Goal: Transaction & Acquisition: Book appointment/travel/reservation

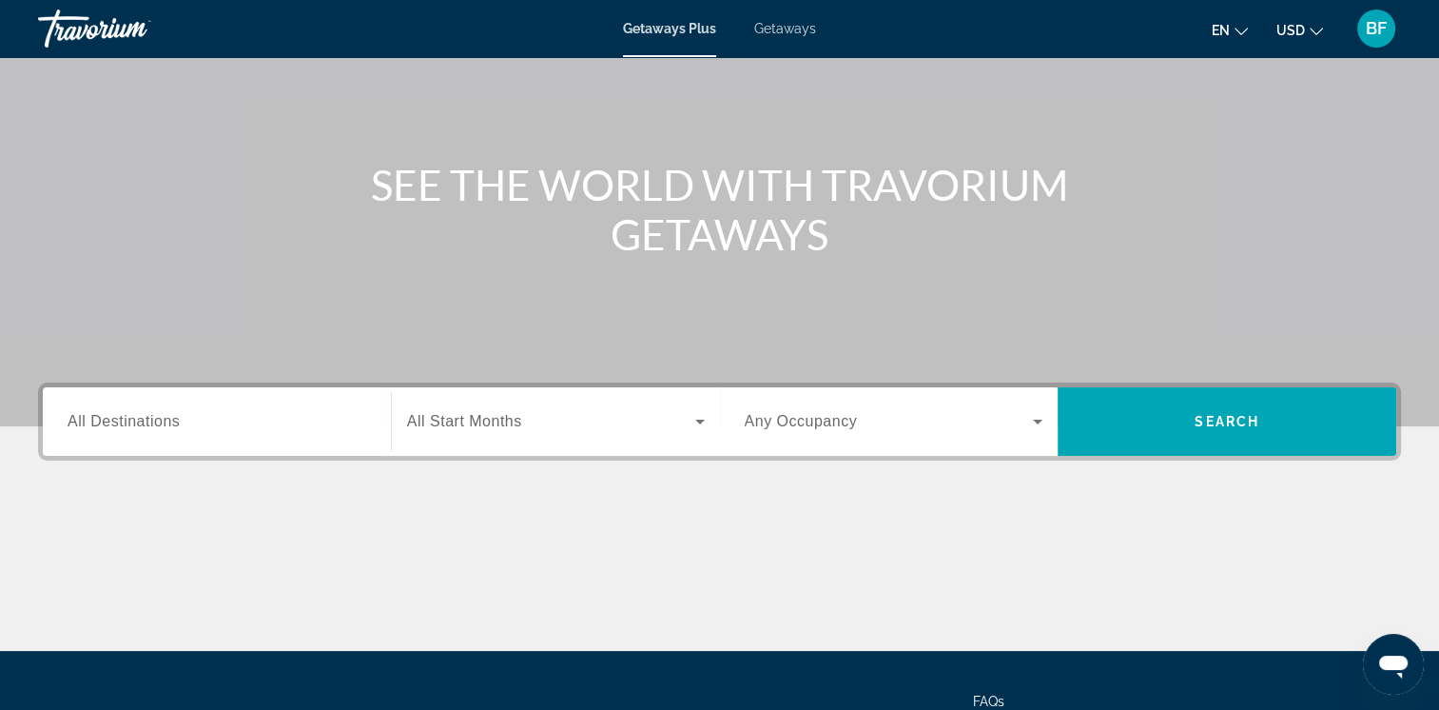
scroll to position [133, 0]
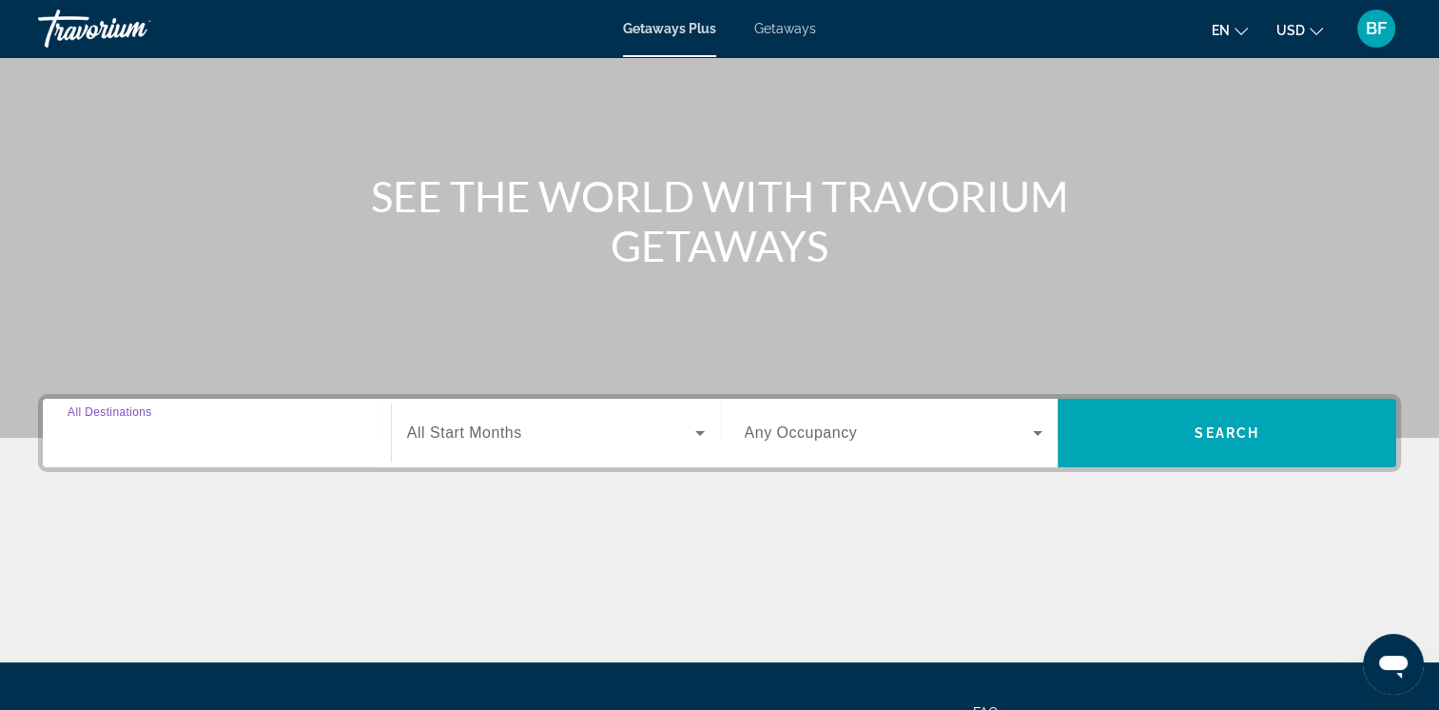
click at [208, 438] on input "Destination All Destinations" at bounding box center [217, 433] width 299 height 23
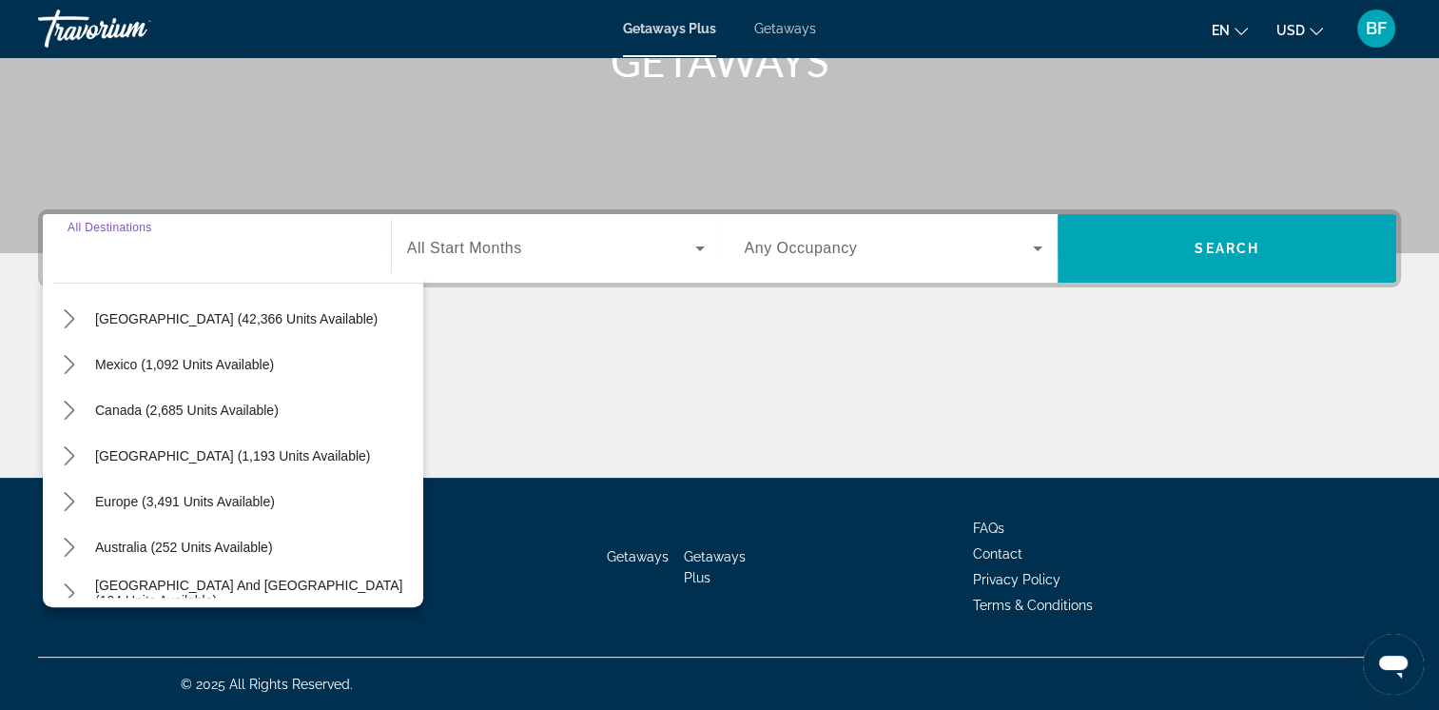
scroll to position [63, 0]
click at [198, 499] on span "Europe (3,491 units available)" at bounding box center [185, 500] width 180 height 15
type input "**********"
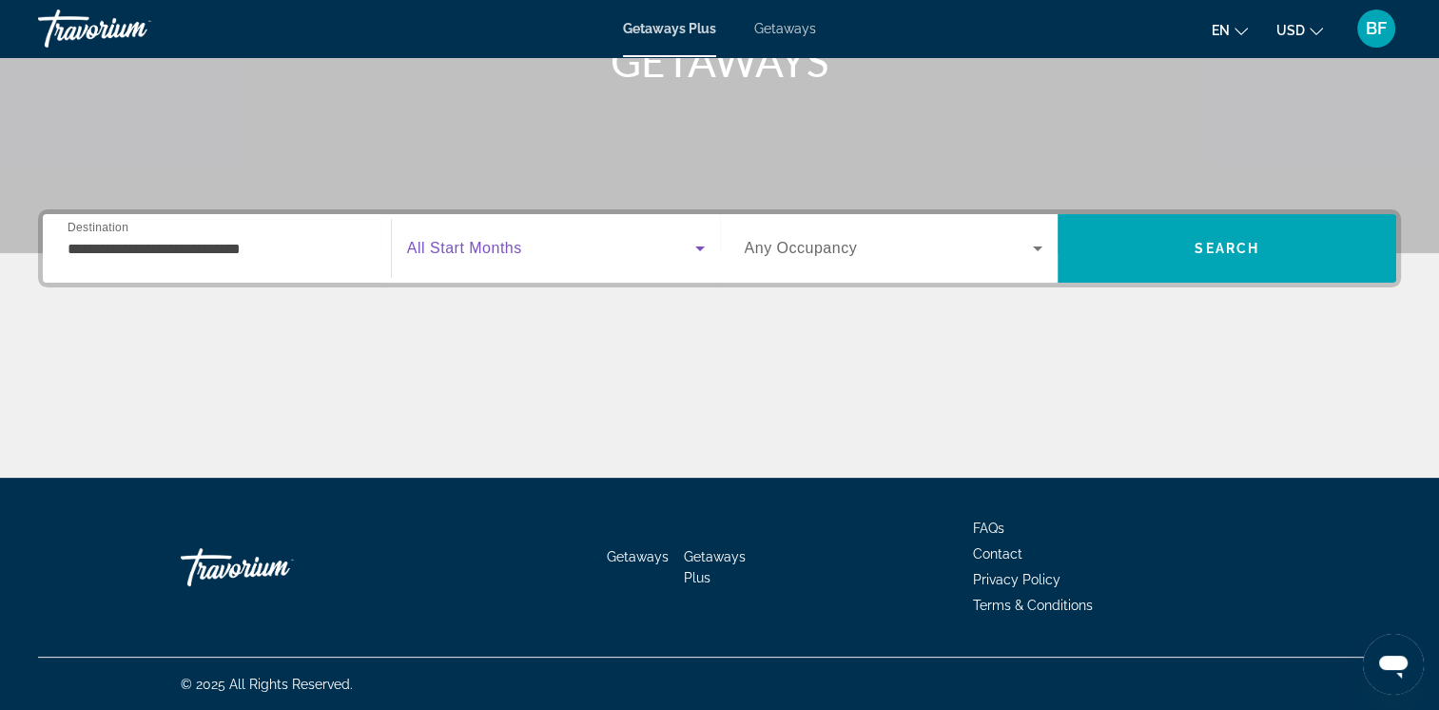
click at [604, 257] on span "Search widget" at bounding box center [551, 248] width 288 height 23
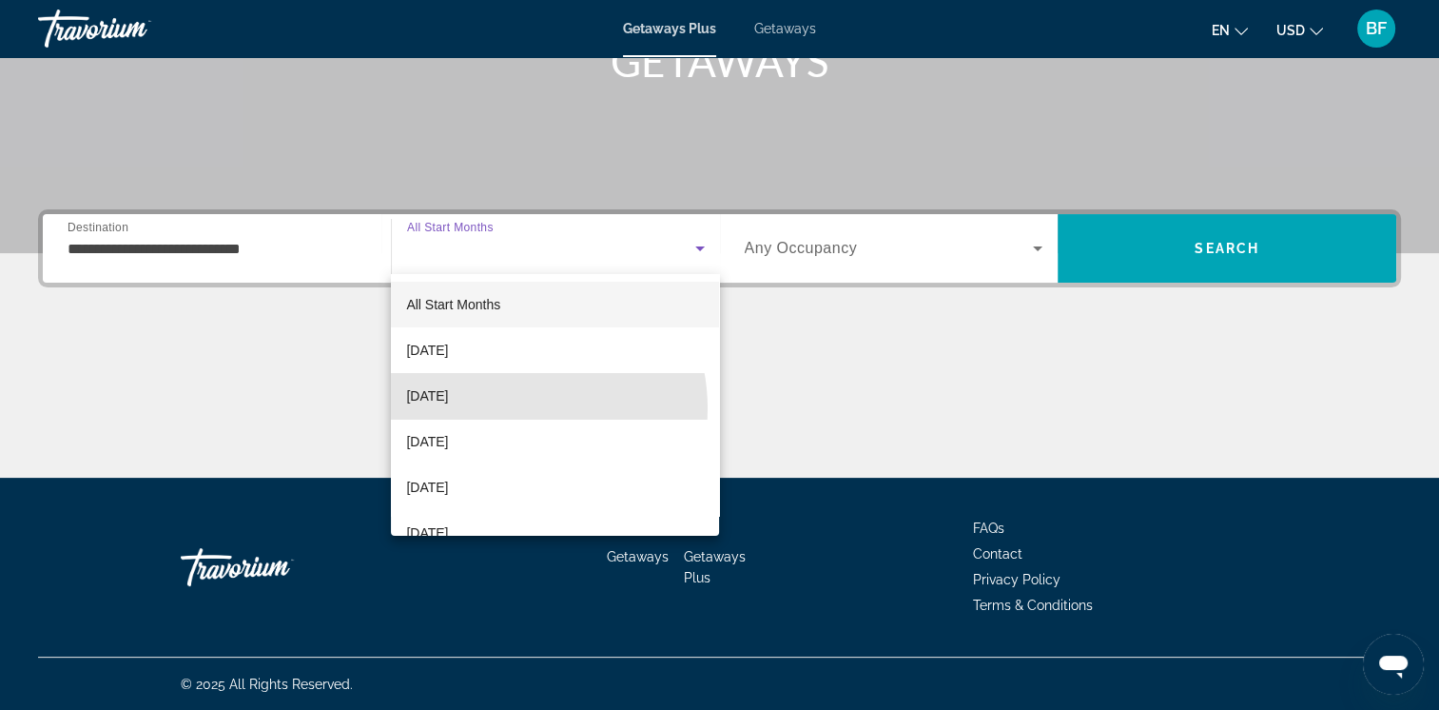
click at [508, 408] on mat-option "[DATE]" at bounding box center [555, 396] width 328 height 46
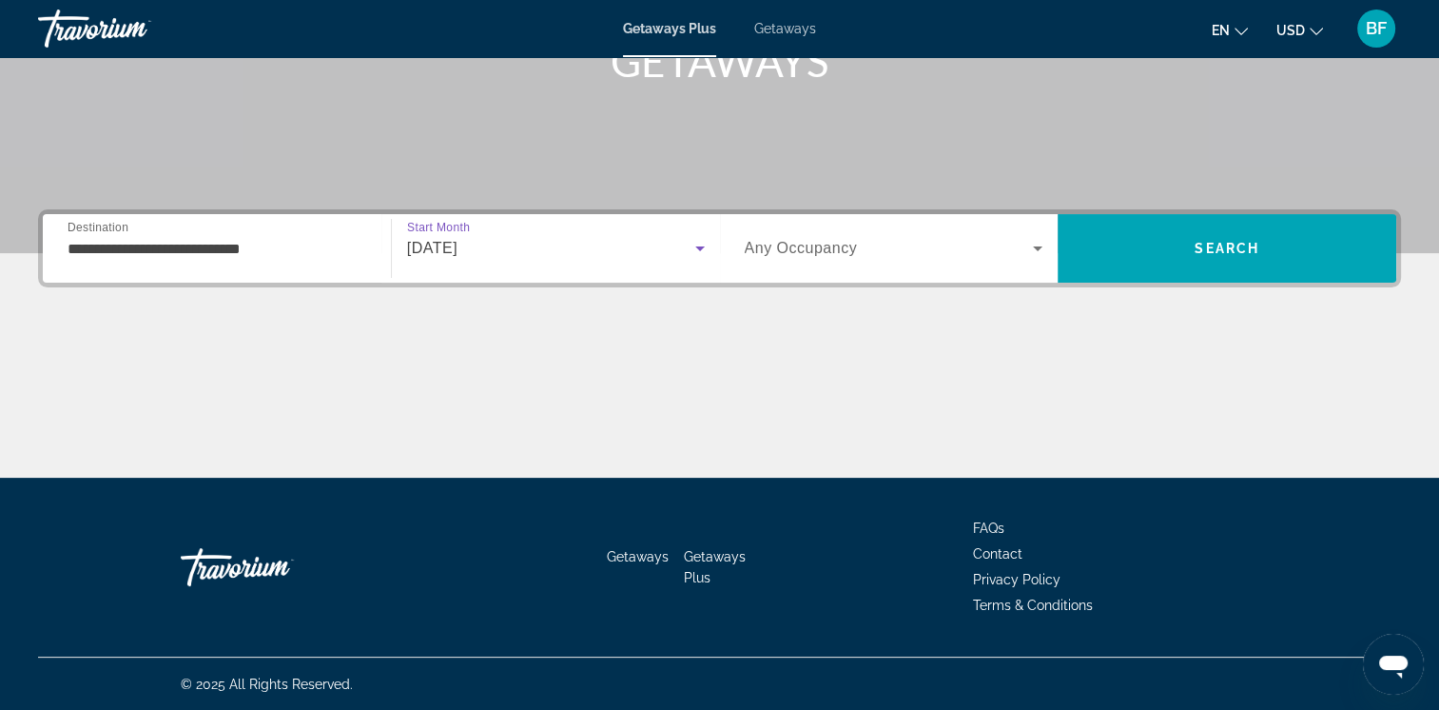
click at [1190, 250] on span "Search" at bounding box center [1227, 248] width 339 height 46
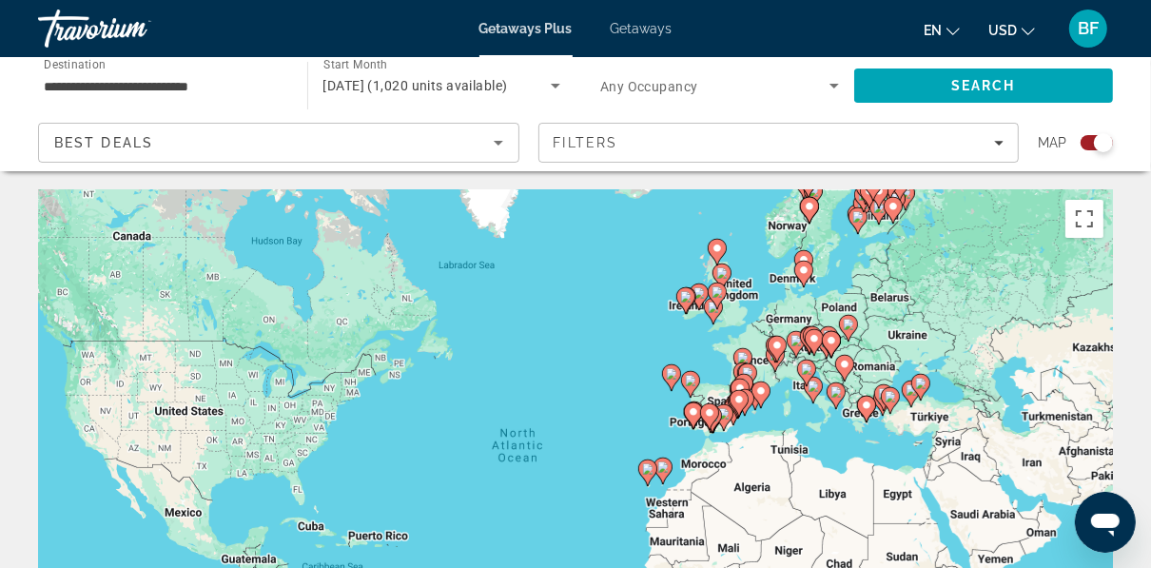
click at [753, 343] on div "To activate drag with keyboard, press Alt + Enter. Once in keyboard drag state,…" at bounding box center [575, 475] width 1075 height 571
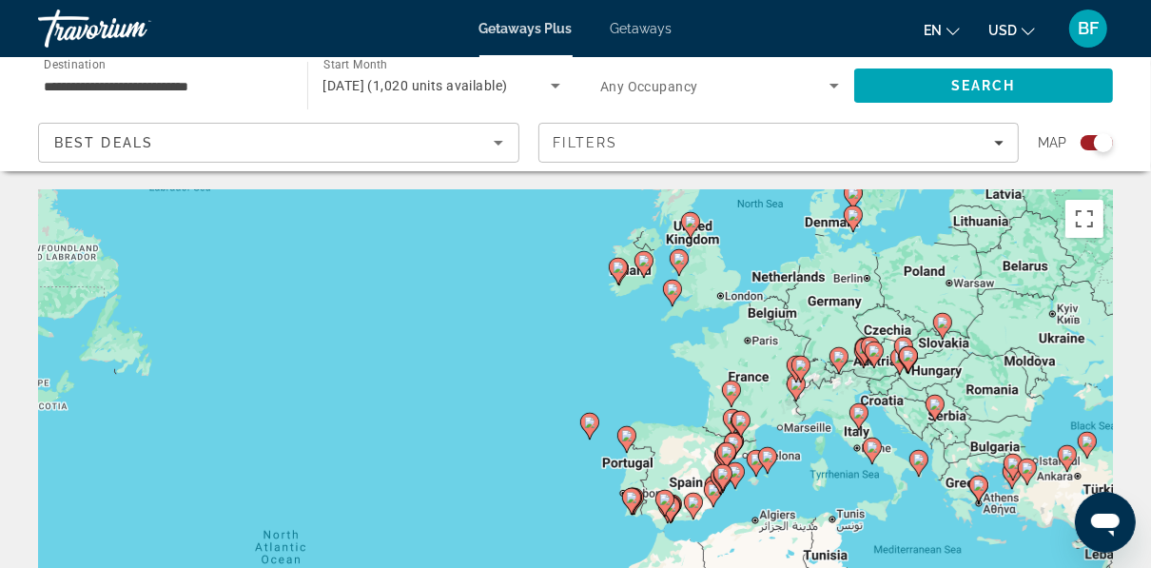
click at [753, 356] on div "To activate drag with keyboard, press Alt + Enter. Once in keyboard drag state,…" at bounding box center [575, 475] width 1075 height 571
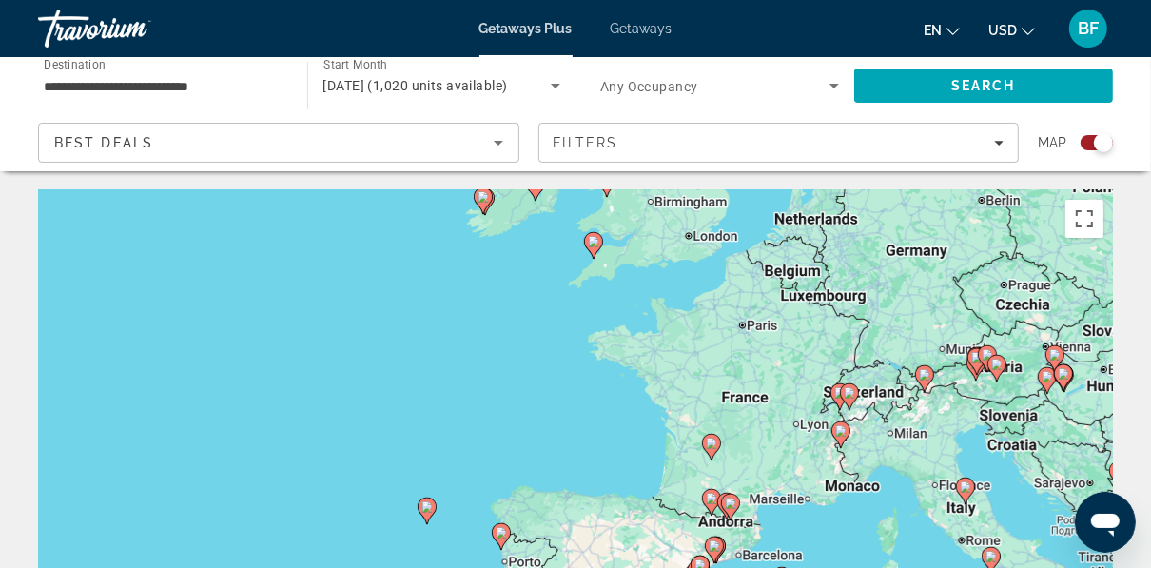
click at [753, 347] on div "To activate drag with keyboard, press Alt + Enter. Once in keyboard drag state,…" at bounding box center [575, 475] width 1075 height 571
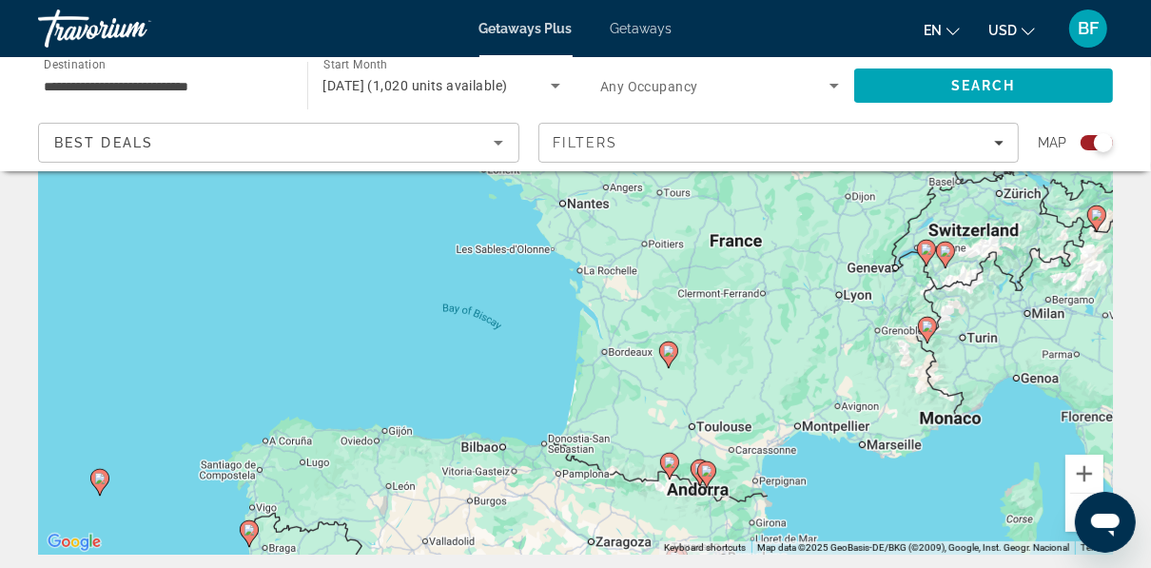
scroll to position [233, 0]
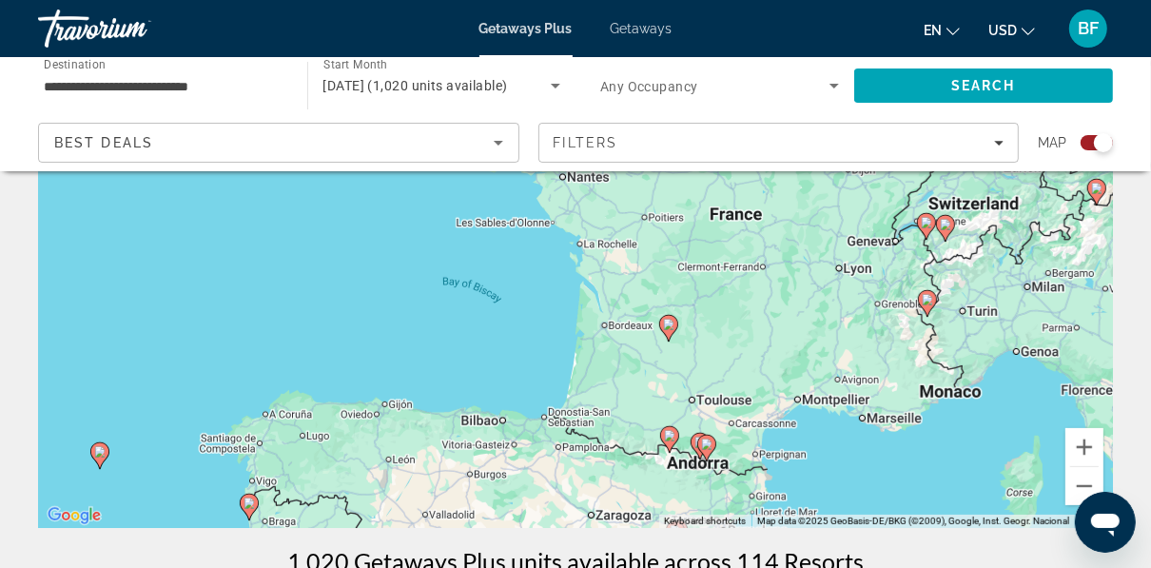
click at [672, 334] on icon "Main content" at bounding box center [668, 328] width 17 height 25
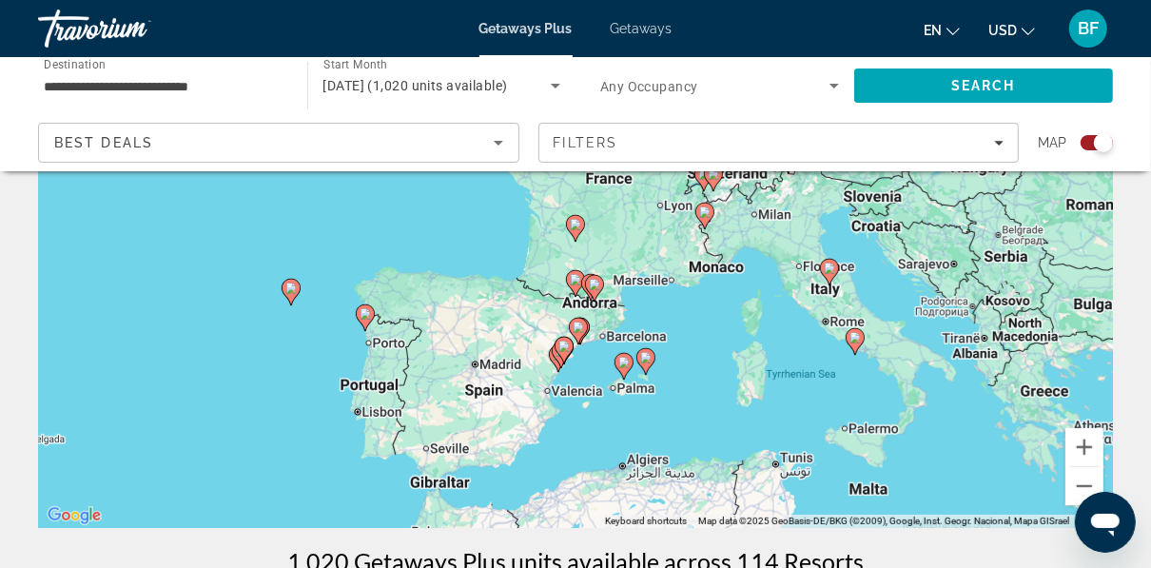
click at [644, 222] on div "To navigate, press the arrow keys. To activate drag with keyboard, press Alt + …" at bounding box center [575, 242] width 1075 height 571
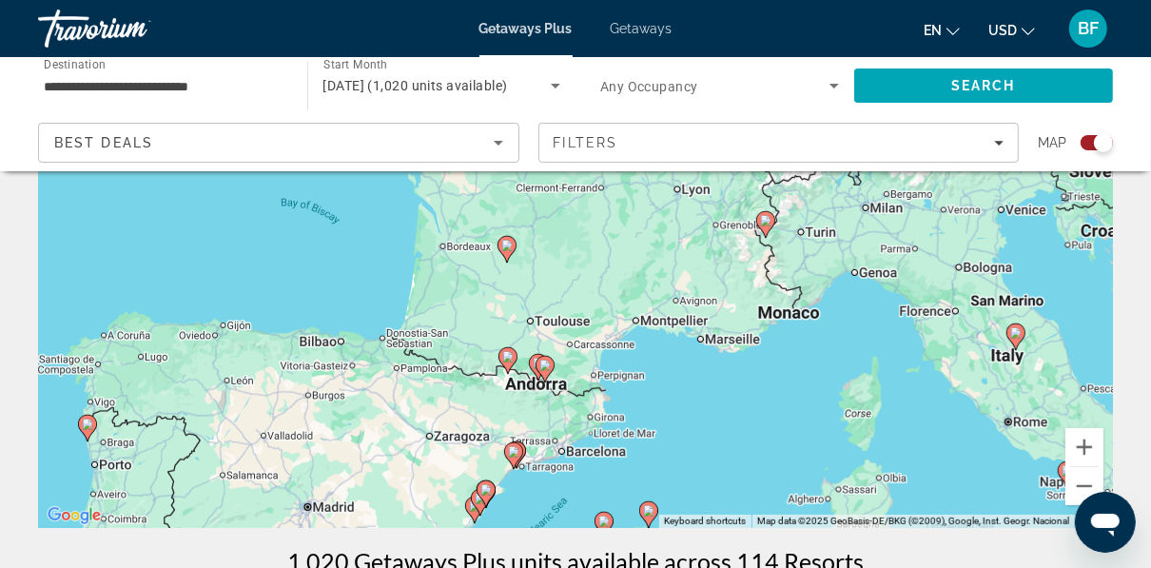
click at [644, 222] on div "To activate drag with keyboard, press Alt + Enter. Once in keyboard drag state,…" at bounding box center [575, 242] width 1075 height 571
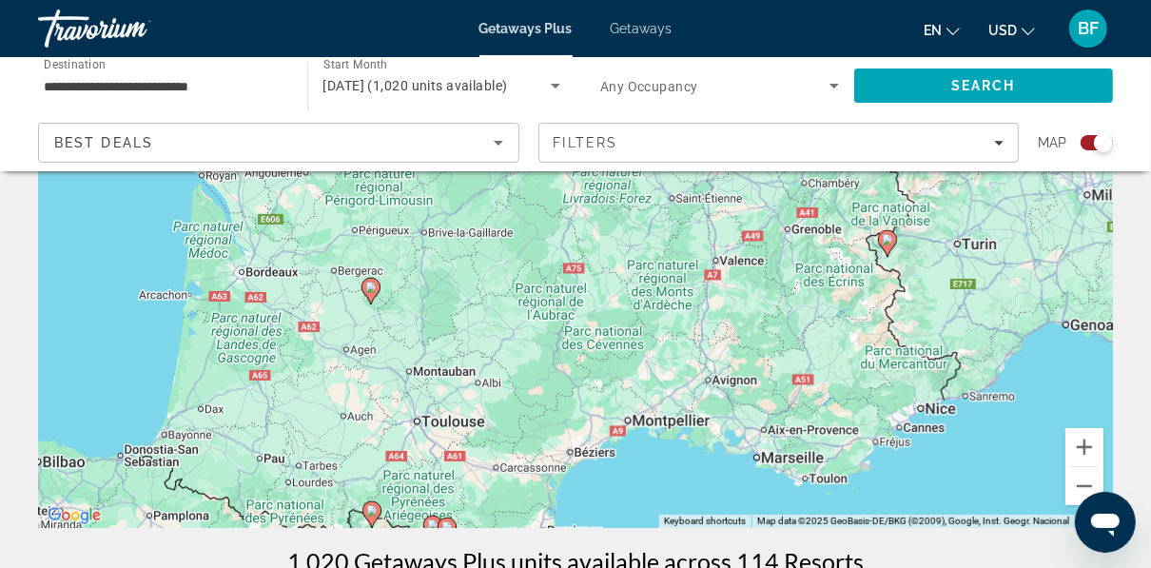
click at [371, 287] on image "Main content" at bounding box center [370, 287] width 11 height 11
type input "**********"
click at [371, 287] on image "Main content" at bounding box center [370, 287] width 11 height 11
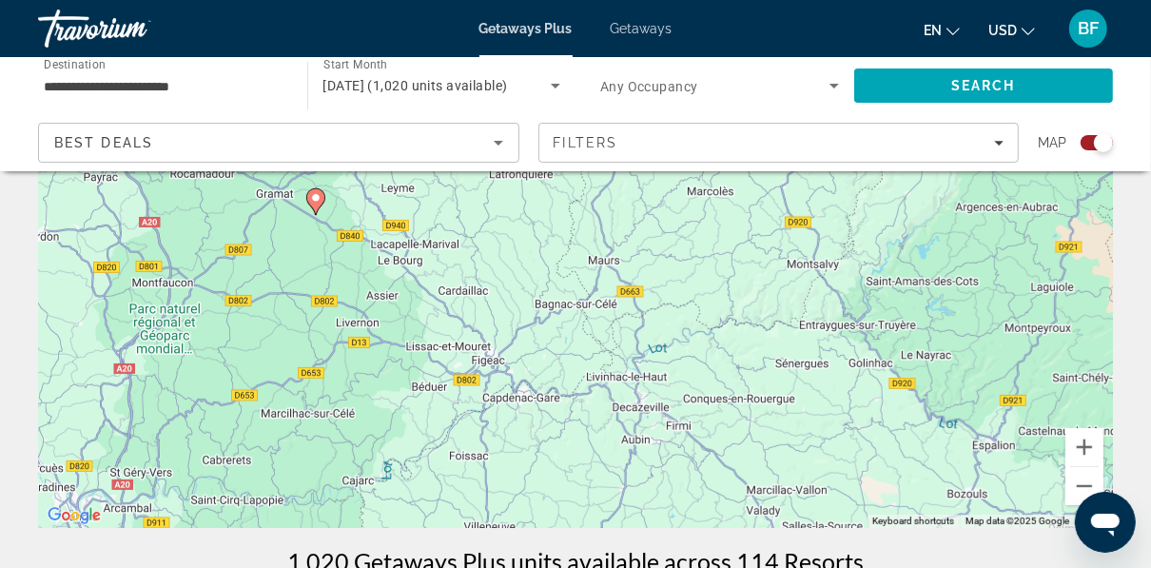
drag, startPoint x: 377, startPoint y: 289, endPoint x: 1154, endPoint y: -52, distance: 848.8
click at [1151, 0] on html "**********" at bounding box center [575, 51] width 1151 height 568
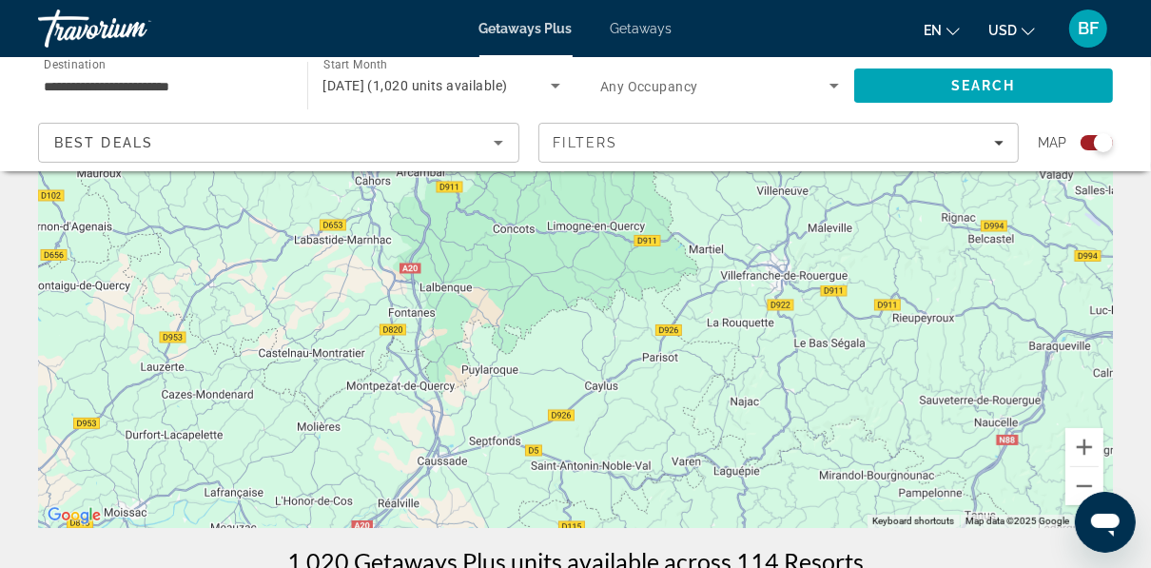
drag, startPoint x: 575, startPoint y: 389, endPoint x: 883, endPoint y: 21, distance: 480.1
click at [883, 21] on div "**********" at bounding box center [575, 51] width 1151 height 568
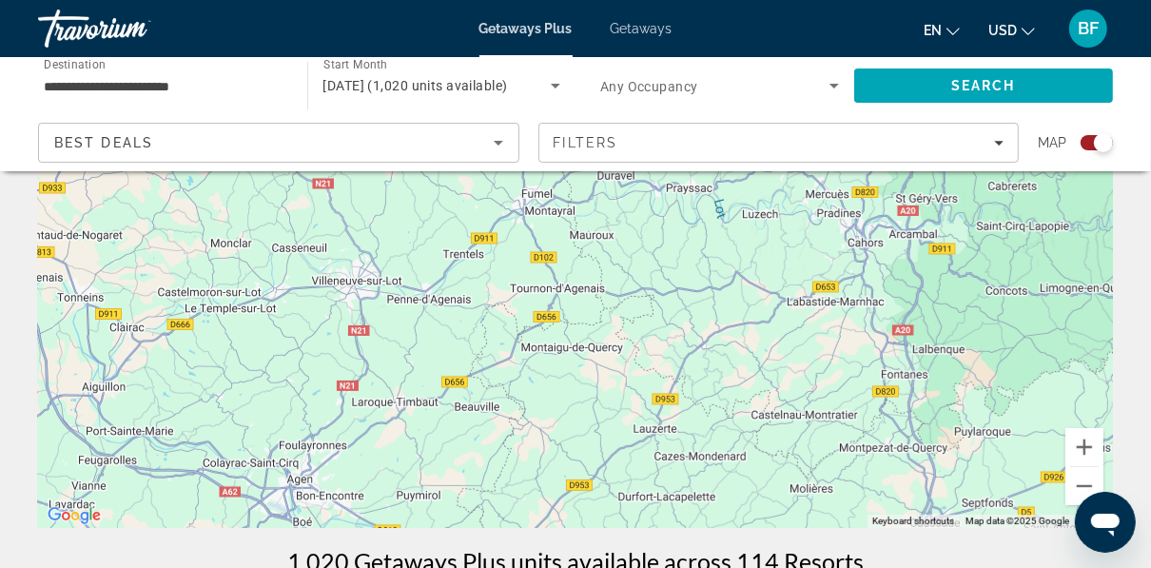
drag, startPoint x: 399, startPoint y: 310, endPoint x: 898, endPoint y: 369, distance: 501.9
click at [898, 369] on div "To navigate, press the arrow keys. To activate drag with keyboard, press Alt + …" at bounding box center [575, 242] width 1075 height 571
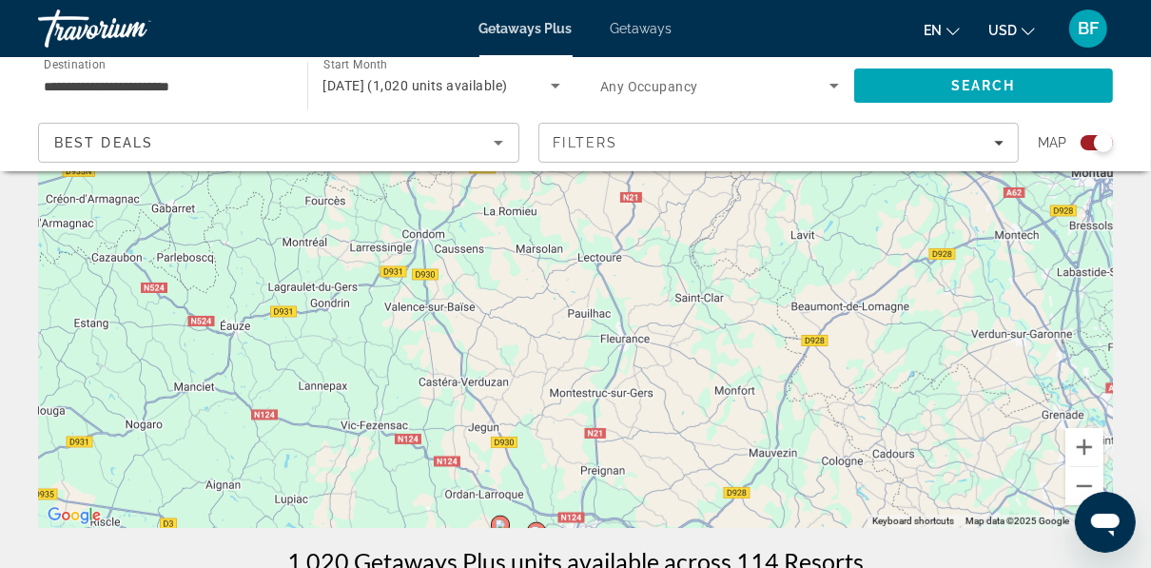
drag, startPoint x: 509, startPoint y: 428, endPoint x: 806, endPoint y: -57, distance: 568.7
click at [806, 0] on html "**********" at bounding box center [575, 51] width 1151 height 568
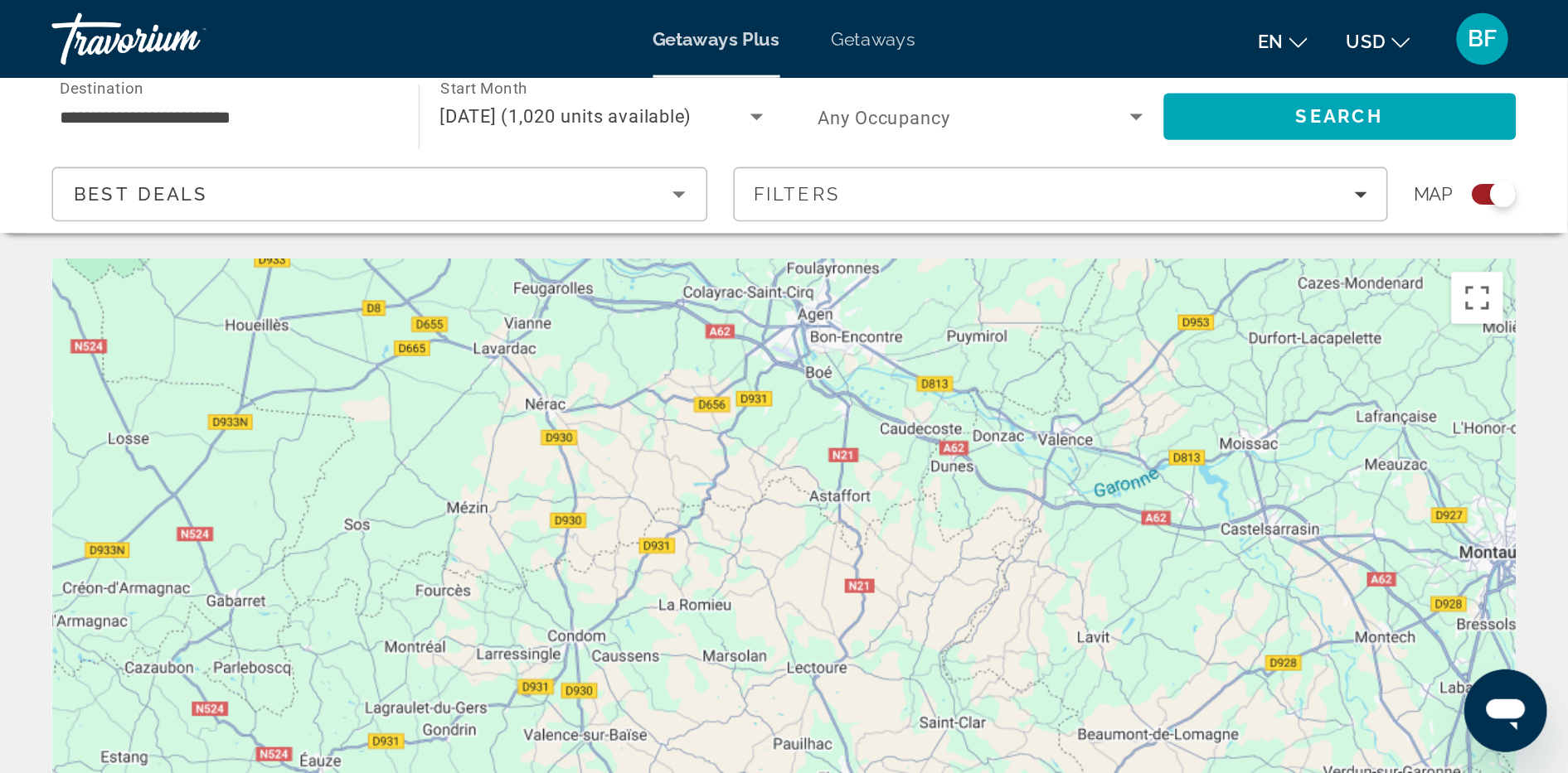
scroll to position [0, 0]
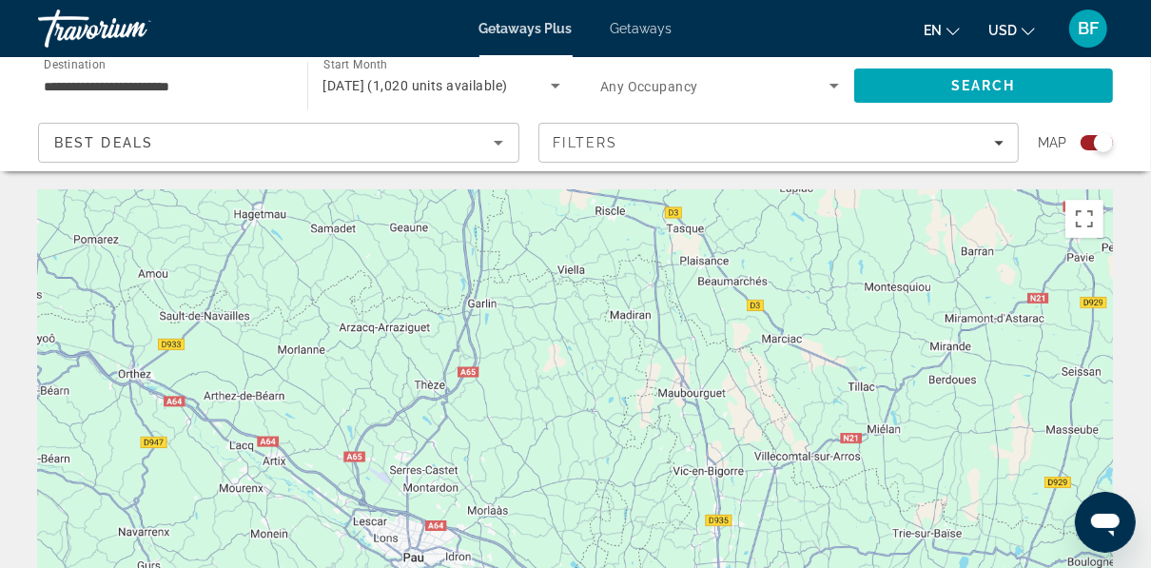
drag, startPoint x: 321, startPoint y: 489, endPoint x: 836, endPoint y: -57, distance: 750.3
click at [836, 0] on html "**********" at bounding box center [575, 284] width 1151 height 568
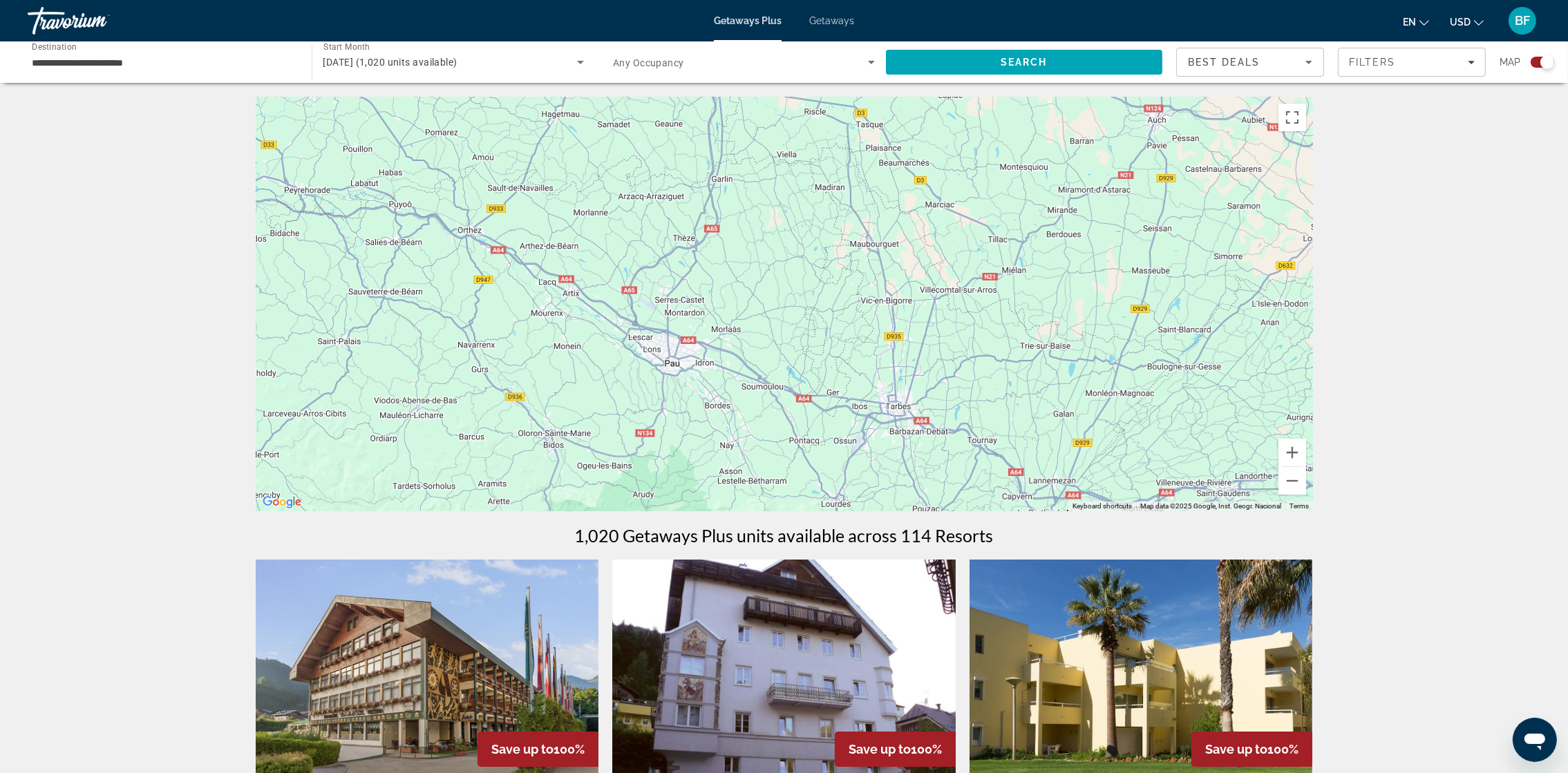
drag, startPoint x: 1922, startPoint y: 562, endPoint x: 1219, endPoint y: 259, distance: 765.5
click at [1055, 259] on div "To navigate, press the arrow keys. To activate drag with keyboard, press Alt + …" at bounding box center [784, 304] width 1057 height 415
click at [1055, 490] on button "Zoom out" at bounding box center [1293, 481] width 28 height 28
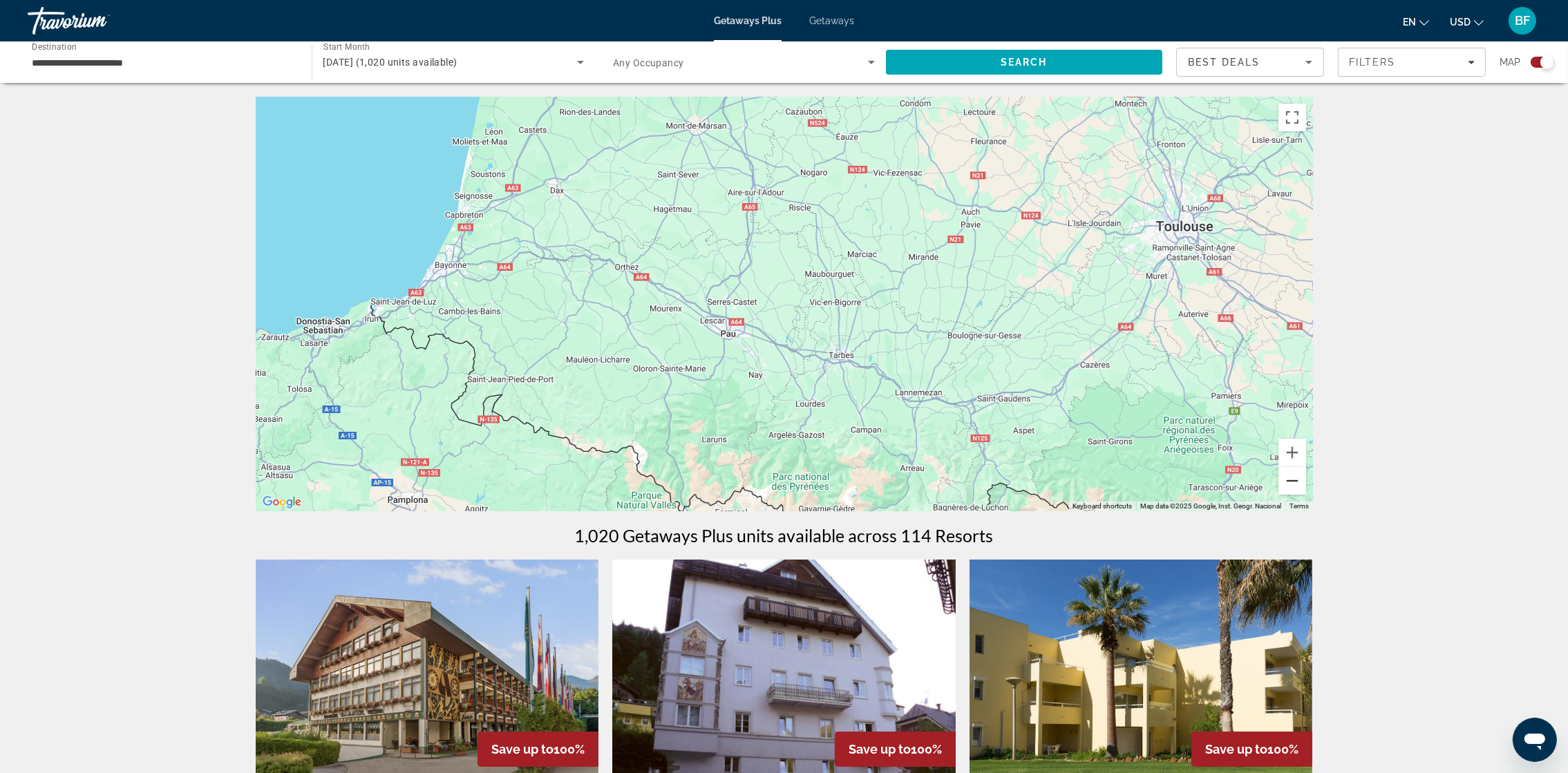
click at [1055, 490] on button "Zoom out" at bounding box center [1293, 481] width 28 height 28
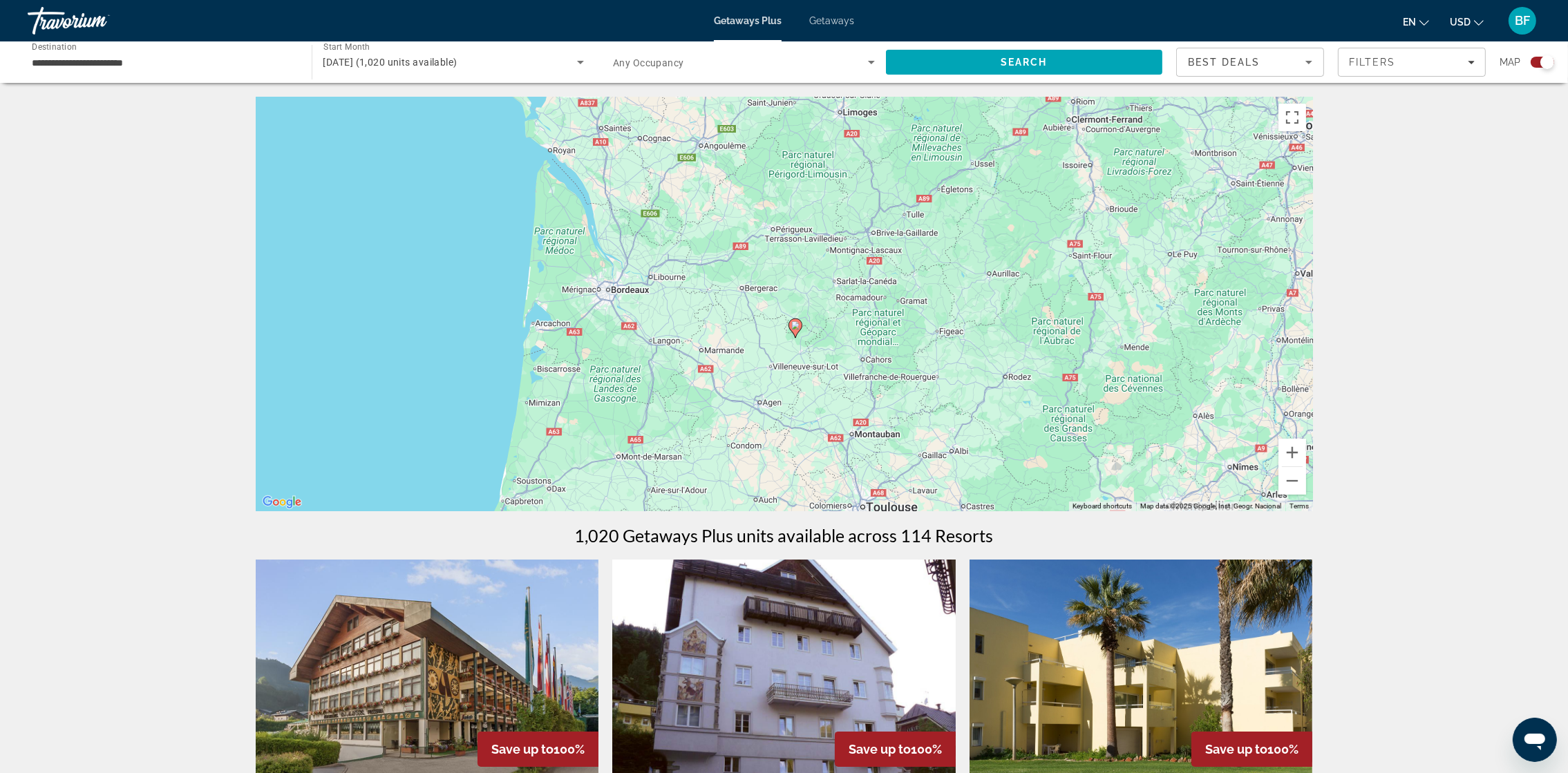
drag, startPoint x: 1006, startPoint y: 276, endPoint x: 885, endPoint y: 513, distance: 266.1
click at [793, 328] on image "Main content" at bounding box center [795, 325] width 8 height 8
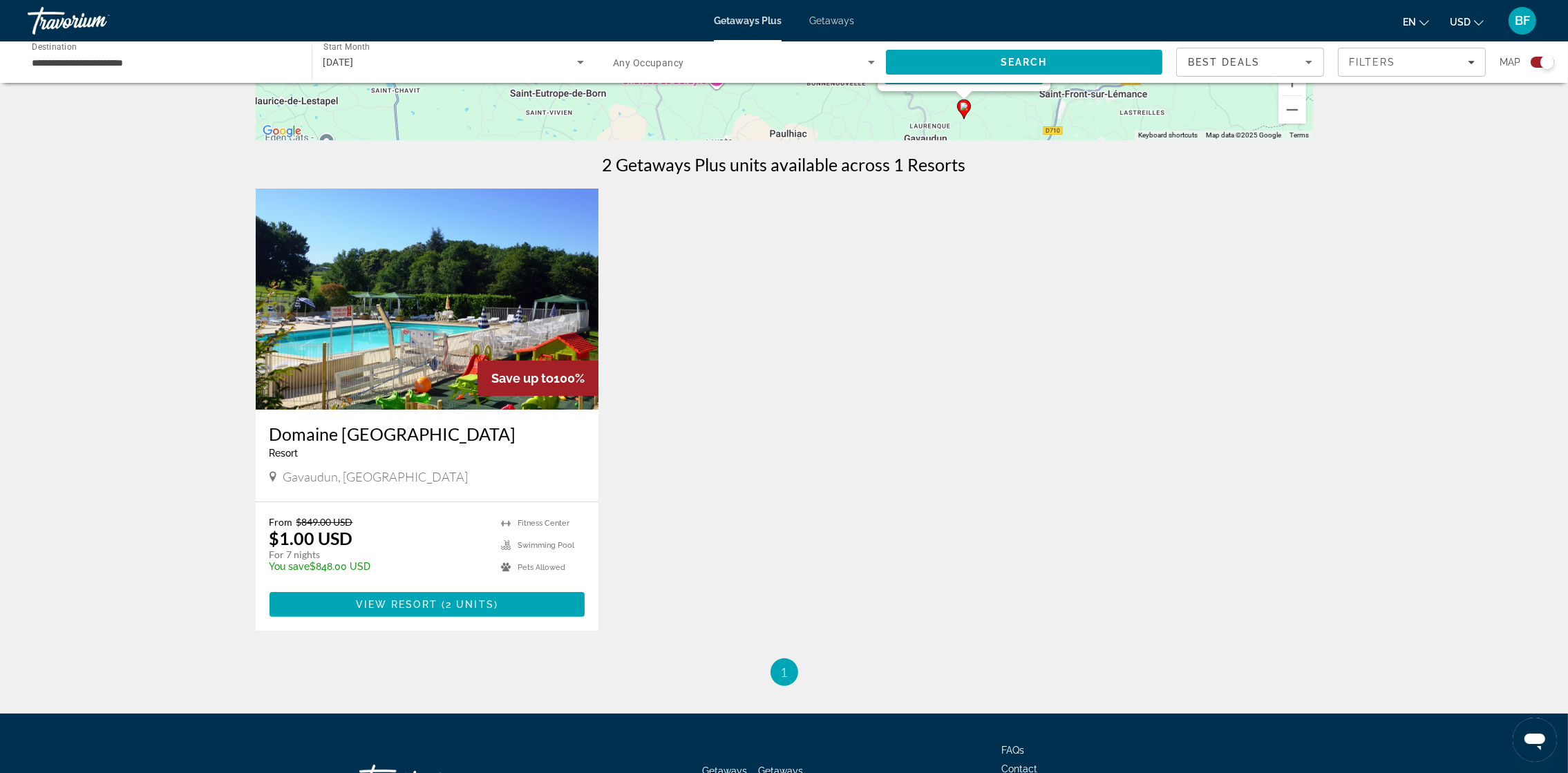
scroll to position [373, 0]
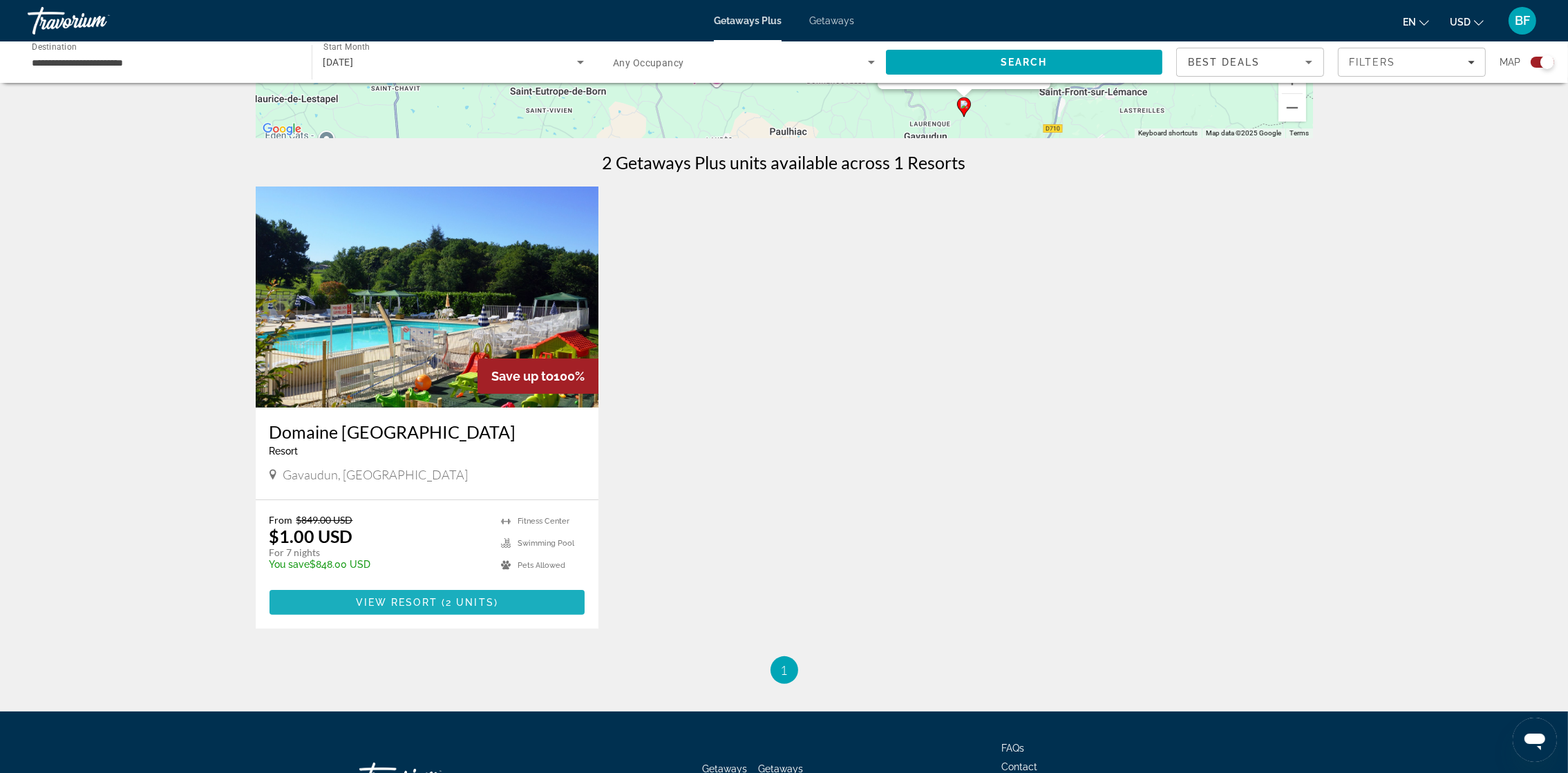
click at [496, 515] on span "Main content" at bounding box center [427, 603] width 316 height 33
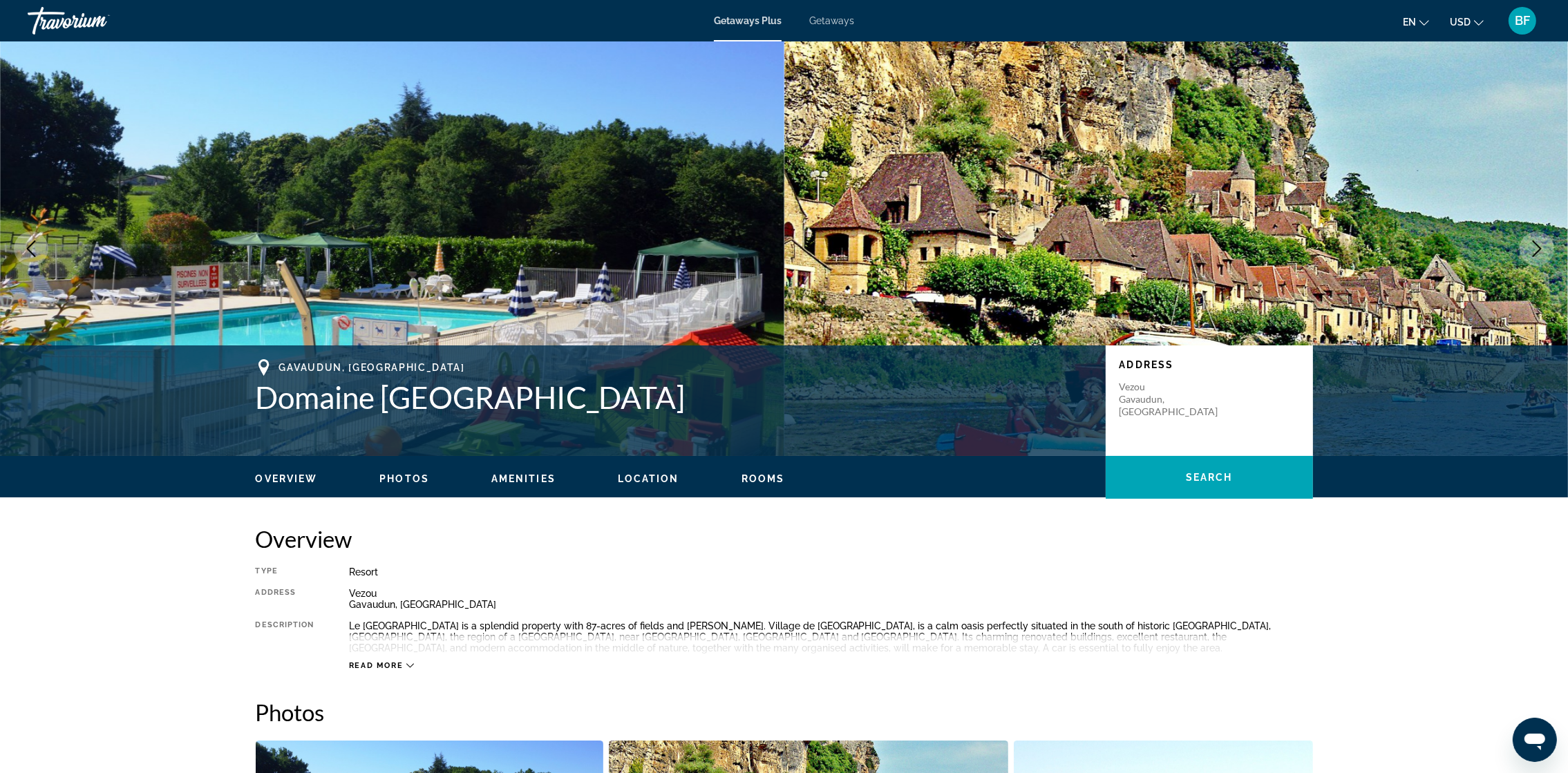
click at [591, 201] on img "Main content" at bounding box center [392, 248] width 785 height 415
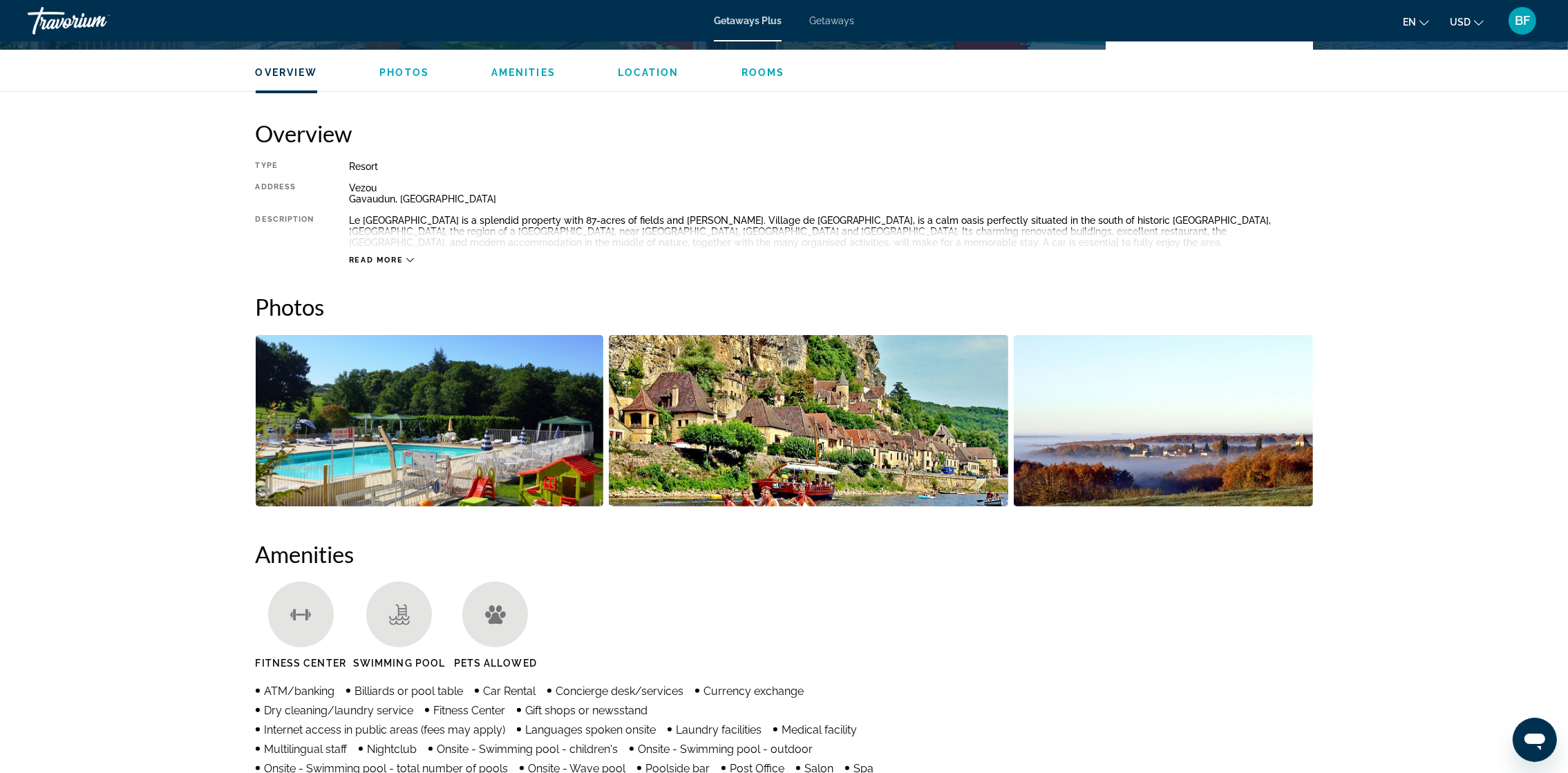
scroll to position [415, 0]
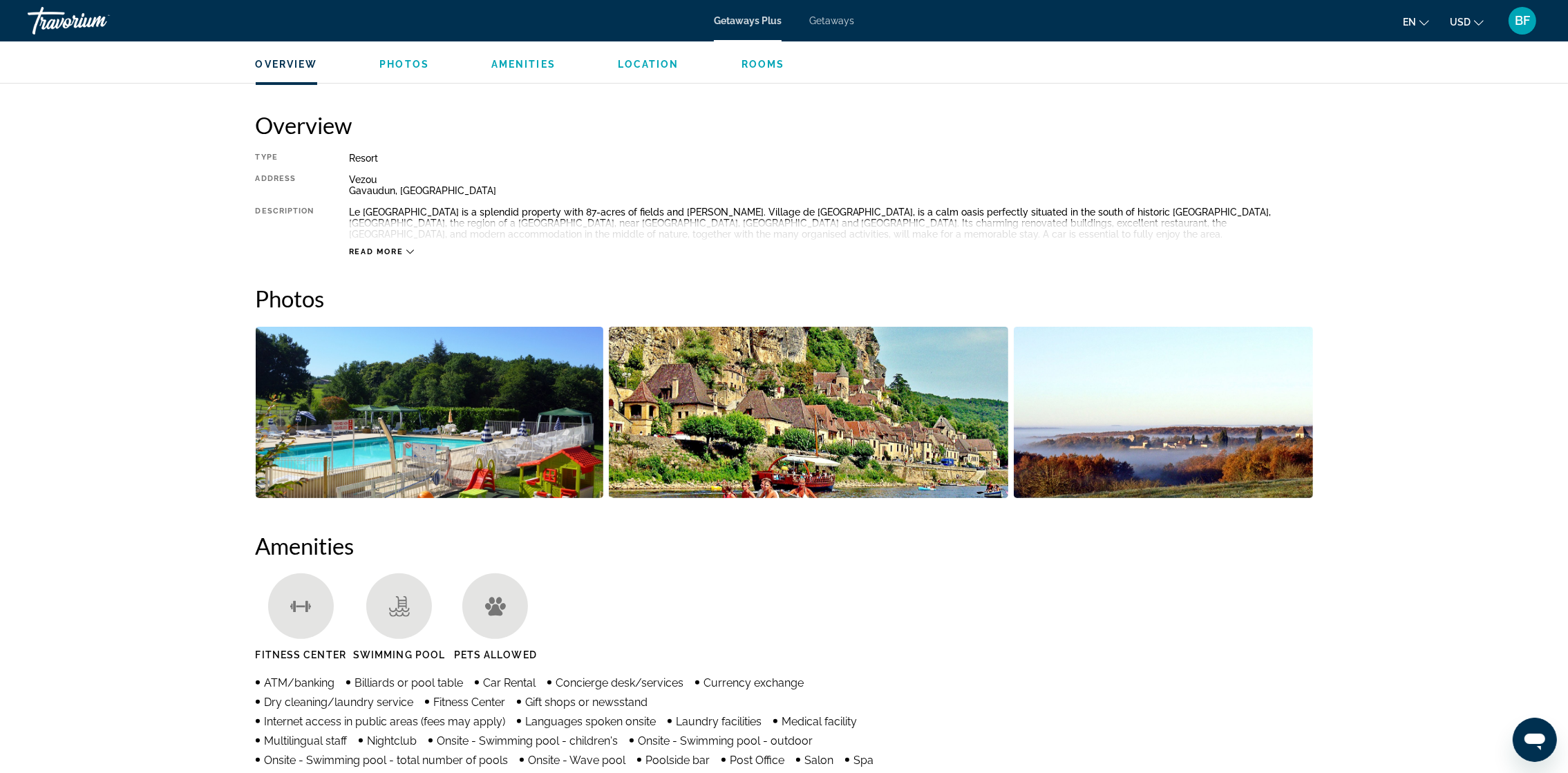
click at [458, 445] on img "Open full-screen image slider" at bounding box center [429, 413] width 347 height 171
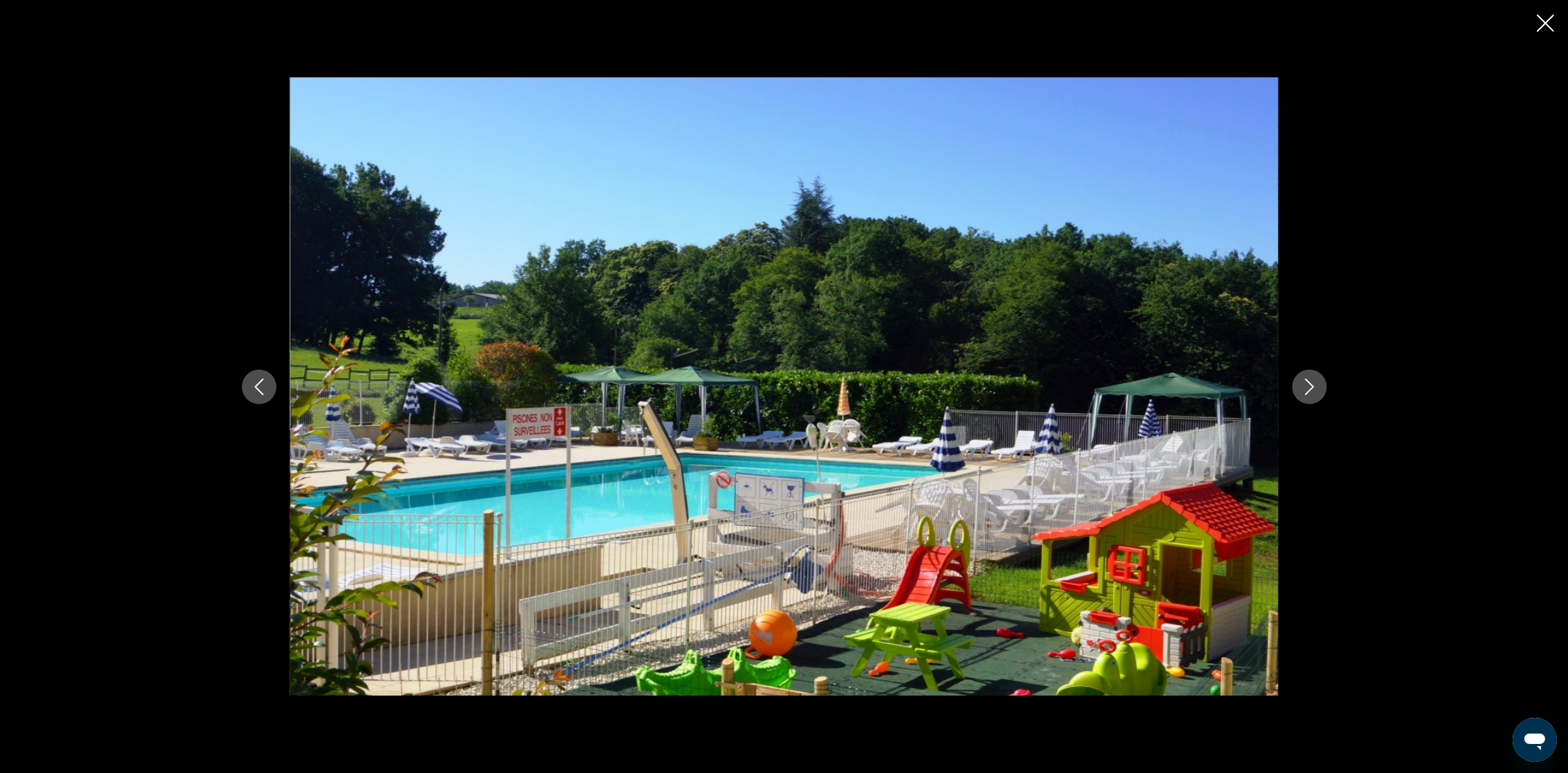
click at [1055, 384] on icon "Next image" at bounding box center [1309, 386] width 17 height 17
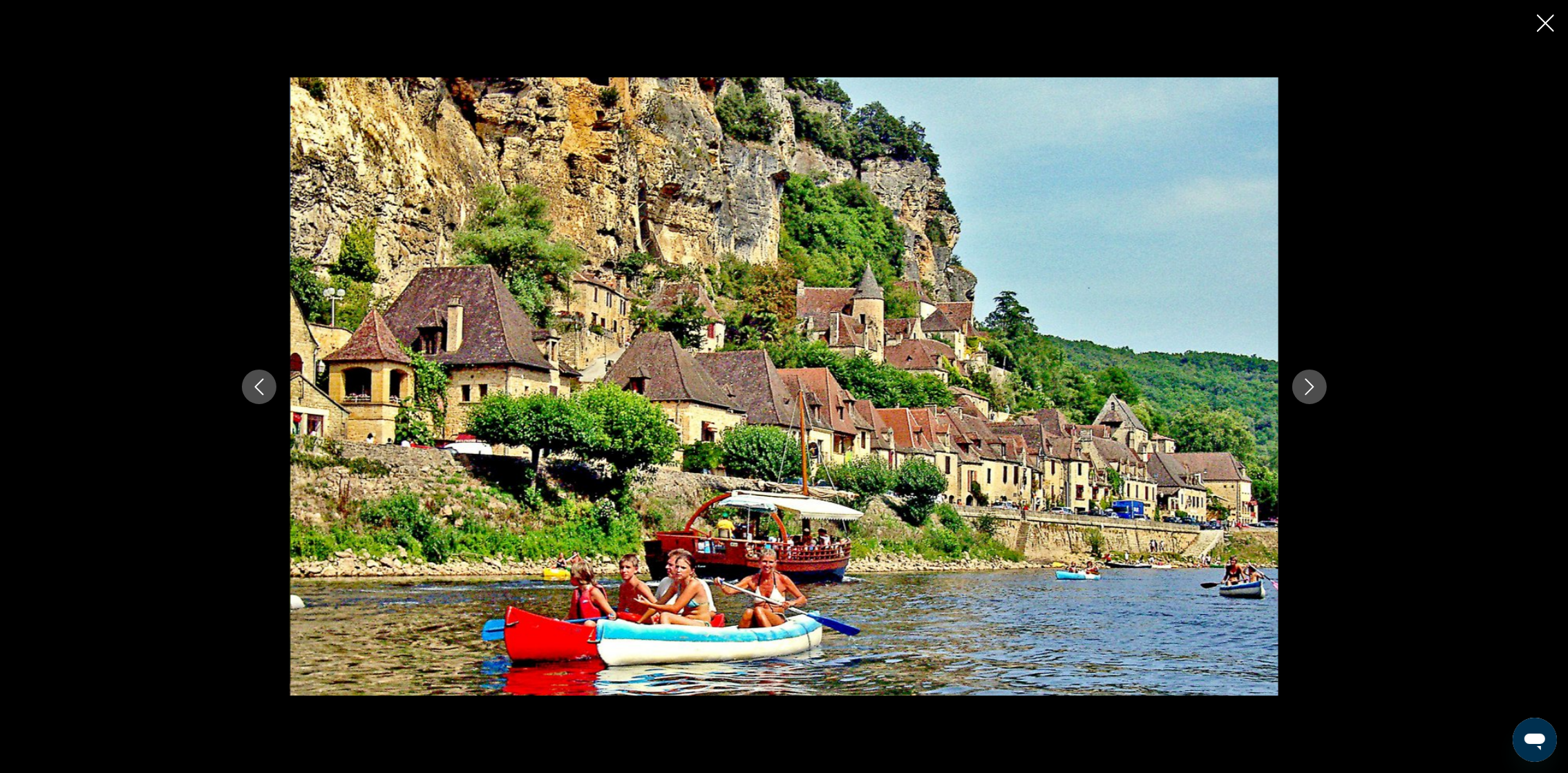
click at [1055, 384] on icon "Next image" at bounding box center [1309, 386] width 17 height 17
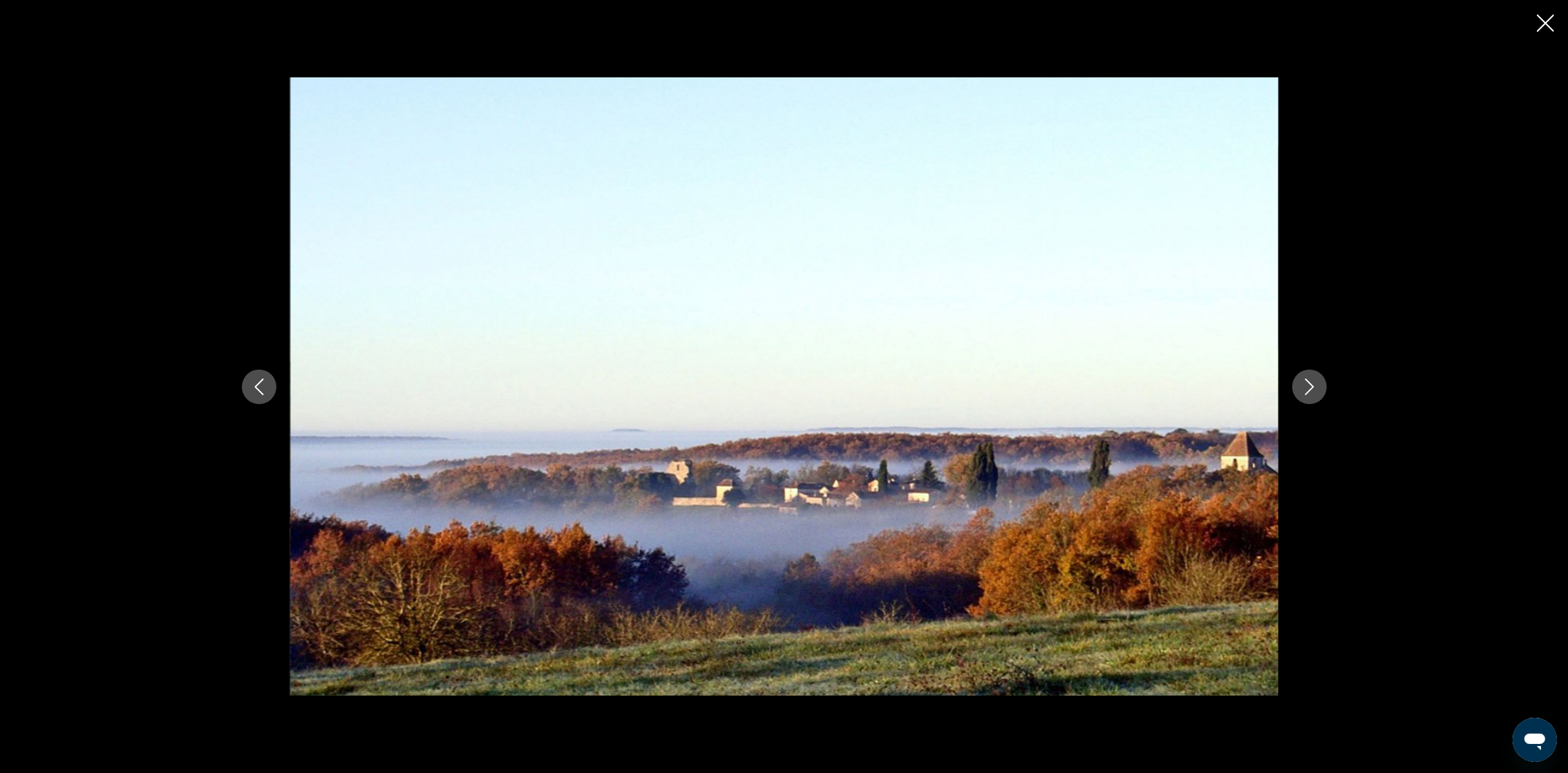
click at [1055, 384] on icon "Next image" at bounding box center [1309, 386] width 17 height 17
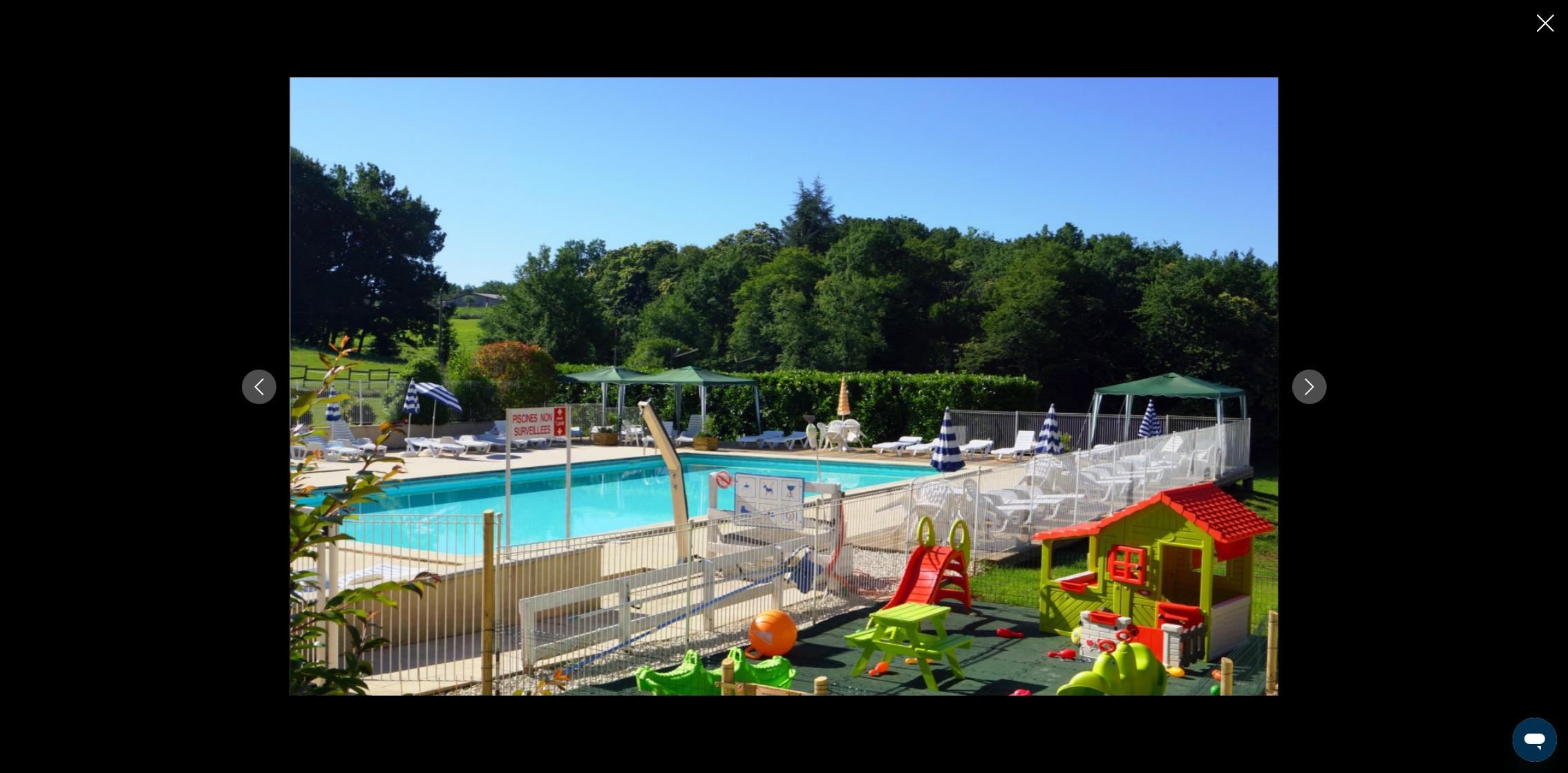
click at [1055, 384] on icon "Next image" at bounding box center [1309, 386] width 17 height 17
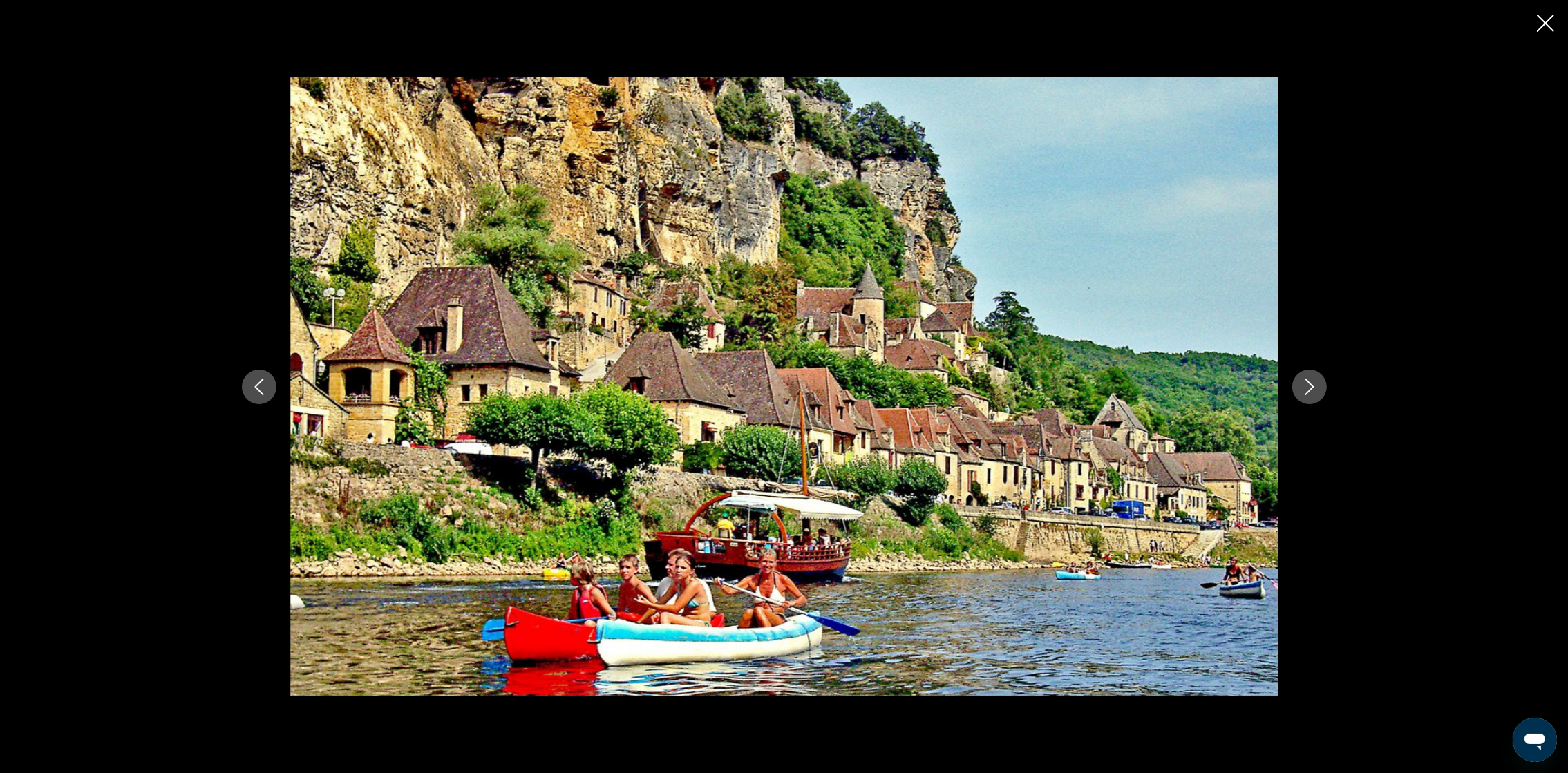
click at [1055, 384] on icon "Next image" at bounding box center [1309, 386] width 17 height 17
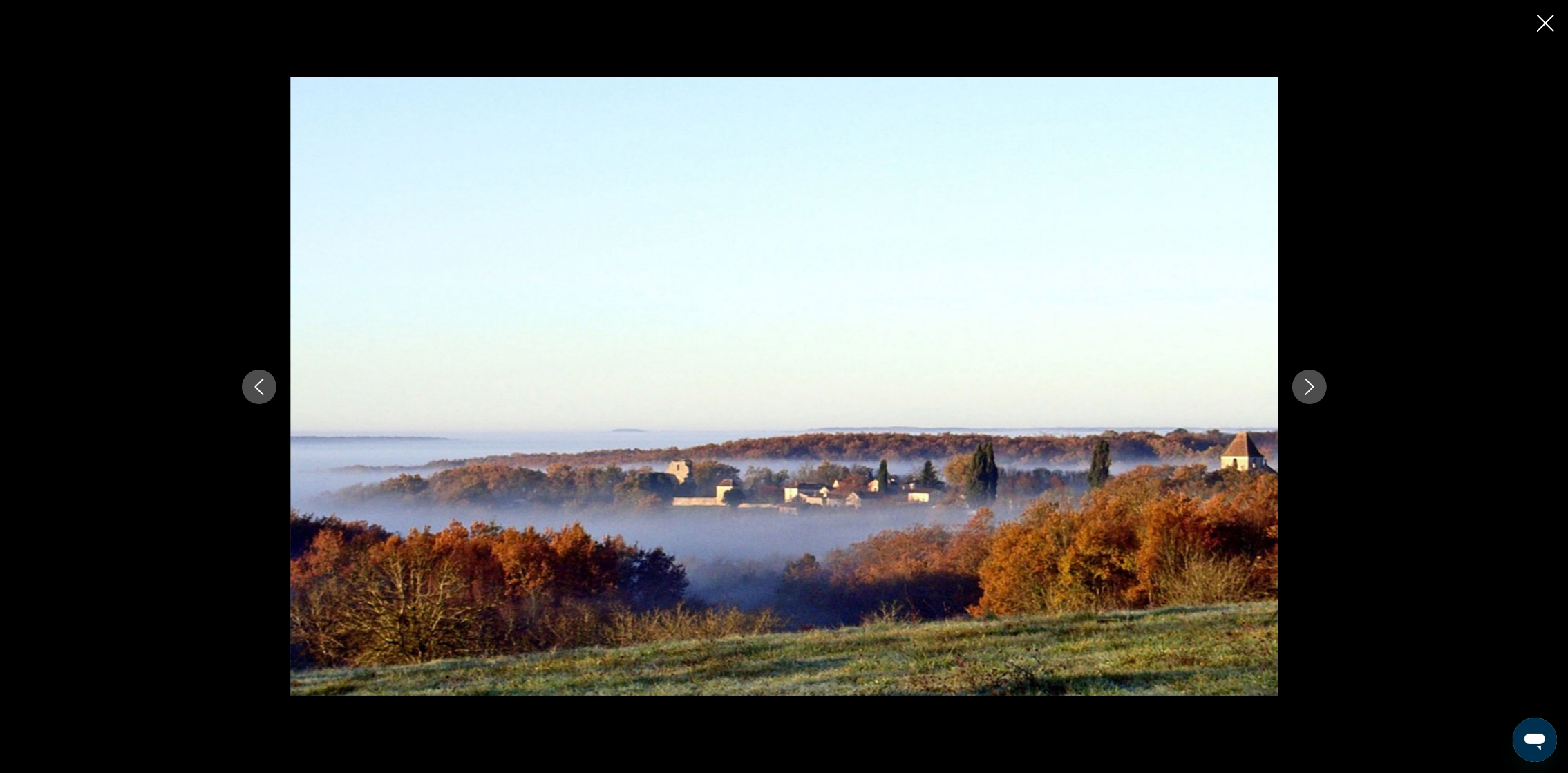
click at [1055, 384] on icon "Next image" at bounding box center [1309, 386] width 17 height 17
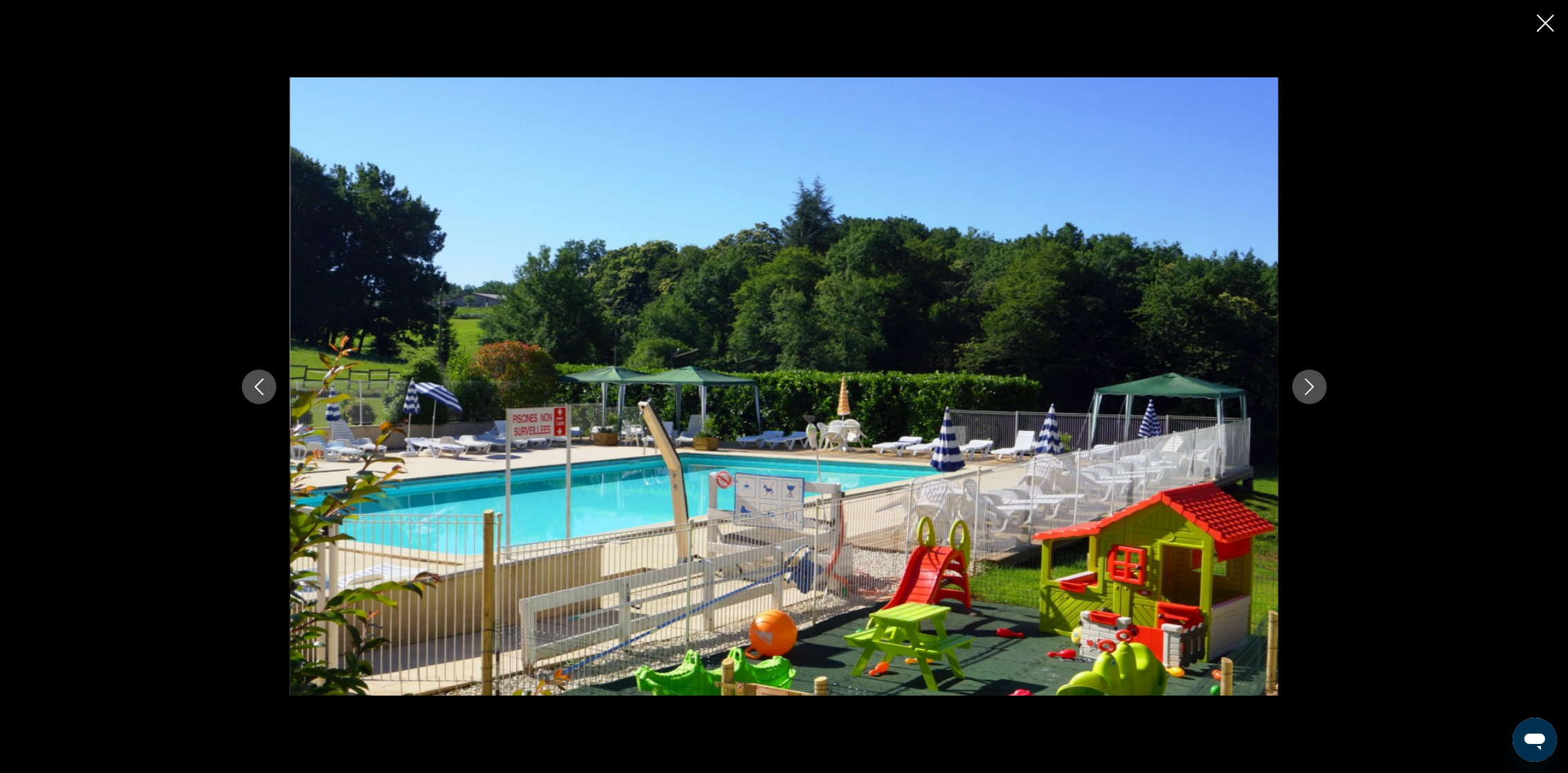
click at [1055, 384] on icon "Next image" at bounding box center [1309, 386] width 17 height 17
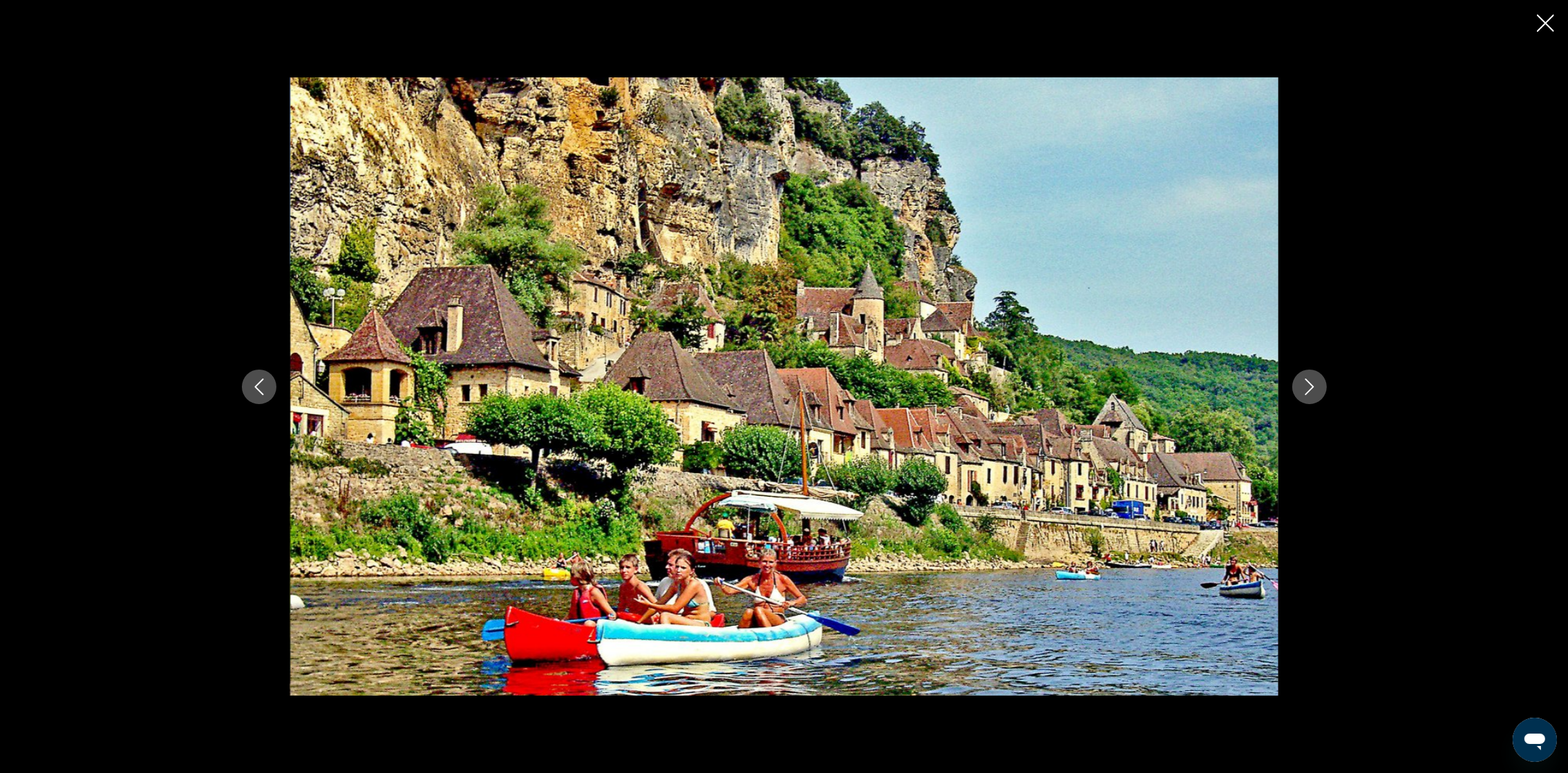
click at [1055, 384] on icon "Next image" at bounding box center [1309, 386] width 17 height 17
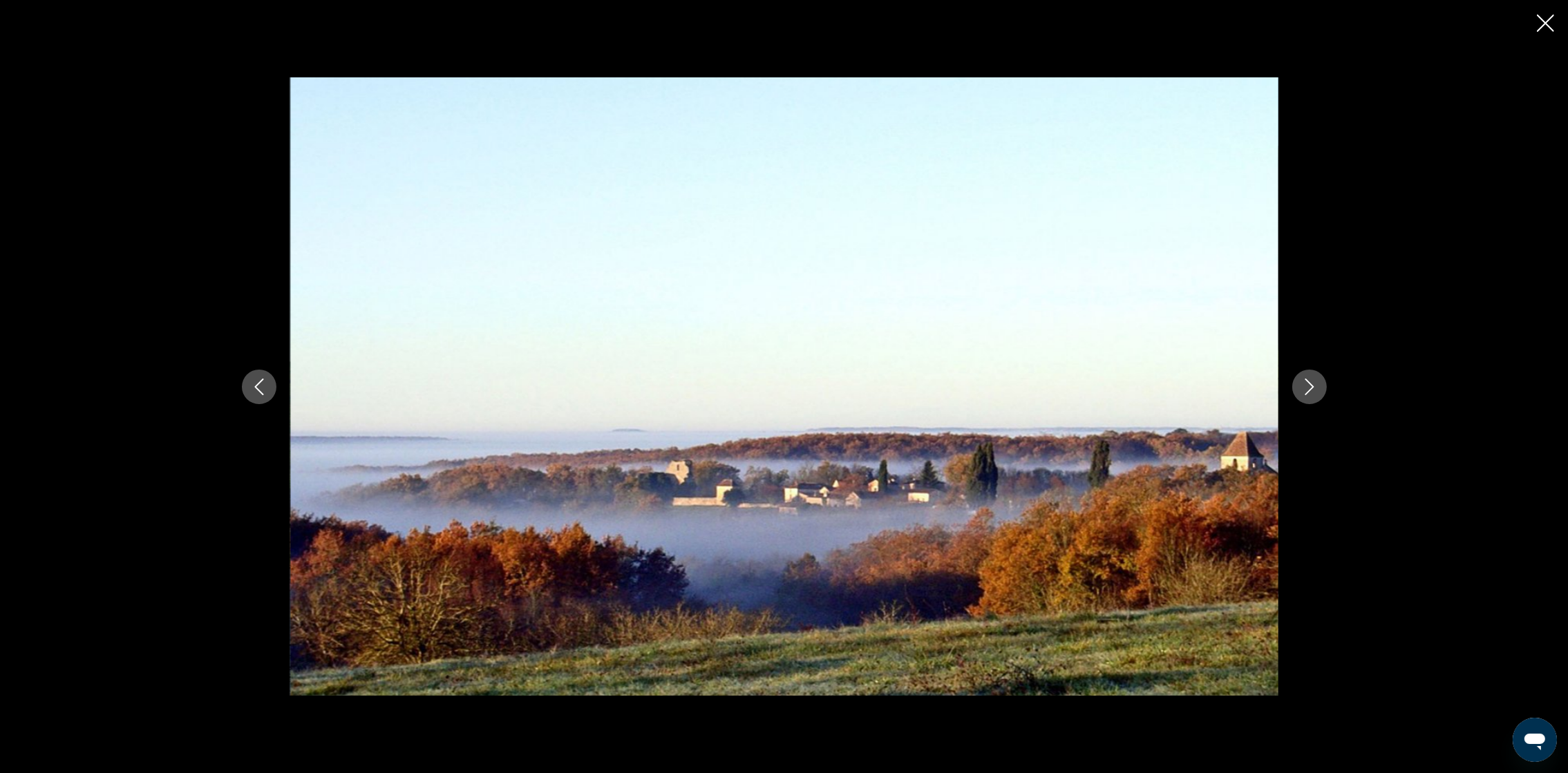
click at [1055, 384] on icon "Next image" at bounding box center [1309, 386] width 17 height 17
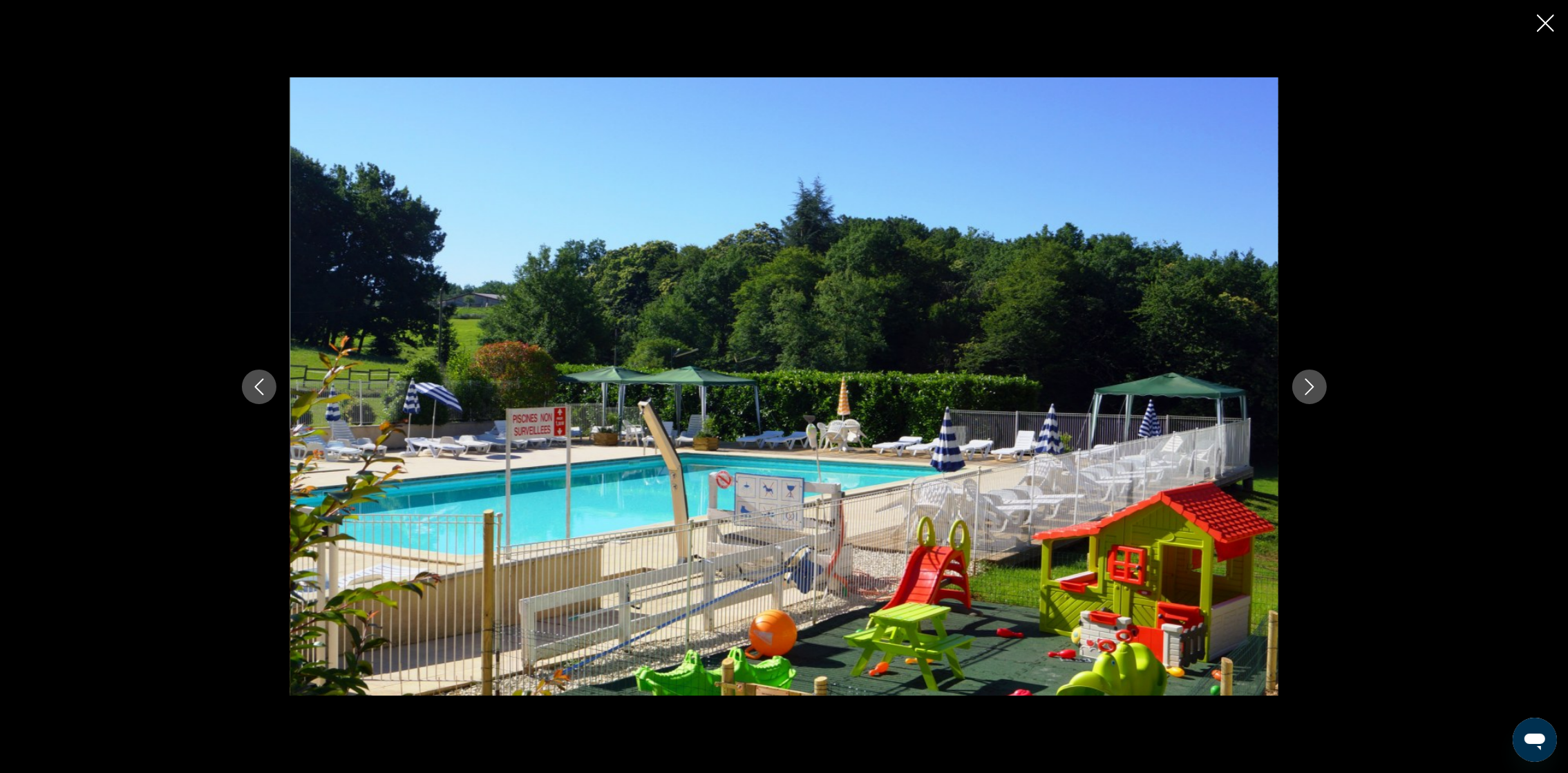
click at [1055, 25] on icon "Close slideshow" at bounding box center [1545, 23] width 17 height 17
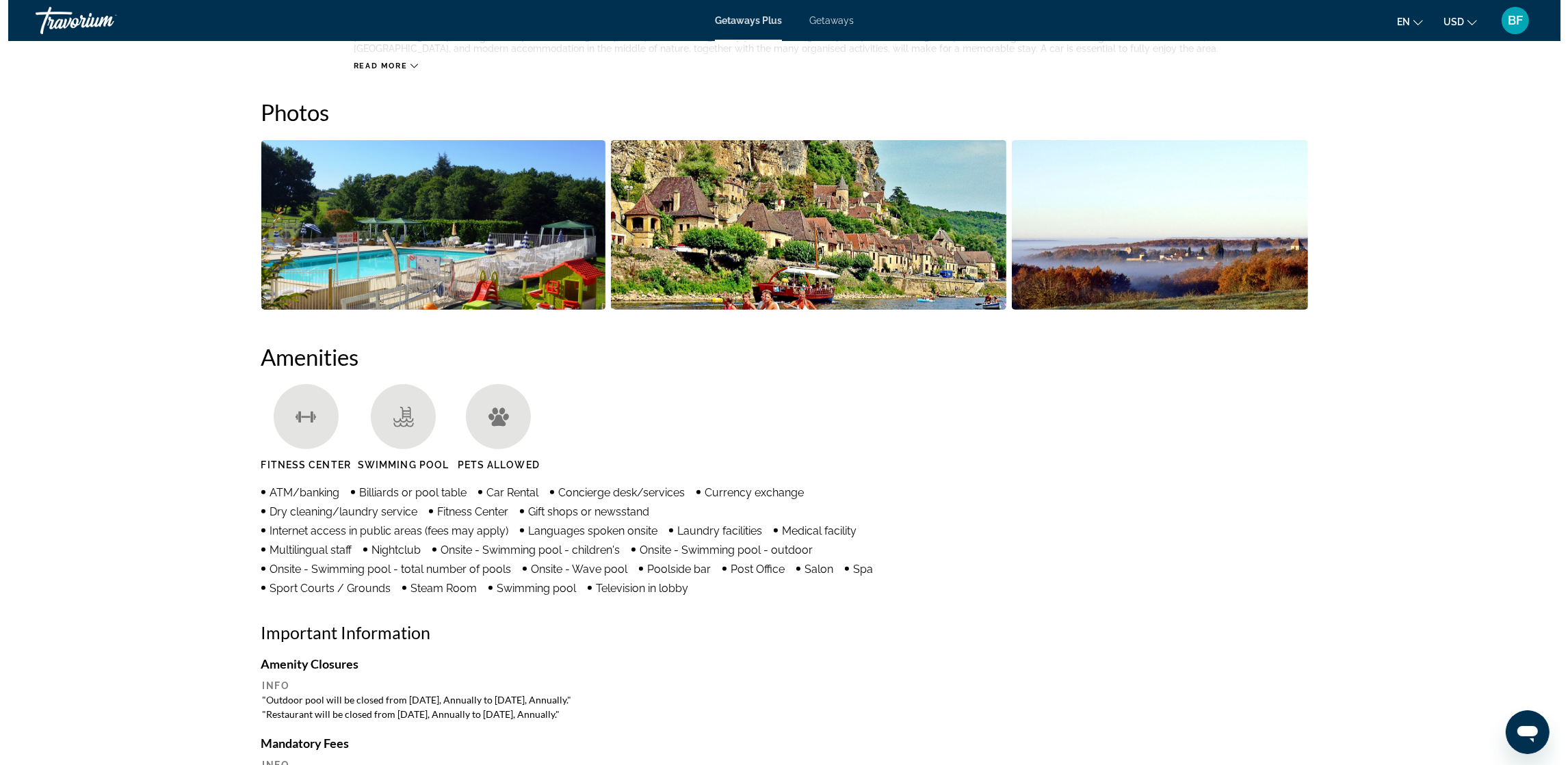
scroll to position [0, 0]
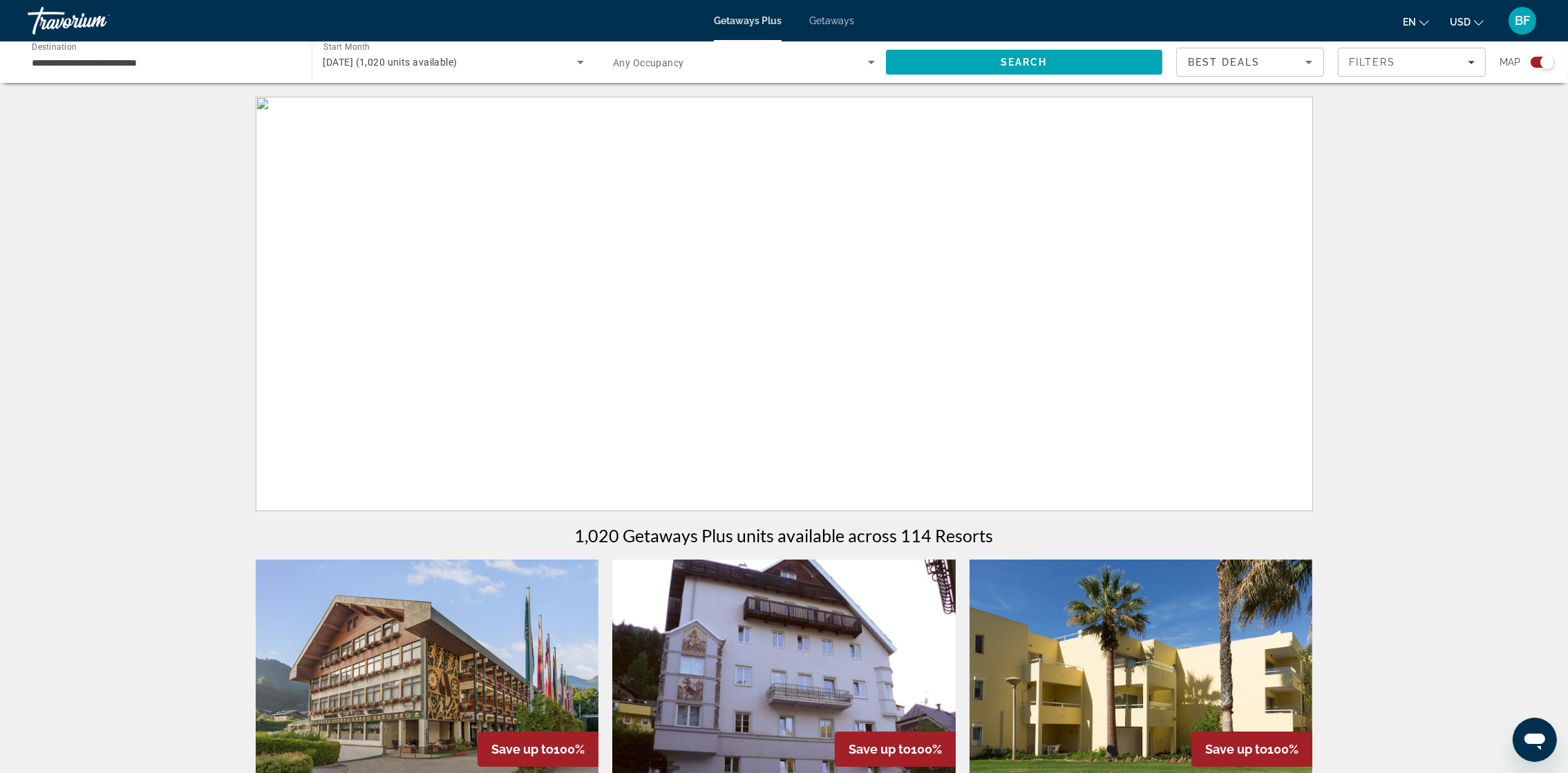
click at [831, 25] on span "Getaways" at bounding box center [832, 20] width 45 height 11
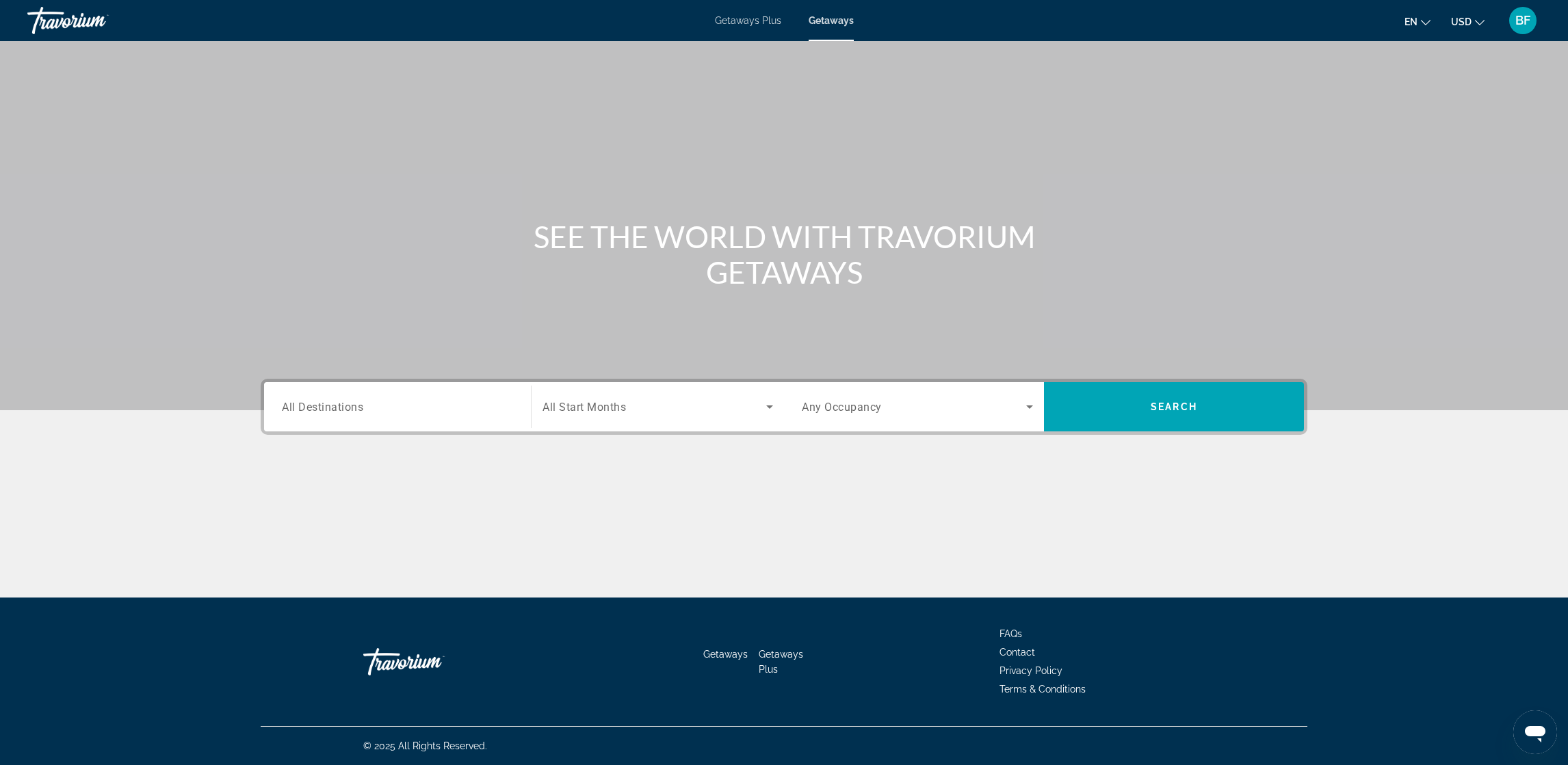
click at [877, 388] on div "Search widget" at bounding box center [917, 406] width 231 height 38
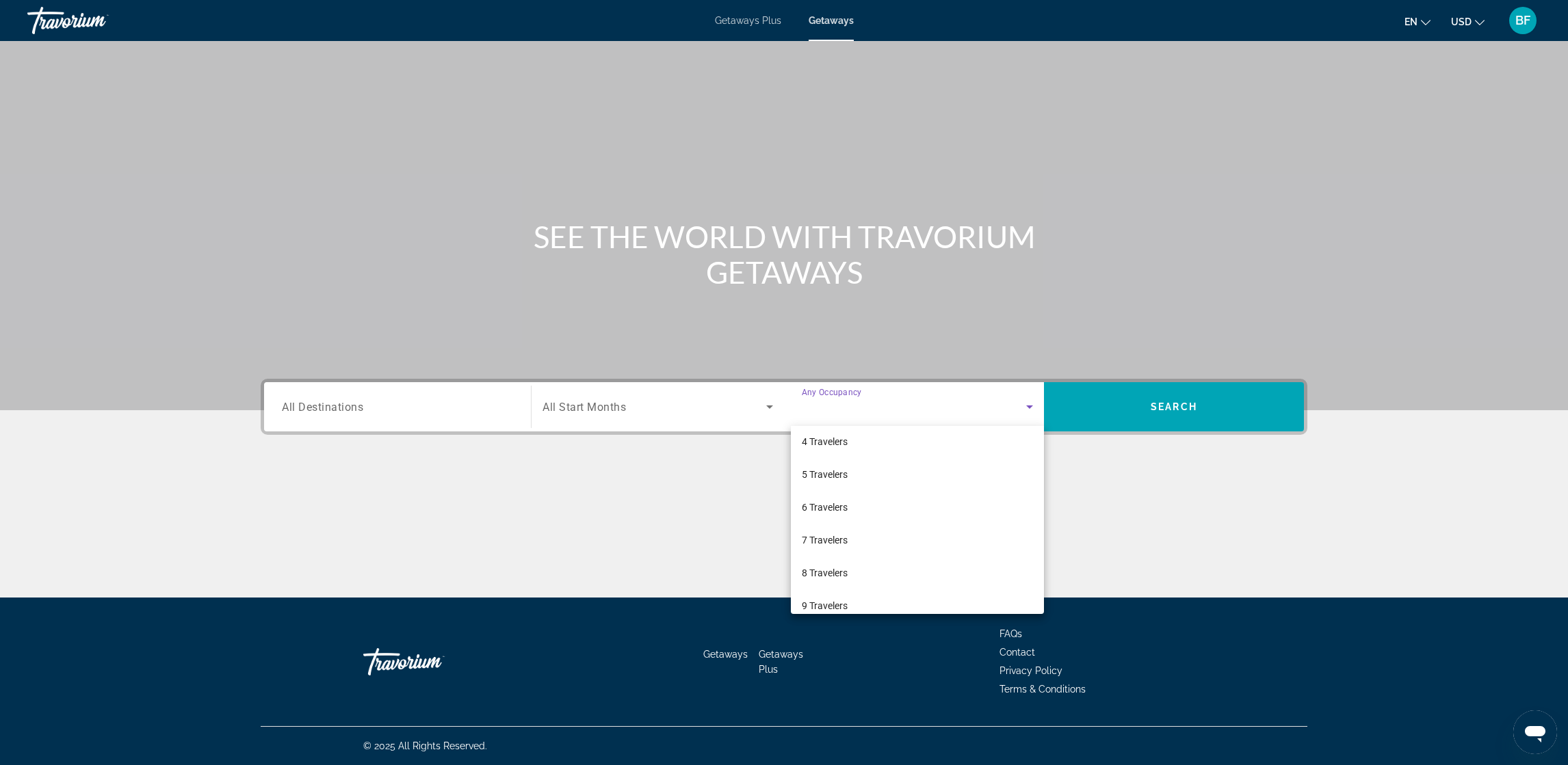
scroll to position [150, 0]
click at [819, 510] on span "10 Travelers" at bounding box center [827, 592] width 51 height 17
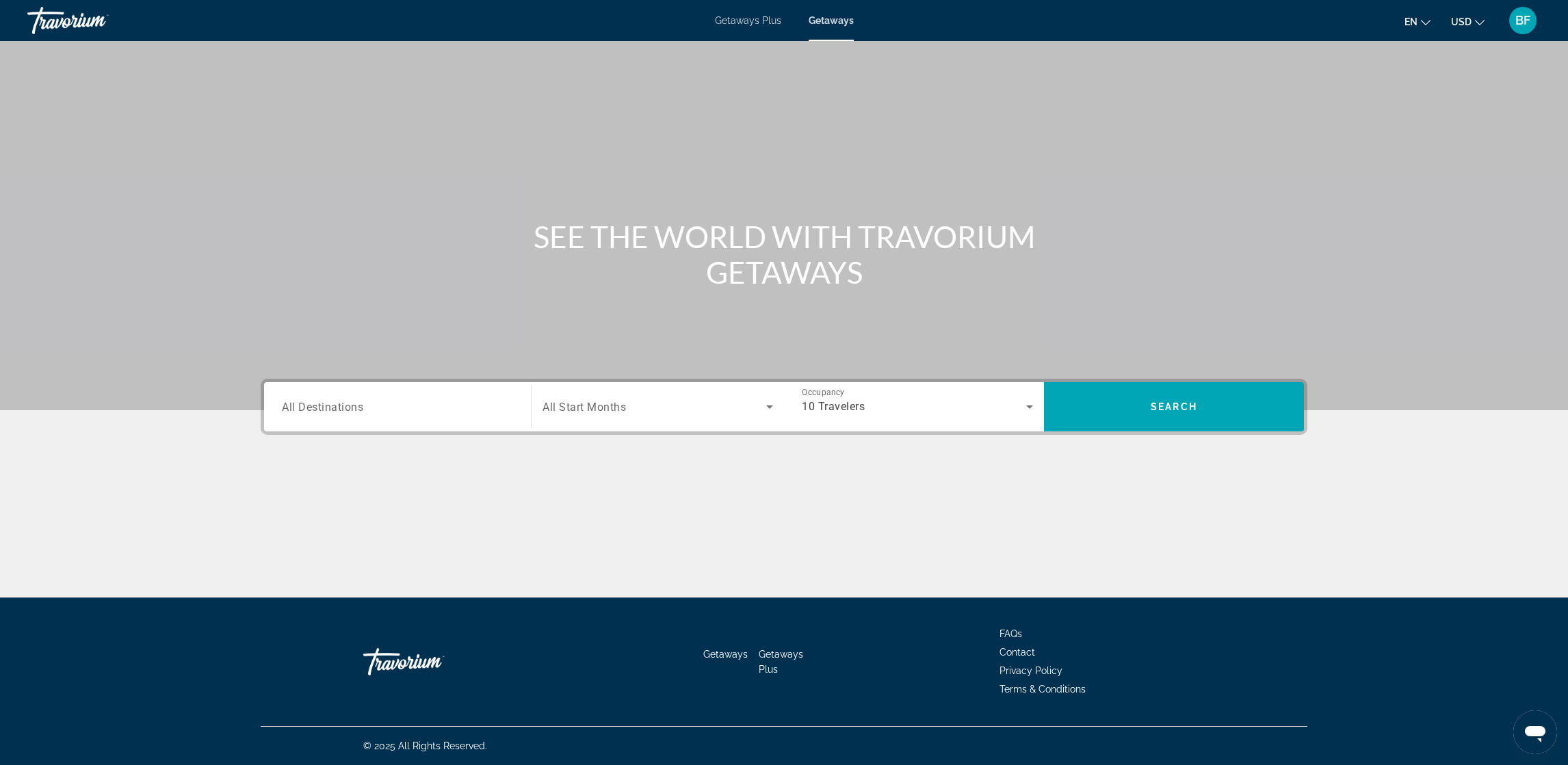
click at [618, 411] on span "All Start Months" at bounding box center [584, 407] width 83 height 13
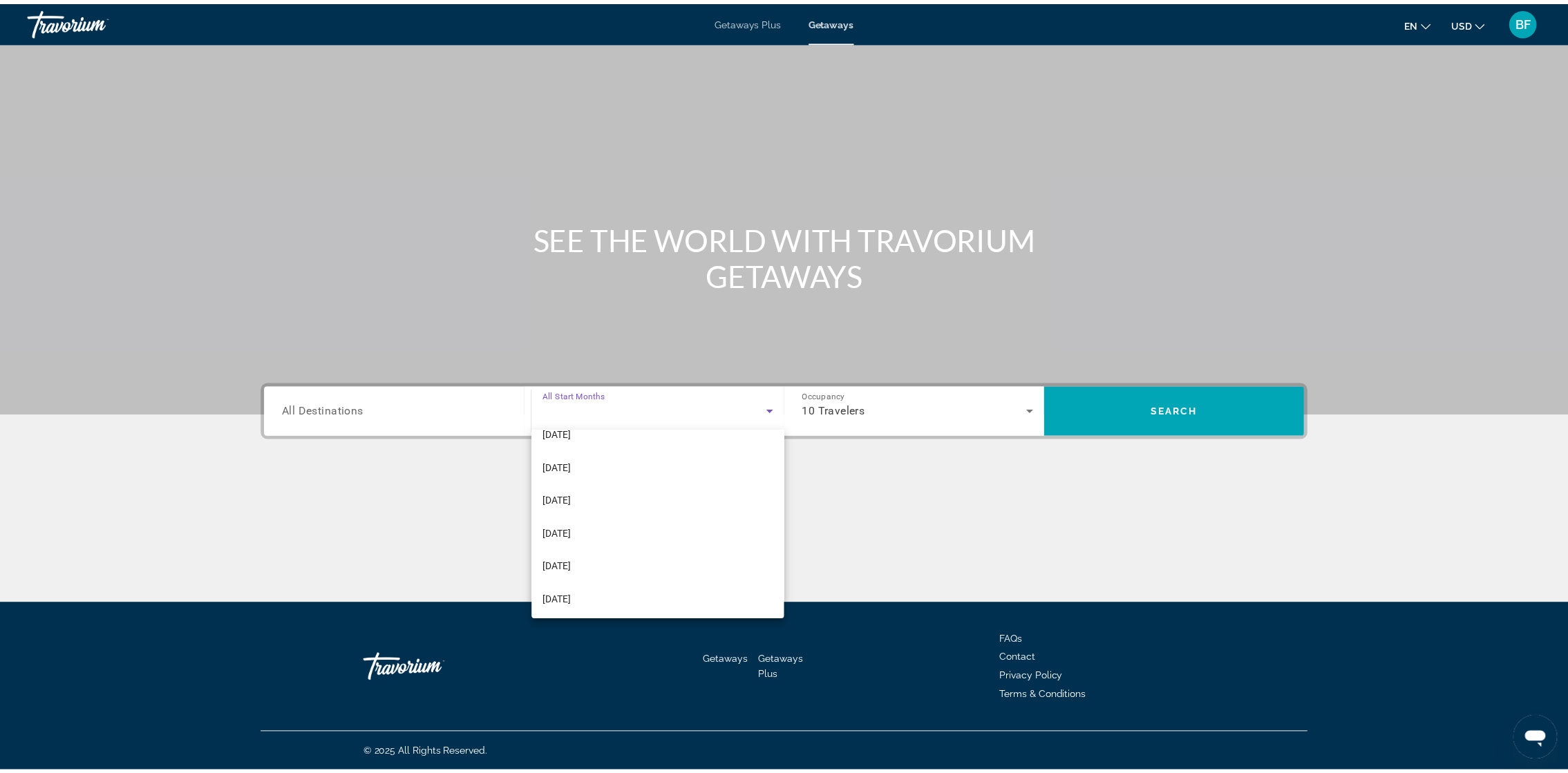
scroll to position [167, 0]
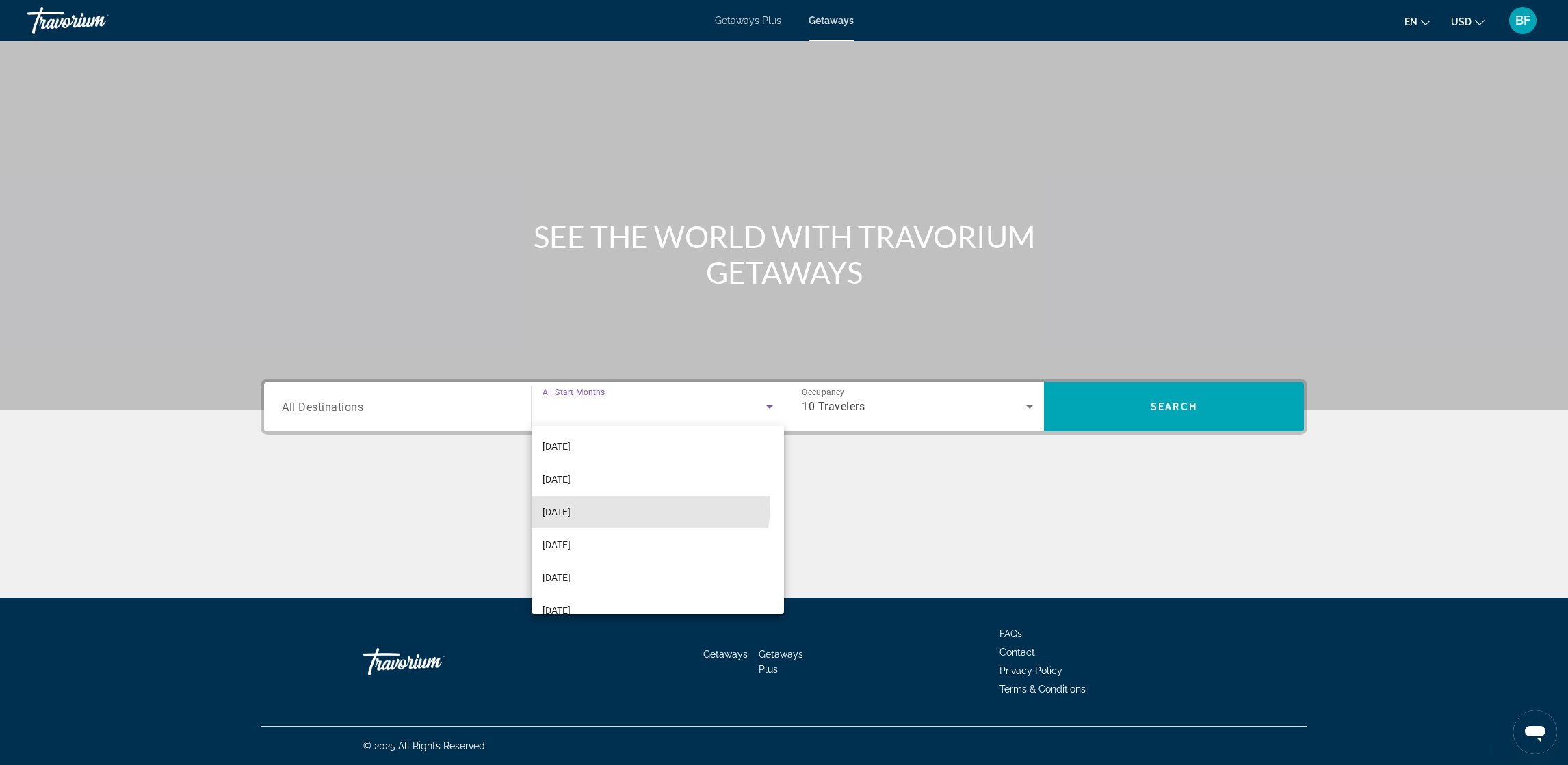
click at [597, 501] on mat-option "[DATE]" at bounding box center [657, 513] width 252 height 33
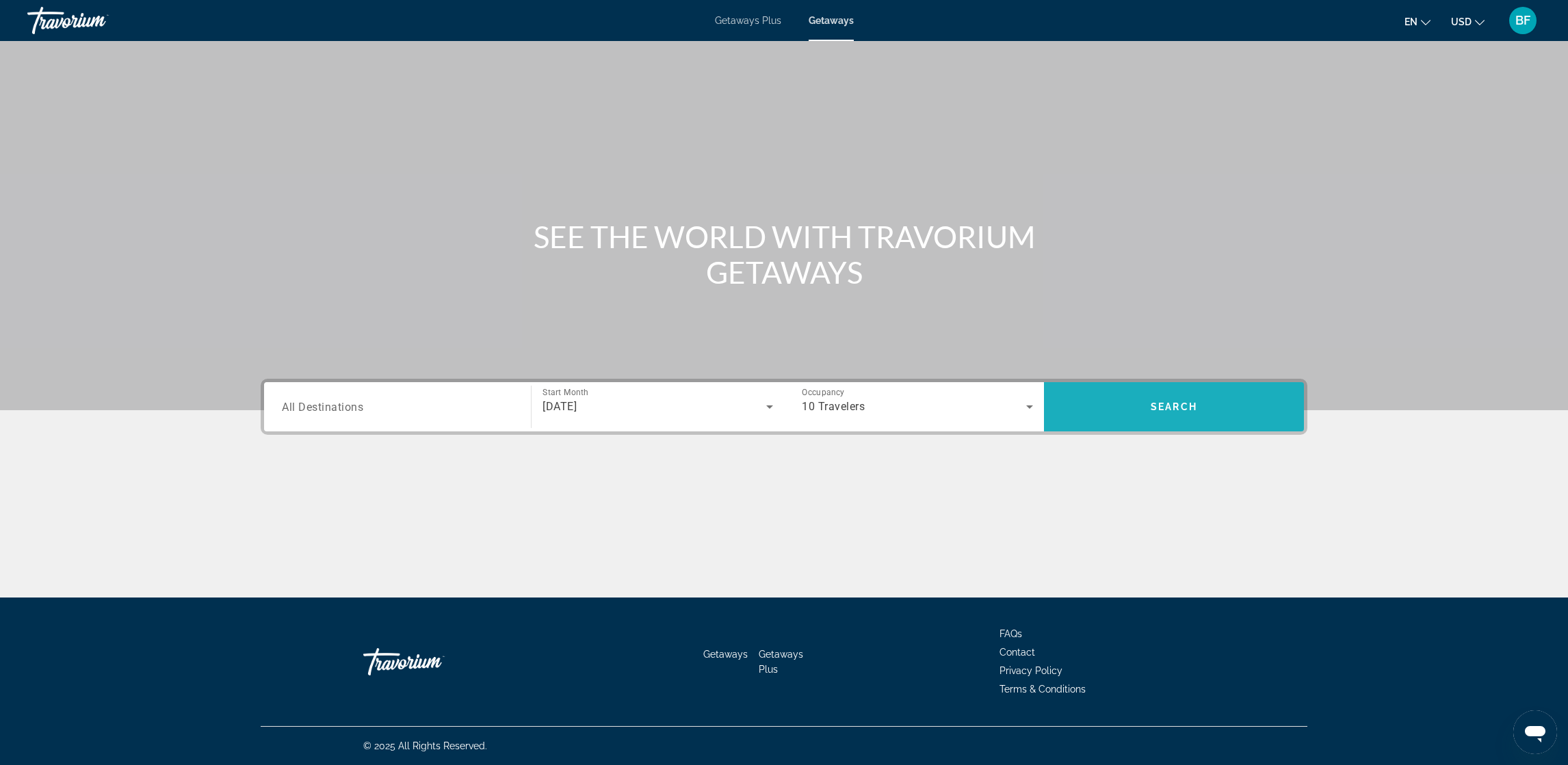
click at [1044, 420] on span "Search" at bounding box center [1174, 407] width 260 height 33
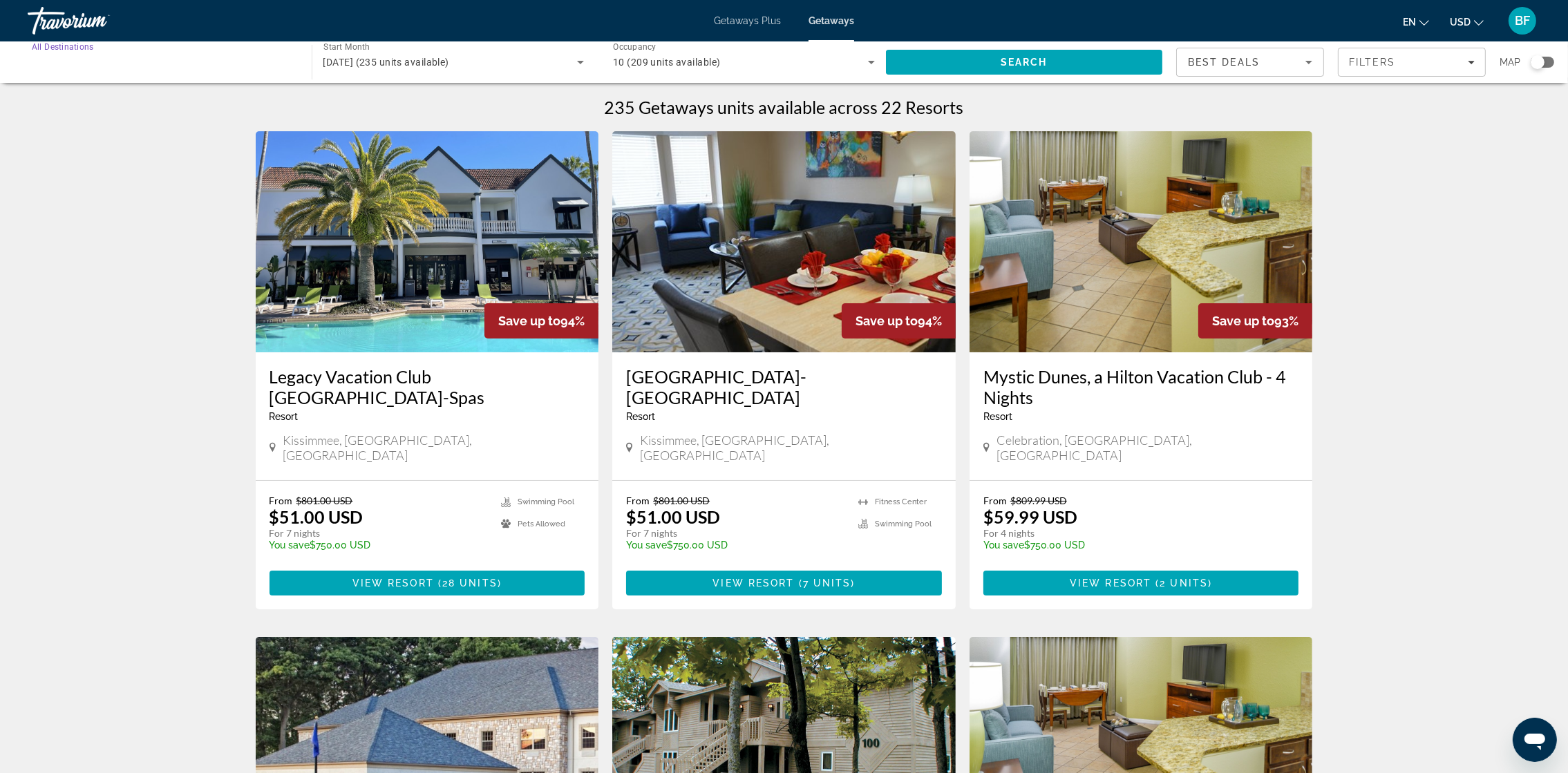
click at [163, 60] on input "Destination All Destinations" at bounding box center [163, 62] width 262 height 17
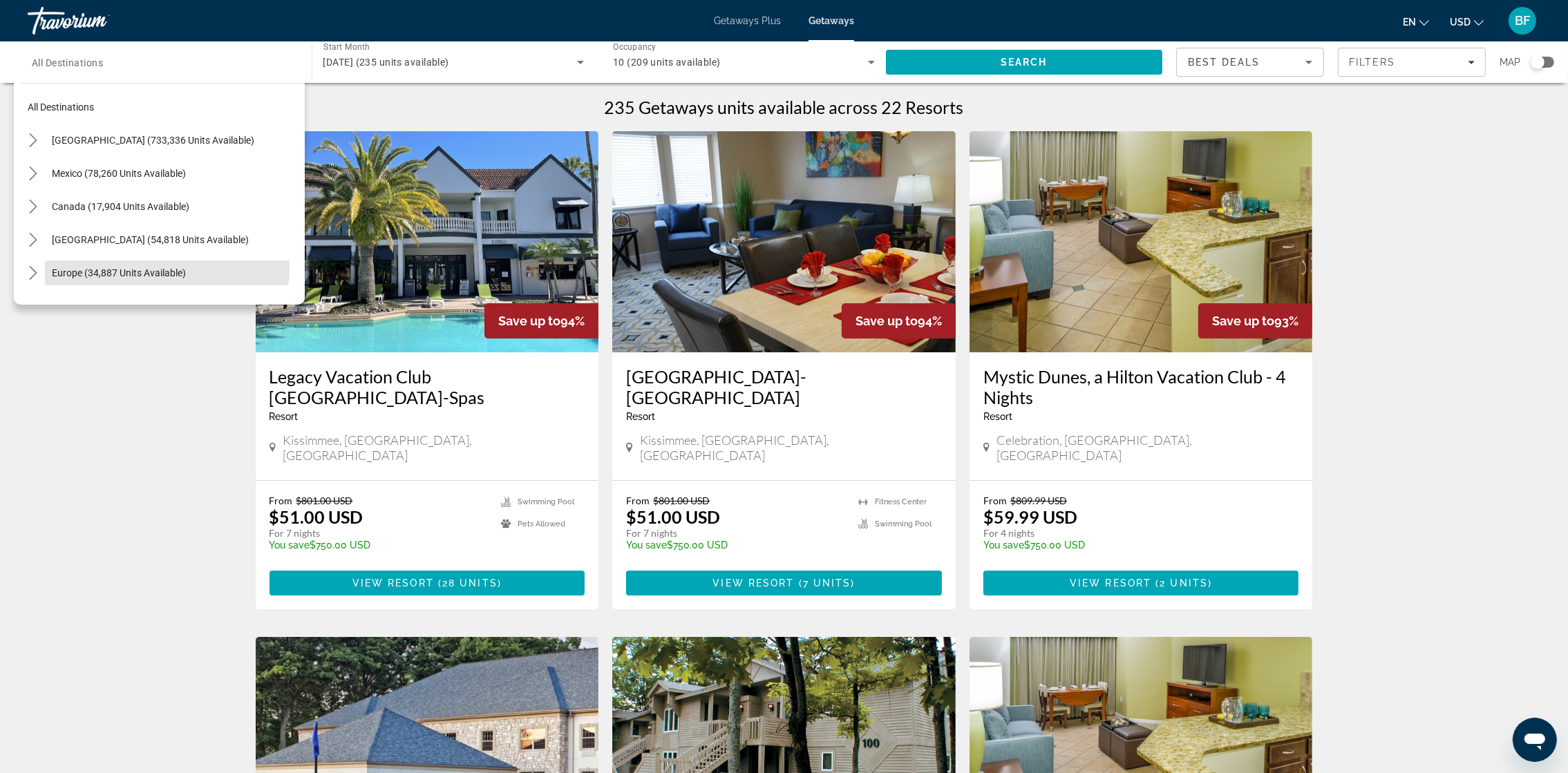
click at [132, 267] on span "Europe (34,887 units available)" at bounding box center [118, 272] width 134 height 11
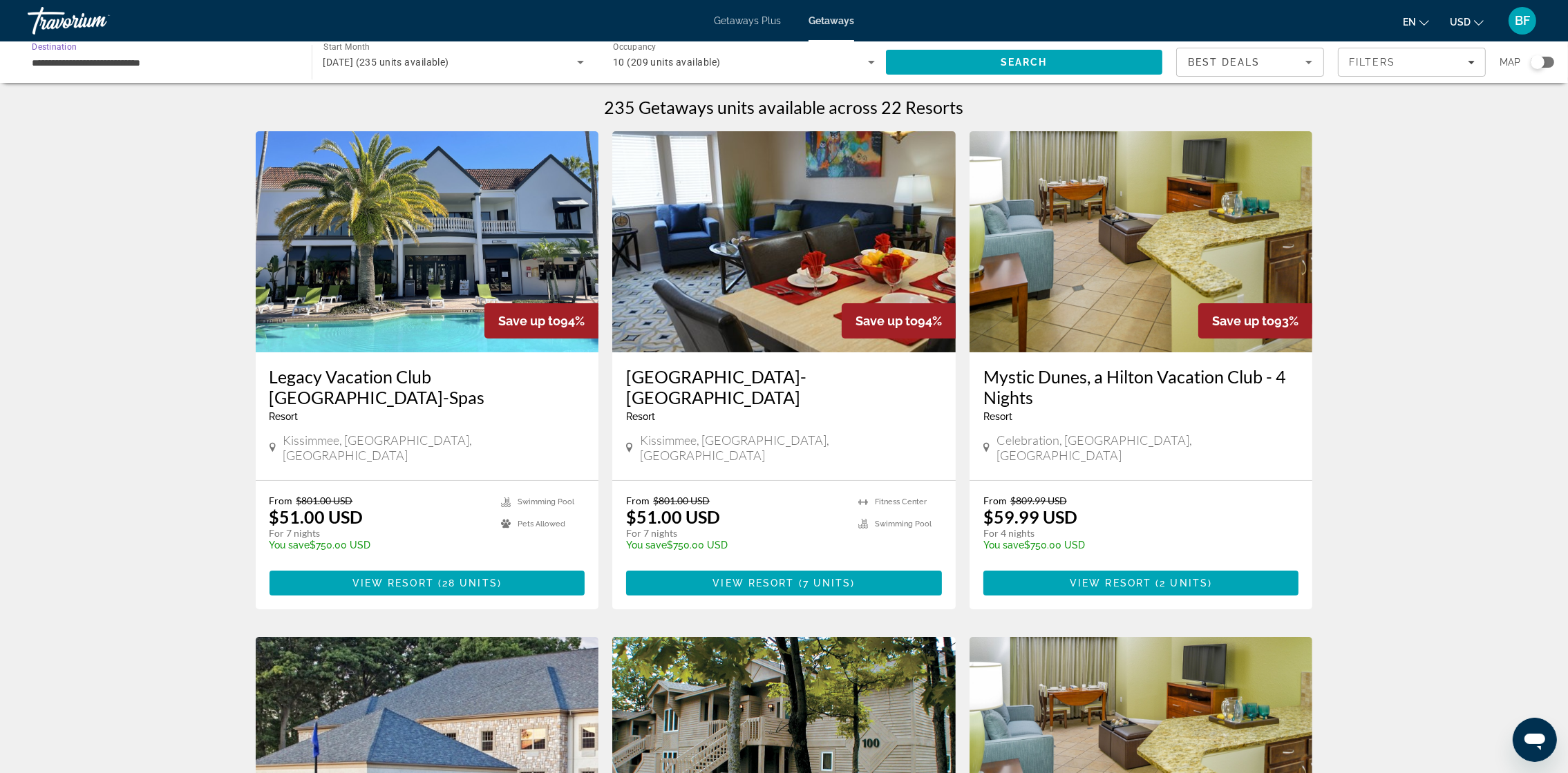
click at [1055, 65] on div "Search widget" at bounding box center [1537, 62] width 14 height 14
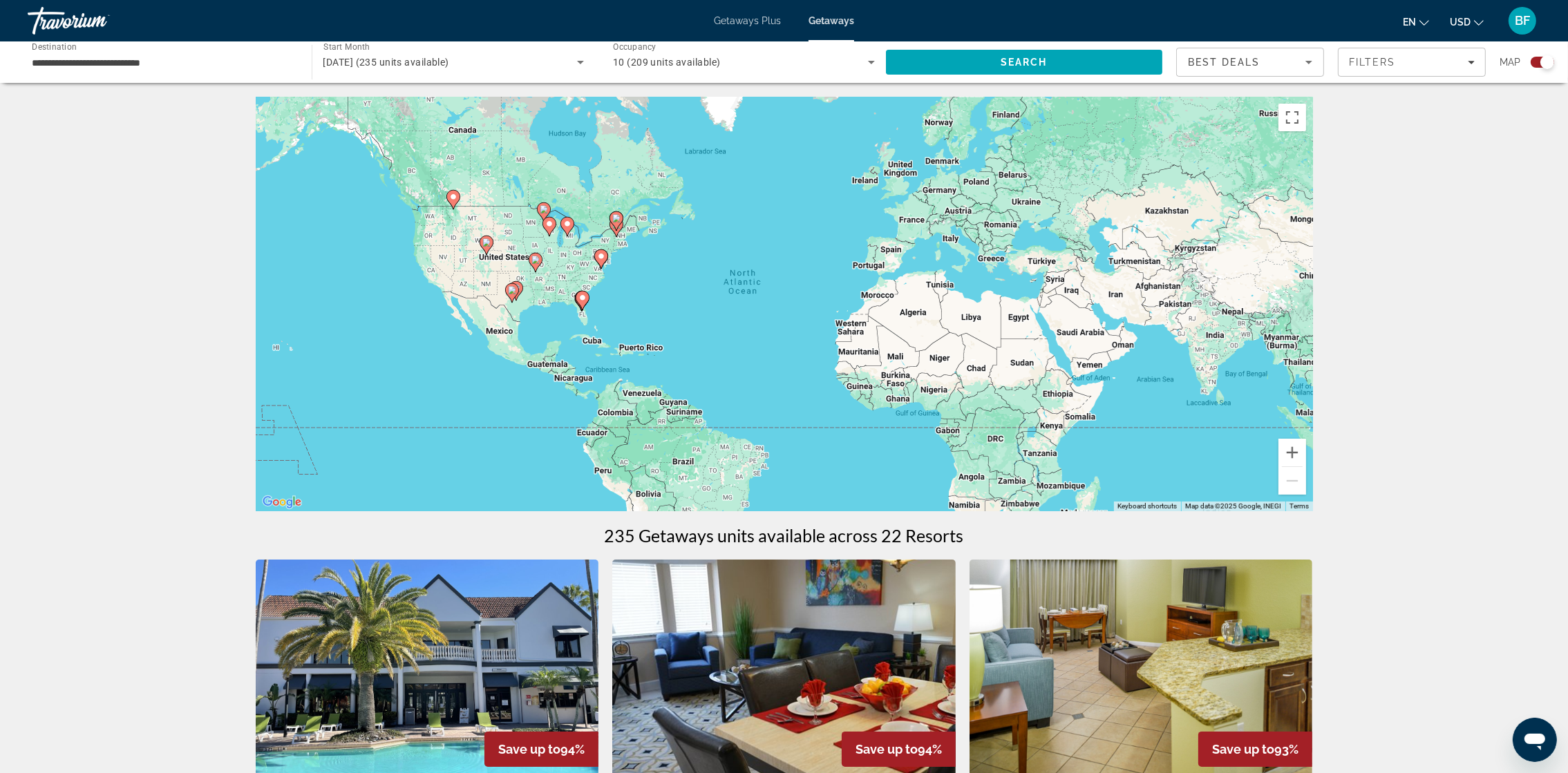
click at [1055, 65] on div "Search widget" at bounding box center [1547, 62] width 14 height 14
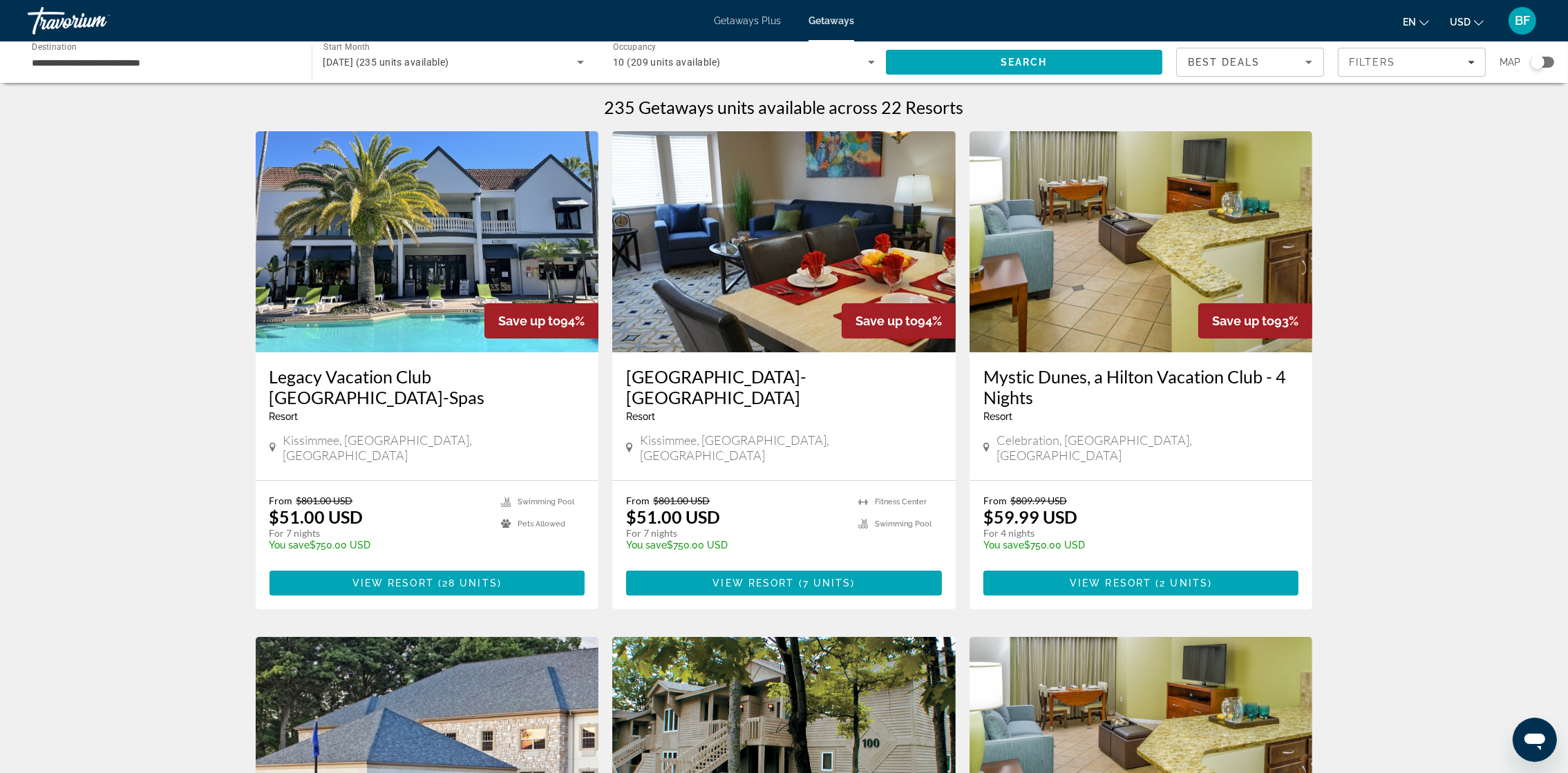
click at [1023, 60] on span "Search" at bounding box center [1024, 62] width 47 height 11
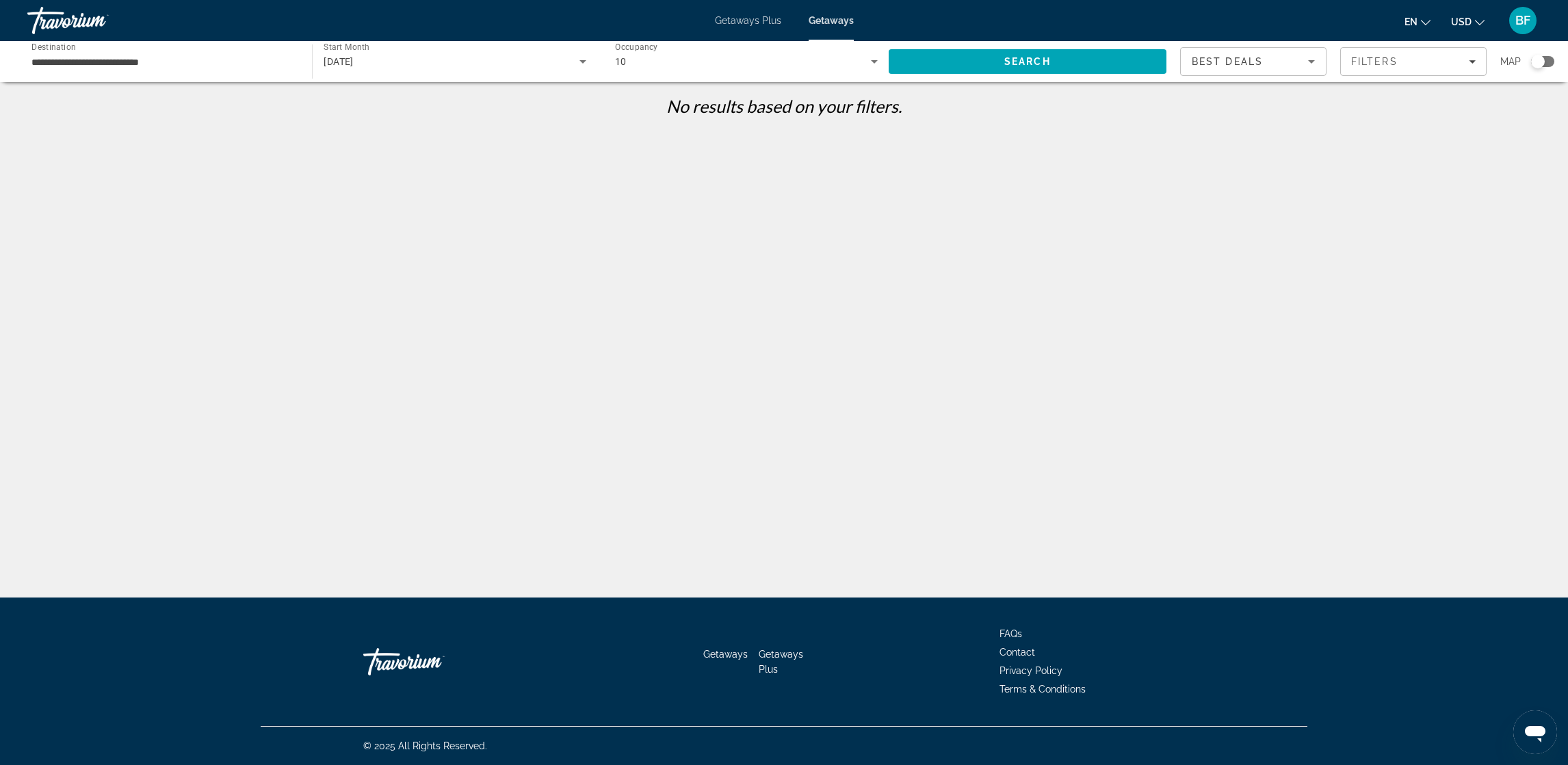
click at [556, 66] on div "[DATE]" at bounding box center [451, 61] width 255 height 17
click at [518, 111] on mat-option "All Start Months" at bounding box center [455, 103] width 284 height 33
click at [988, 63] on span "Search" at bounding box center [1028, 62] width 278 height 33
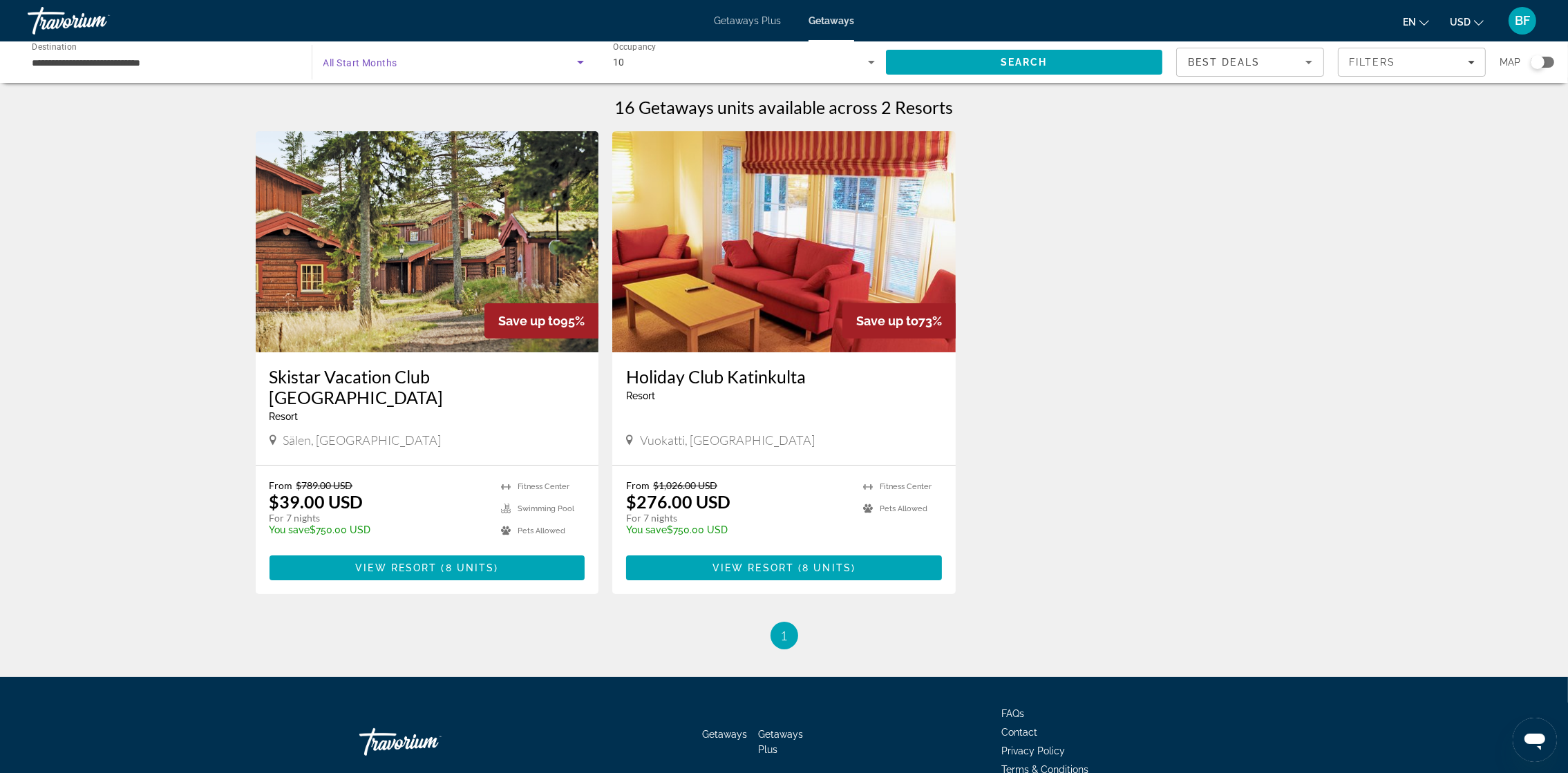
click at [574, 64] on icon "Search widget" at bounding box center [581, 62] width 17 height 17
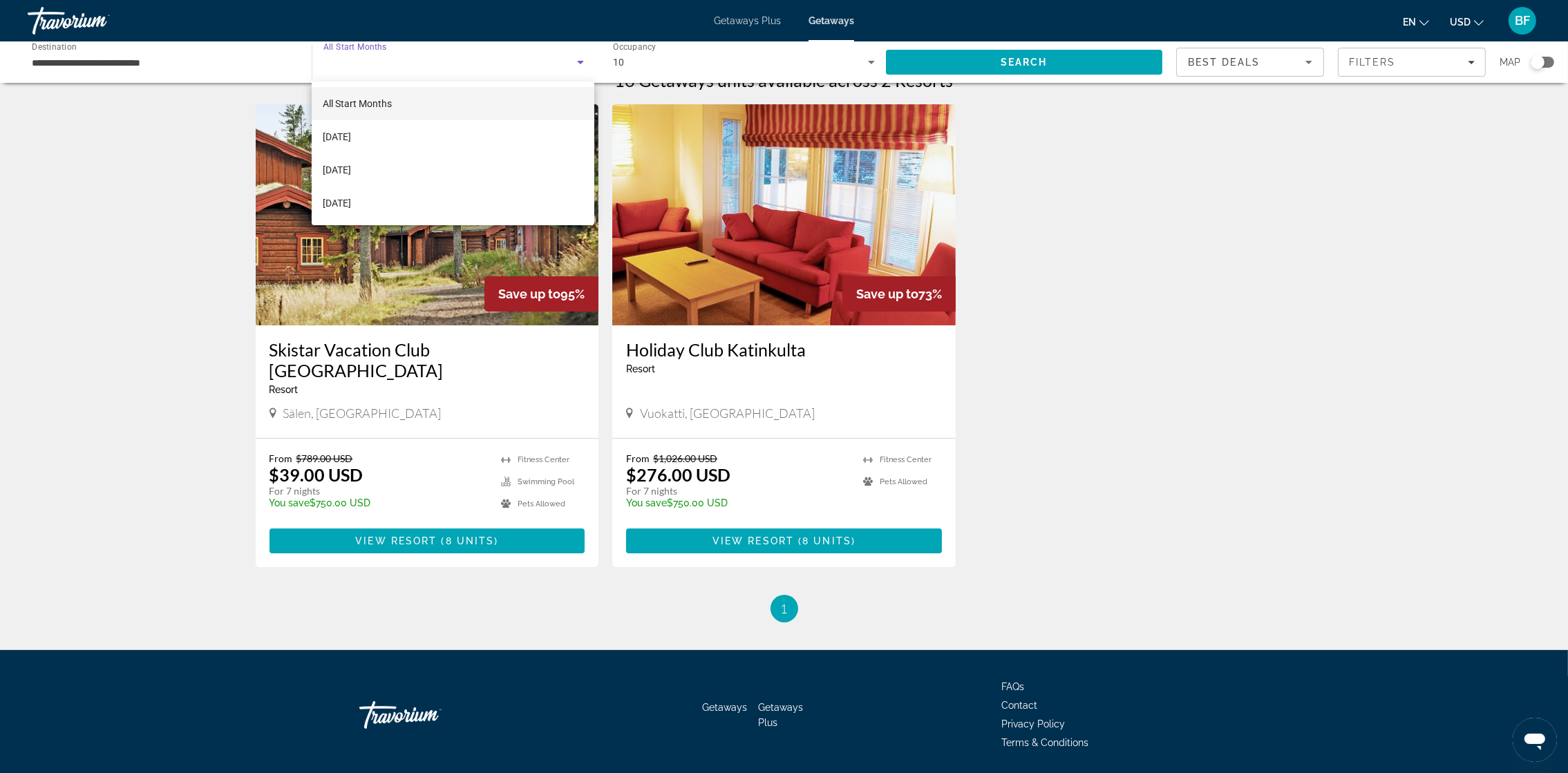
scroll to position [52, 0]
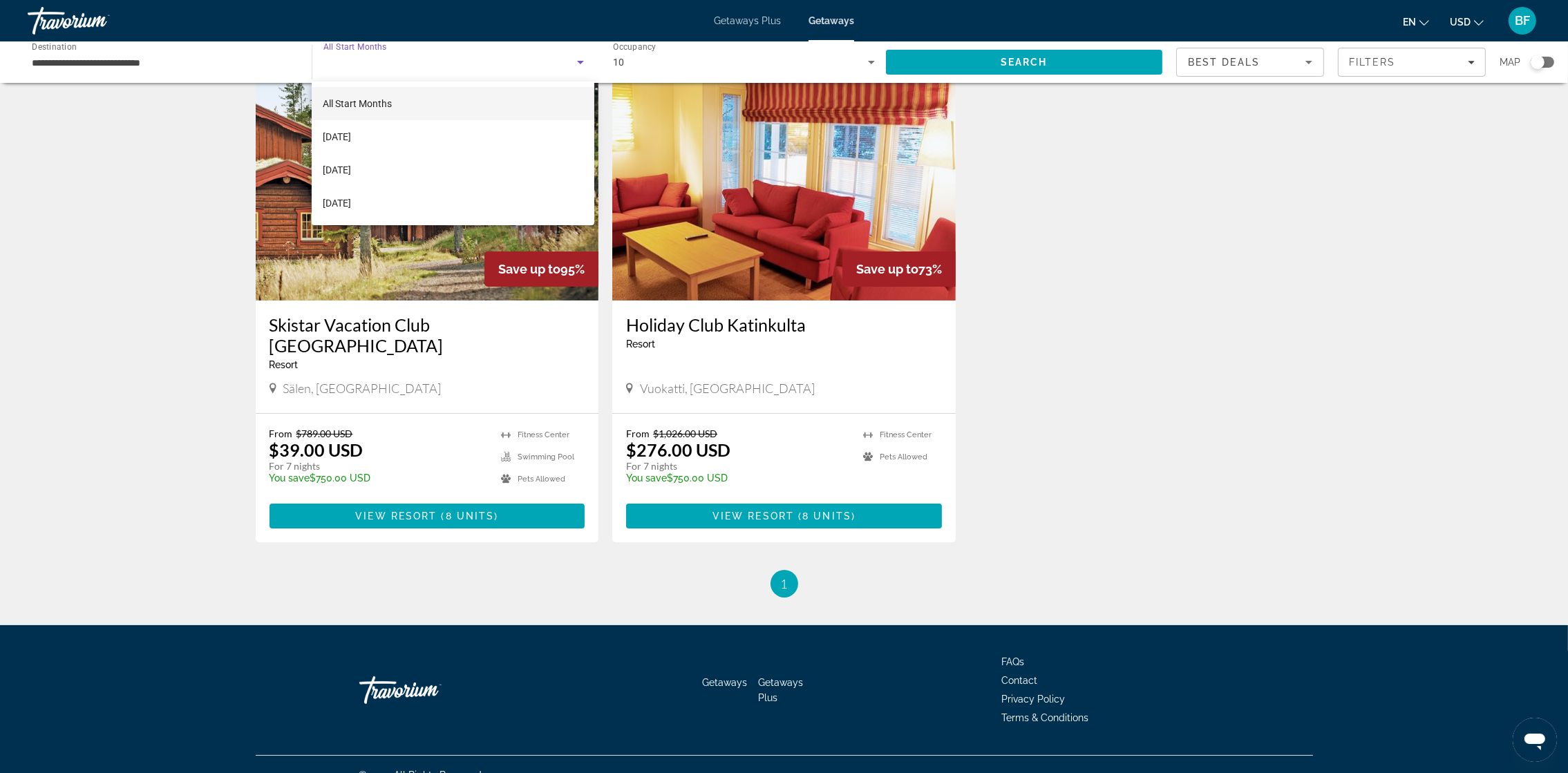
click at [1055, 277] on div at bounding box center [784, 386] width 1568 height 773
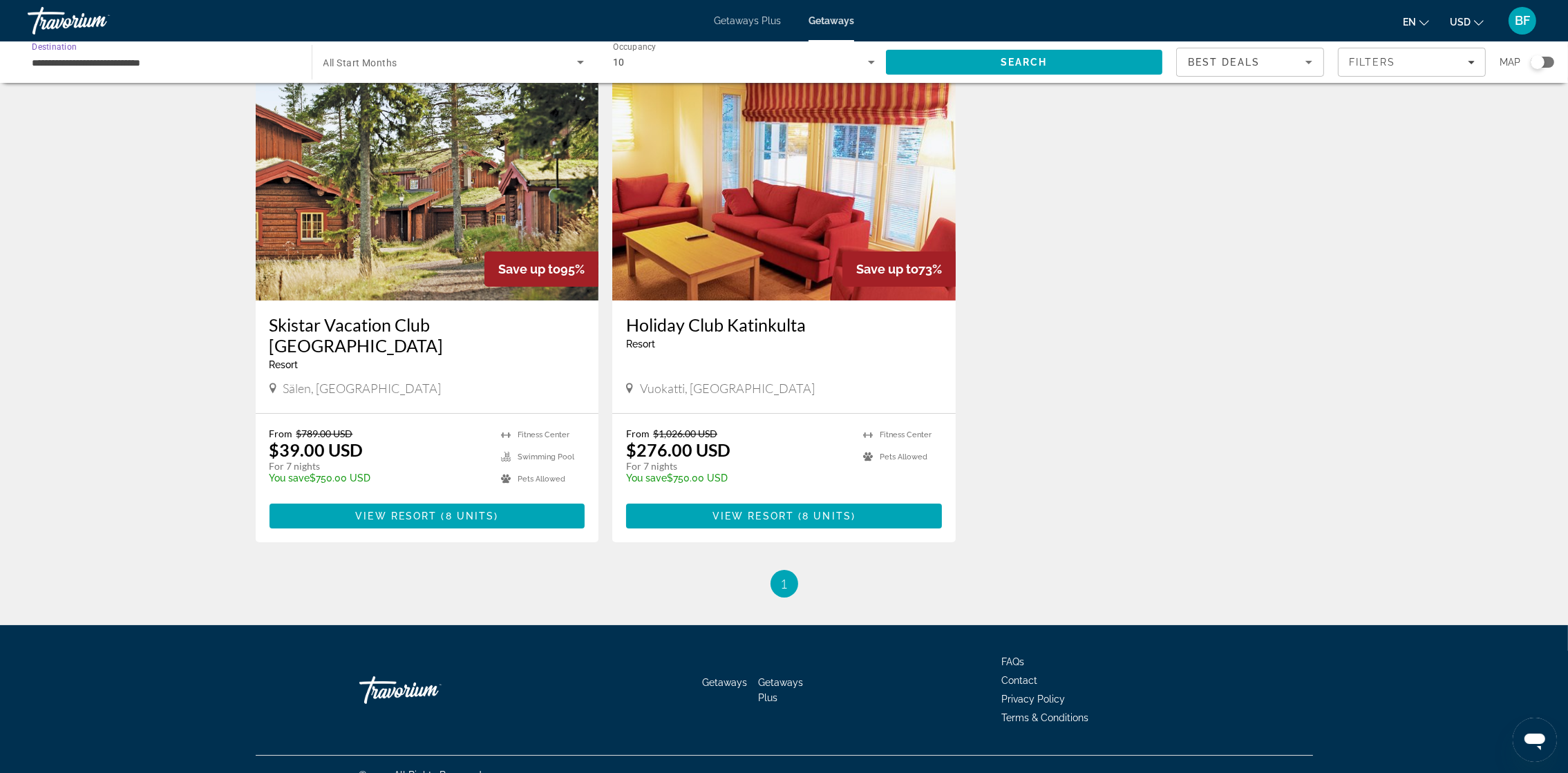
click at [250, 57] on input "**********" at bounding box center [163, 62] width 262 height 17
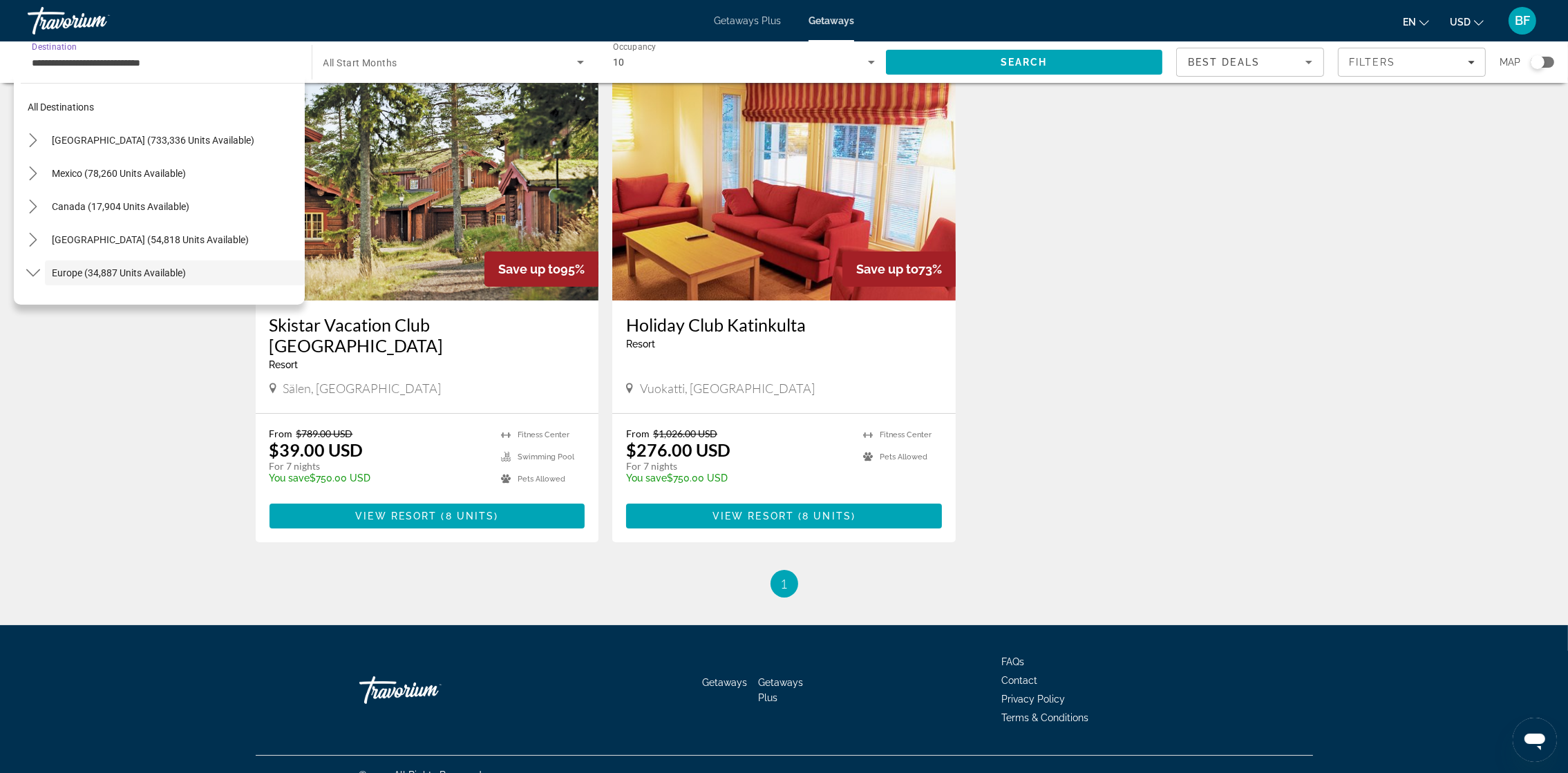
scroll to position [81, 0]
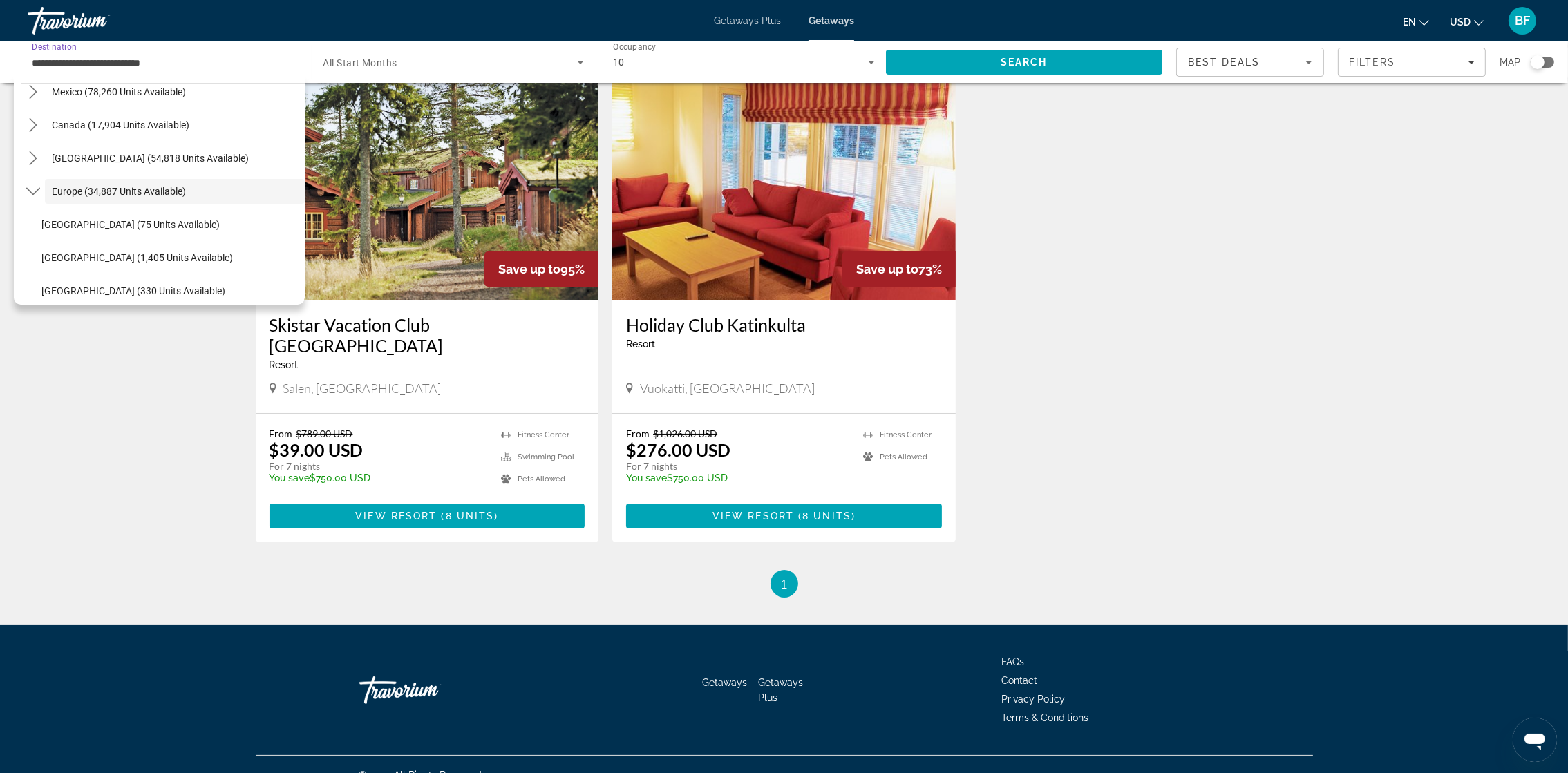
click at [250, 57] on input "**********" at bounding box center [163, 62] width 262 height 17
click at [856, 58] on div "10" at bounding box center [740, 62] width 255 height 17
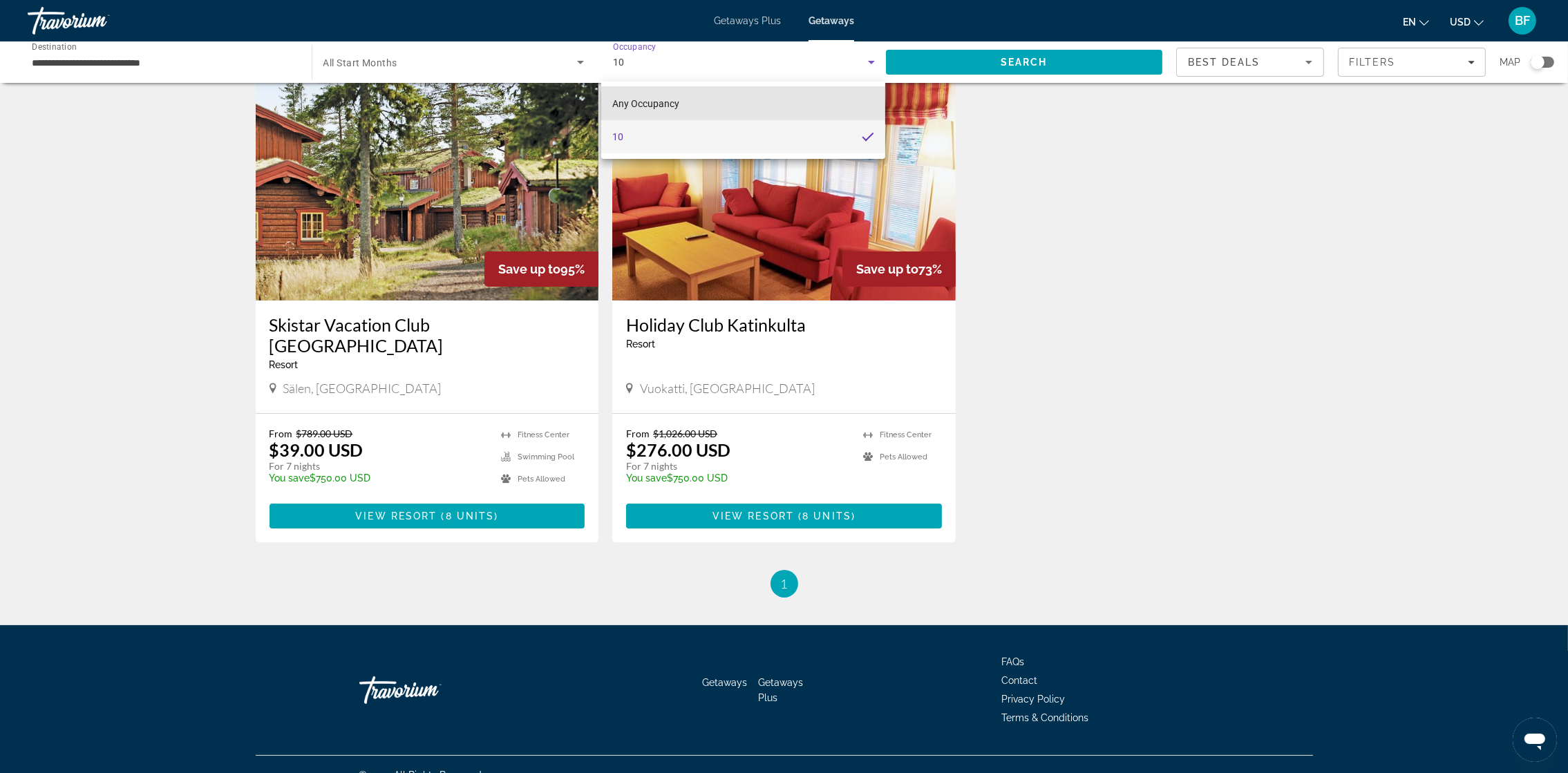
click at [805, 111] on mat-option "Any Occupancy" at bounding box center [743, 104] width 283 height 33
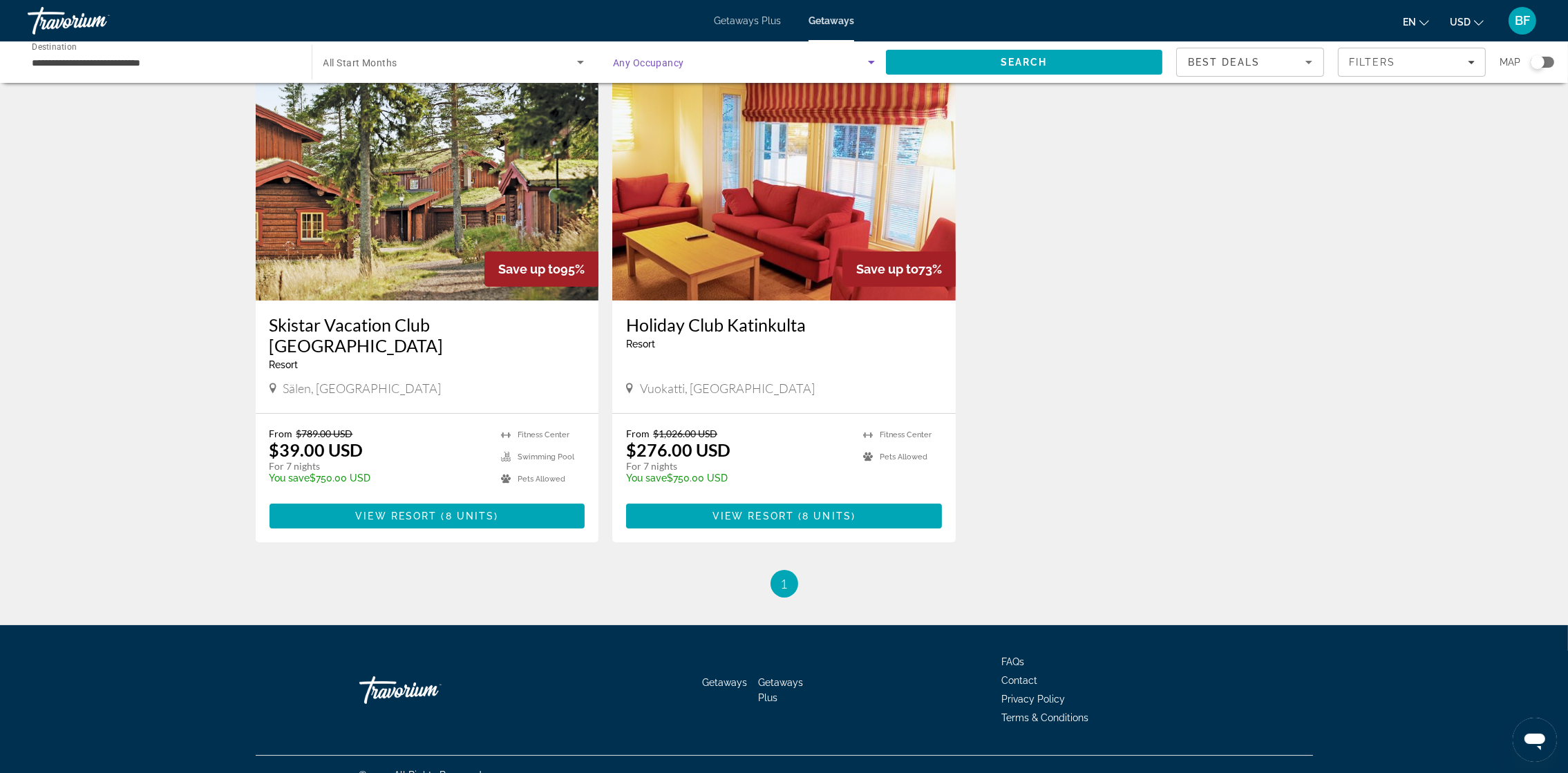
click at [1055, 72] on span "Search" at bounding box center [1024, 62] width 277 height 33
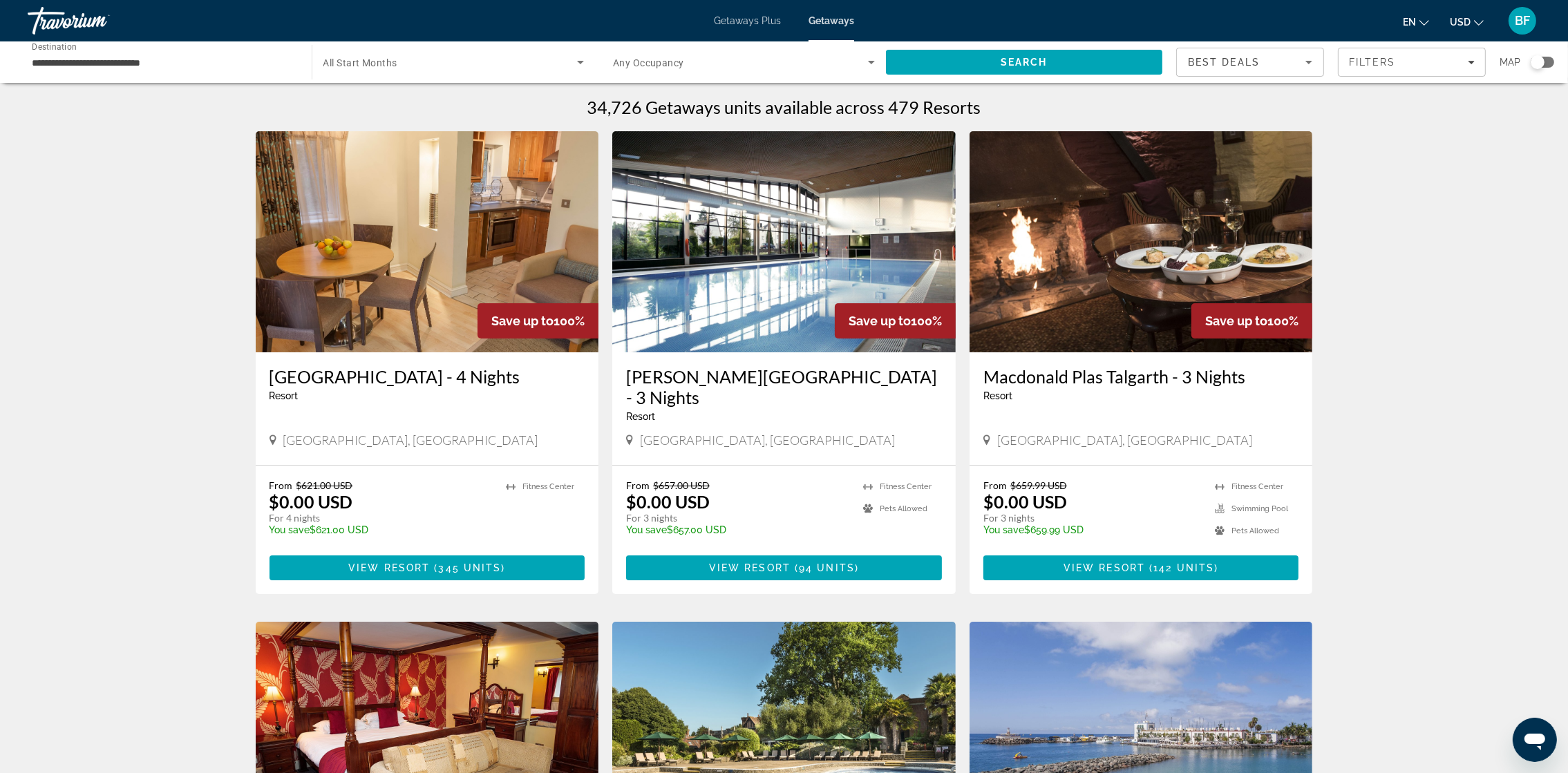
click at [477, 70] on div "Search widget" at bounding box center [454, 62] width 262 height 39
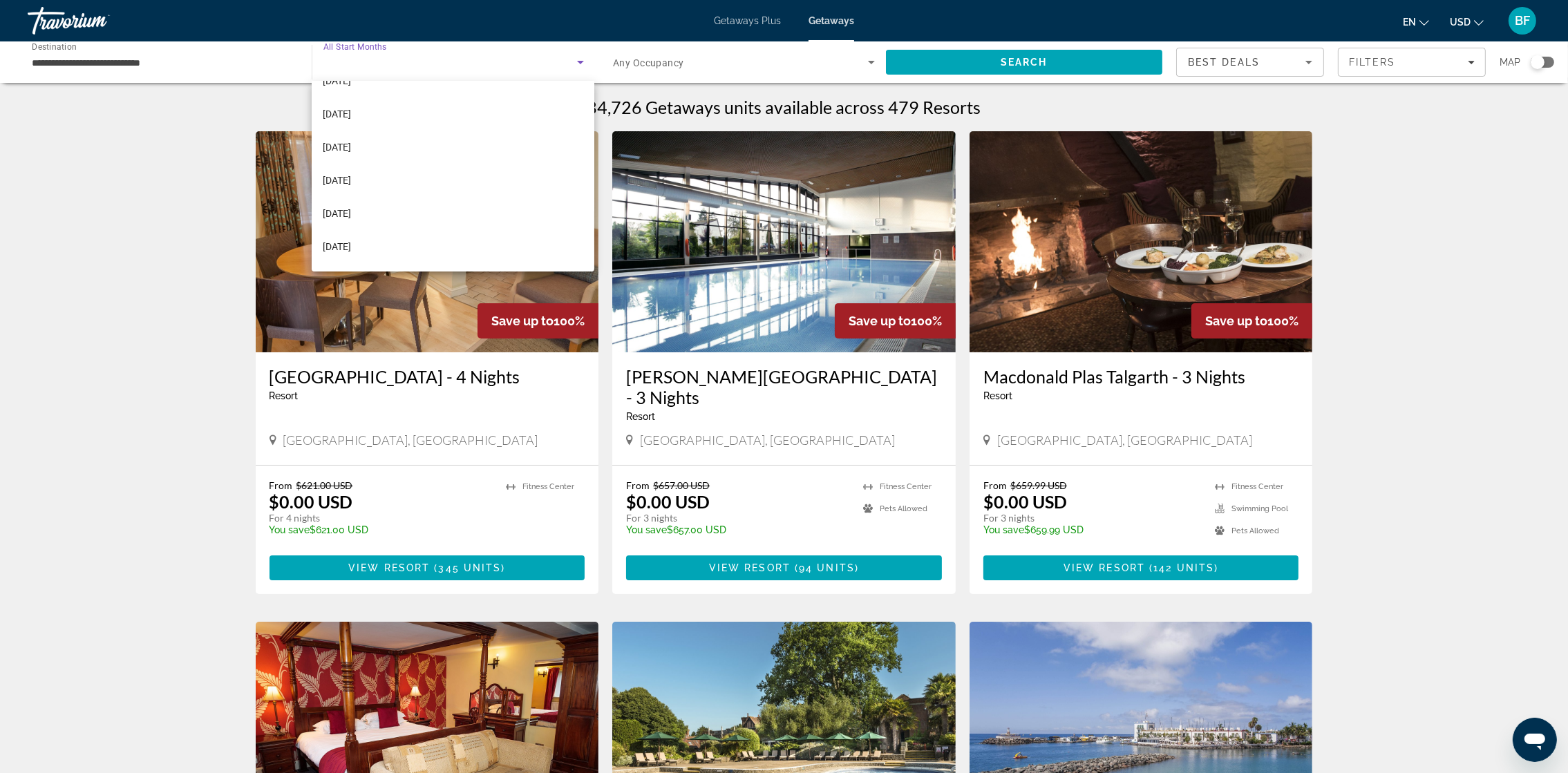
scroll to position [285, 0]
click at [395, 124] on mat-option "[DATE]" at bounding box center [453, 118] width 283 height 33
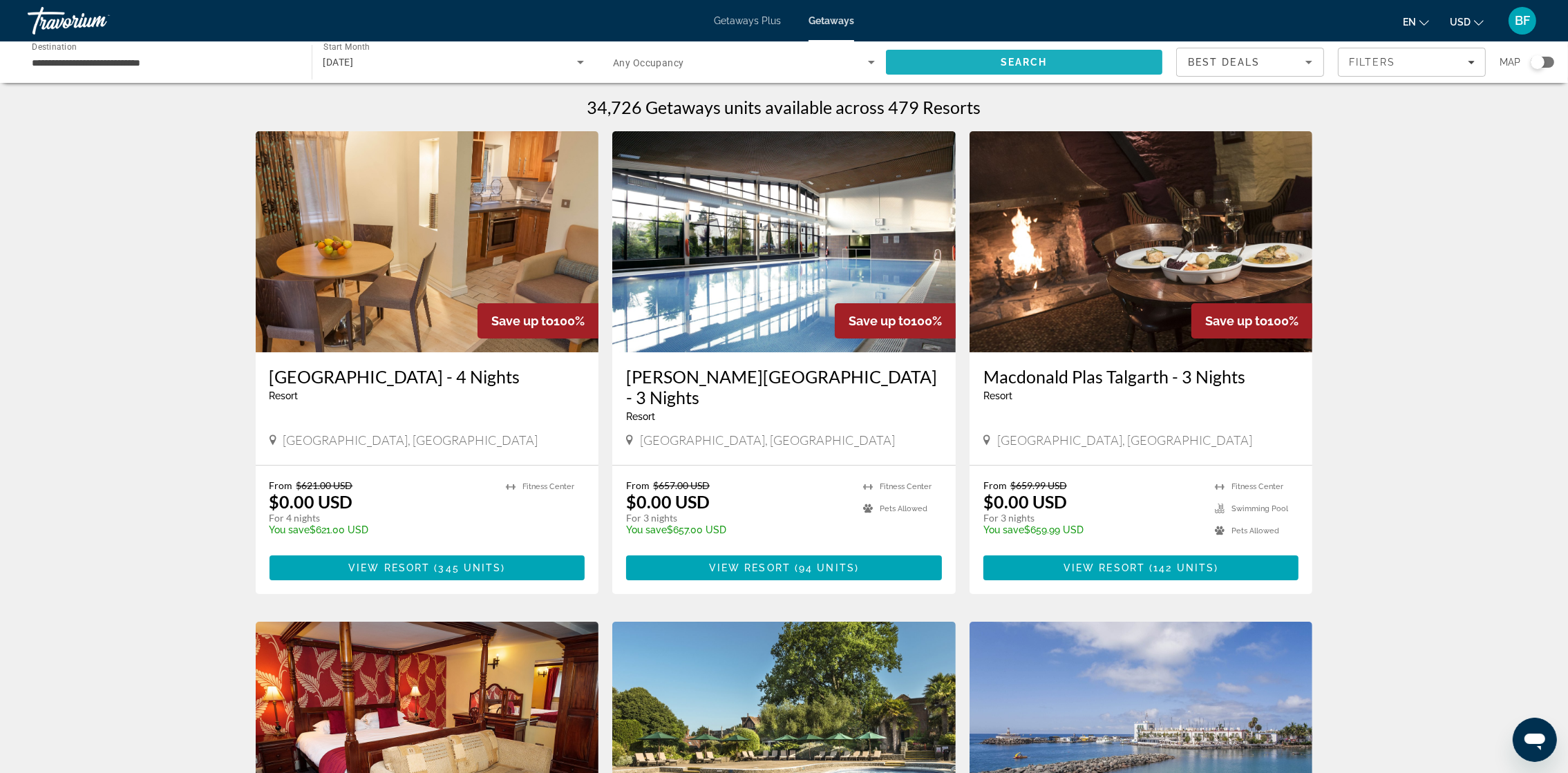
click at [976, 64] on span "Search" at bounding box center [1024, 62] width 277 height 33
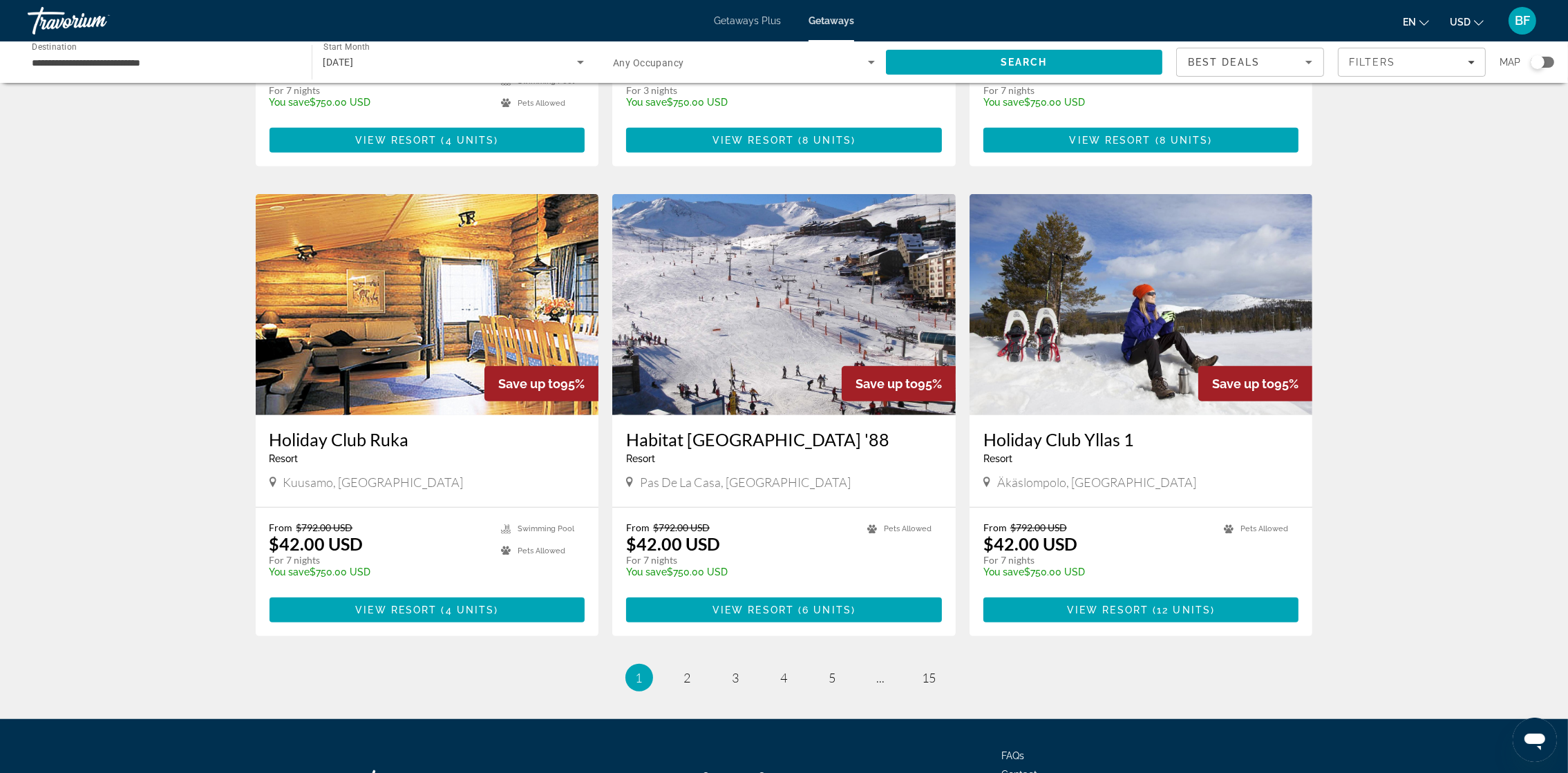
scroll to position [1409, 0]
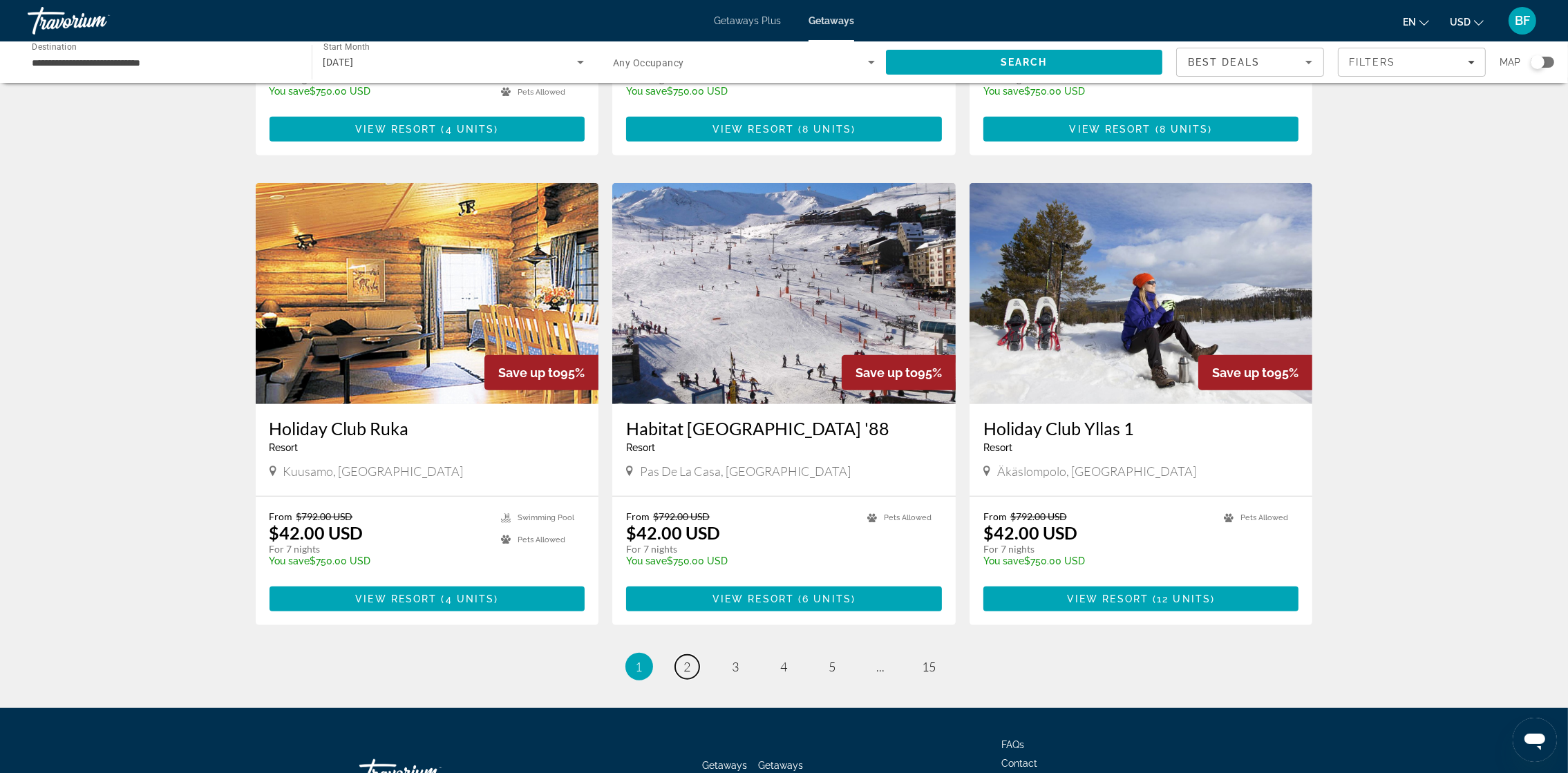
click at [689, 515] on span "2" at bounding box center [688, 666] width 7 height 15
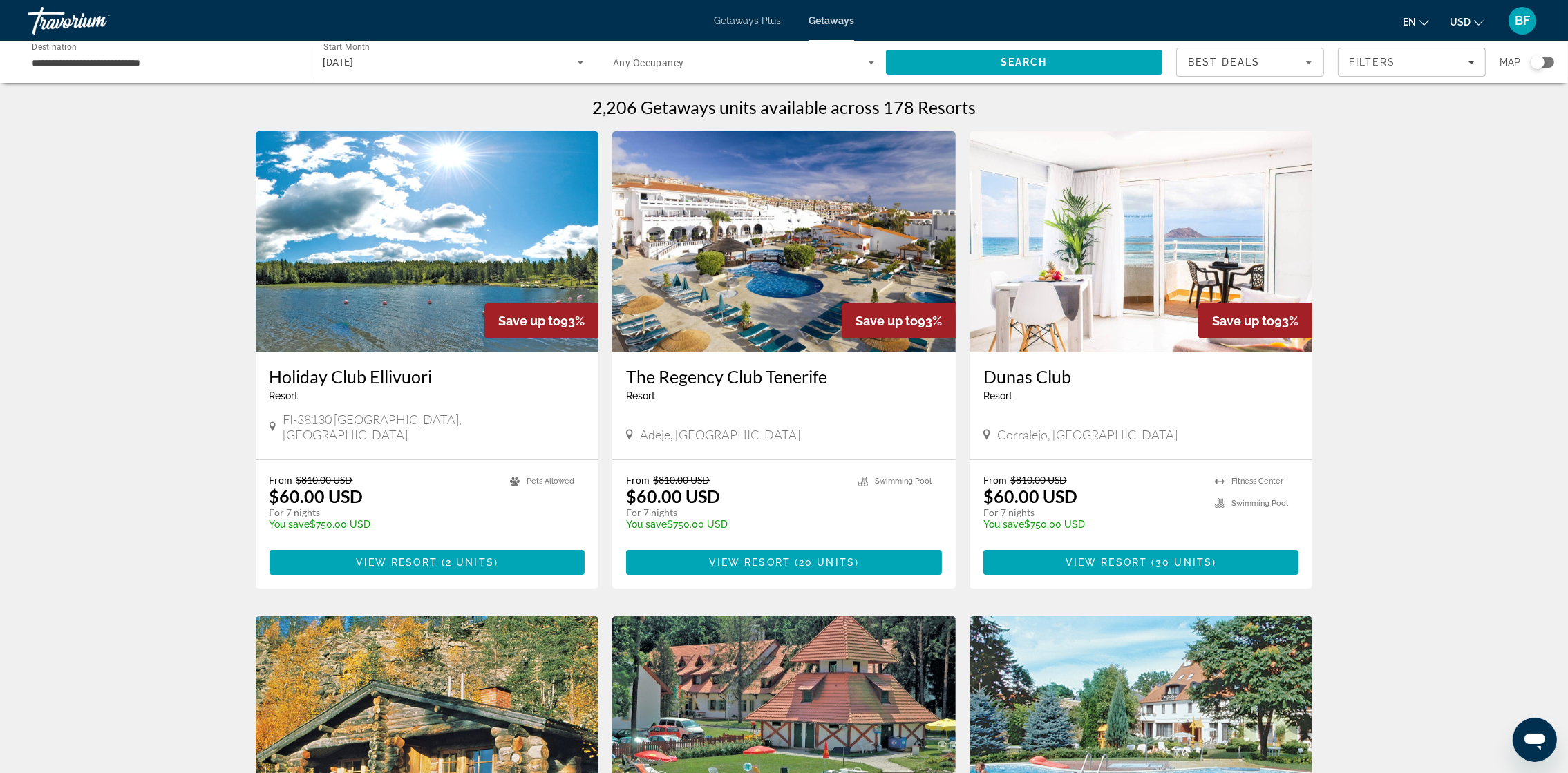
drag, startPoint x: 769, startPoint y: 81, endPoint x: 794, endPoint y: 62, distance: 31.4
click at [794, 62] on div "Occupancy Any Occupancy" at bounding box center [743, 62] width 284 height 41
click at [794, 62] on span "Search widget" at bounding box center [740, 62] width 255 height 17
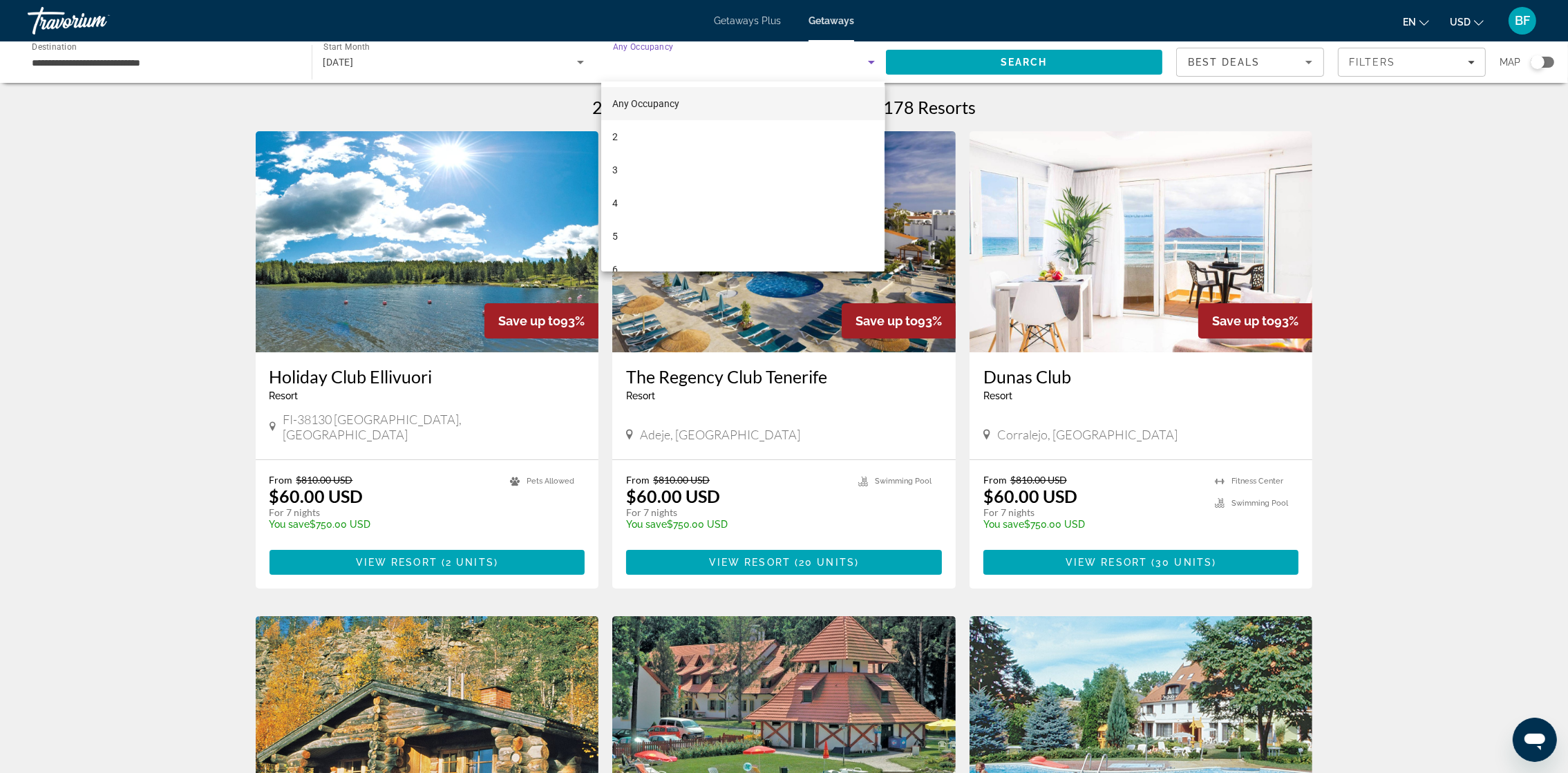
scroll to position [20, 0]
click at [673, 253] on mat-option "6" at bounding box center [743, 250] width 283 height 33
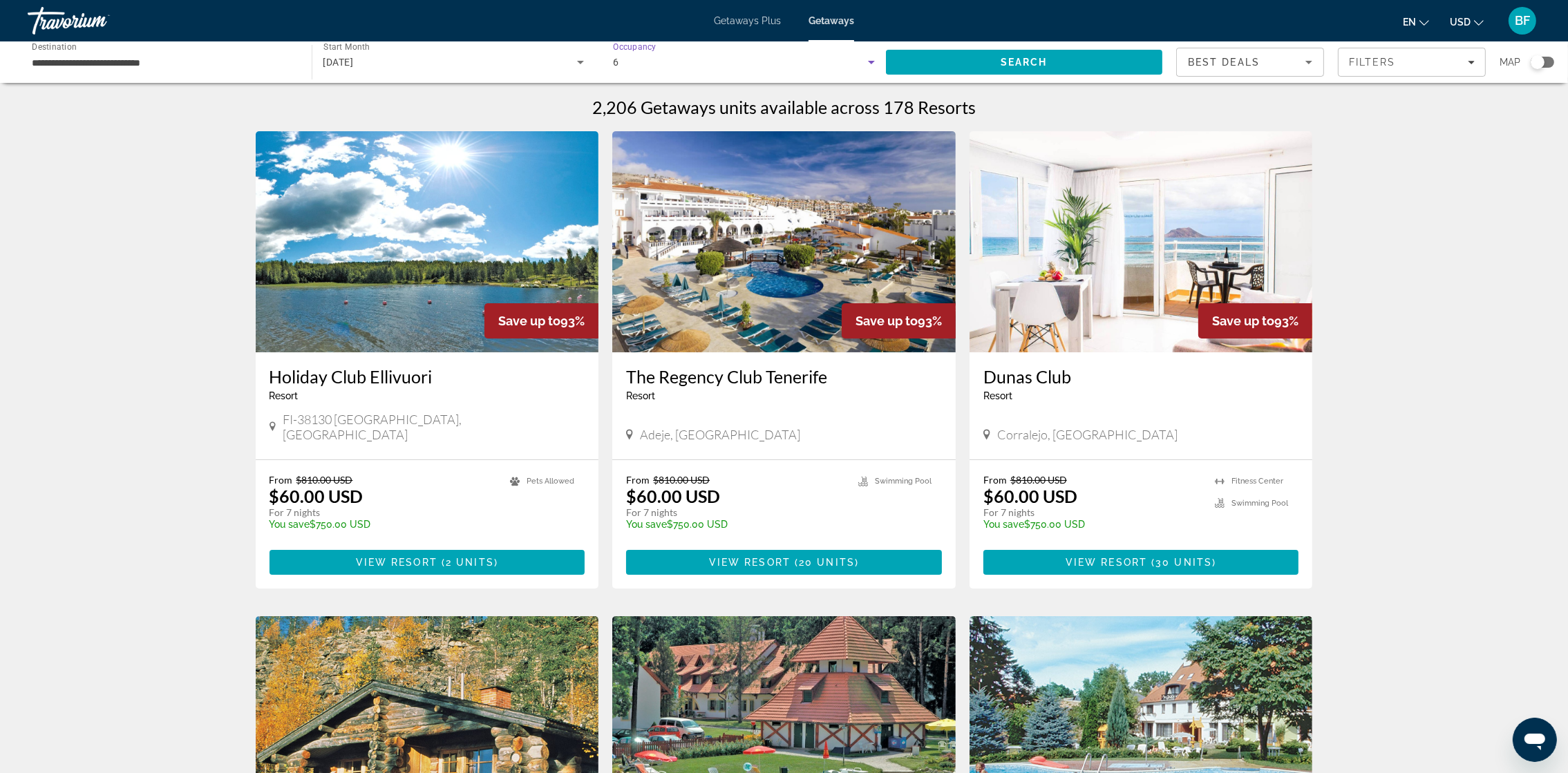
click at [1051, 69] on span "Search" at bounding box center [1024, 62] width 277 height 33
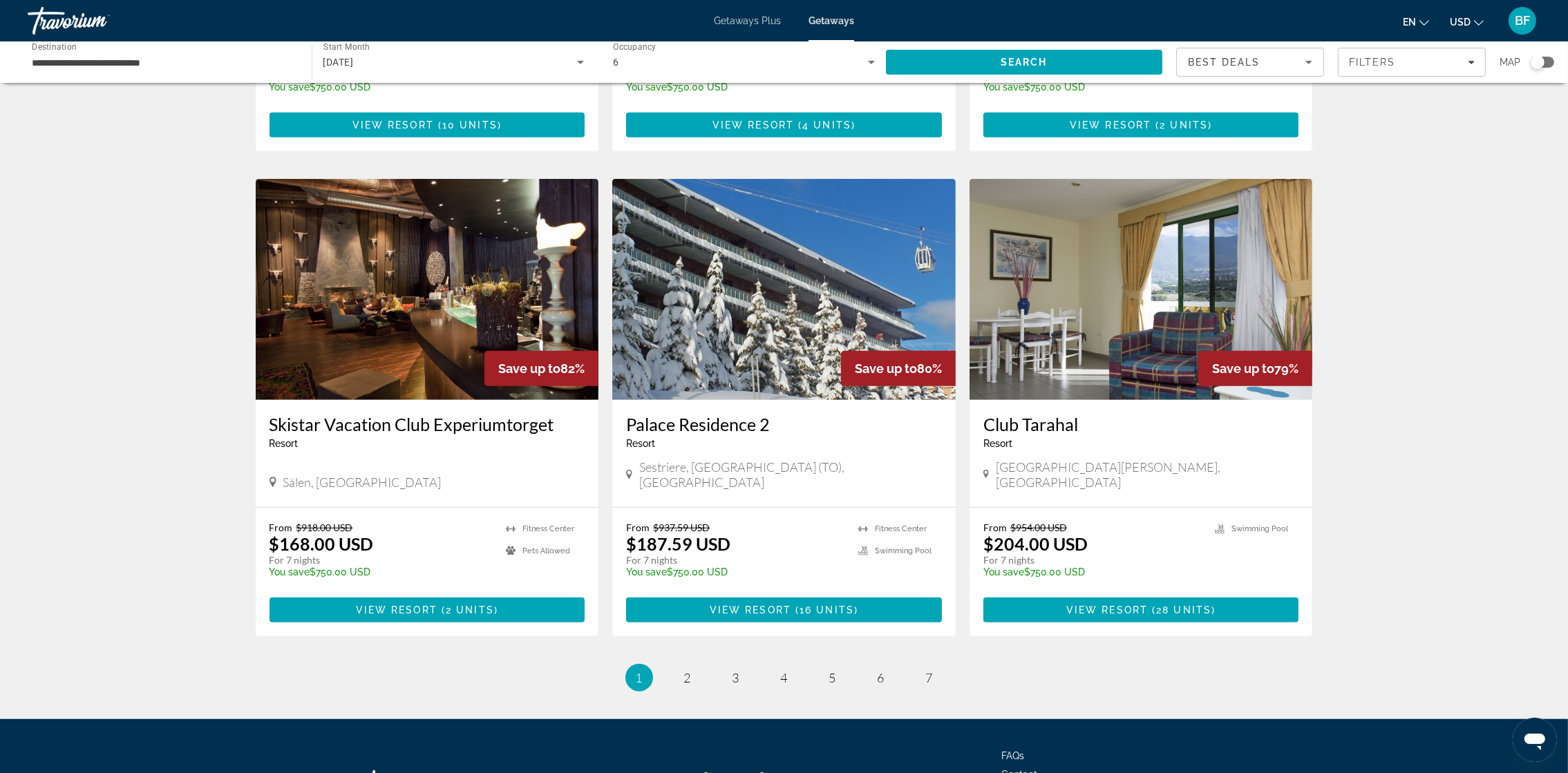
scroll to position [1416, 0]
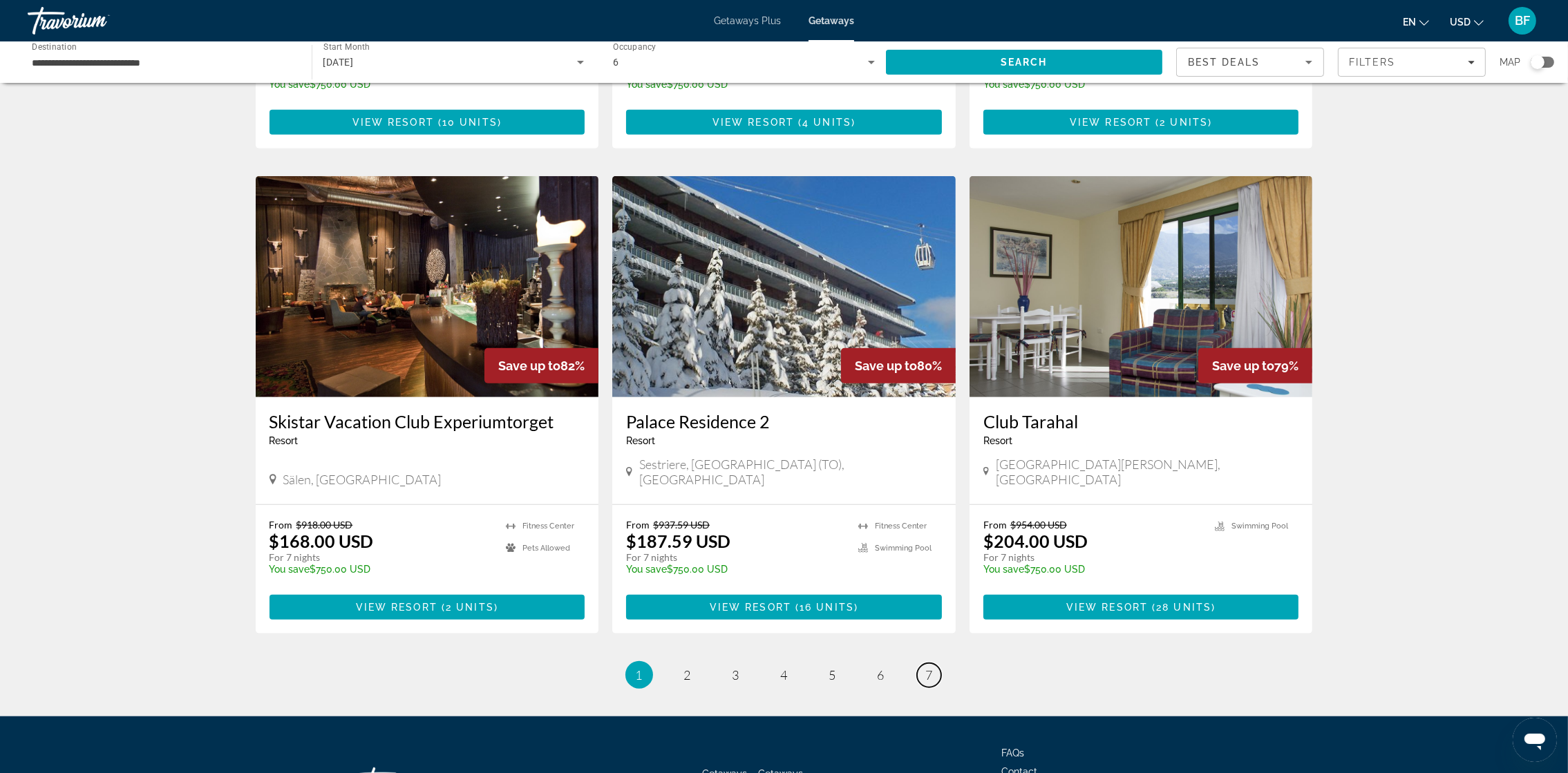
click at [929, 515] on span "7" at bounding box center [930, 675] width 7 height 15
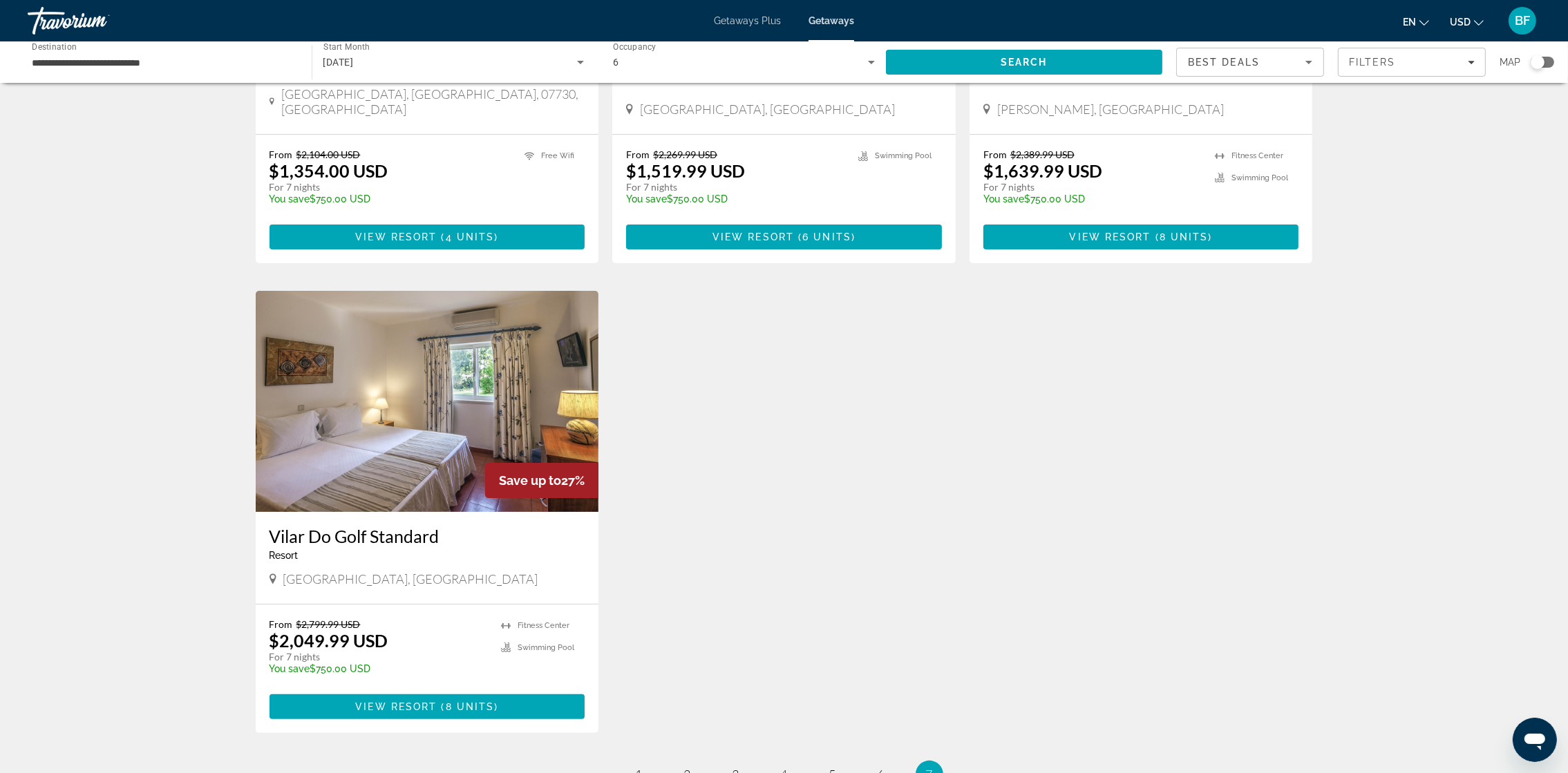
scroll to position [346, 0]
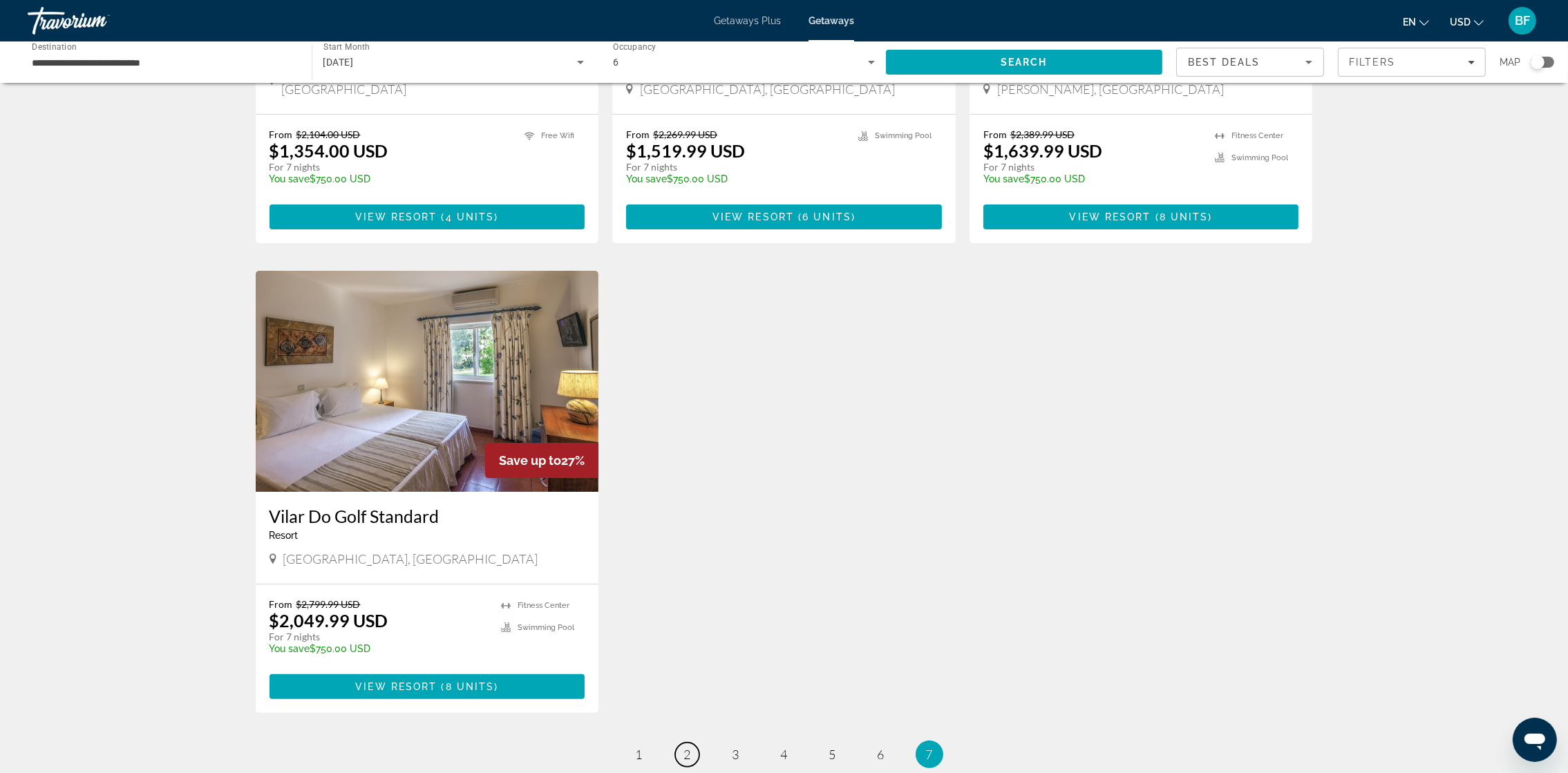
click at [692, 515] on link "page 2" at bounding box center [687, 755] width 24 height 24
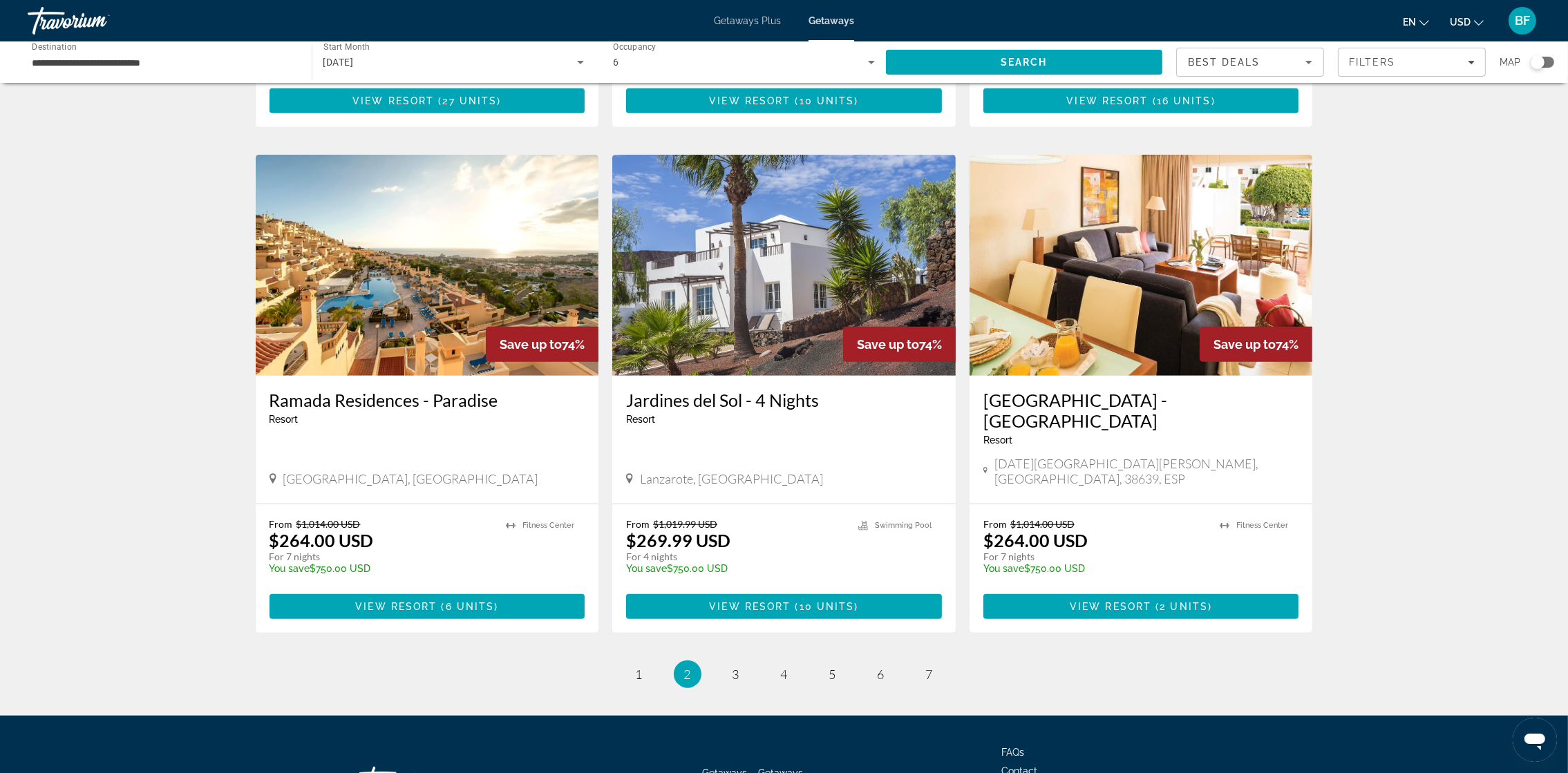
scroll to position [1482, 0]
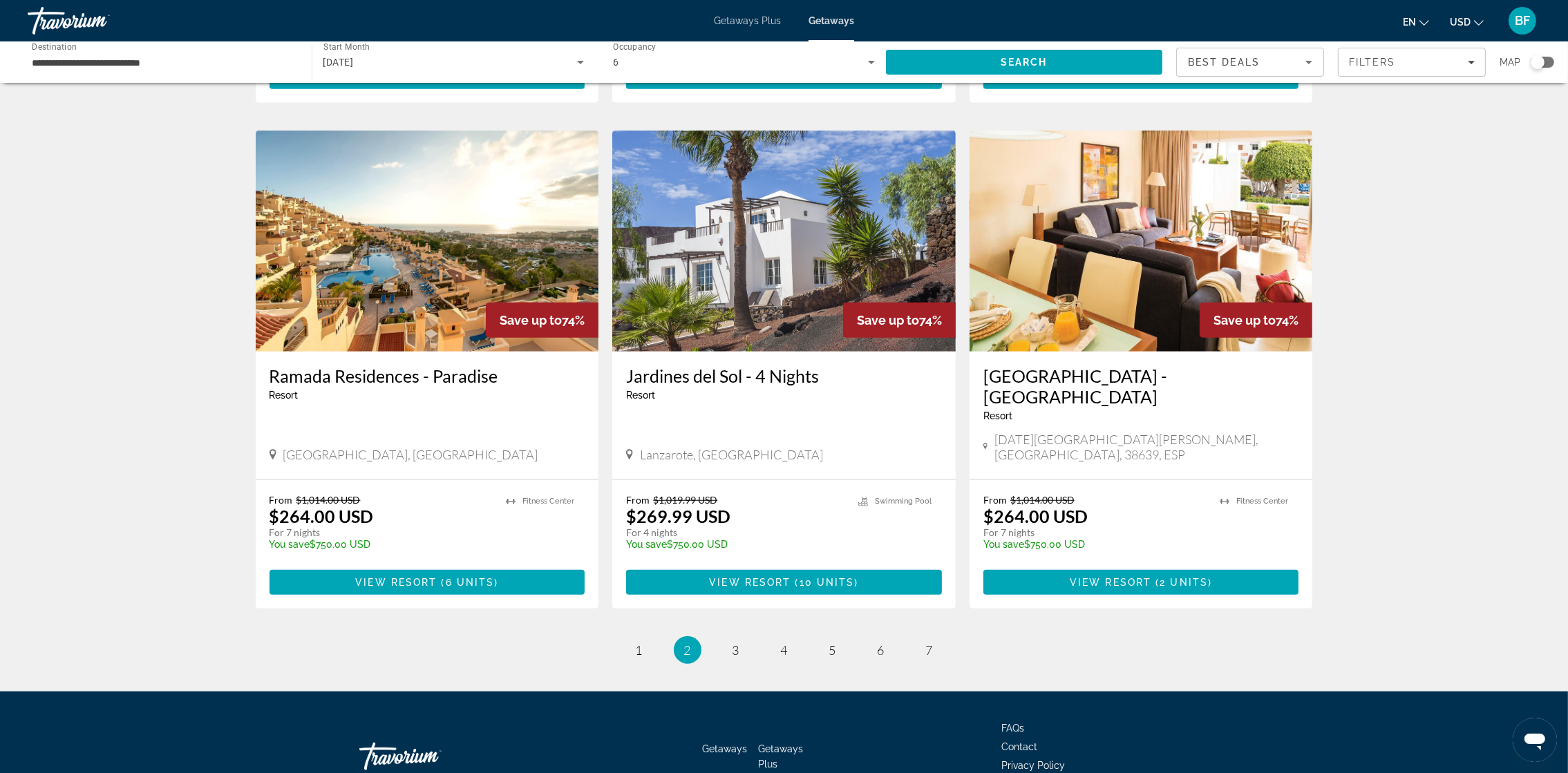
drag, startPoint x: 724, startPoint y: 575, endPoint x: 736, endPoint y: 561, distance: 18.4
click at [736, 515] on ul "2 / 7 page 1 You're on page 2 page 3 page 4 page 5 page 6 page 7" at bounding box center [784, 650] width 1057 height 28
click at [736, 515] on span "3" at bounding box center [736, 650] width 7 height 15
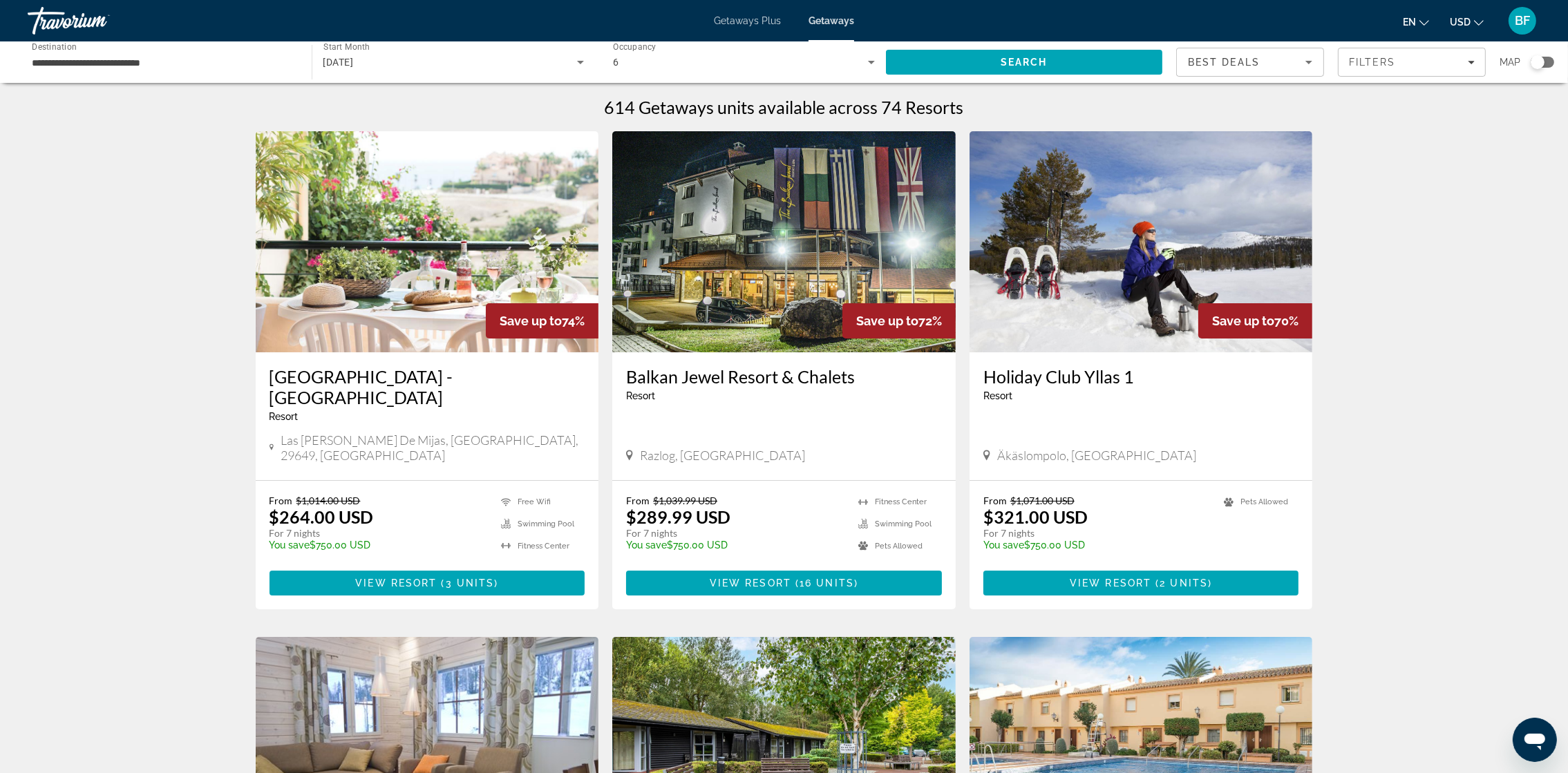
click at [1055, 65] on div "Search widget" at bounding box center [1543, 62] width 23 height 11
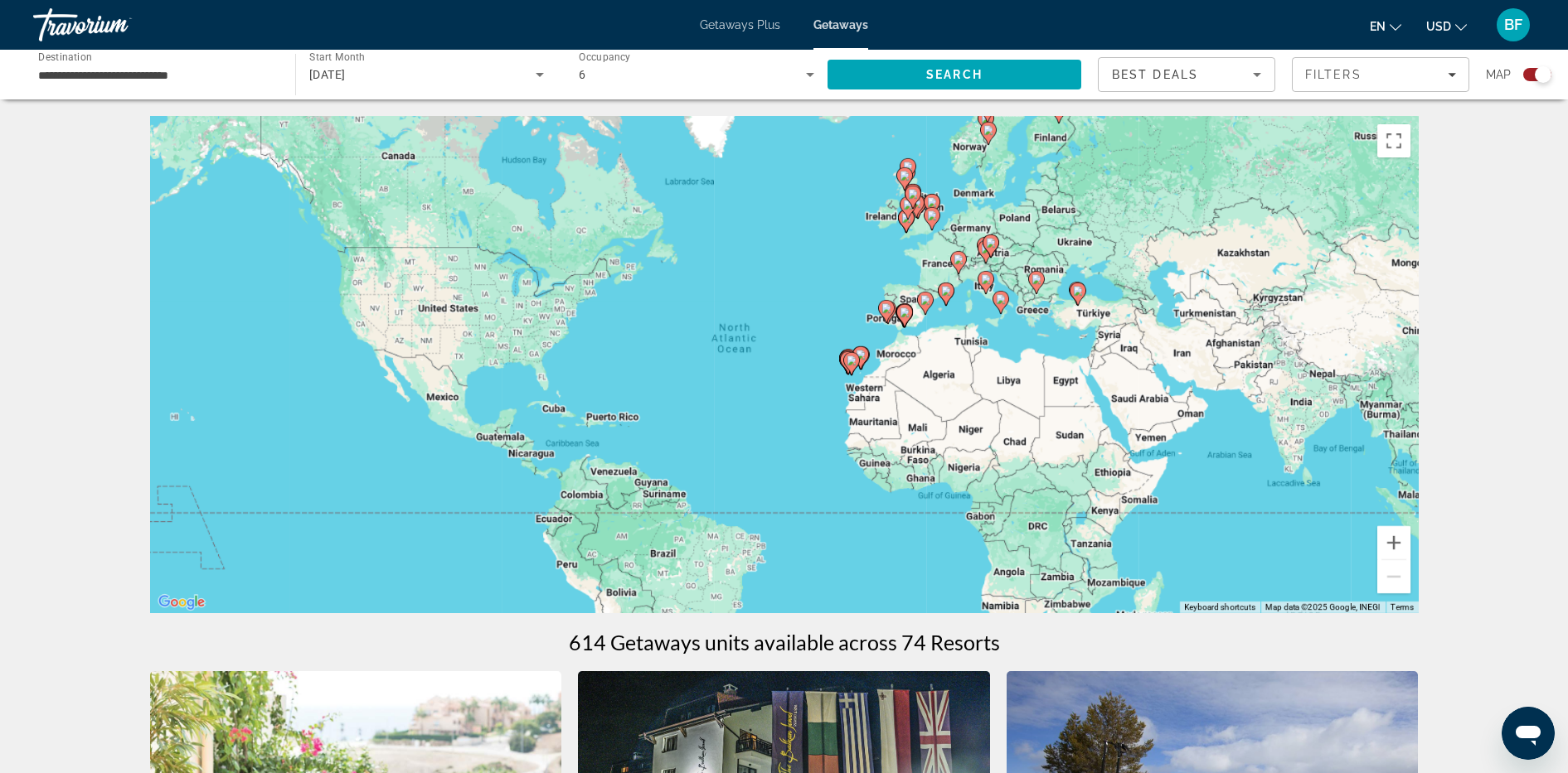
click at [1035, 287] on icon "Main content" at bounding box center [1035, 282] width 15 height 22
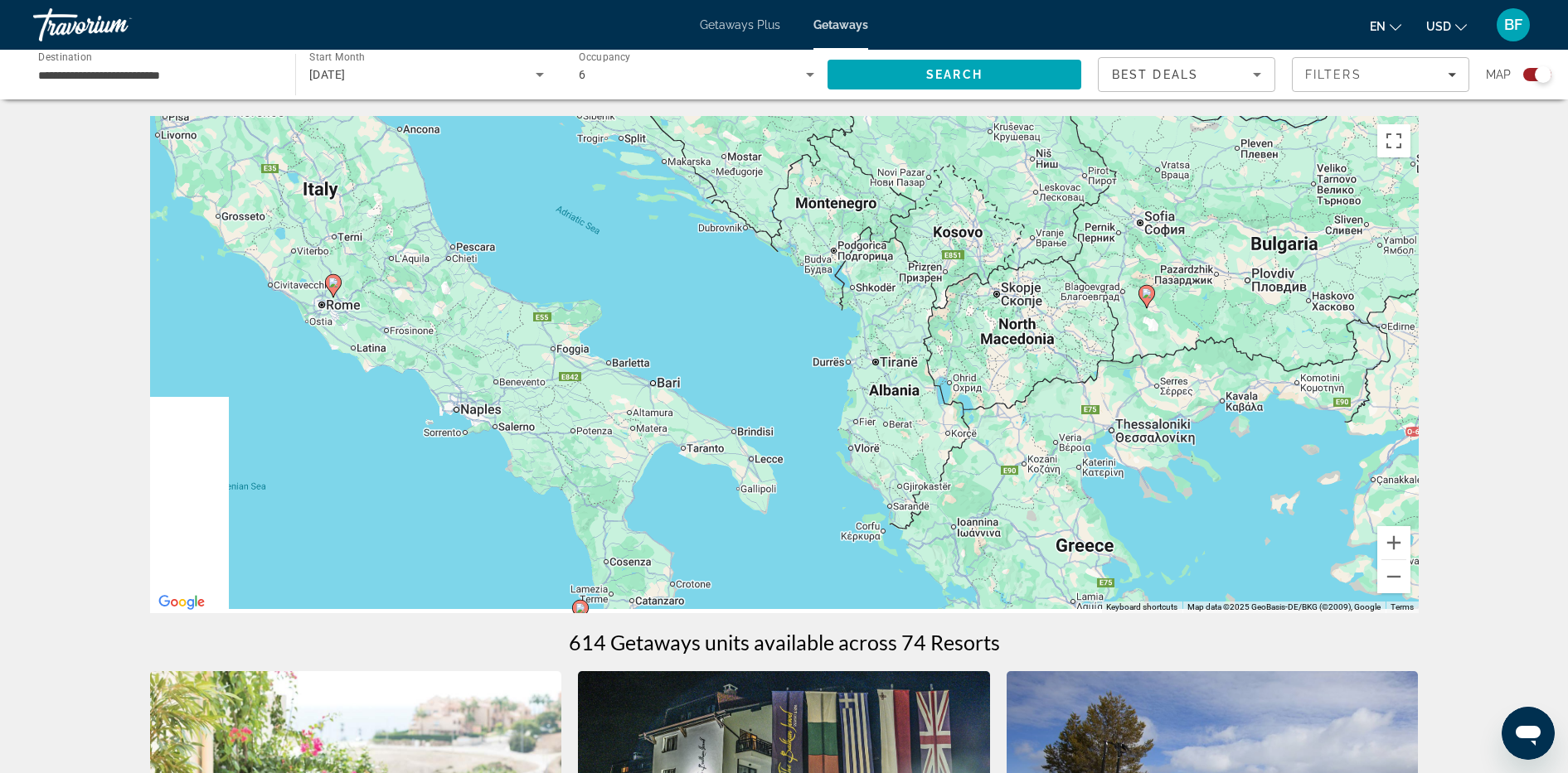
drag, startPoint x: 790, startPoint y: 374, endPoint x: 1212, endPoint y: 255, distance: 438.5
click at [1212, 255] on div "To activate drag with keyboard, press Alt + Enter. Once in keyboard drag state,…" at bounding box center [784, 364] width 1268 height 498
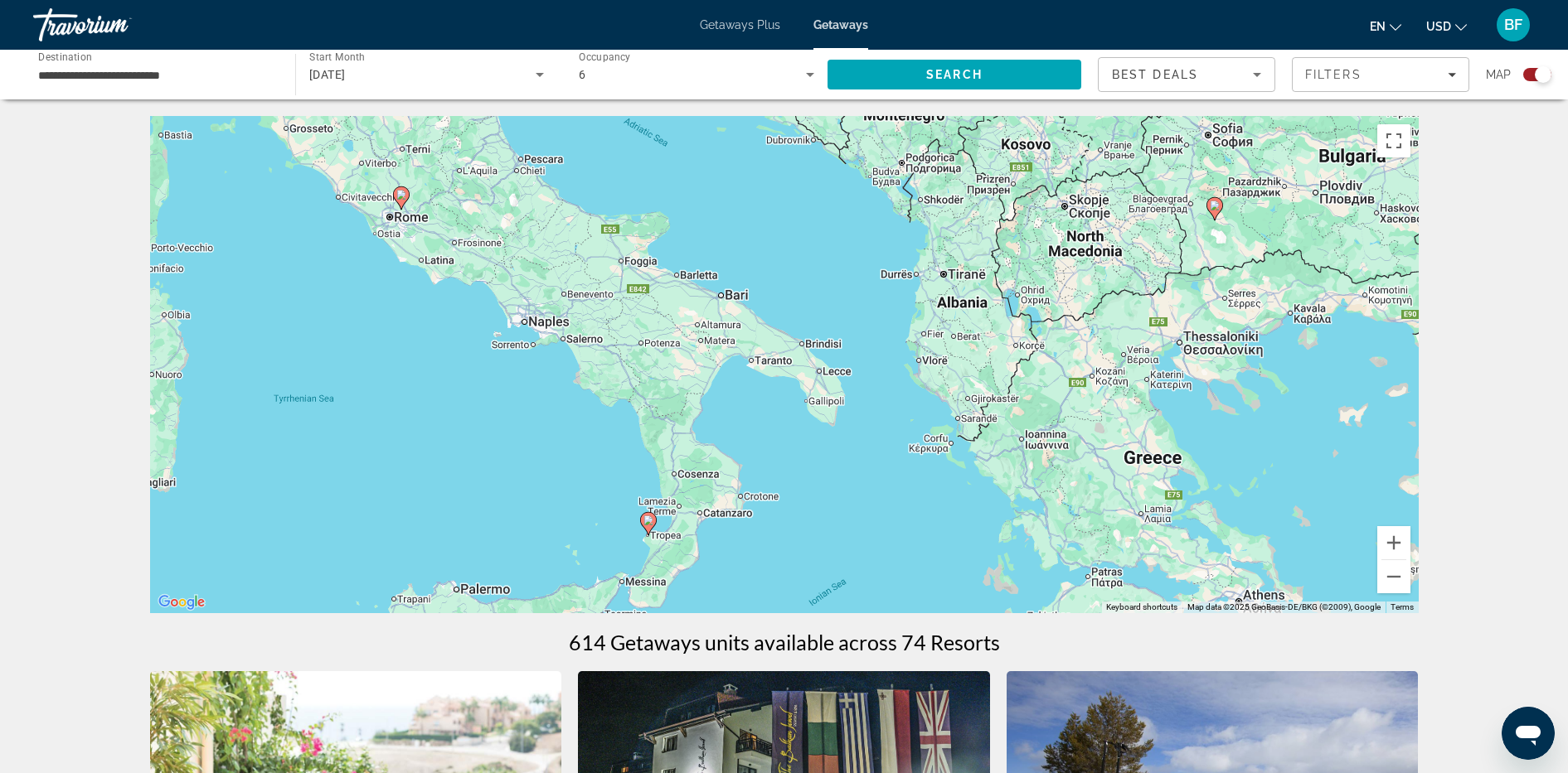
click at [403, 209] on gmp-advanced-marker "Main content" at bounding box center [401, 198] width 17 height 25
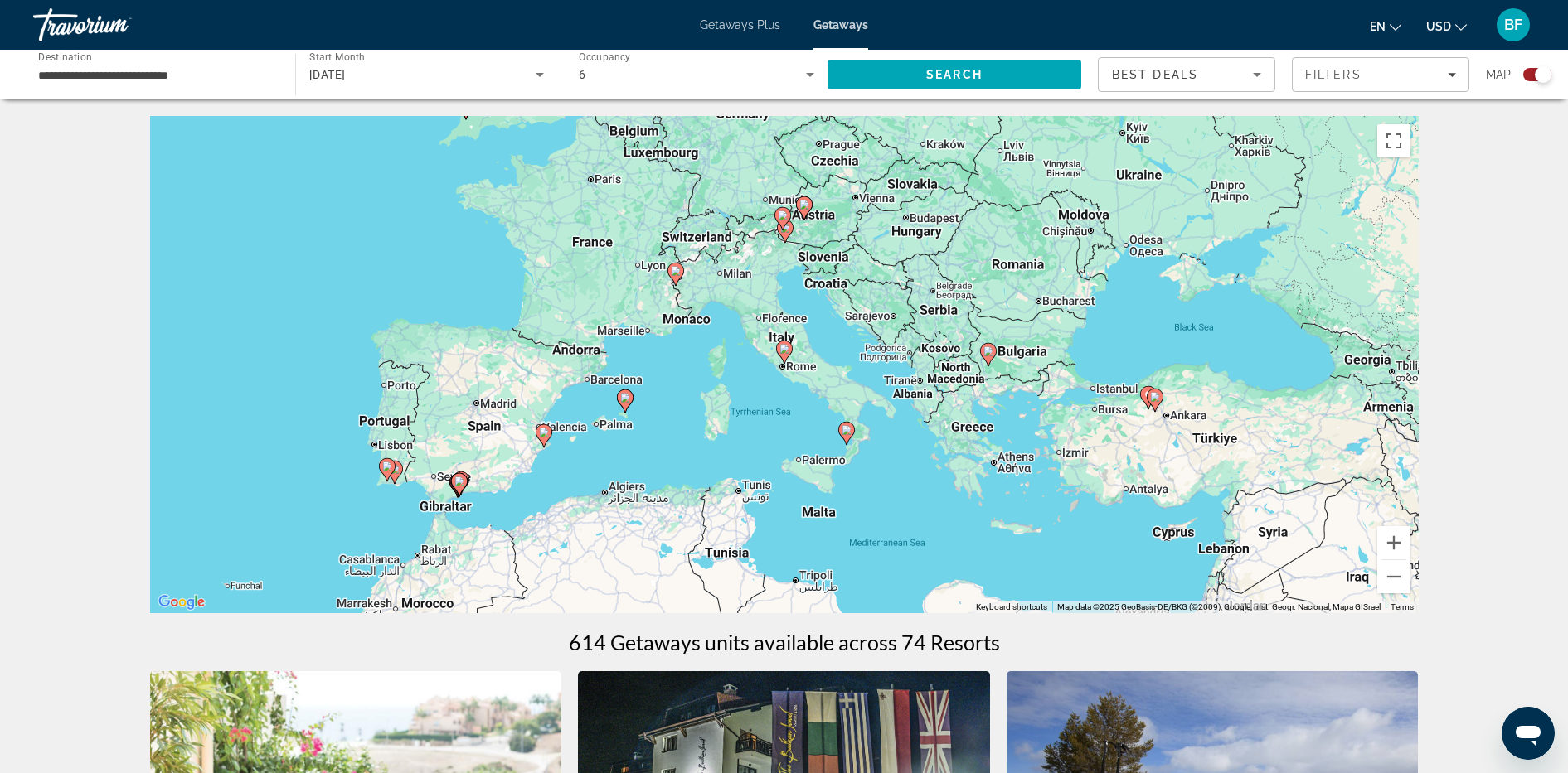
click at [468, 498] on div "To navigate, press the arrow keys. To activate drag with keyboard, press Alt + …" at bounding box center [784, 364] width 1268 height 498
click at [453, 481] on icon "Main content" at bounding box center [458, 485] width 15 height 22
type input "**********"
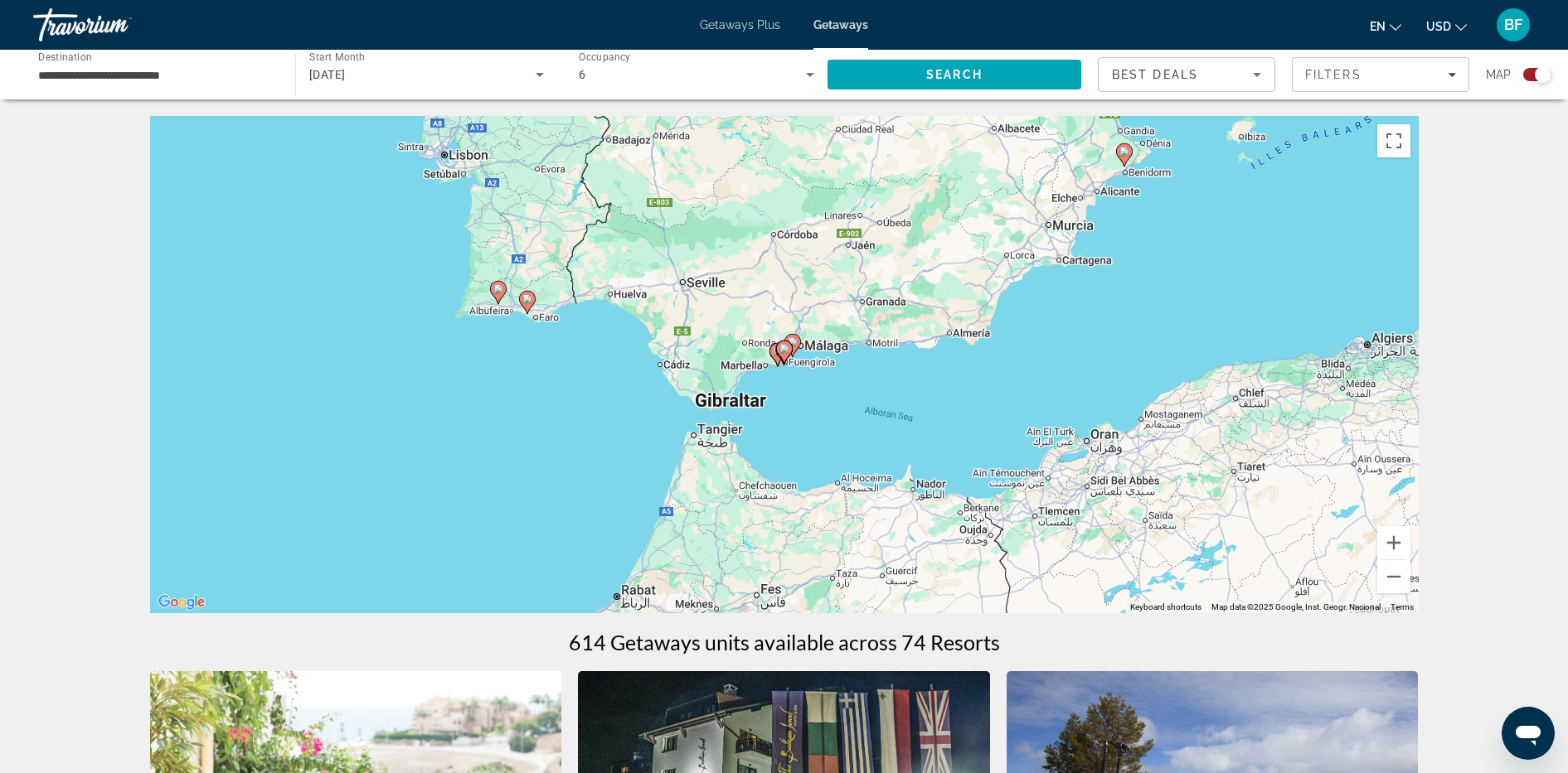
click at [790, 350] on icon "Main content" at bounding box center [783, 352] width 15 height 22
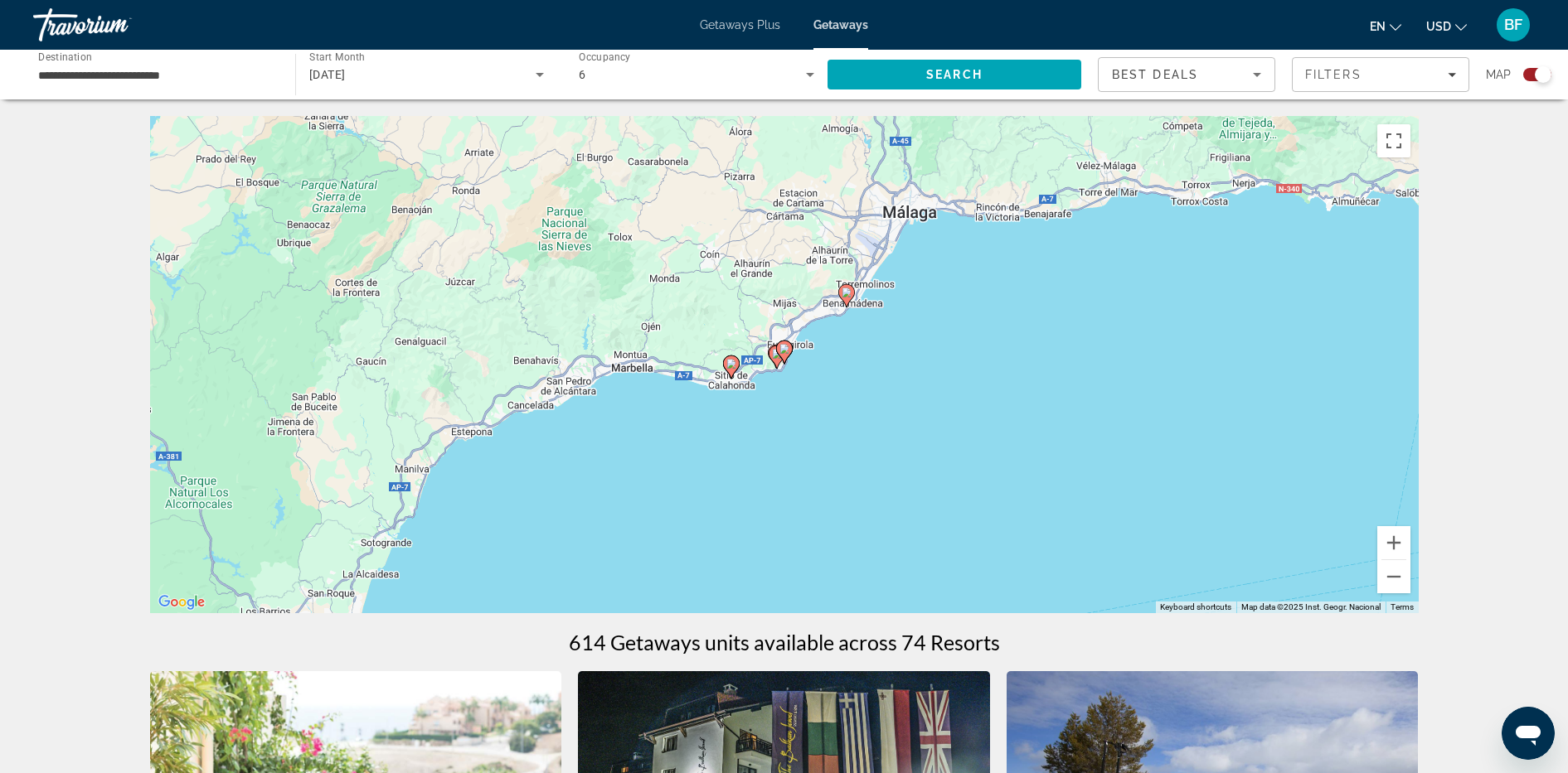
click at [790, 350] on icon "Main content" at bounding box center [783, 352] width 15 height 22
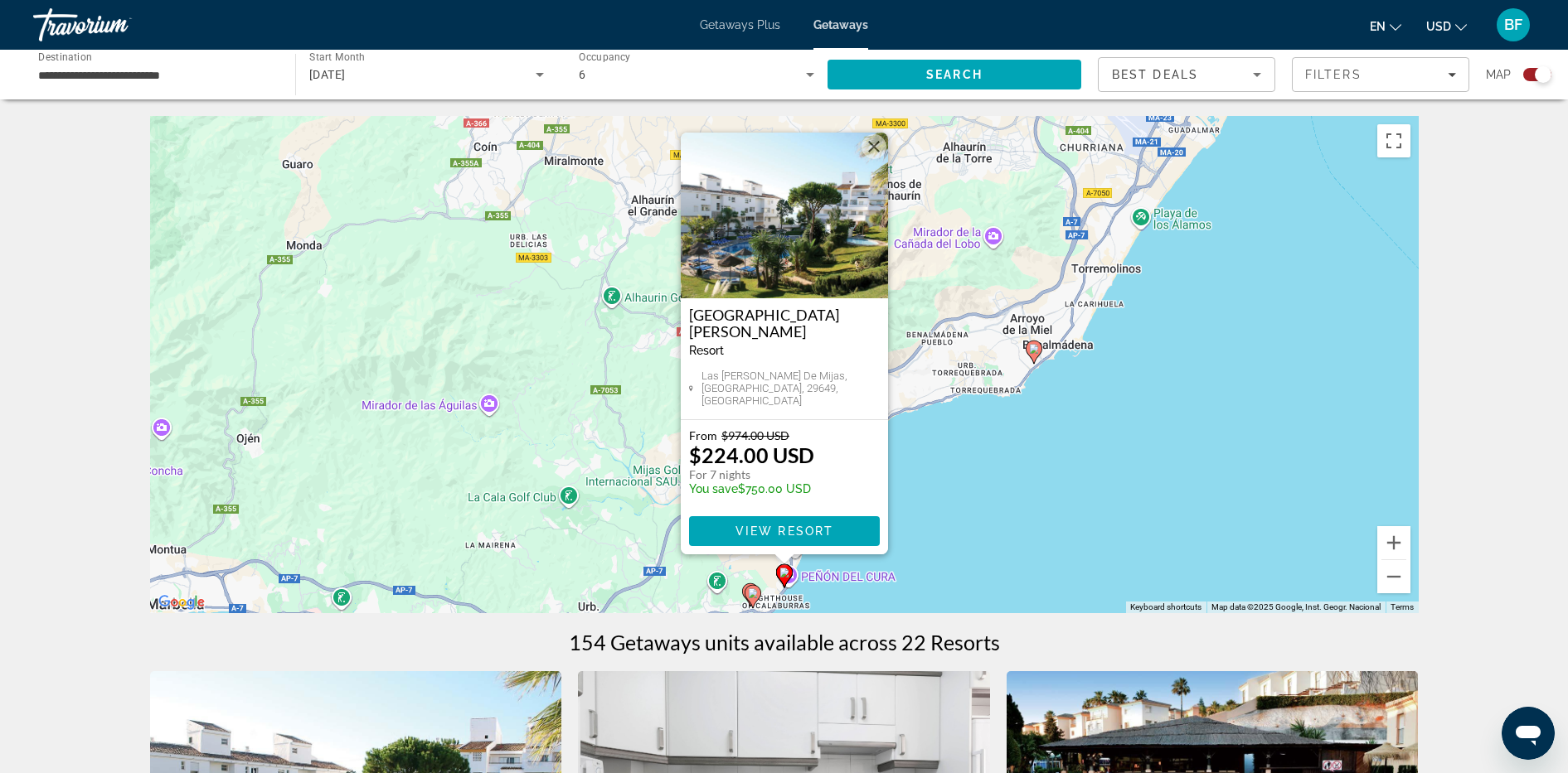
click at [750, 593] on image "Main content" at bounding box center [752, 593] width 10 height 10
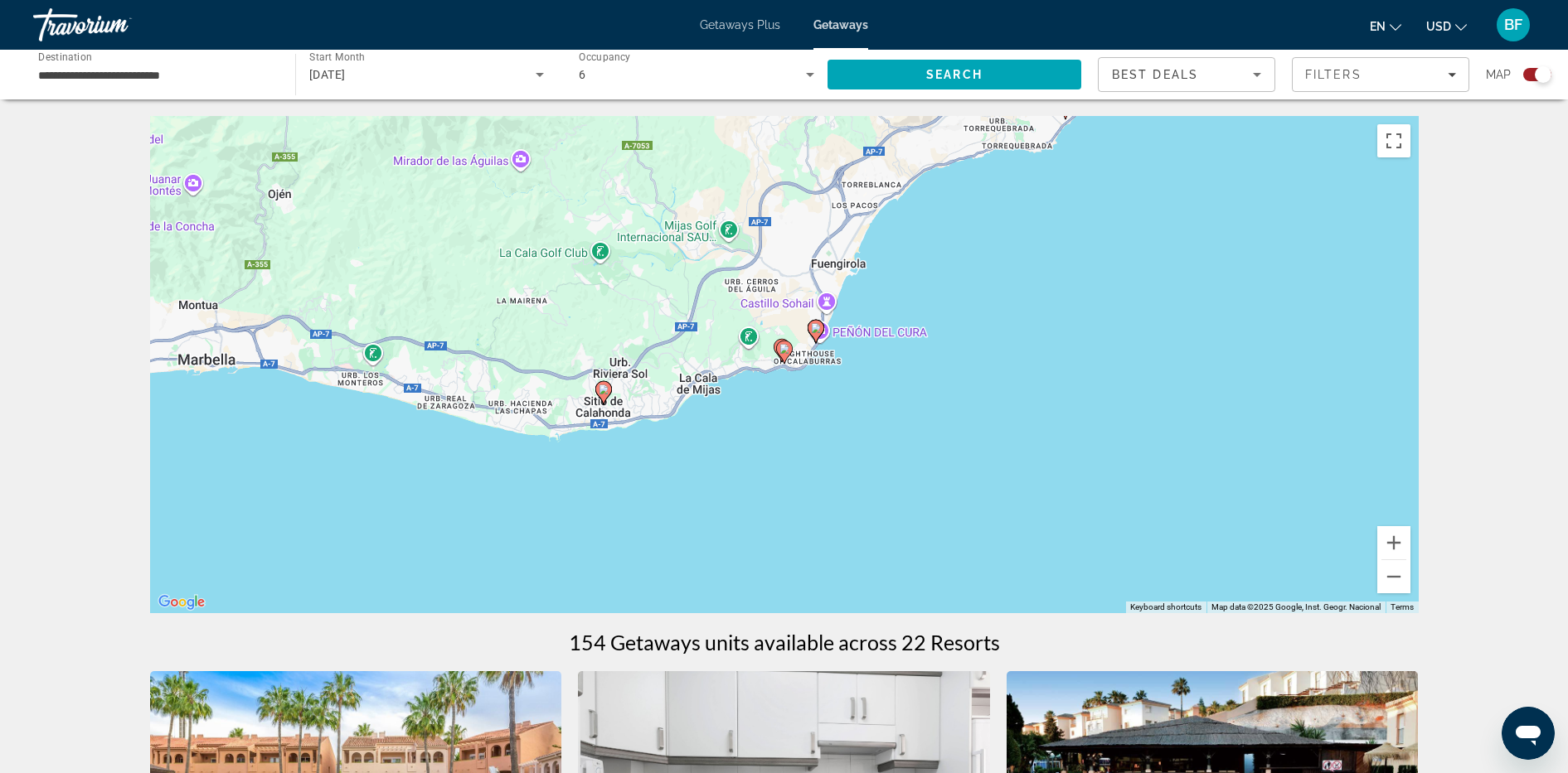
click at [607, 406] on div "To navigate, press the arrow keys. To activate drag with keyboard, press Alt + …" at bounding box center [784, 364] width 1268 height 498
click at [601, 387] on image "Main content" at bounding box center [603, 389] width 10 height 10
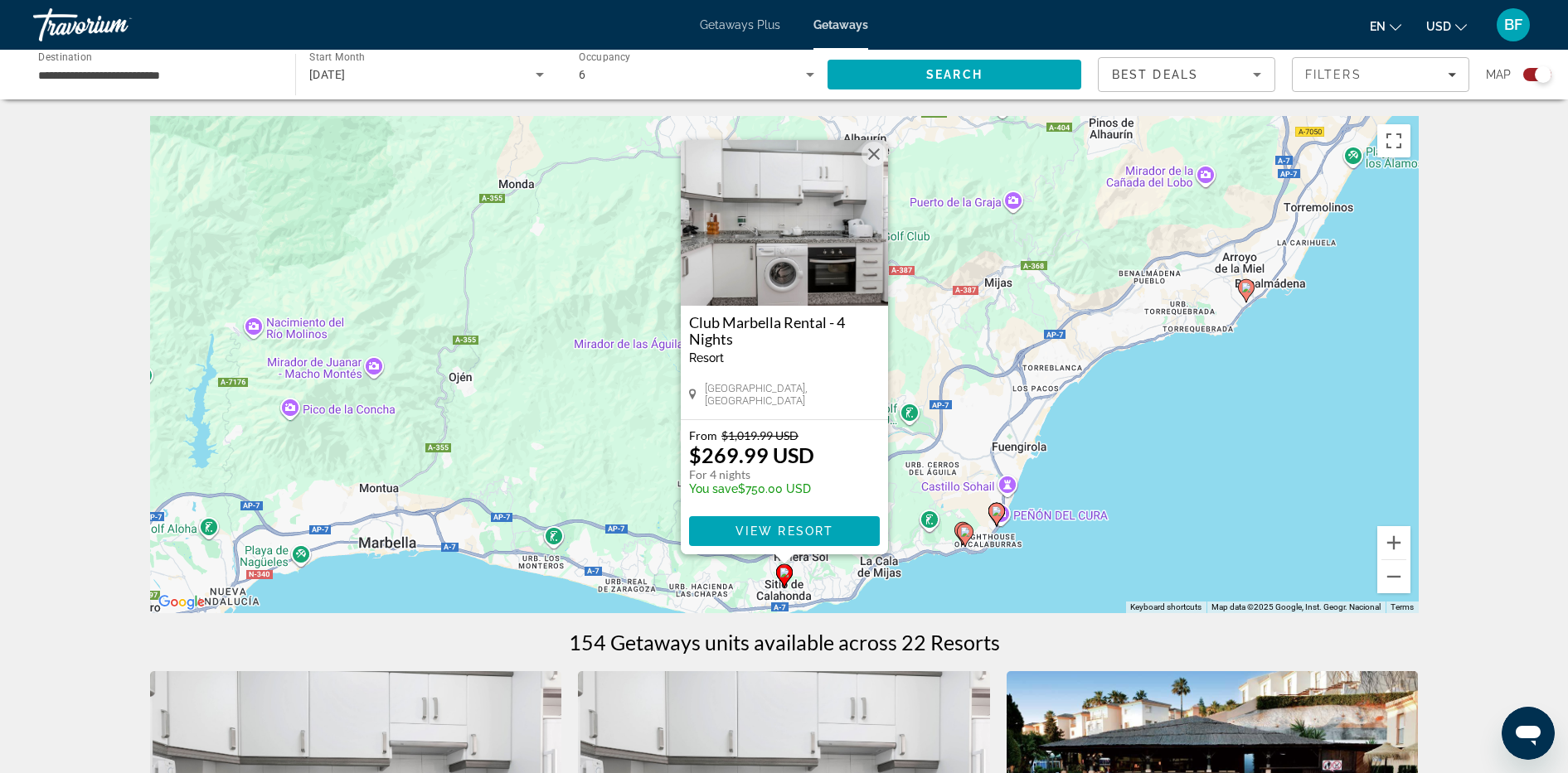
click at [872, 157] on button "Close" at bounding box center [873, 154] width 25 height 25
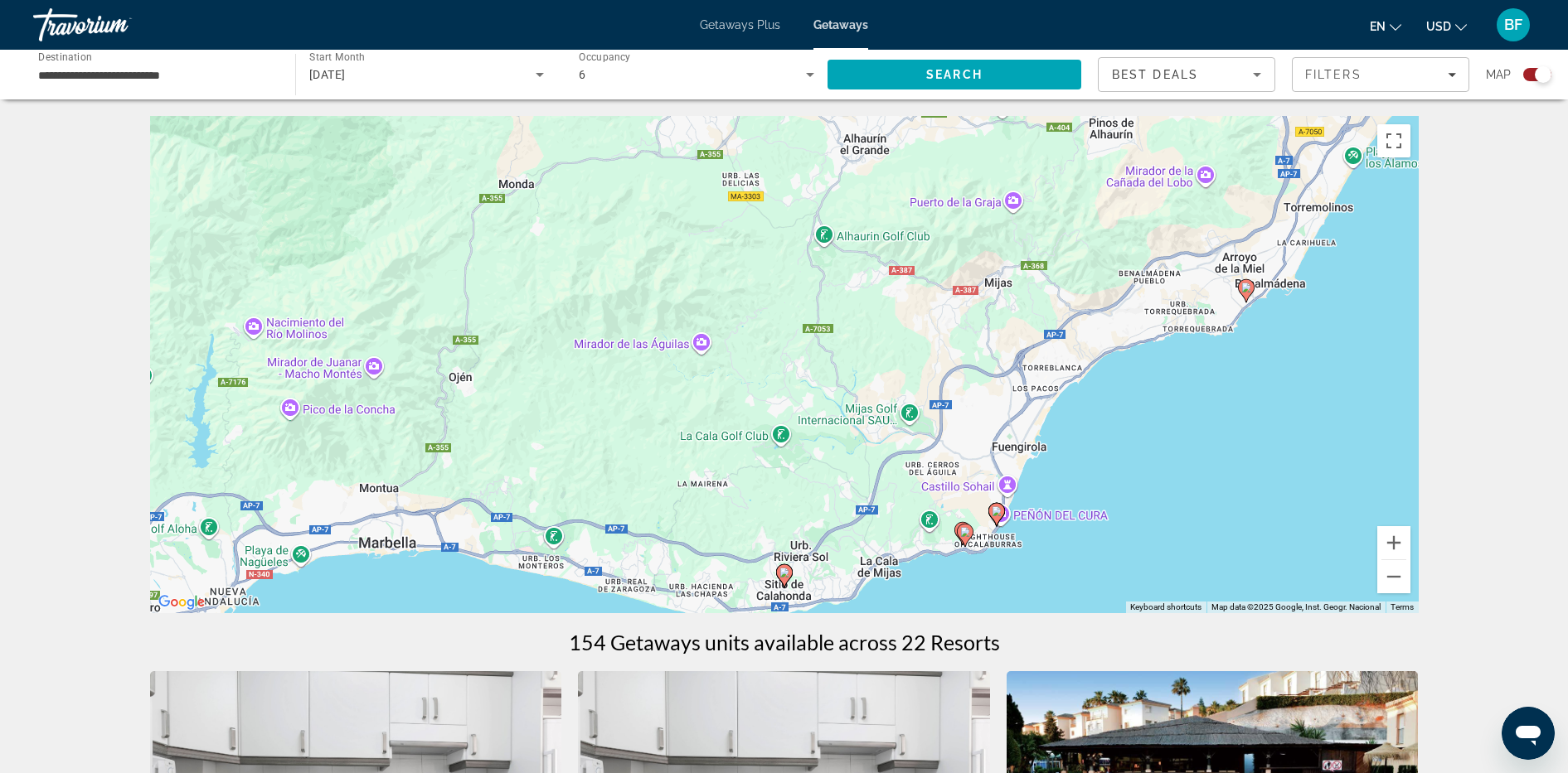
click at [968, 541] on gmp-advanced-marker "Main content" at bounding box center [965, 535] width 17 height 25
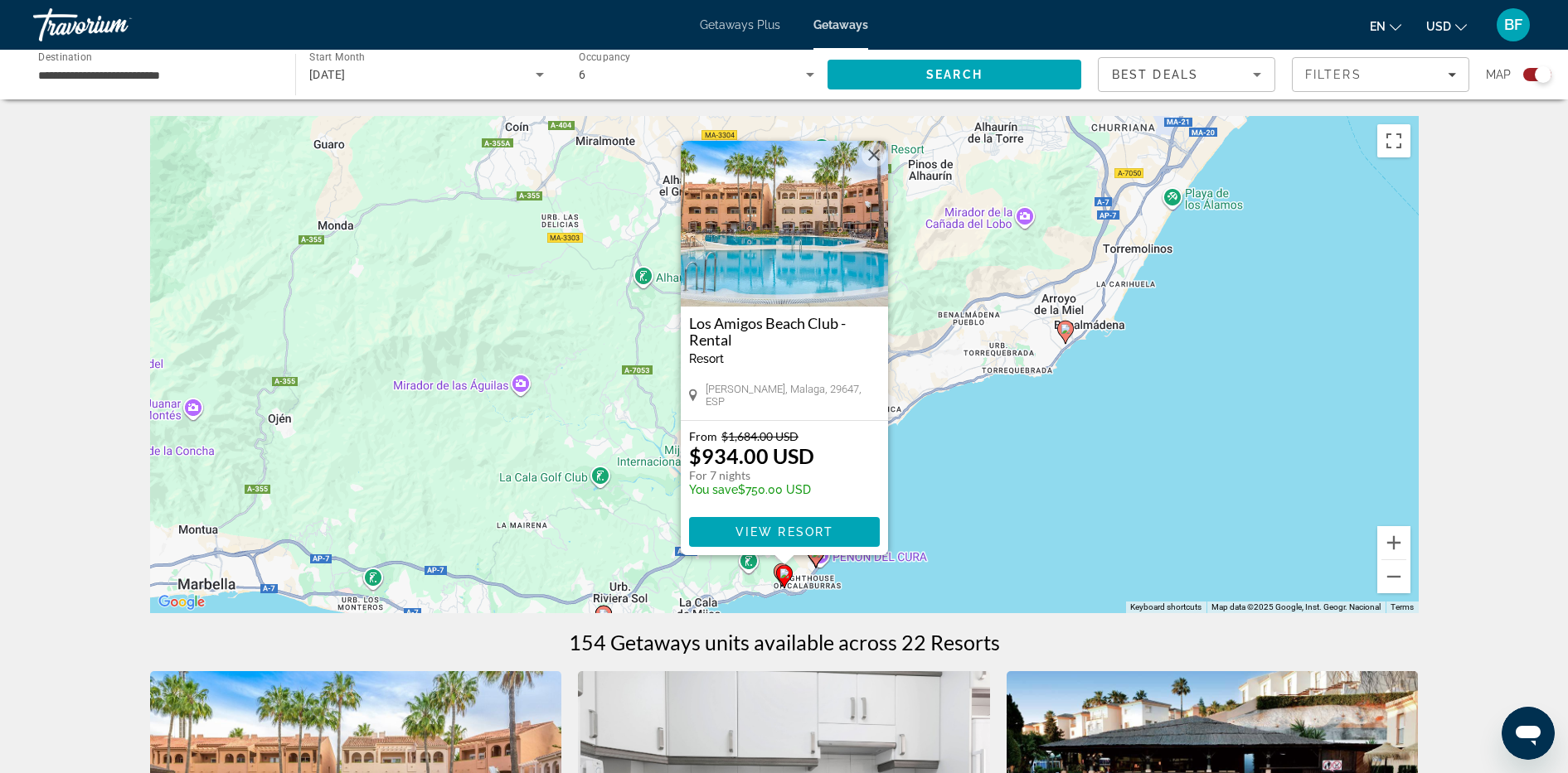
click at [874, 148] on button "Close" at bounding box center [873, 155] width 25 height 25
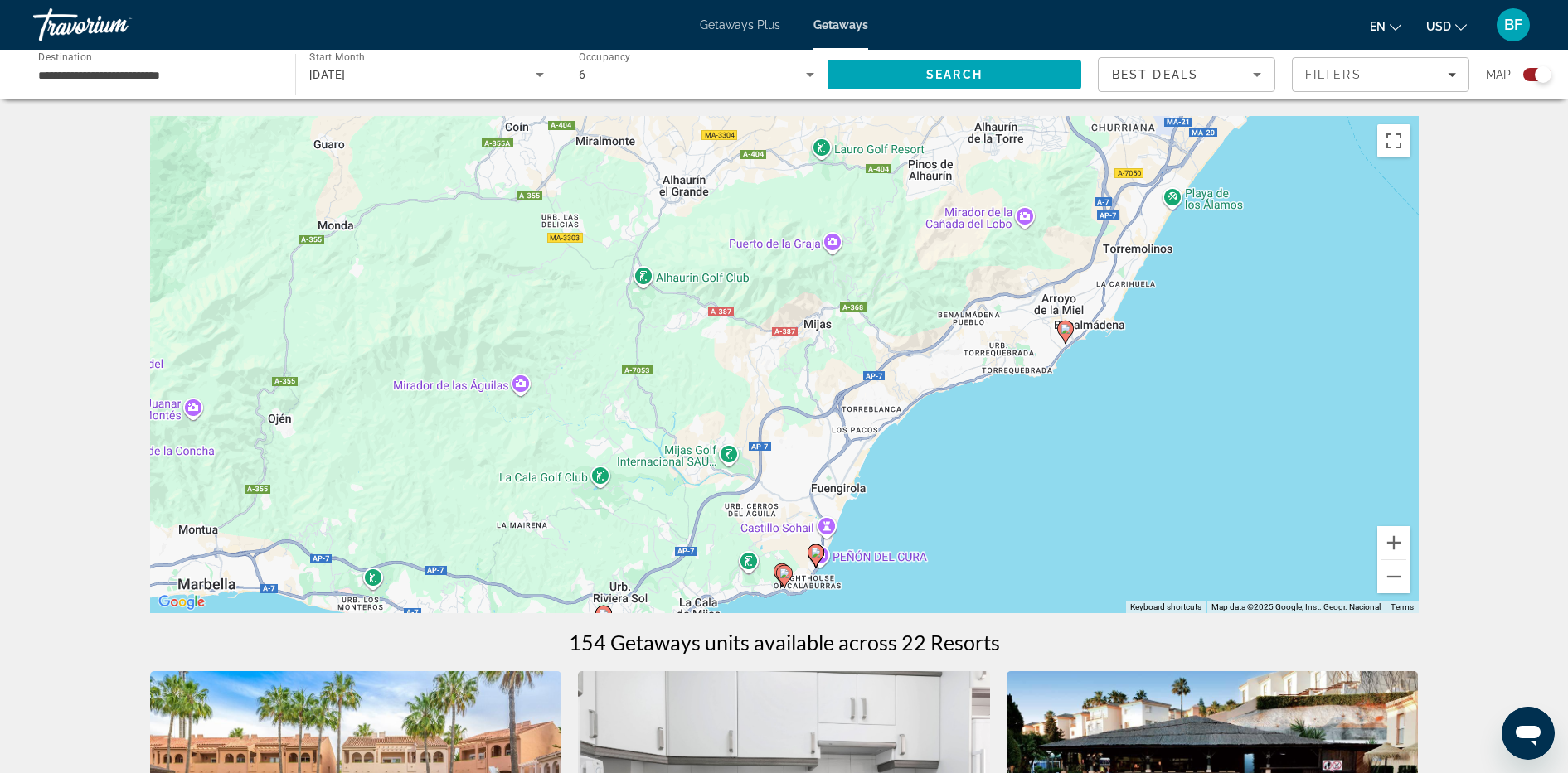
click at [1068, 338] on icon "Main content" at bounding box center [1065, 332] width 17 height 24
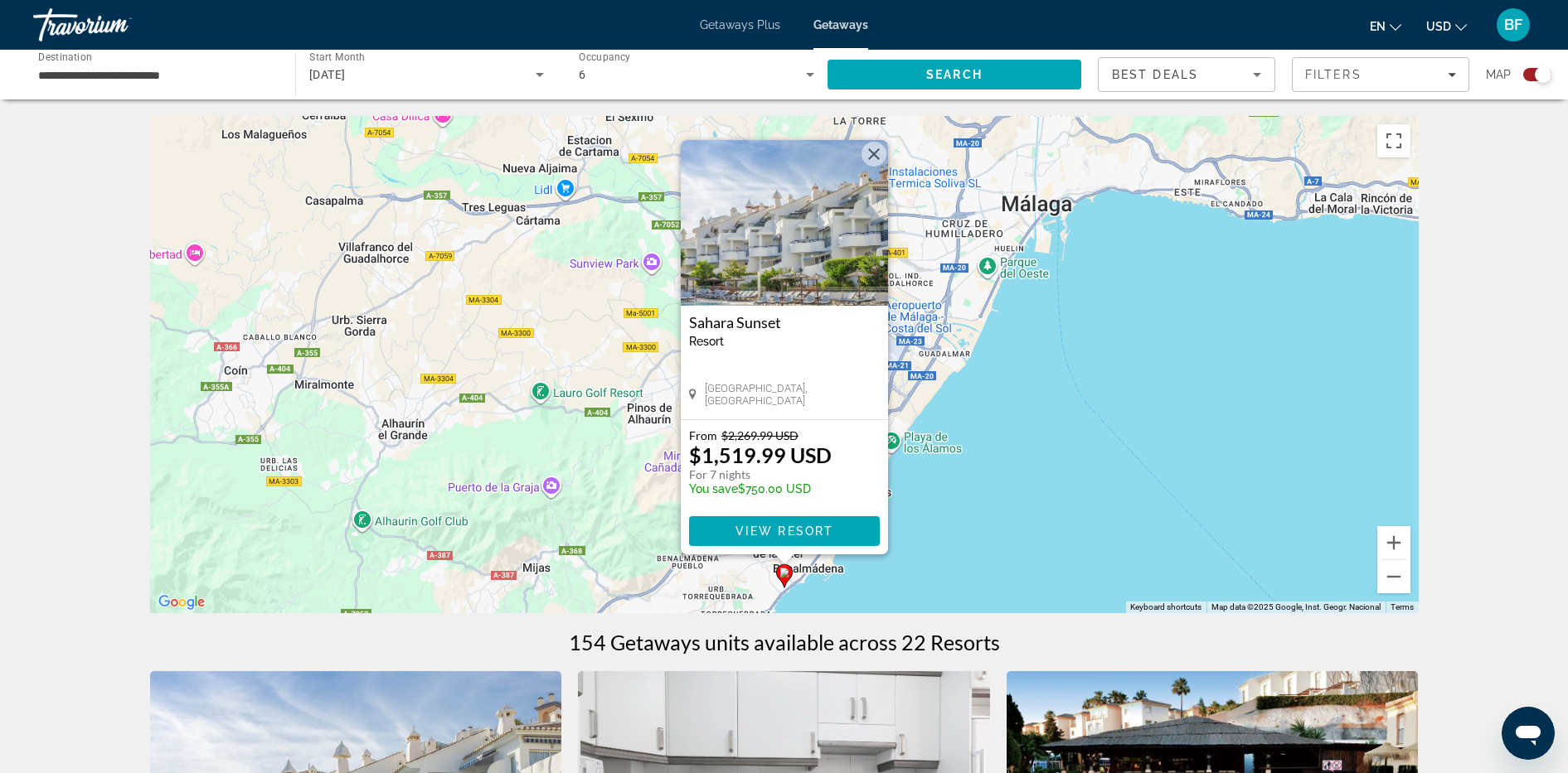
click at [1068, 338] on div "To activate drag with keyboard, press Alt + Enter. Once in keyboard drag state,…" at bounding box center [784, 364] width 1268 height 498
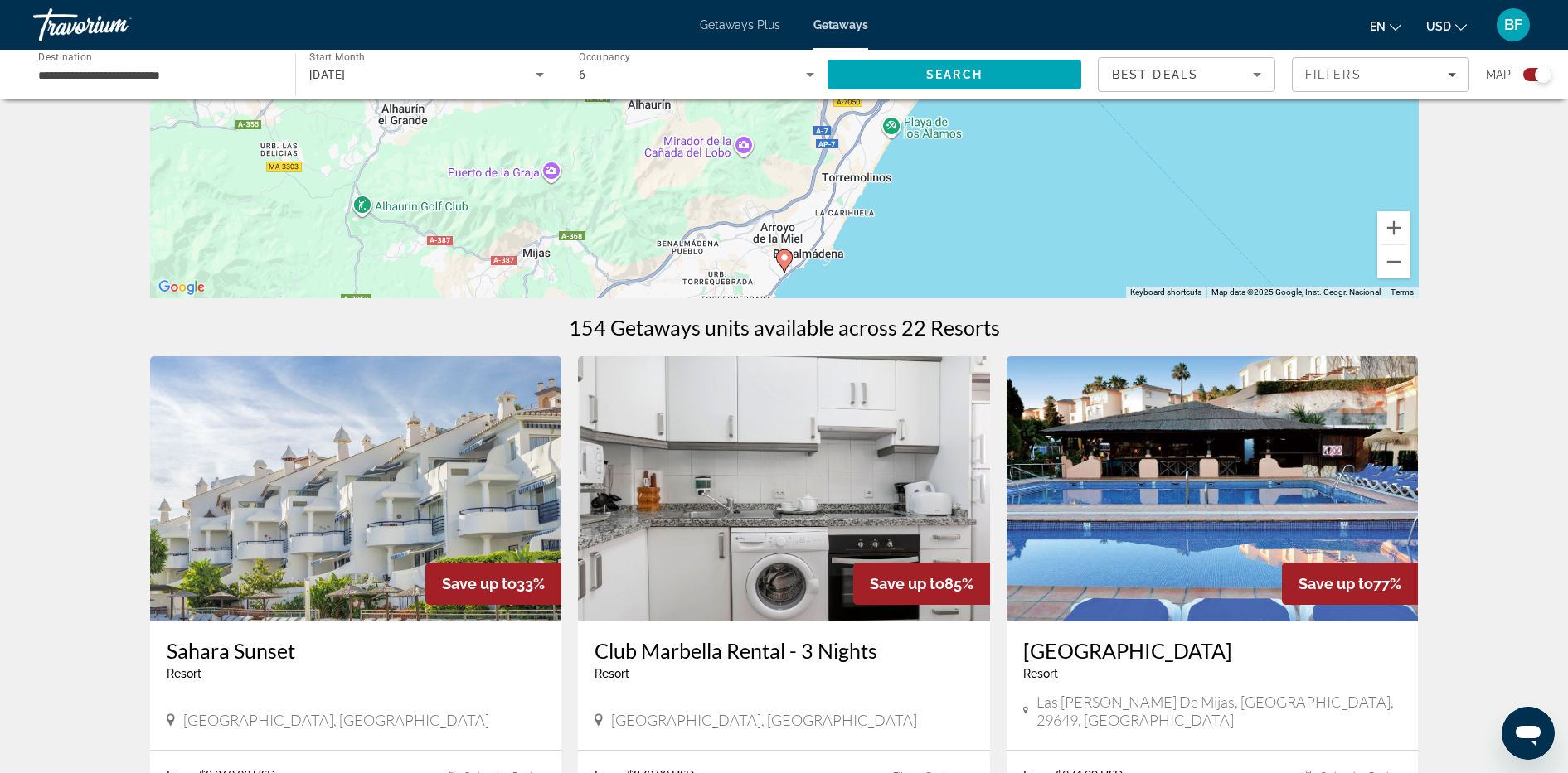
scroll to position [338, 0]
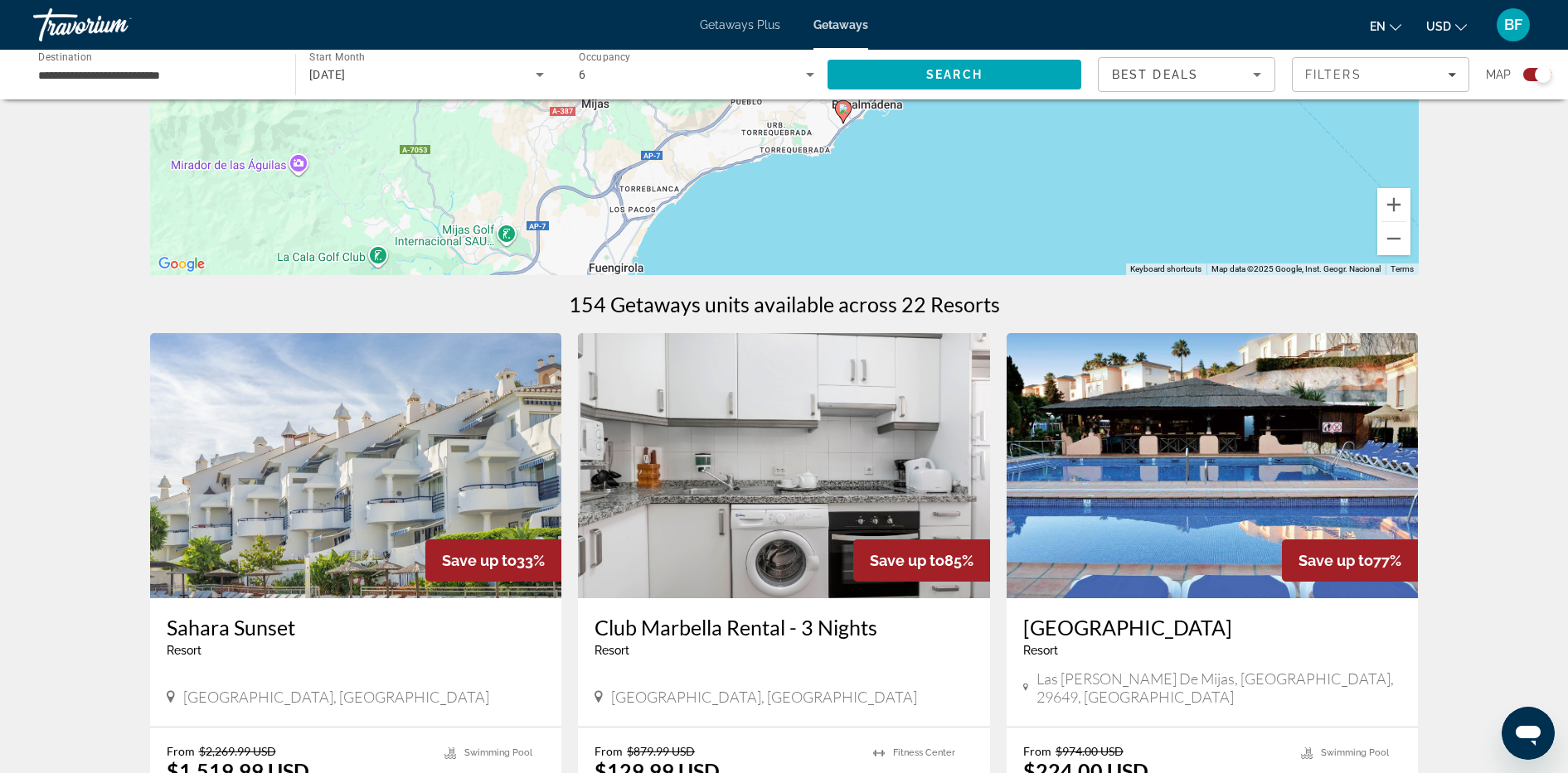
drag, startPoint x: 959, startPoint y: 240, endPoint x: 1036, endPoint y: 37, distance: 217.1
click at [1036, 37] on div "**********" at bounding box center [784, 48] width 1568 height 773
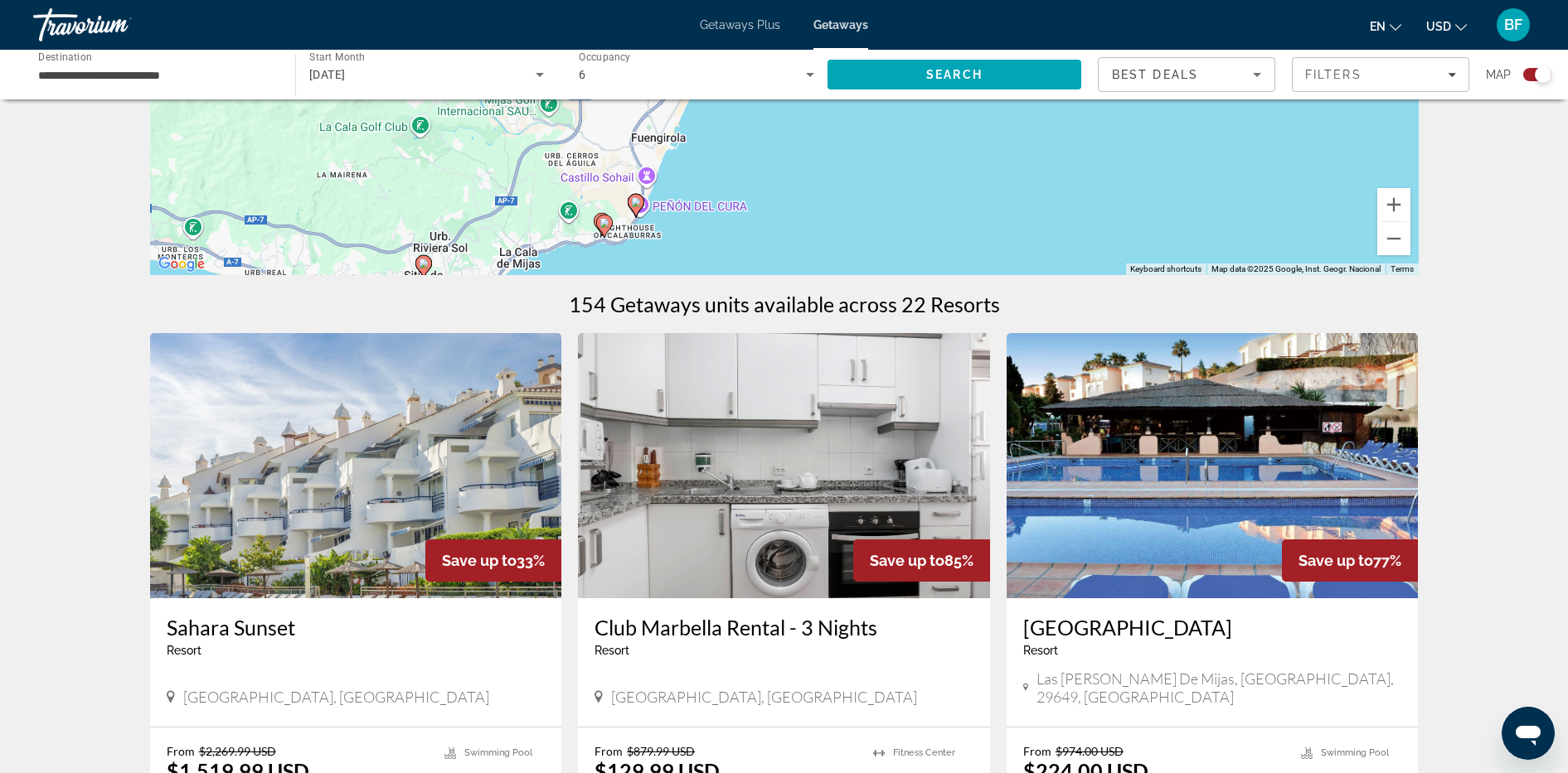
drag, startPoint x: 657, startPoint y: 147, endPoint x: 684, endPoint y: 92, distance: 61.3
click at [637, 200] on image "Main content" at bounding box center [637, 199] width 10 height 10
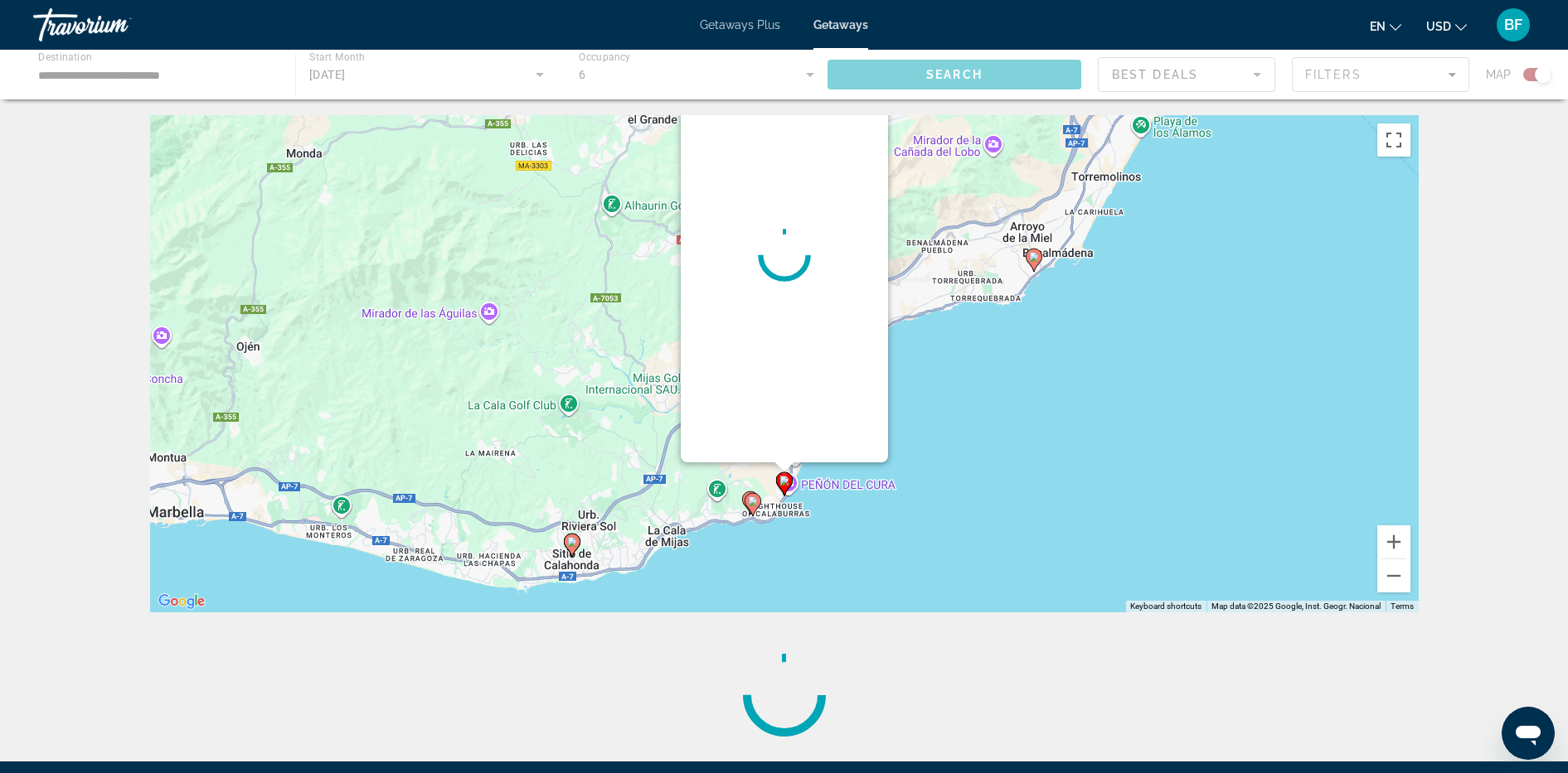
scroll to position [0, 0]
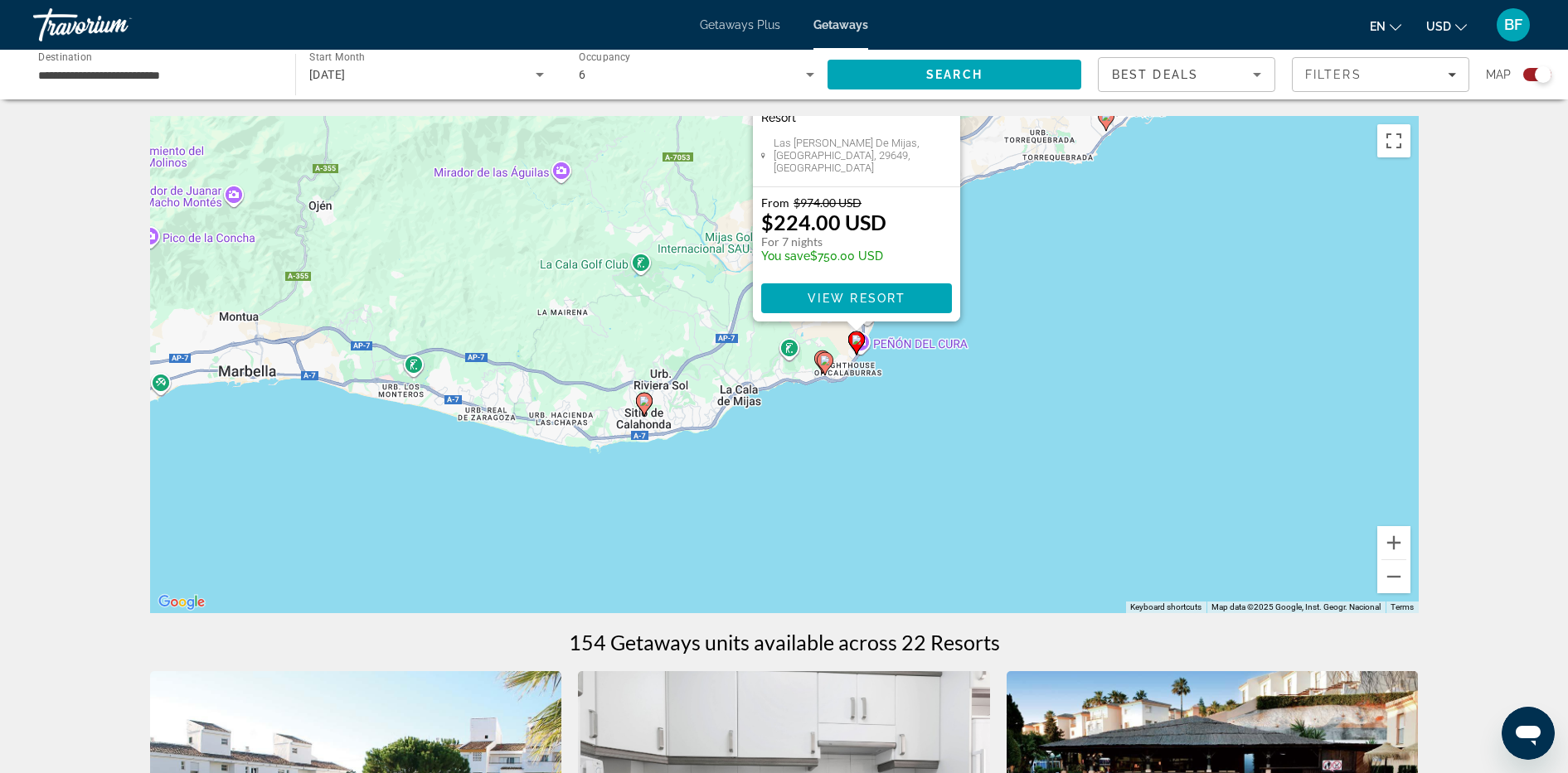
drag, startPoint x: 939, startPoint y: 532, endPoint x: 1008, endPoint y: 296, distance: 245.9
click at [1010, 295] on div "To activate drag with keyboard, press Alt + Enter. Once in keyboard drag state,…" at bounding box center [784, 364] width 1268 height 498
click at [830, 363] on icon "Main content" at bounding box center [823, 362] width 15 height 22
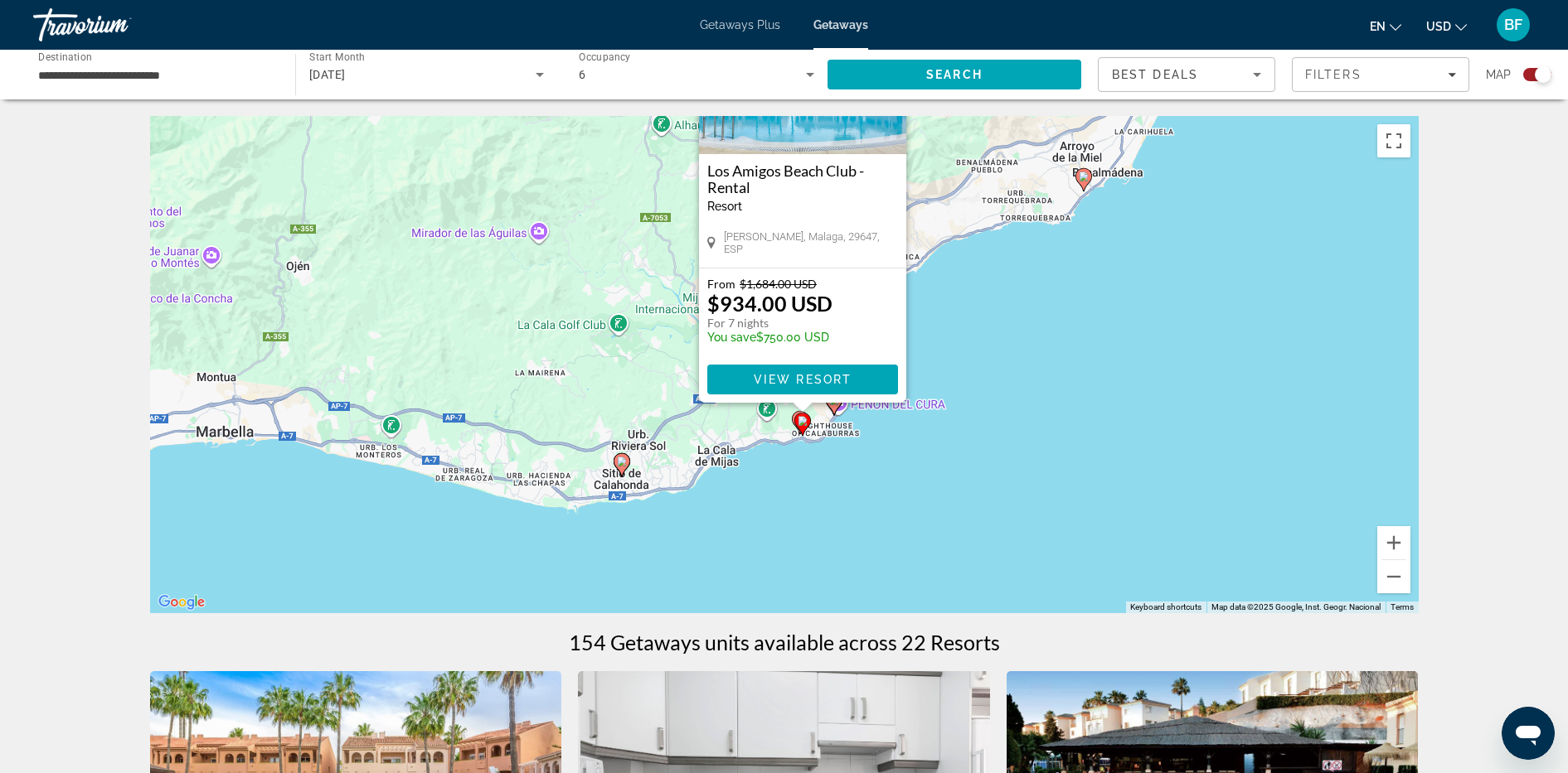
drag, startPoint x: 944, startPoint y: 447, endPoint x: 962, endPoint y: 292, distance: 156.0
click at [962, 292] on div "To activate drag with keyboard, press Alt + Enter. Once in keyboard drag state,…" at bounding box center [784, 364] width 1268 height 498
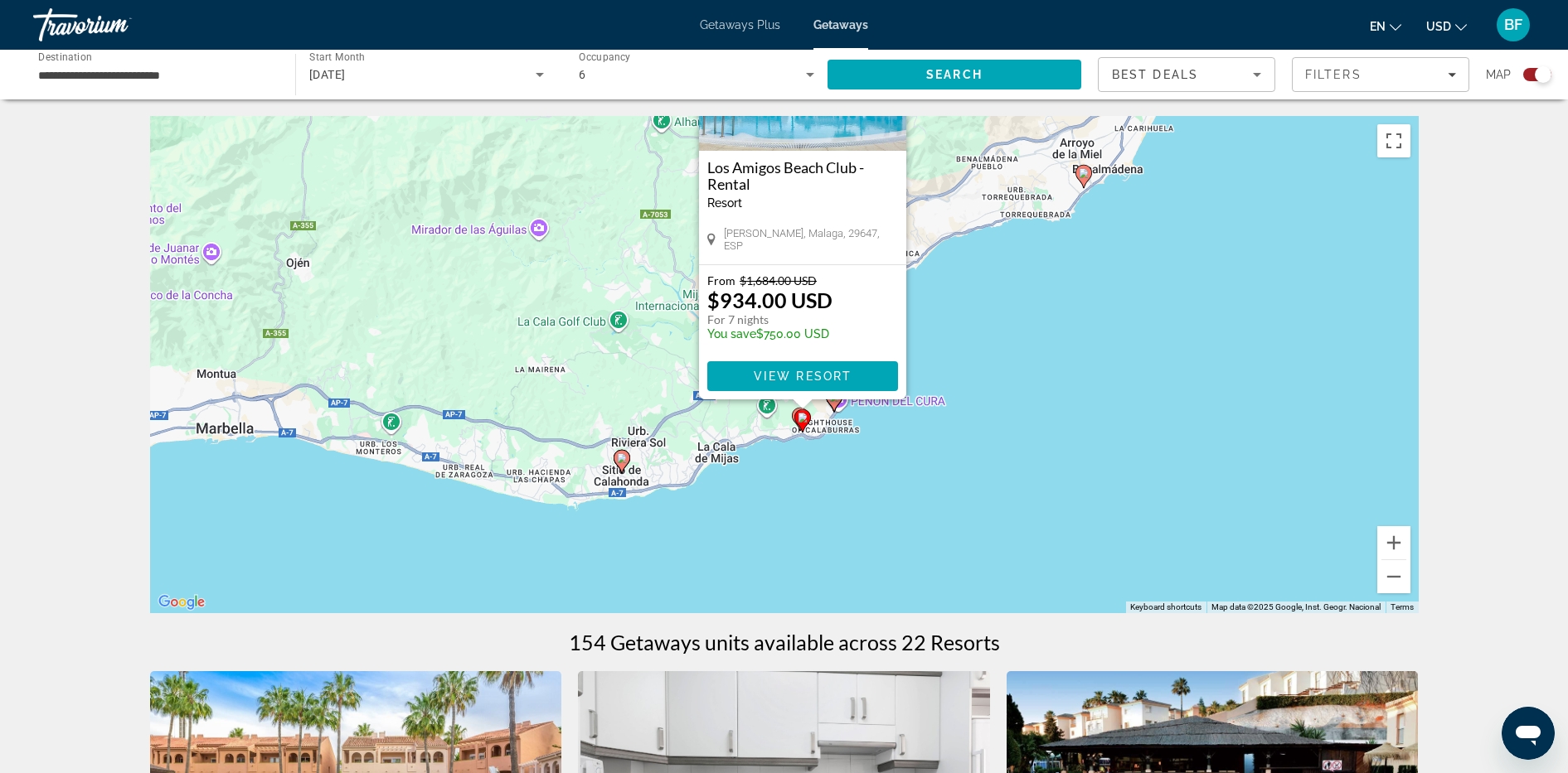
click at [792, 413] on icon "Main content" at bounding box center [799, 419] width 17 height 24
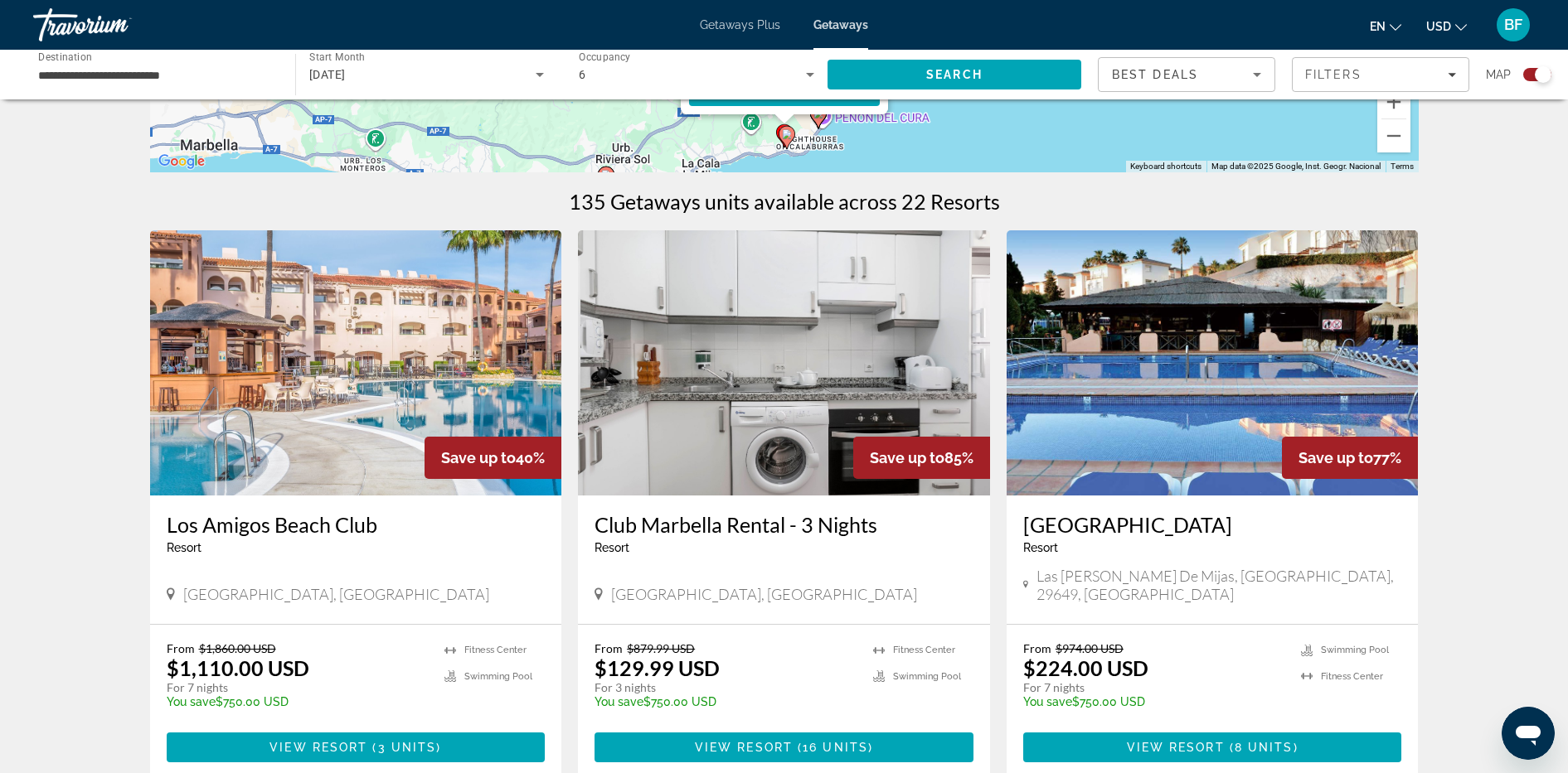
scroll to position [484, 0]
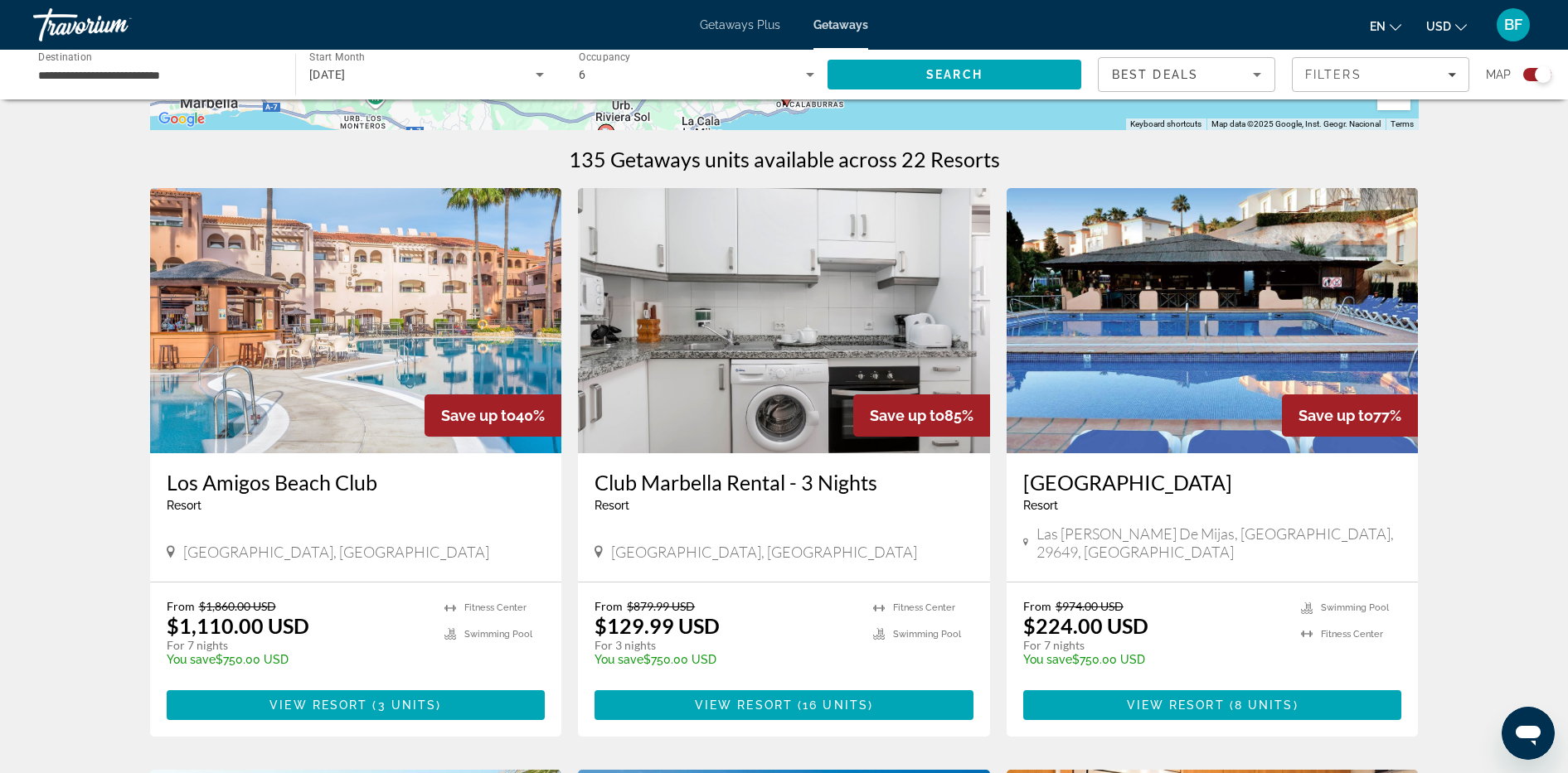
click at [383, 390] on img "Main content" at bounding box center [356, 321] width 412 height 265
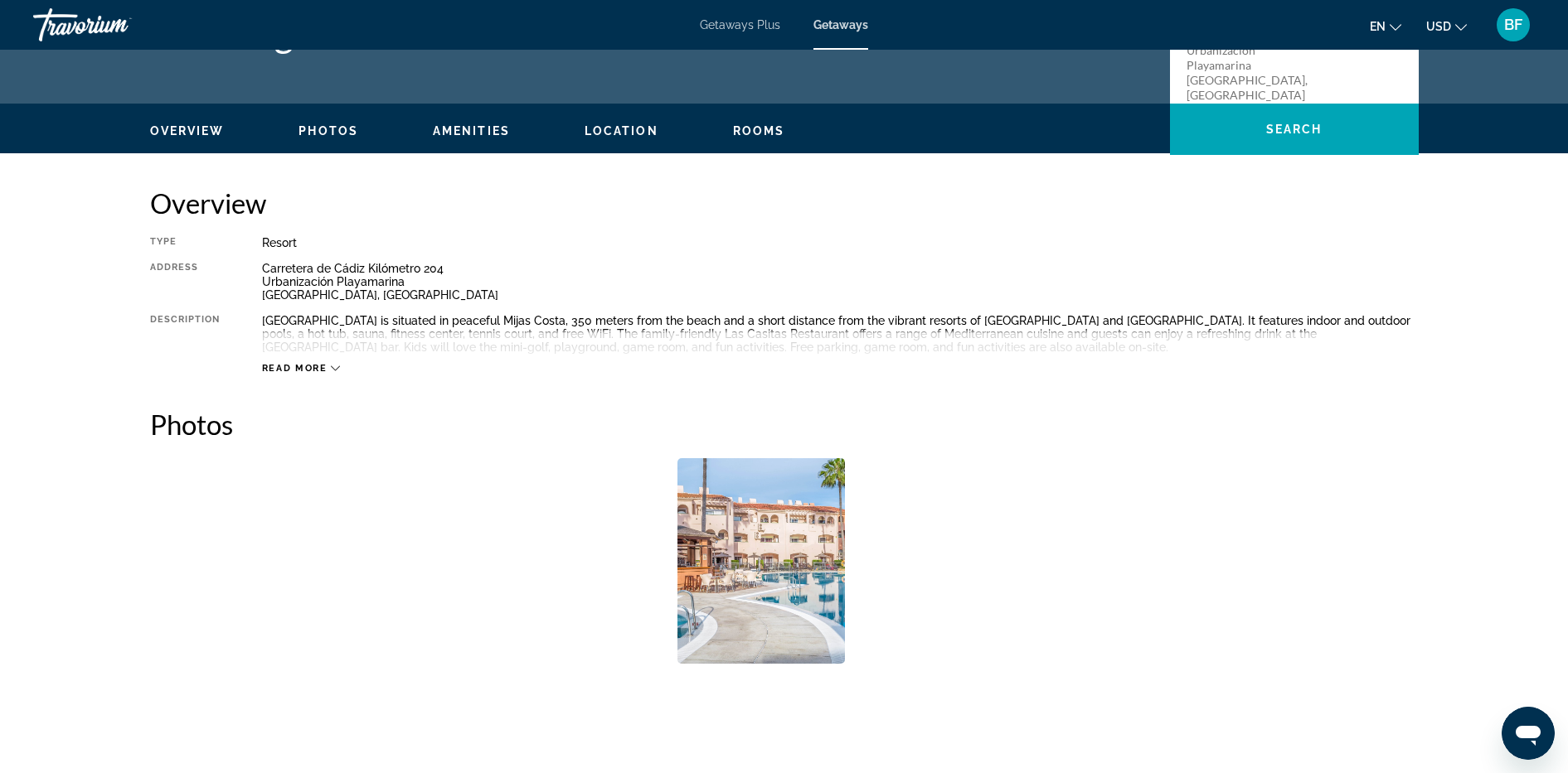
scroll to position [385, 0]
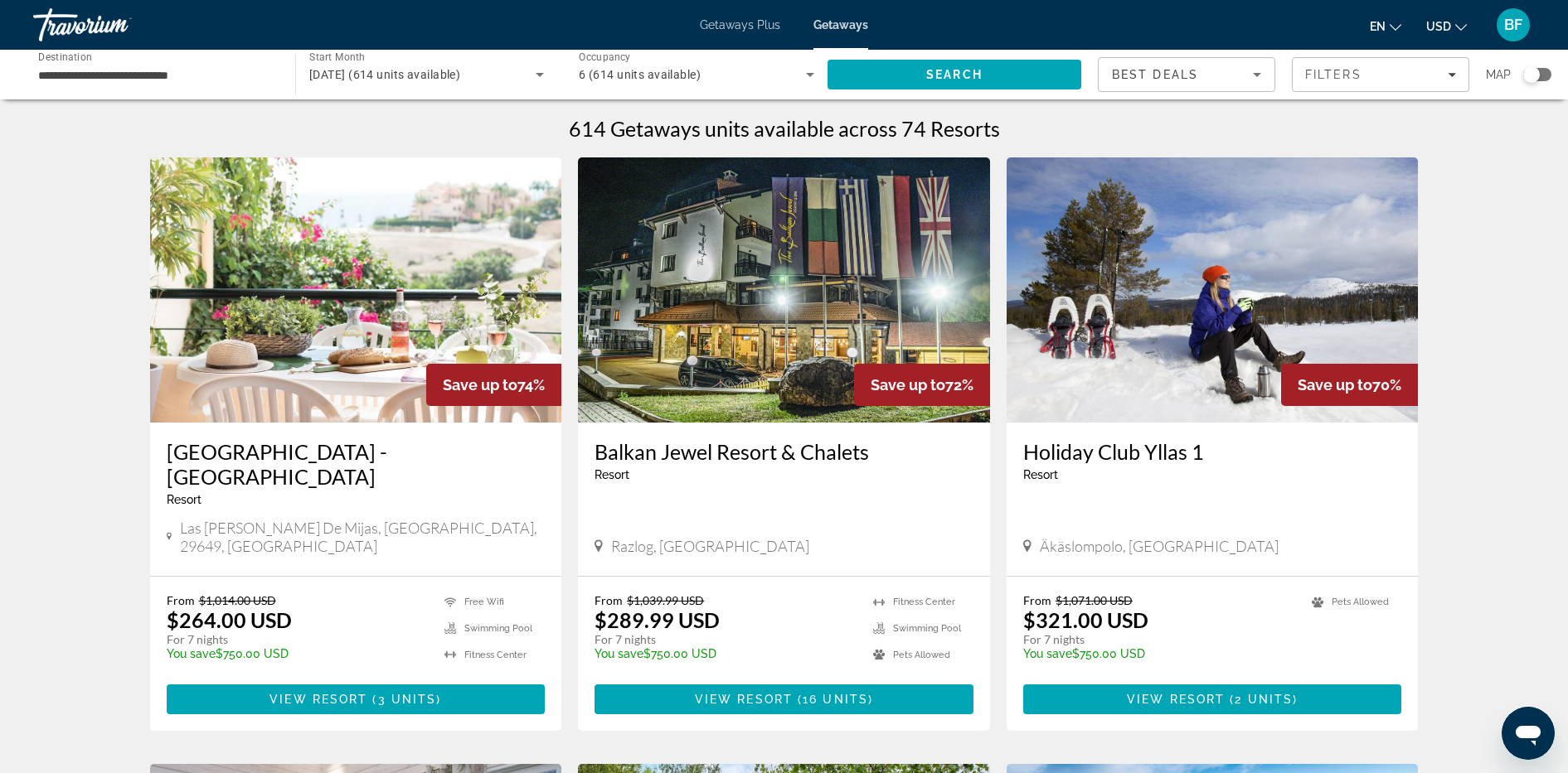
click at [534, 78] on icon "Search widget" at bounding box center [540, 74] width 20 height 20
click at [434, 130] on mat-option "All Start Months" at bounding box center [427, 125] width 261 height 40
click at [969, 65] on span "Search" at bounding box center [954, 75] width 254 height 40
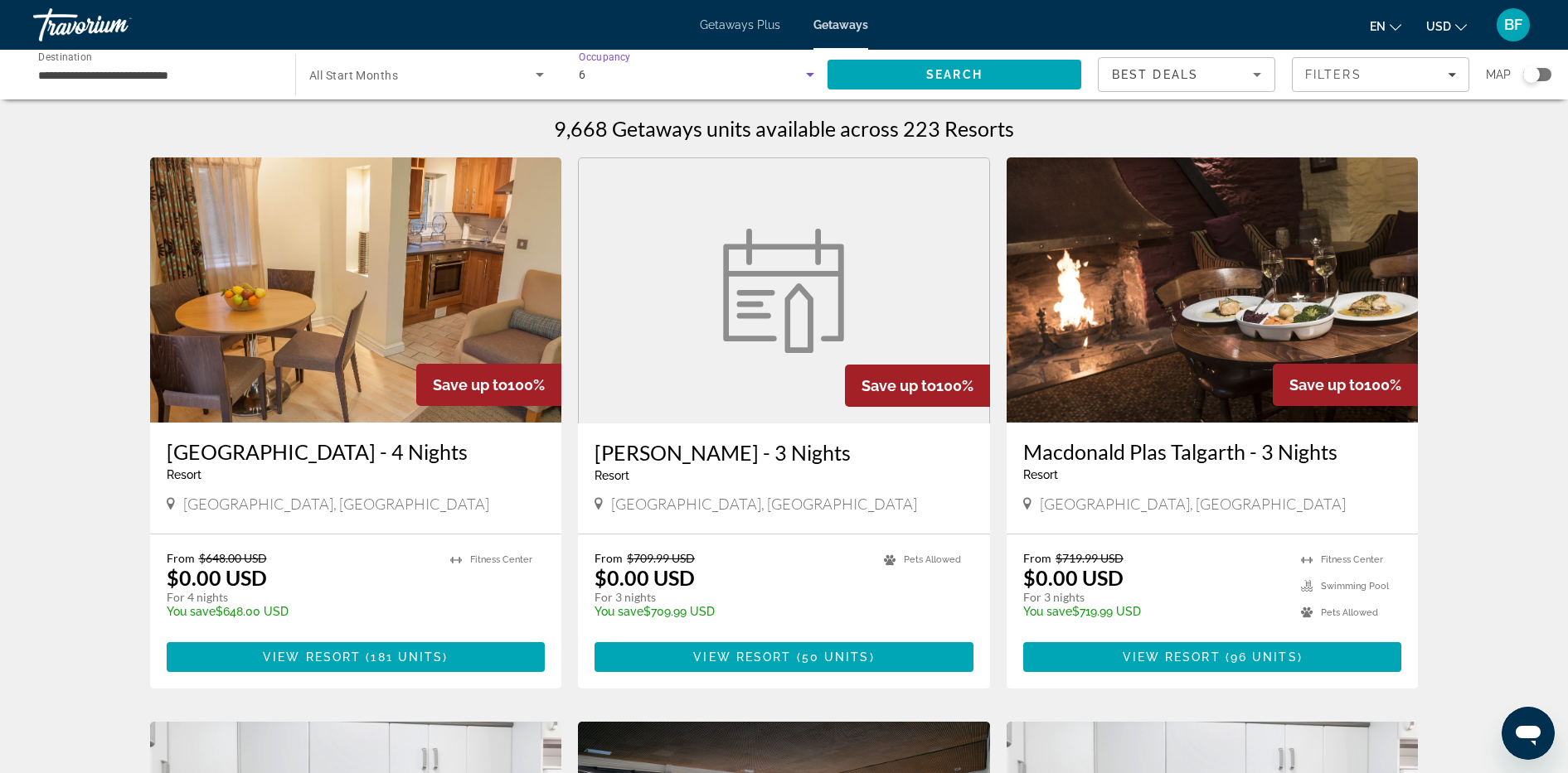
click at [801, 78] on icon "Search widget" at bounding box center [810, 74] width 20 height 20
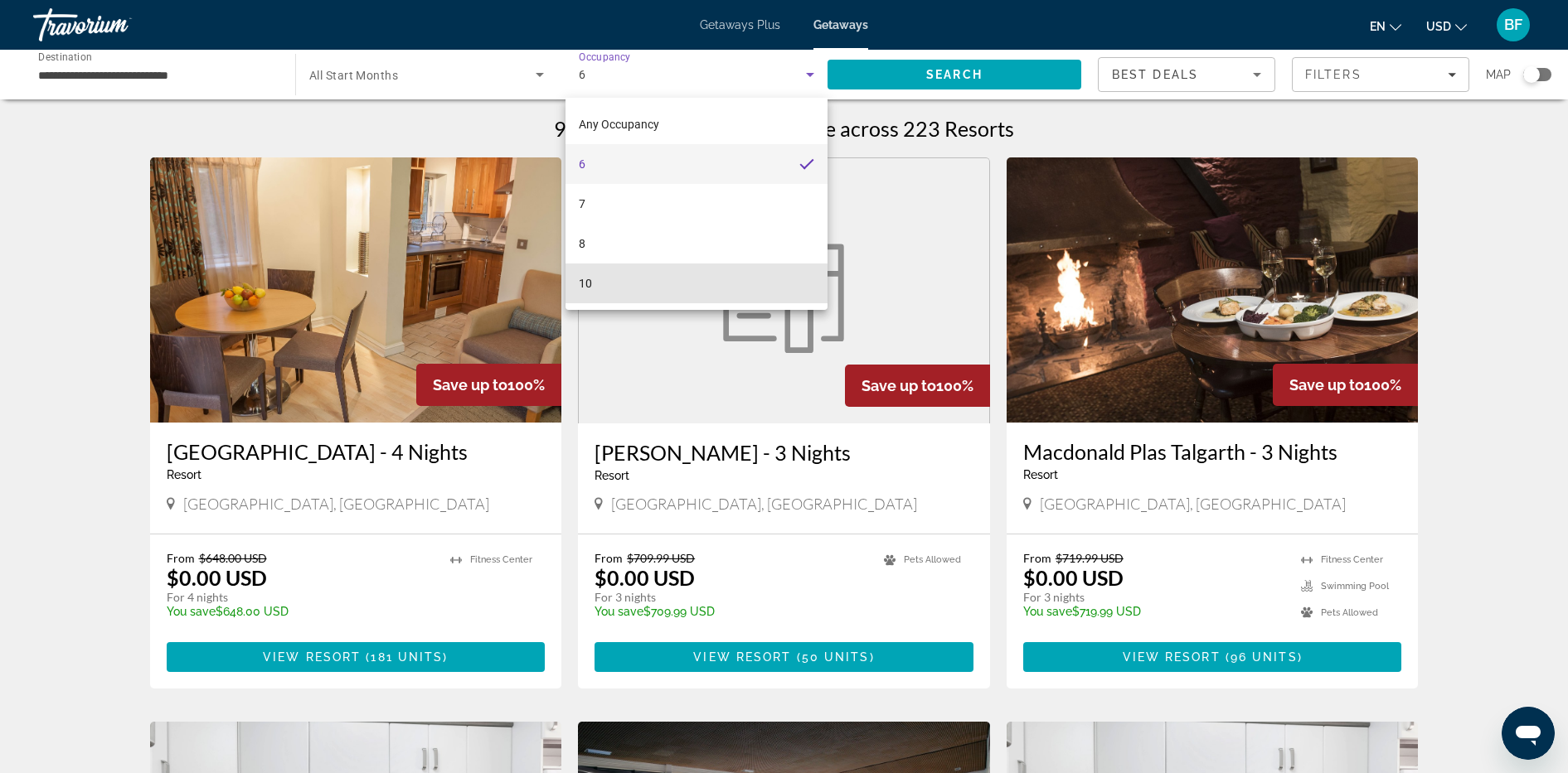
click at [682, 273] on mat-option "10" at bounding box center [696, 283] width 262 height 40
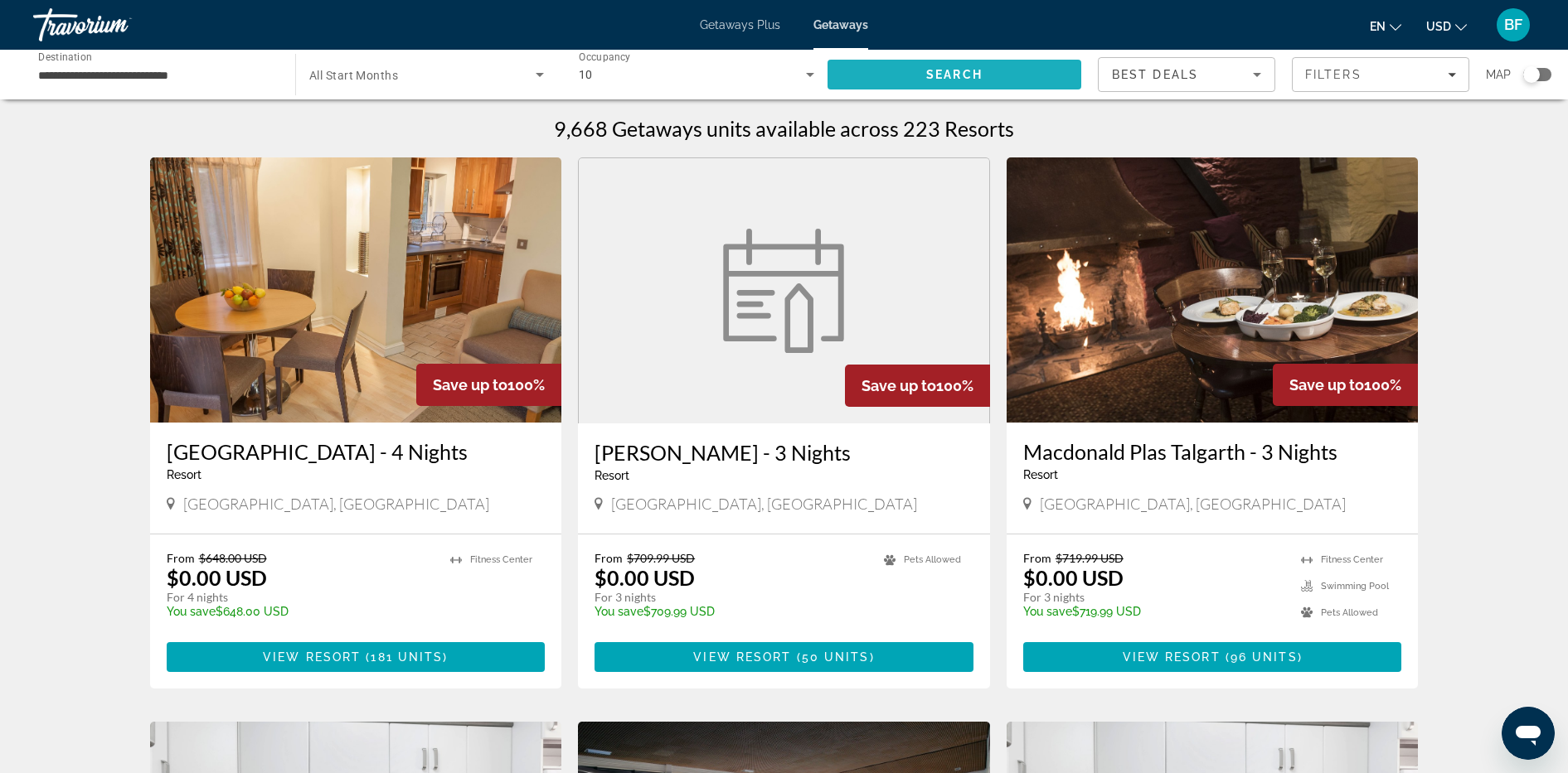
click at [951, 88] on span "Search" at bounding box center [954, 75] width 254 height 40
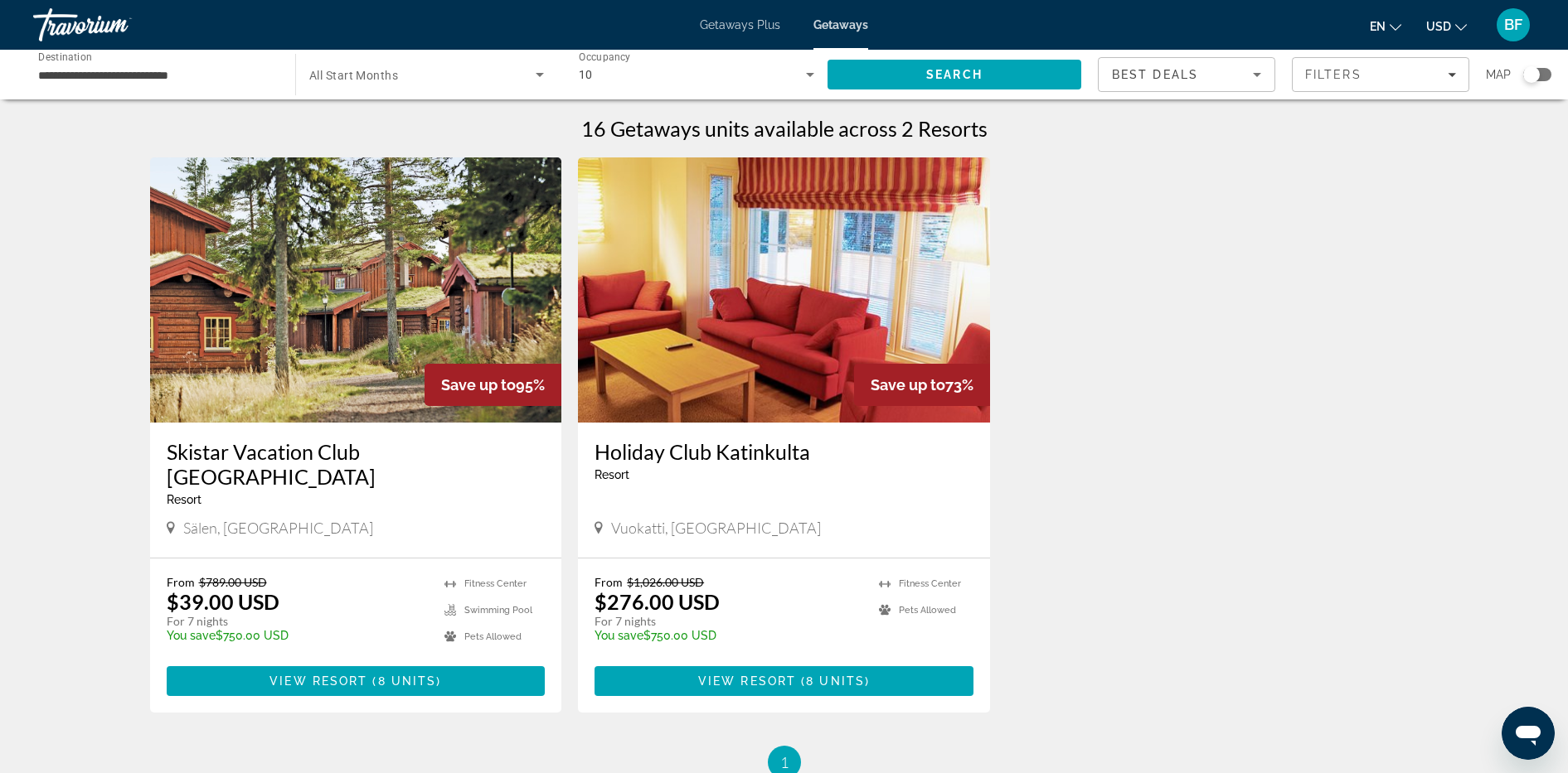
click at [692, 61] on div "10" at bounding box center [696, 74] width 235 height 46
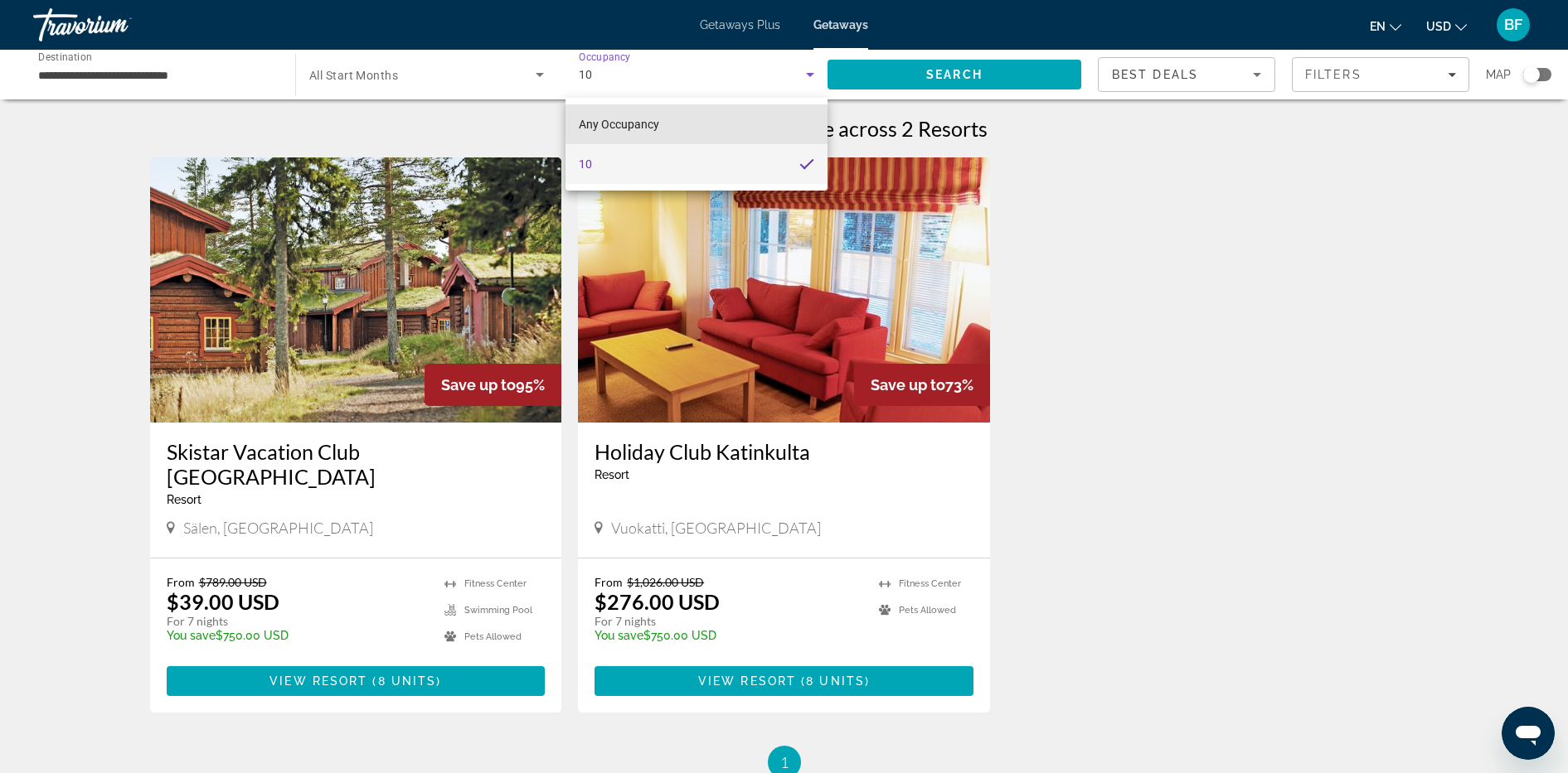
click at [707, 122] on mat-option "Any Occupancy" at bounding box center [696, 125] width 262 height 40
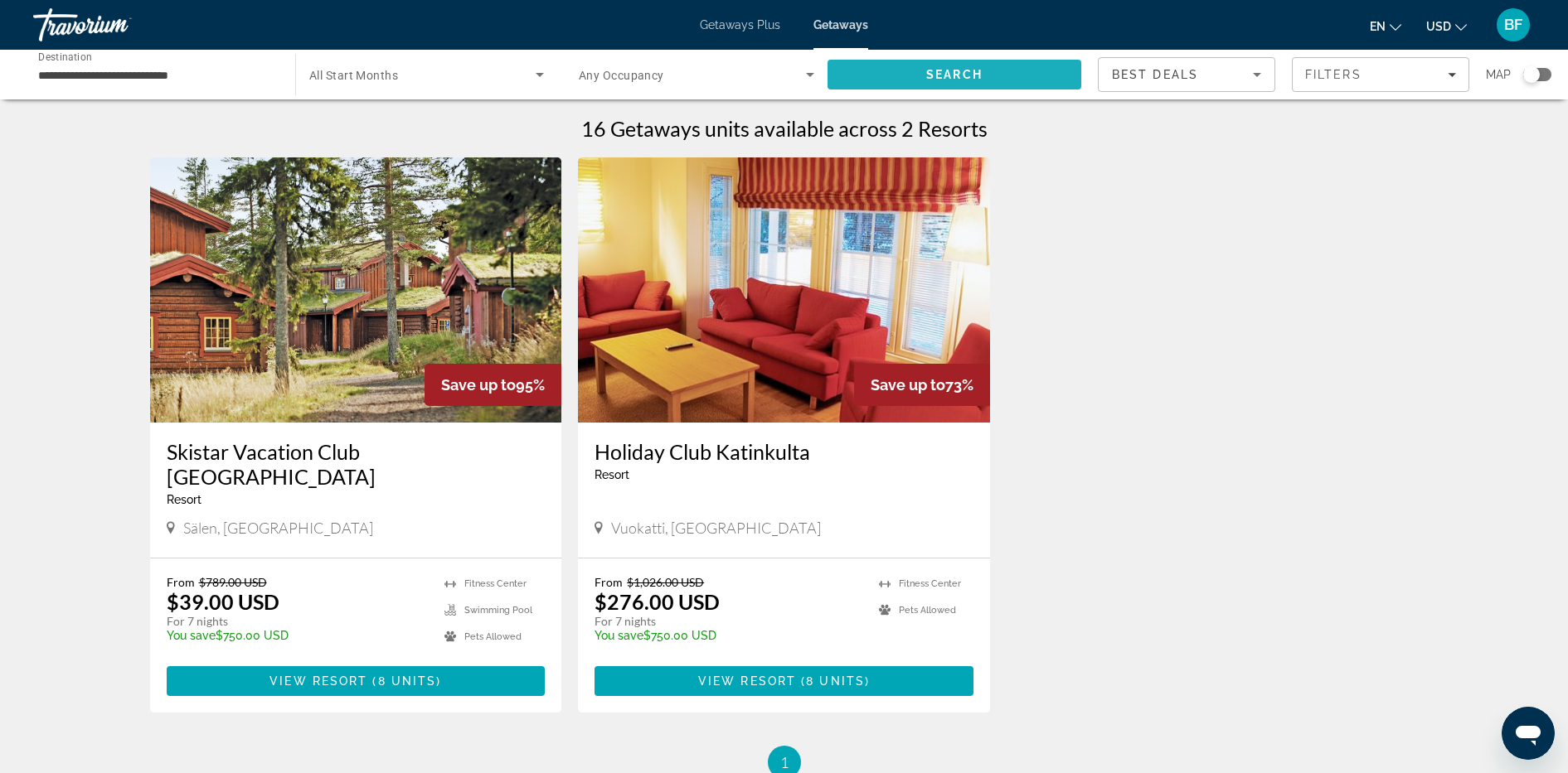
click at [946, 77] on span "Search" at bounding box center [954, 74] width 57 height 13
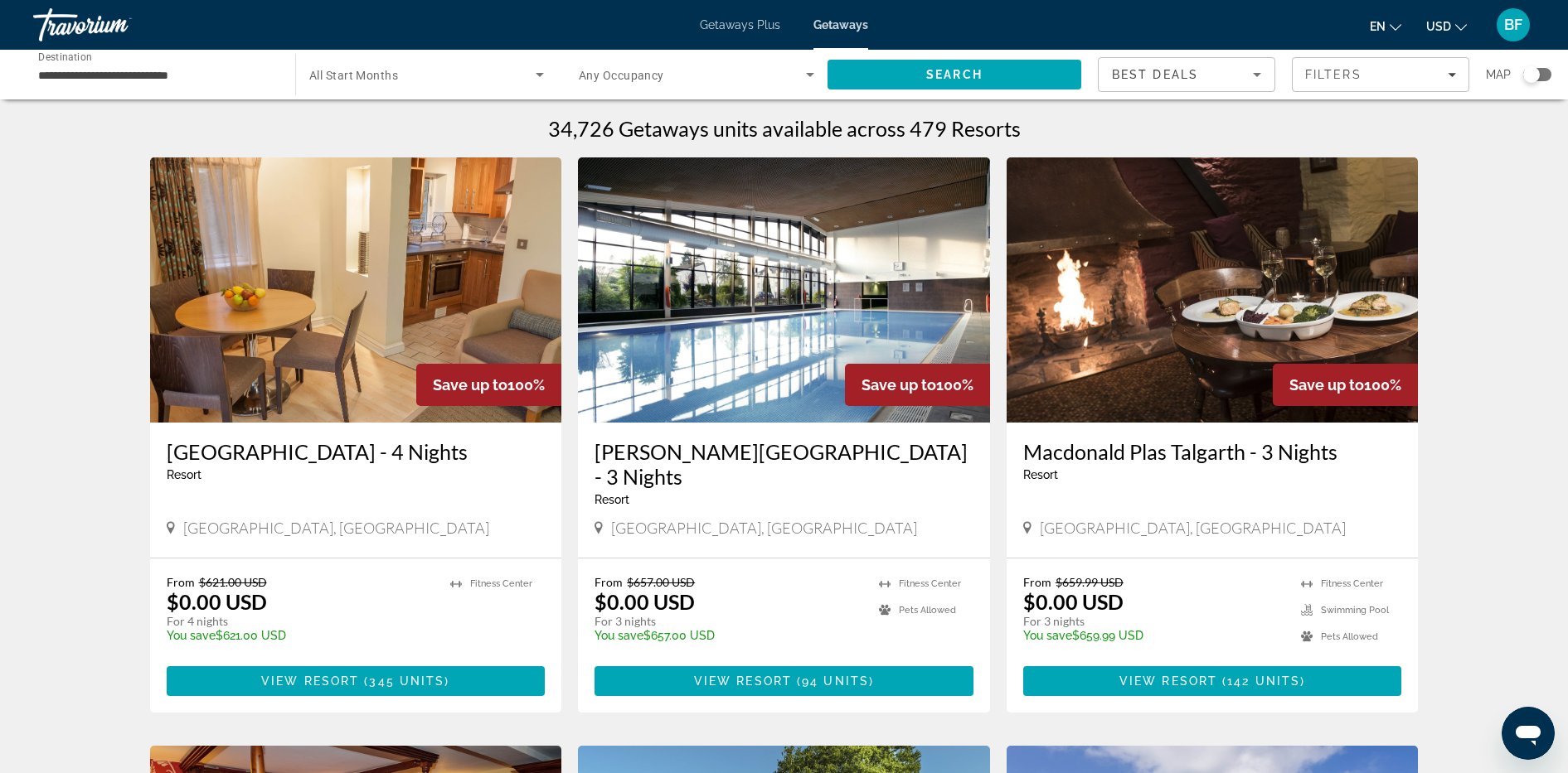
click at [717, 72] on span "Search widget" at bounding box center [692, 74] width 227 height 20
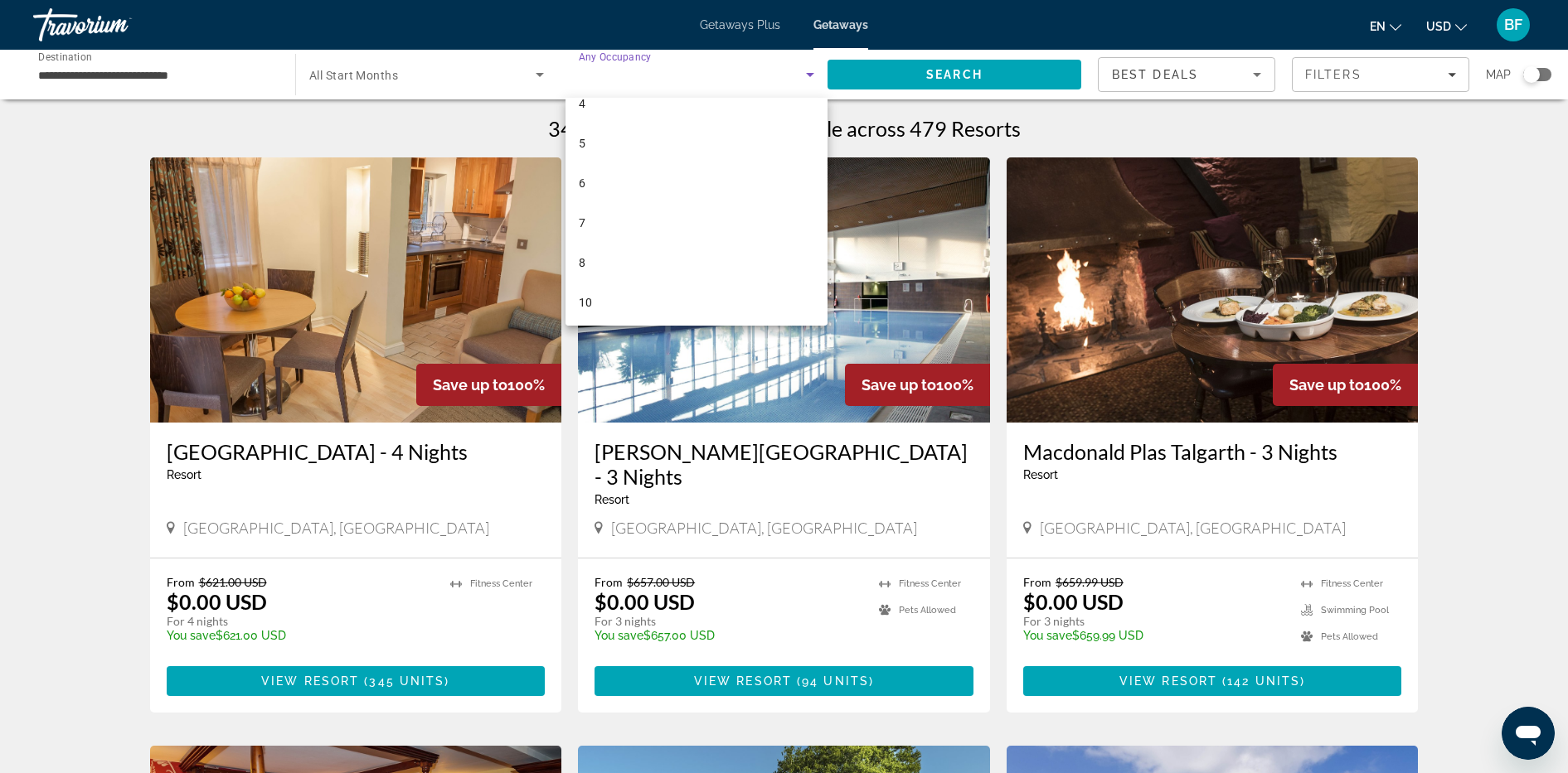
scroll to position [144, 0]
click at [636, 260] on mat-option "8" at bounding box center [696, 260] width 262 height 40
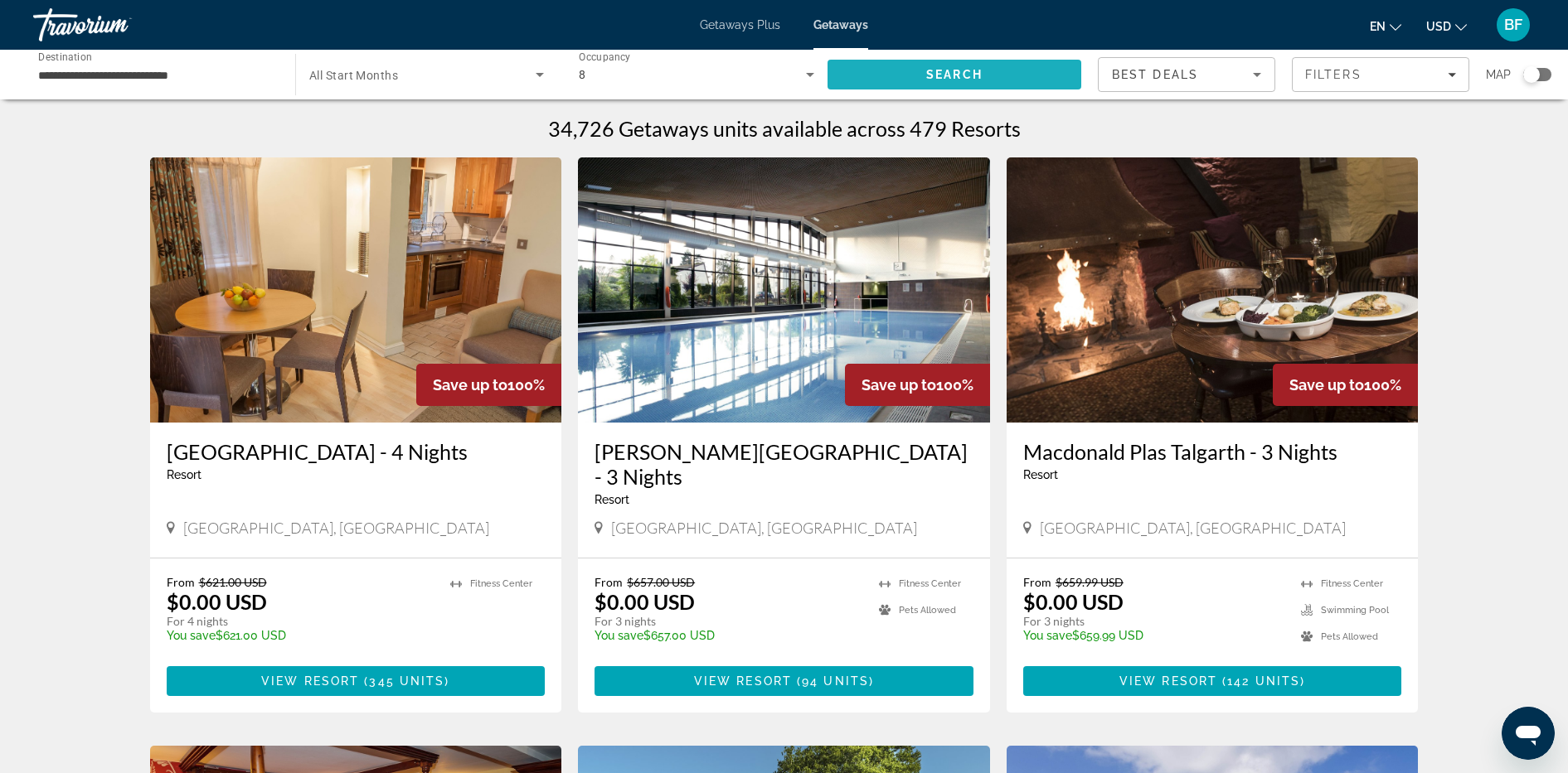
click at [907, 71] on span "Search" at bounding box center [954, 75] width 254 height 40
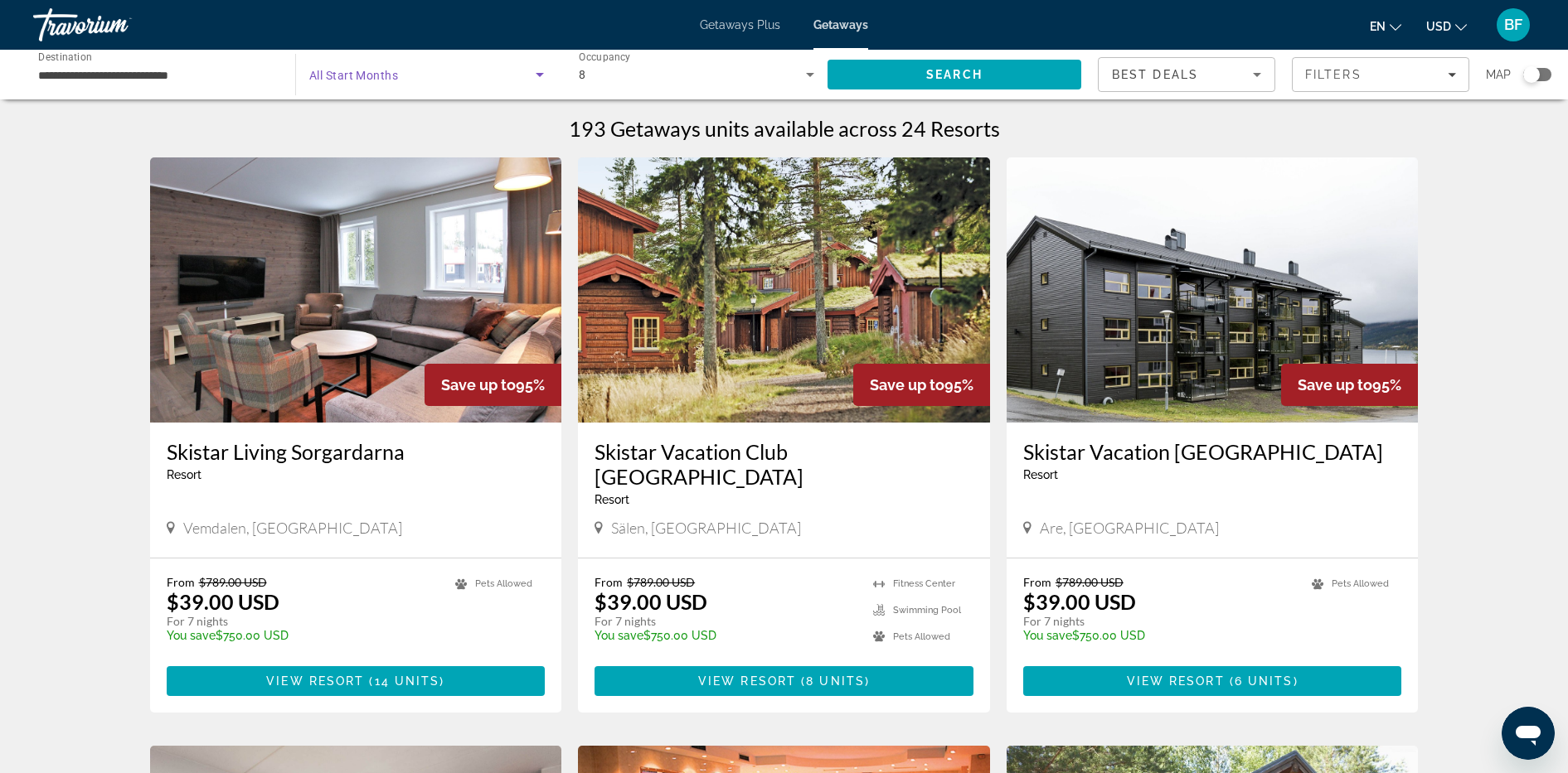
click at [533, 77] on icon "Search widget" at bounding box center [540, 74] width 20 height 20
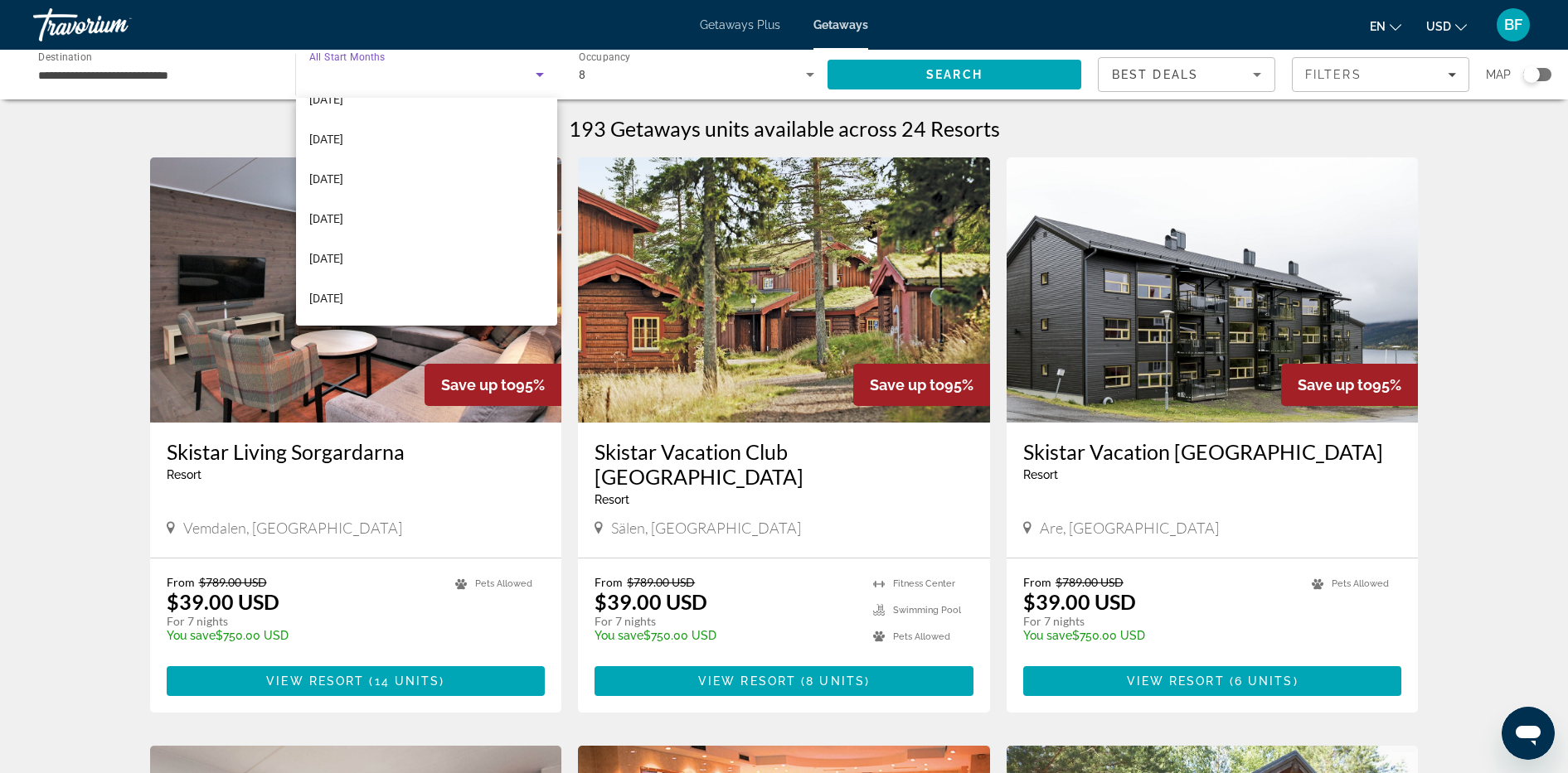
scroll to position [223, 0]
click at [404, 254] on mat-option "[DATE]" at bounding box center [427, 260] width 261 height 40
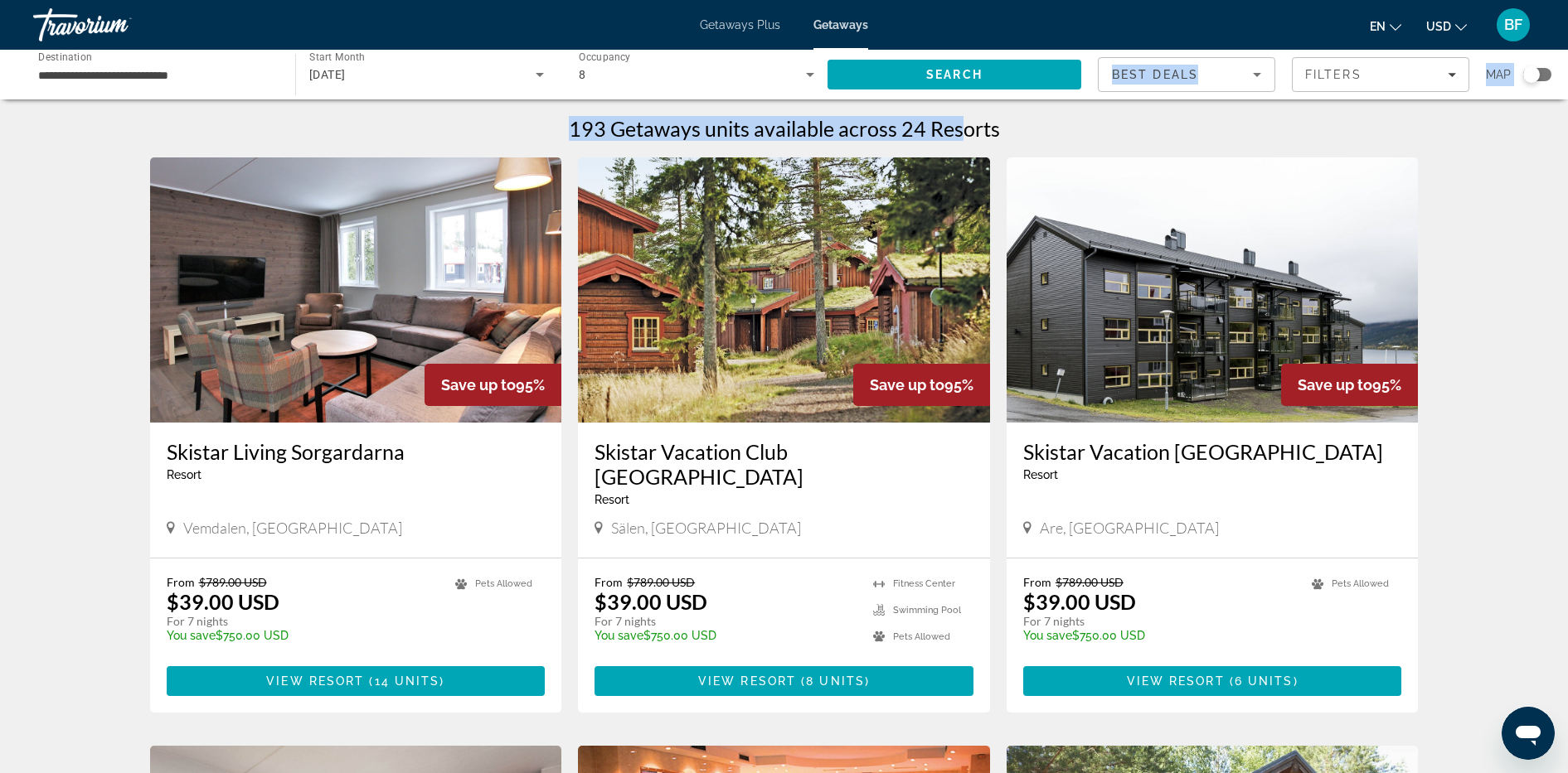
drag, startPoint x: 964, startPoint y: 118, endPoint x: 986, endPoint y: 69, distance: 53.7
click at [986, 69] on span "Search" at bounding box center [954, 75] width 254 height 40
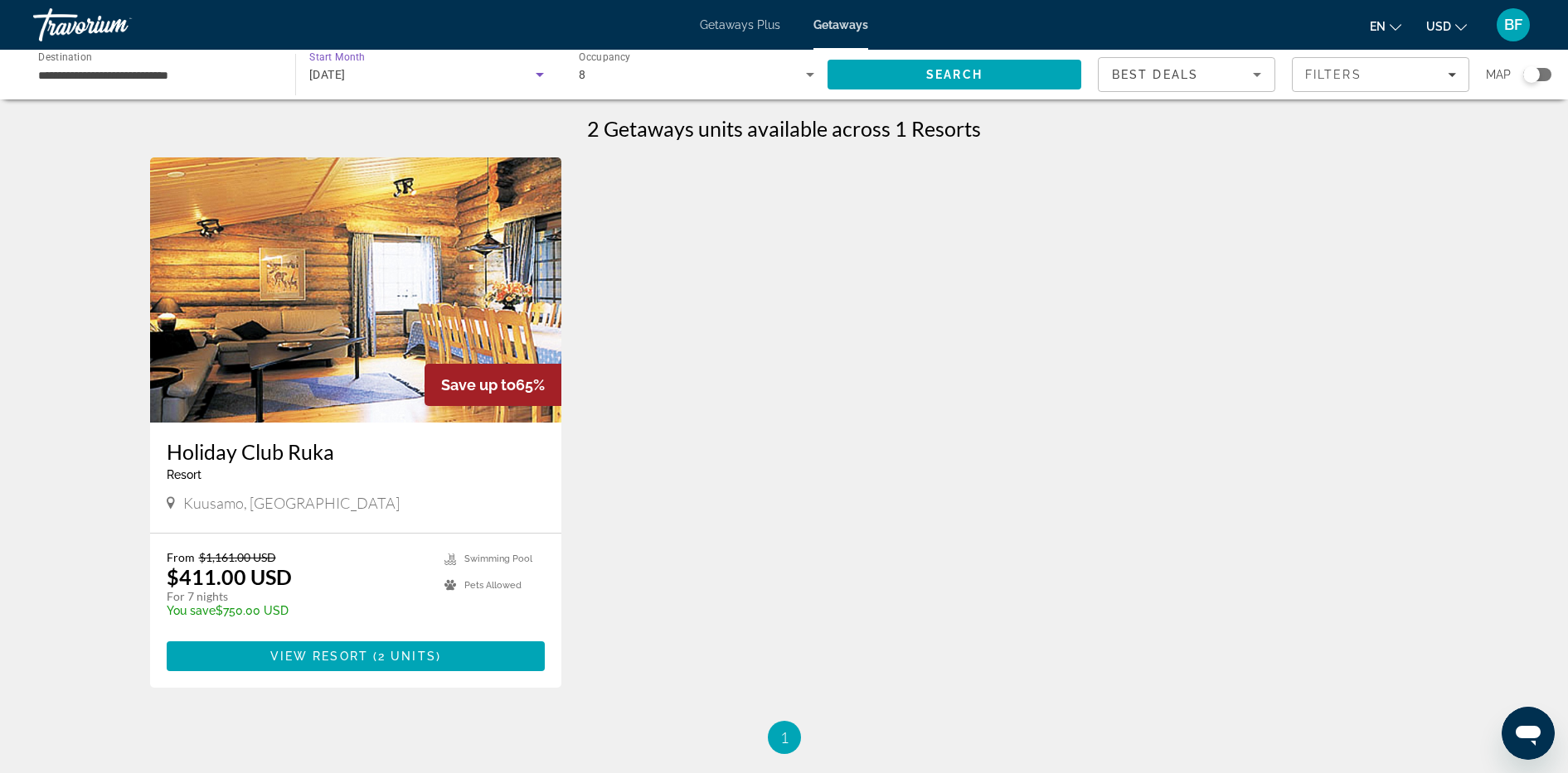
click at [424, 69] on div "[DATE]" at bounding box center [423, 74] width 227 height 20
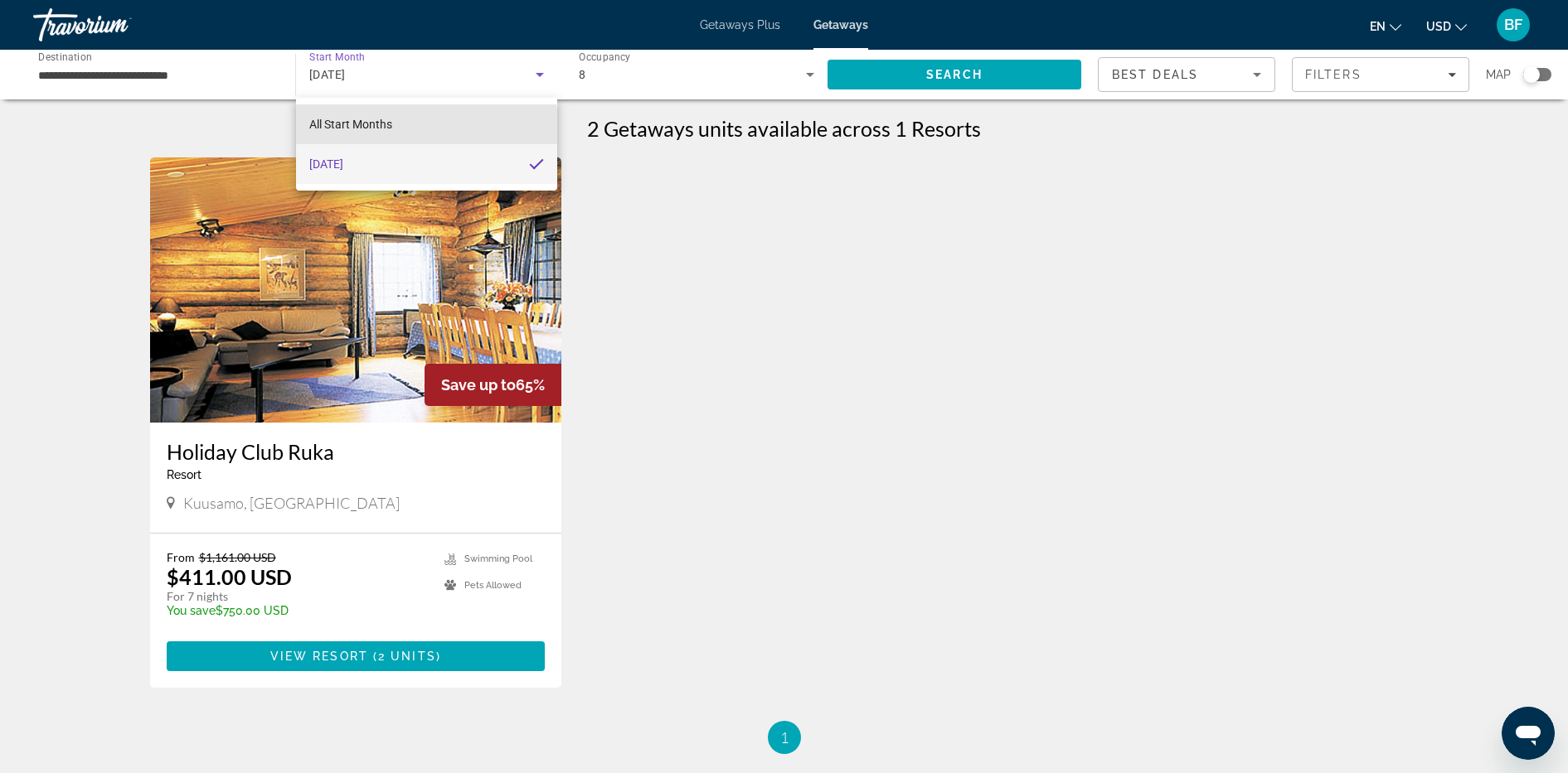
click at [407, 130] on mat-option "All Start Months" at bounding box center [427, 125] width 261 height 40
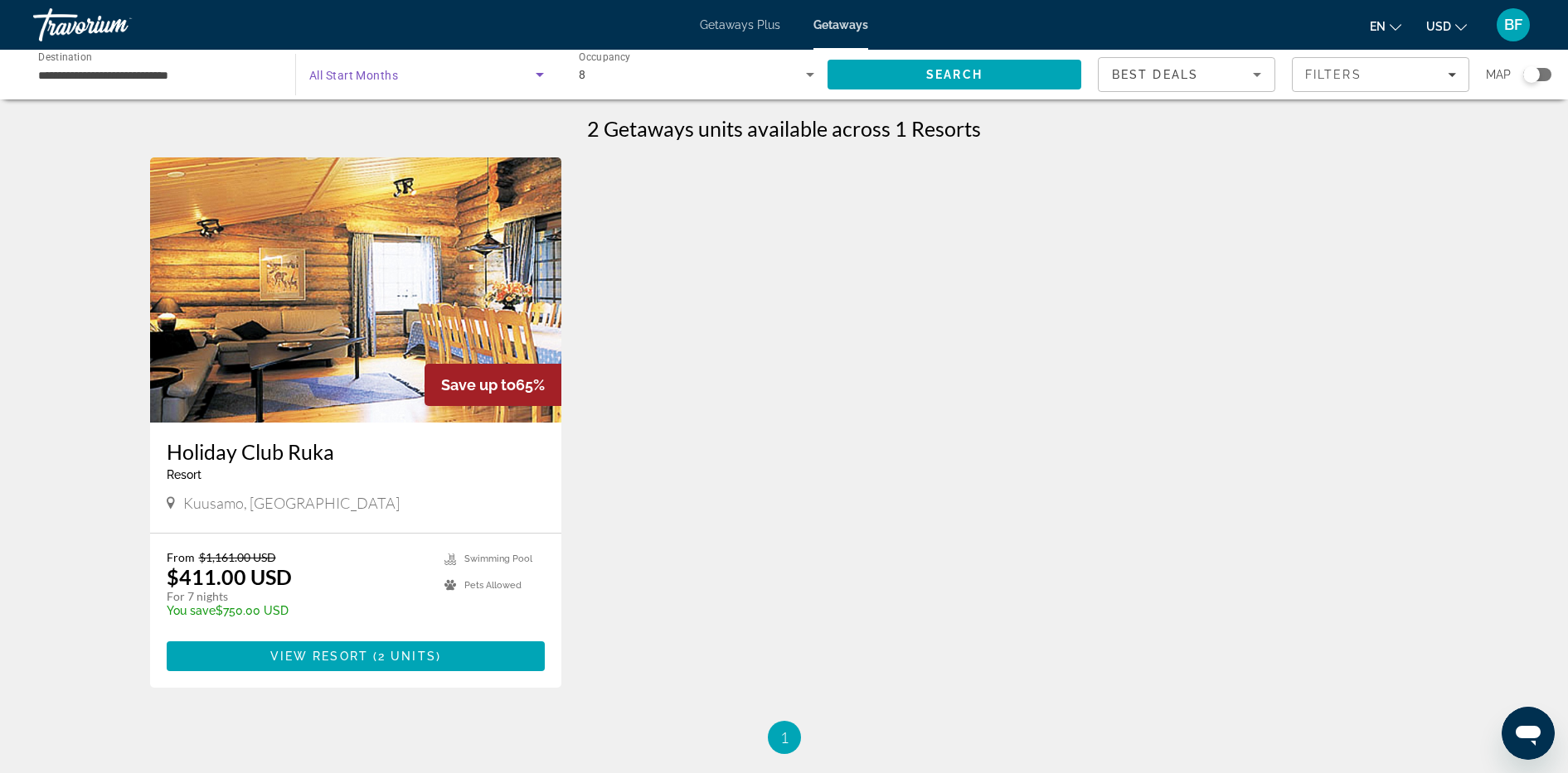
click at [949, 87] on span "Search" at bounding box center [954, 75] width 254 height 40
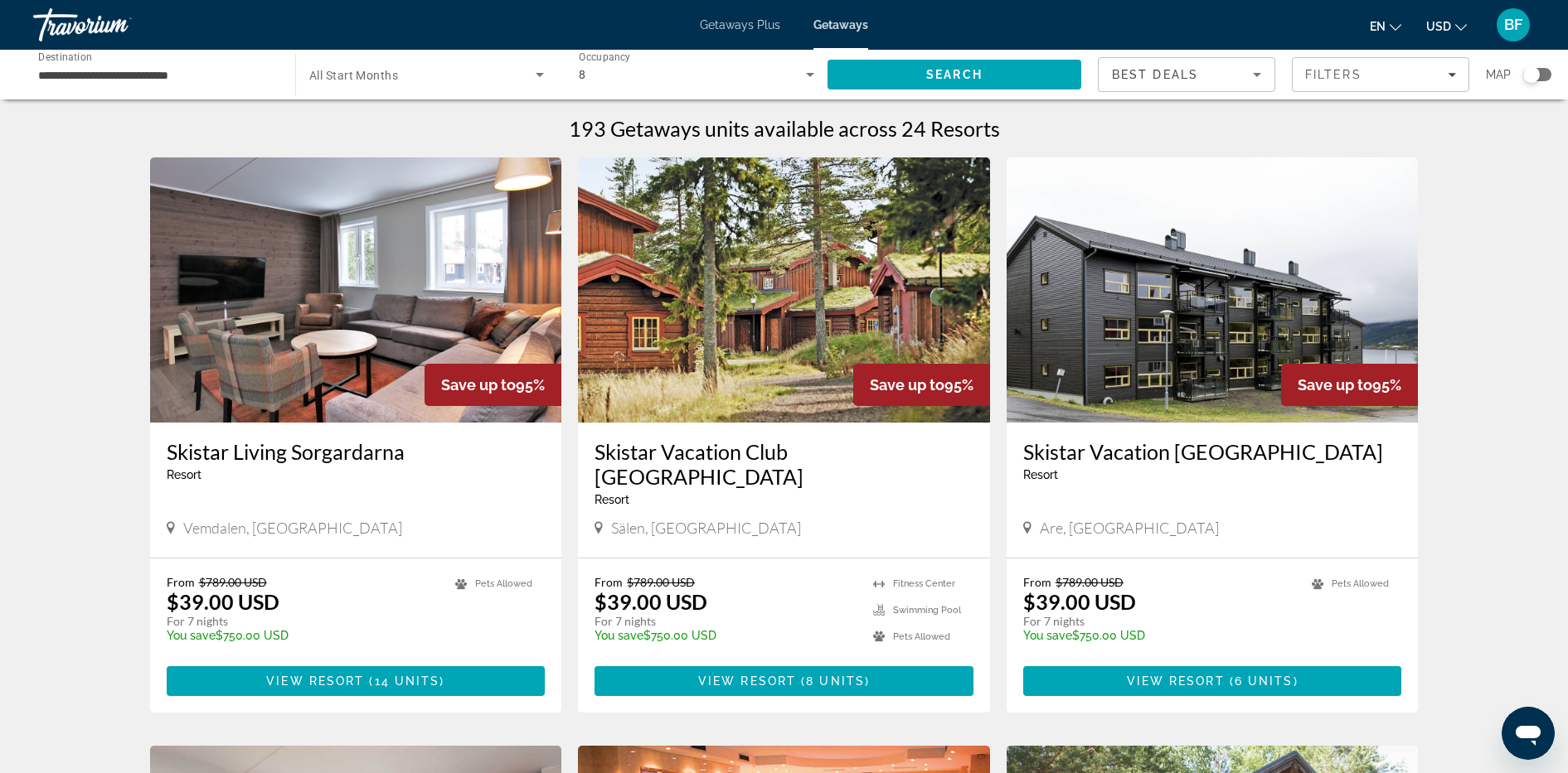
click at [1266, 74] on div "Search widget" at bounding box center [1537, 74] width 28 height 13
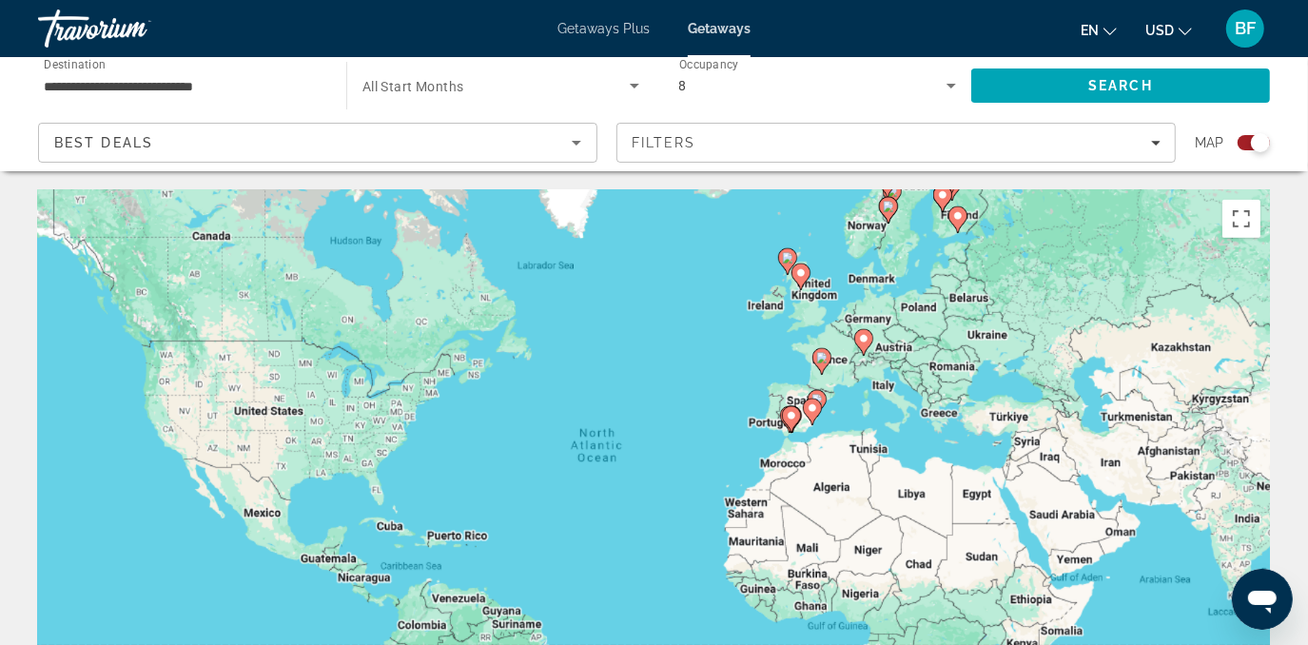
click at [865, 333] on icon "Main content" at bounding box center [862, 342] width 17 height 25
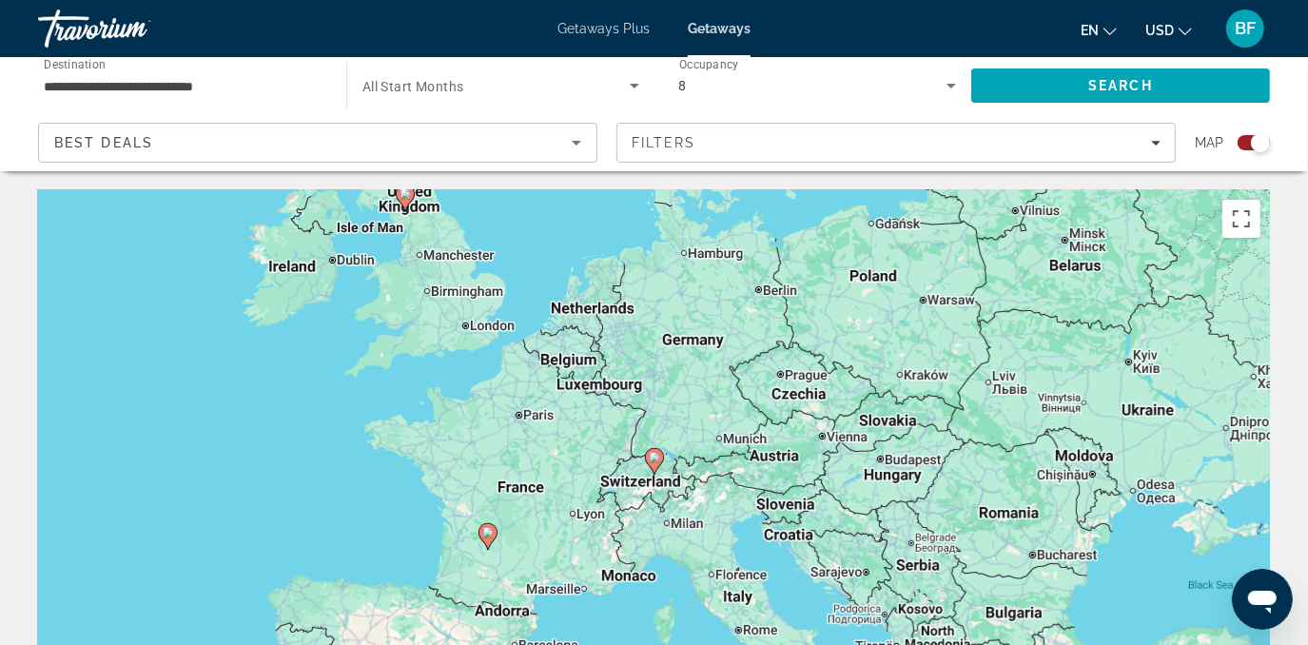
click at [654, 460] on image "Main content" at bounding box center [654, 457] width 11 height 11
type input "**********"
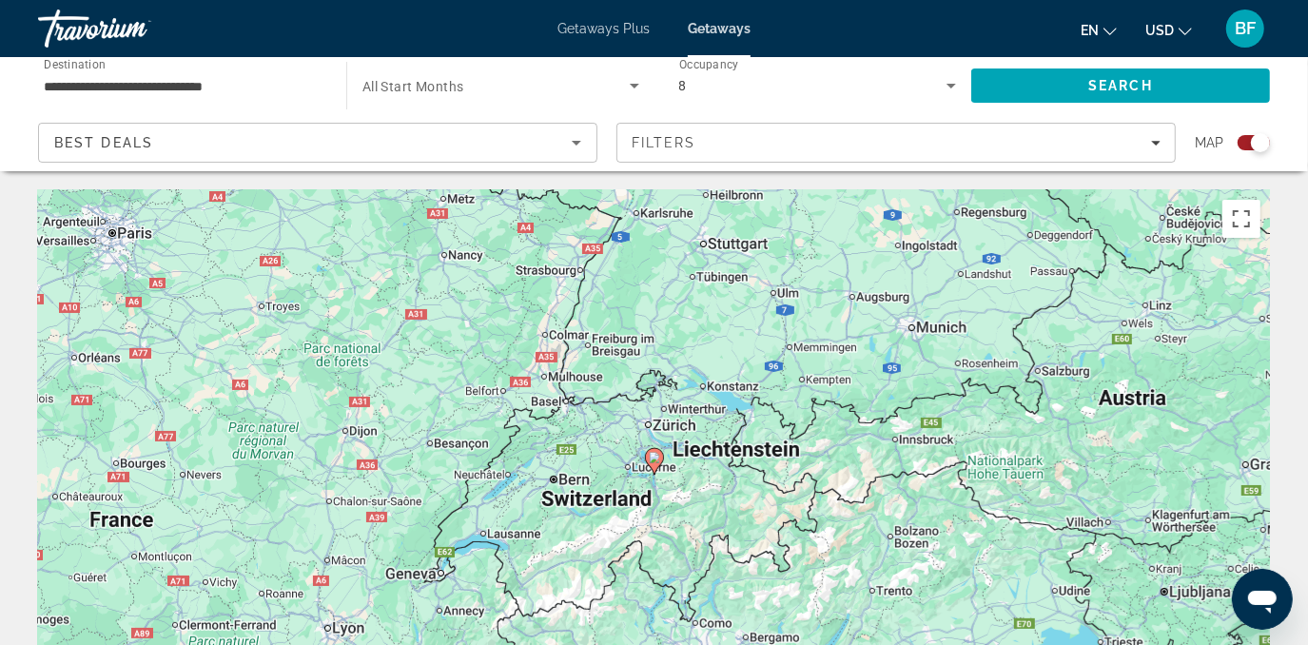
click at [654, 460] on image "Main content" at bounding box center [654, 457] width 11 height 11
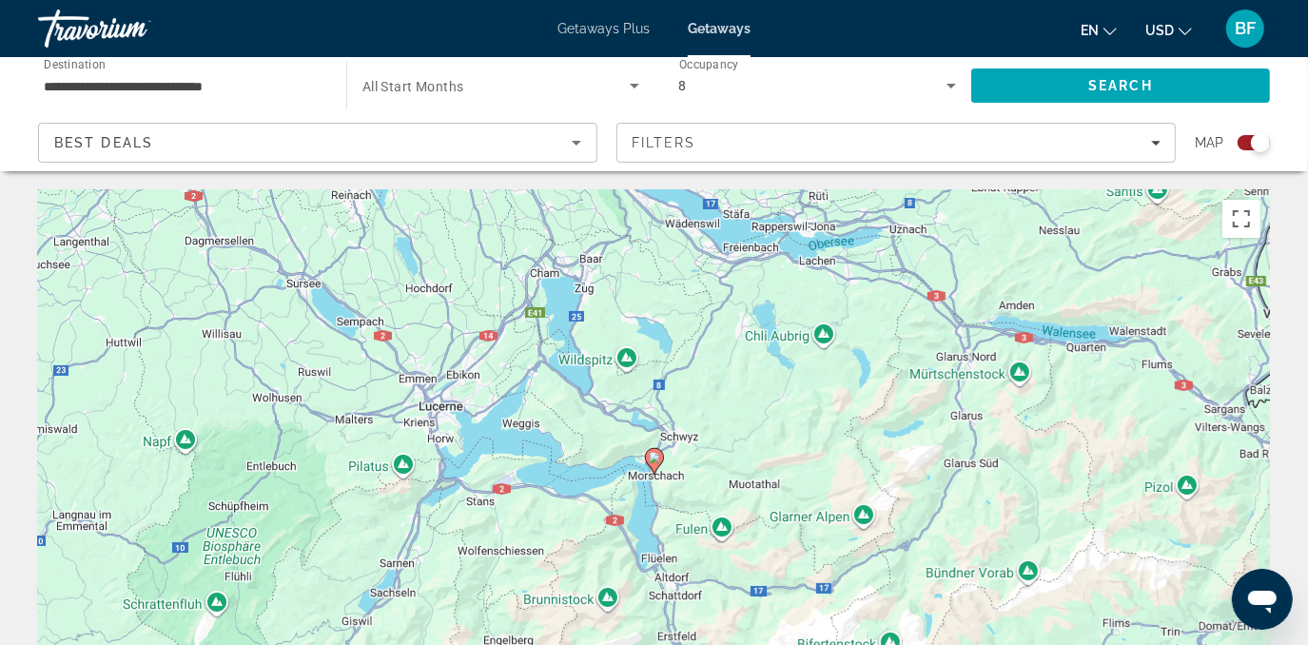
click at [654, 460] on image "Main content" at bounding box center [654, 457] width 11 height 11
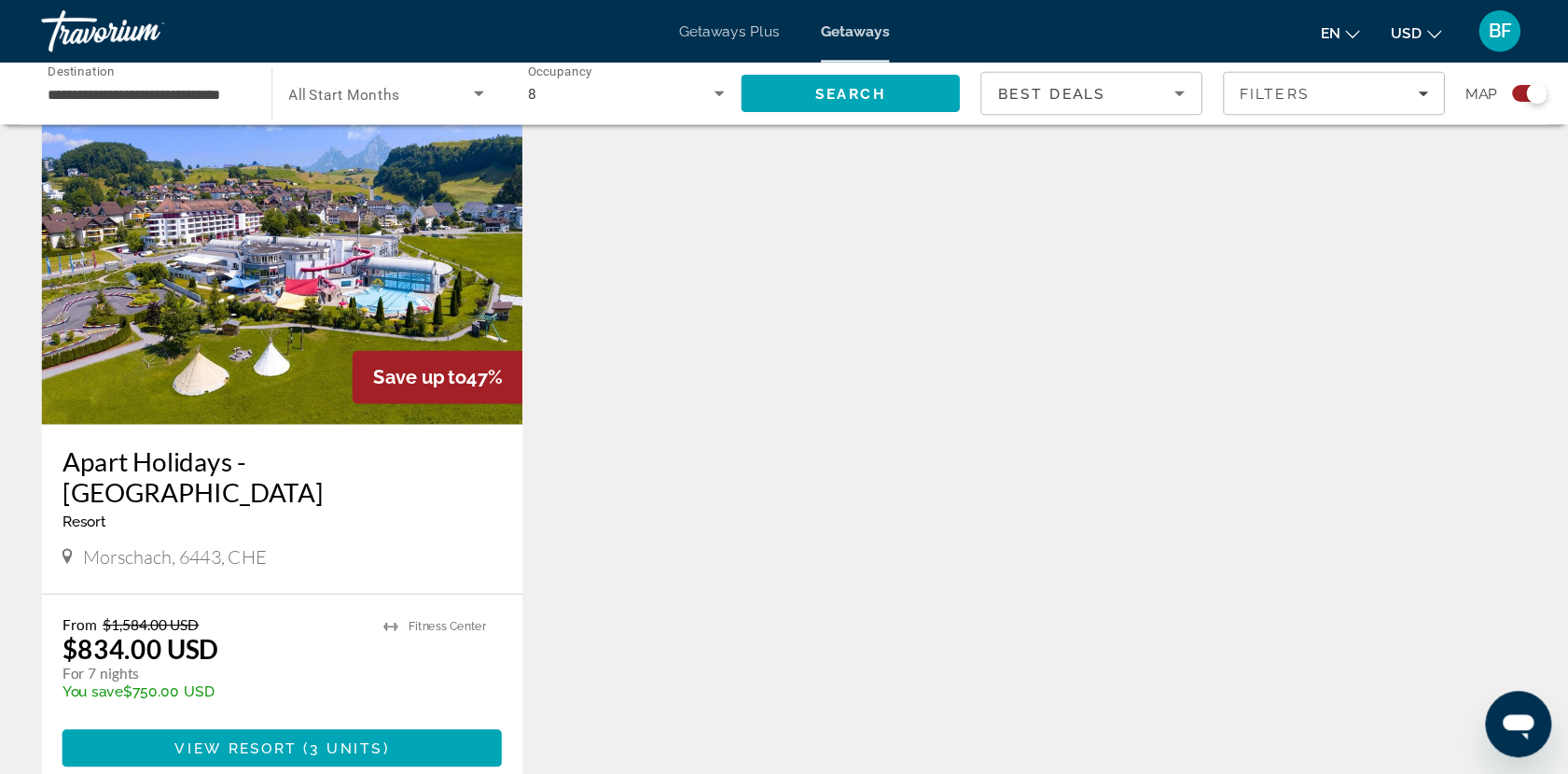
scroll to position [673, 0]
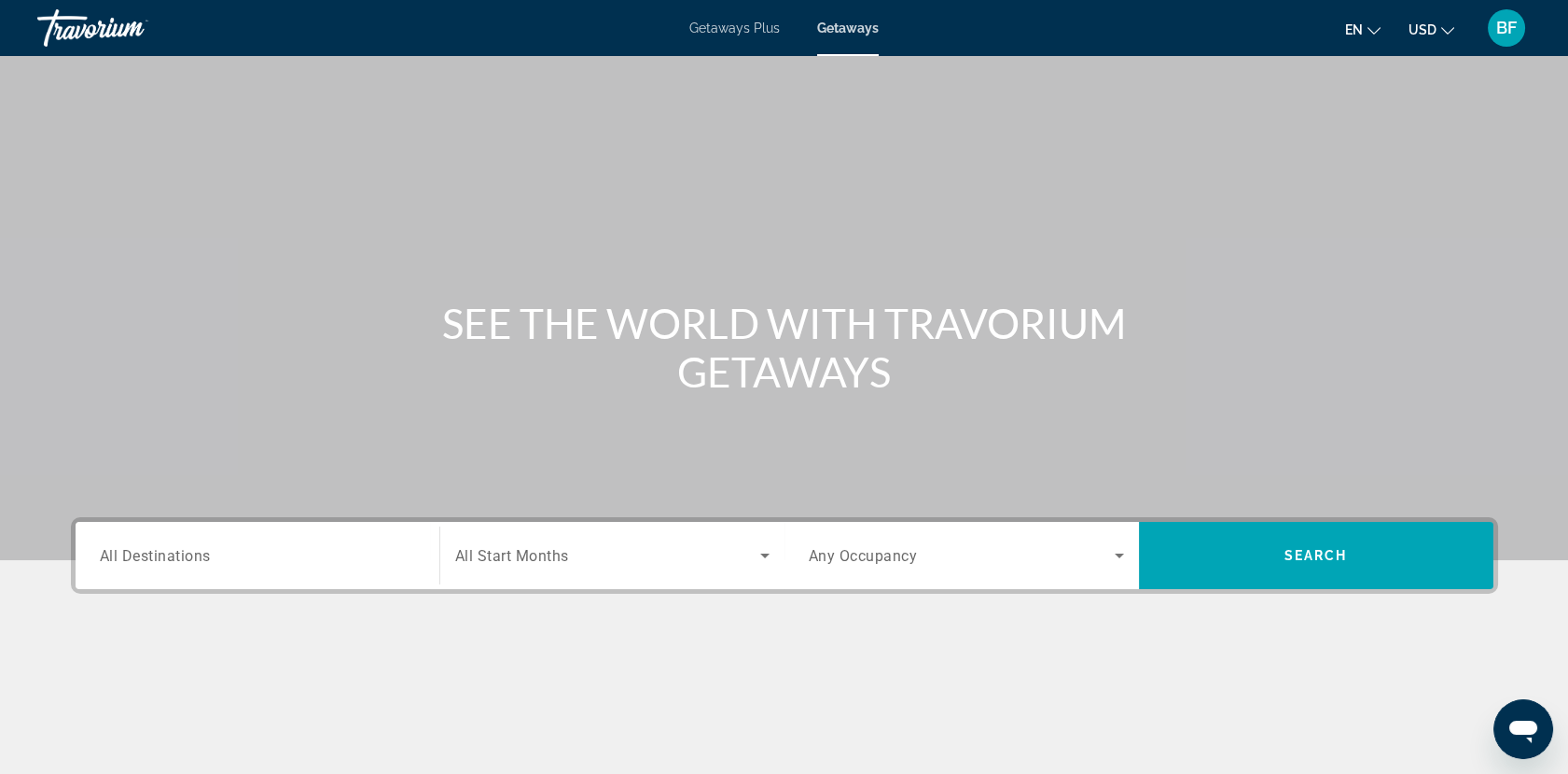
click at [257, 539] on div "Search widget" at bounding box center [257, 555] width 315 height 53
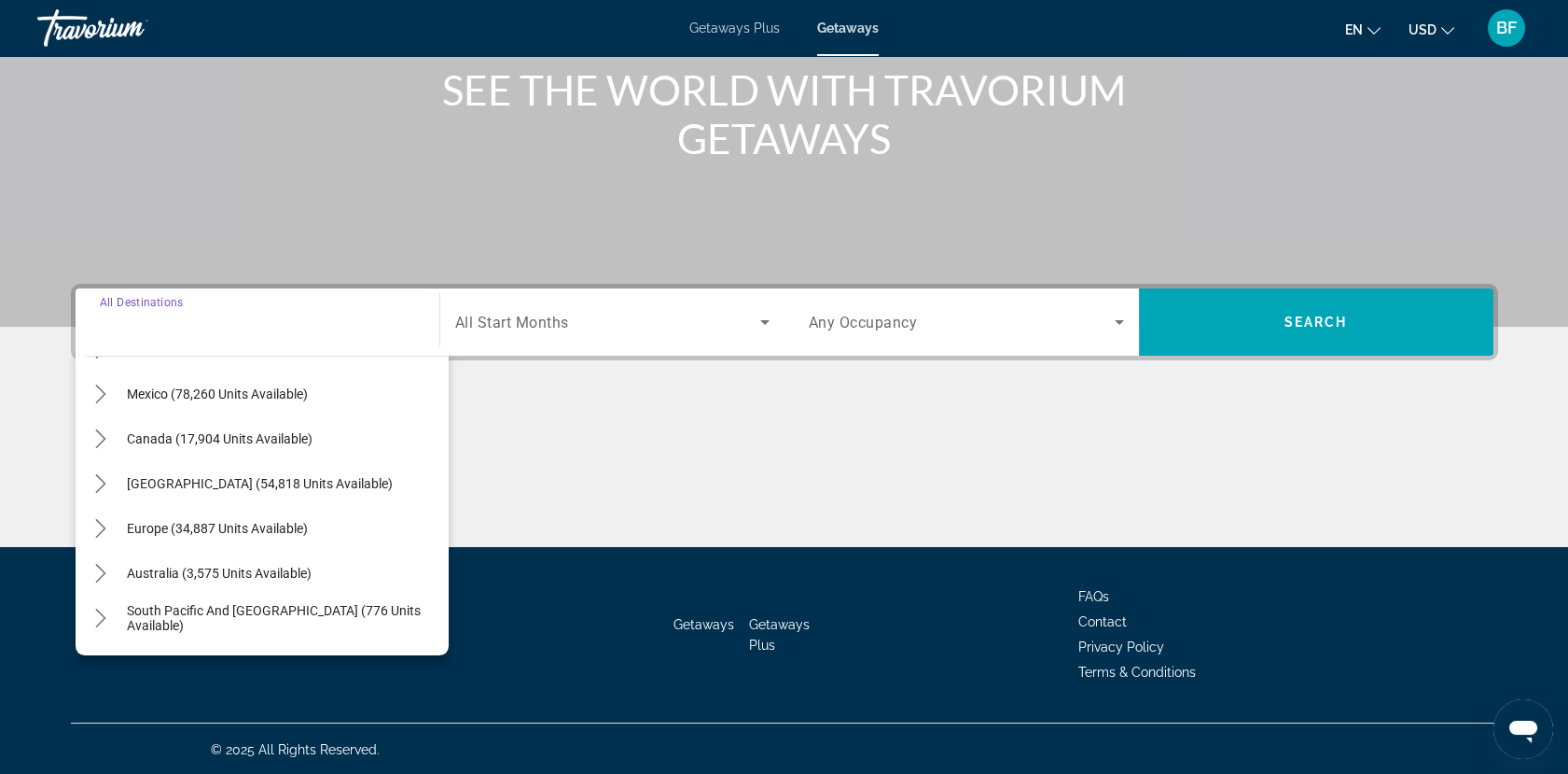
scroll to position [110, 0]
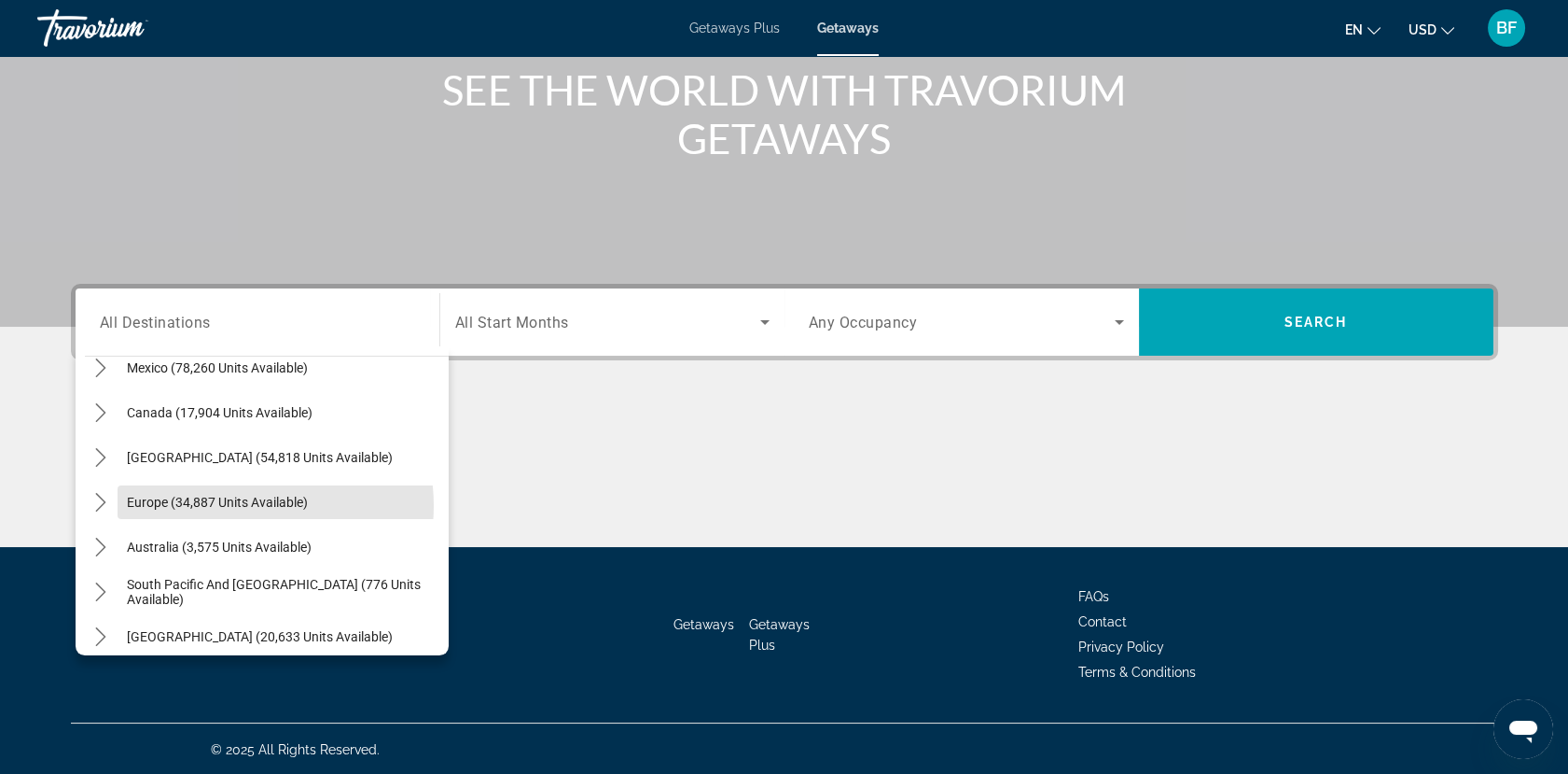
click at [235, 504] on span "Europe (34,887 units available)" at bounding box center [217, 501] width 181 height 15
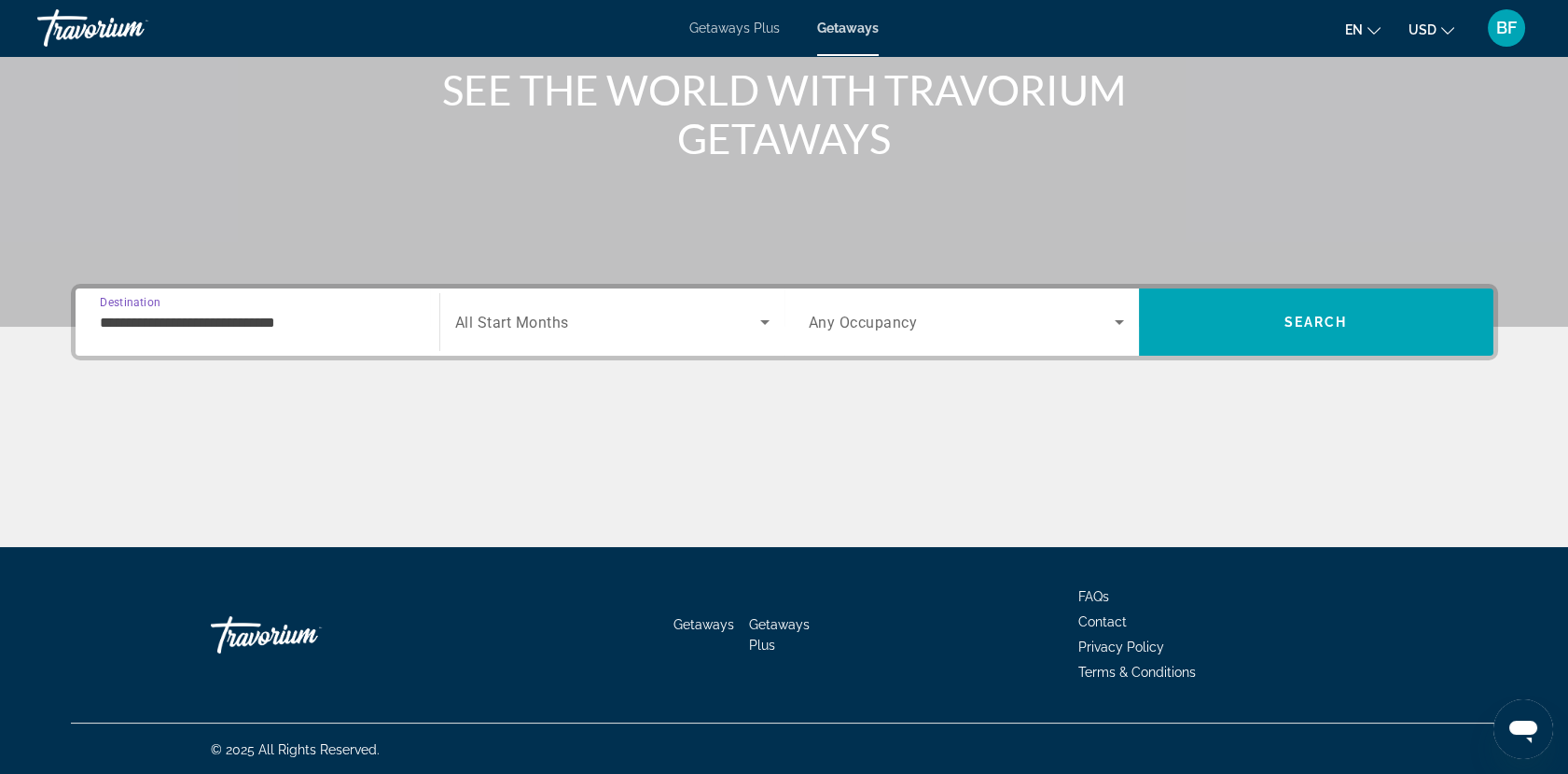
click at [332, 317] on input "**********" at bounding box center [257, 323] width 315 height 23
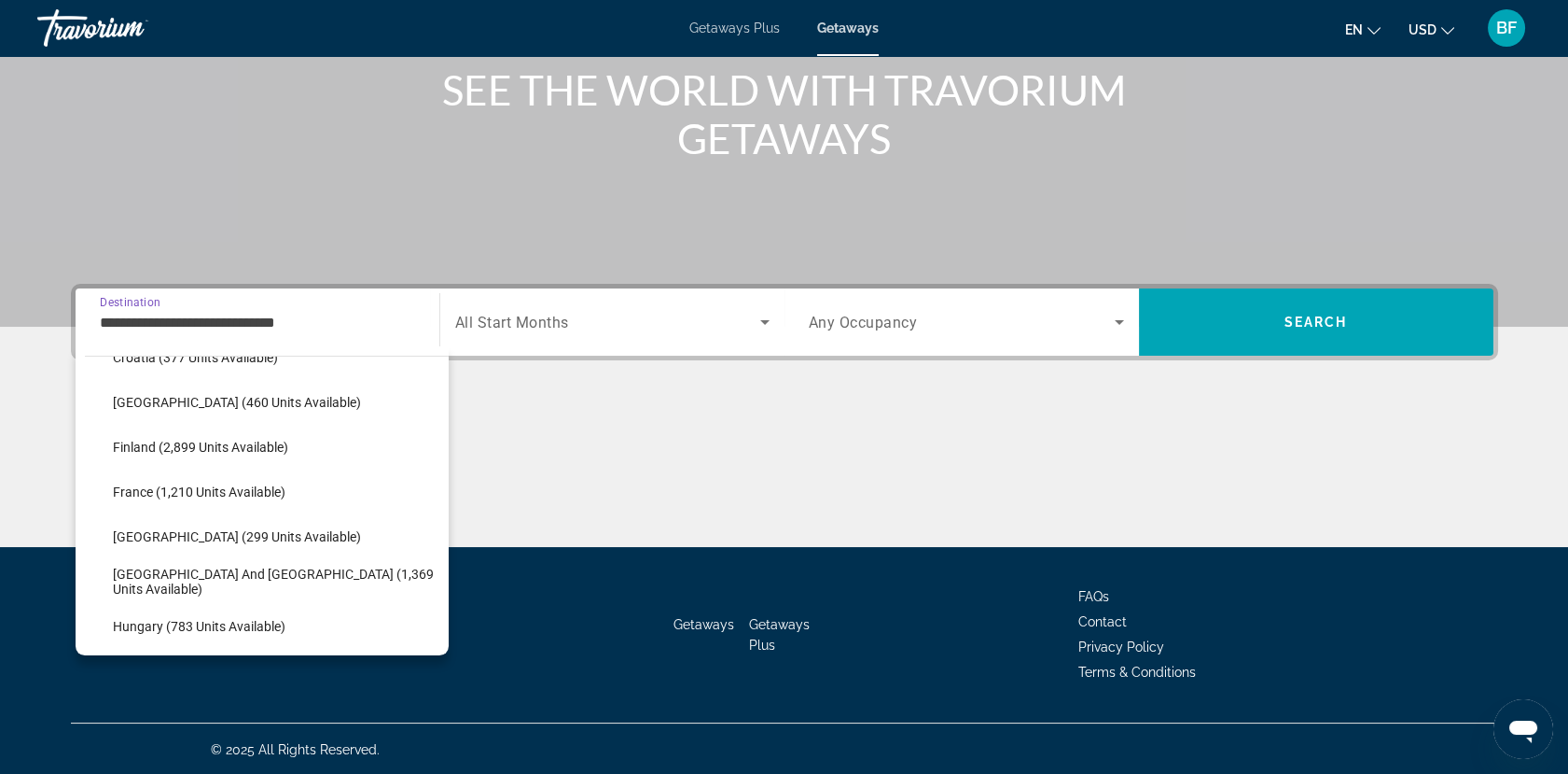
scroll to position [435, 0]
click at [289, 496] on span "Select destination: France (1,210 units available)" at bounding box center [277, 490] width 345 height 45
type input "**********"
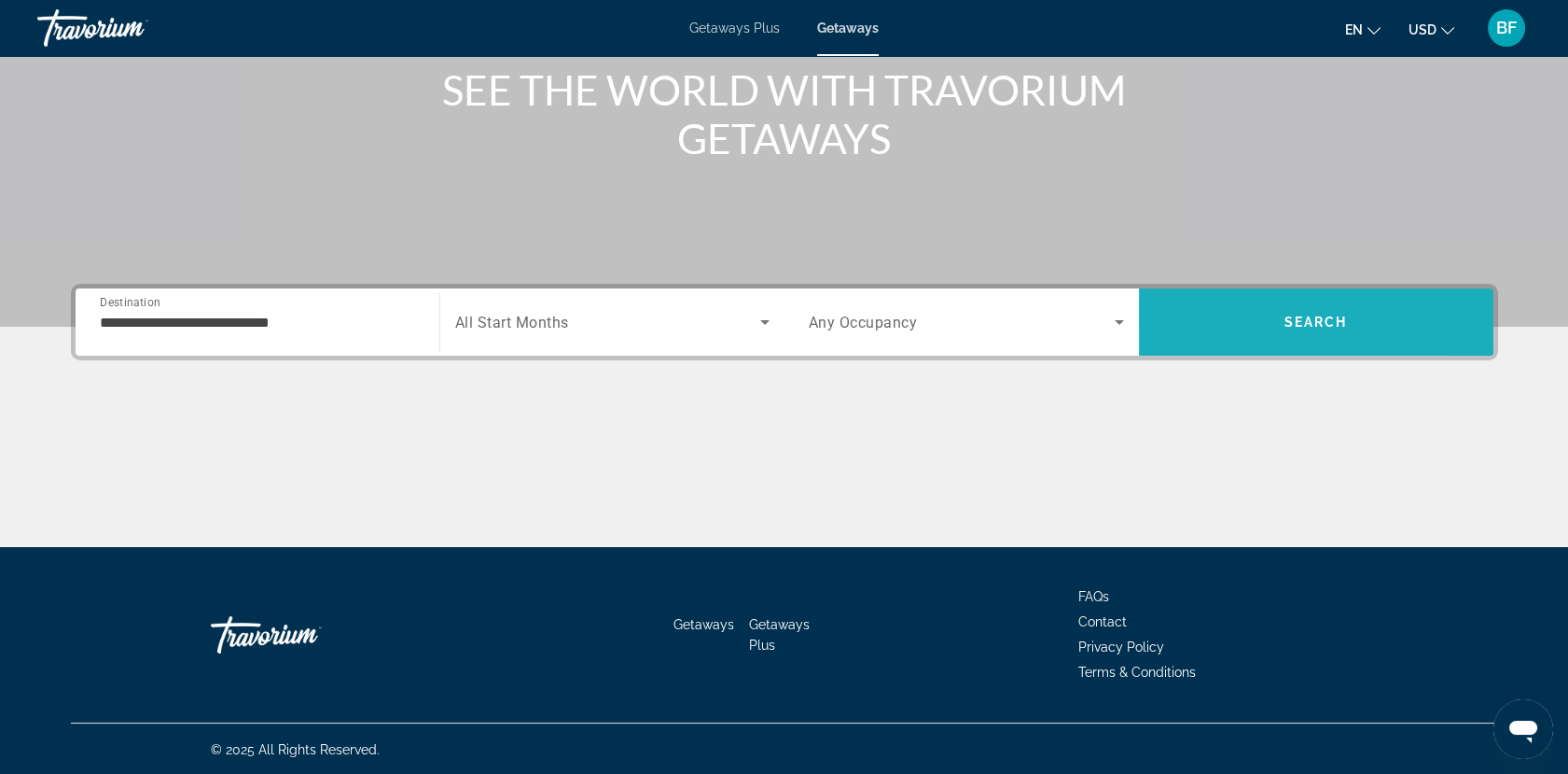
click at [1239, 308] on span "Search" at bounding box center [1315, 322] width 354 height 45
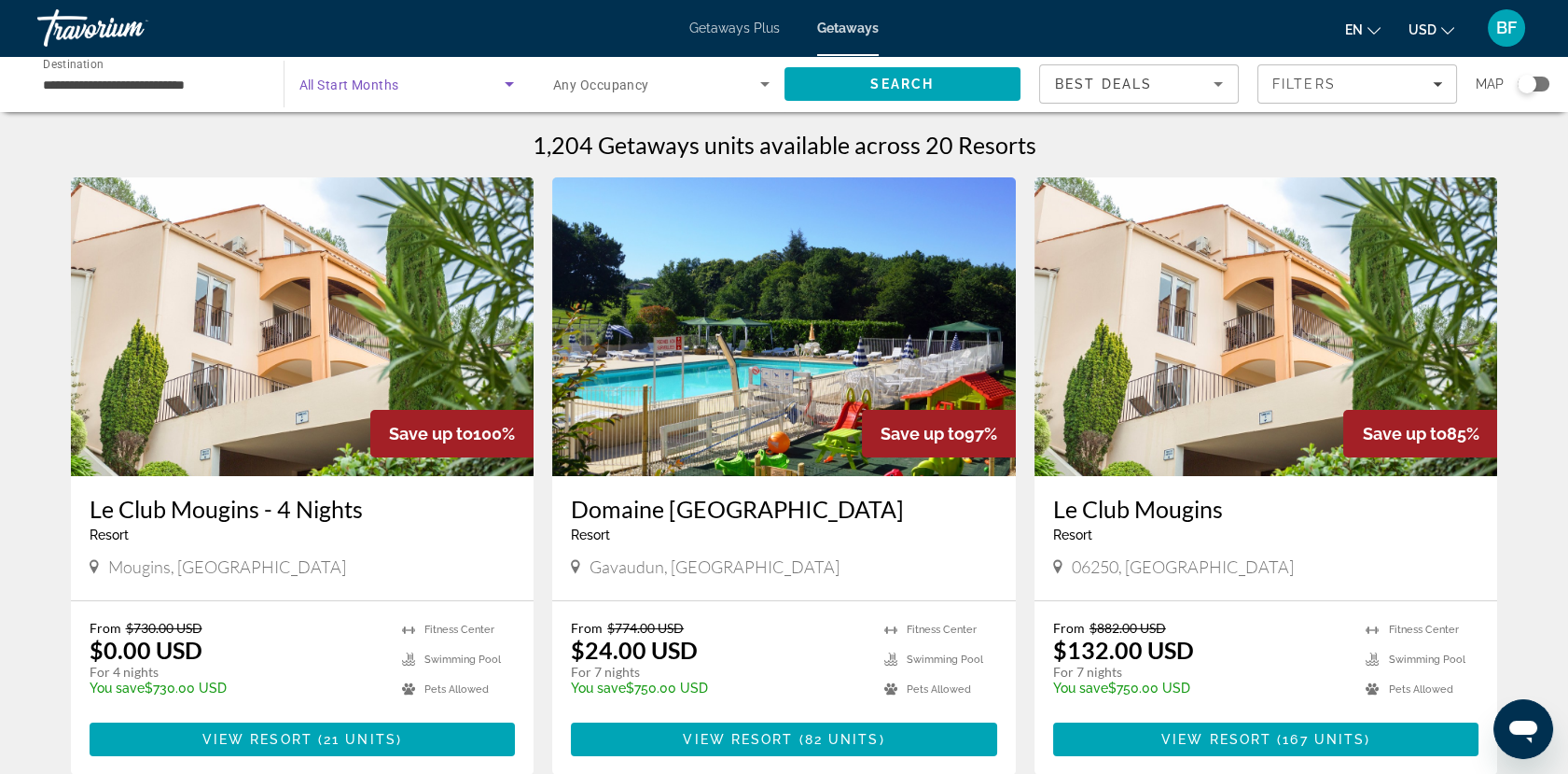
click at [391, 75] on span "Search widget" at bounding box center [402, 83] width 206 height 23
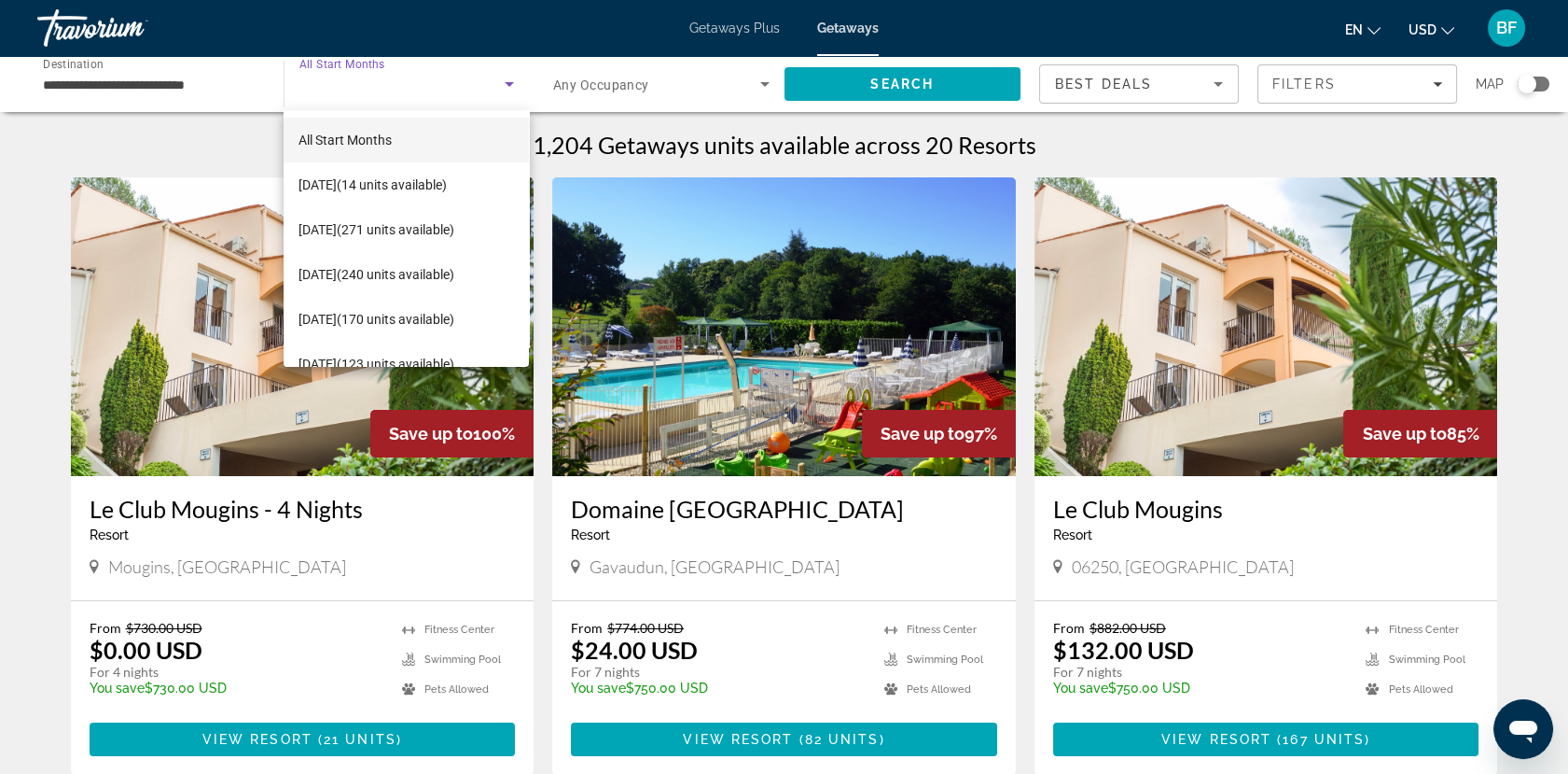
click at [430, 235] on span "[DATE] (271 units available)" at bounding box center [376, 230] width 156 height 23
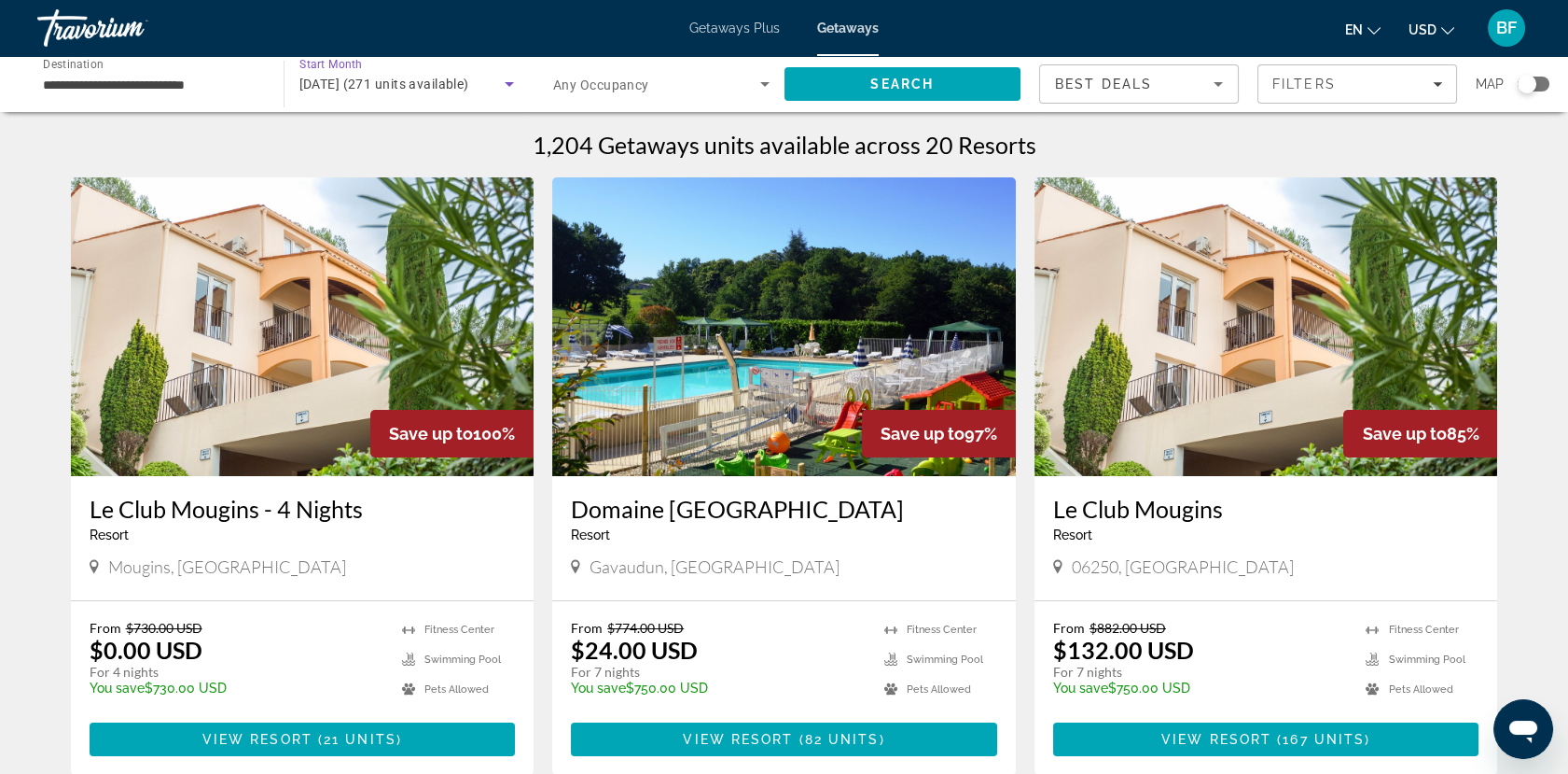
click at [876, 72] on span "Search" at bounding box center [903, 84] width 237 height 45
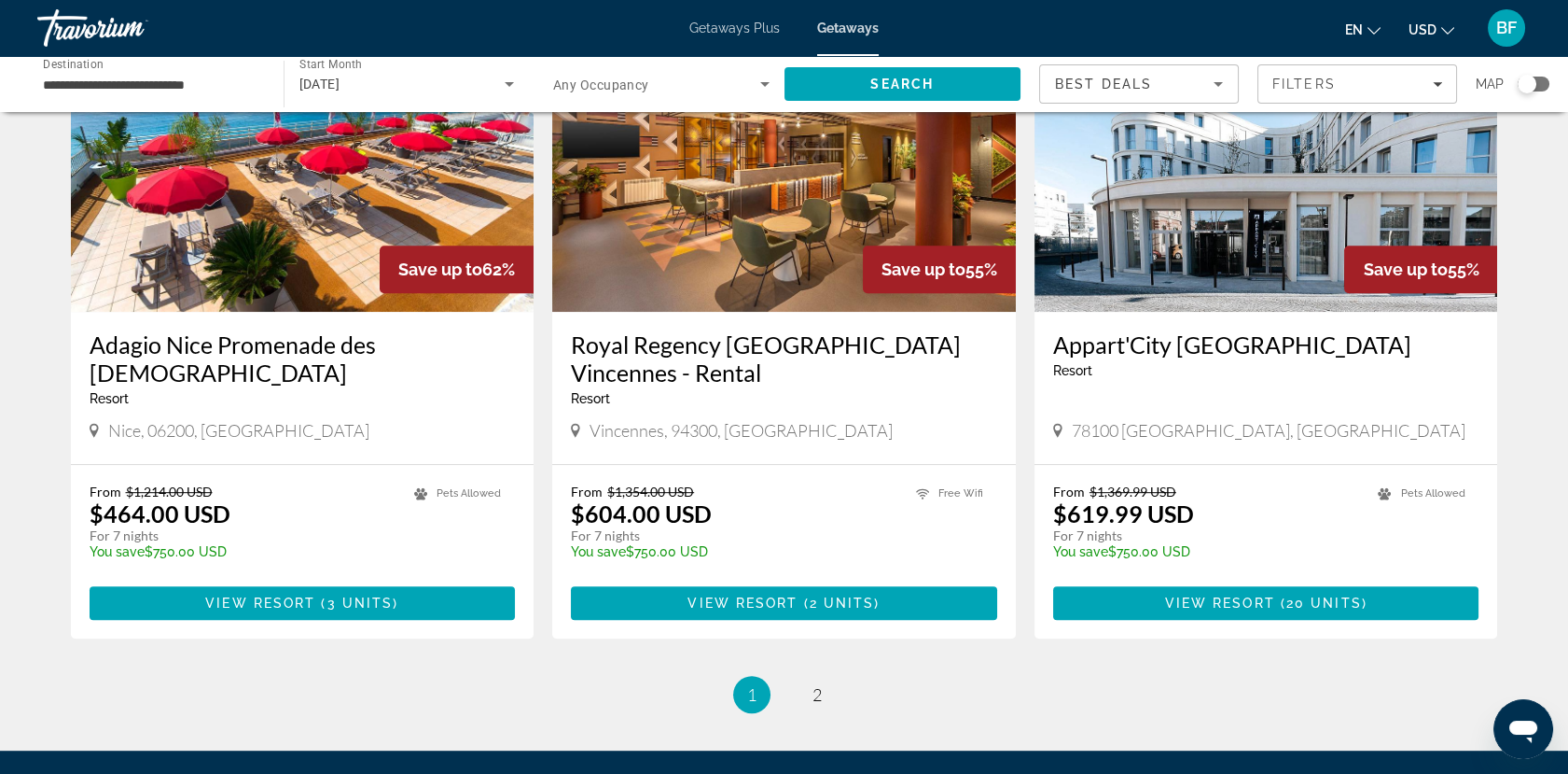
scroll to position [2129, 0]
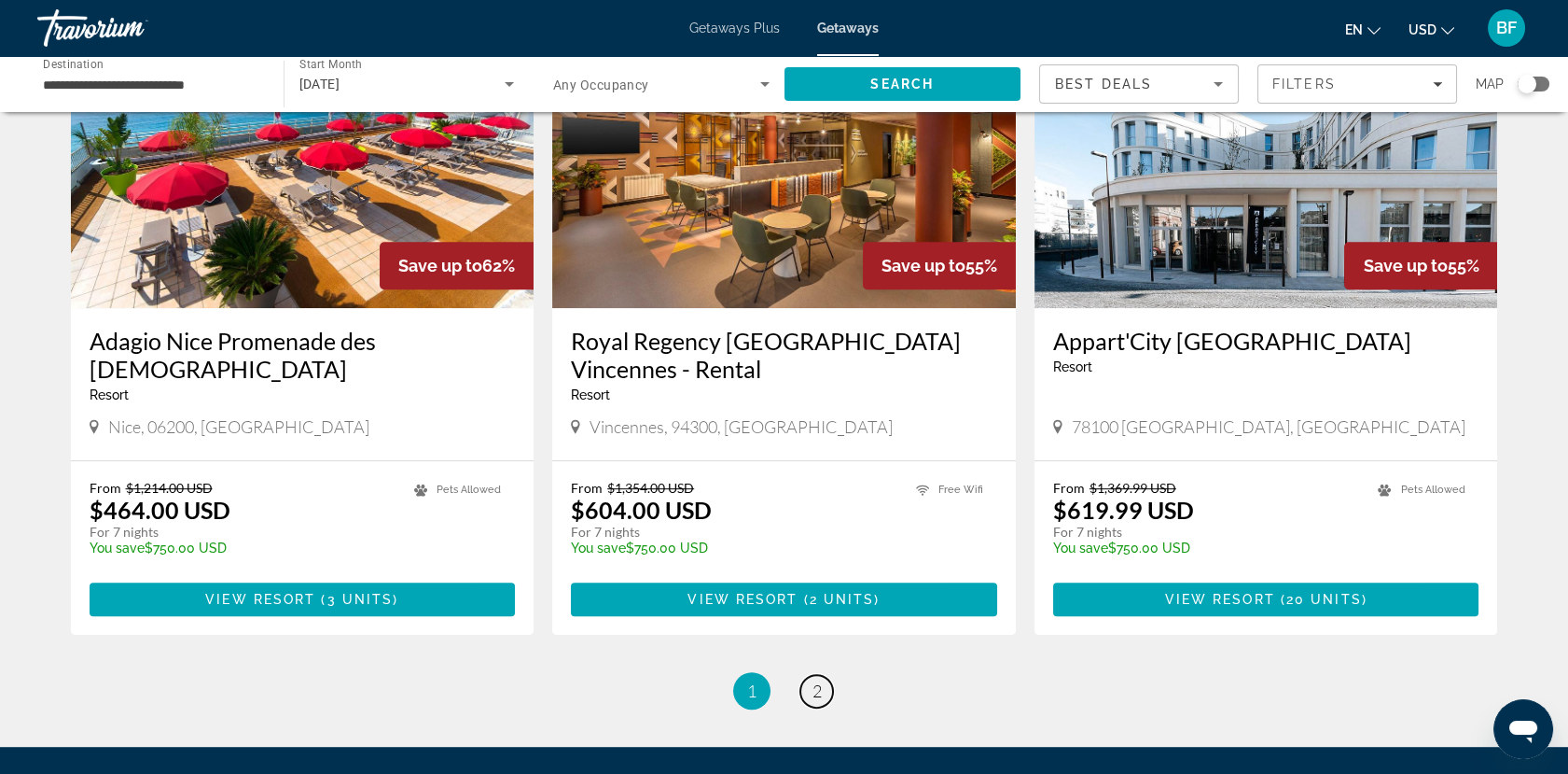
click at [818, 680] on span "2" at bounding box center [817, 690] width 10 height 21
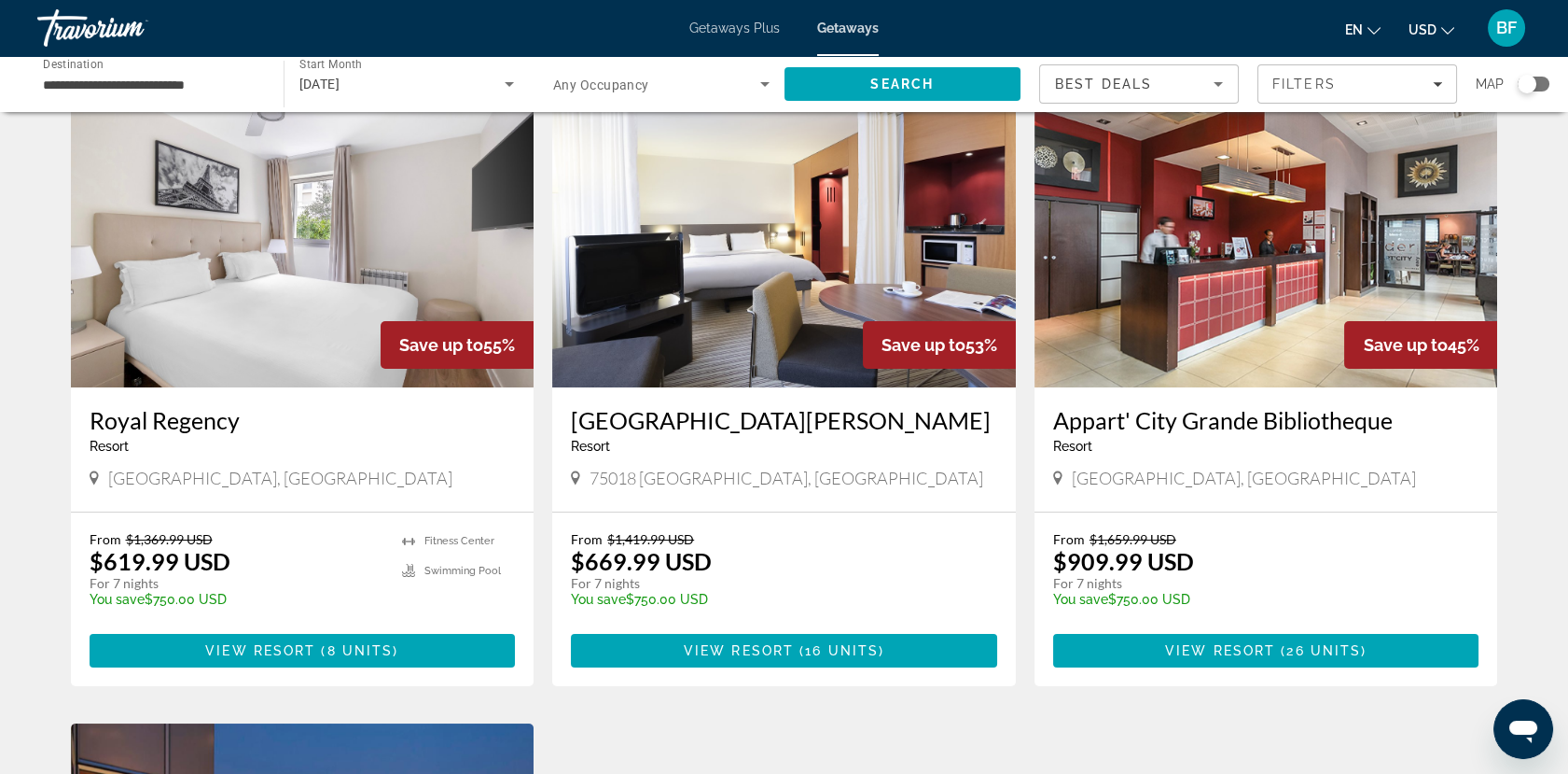
scroll to position [89, 0]
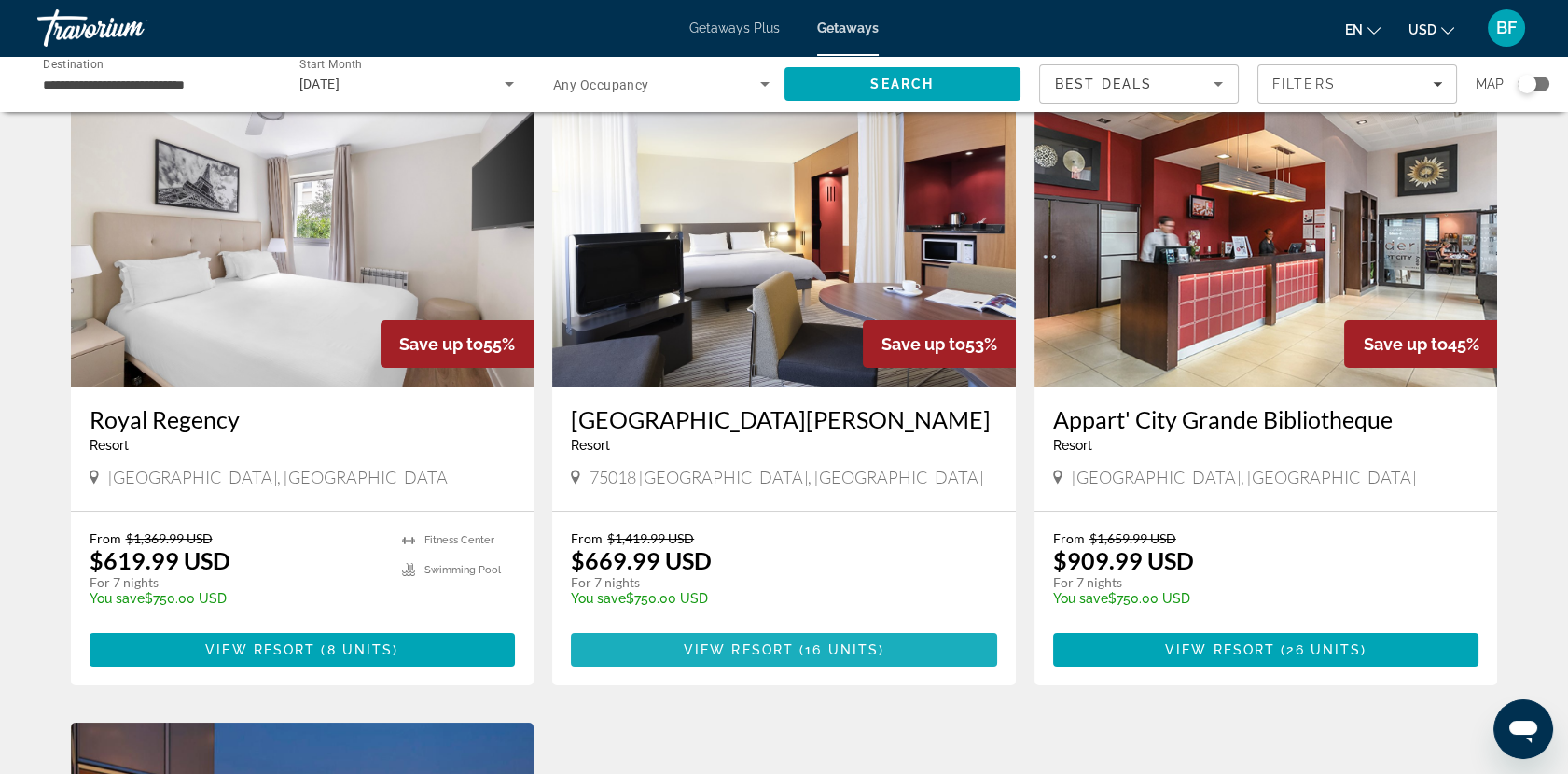
click at [809, 638] on span "Main content" at bounding box center [784, 649] width 427 height 45
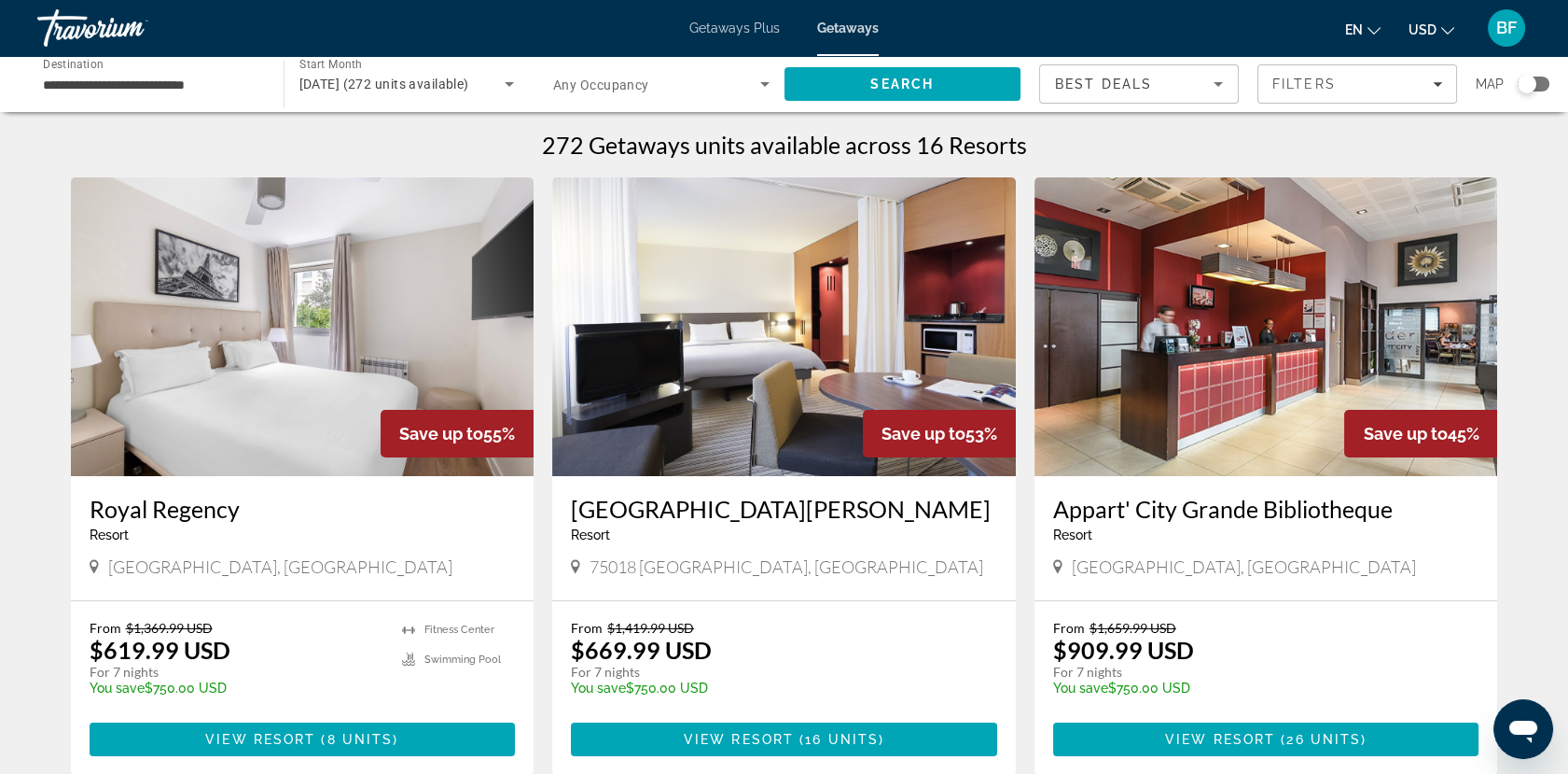
click at [469, 78] on span "[DATE] (272 units available)" at bounding box center [383, 83] width 170 height 15
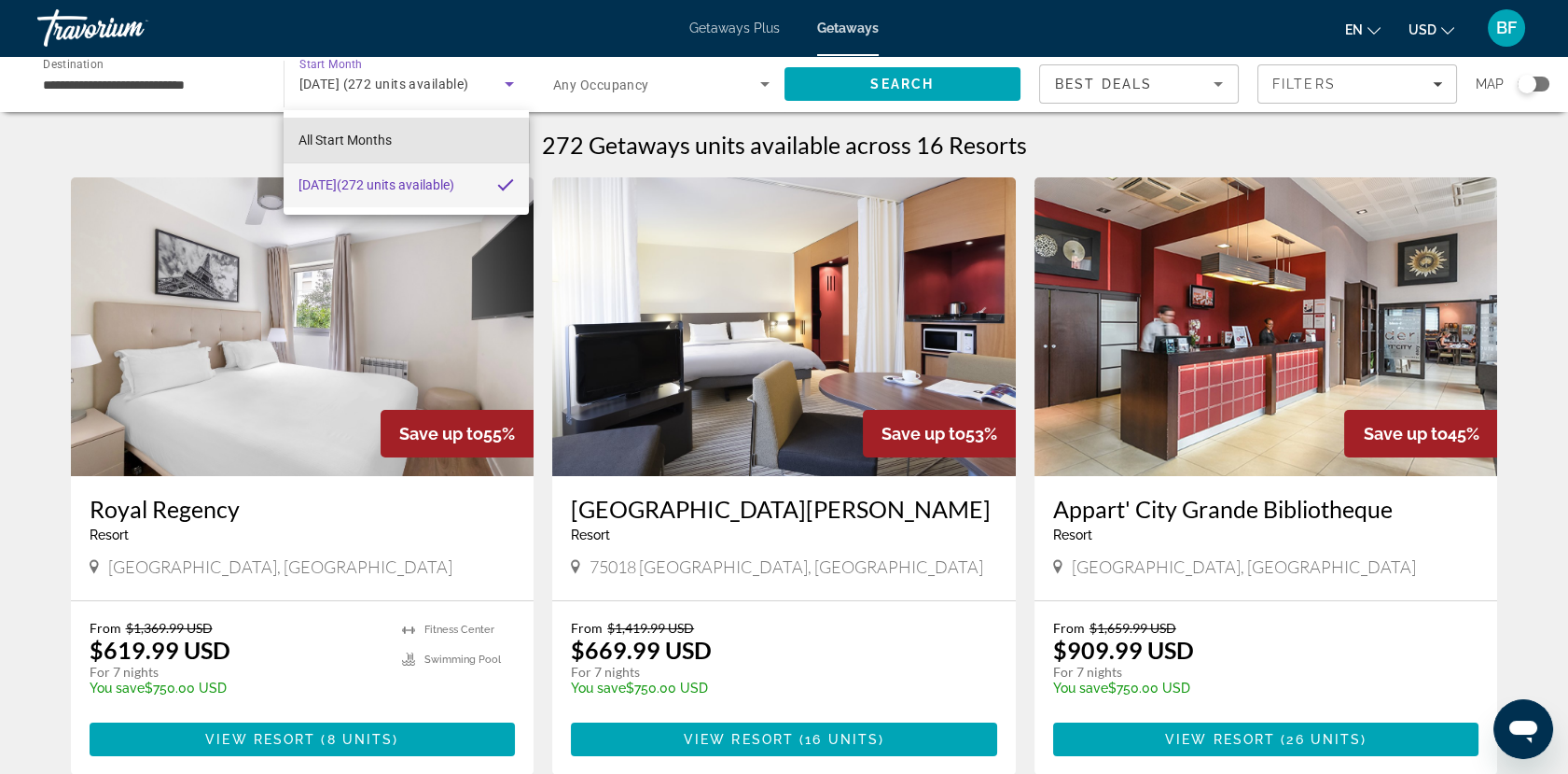
click at [394, 143] on mat-option "All Start Months" at bounding box center [406, 140] width 245 height 45
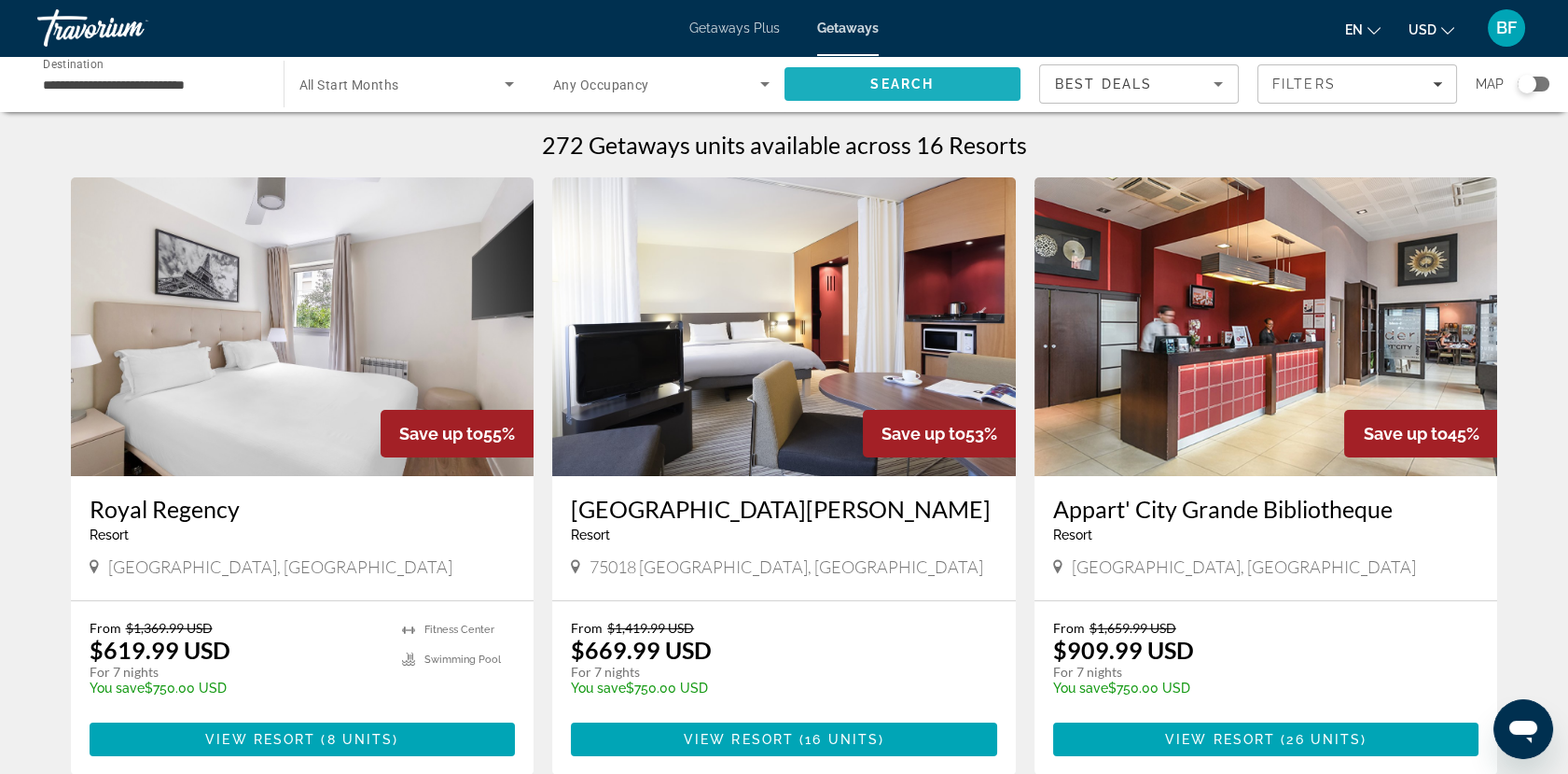
click at [918, 83] on span "Search" at bounding box center [901, 83] width 64 height 15
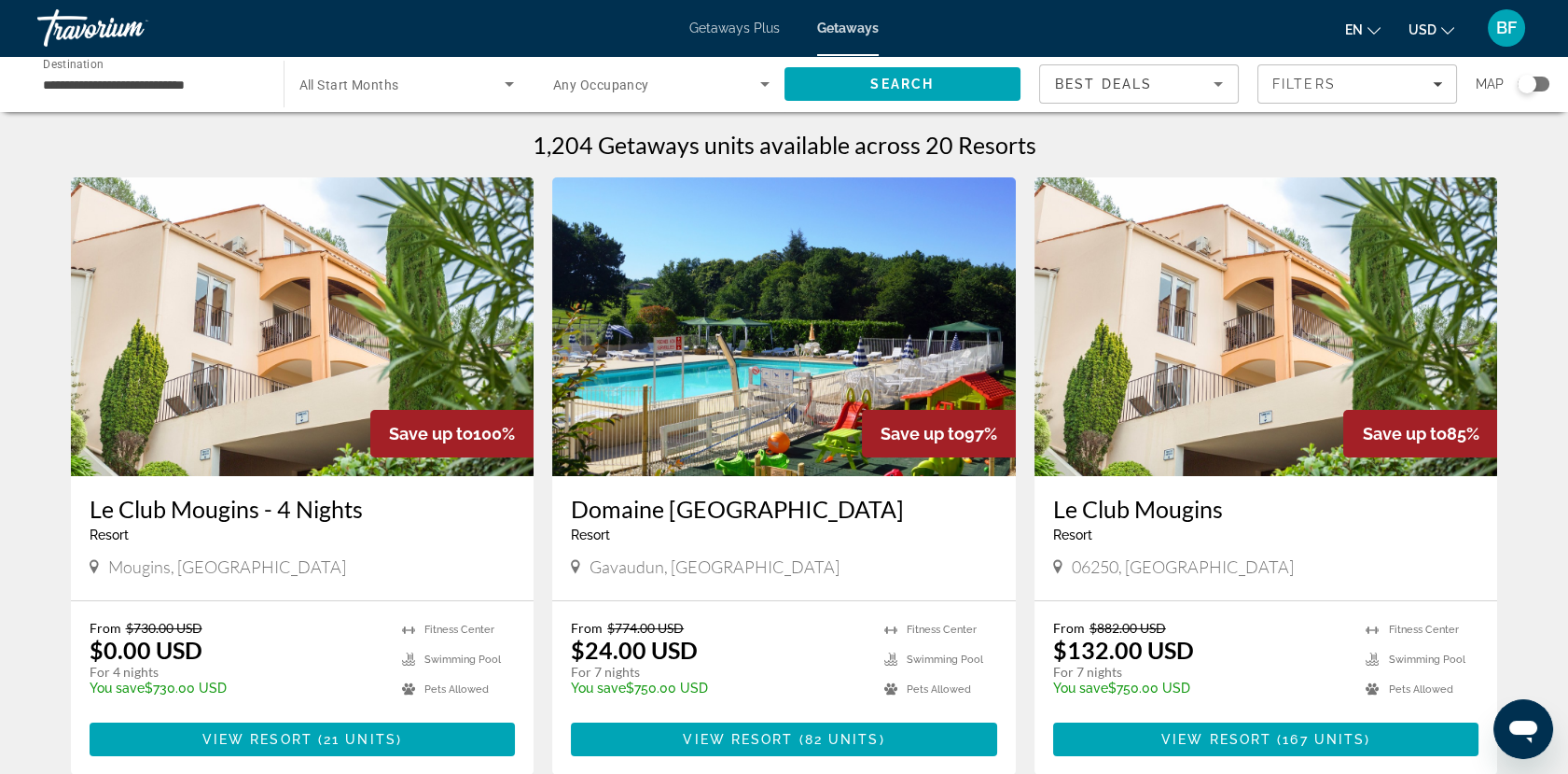
click at [1424, 92] on div "Map" at bounding box center [1512, 84] width 74 height 39
click at [1424, 81] on div "Search widget" at bounding box center [1534, 83] width 31 height 15
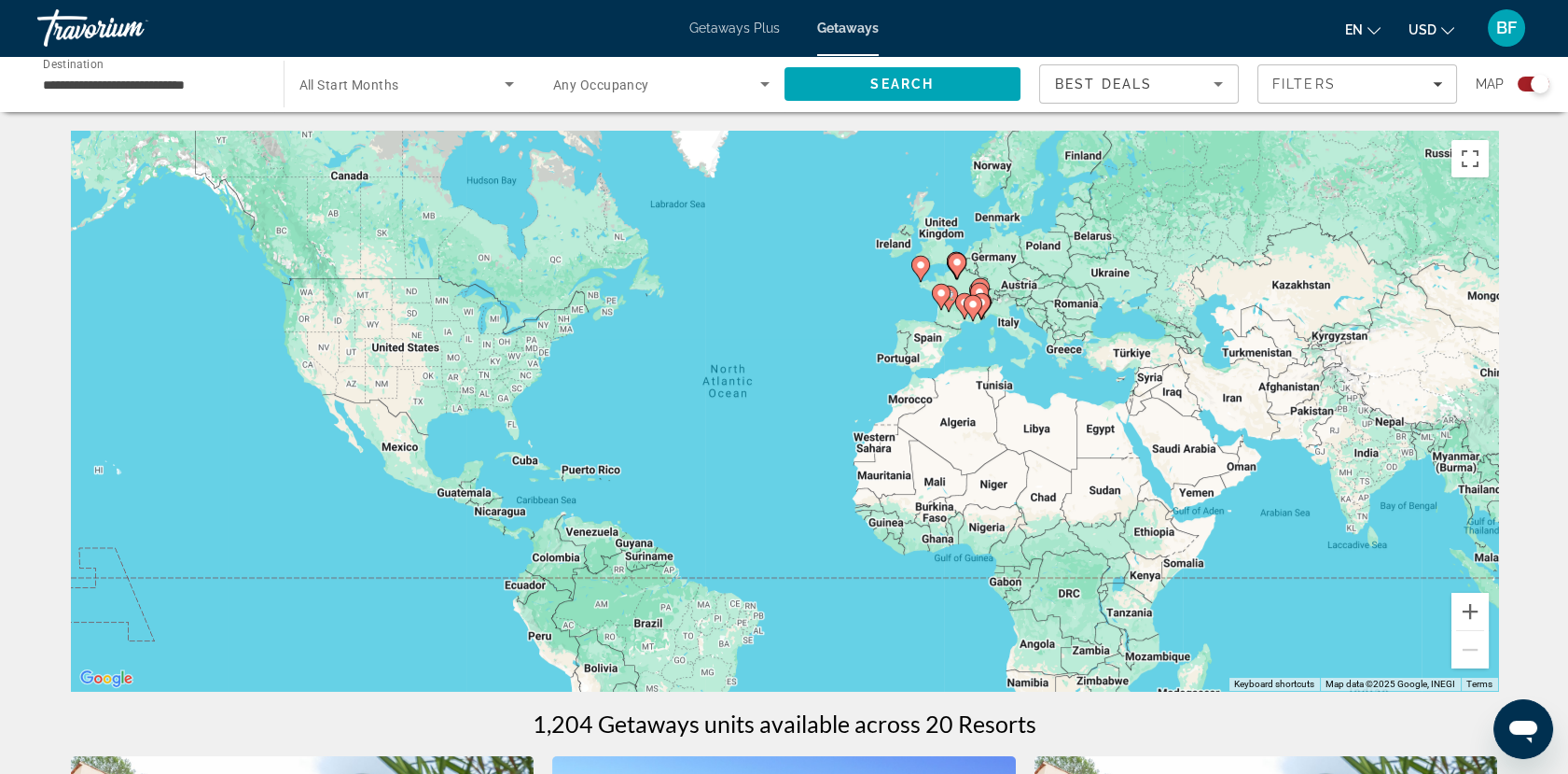
click at [930, 272] on div "To activate drag with keyboard, press Alt + Enter. Once in keyboard drag state,…" at bounding box center [784, 410] width 1427 height 560
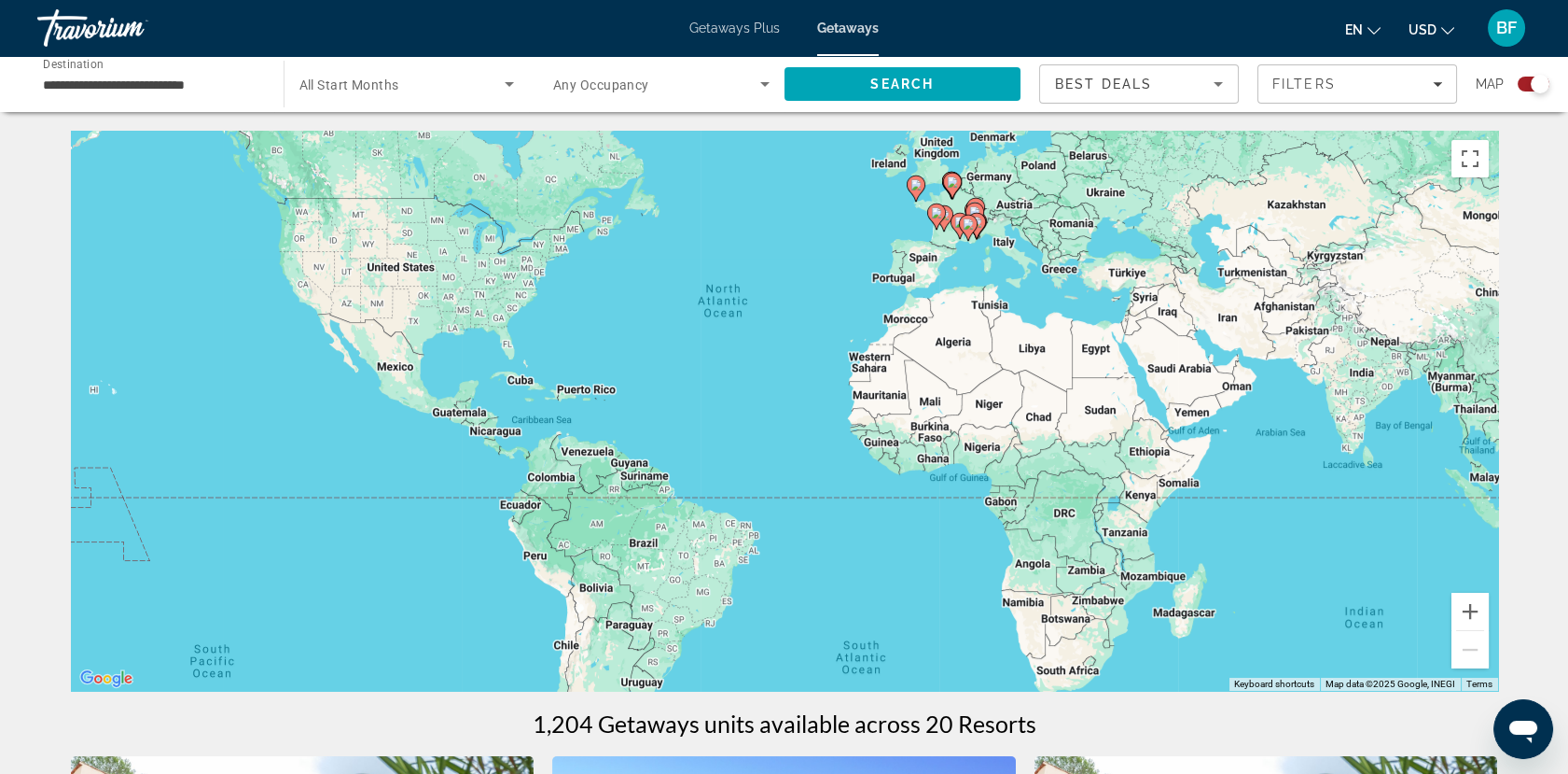
drag, startPoint x: 957, startPoint y: 285, endPoint x: 952, endPoint y: 200, distance: 85.1
click at [952, 200] on div "To activate drag with keyboard, press Alt + Enter. Once in keyboard drag state,…" at bounding box center [784, 410] width 1427 height 560
click at [952, 200] on gmp-advanced-marker "Main content" at bounding box center [952, 185] width 19 height 28
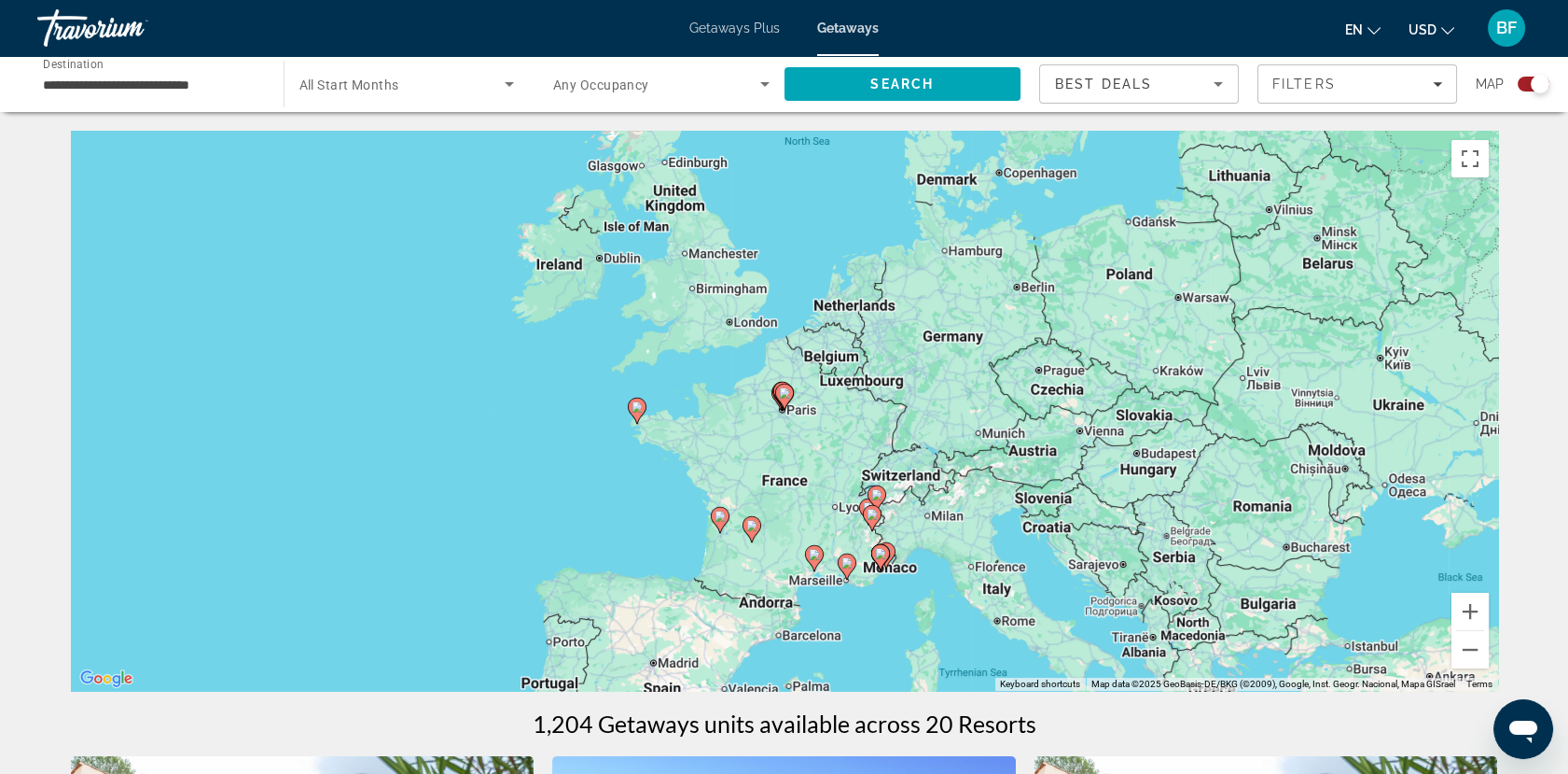
click at [787, 392] on image "Main content" at bounding box center [784, 392] width 11 height 11
type input "**********"
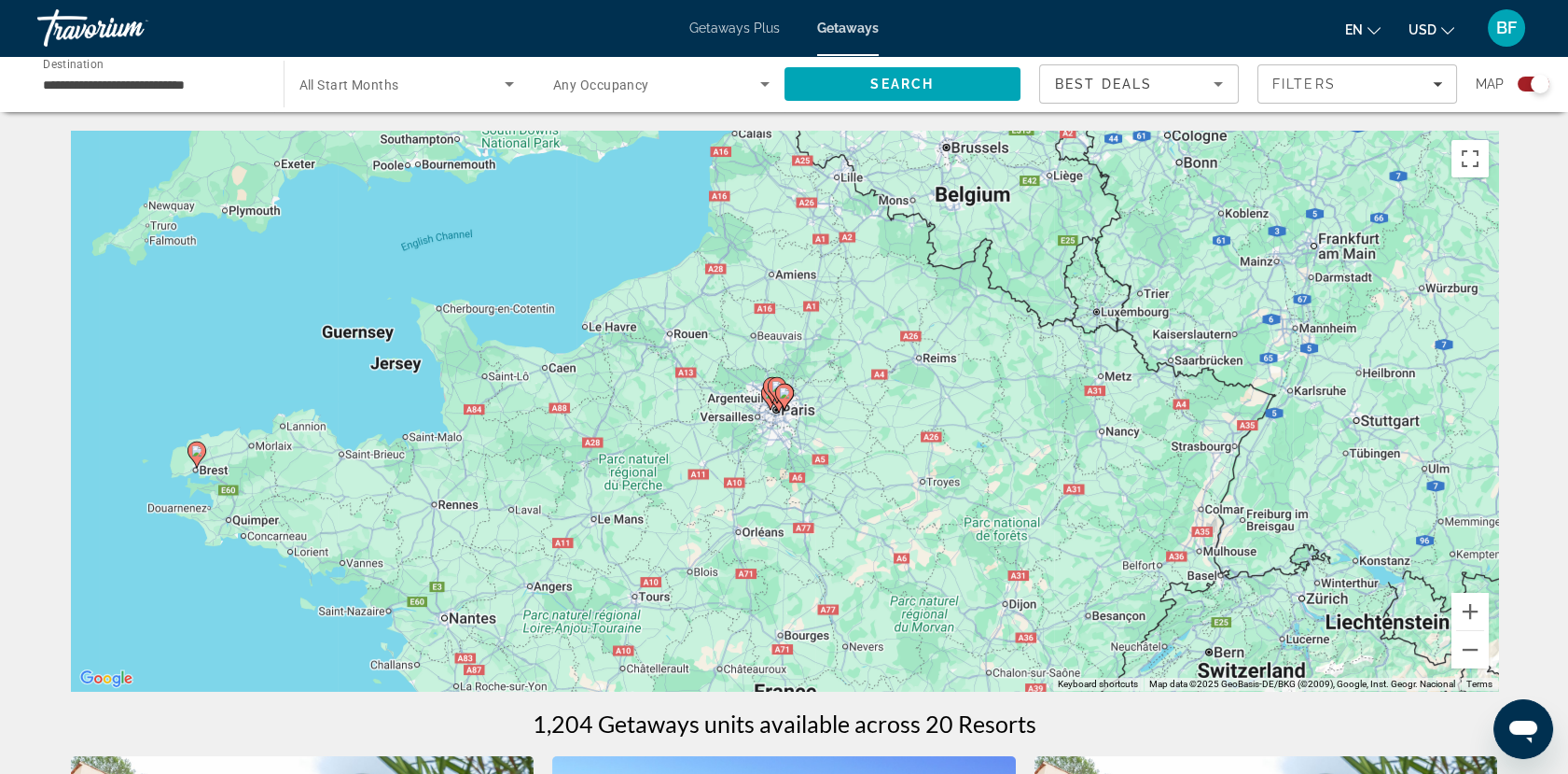
click at [787, 392] on image "Main content" at bounding box center [784, 392] width 11 height 11
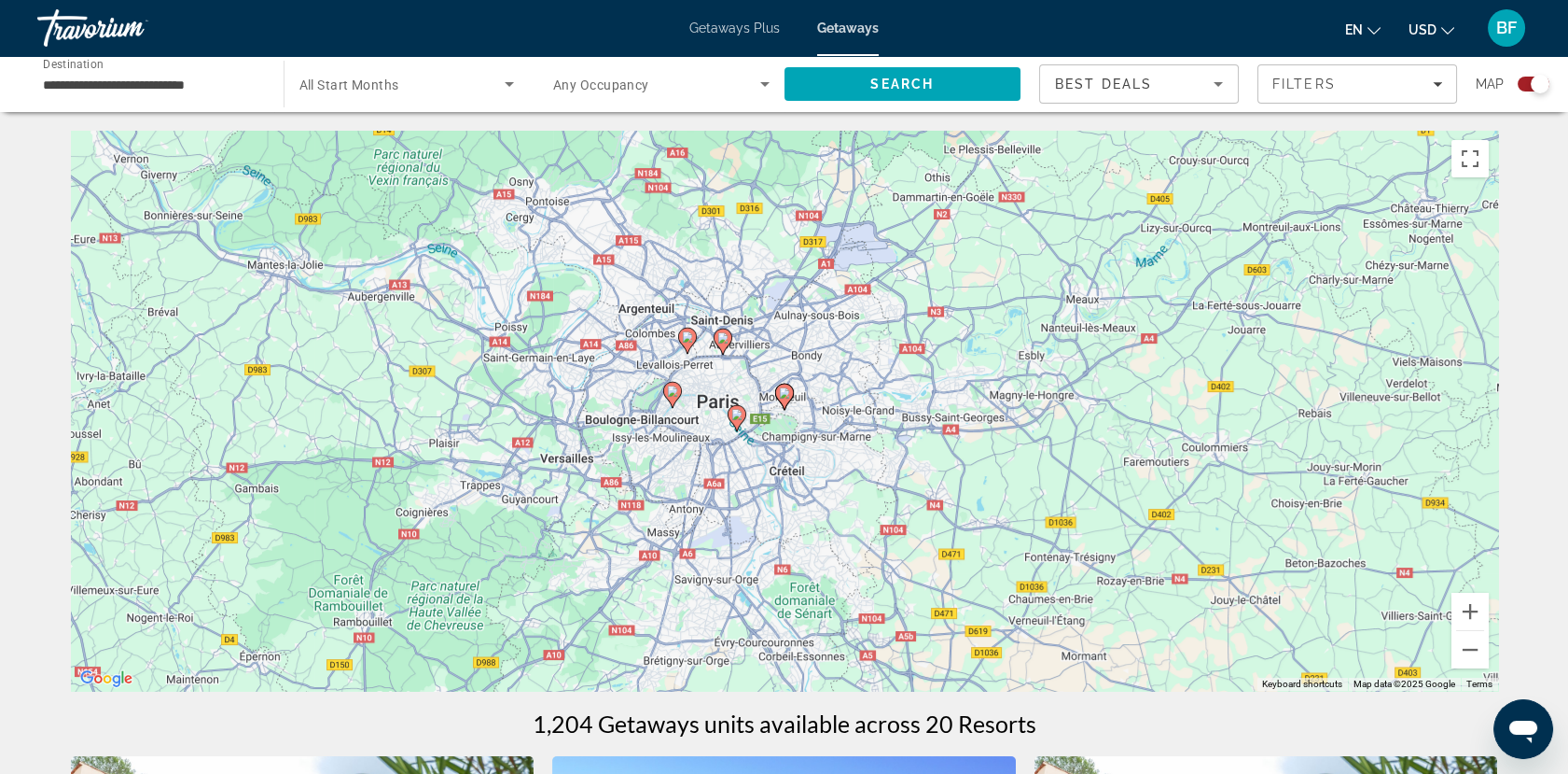
click at [784, 405] on icon "Main content" at bounding box center [783, 396] width 17 height 25
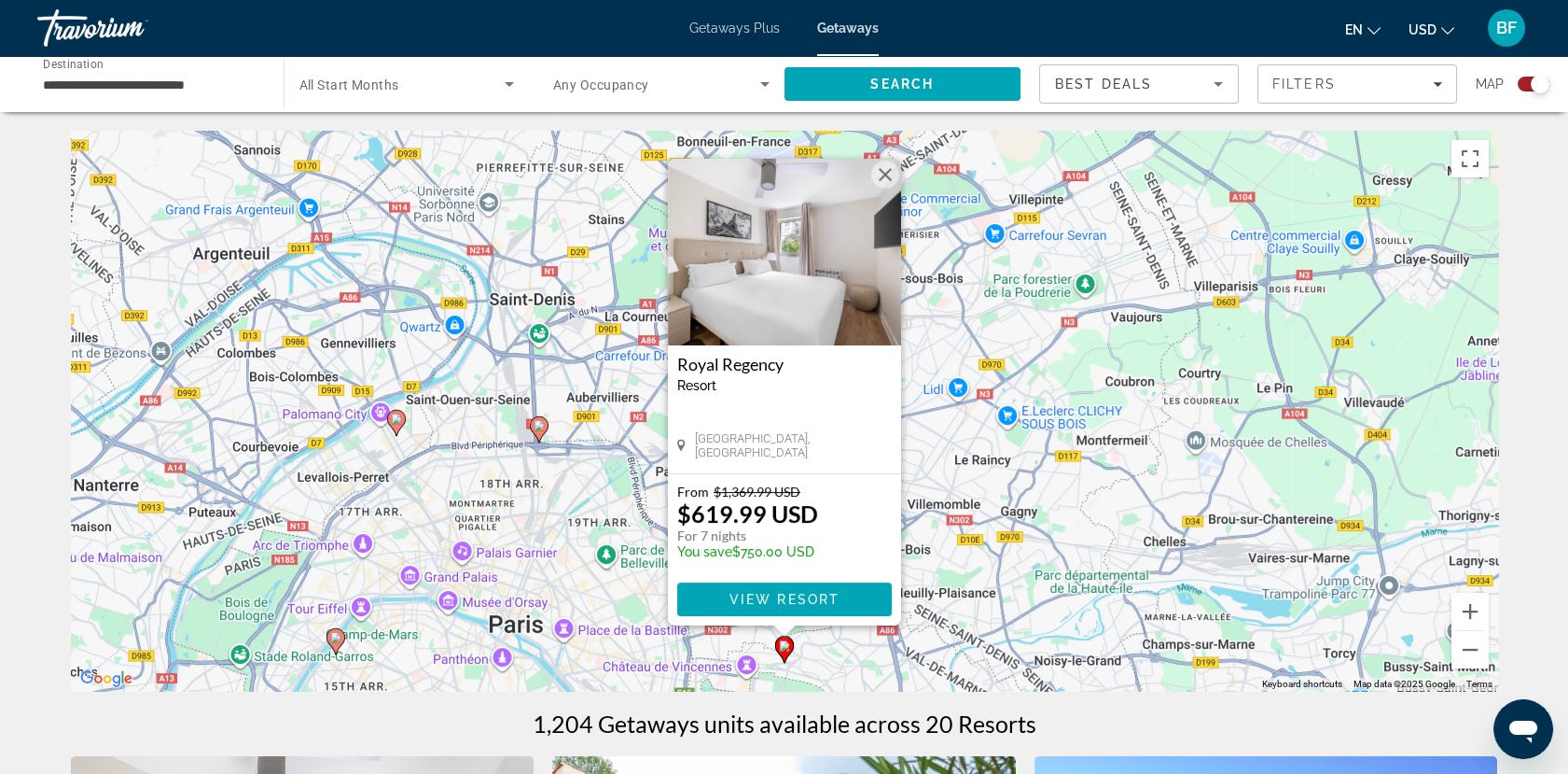
click at [914, 593] on div "To activate drag with keyboard, press Alt + Enter. Once in keyboard drag state,…" at bounding box center [784, 410] width 1427 height 560
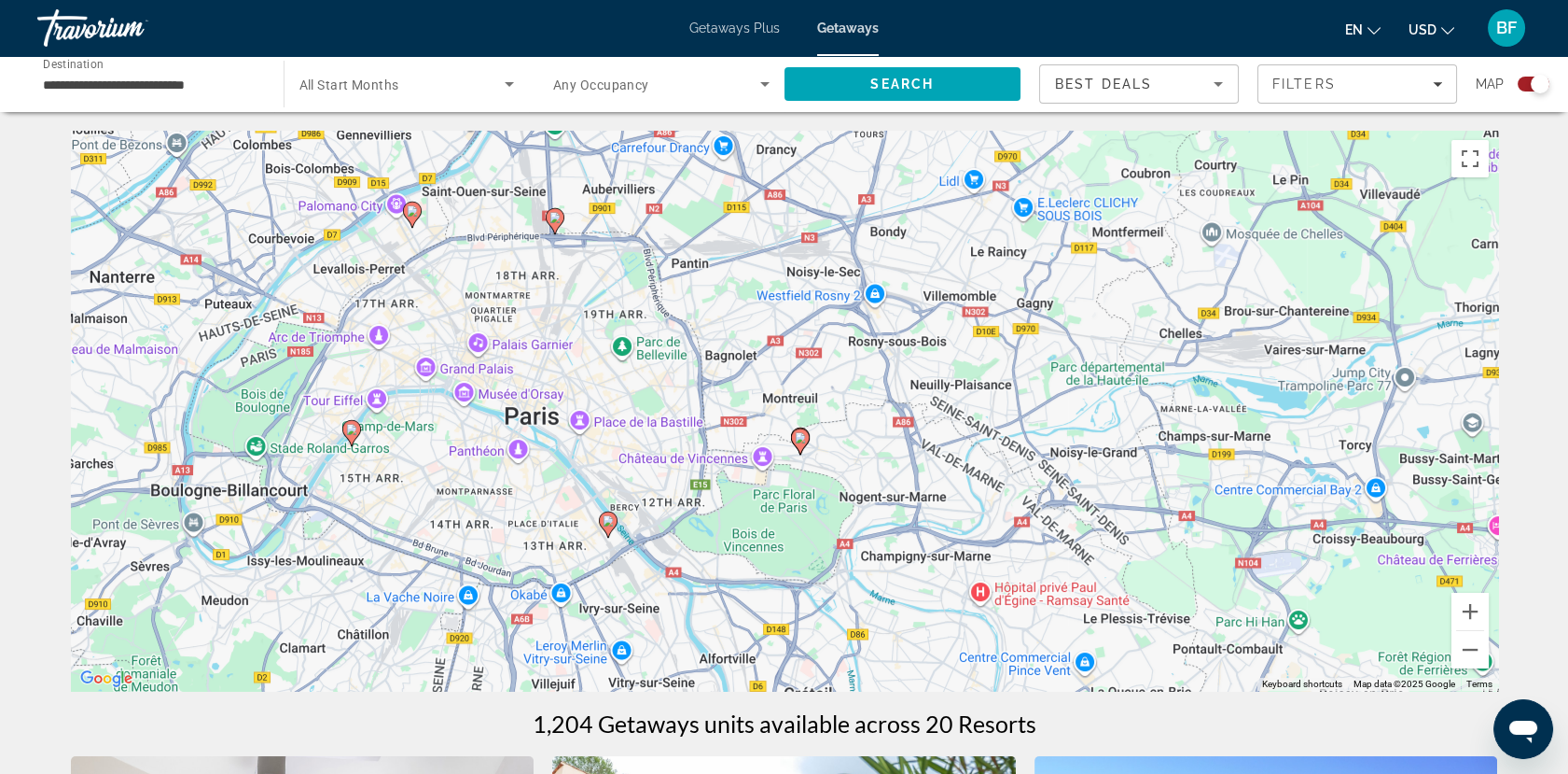
drag, startPoint x: 863, startPoint y: 550, endPoint x: 879, endPoint y: 338, distance: 212.6
click at [879, 338] on div "To activate drag with keyboard, press Alt + Enter. Once in keyboard drag state,…" at bounding box center [784, 410] width 1427 height 560
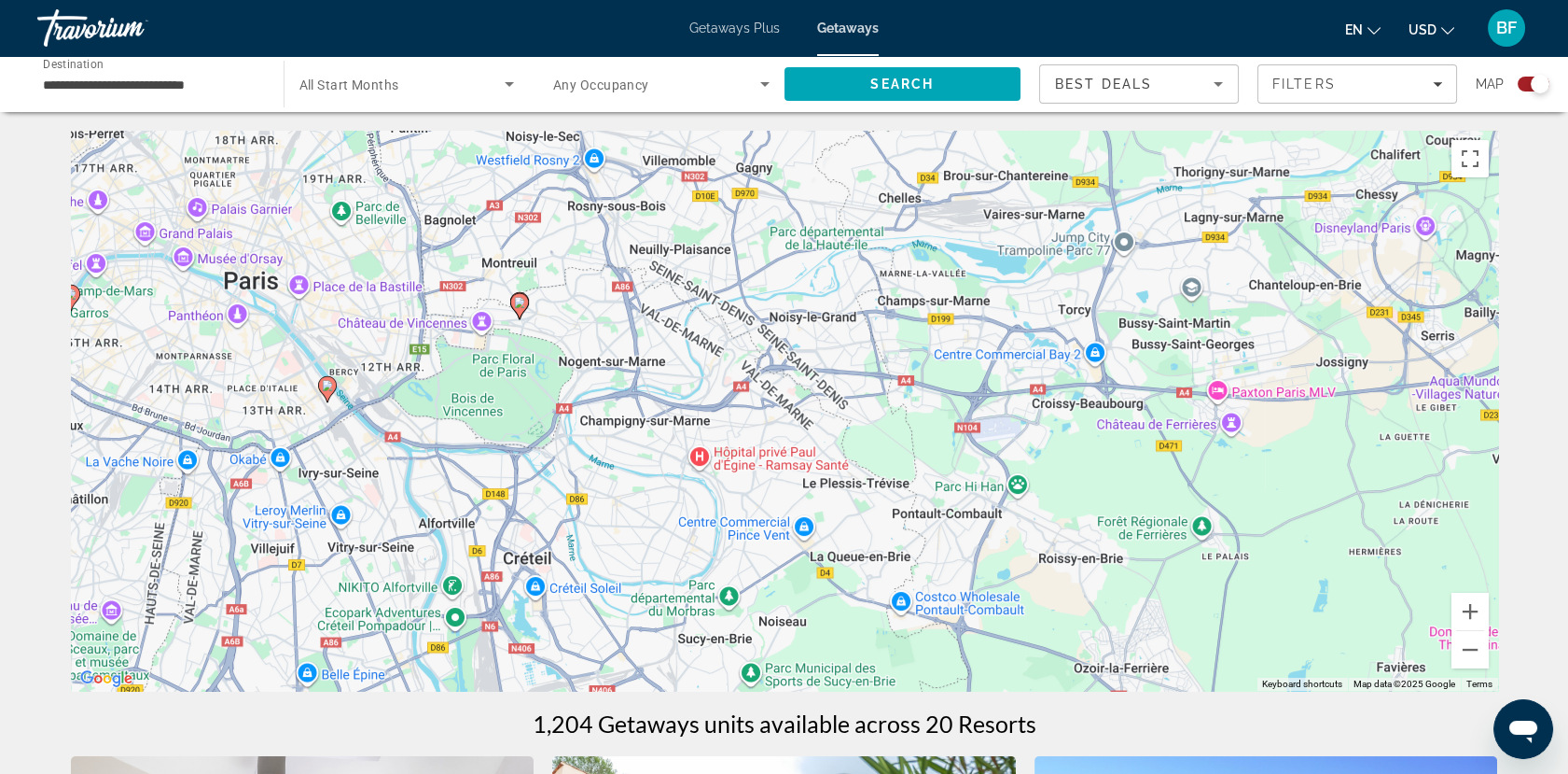
drag, startPoint x: 1013, startPoint y: 548, endPoint x: 731, endPoint y: 413, distance: 312.6
click at [731, 413] on div "To activate drag with keyboard, press Alt + Enter. Once in keyboard drag state,…" at bounding box center [784, 410] width 1427 height 560
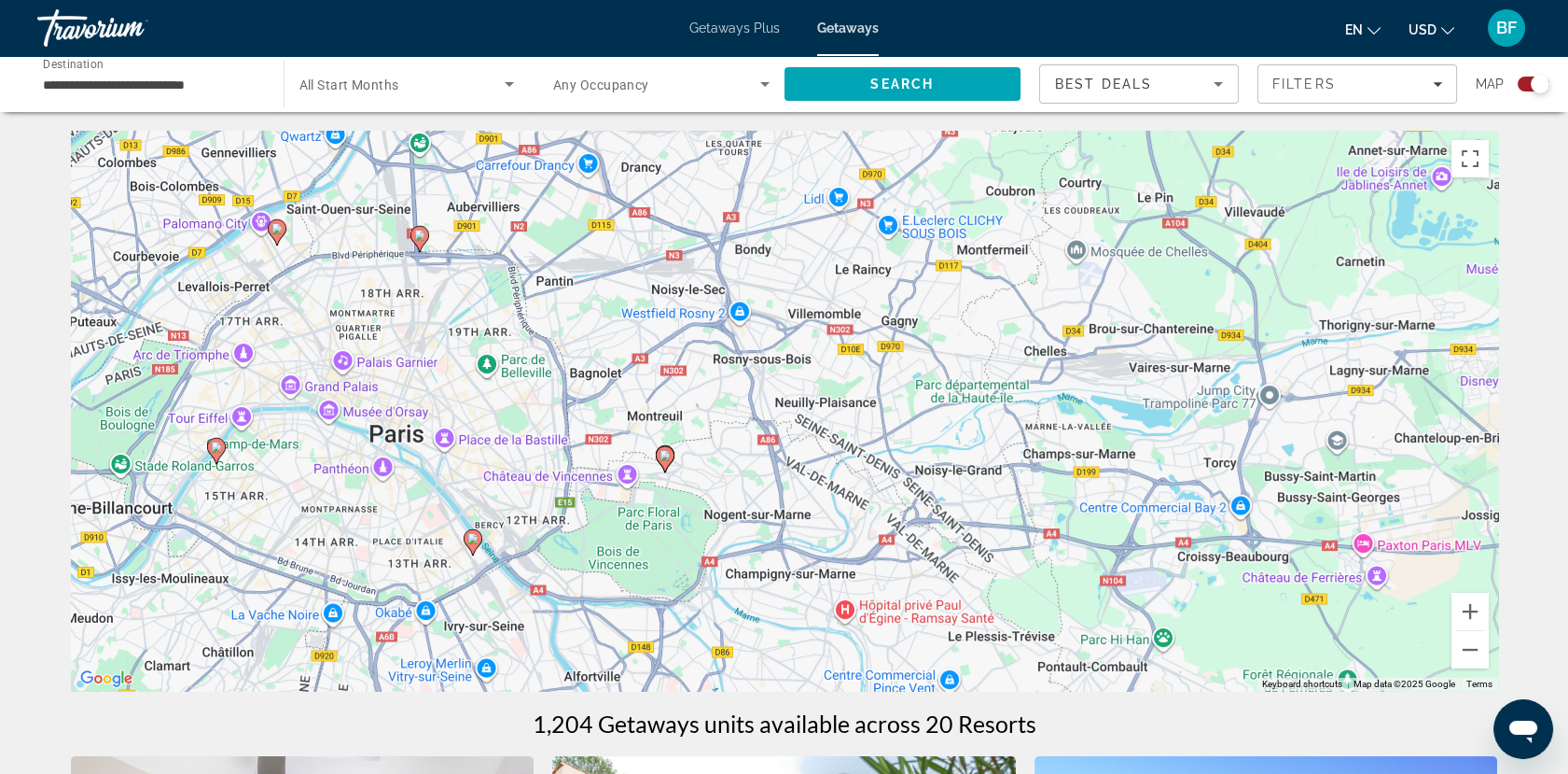
drag, startPoint x: 708, startPoint y: 438, endPoint x: 855, endPoint y: 593, distance: 213.6
click at [855, 593] on div "To activate drag with keyboard, press Alt + Enter. Once in keyboard drag state,…" at bounding box center [784, 410] width 1427 height 560
click at [473, 544] on image "Main content" at bounding box center [473, 538] width 11 height 11
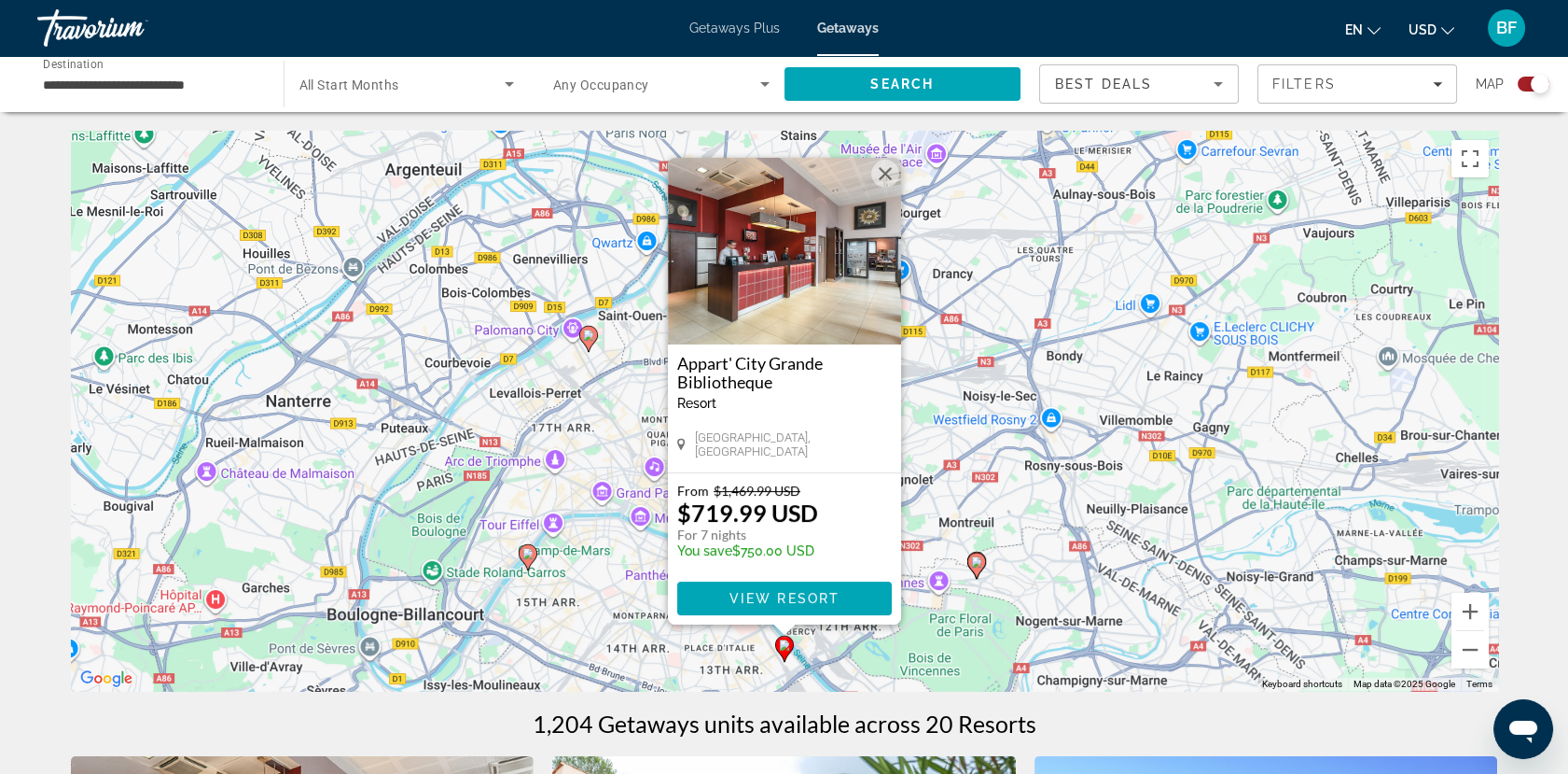
click at [1042, 528] on div "To activate drag with keyboard, press Alt + Enter. Once in keyboard drag state,…" at bounding box center [784, 410] width 1427 height 560
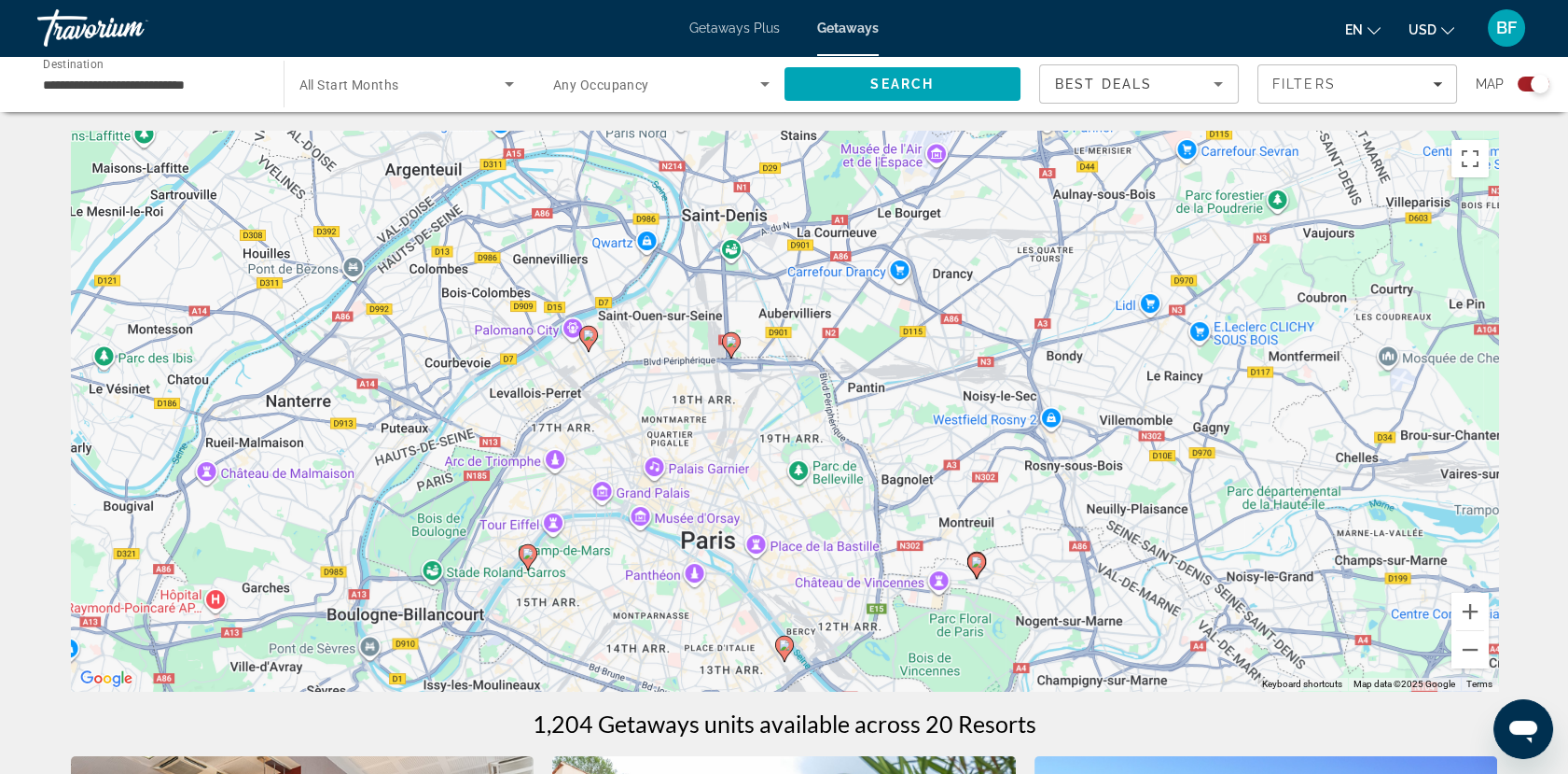
click at [527, 550] on image "Main content" at bounding box center [528, 552] width 11 height 11
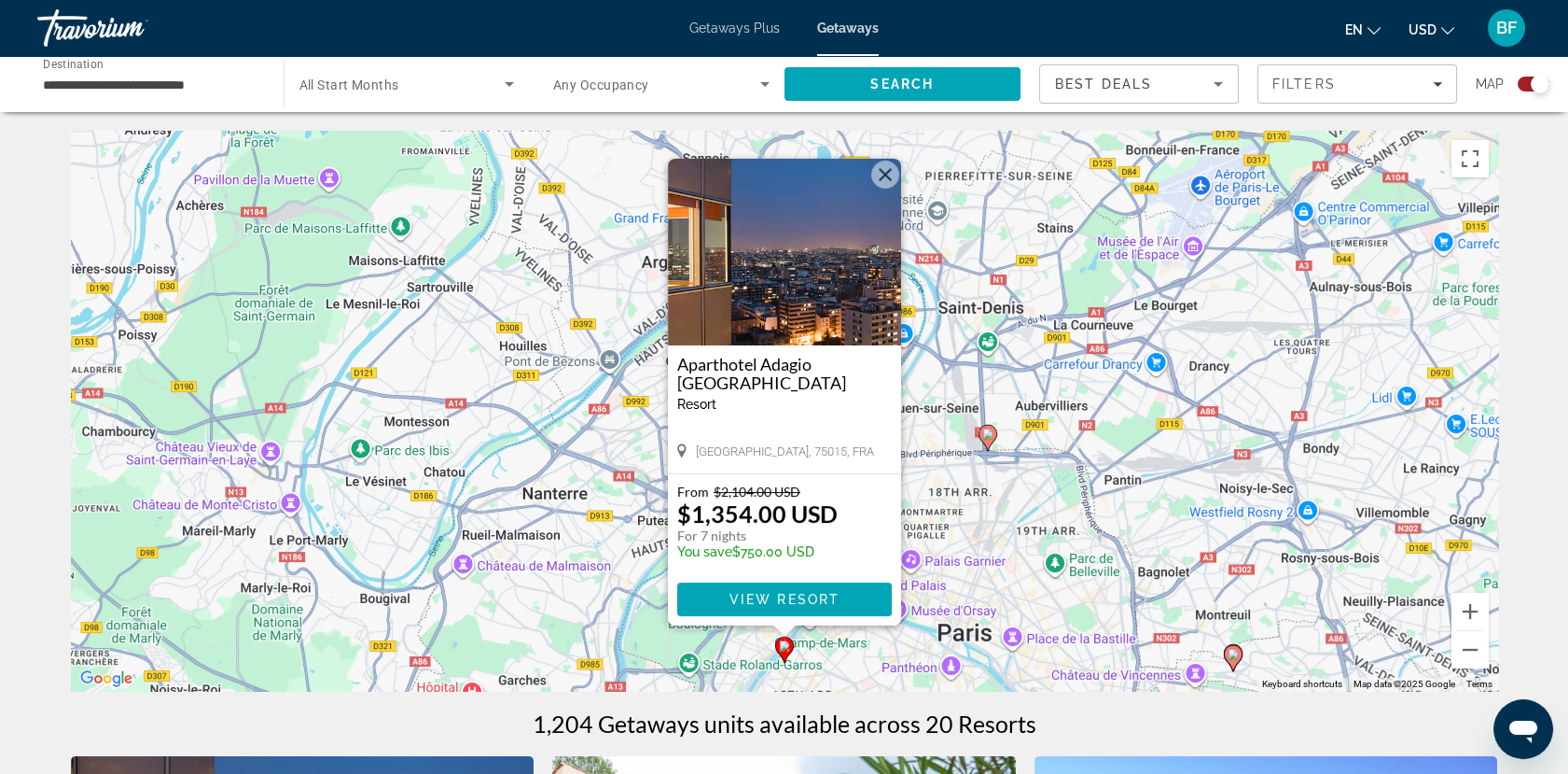
click at [869, 177] on img "Main content" at bounding box center [784, 252] width 233 height 186
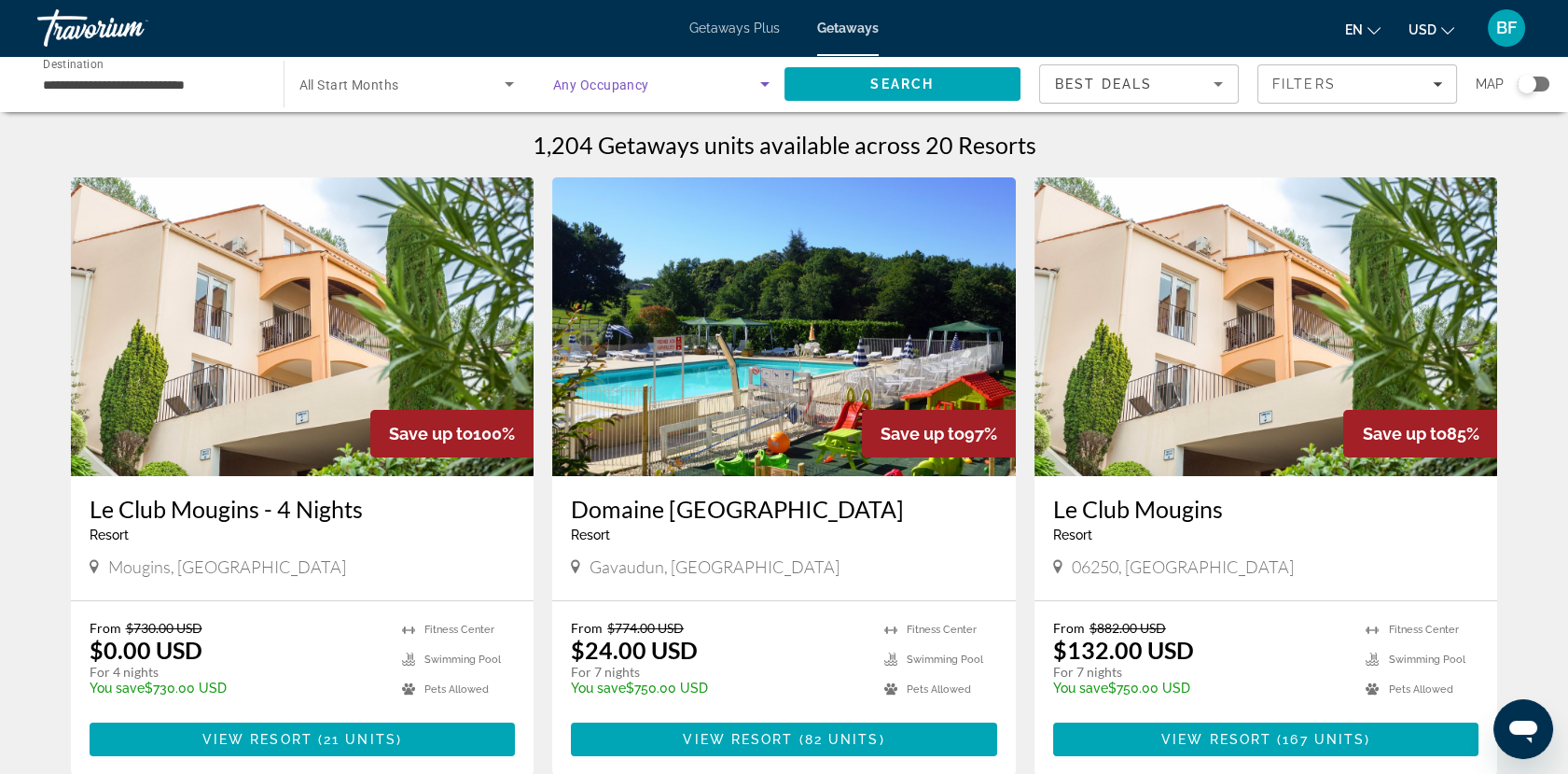
click at [738, 73] on span "Search widget" at bounding box center [656, 83] width 207 height 23
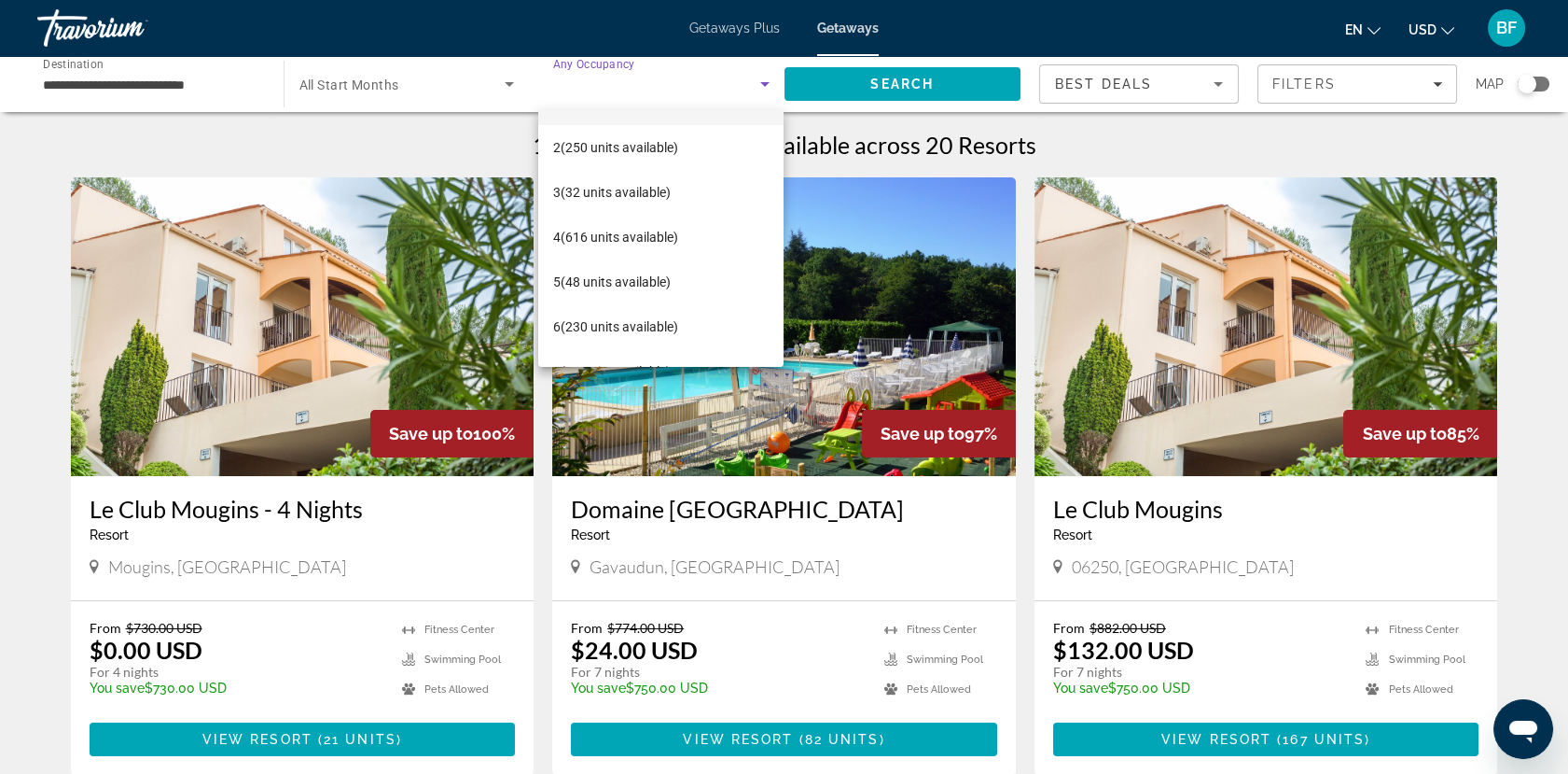
scroll to position [72, 0]
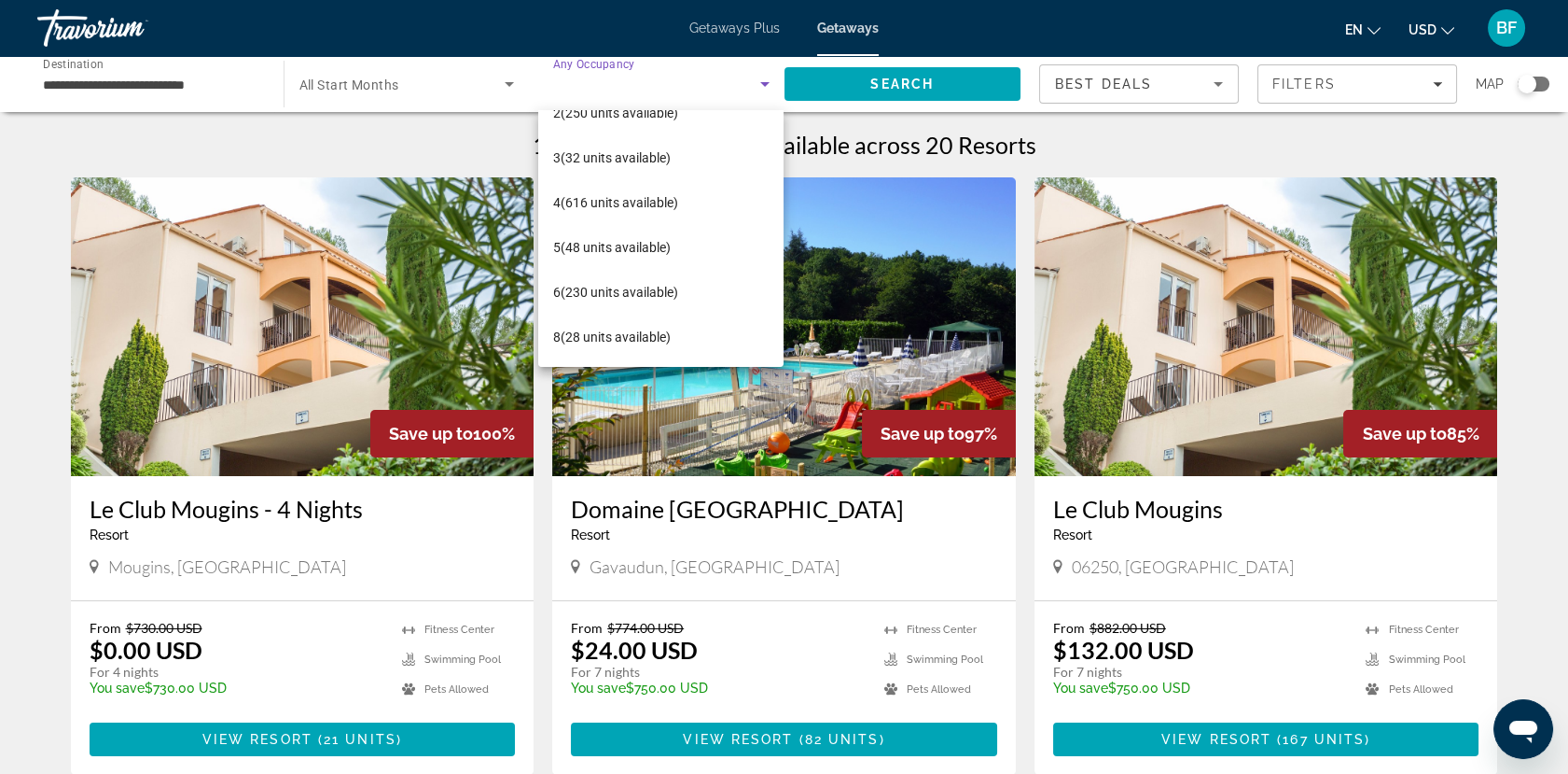
click at [634, 332] on span "8 (28 units available)" at bounding box center [612, 336] width 118 height 23
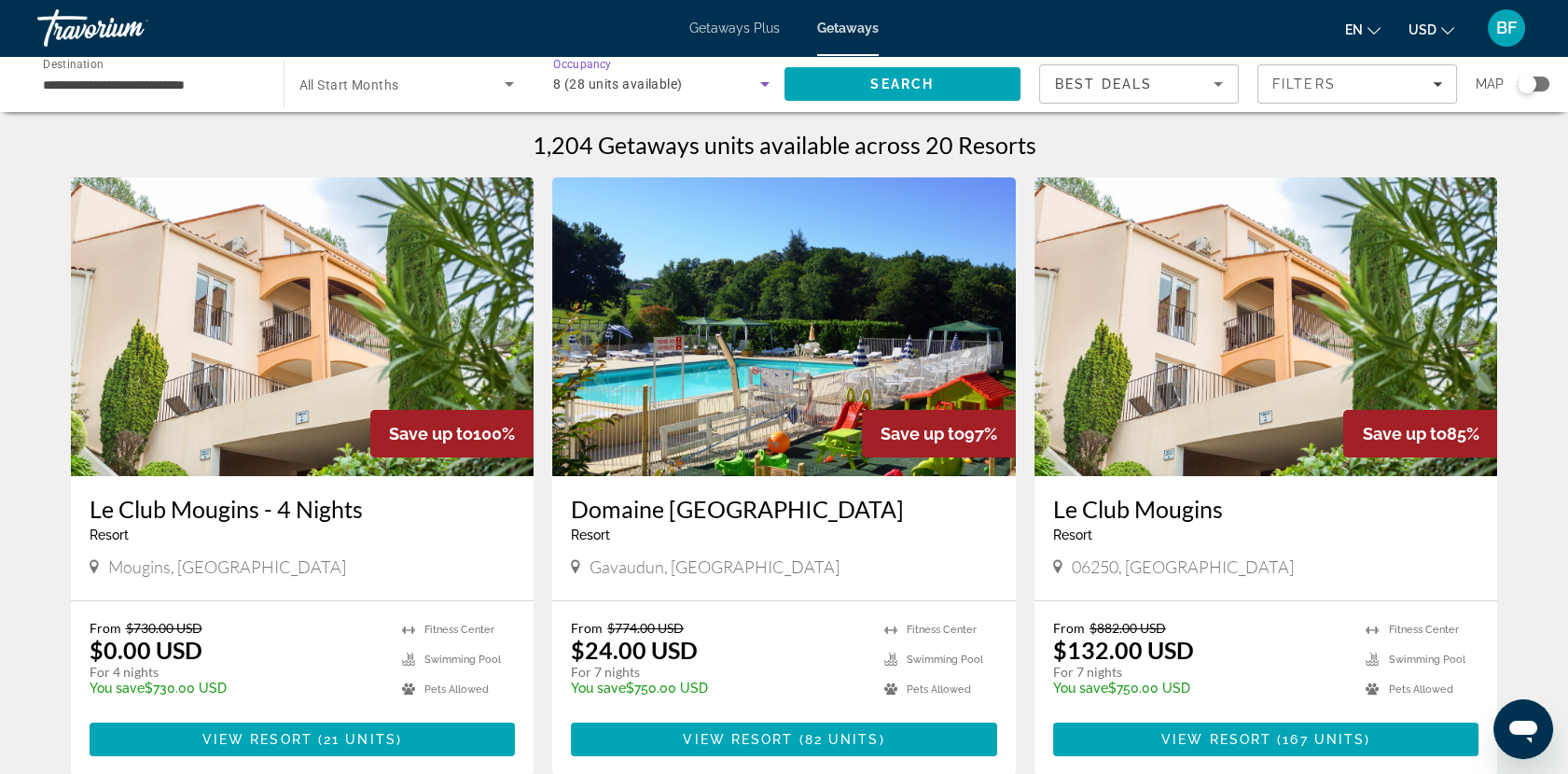
click at [921, 86] on span "Search" at bounding box center [901, 83] width 64 height 15
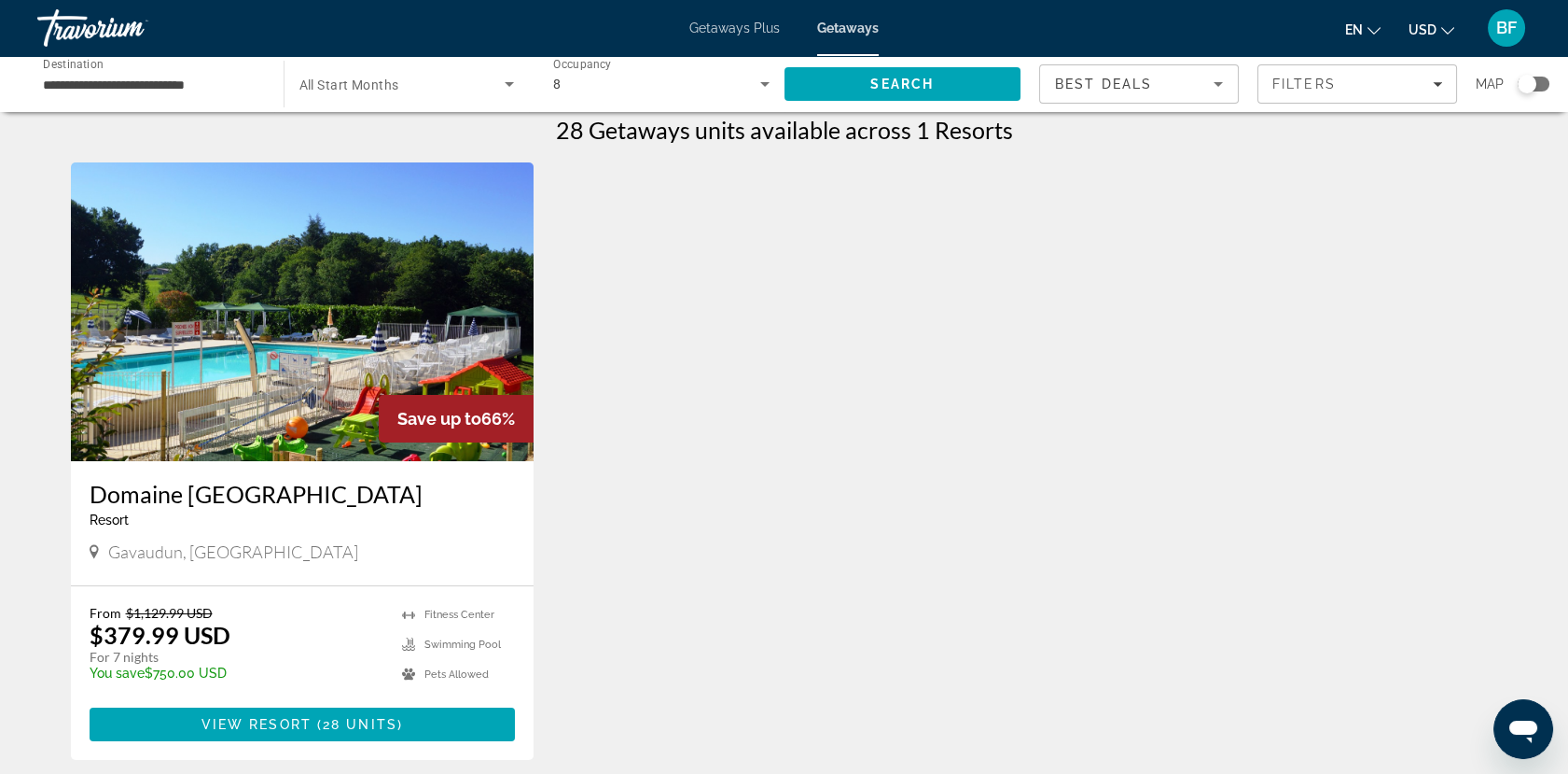
scroll to position [14, 0]
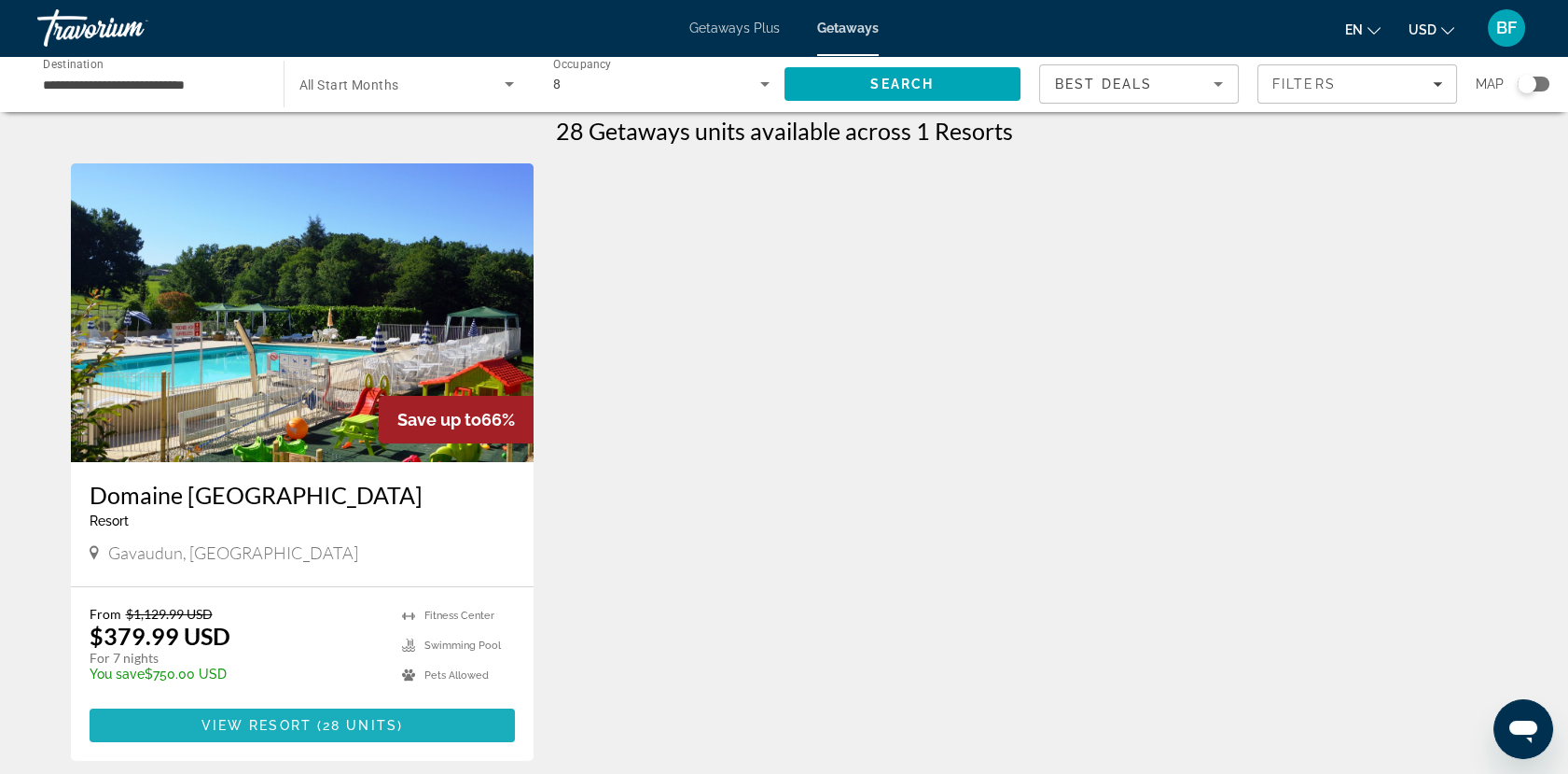
click at [385, 696] on span "28 units" at bounding box center [360, 724] width 75 height 15
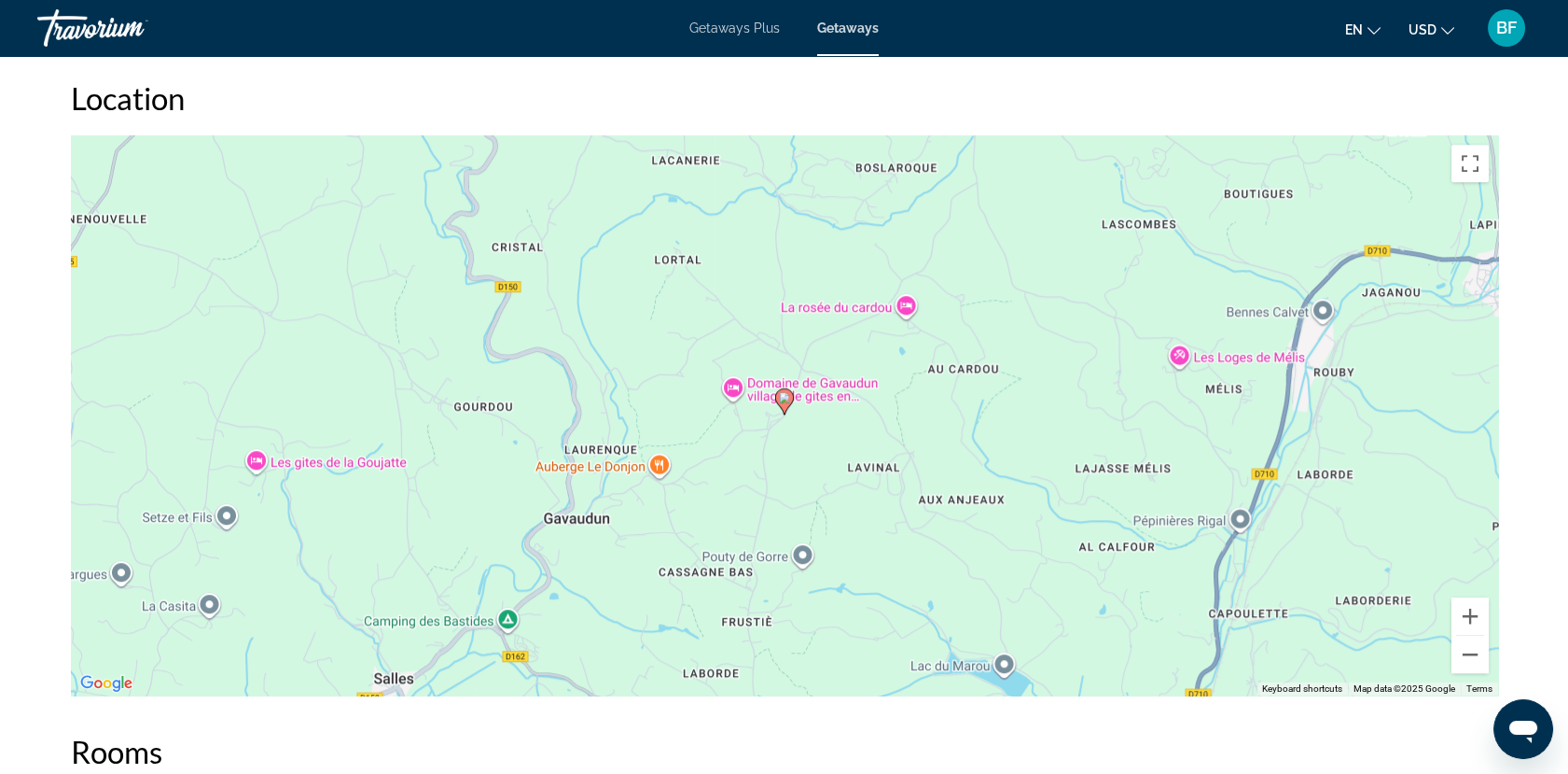
scroll to position [2612, 0]
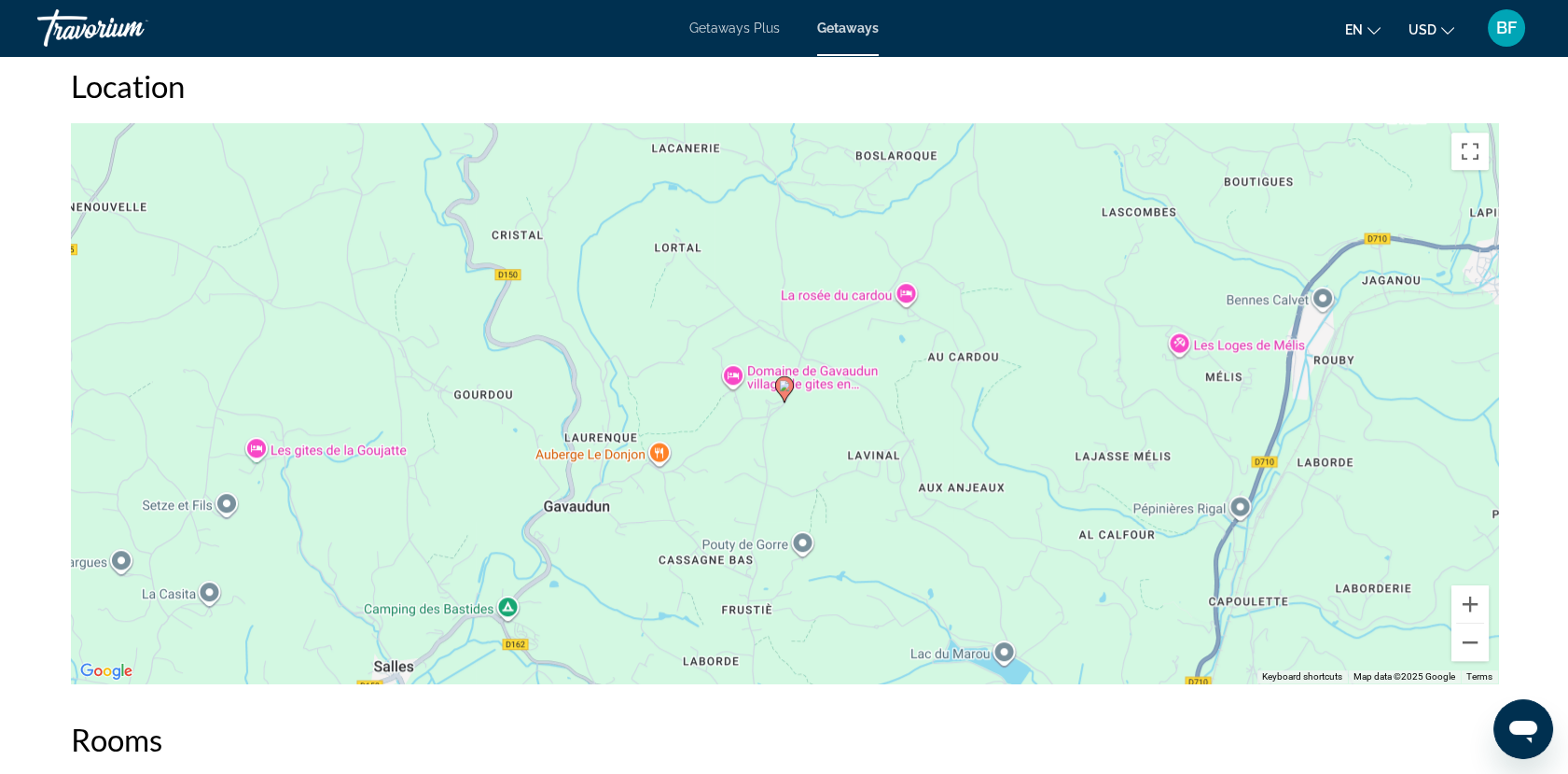
click at [788, 377] on icon "Main content" at bounding box center [783, 388] width 17 height 25
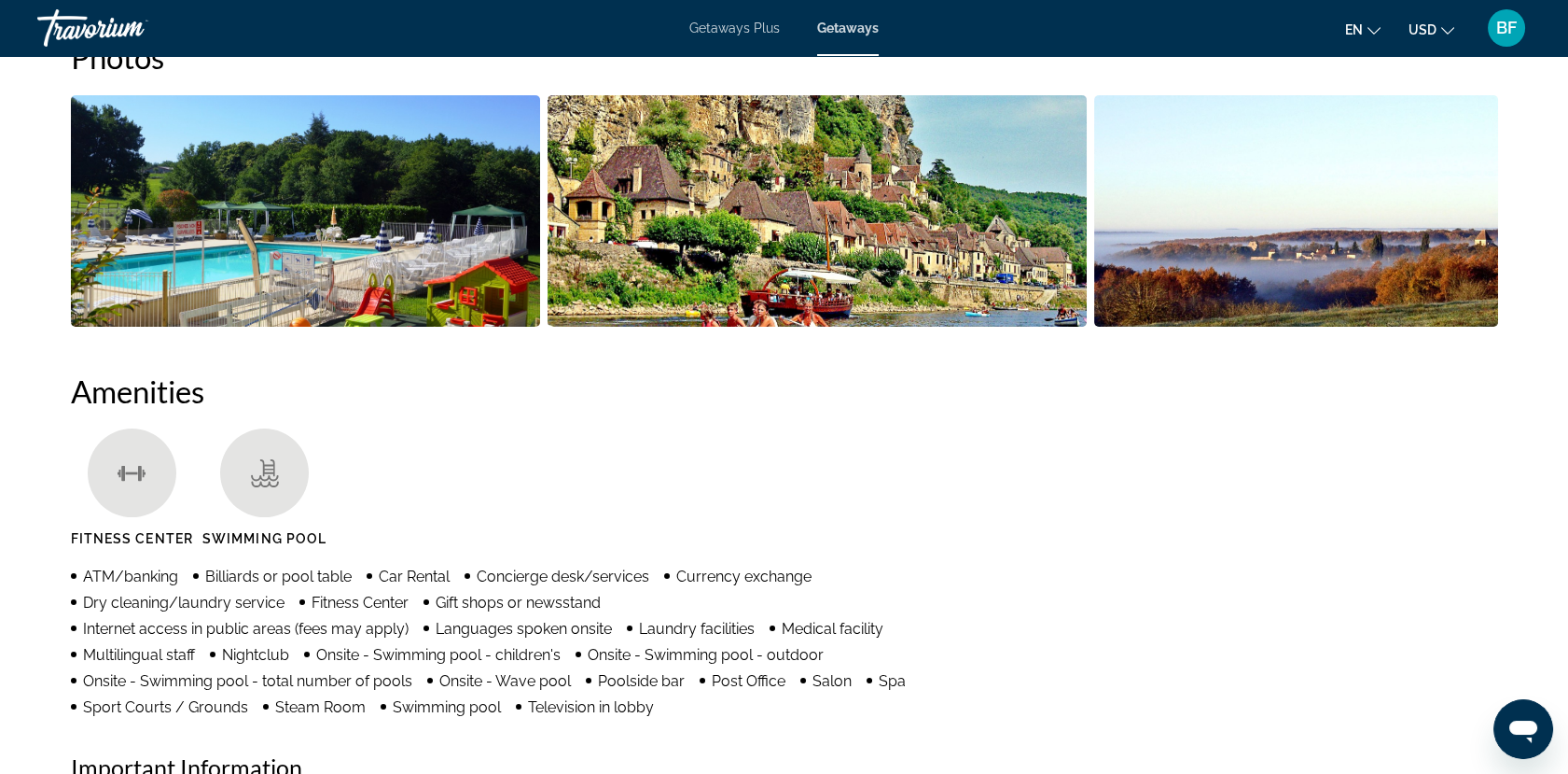
scroll to position [891, 0]
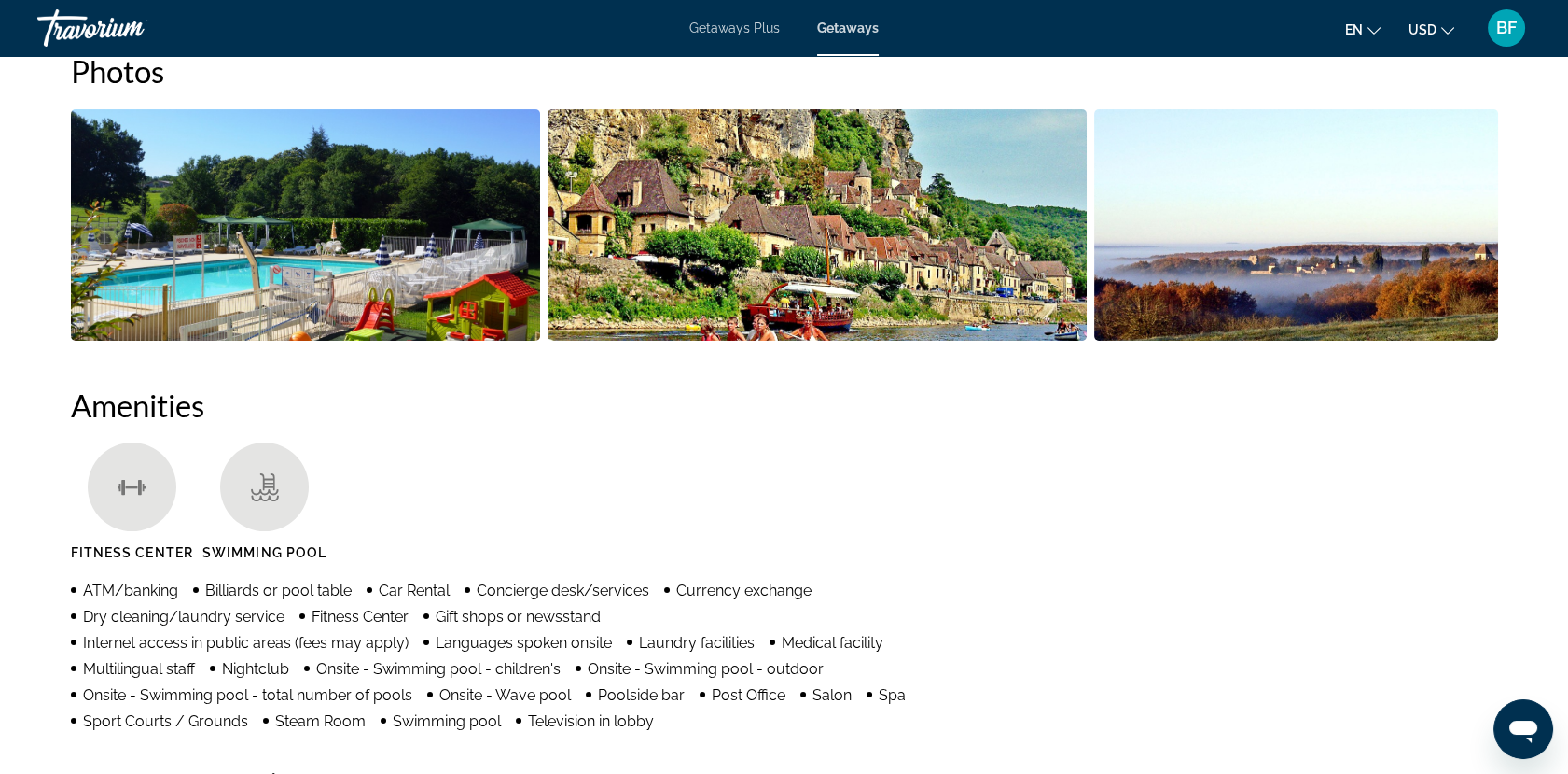
click at [731, 26] on span "Getaways Plus" at bounding box center [734, 27] width 90 height 15
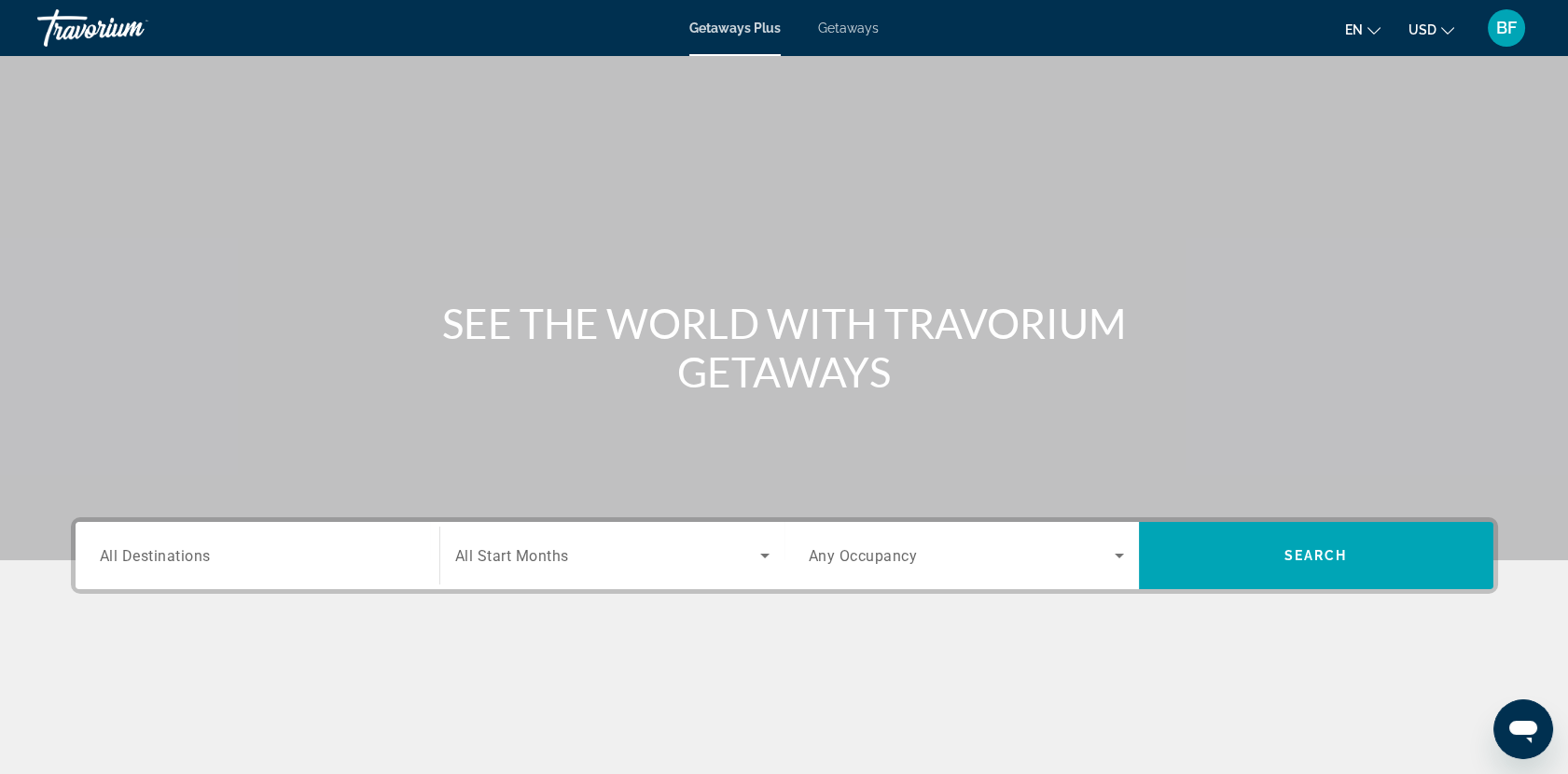
click at [1000, 548] on span "Search widget" at bounding box center [962, 555] width 306 height 23
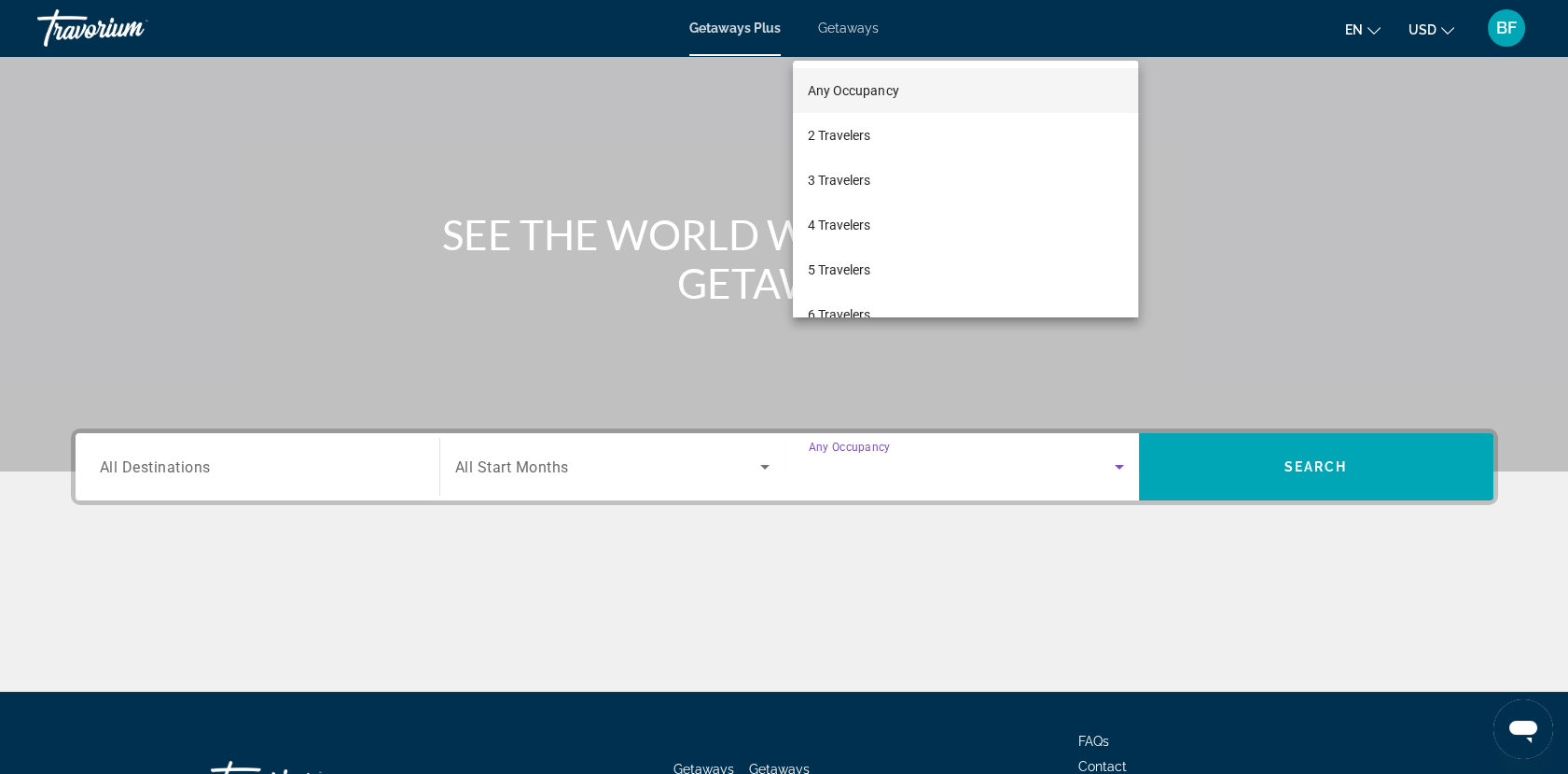
scroll to position [233, 0]
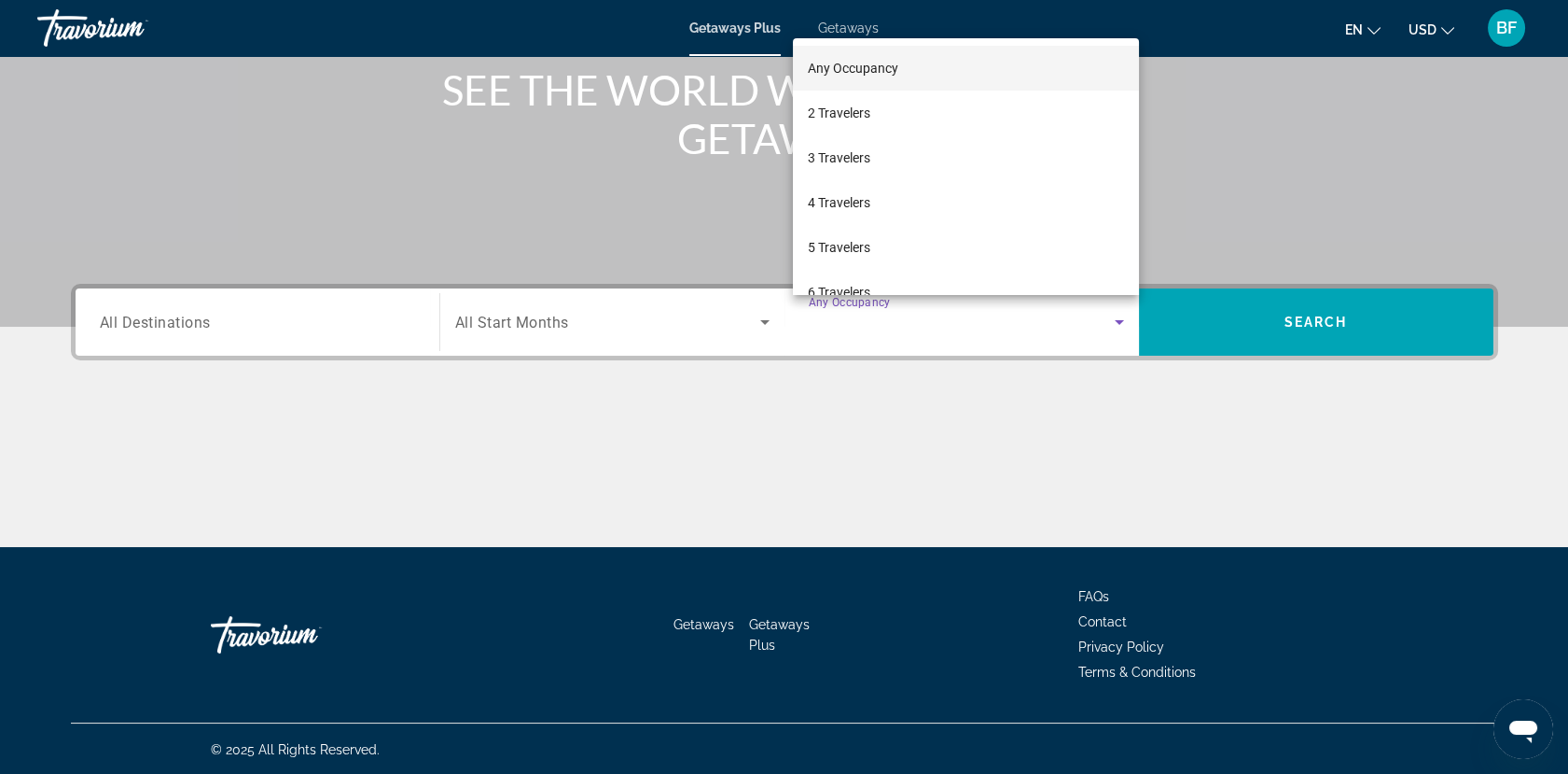
click at [405, 309] on div at bounding box center [784, 387] width 1568 height 774
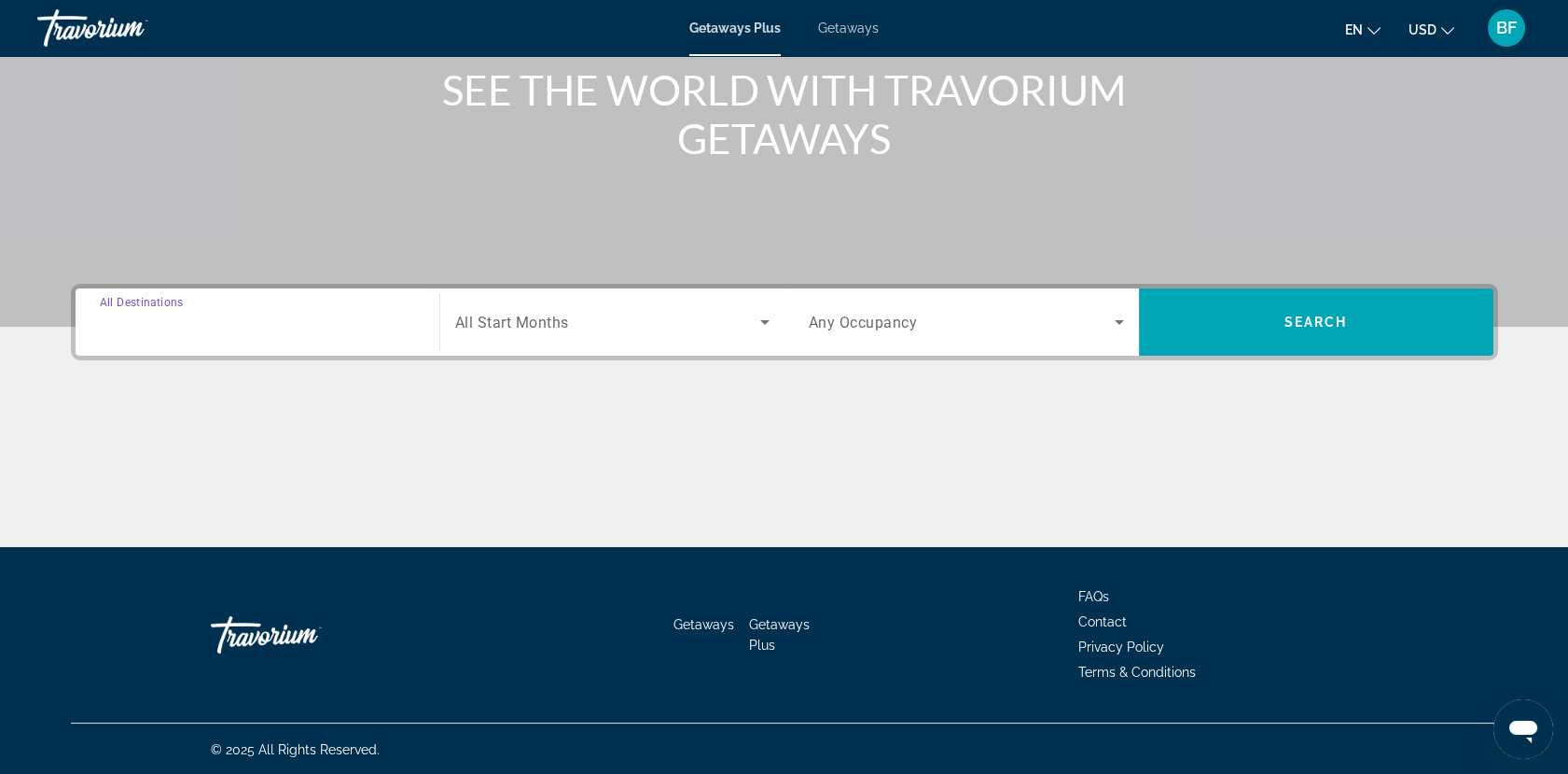
click at [233, 315] on input "Destination All Destinations" at bounding box center [257, 323] width 315 height 23
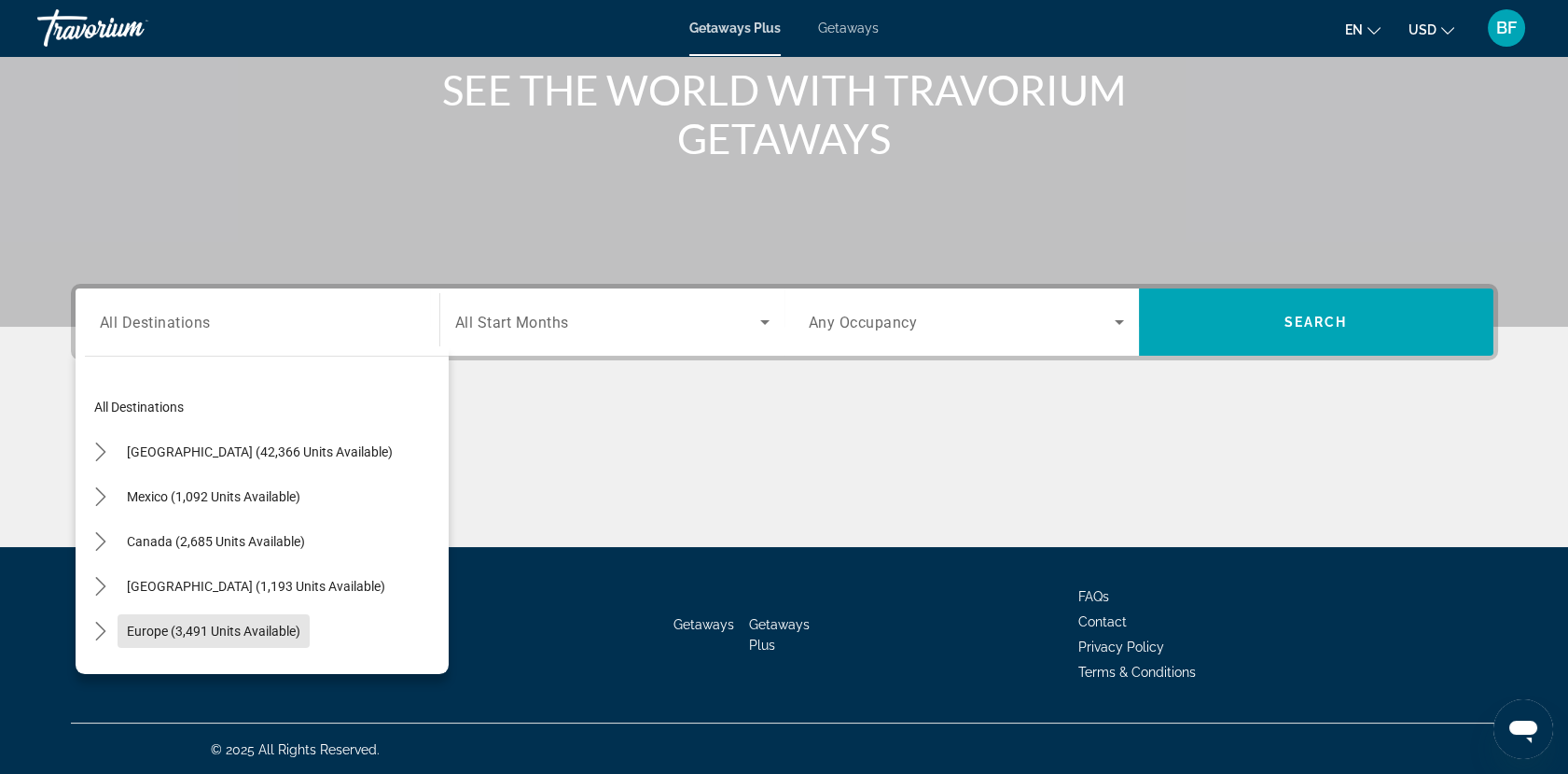
click at [220, 610] on span "Select destination: Europe (3,491 units available)" at bounding box center [214, 631] width 192 height 45
type input "**********"
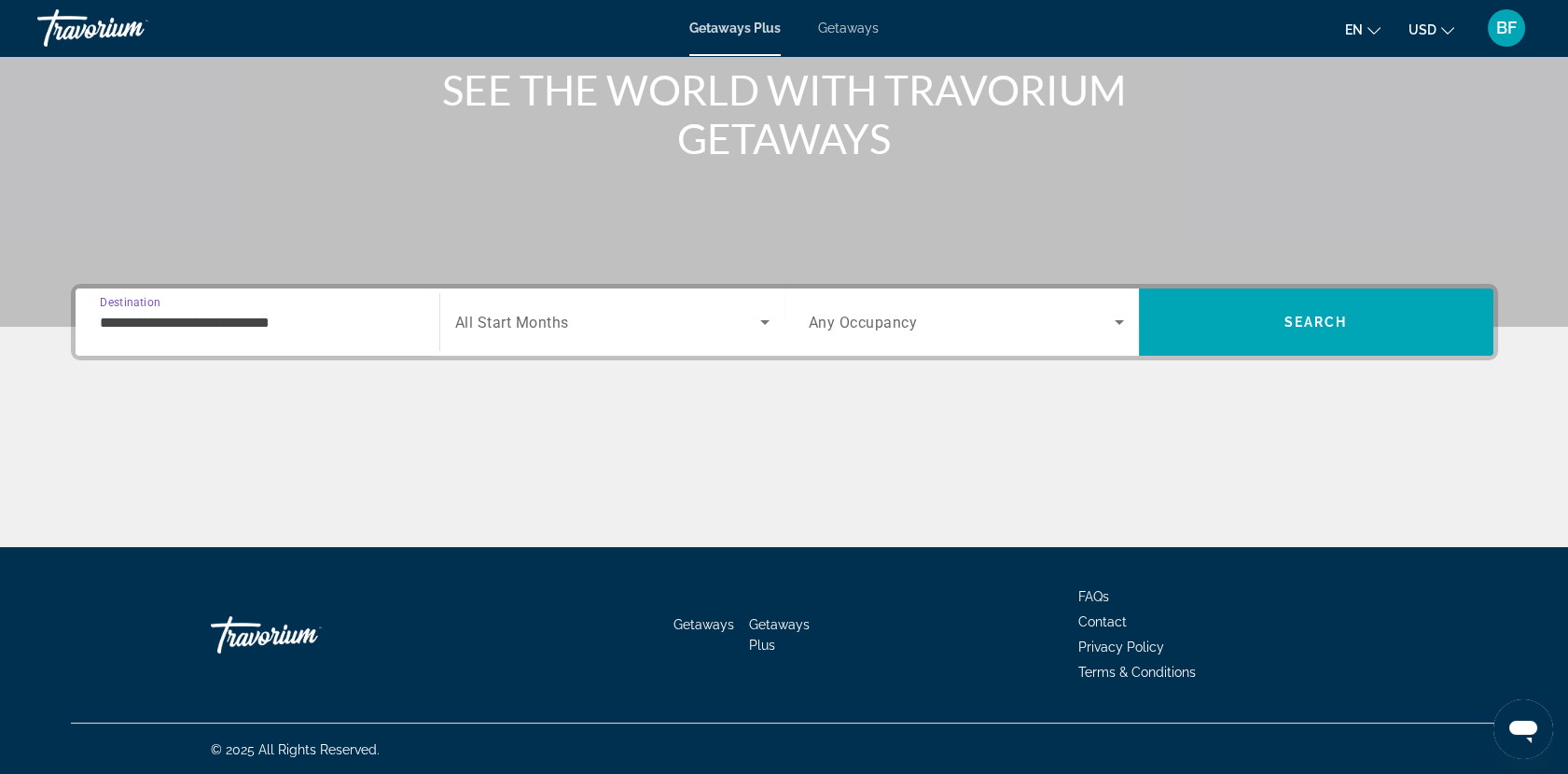
click at [927, 302] on div "Search widget" at bounding box center [966, 322] width 315 height 52
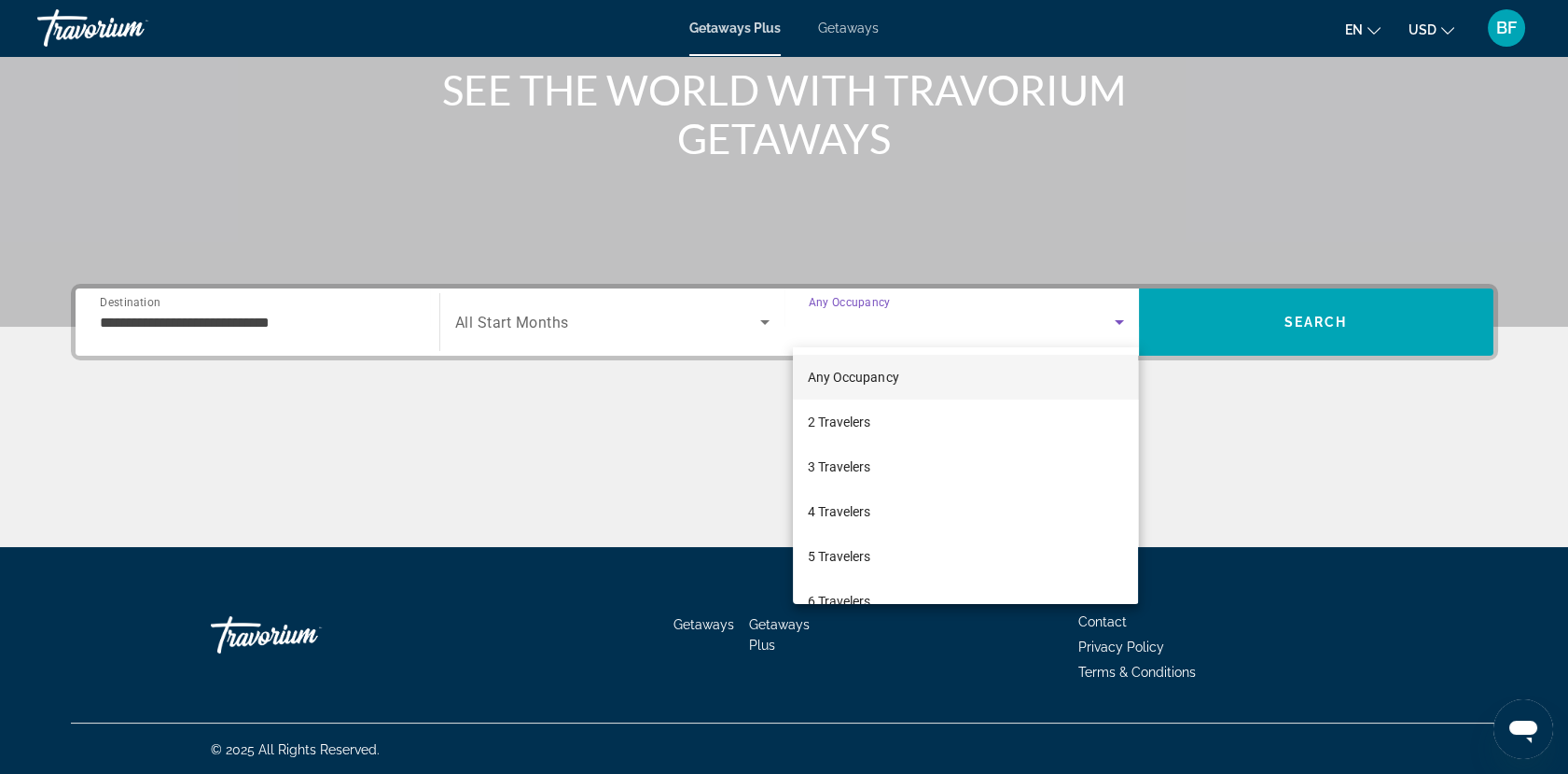
scroll to position [205, 0]
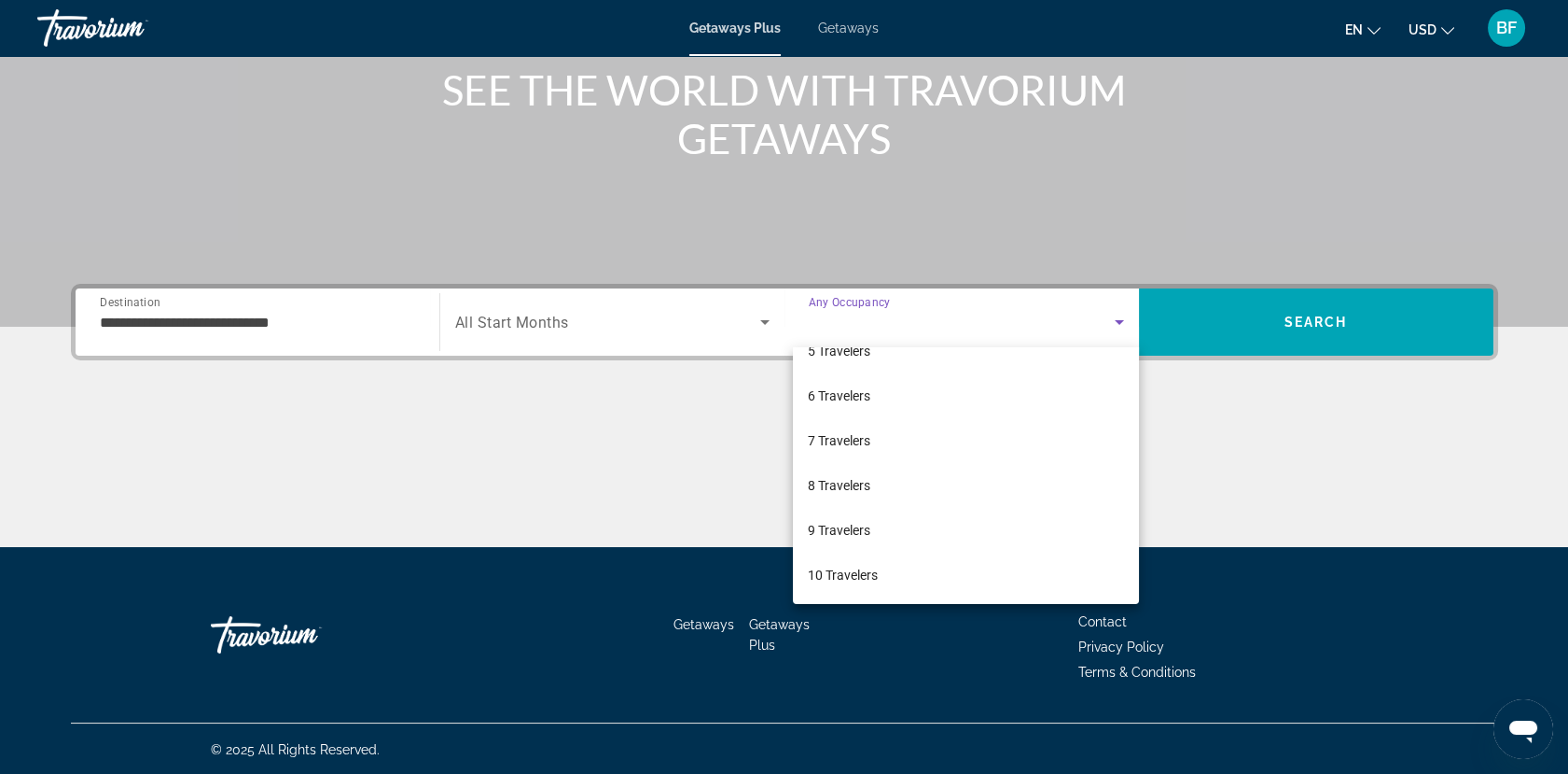
click at [1313, 329] on div at bounding box center [784, 387] width 1568 height 774
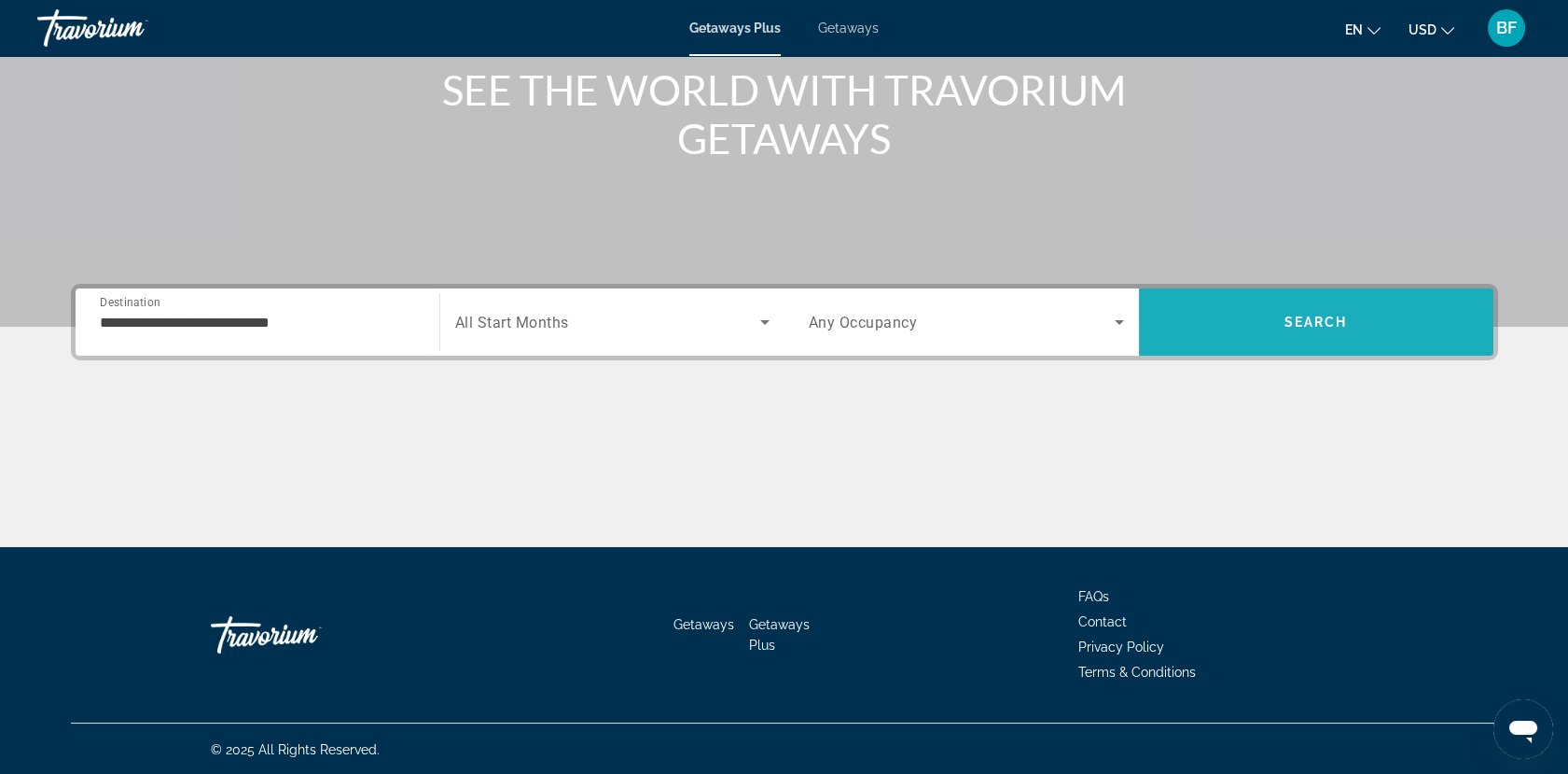
click at [1313, 329] on span "Search" at bounding box center [1315, 322] width 354 height 45
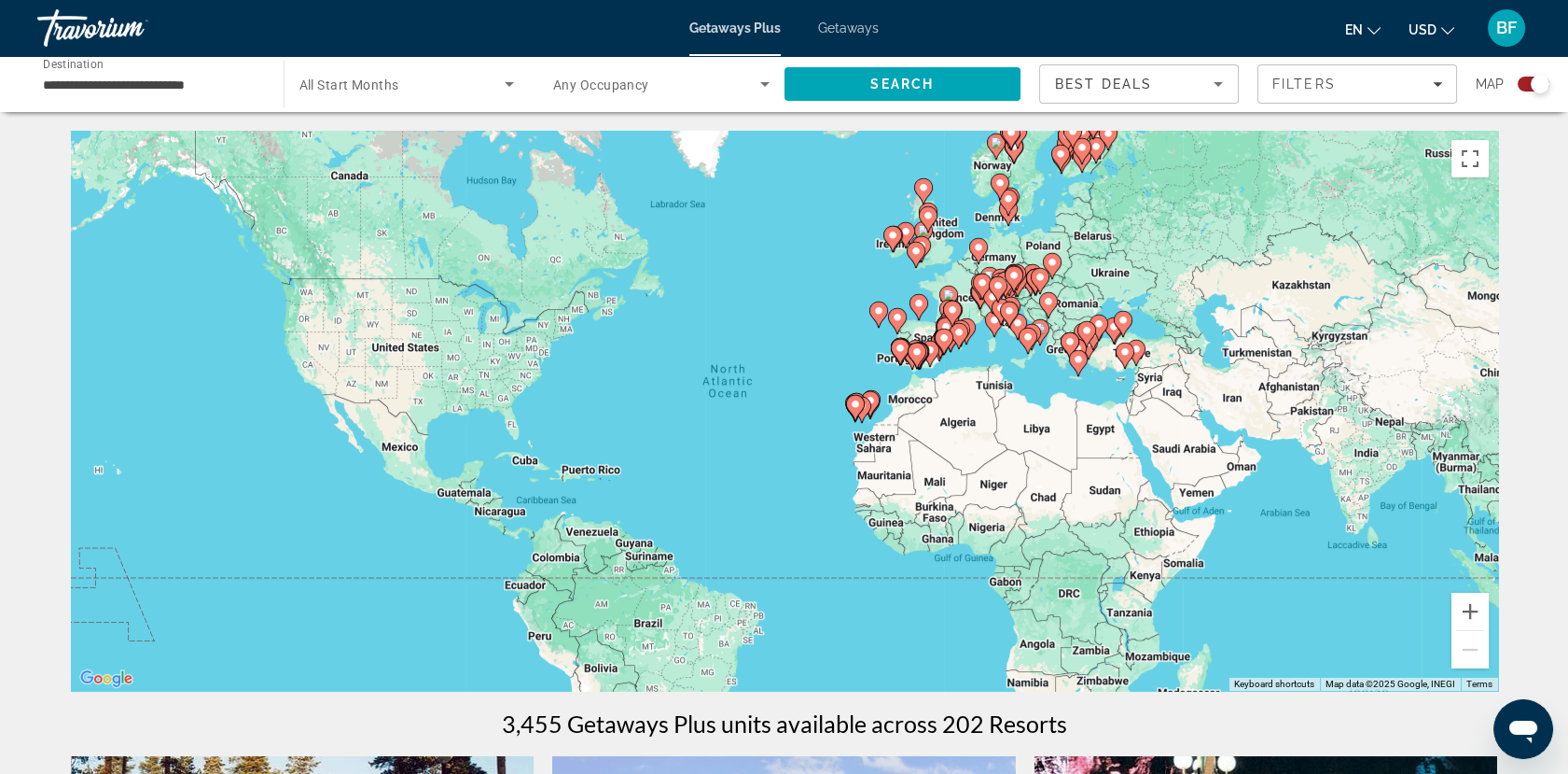
click at [756, 79] on icon "Search widget" at bounding box center [765, 83] width 23 height 23
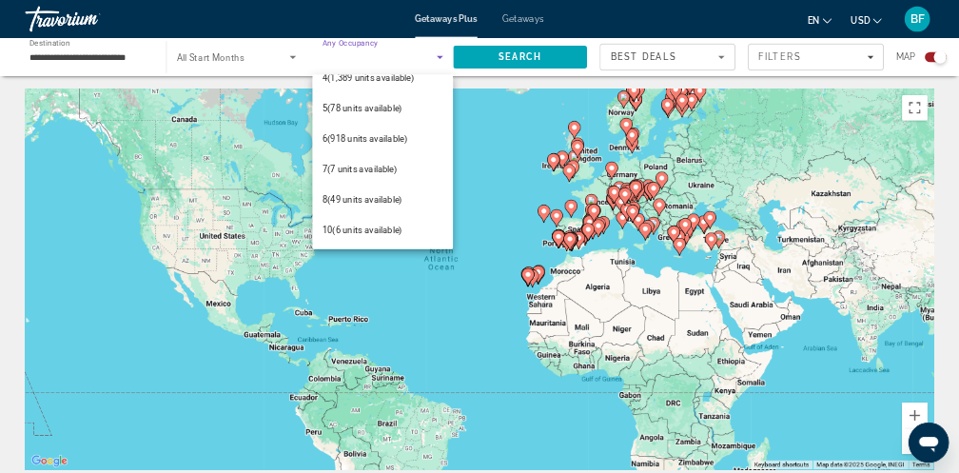
scroll to position [165, 0]
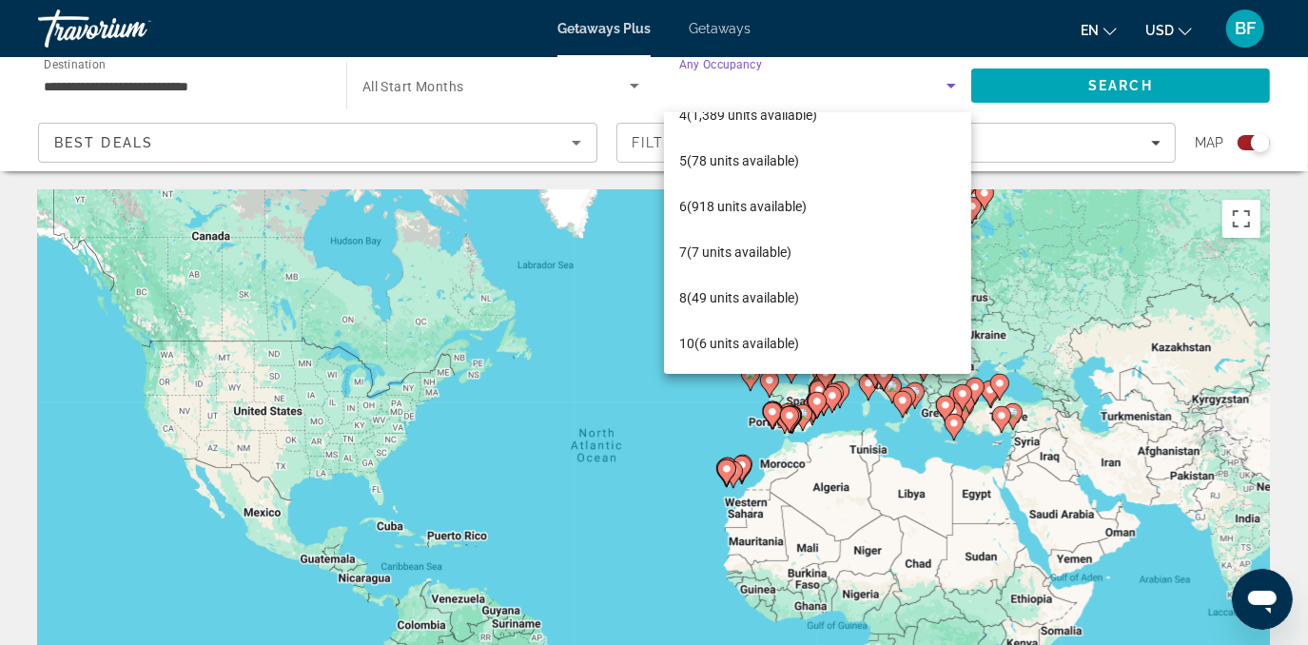
click at [1045, 360] on div at bounding box center [654, 322] width 1308 height 645
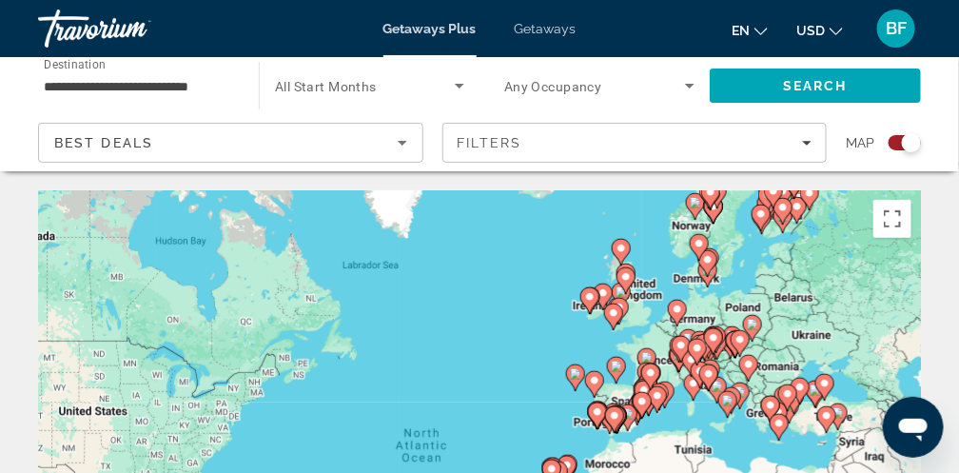
click at [661, 349] on div "To activate drag with keyboard, press Alt + Enter. Once in keyboard drag state,…" at bounding box center [479, 475] width 883 height 571
click at [688, 378] on icon "Main content" at bounding box center [693, 387] width 17 height 25
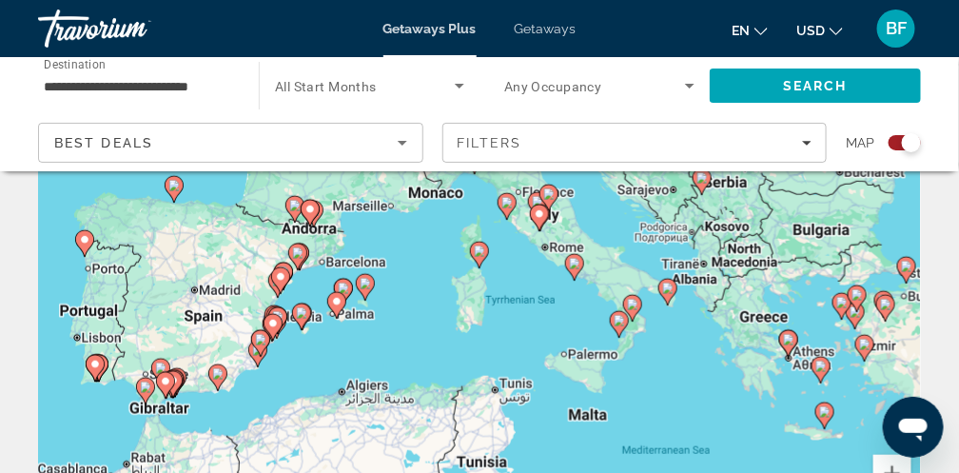
scroll to position [237, 0]
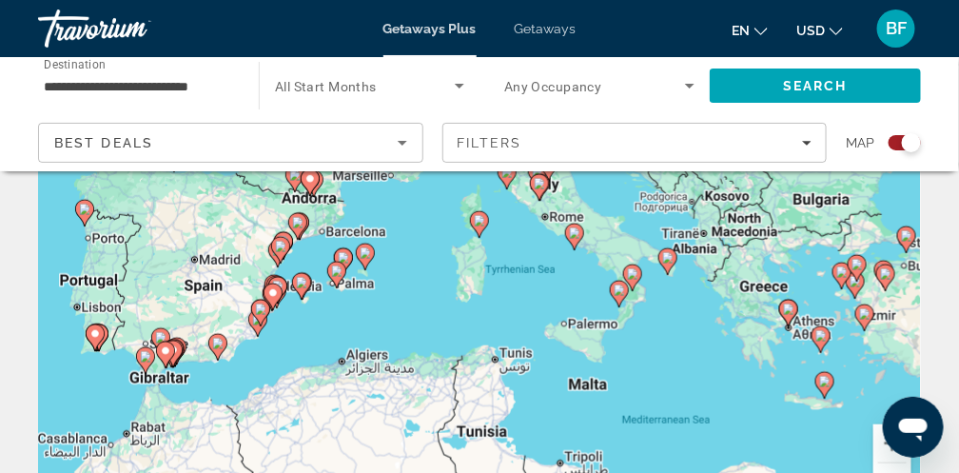
click at [575, 244] on icon "Main content" at bounding box center [574, 236] width 17 height 25
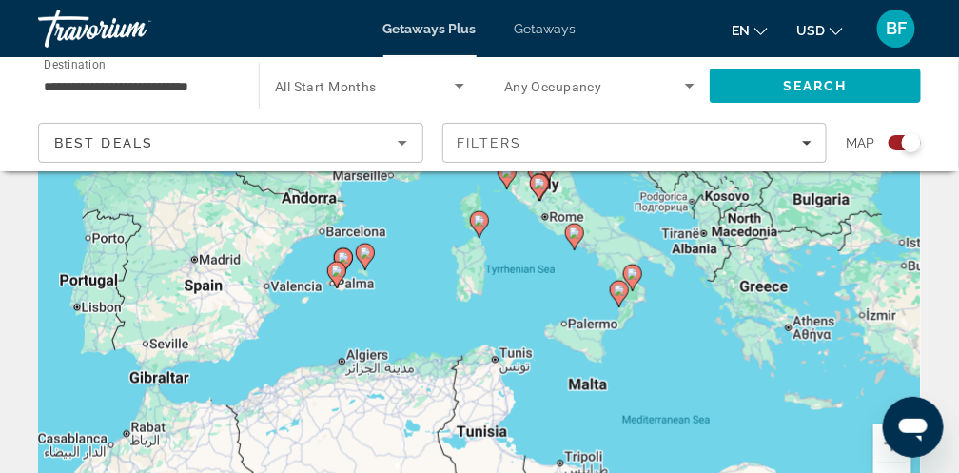
type input "**********"
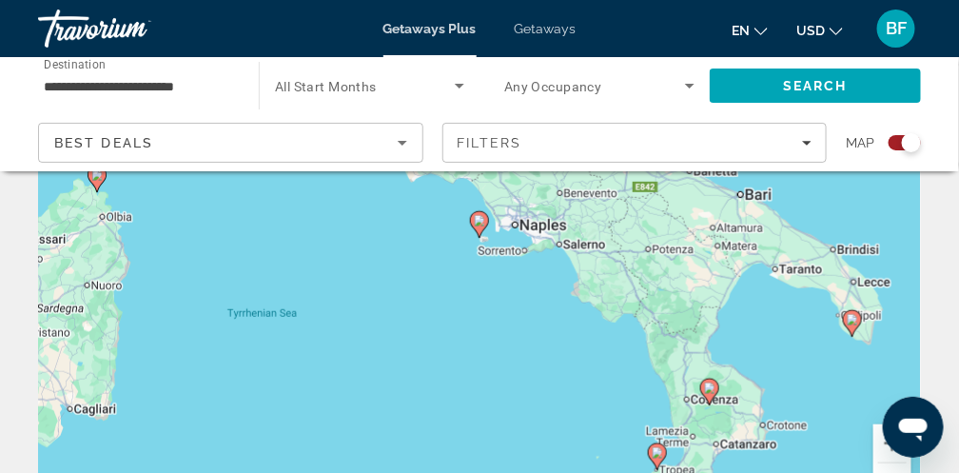
click at [851, 325] on icon "Main content" at bounding box center [852, 323] width 17 height 25
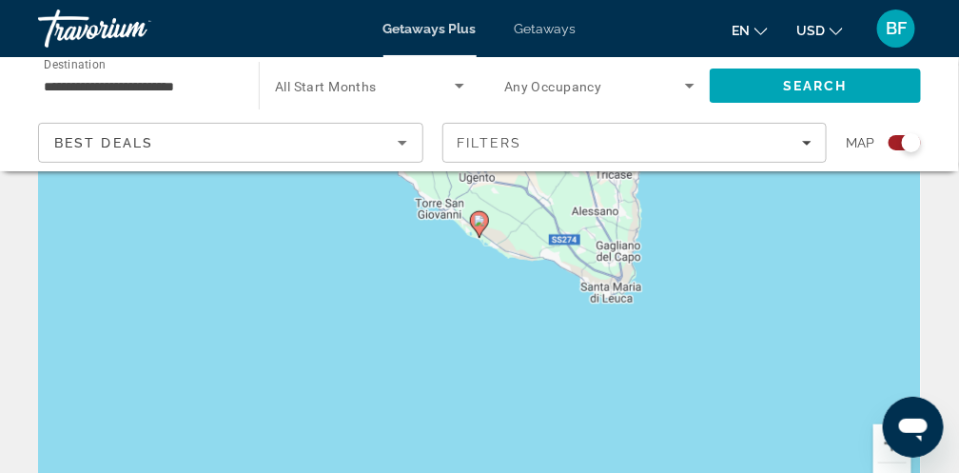
click at [481, 221] on image "Main content" at bounding box center [479, 220] width 11 height 11
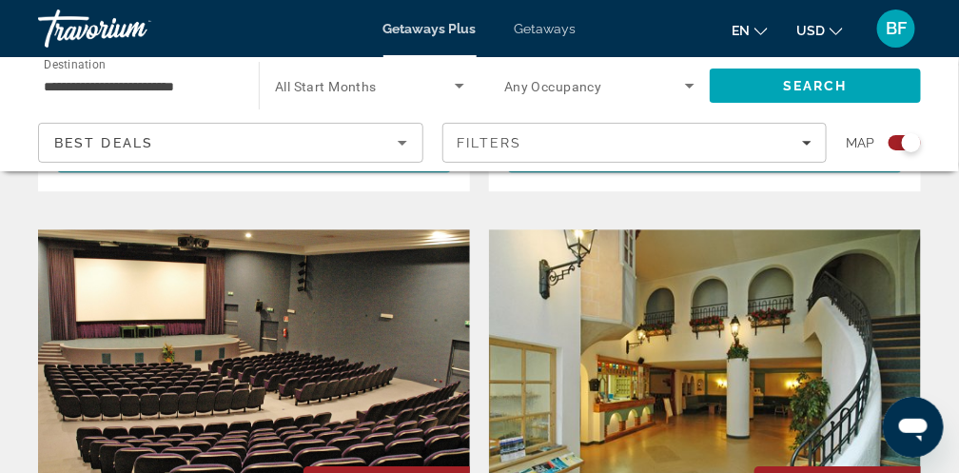
scroll to position [1218, 0]
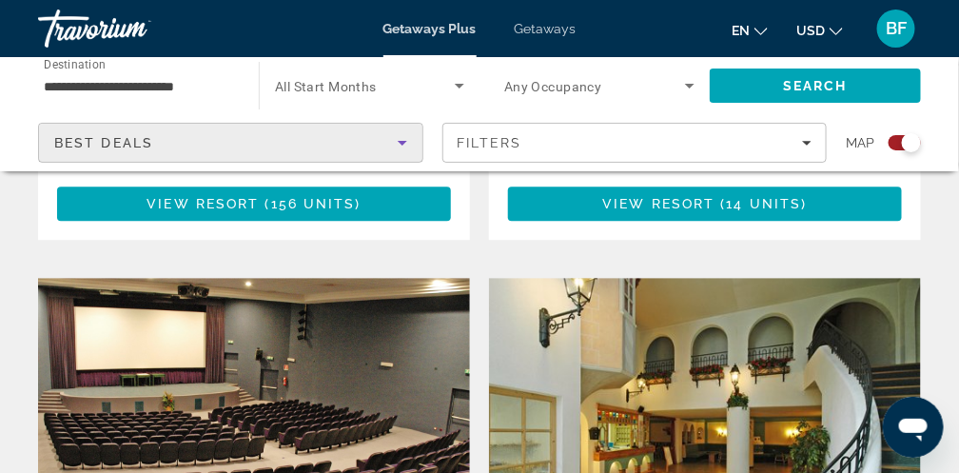
click at [370, 143] on div "Best Deals" at bounding box center [225, 142] width 343 height 23
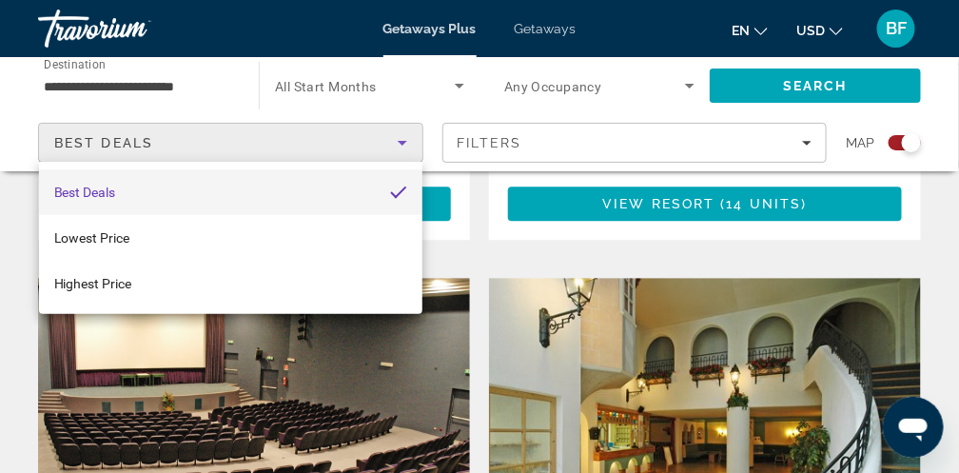
click at [381, 72] on div at bounding box center [479, 236] width 959 height 473
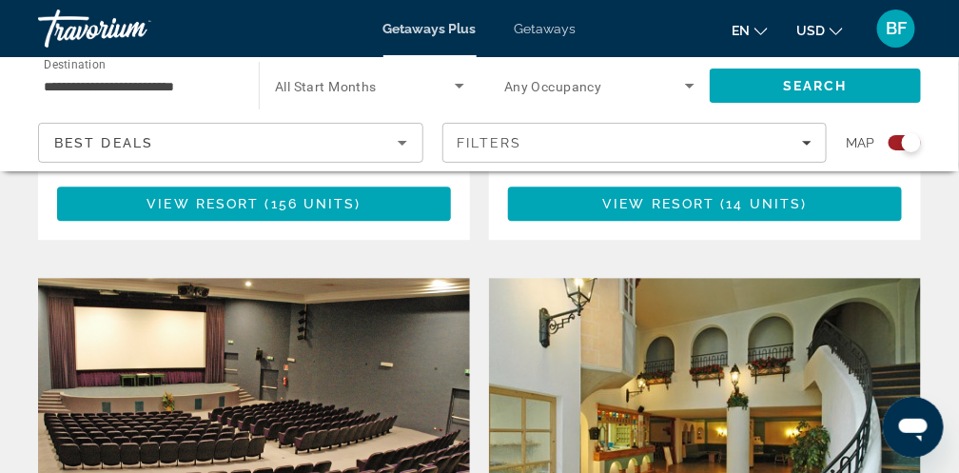
click at [433, 89] on span "Search widget" at bounding box center [365, 85] width 180 height 23
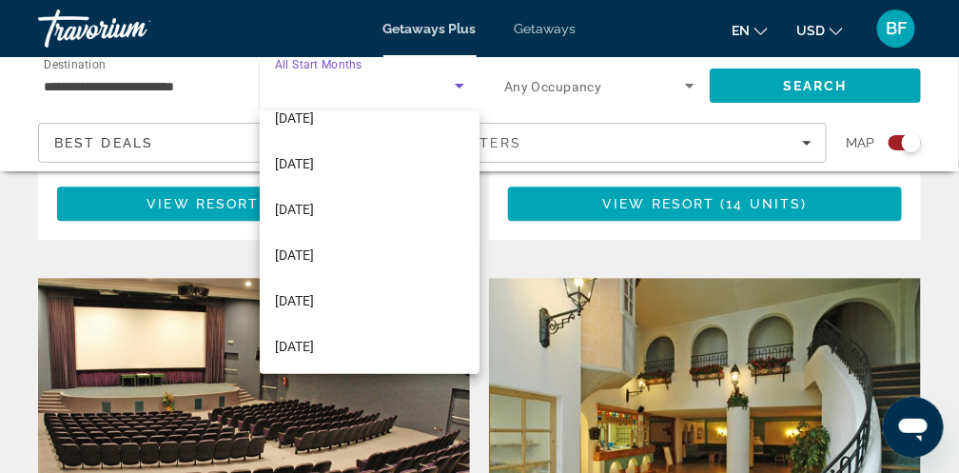
scroll to position [351, 0]
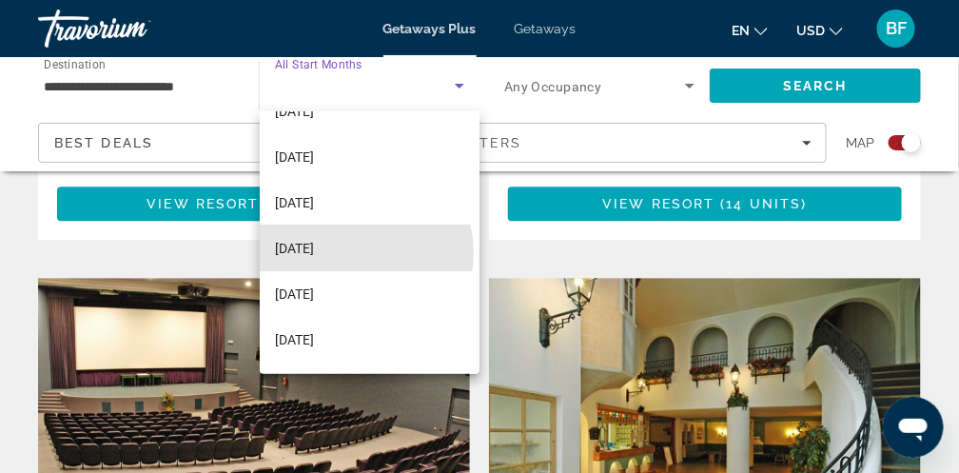
click at [361, 252] on mat-option "[DATE]" at bounding box center [370, 248] width 221 height 46
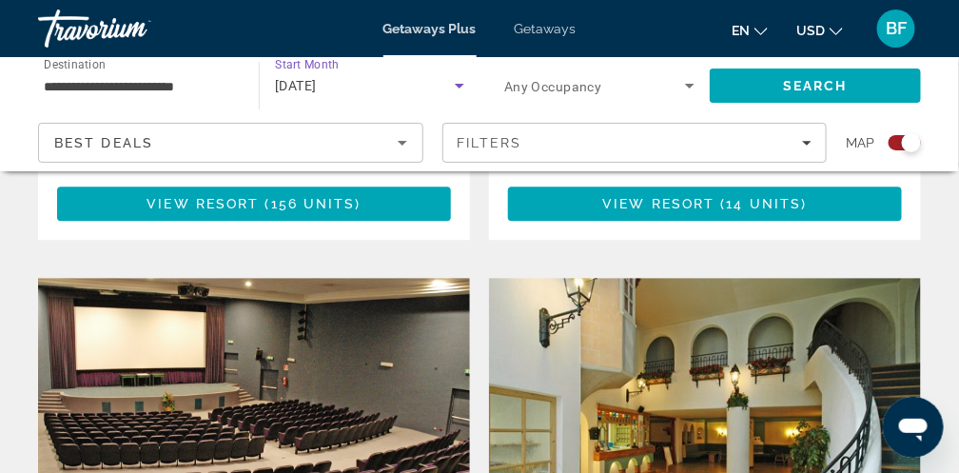
click at [838, 78] on span "Search" at bounding box center [815, 85] width 65 height 15
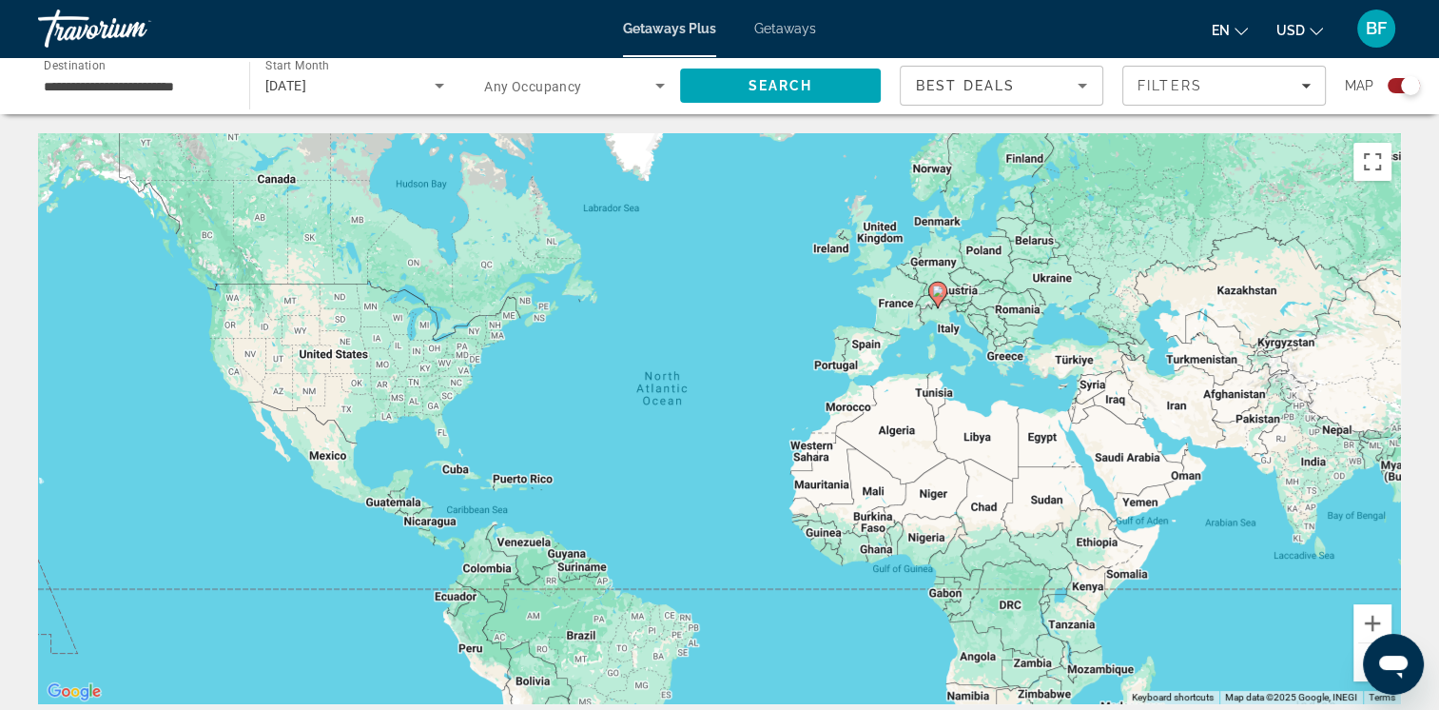
click at [938, 297] on icon "Main content" at bounding box center [936, 295] width 17 height 25
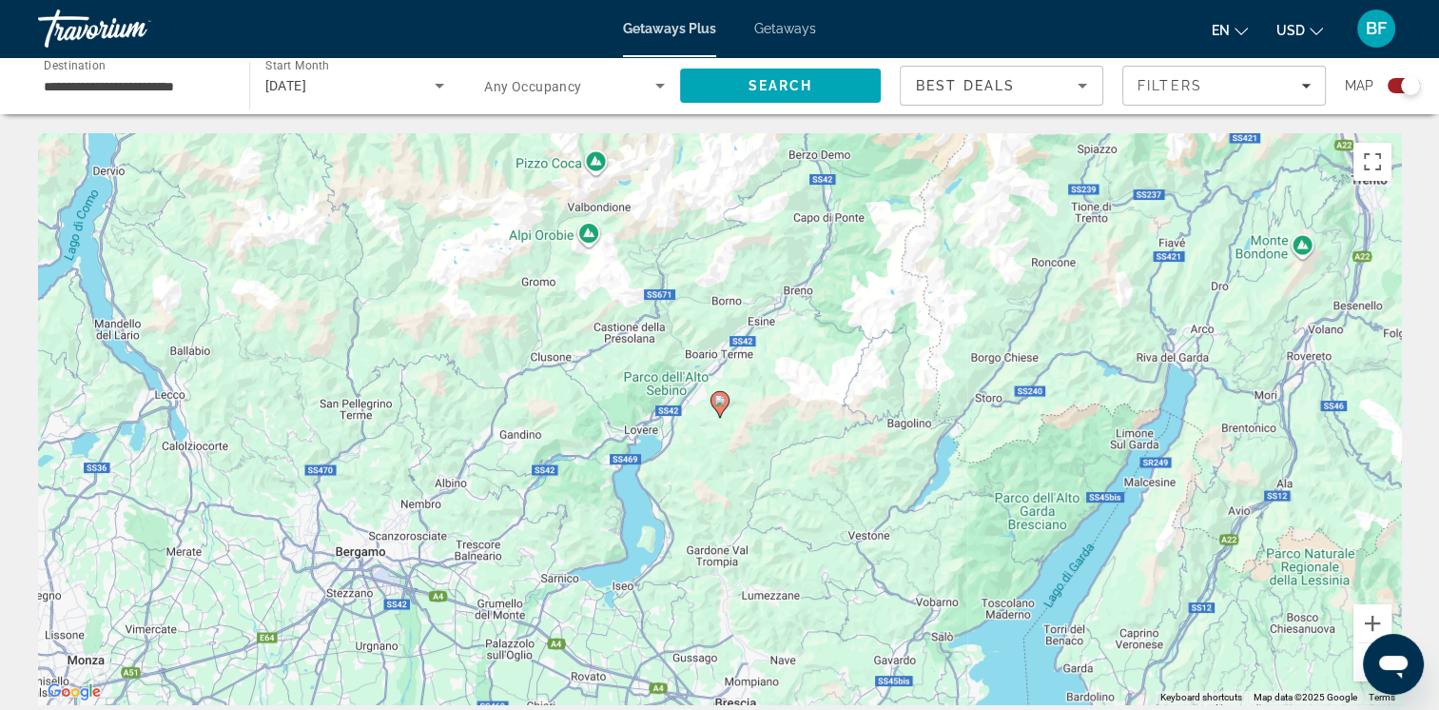
click at [716, 403] on image "Main content" at bounding box center [719, 400] width 11 height 11
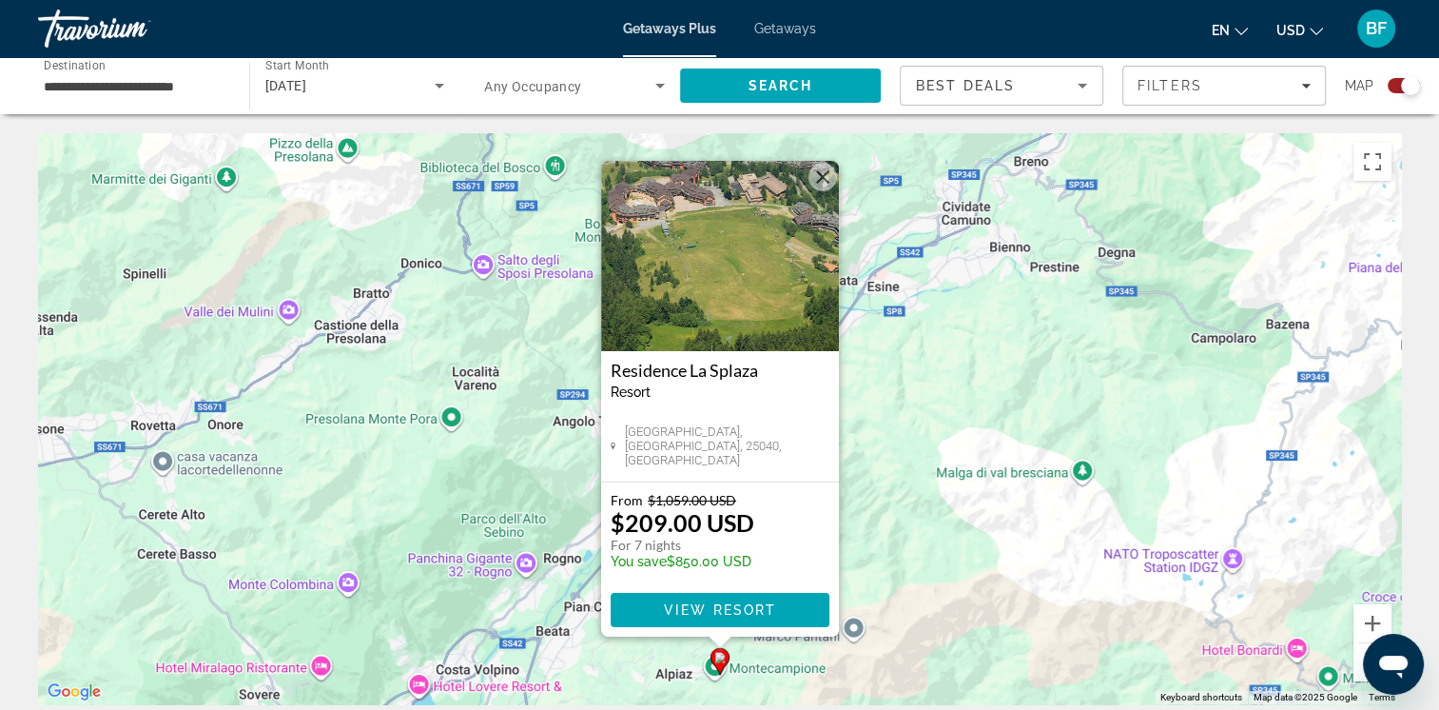
click at [734, 284] on img "Main content" at bounding box center [720, 256] width 238 height 190
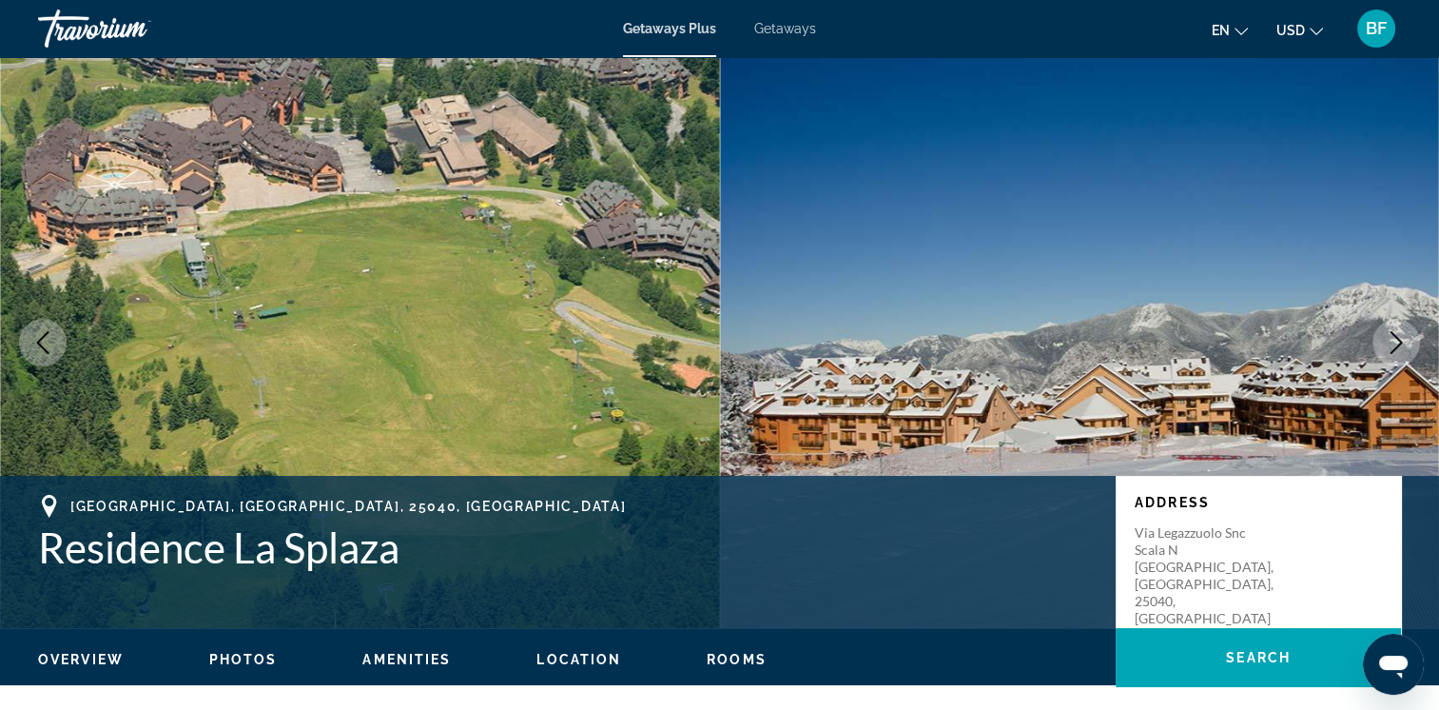
click at [1391, 326] on button "Next image" at bounding box center [1397, 343] width 48 height 48
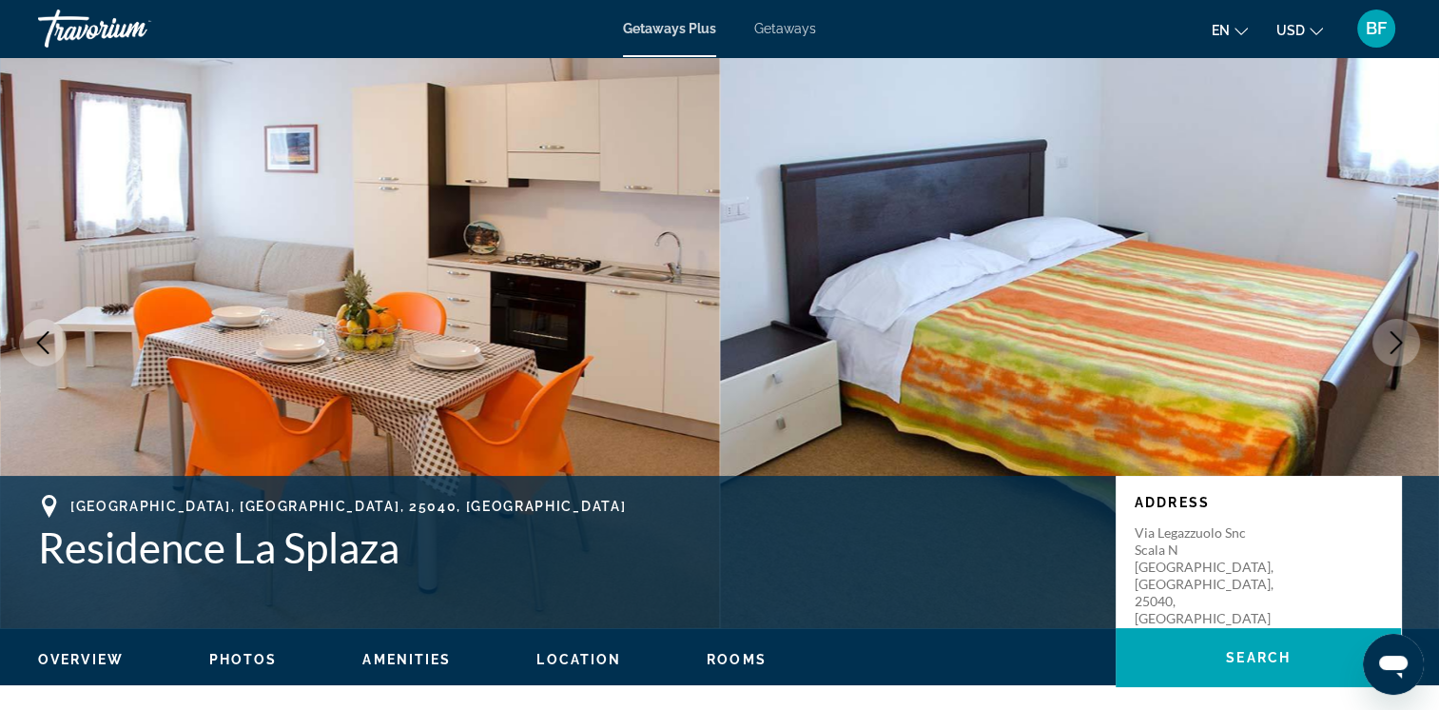
click at [1391, 326] on button "Next image" at bounding box center [1397, 343] width 48 height 48
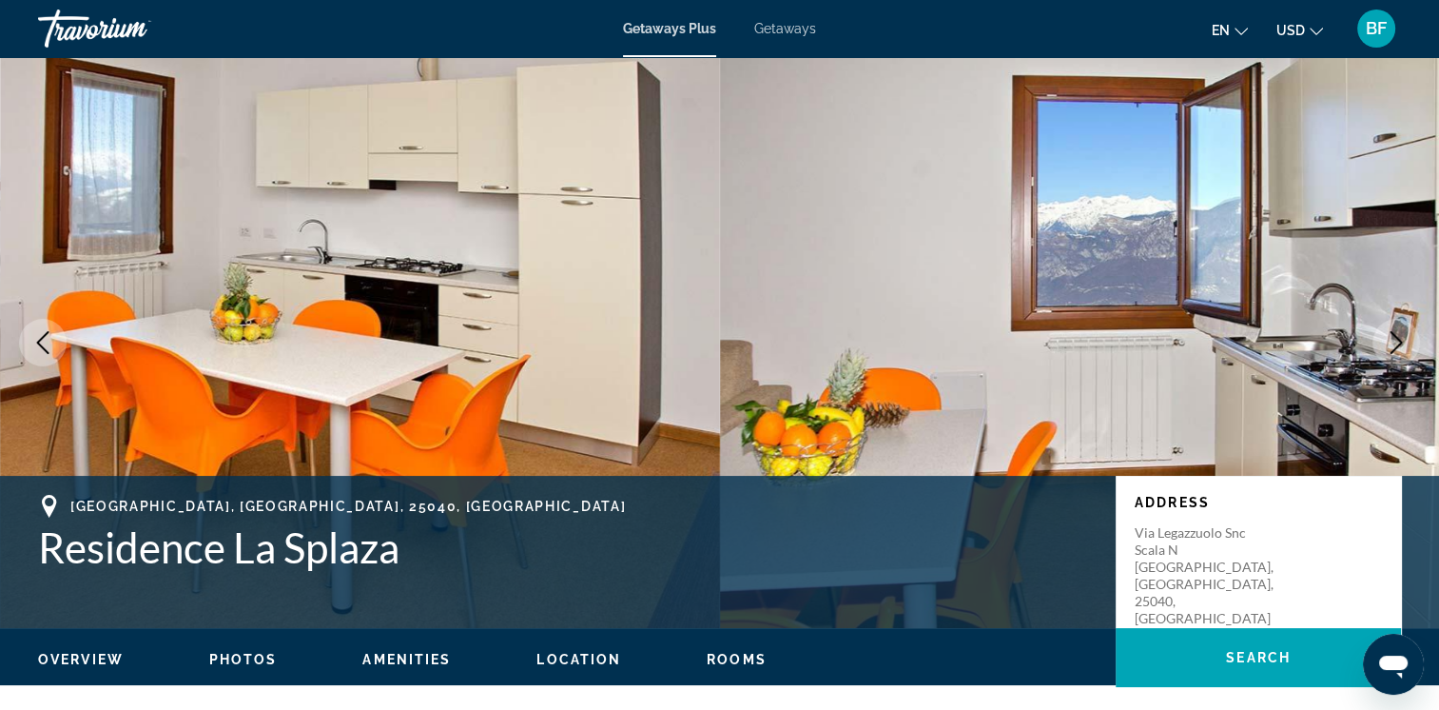
click at [1391, 326] on button "Next image" at bounding box center [1397, 343] width 48 height 48
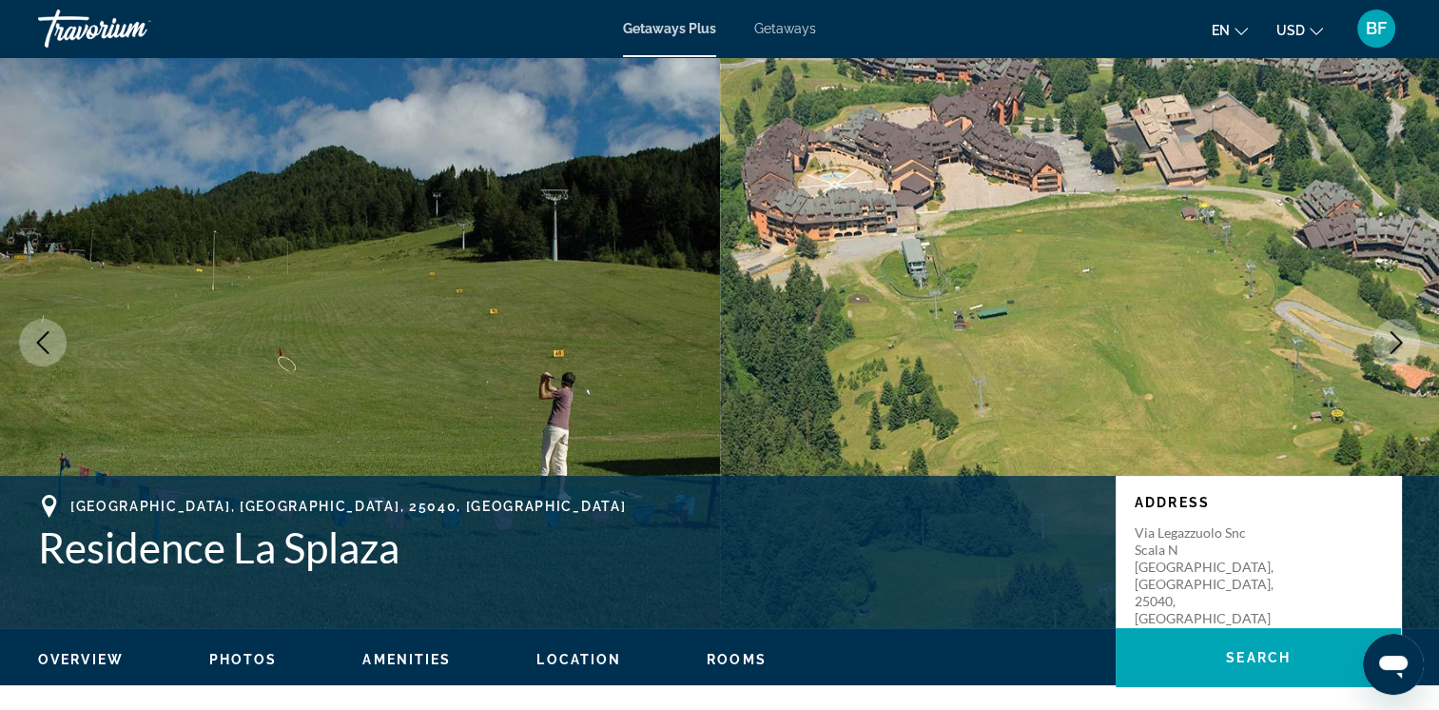
click at [1391, 326] on button "Next image" at bounding box center [1397, 343] width 48 height 48
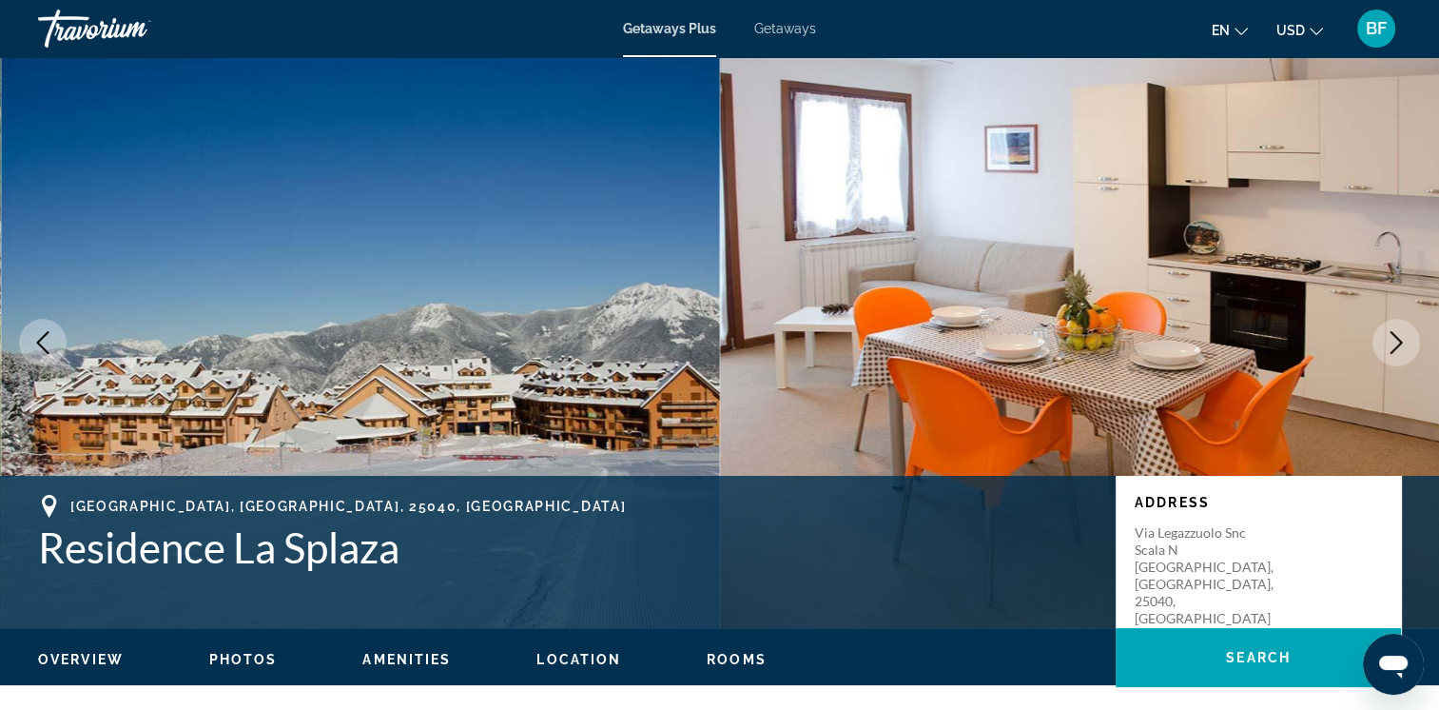
click at [1391, 326] on button "Next image" at bounding box center [1397, 343] width 48 height 48
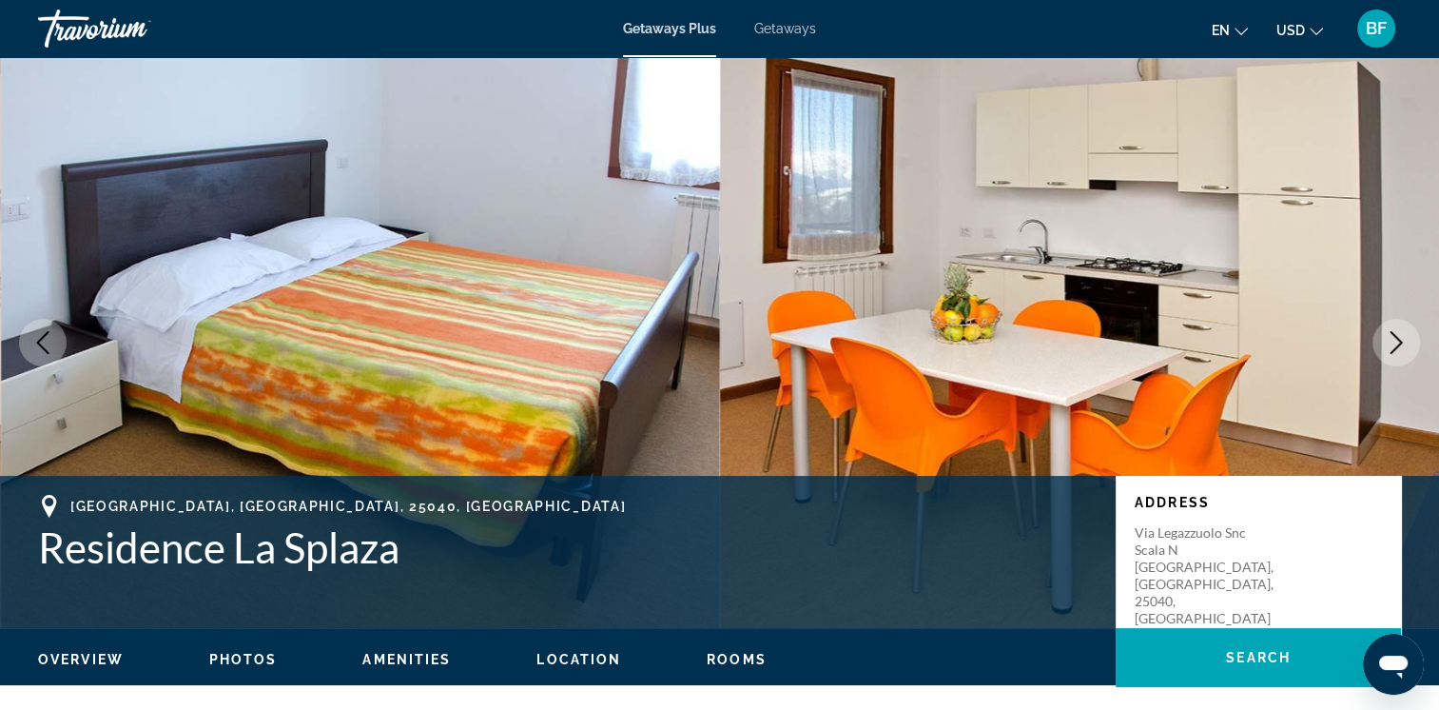
click at [1391, 326] on button "Next image" at bounding box center [1397, 343] width 48 height 48
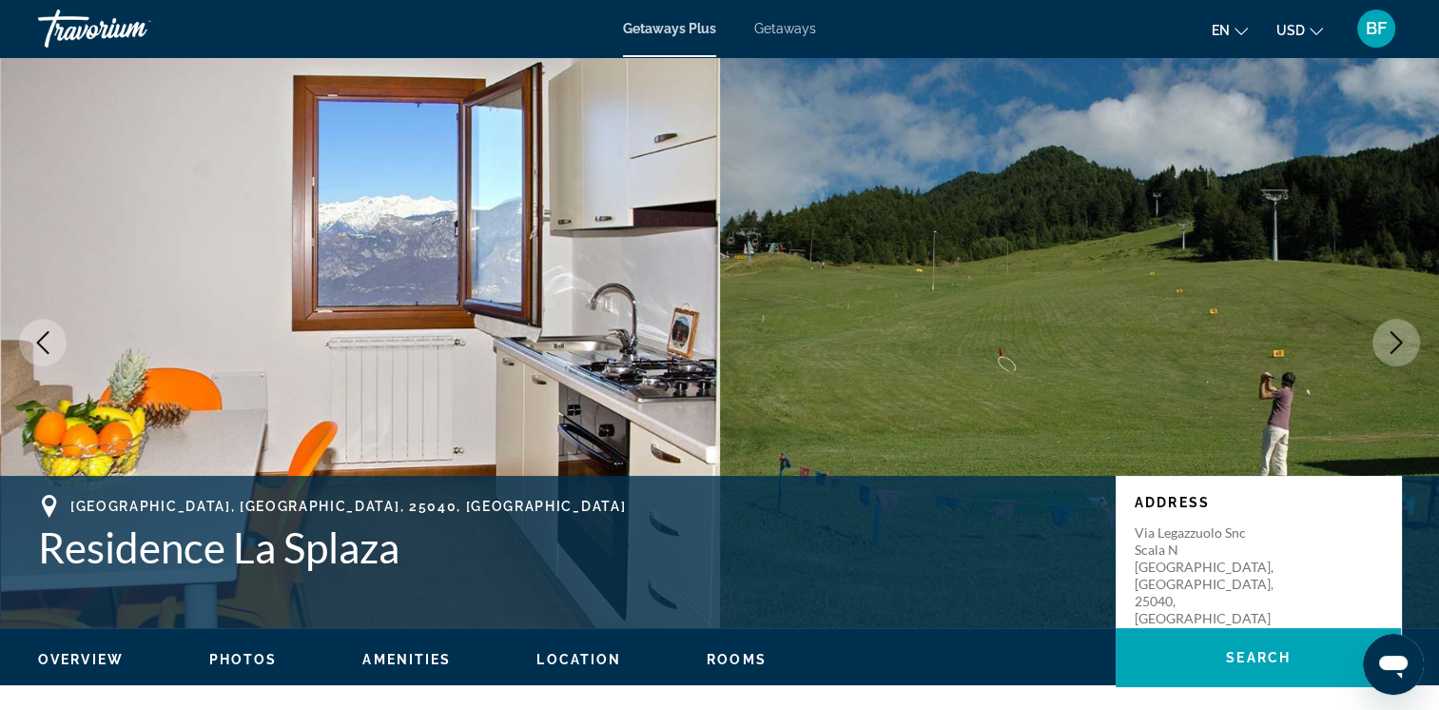
click at [1391, 326] on button "Next image" at bounding box center [1397, 343] width 48 height 48
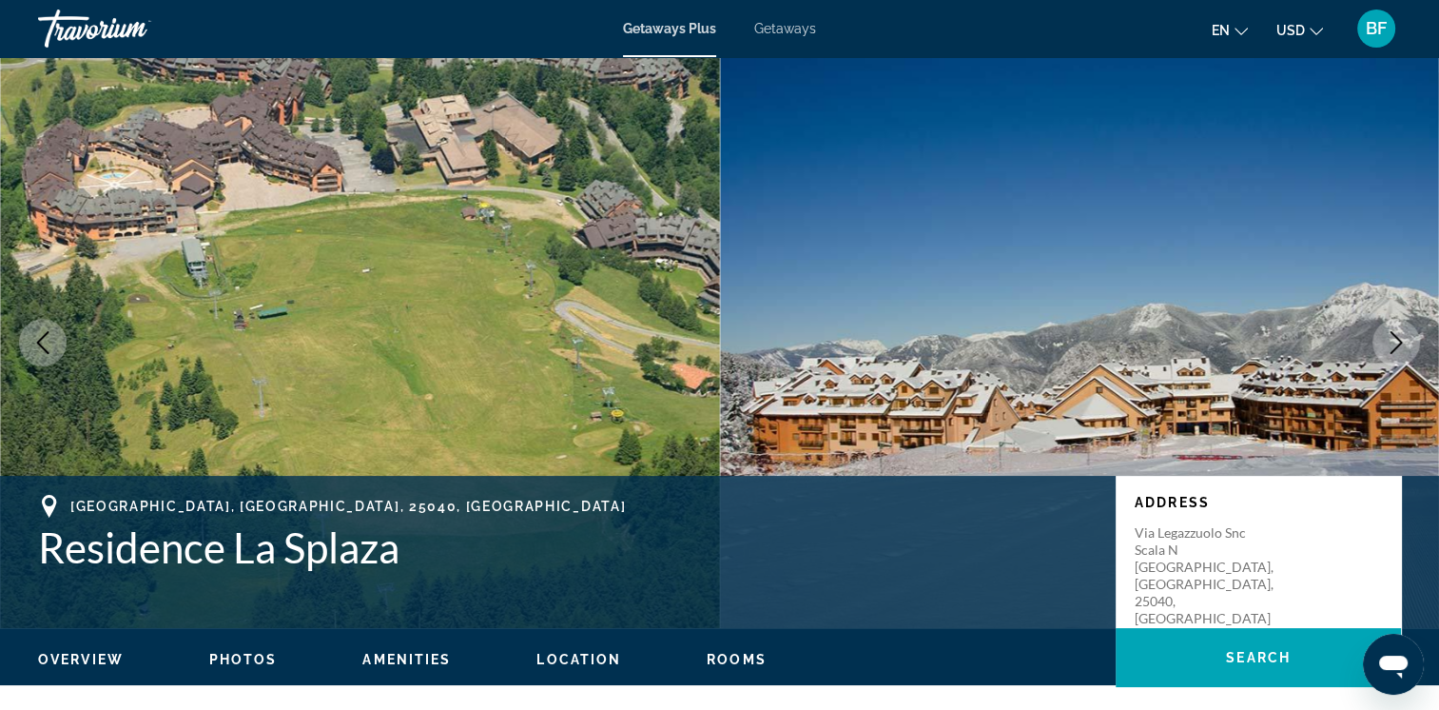
click at [1391, 326] on button "Next image" at bounding box center [1397, 343] width 48 height 48
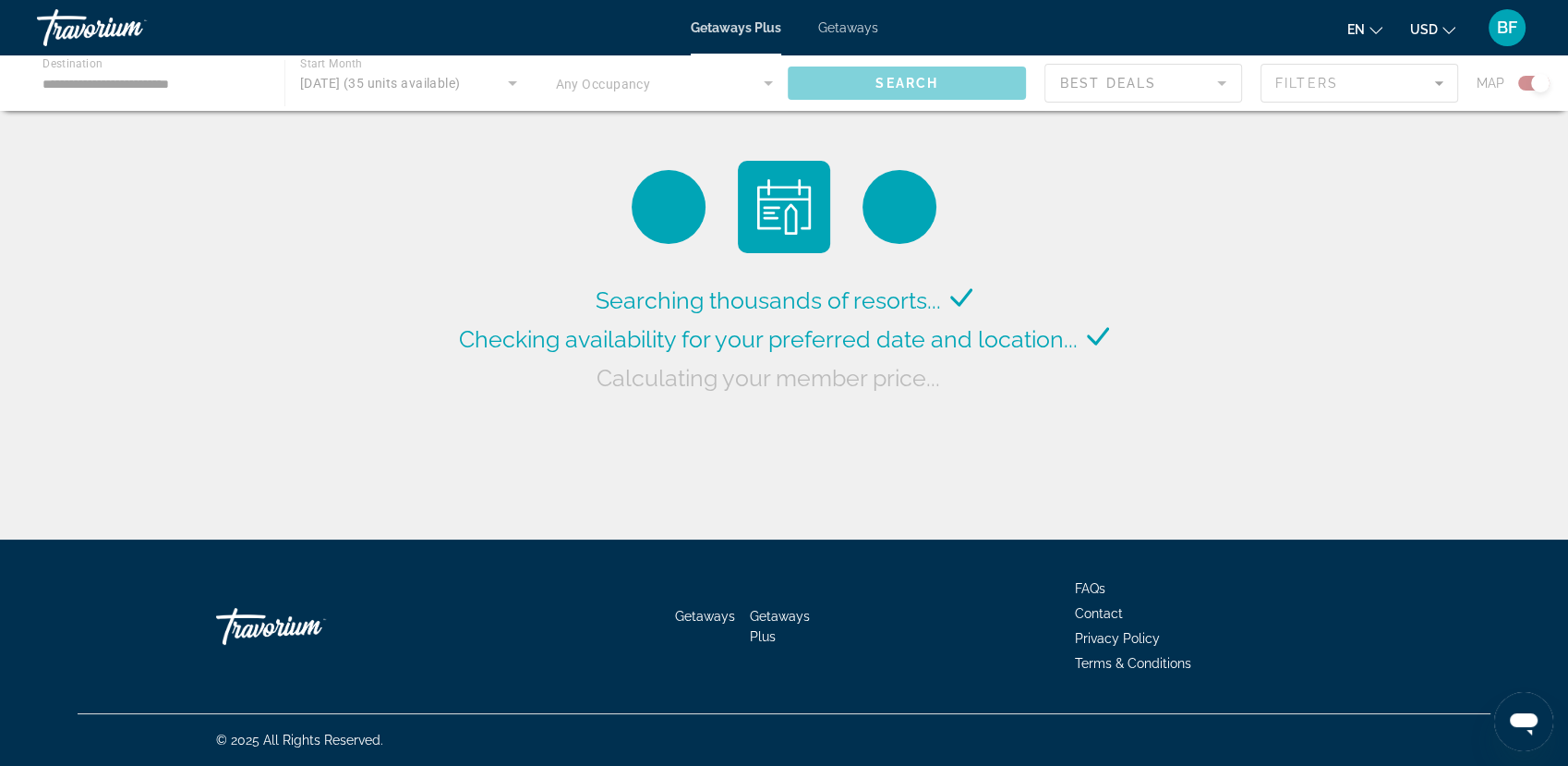
click at [192, 85] on div "Main content" at bounding box center [784, 83] width 1568 height 55
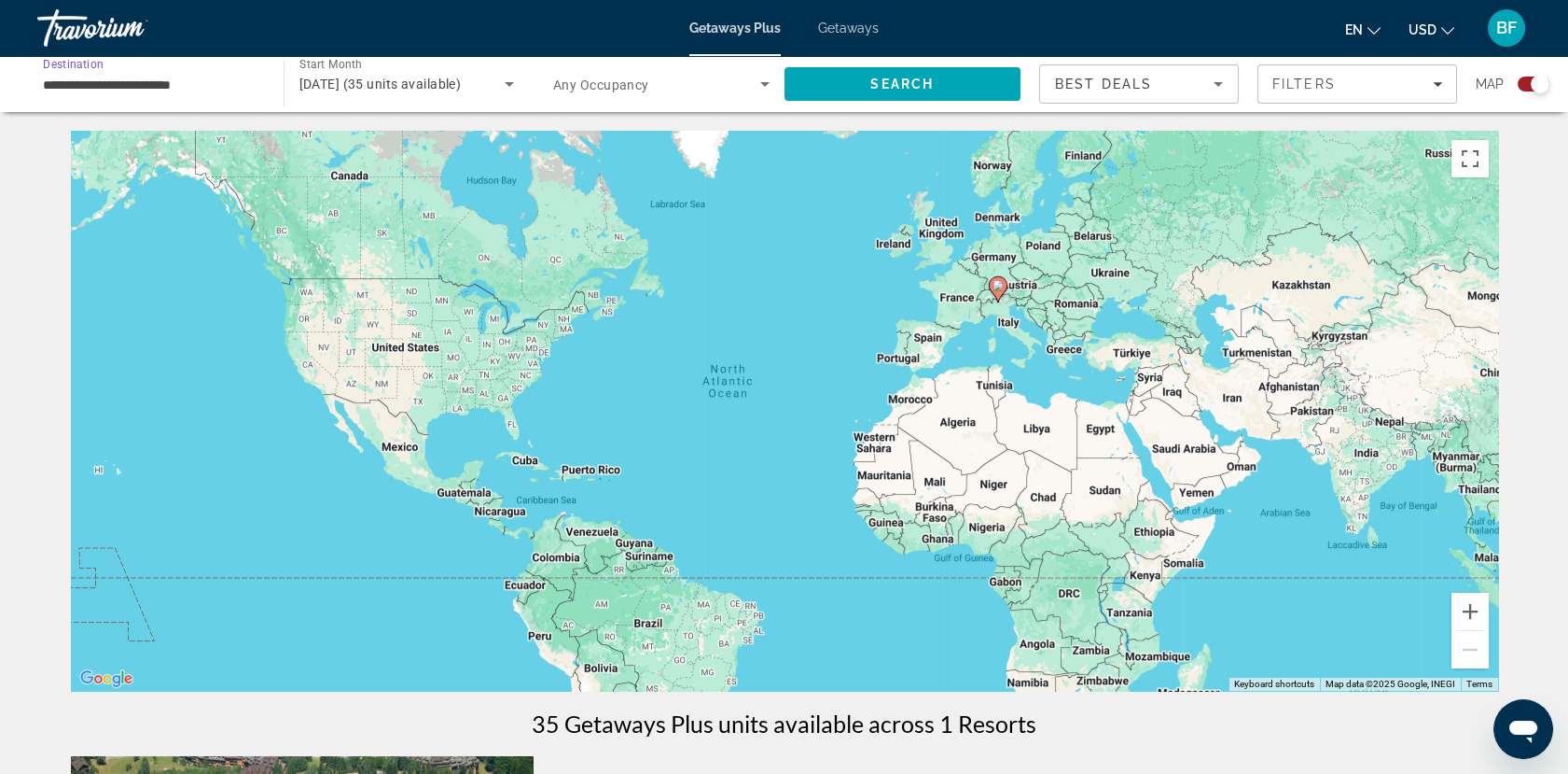
click at [194, 86] on input "**********" at bounding box center [151, 84] width 217 height 23
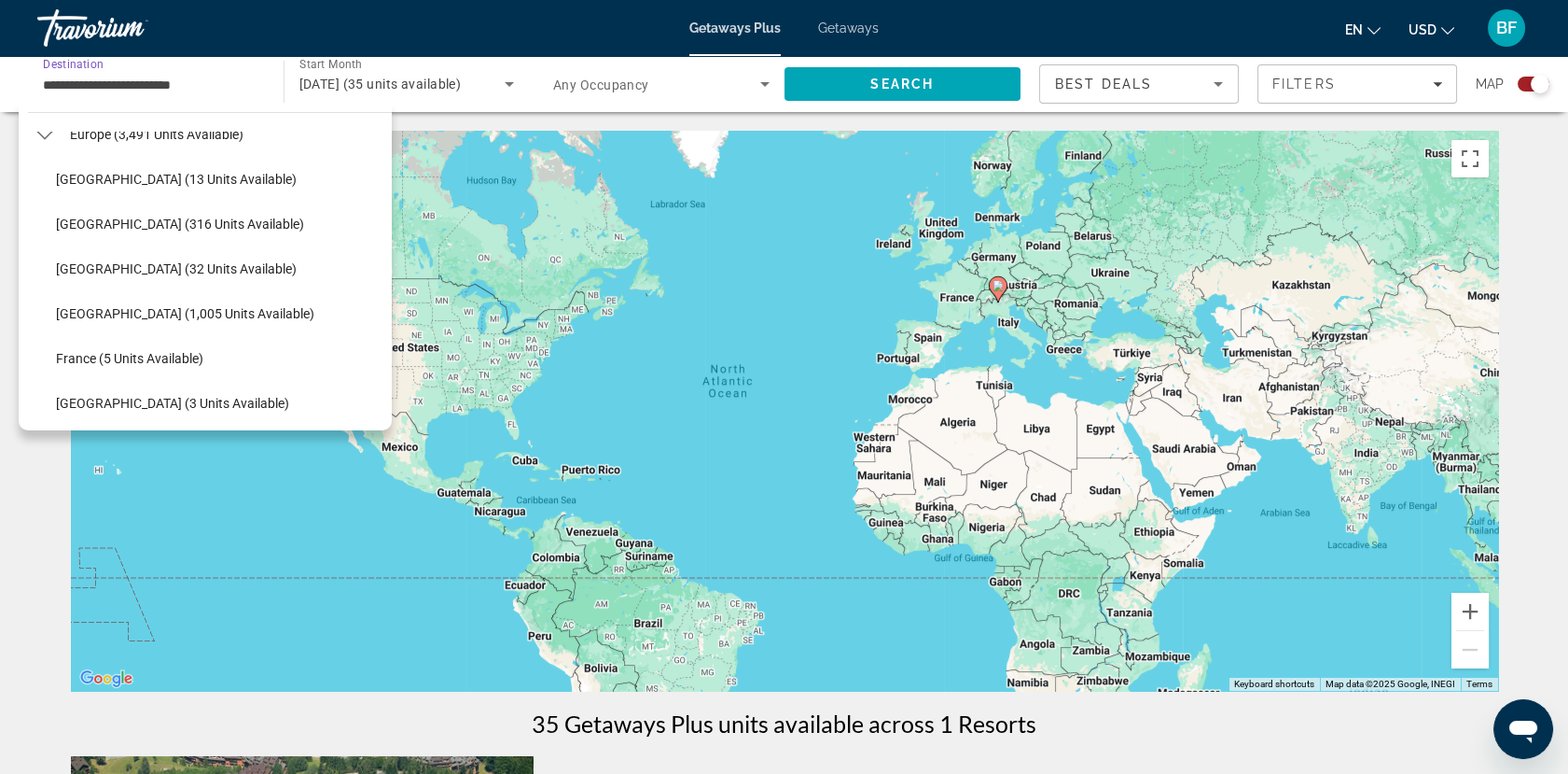
scroll to position [227, 0]
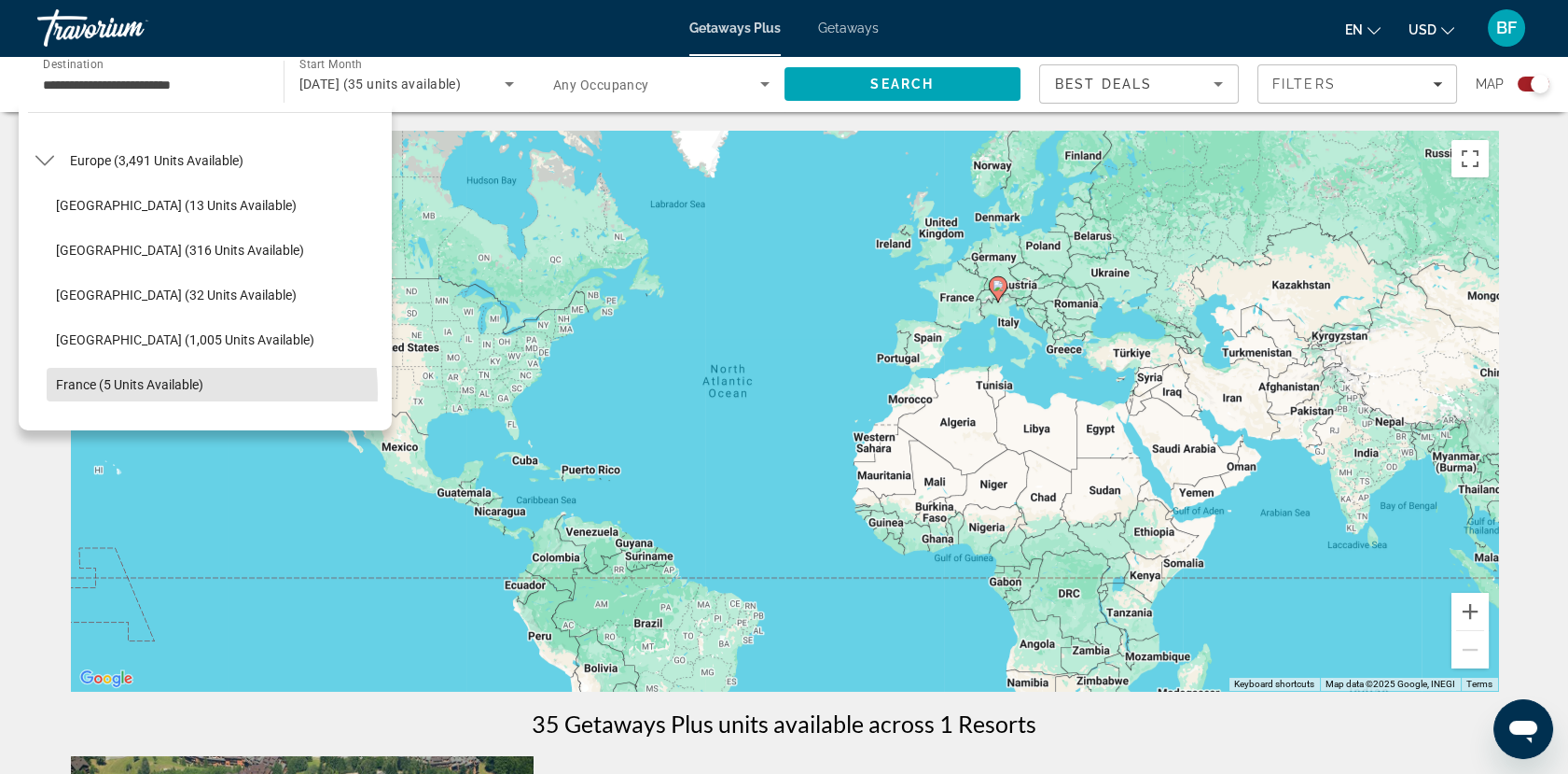
click at [150, 391] on span "Select destination: France (5 units available)" at bounding box center [220, 385] width 345 height 45
type input "**********"
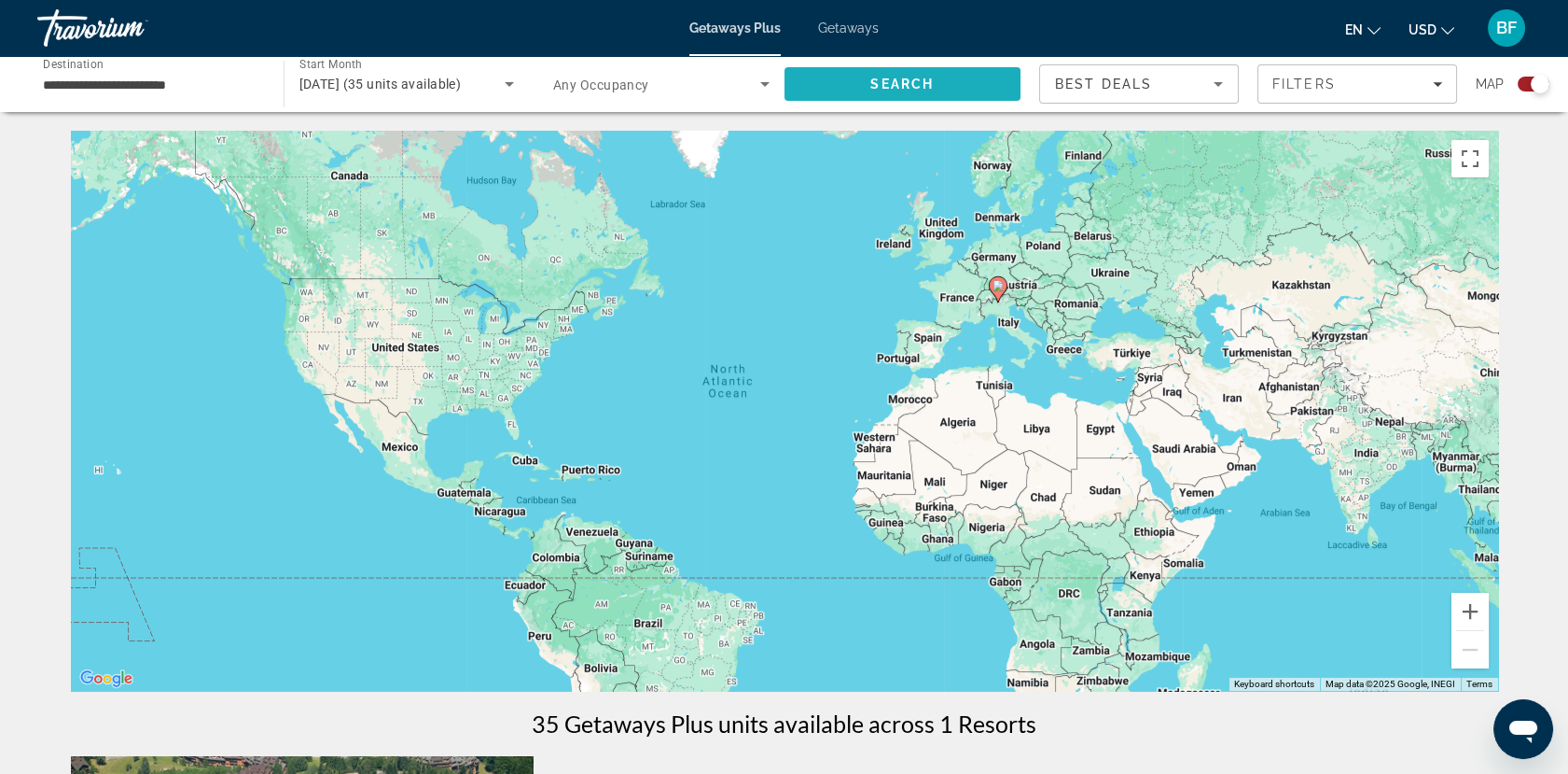
click at [921, 91] on span "Search" at bounding box center [903, 84] width 237 height 45
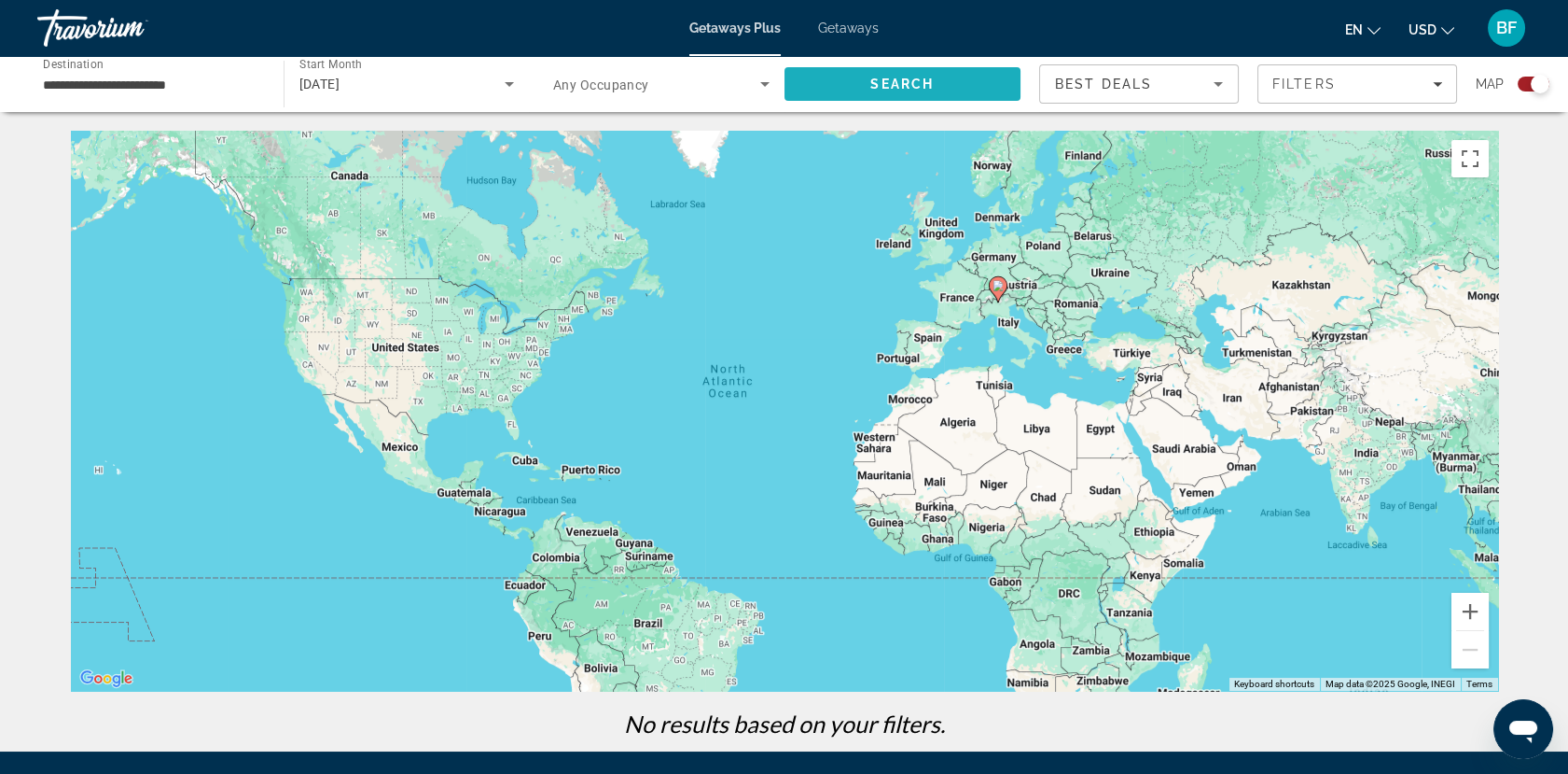
click at [881, 82] on span "Search" at bounding box center [901, 83] width 64 height 15
click at [954, 308] on div "To activate drag with keyboard, press Alt + Enter. Once in keyboard drag state,…" at bounding box center [784, 410] width 1427 height 560
click at [380, 61] on div "[DATE]" at bounding box center [407, 83] width 216 height 52
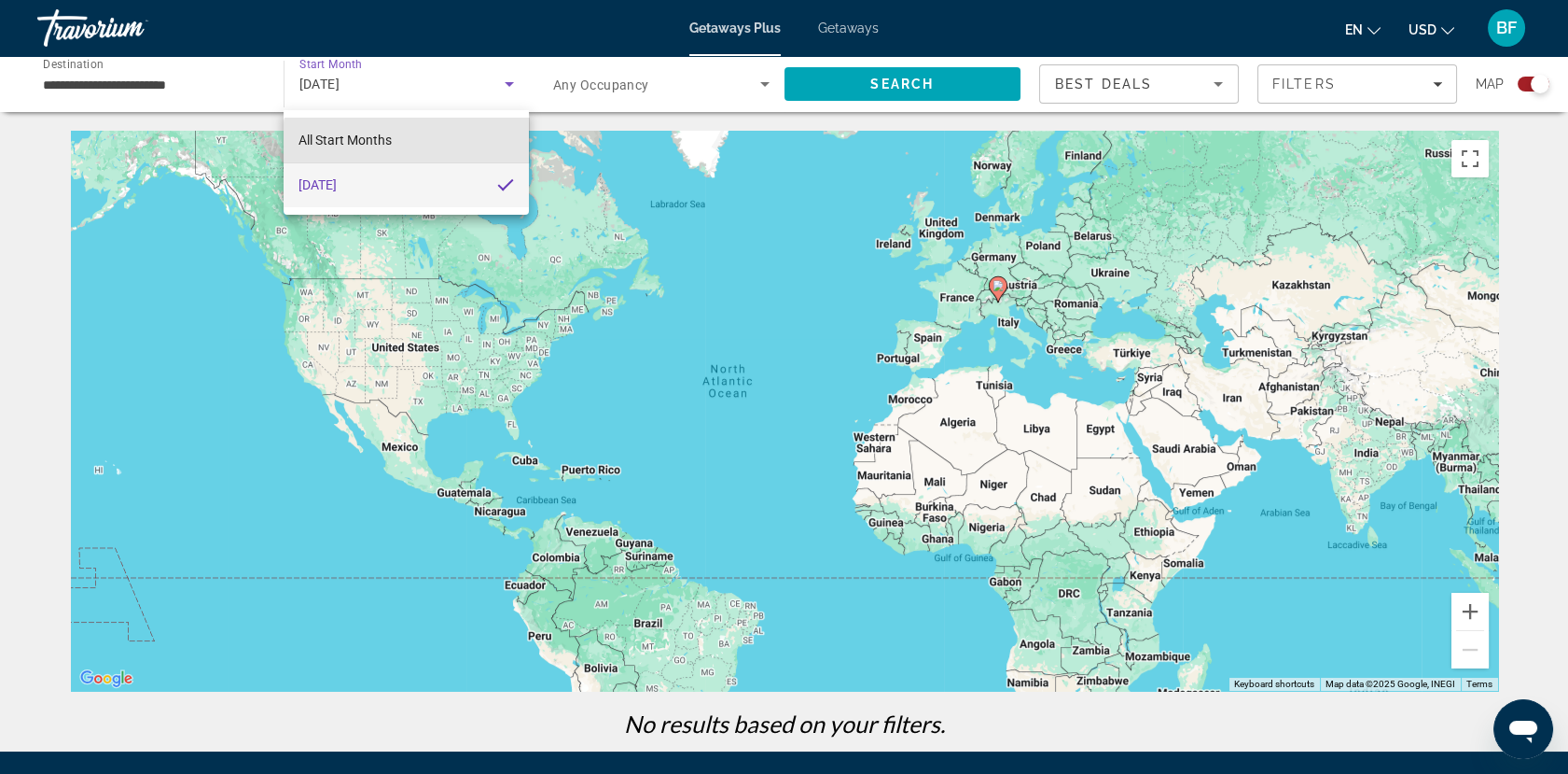
click at [410, 147] on mat-option "All Start Months" at bounding box center [406, 140] width 245 height 45
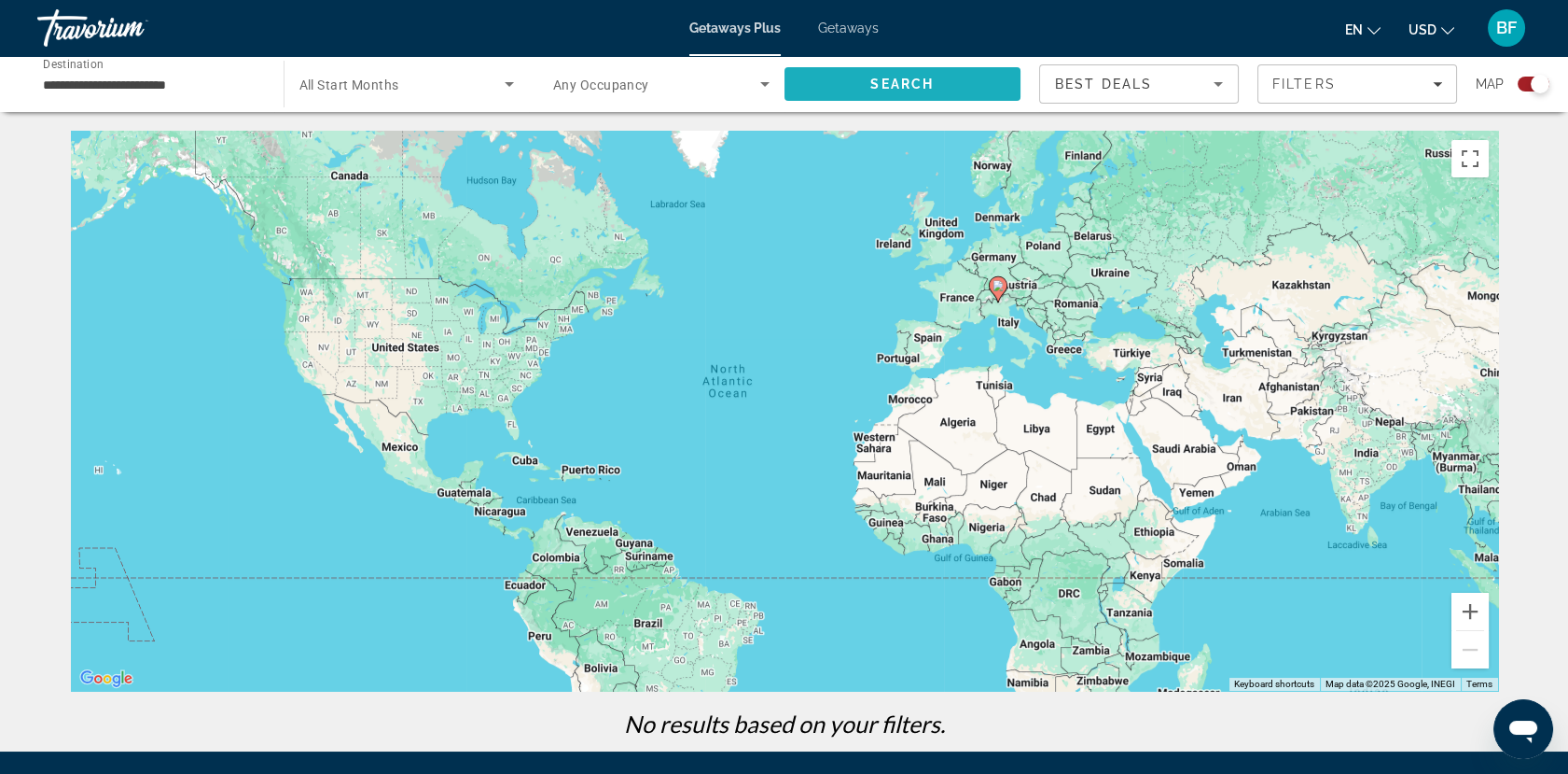
click at [861, 83] on span "Search" at bounding box center [903, 84] width 237 height 45
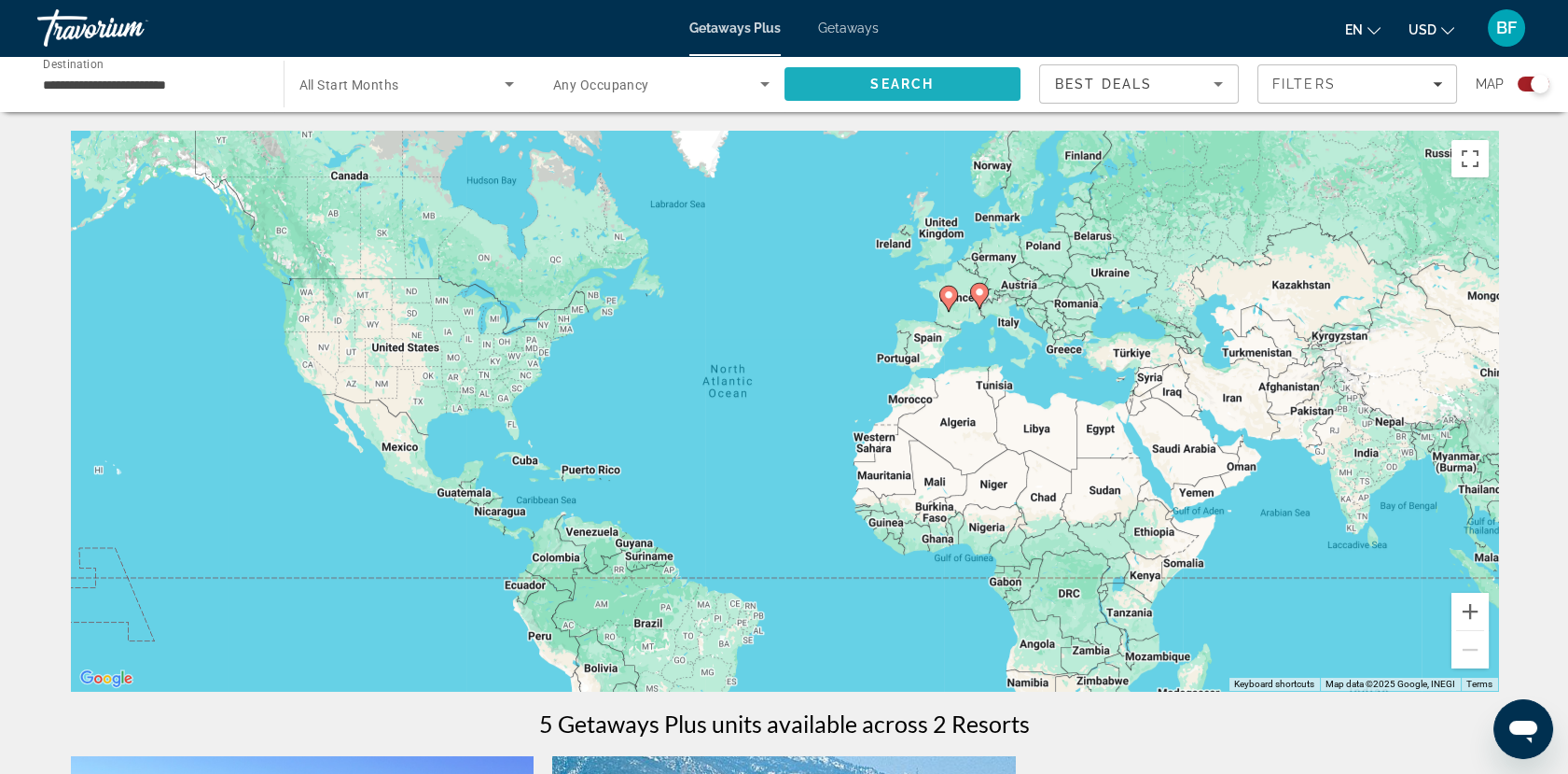
click at [861, 83] on span "Search" at bounding box center [903, 84] width 237 height 45
click at [947, 293] on image "Main content" at bounding box center [948, 294] width 11 height 11
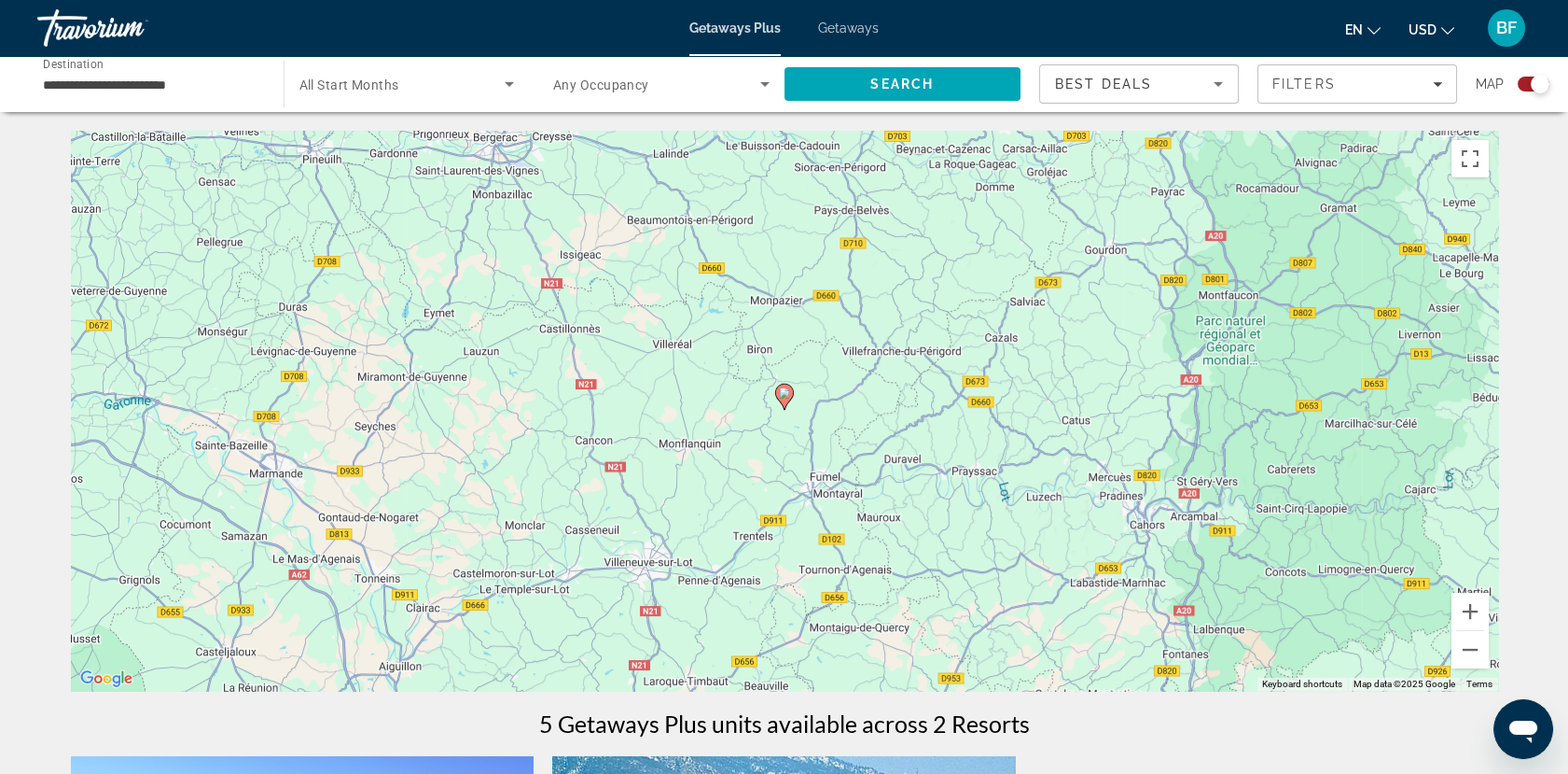
click at [788, 397] on image "Main content" at bounding box center [784, 392] width 11 height 11
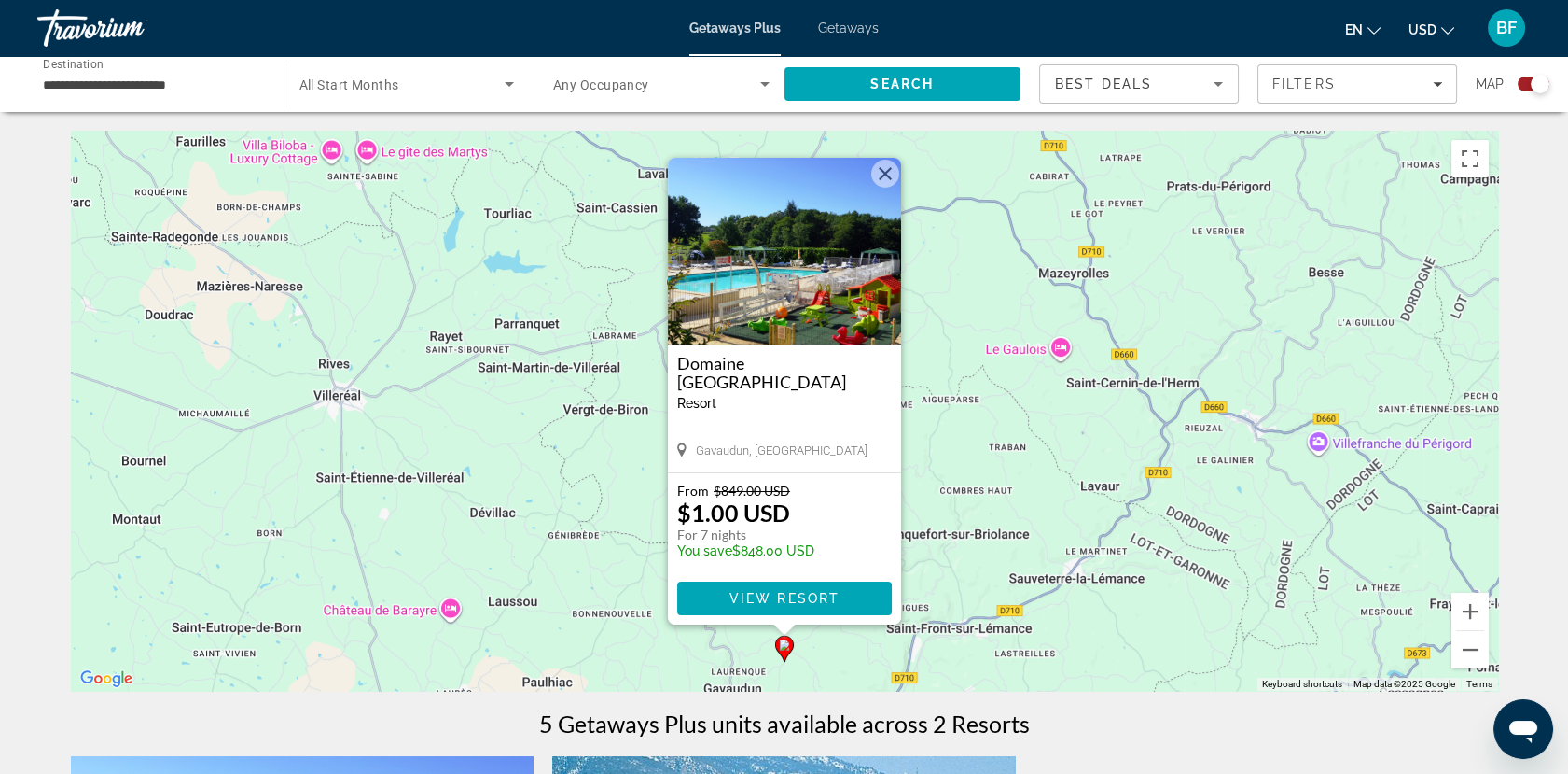
click at [822, 608] on span "Main content" at bounding box center [784, 598] width 215 height 45
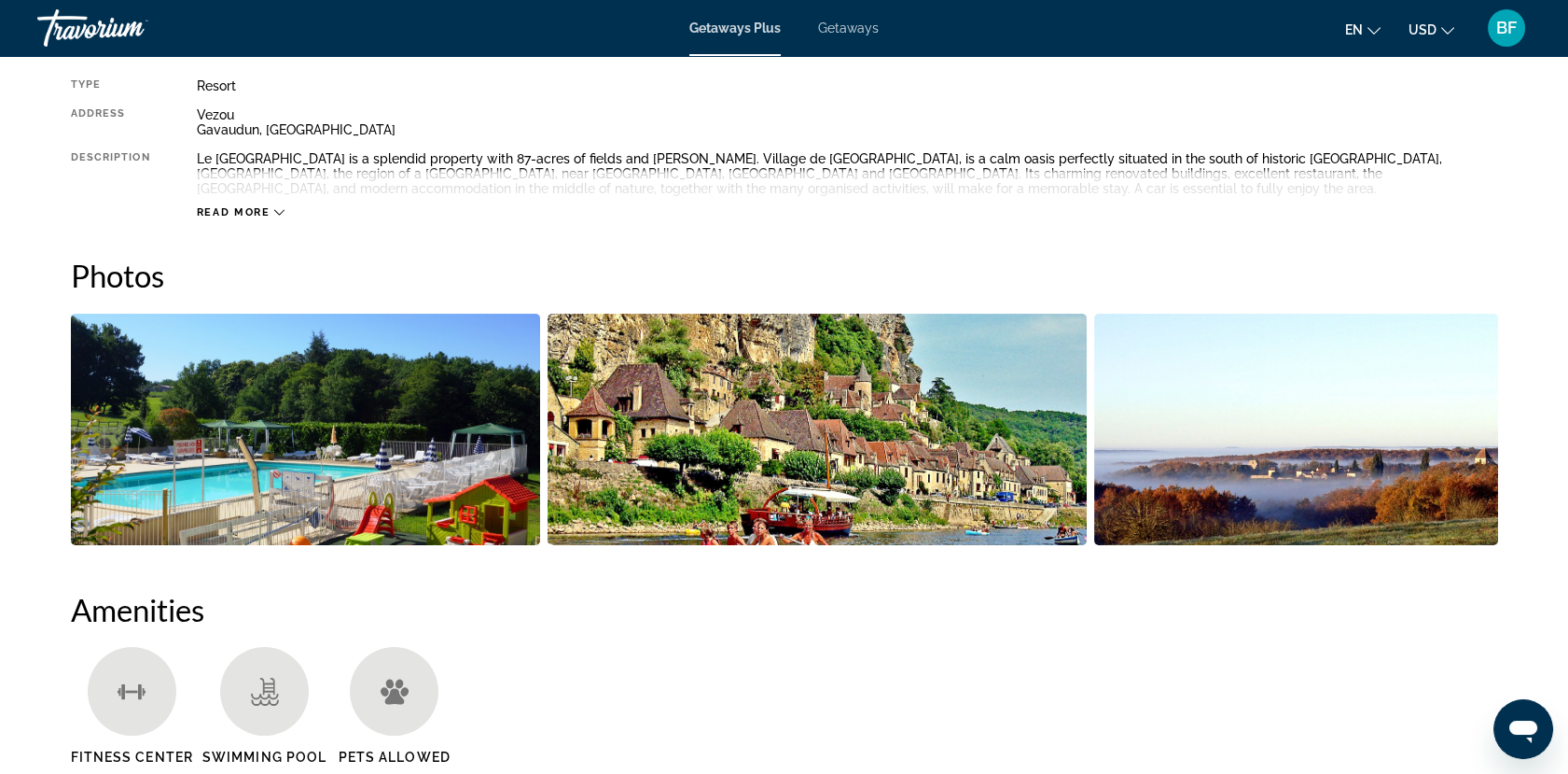
scroll to position [649, 0]
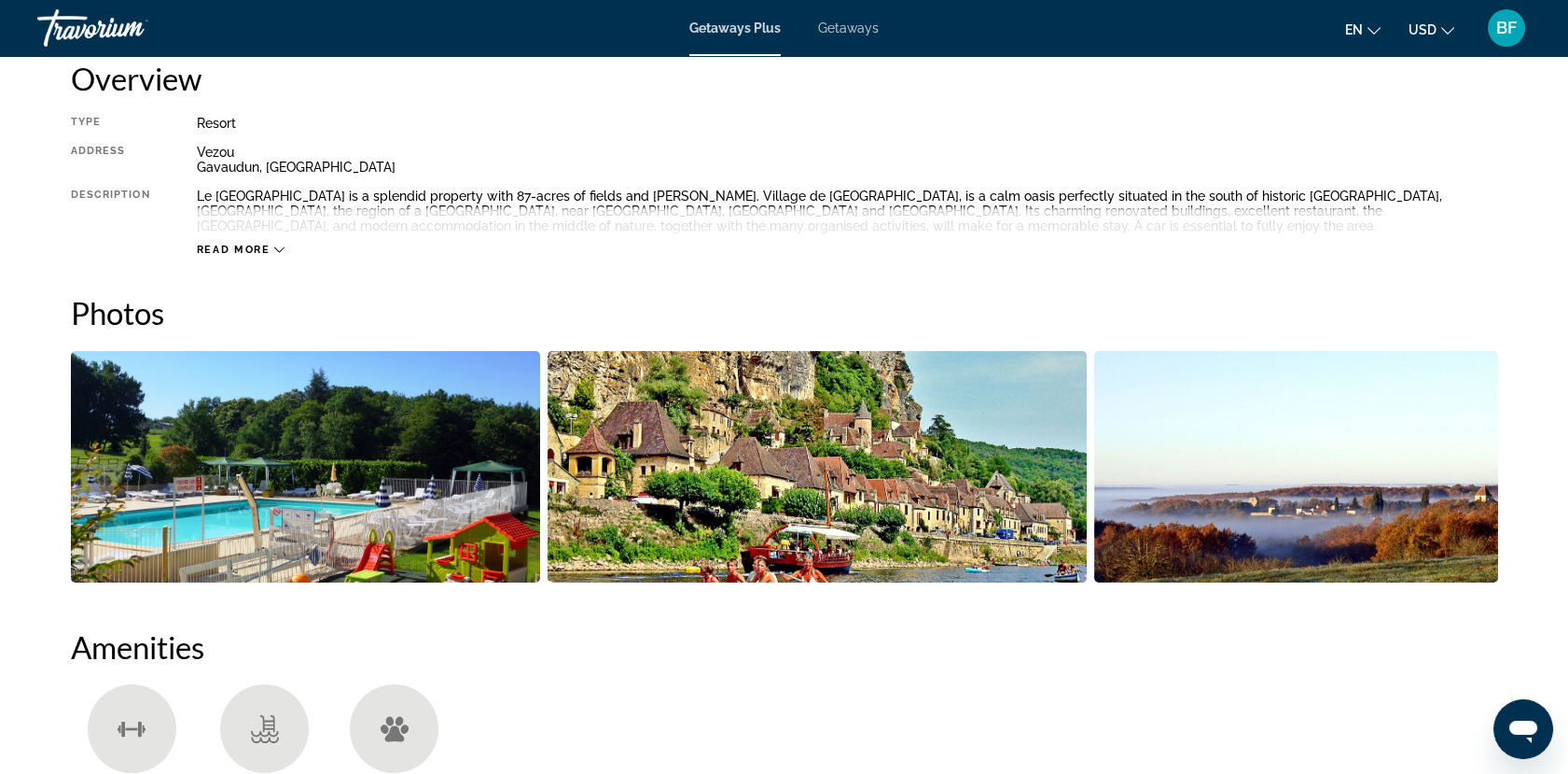
click at [323, 439] on img "Open full-screen image slider" at bounding box center [305, 467] width 469 height 232
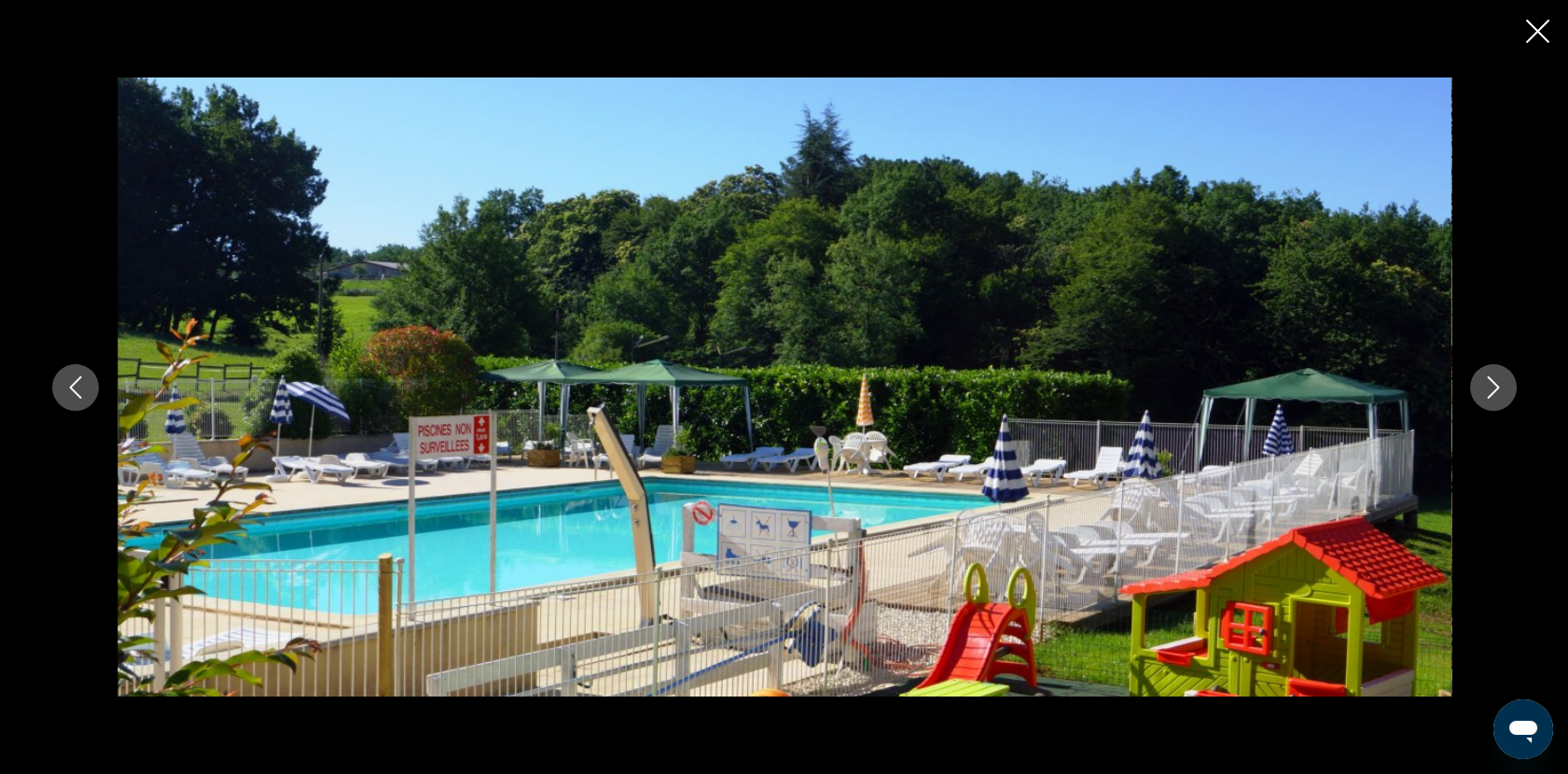
click at [1424, 391] on icon "Next image" at bounding box center [1492, 387] width 12 height 23
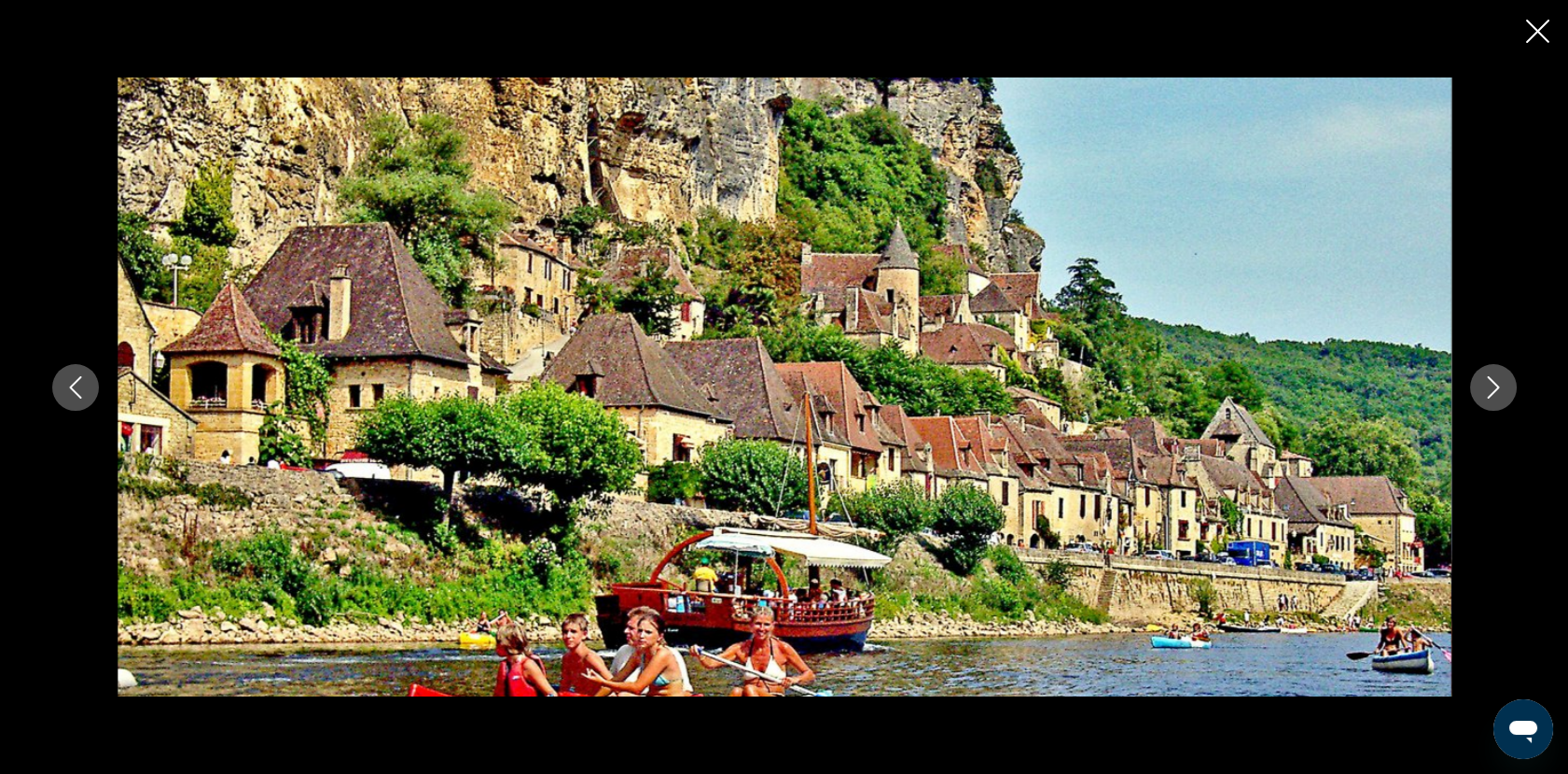
click at [1424, 391] on icon "Next image" at bounding box center [1492, 387] width 12 height 23
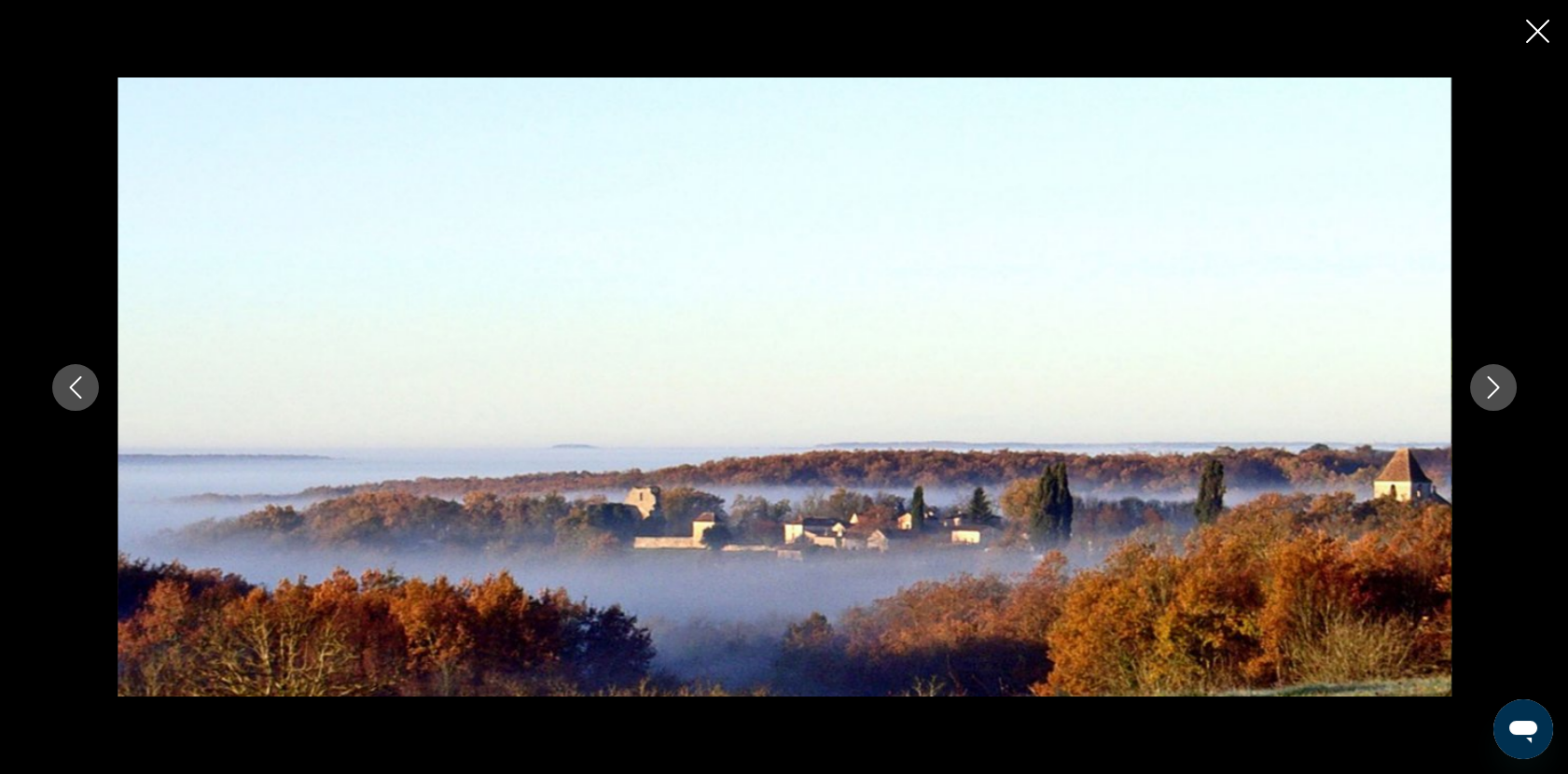
click at [1424, 391] on icon "Next image" at bounding box center [1492, 387] width 12 height 23
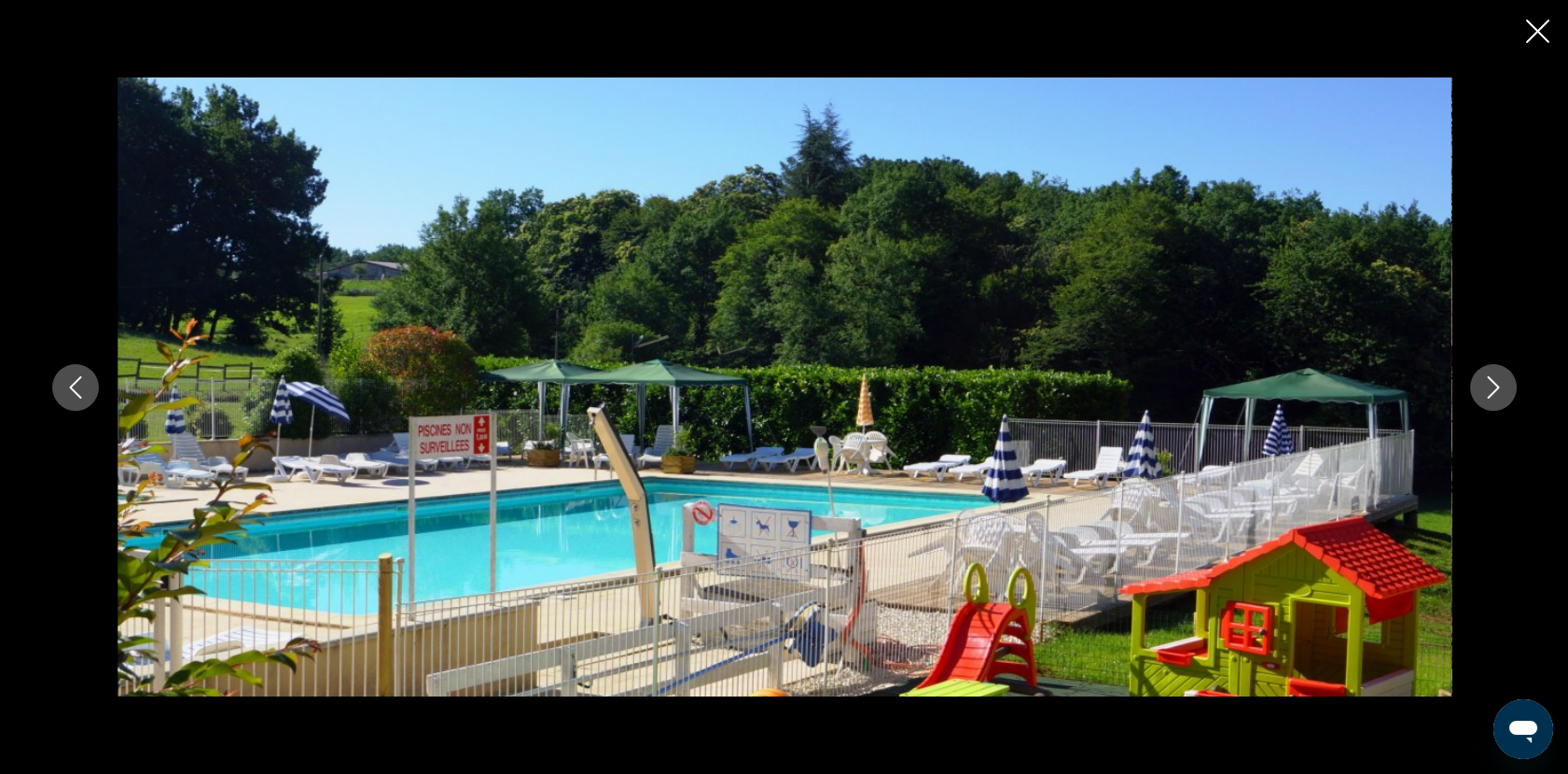
click at [1424, 391] on icon "Next image" at bounding box center [1492, 387] width 12 height 23
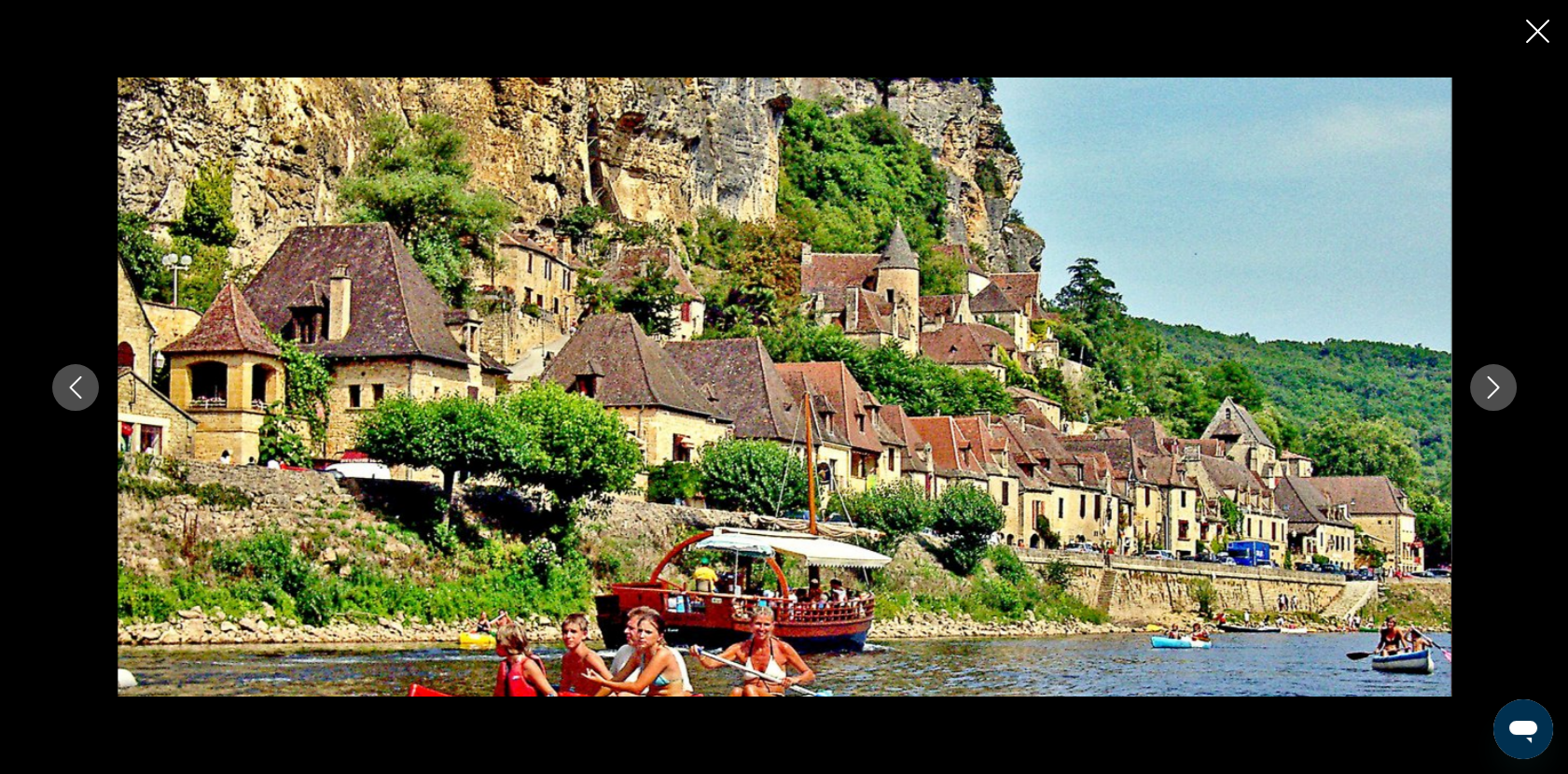
click at [1424, 391] on icon "Next image" at bounding box center [1492, 387] width 12 height 23
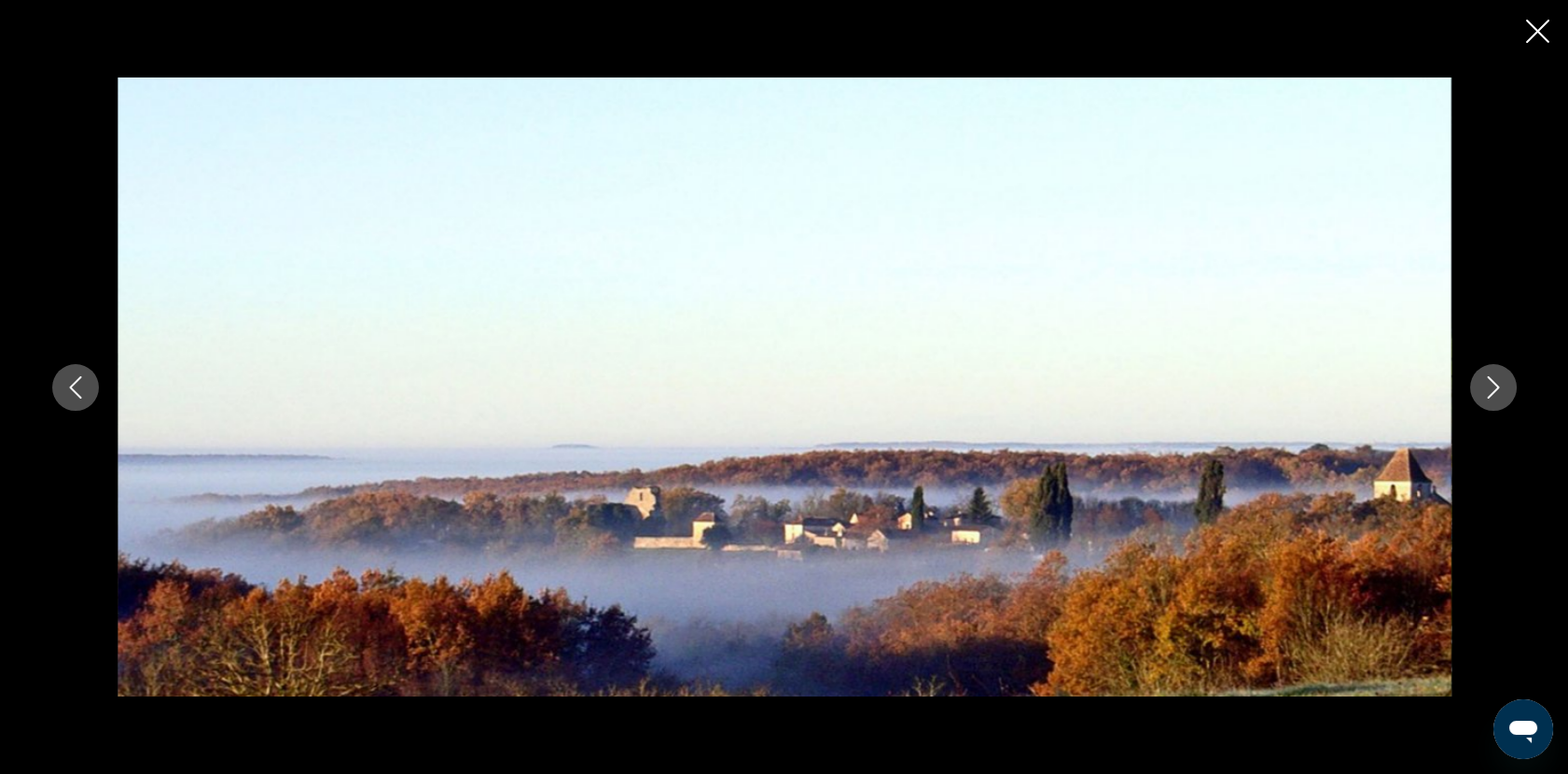
click at [1424, 42] on icon "Close slideshow" at bounding box center [1538, 31] width 24 height 24
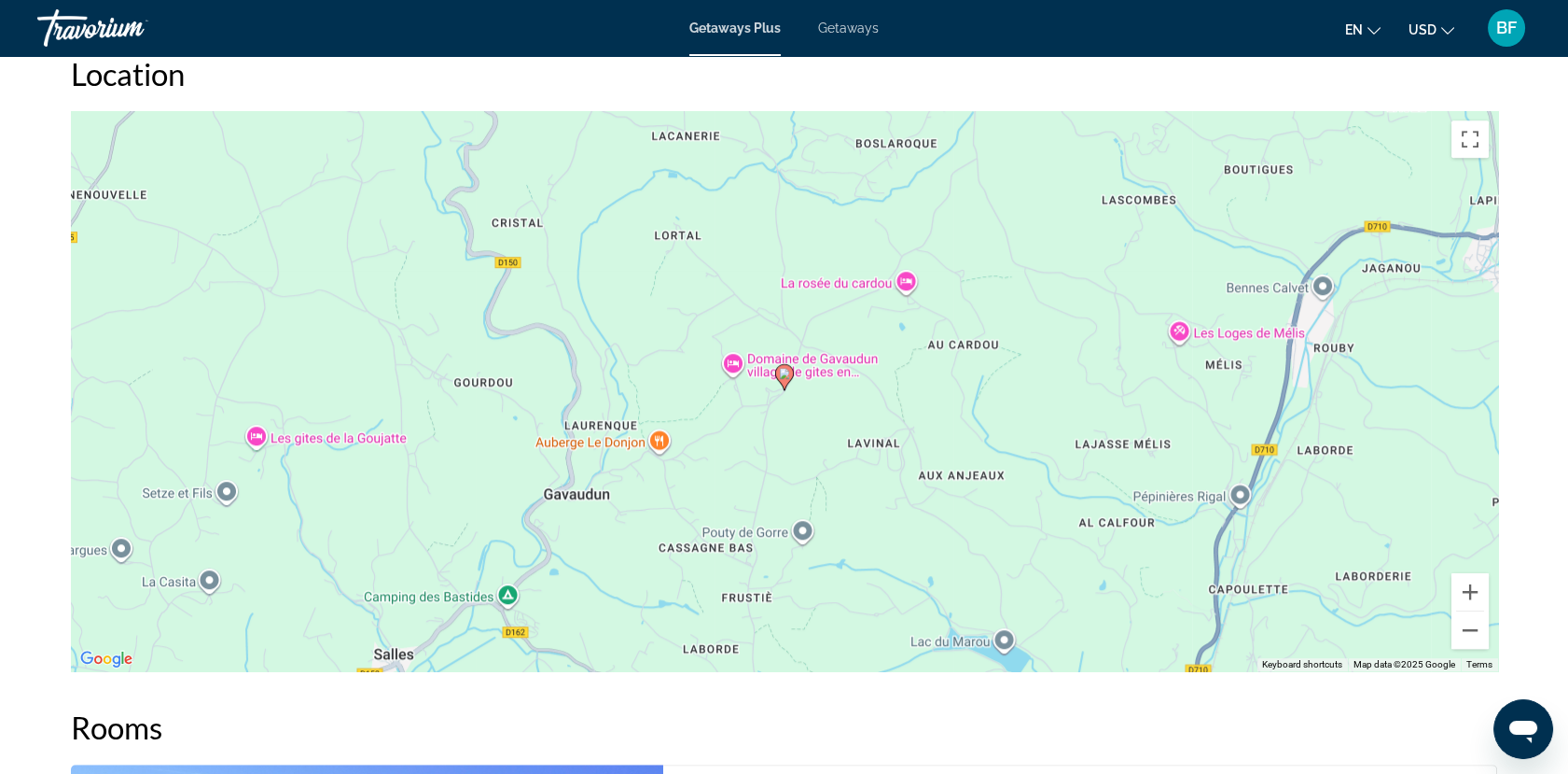
scroll to position [2674, 0]
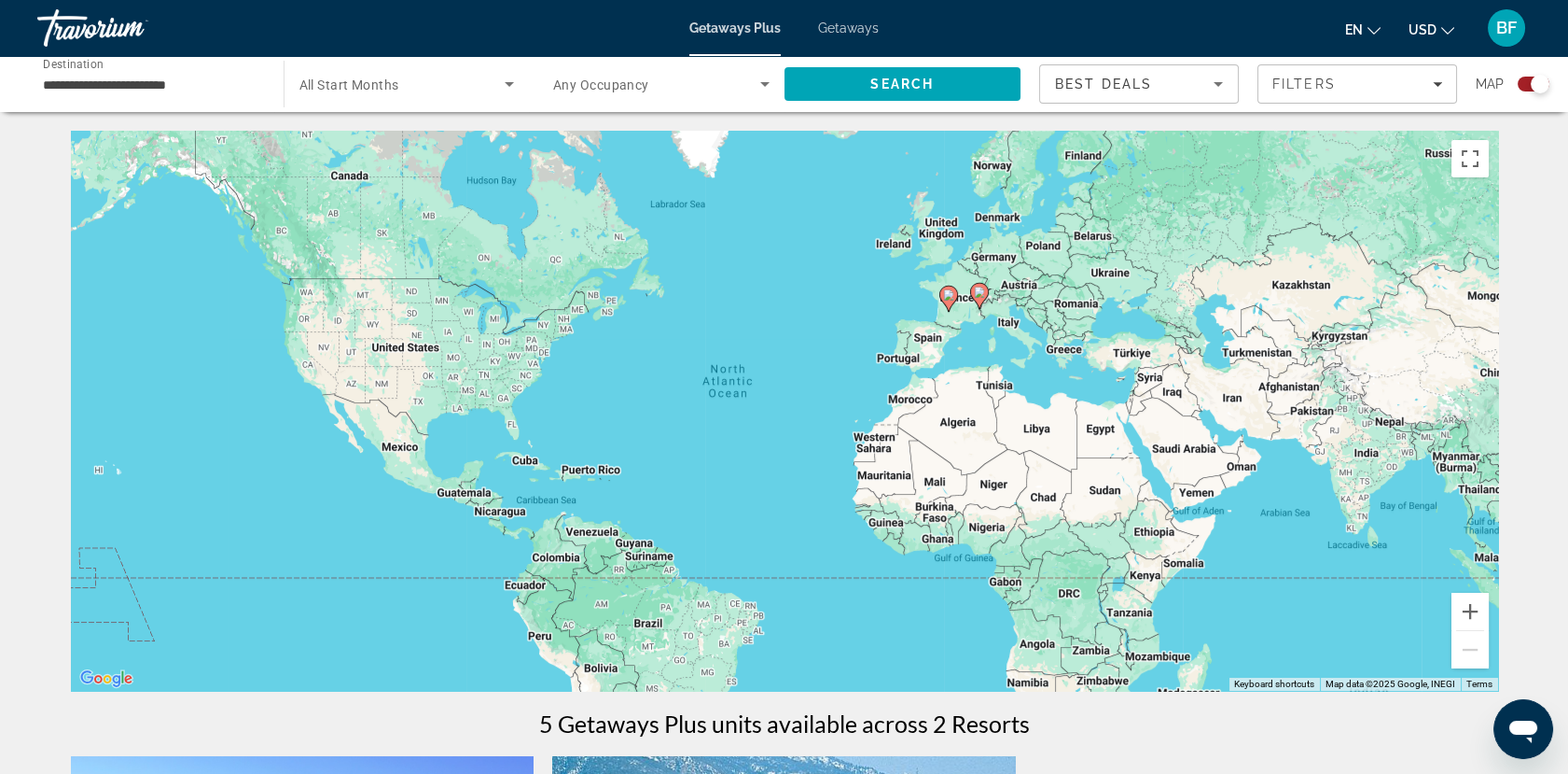
click at [875, 28] on span "Getaways" at bounding box center [848, 27] width 61 height 15
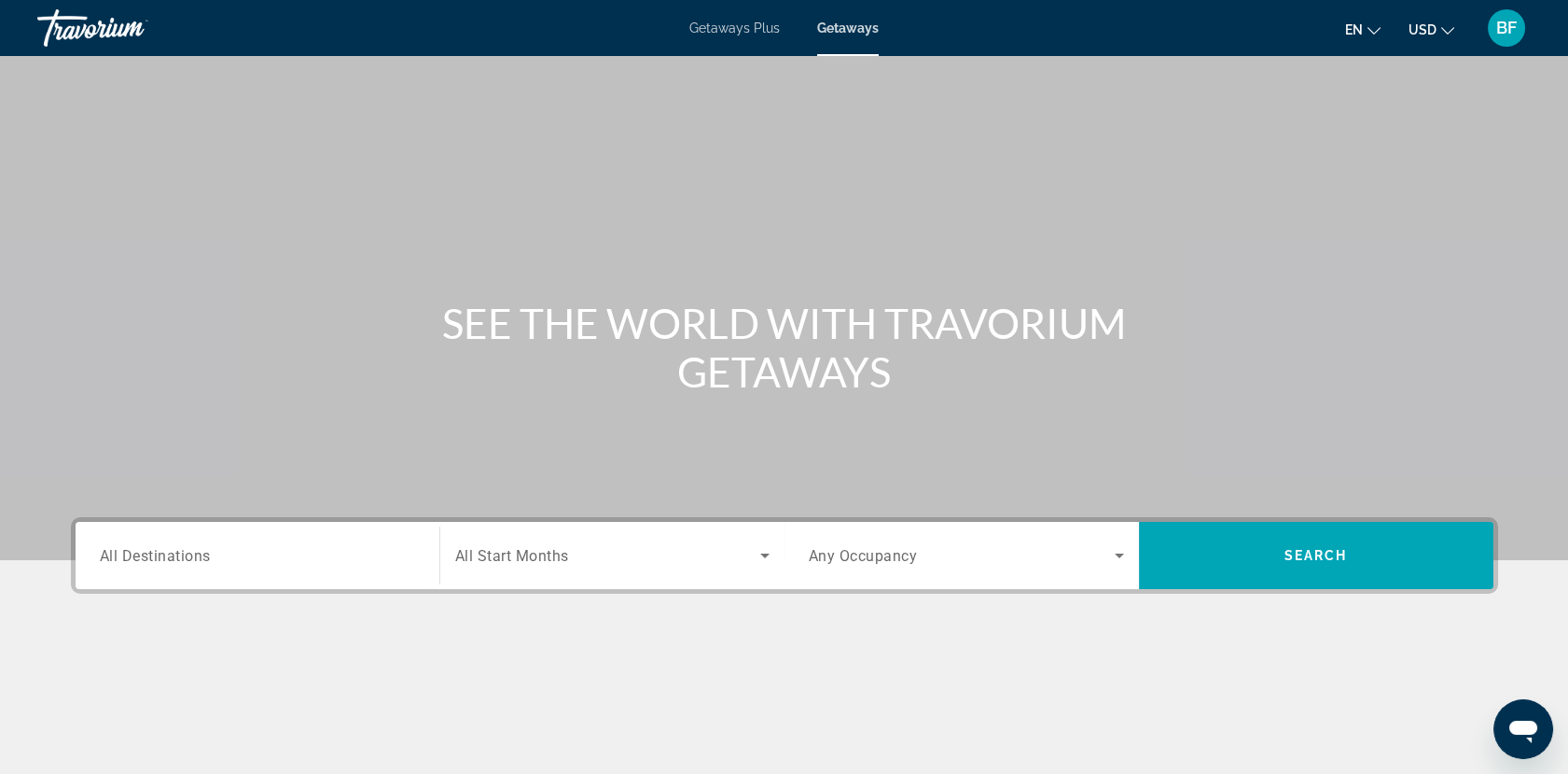
click at [726, 33] on span "Getaways Plus" at bounding box center [734, 27] width 90 height 15
click at [351, 558] on input "Destination All Destinations" at bounding box center [257, 555] width 315 height 23
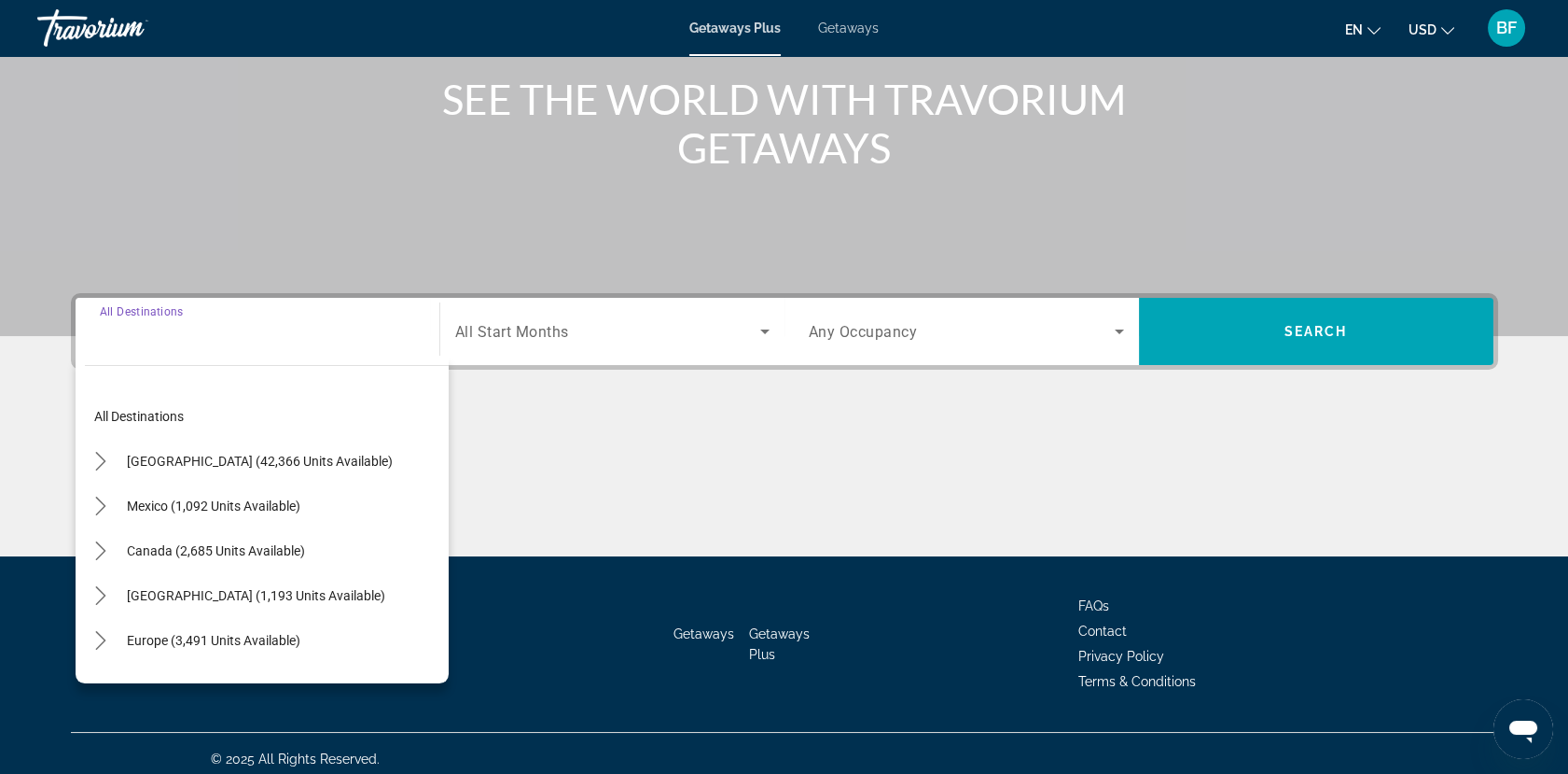
scroll to position [233, 0]
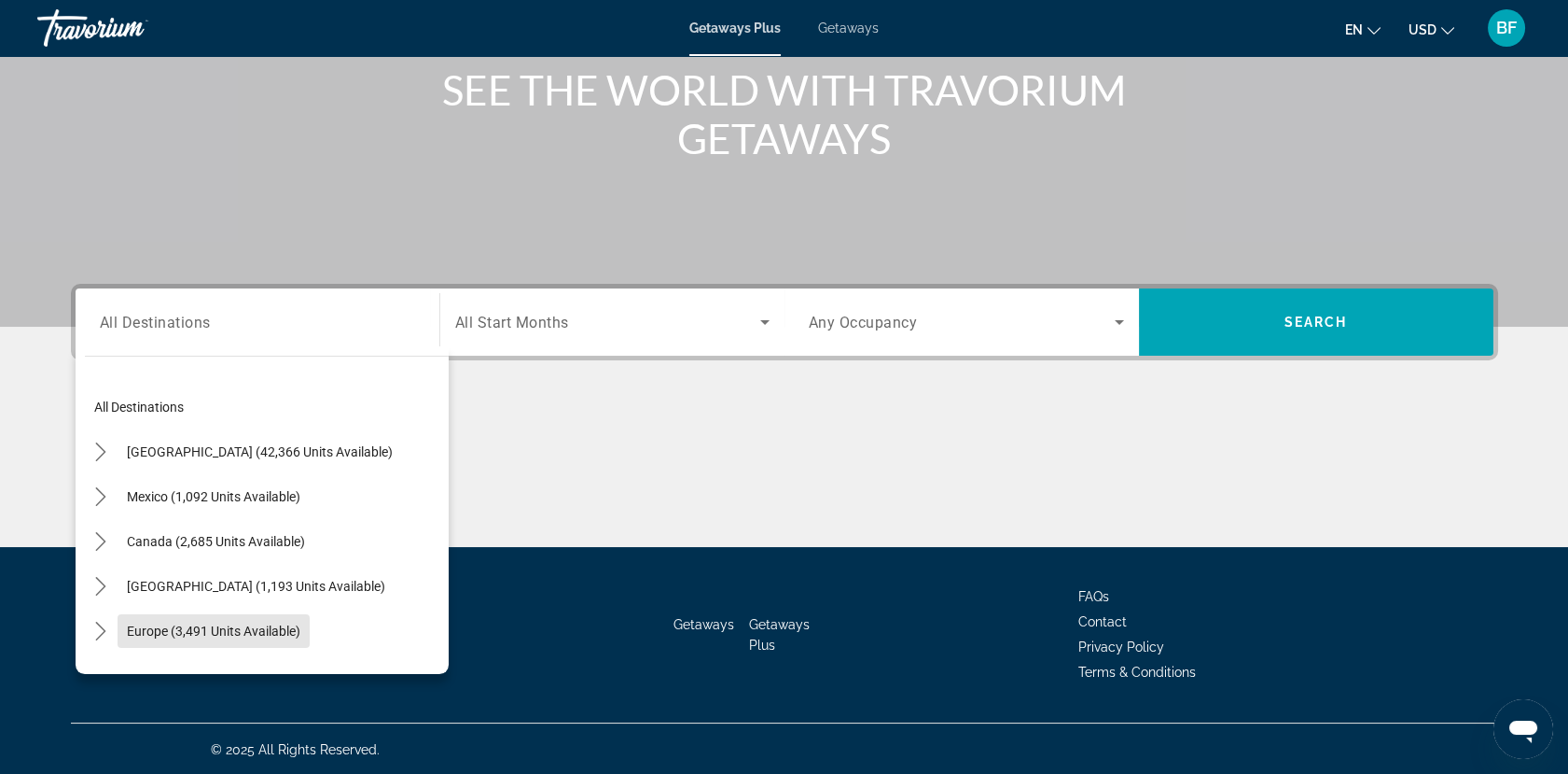
click at [292, 626] on span "Europe (3,491 units available)" at bounding box center [213, 630] width 174 height 15
type input "**********"
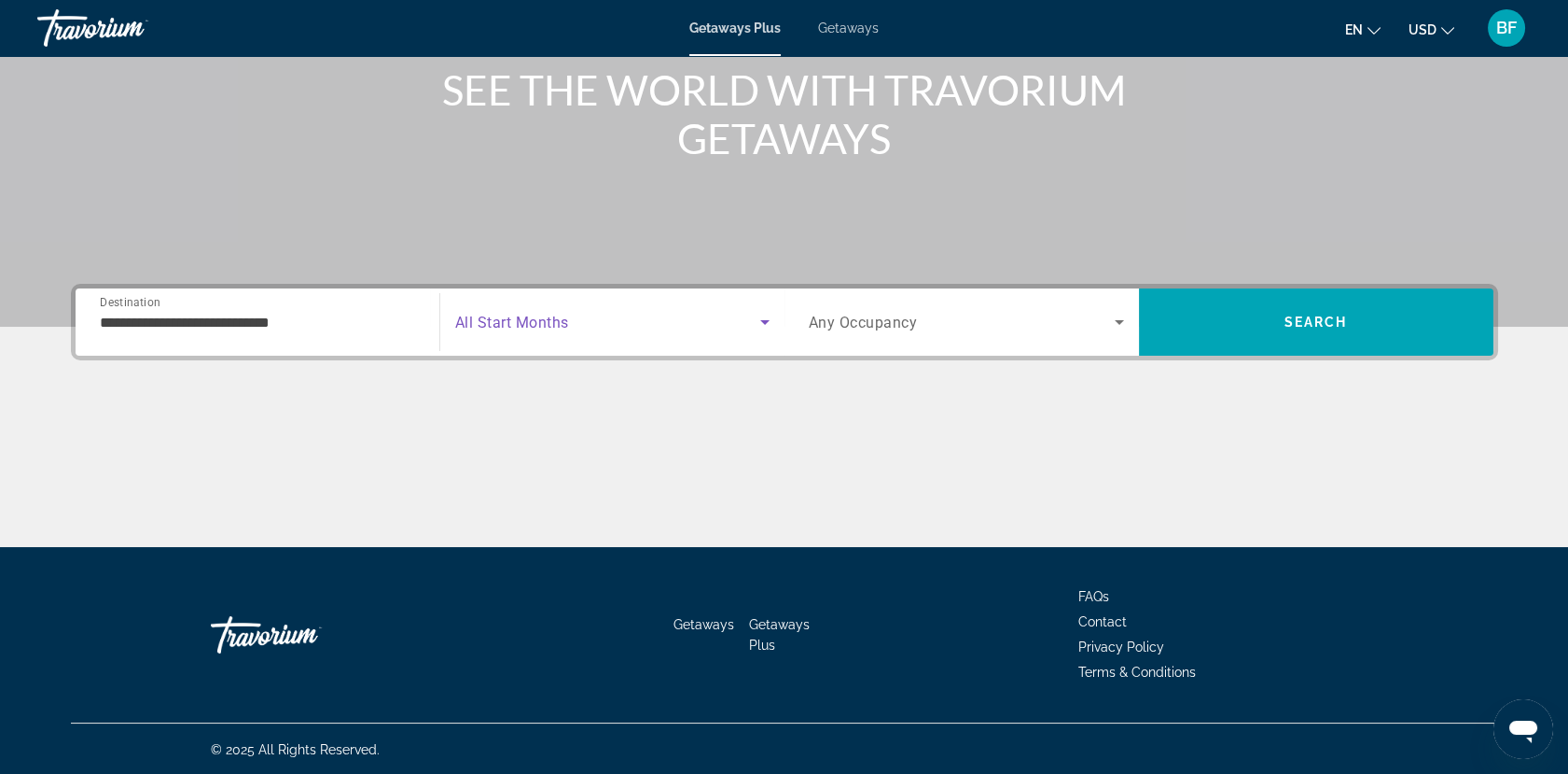
click at [762, 321] on icon "Search widget" at bounding box center [765, 322] width 10 height 5
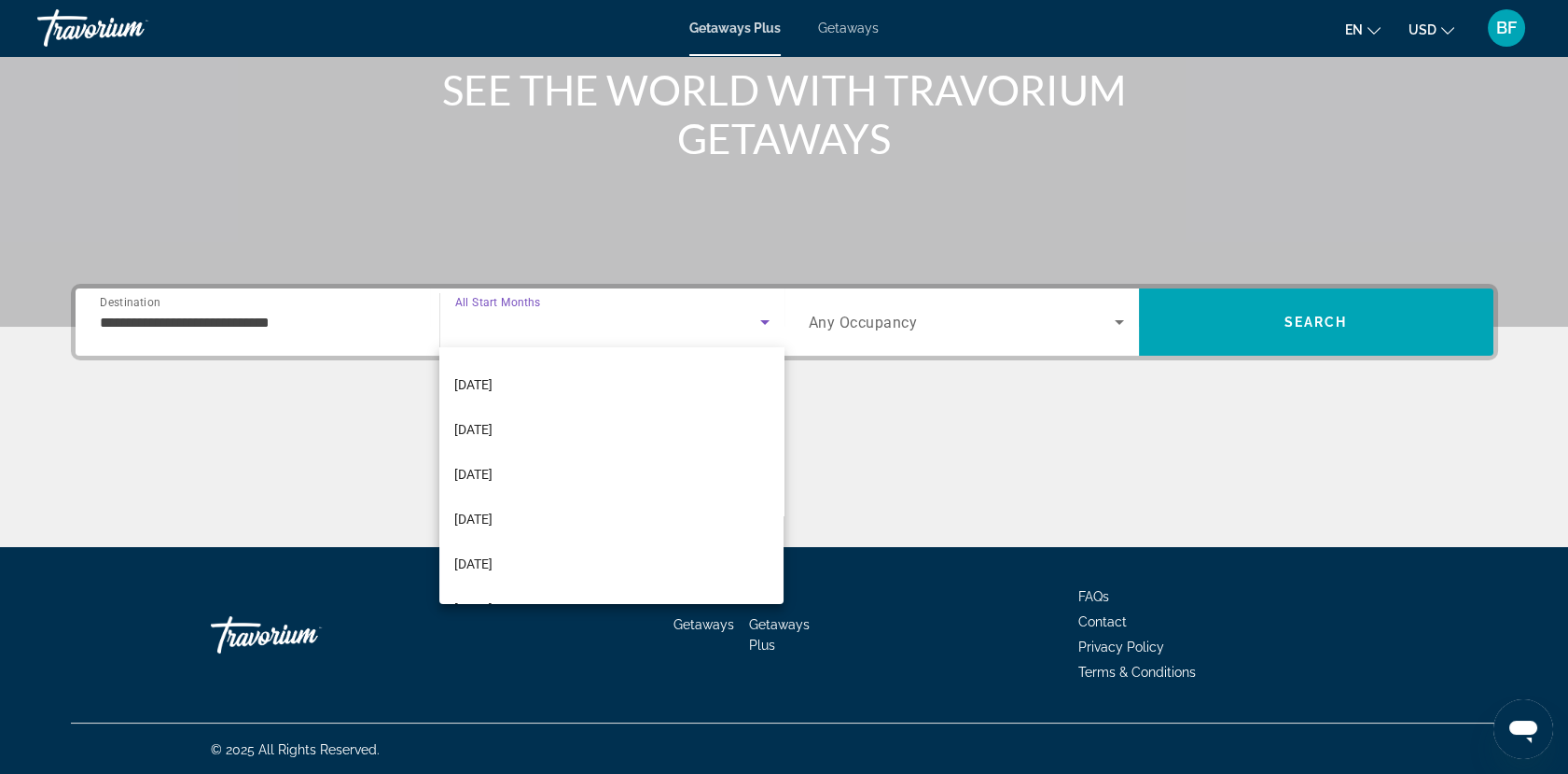
scroll to position [317, 0]
click at [562, 478] on mat-option "[DATE]" at bounding box center [611, 463] width 344 height 45
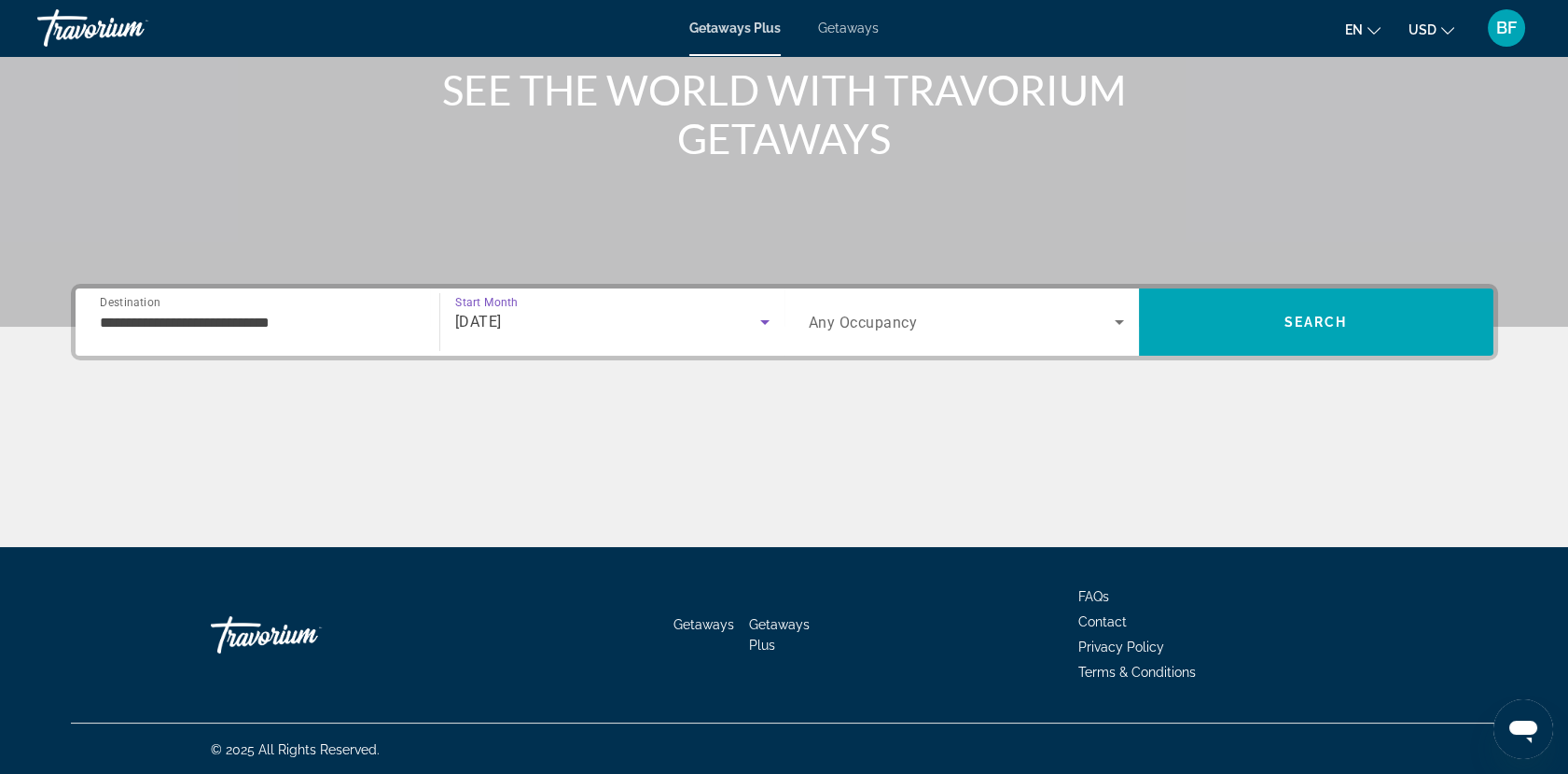
click at [1272, 309] on span "Search" at bounding box center [1315, 322] width 354 height 45
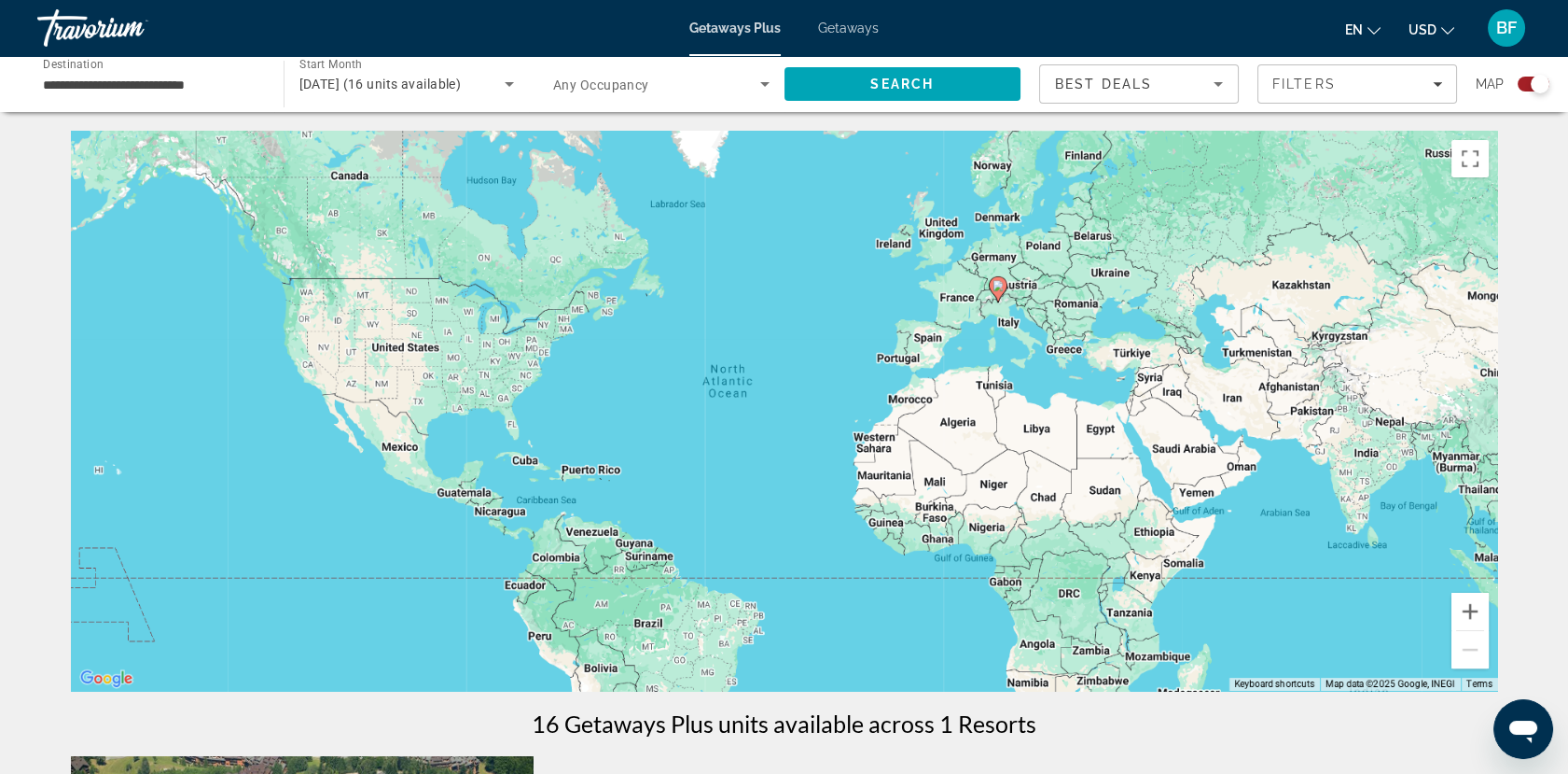
click at [998, 285] on image "Main content" at bounding box center [997, 284] width 11 height 11
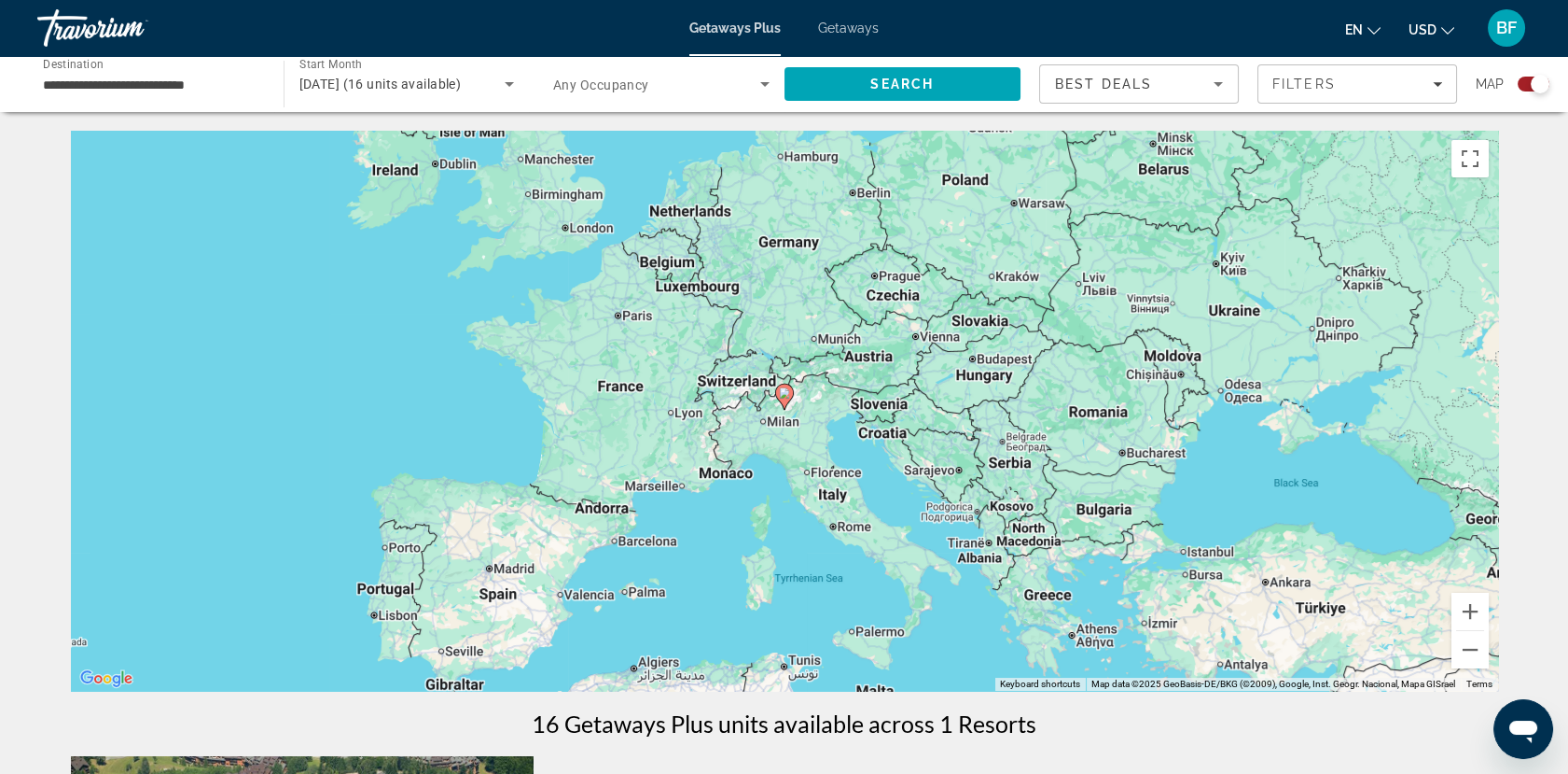
click at [782, 395] on image "Main content" at bounding box center [784, 392] width 11 height 11
type input "**********"
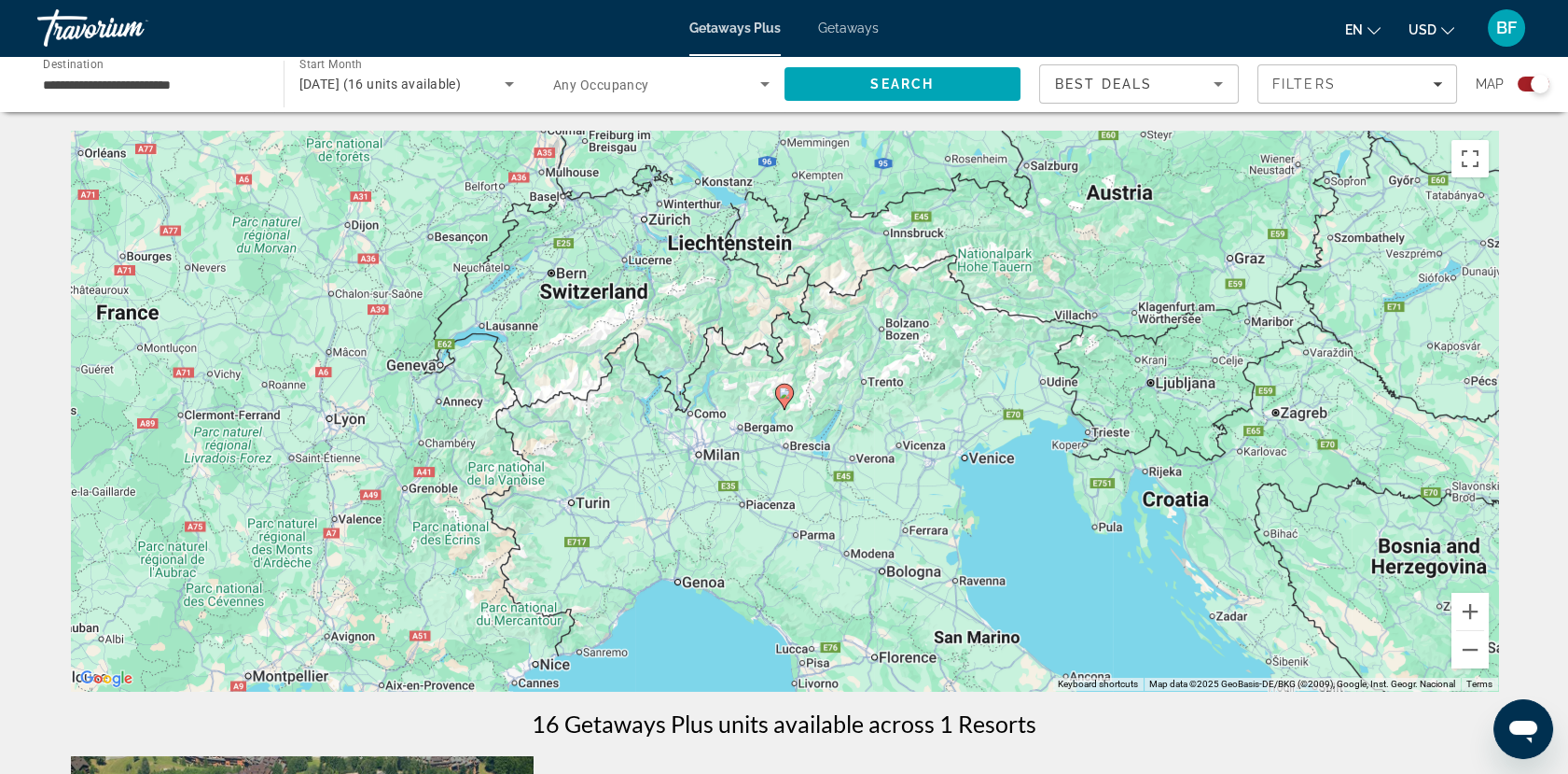
click at [782, 395] on image "Main content" at bounding box center [784, 392] width 11 height 11
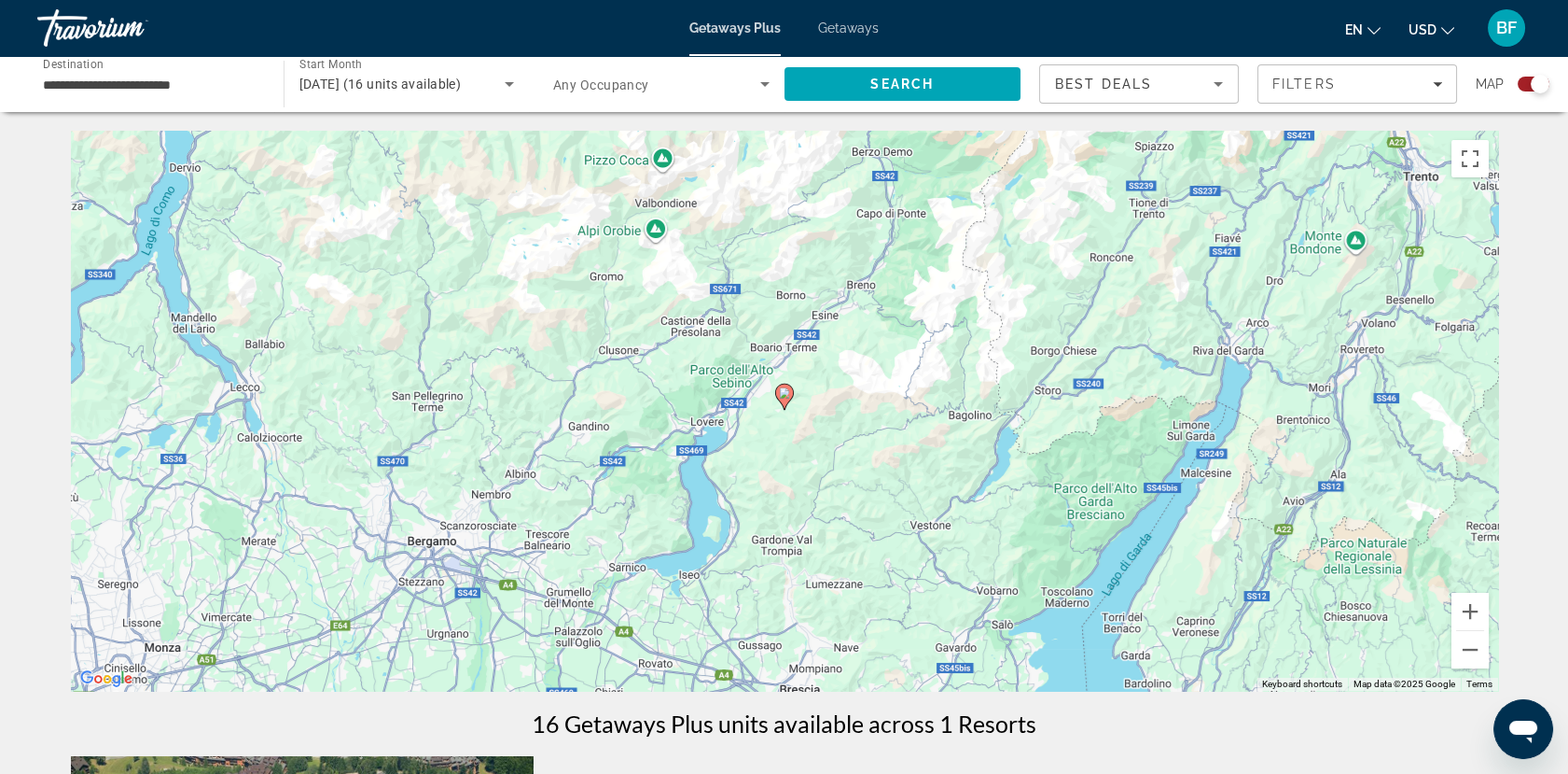
click at [782, 395] on image "Main content" at bounding box center [784, 392] width 11 height 11
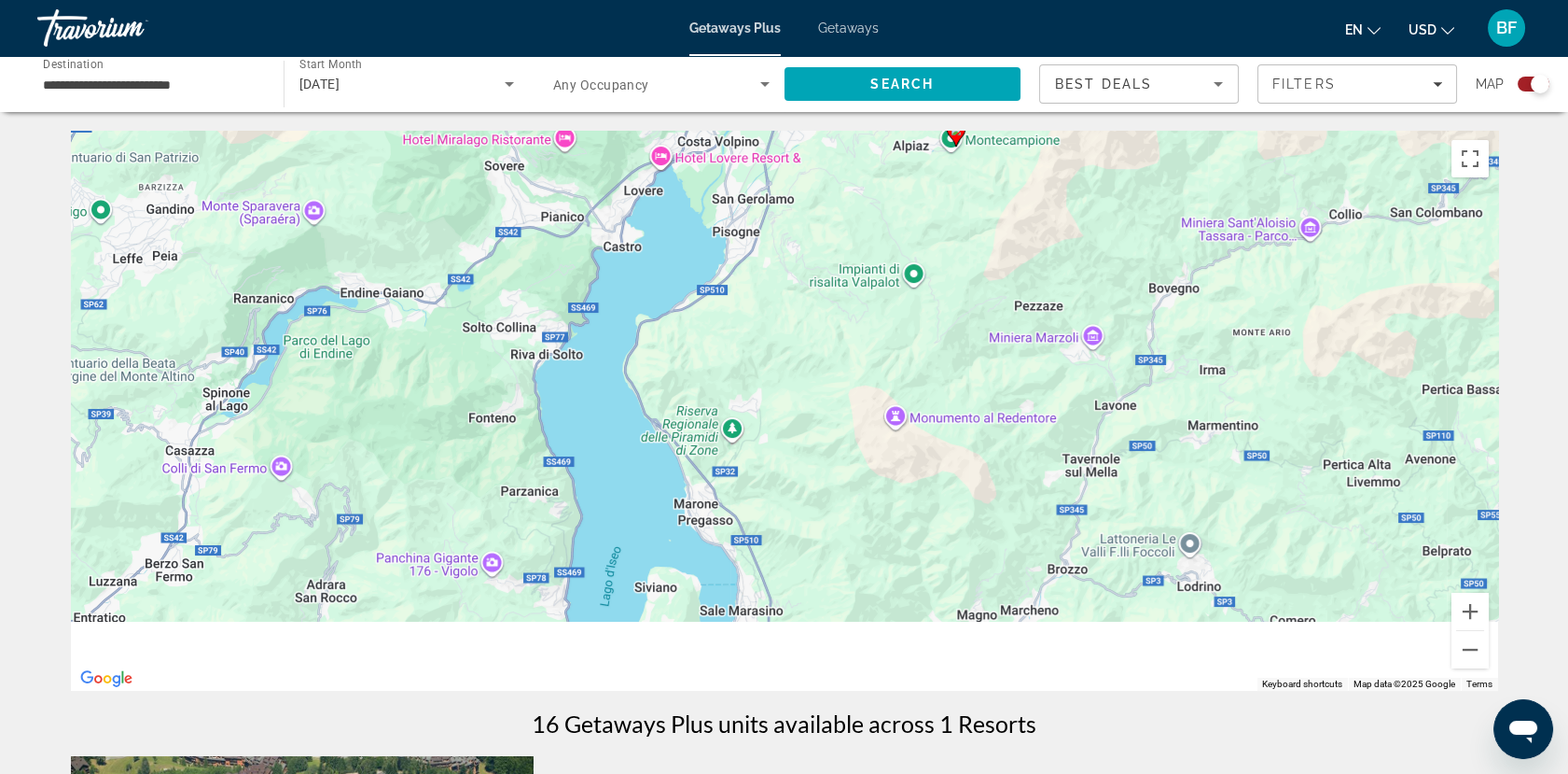
drag, startPoint x: 552, startPoint y: 563, endPoint x: 724, endPoint y: 41, distance: 549.6
click at [724, 41] on div "**********" at bounding box center [784, 387] width 1568 height 774
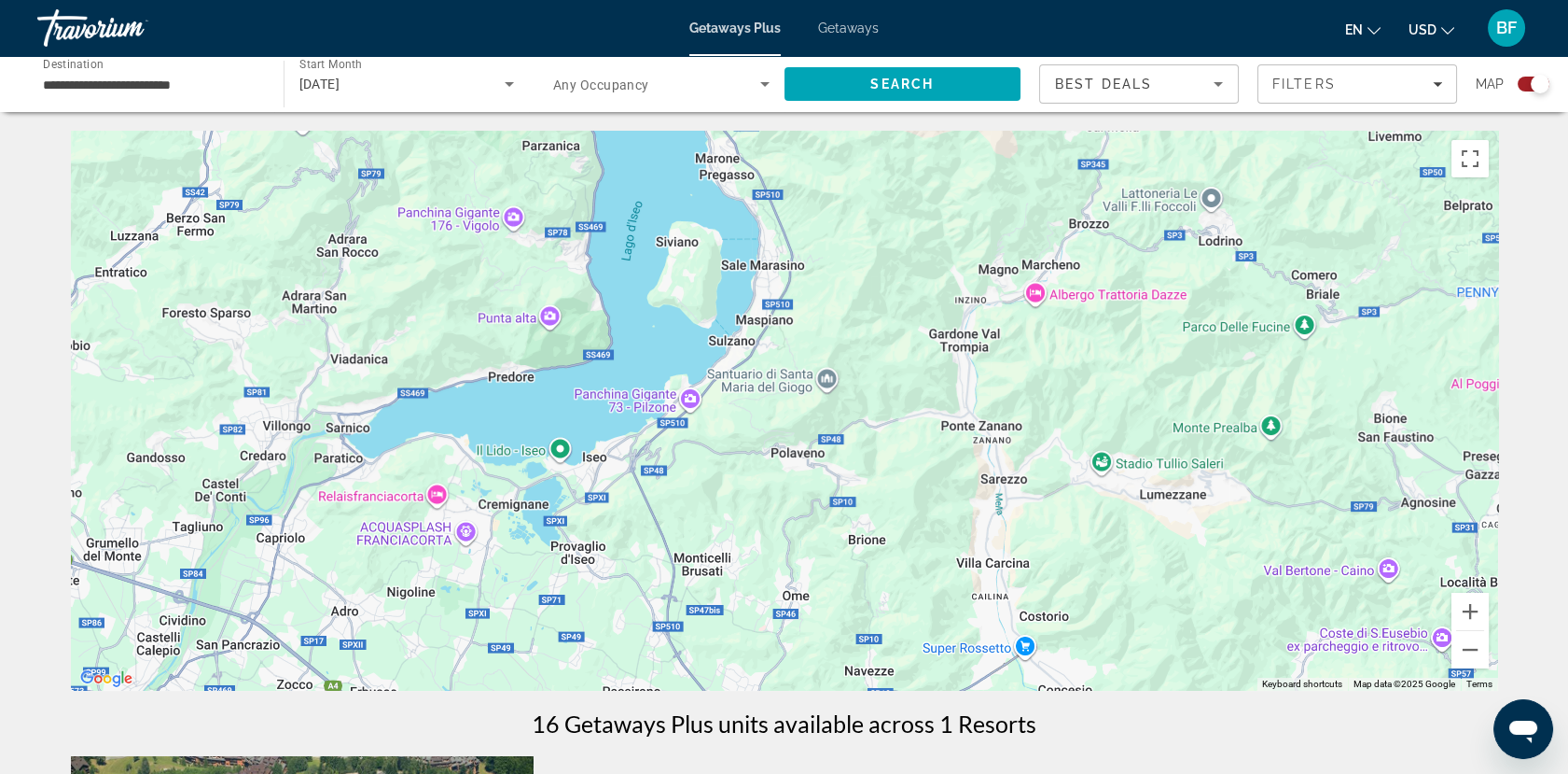
drag, startPoint x: 637, startPoint y: 533, endPoint x: 659, endPoint y: 185, distance: 348.7
click at [659, 185] on div "To activate drag with keyboard, press Alt + Enter. Once in keyboard drag state,…" at bounding box center [784, 410] width 1427 height 560
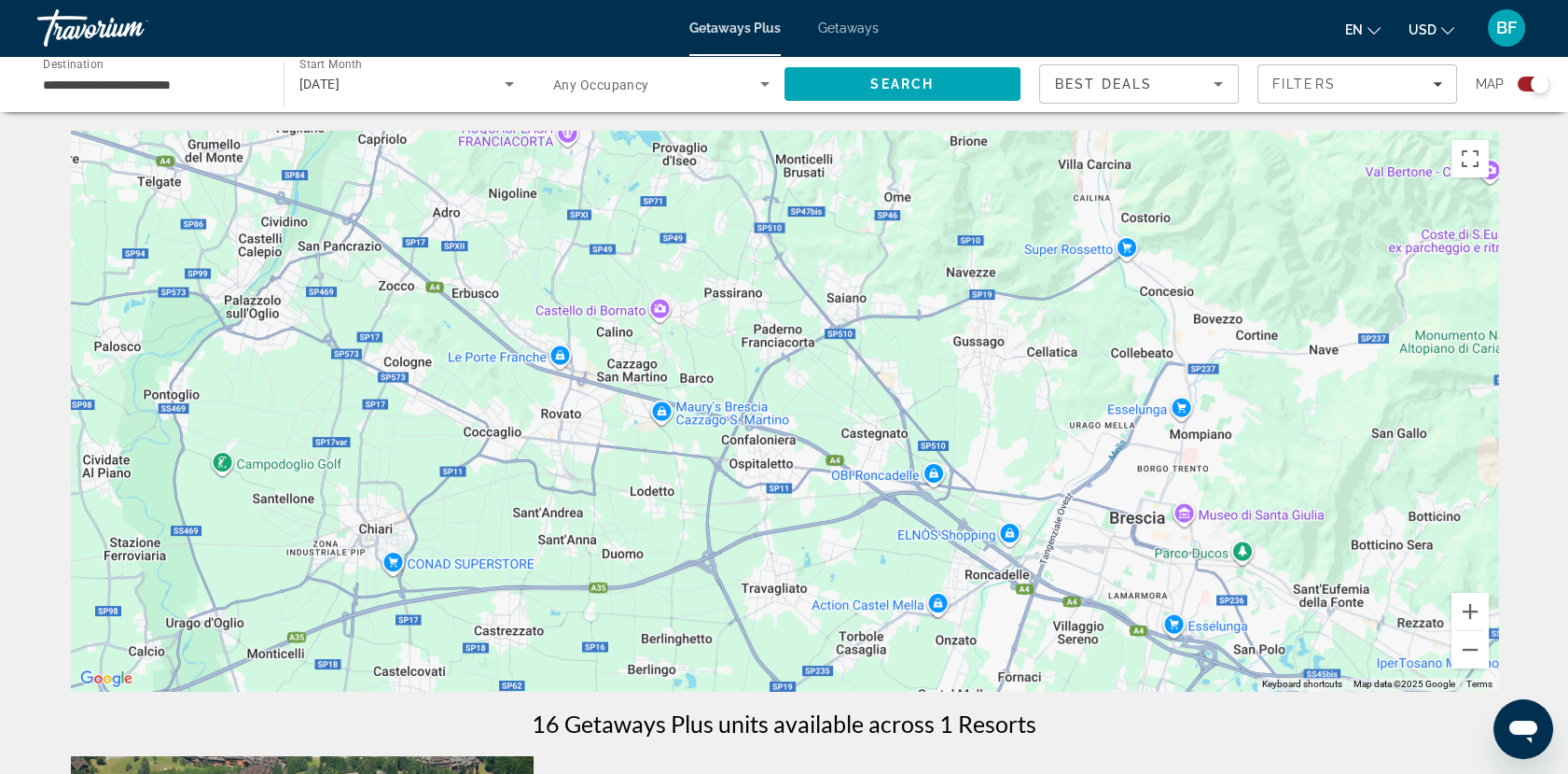
drag, startPoint x: 661, startPoint y: 324, endPoint x: 763, endPoint y: -77, distance: 413.8
click at [763, 0] on html "**********" at bounding box center [784, 387] width 1568 height 774
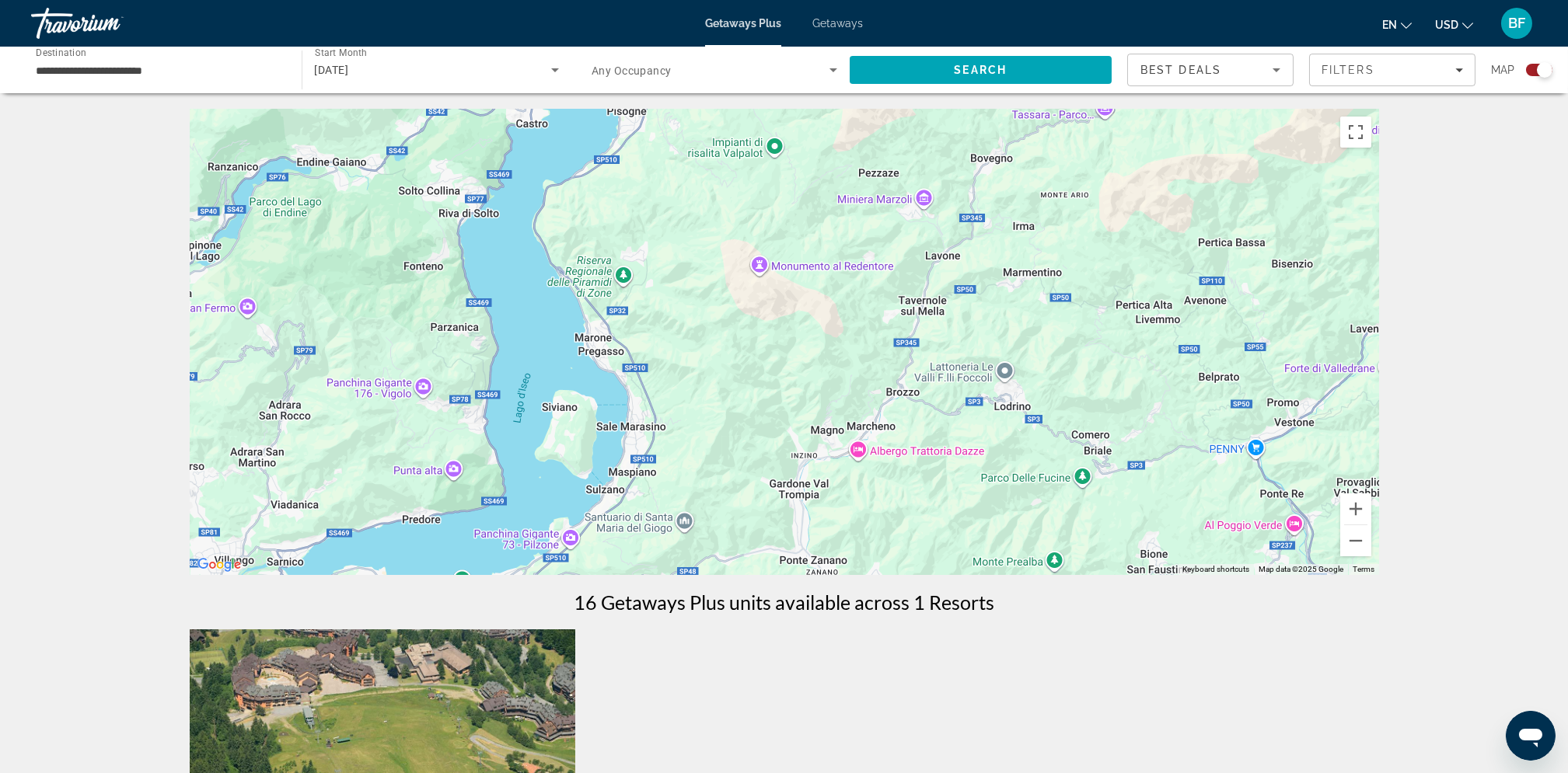
drag, startPoint x: 886, startPoint y: 278, endPoint x: 666, endPoint y: 818, distance: 583.1
click at [666, 579] on html "**********" at bounding box center [784, 386] width 1568 height 773
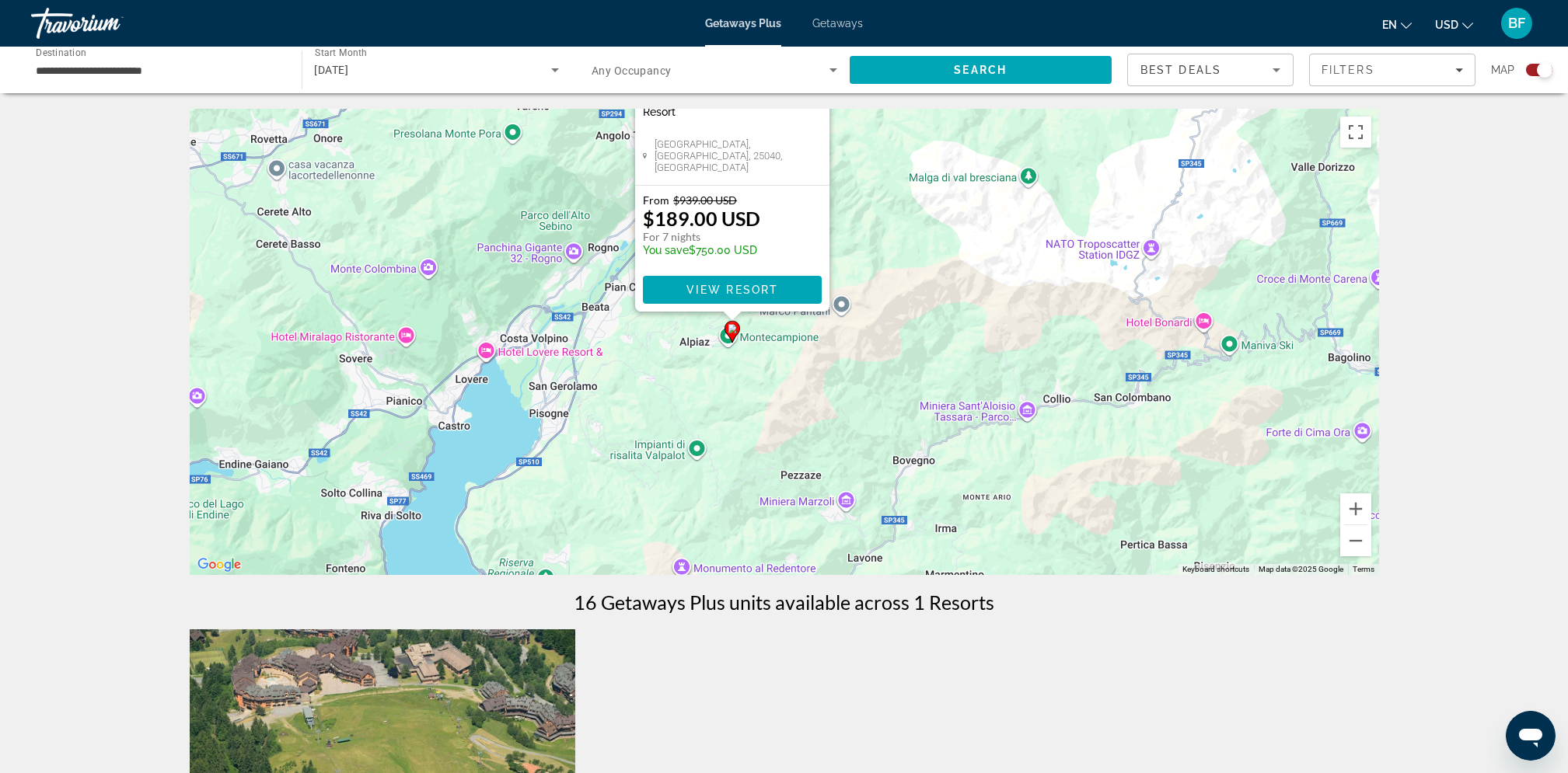
drag, startPoint x: 1033, startPoint y: 501, endPoint x: 949, endPoint y: 293, distance: 224.3
click at [949, 293] on div "To activate drag with keyboard, press Alt + Enter. Once in keyboard drag state,…" at bounding box center [784, 342] width 1189 height 467
click at [750, 284] on span "View Resort" at bounding box center [731, 289] width 92 height 12
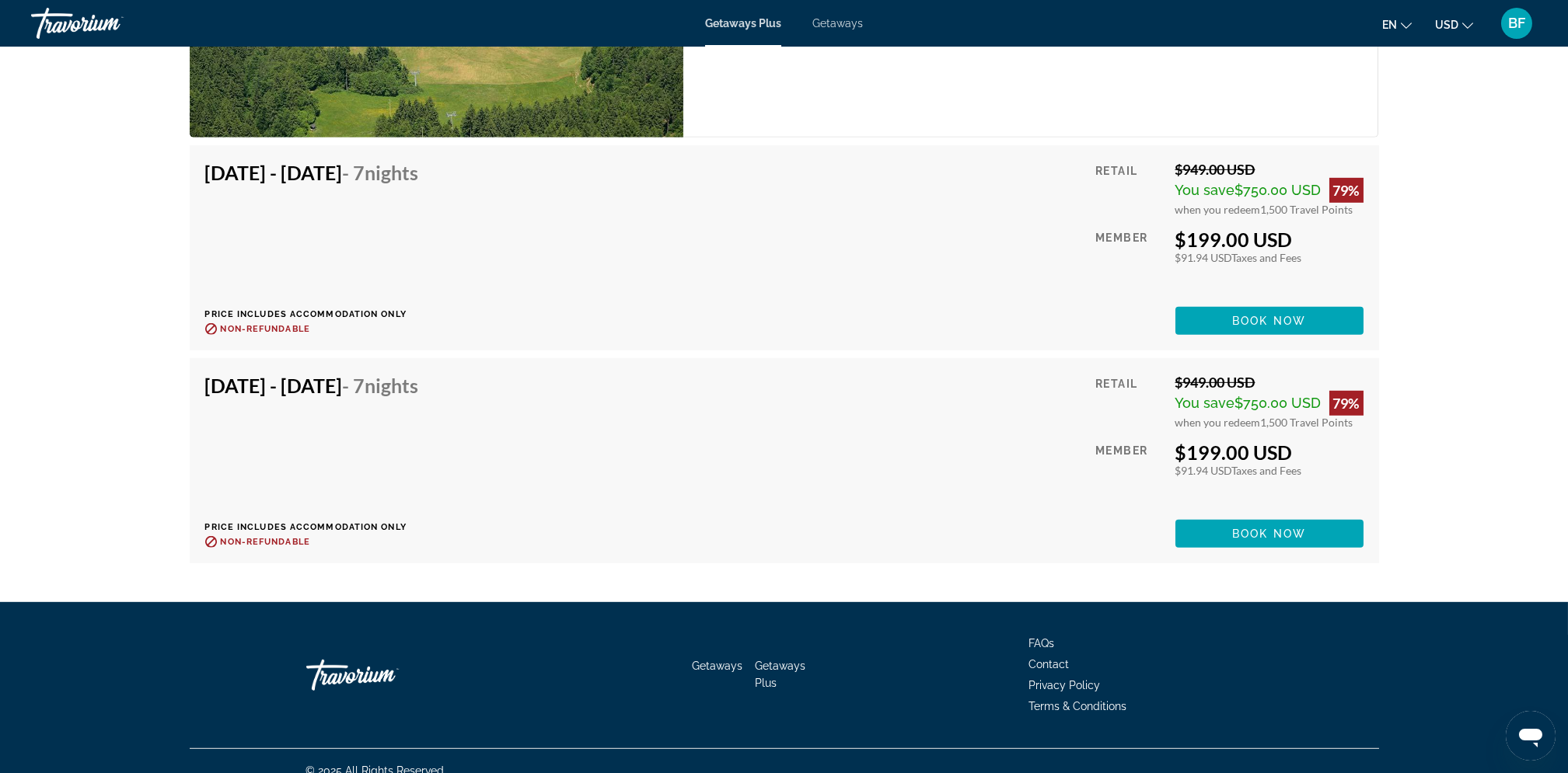
scroll to position [3711, 0]
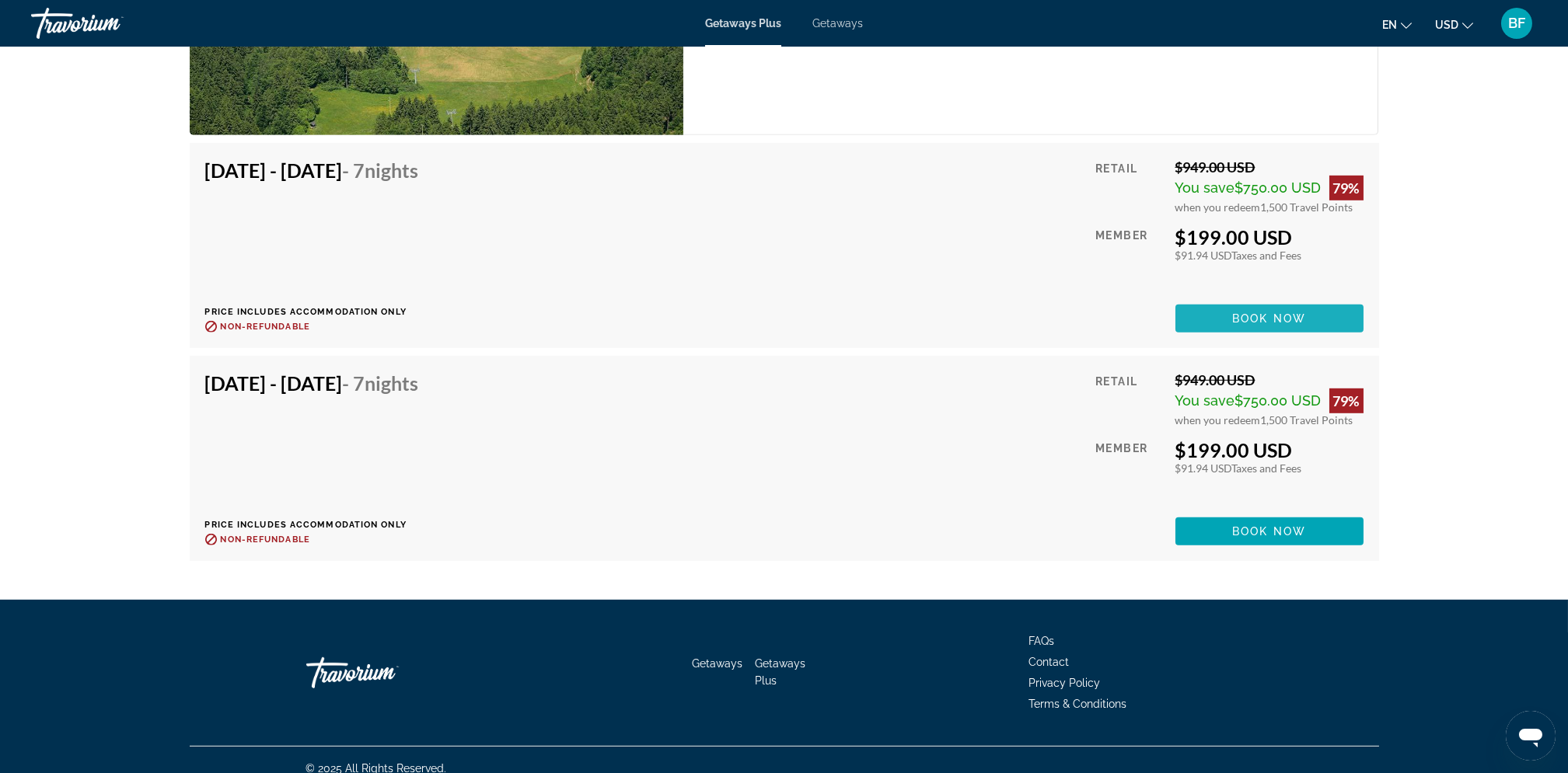
click at [1186, 312] on span "Book now" at bounding box center [1269, 318] width 74 height 12
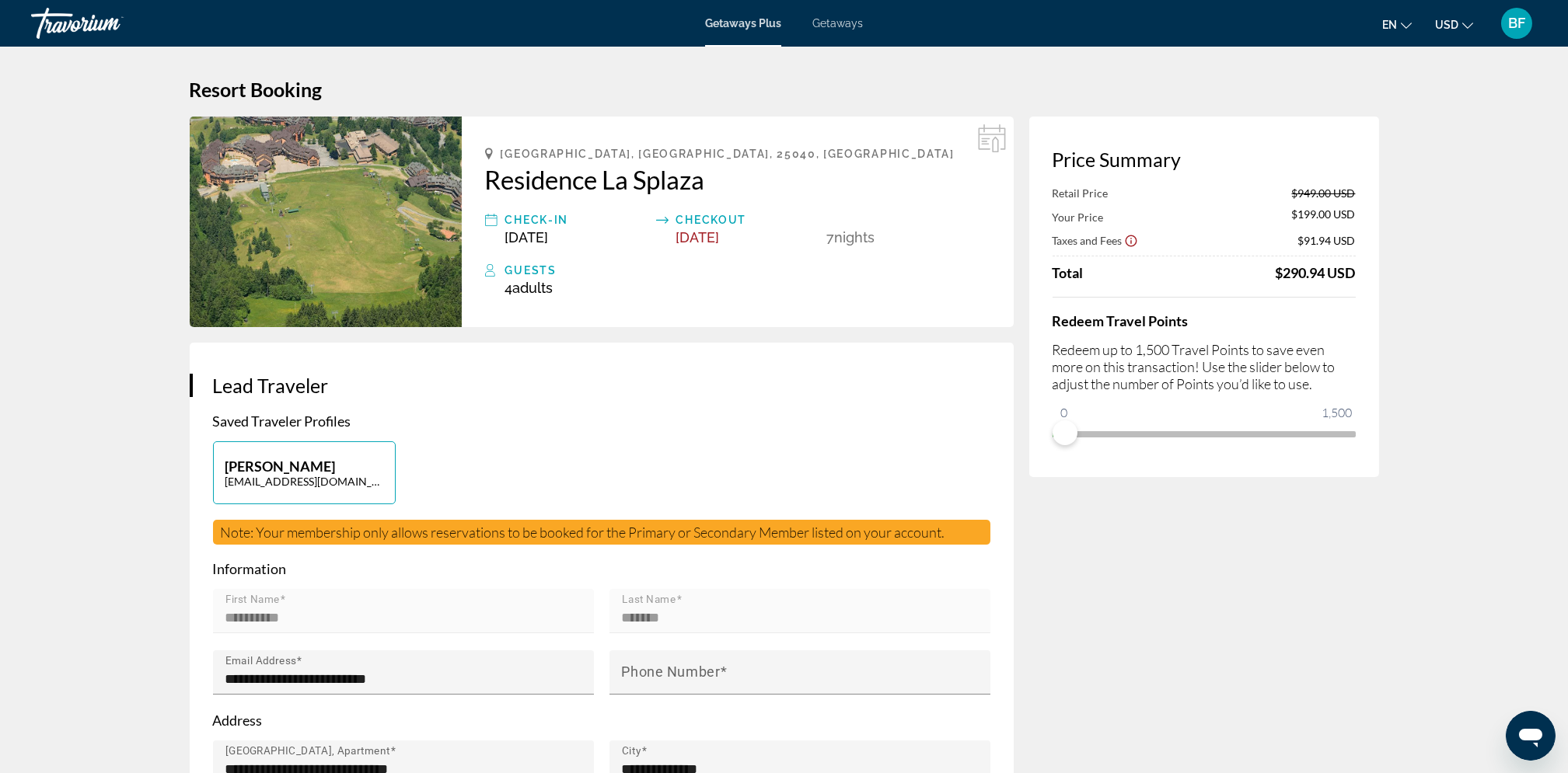
click at [1058, 455] on div "Price Summary Retail Price $949.00 USD Your Price $199.00 USD Taxes and Fees $9…" at bounding box center [1204, 297] width 350 height 360
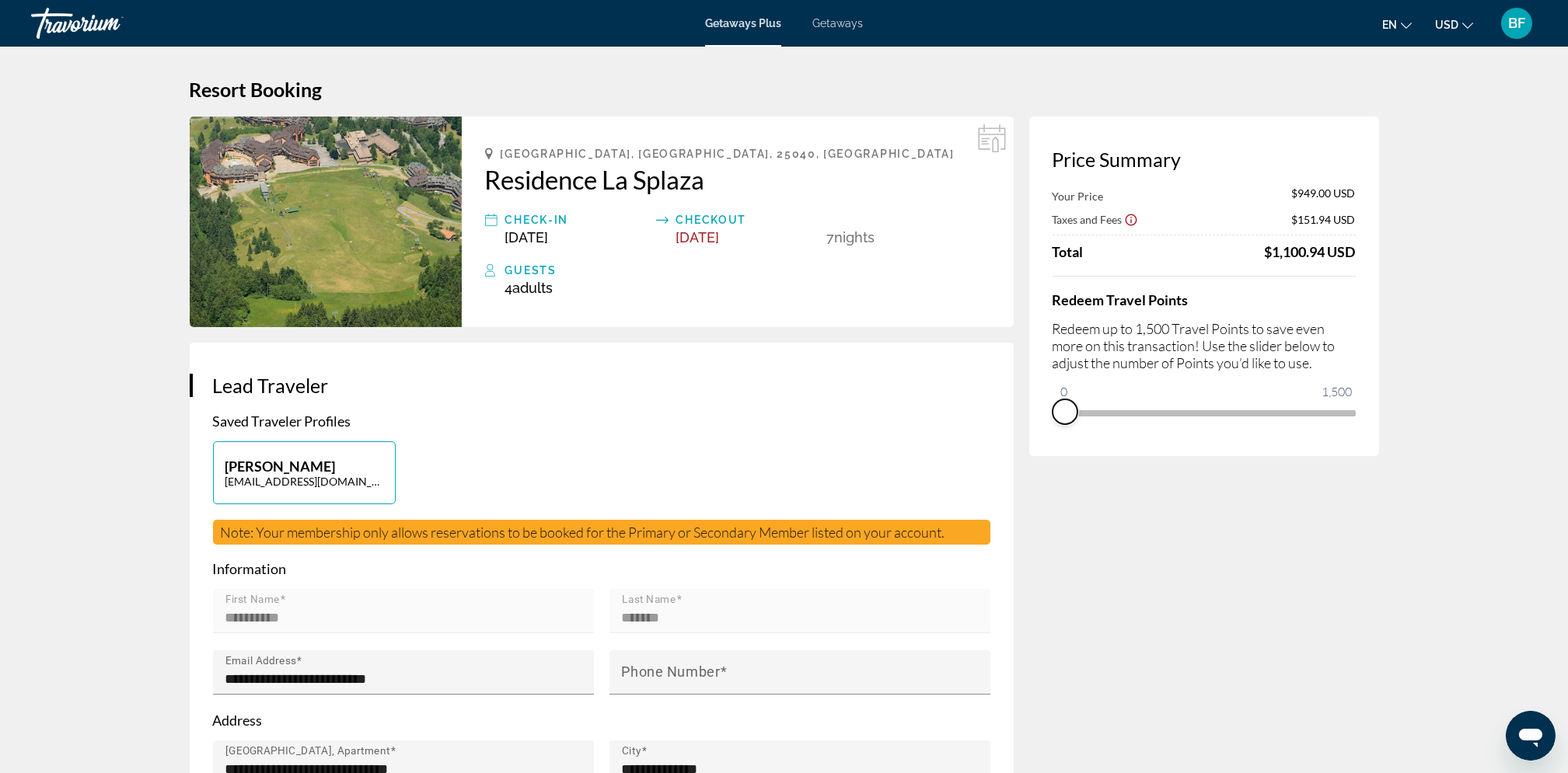
drag, startPoint x: 1074, startPoint y: 414, endPoint x: 1050, endPoint y: 414, distance: 24.0
click at [1050, 414] on div "Price Summary Your Price $949.00 USD Taxes and Fees $151.94 USD Total $1,100.94…" at bounding box center [1204, 287] width 350 height 340
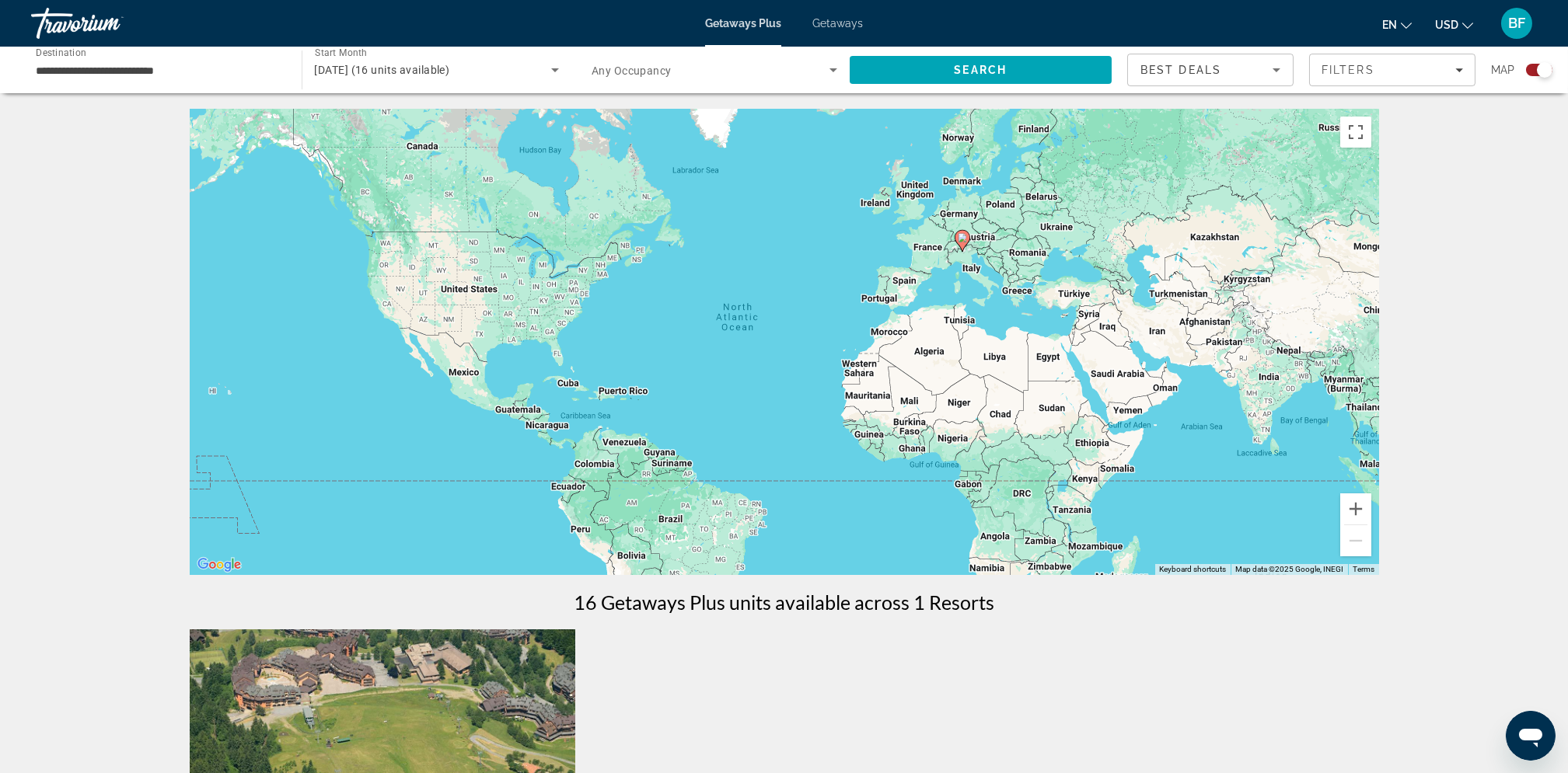
click at [444, 60] on div "[DATE] (16 units available)" at bounding box center [433, 69] width 237 height 19
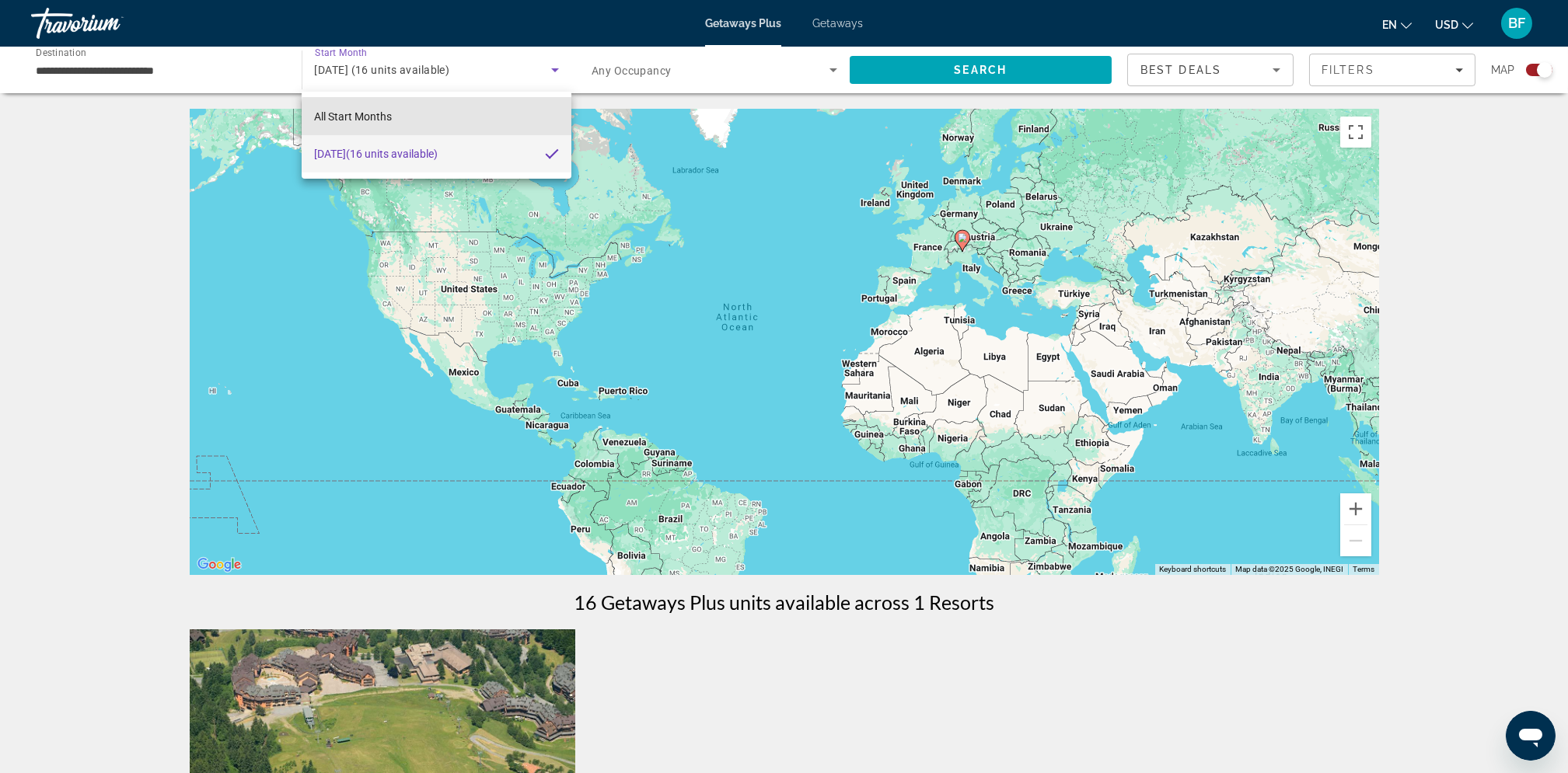
click at [453, 126] on mat-option "All Start Months" at bounding box center [436, 117] width 269 height 38
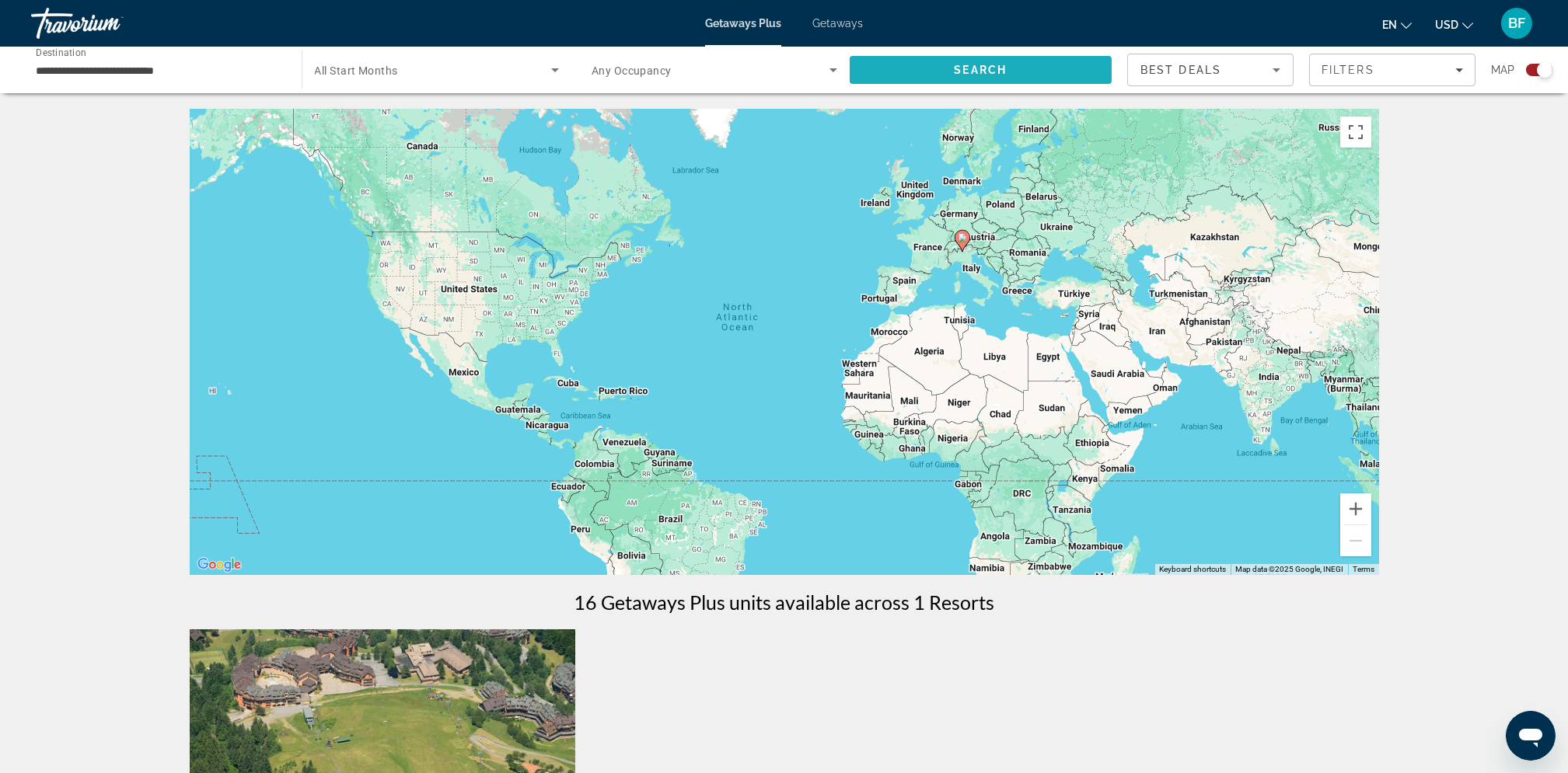
click at [915, 63] on span "Search" at bounding box center [981, 70] width 262 height 38
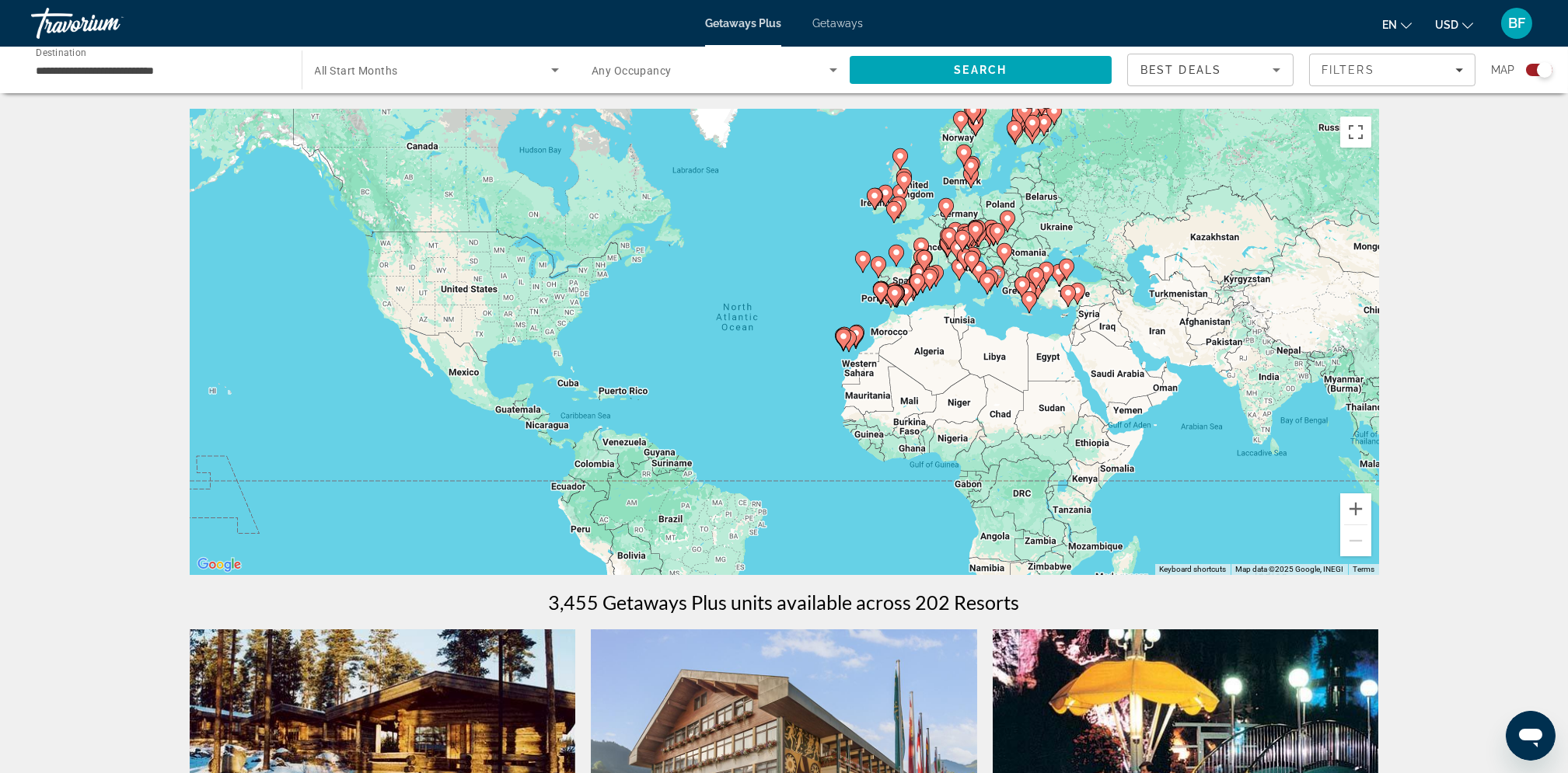
click at [502, 91] on div "Search widget" at bounding box center [437, 69] width 245 height 43
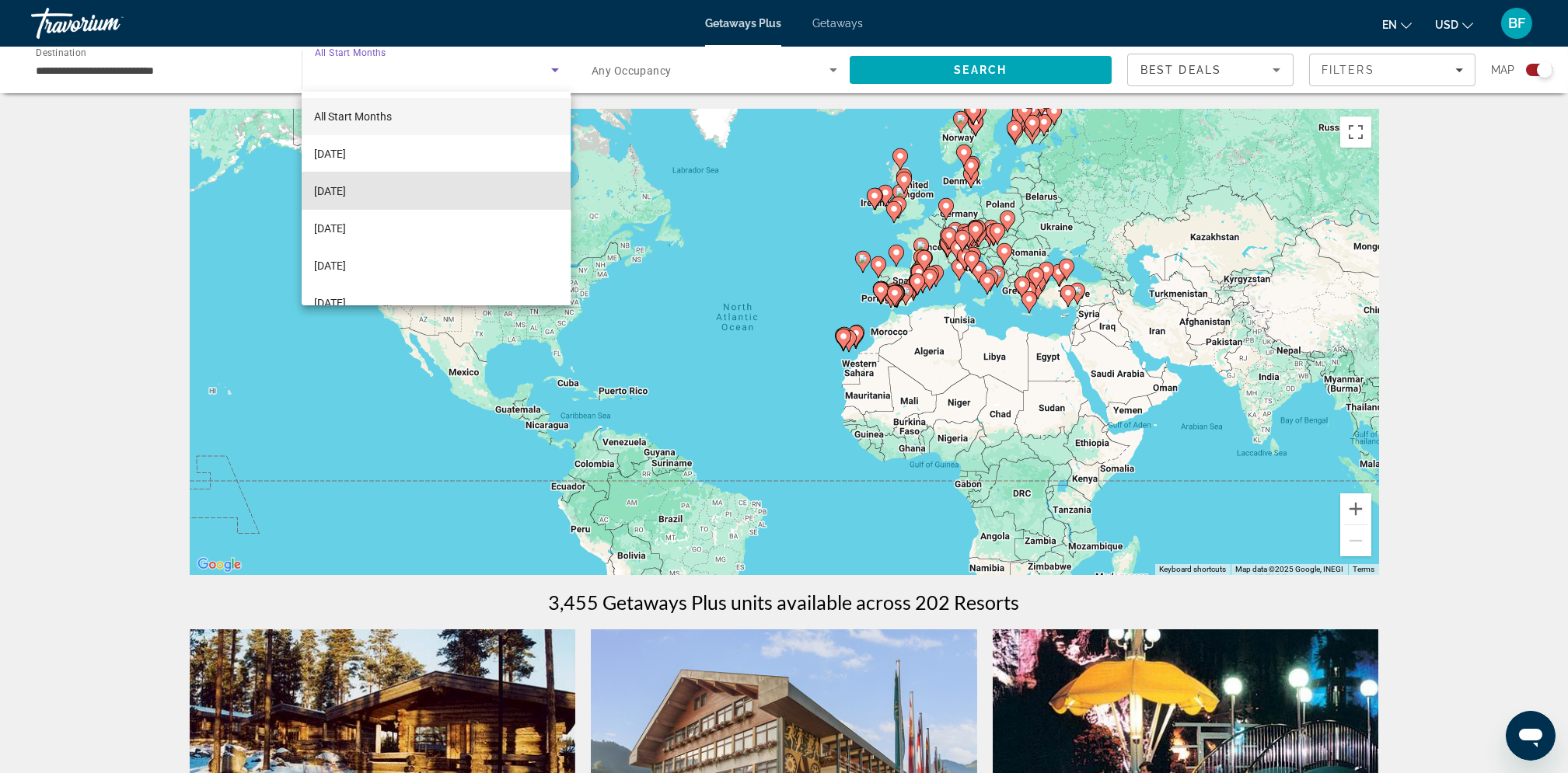
click at [440, 194] on mat-option "[DATE]" at bounding box center [436, 191] width 269 height 38
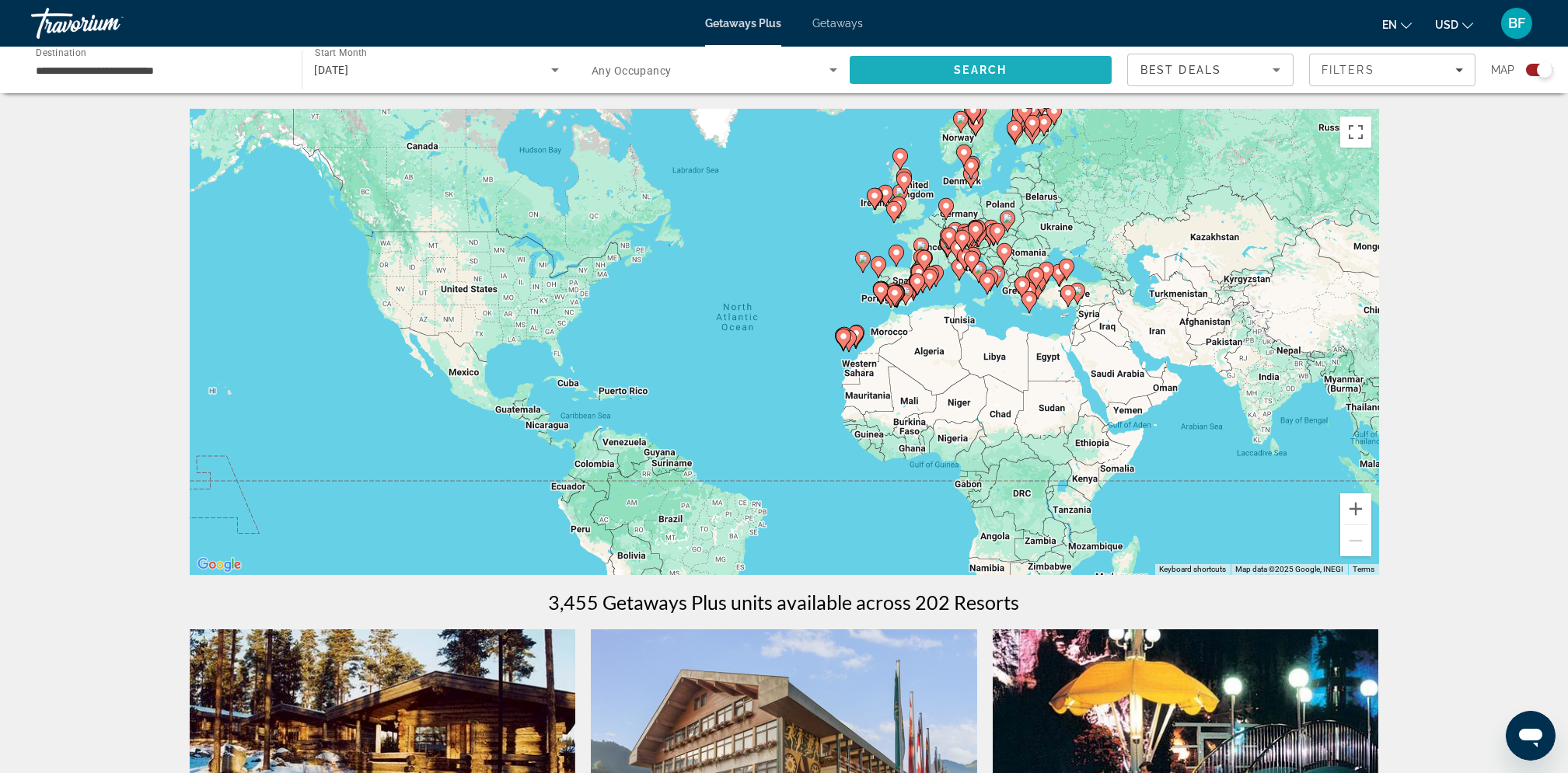
click at [985, 66] on span "Search" at bounding box center [980, 69] width 53 height 12
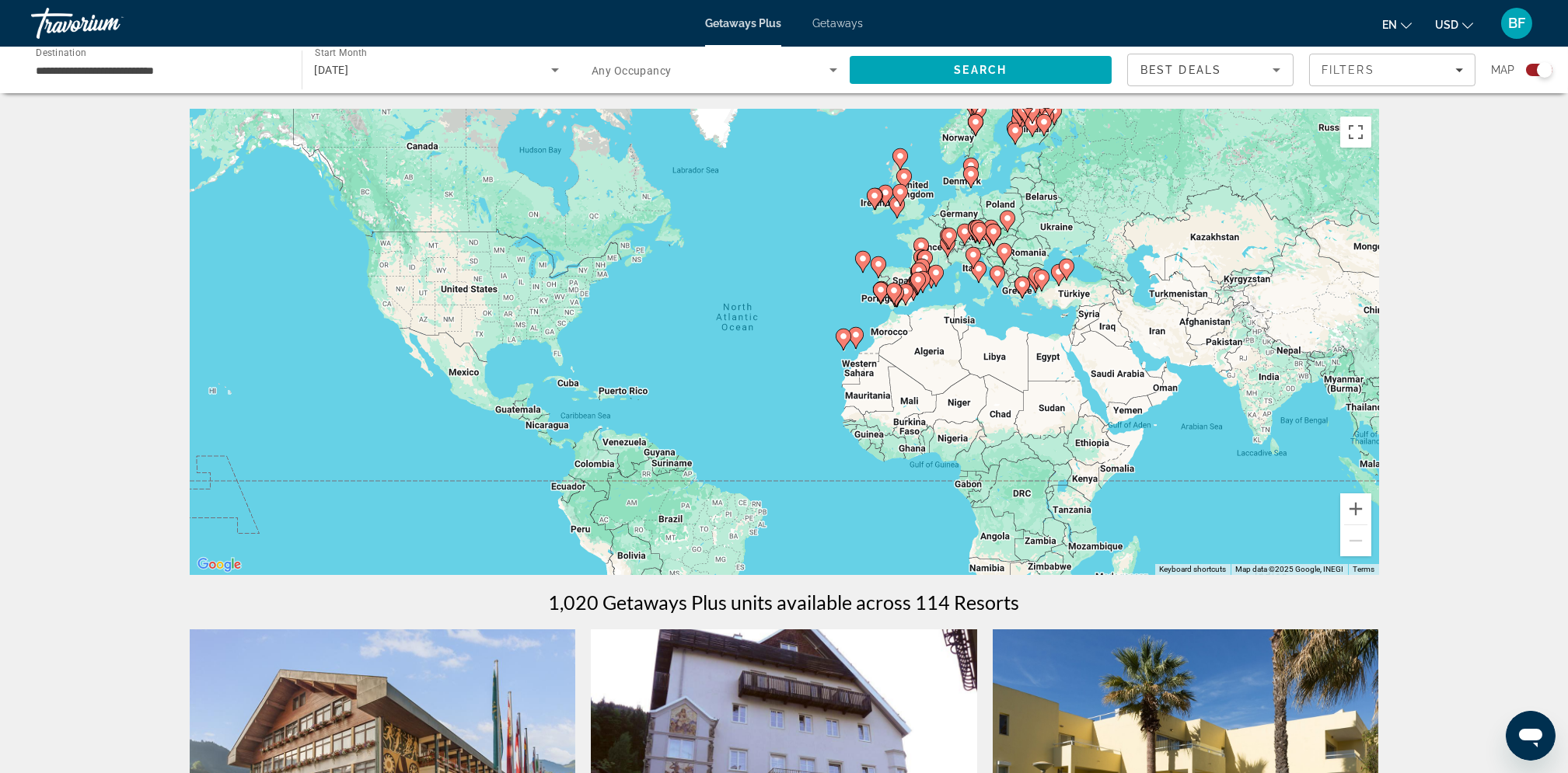
click at [1020, 123] on gmp-advanced-marker "Main content" at bounding box center [1024, 113] width 16 height 24
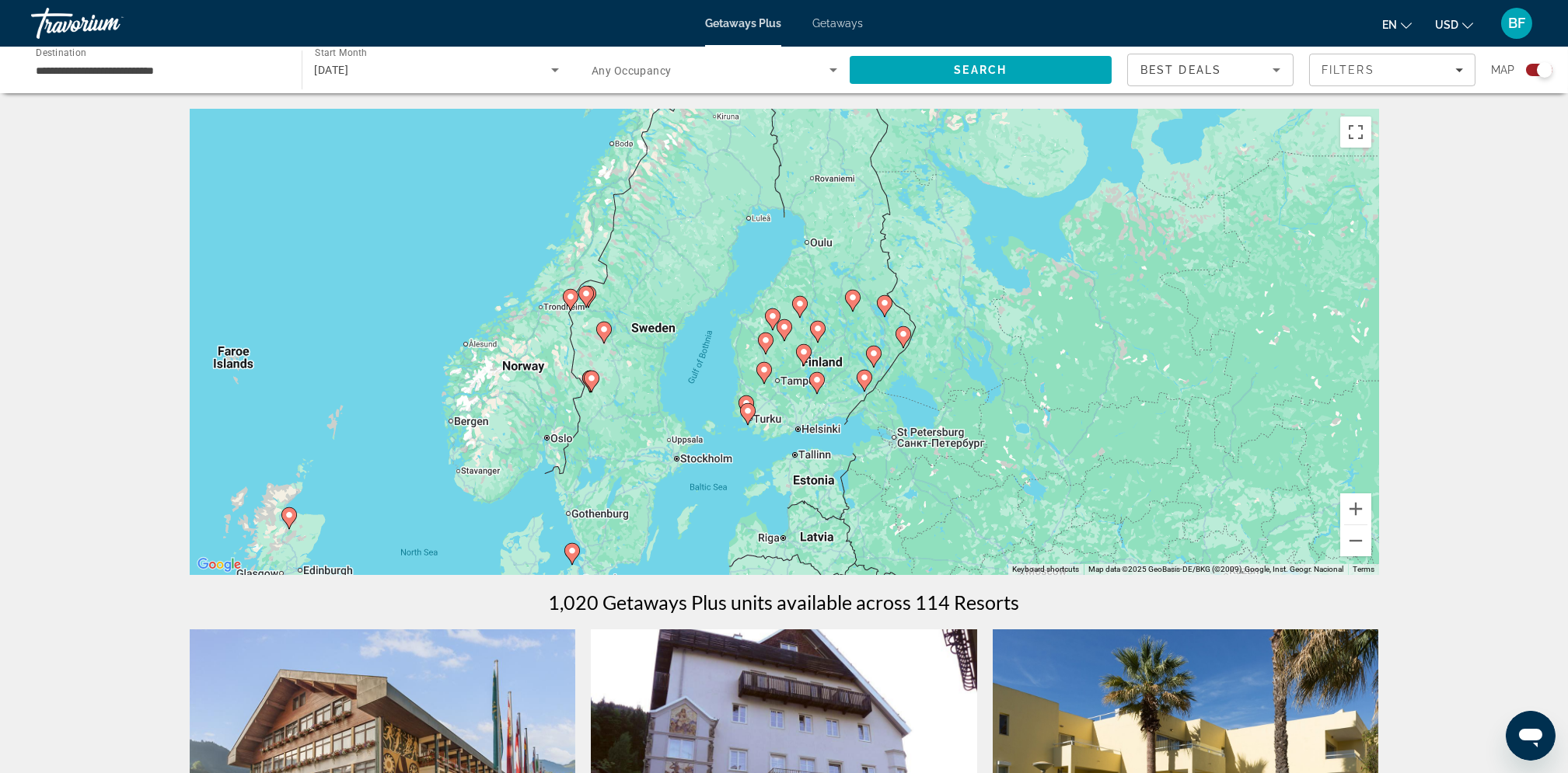
click at [847, 312] on div "To navigate, press the arrow keys. To activate drag with keyboard, press Alt + …" at bounding box center [784, 342] width 1189 height 467
click at [855, 305] on icon "Main content" at bounding box center [852, 301] width 16 height 22
type input "**********"
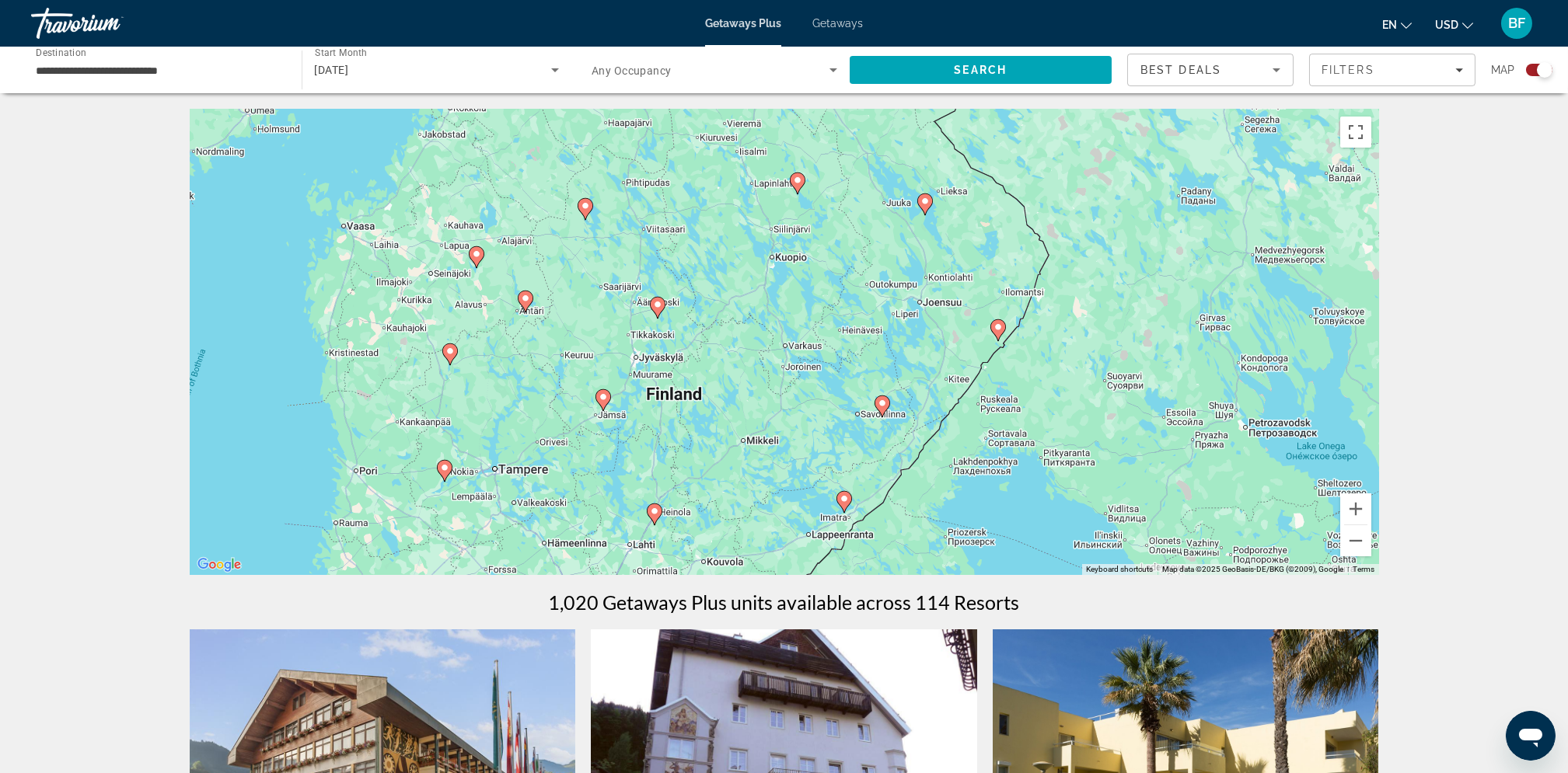
drag, startPoint x: 739, startPoint y: 439, endPoint x: 754, endPoint y: 286, distance: 153.7
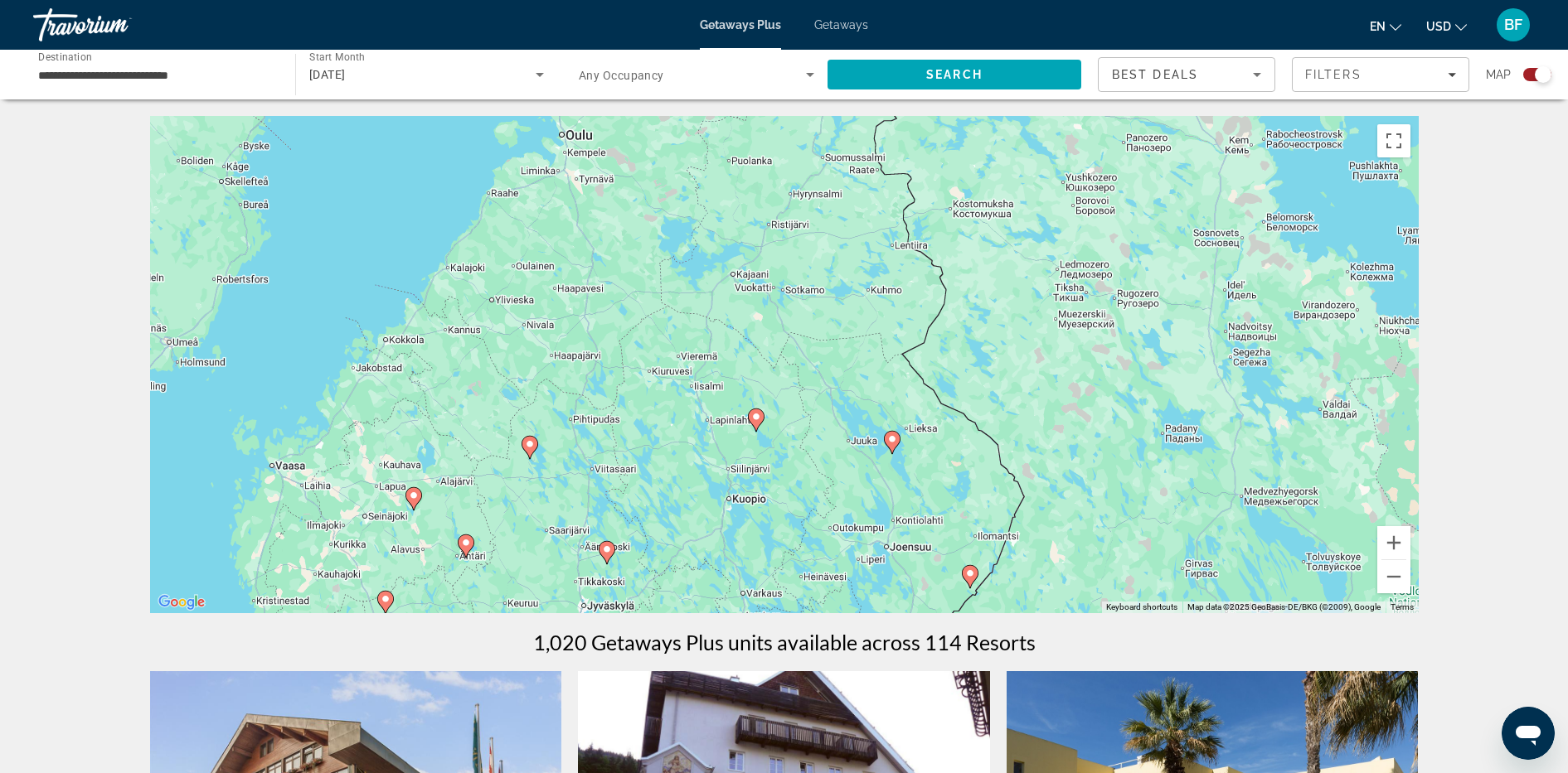
drag, startPoint x: 730, startPoint y: 329, endPoint x: 680, endPoint y: 564, distance: 240.3
click at [680, 564] on div "To activate drag with keyboard, press Alt + Enter. Once in keyboard drag state,…" at bounding box center [784, 364] width 1268 height 498
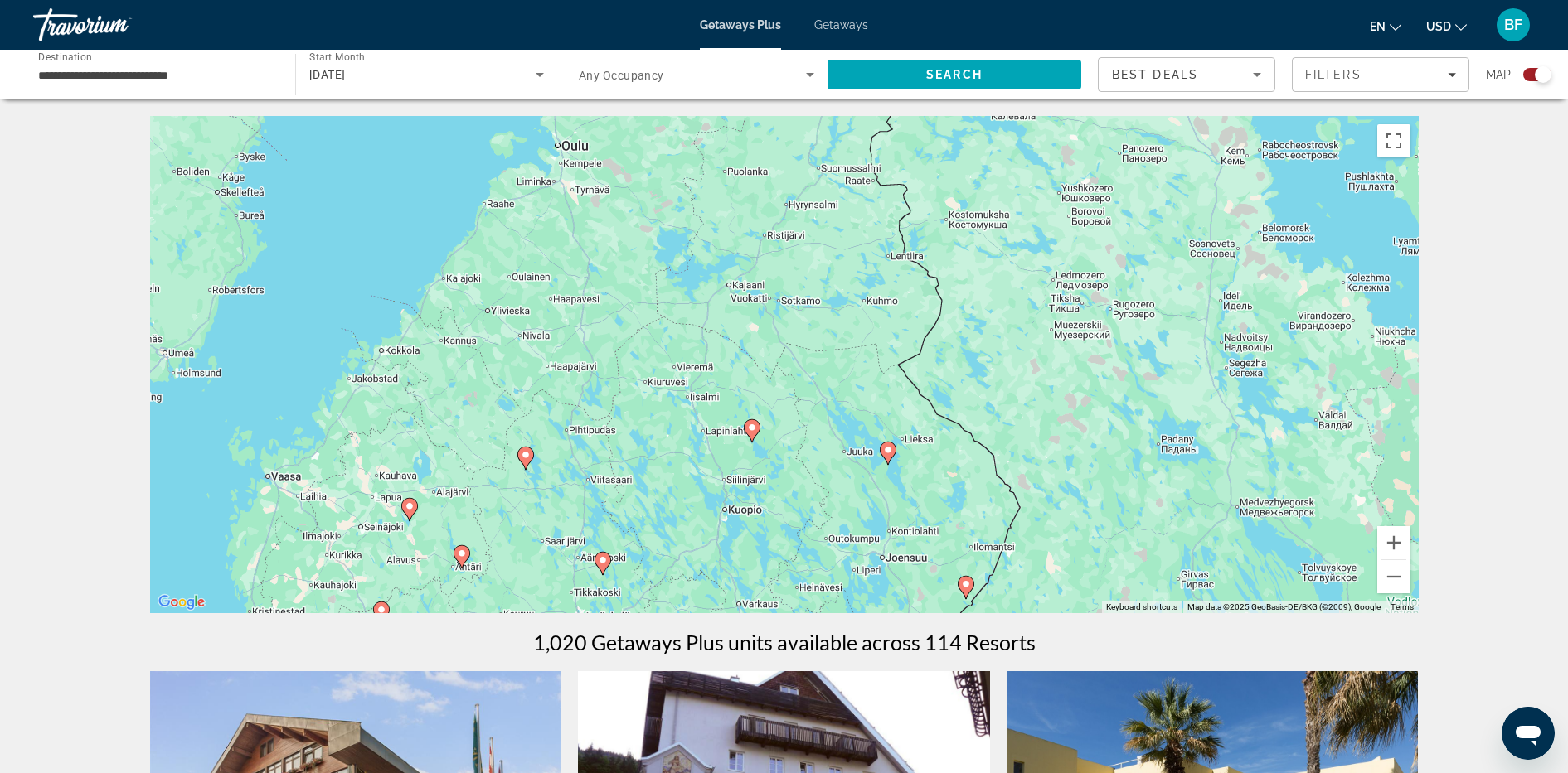
click at [756, 438] on gmp-advanced-marker "Main content" at bounding box center [751, 431] width 17 height 25
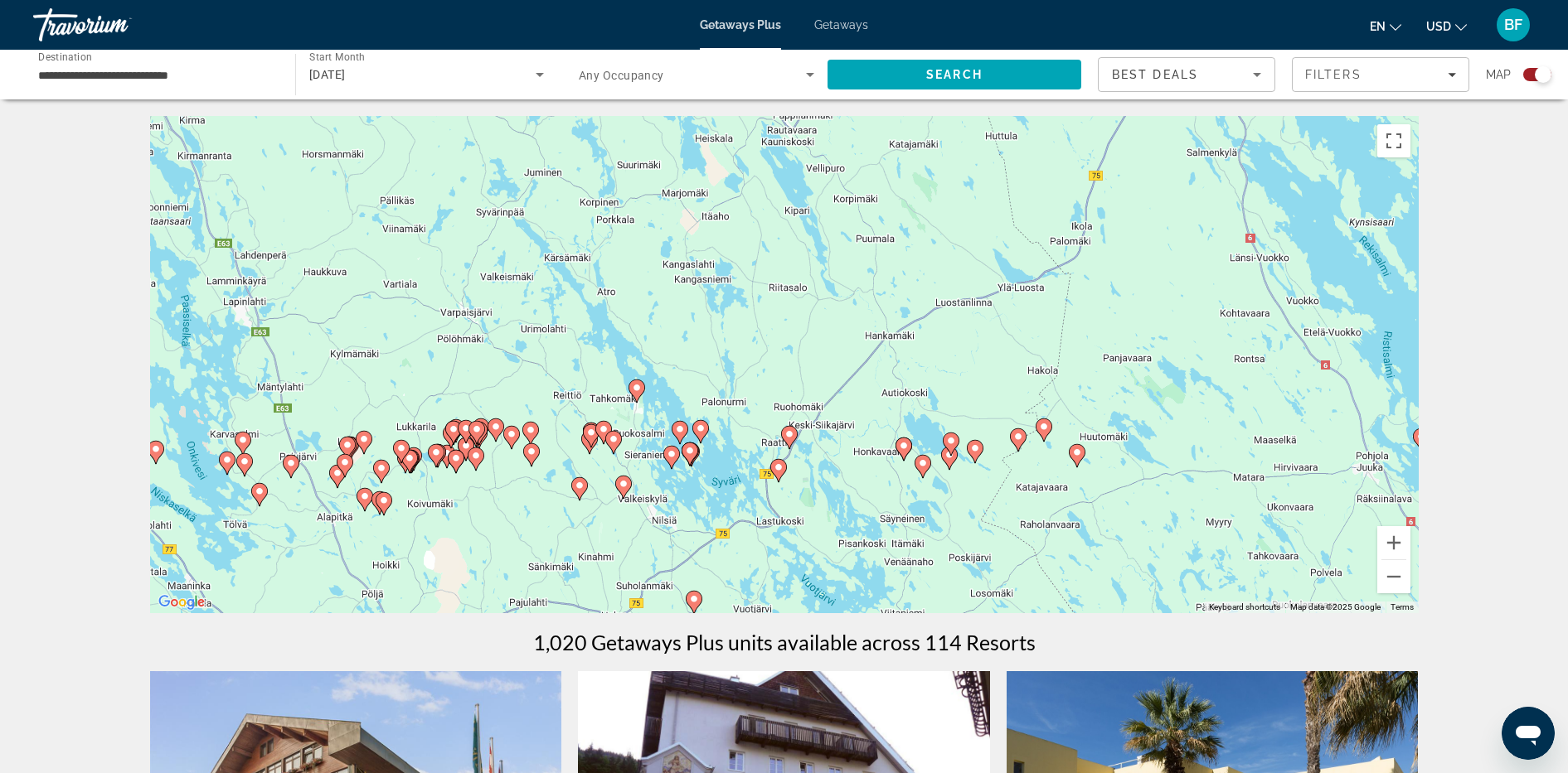
drag, startPoint x: 682, startPoint y: 559, endPoint x: 791, endPoint y: -40, distance: 608.8
click at [791, 0] on html "**********" at bounding box center [784, 386] width 1568 height 773
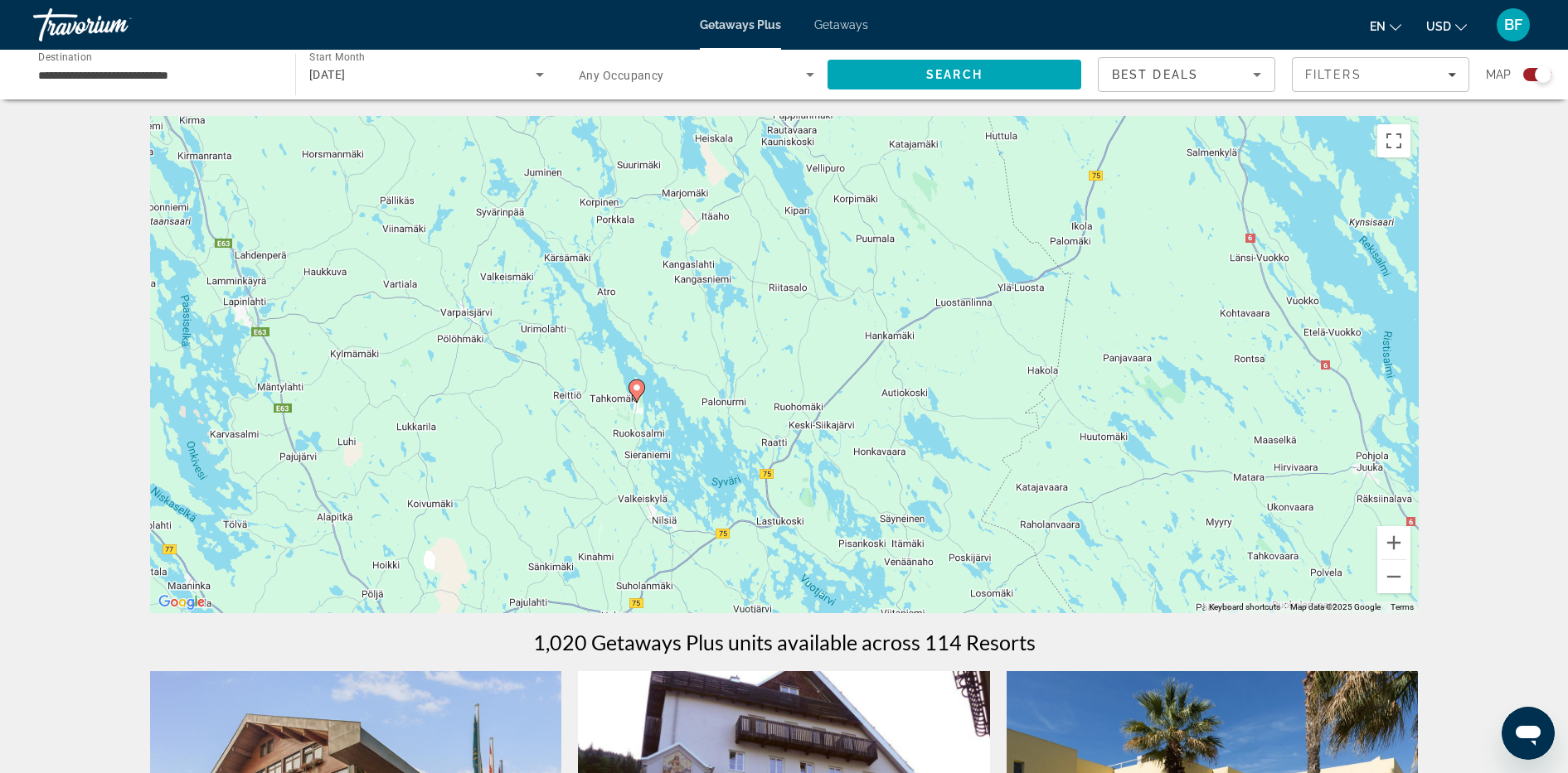
click at [642, 388] on icon "Main content" at bounding box center [635, 391] width 15 height 22
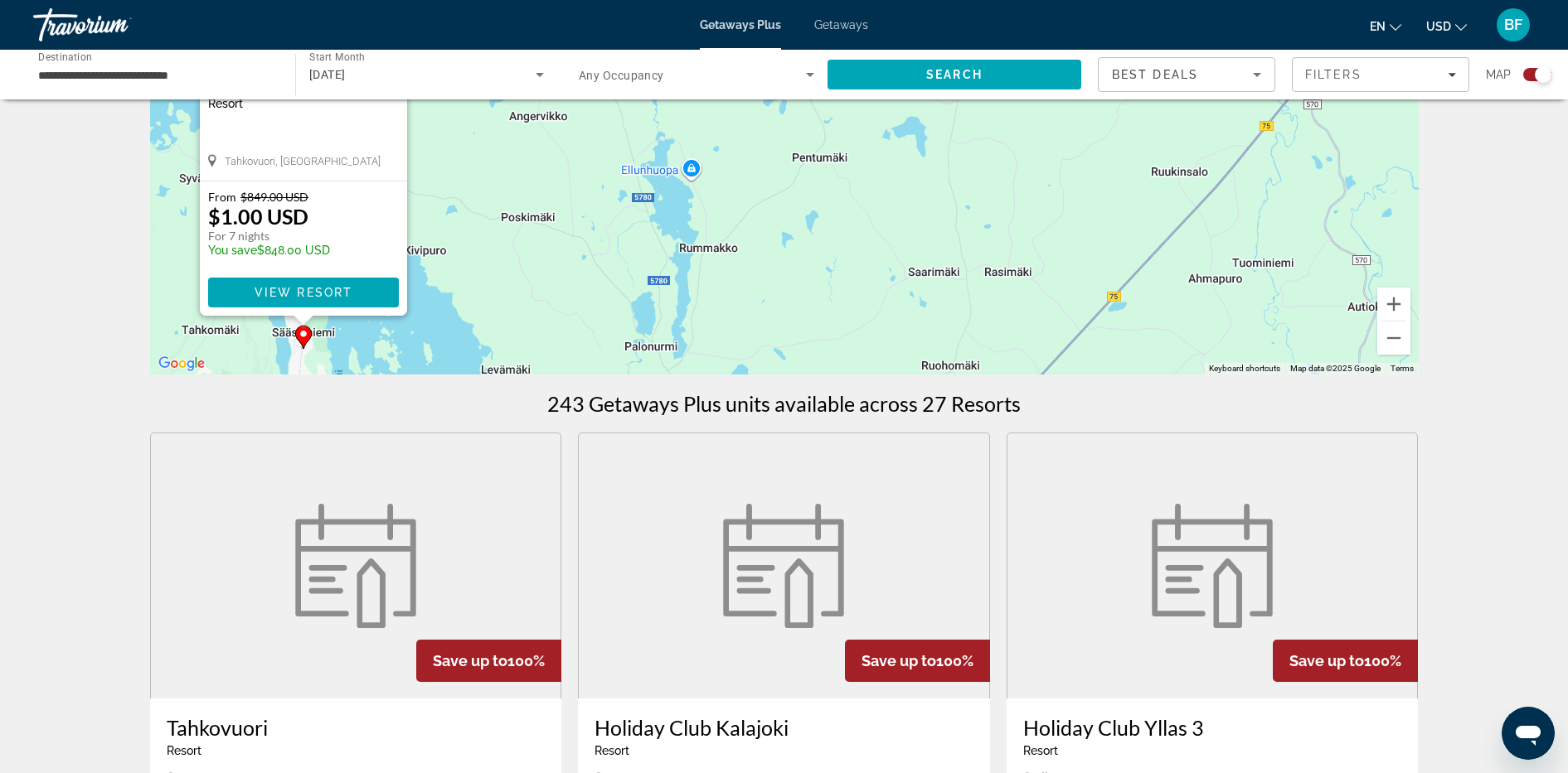
scroll to position [491, 0]
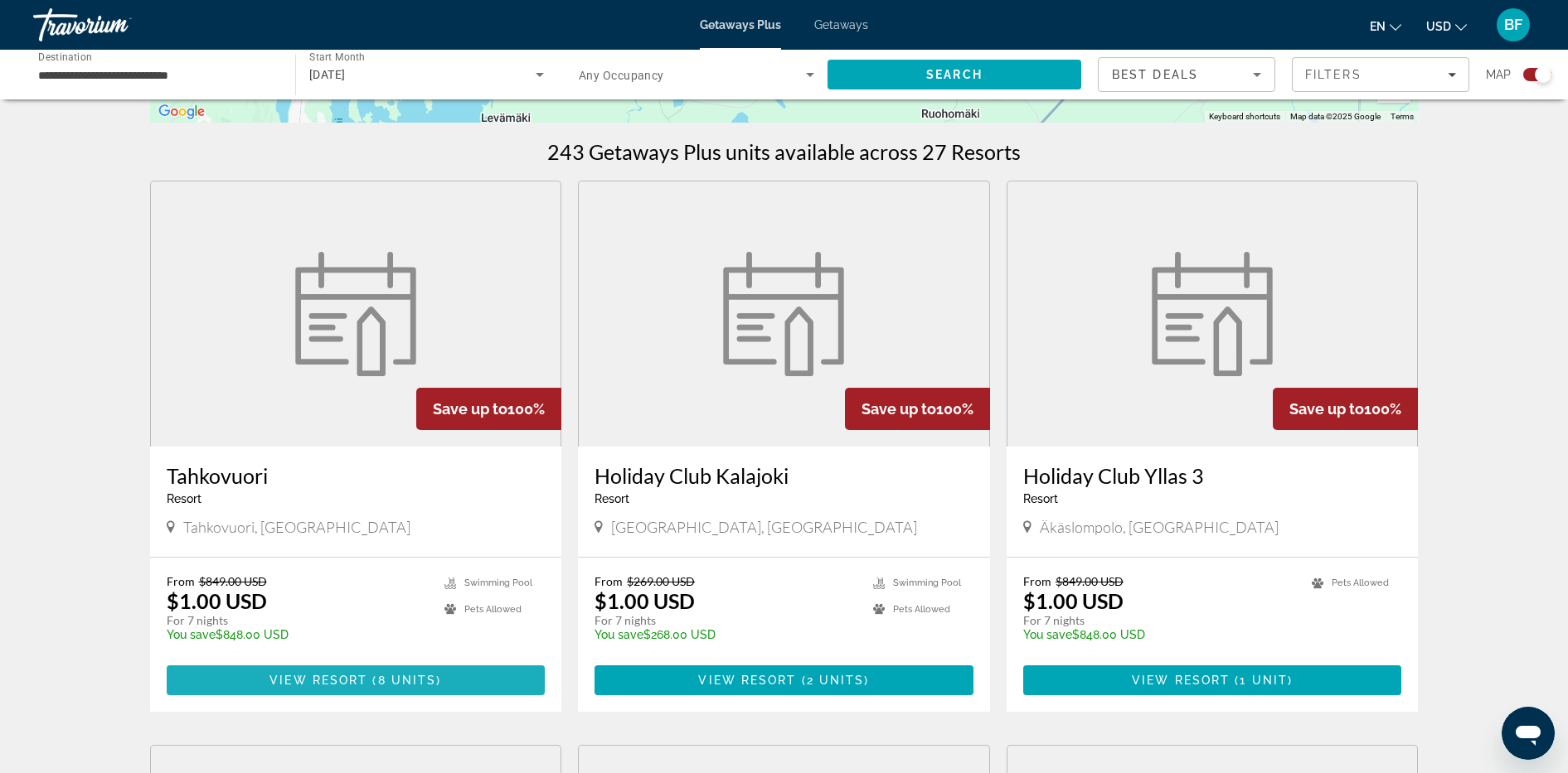
click at [412, 618] on span "Main content" at bounding box center [356, 681] width 379 height 40
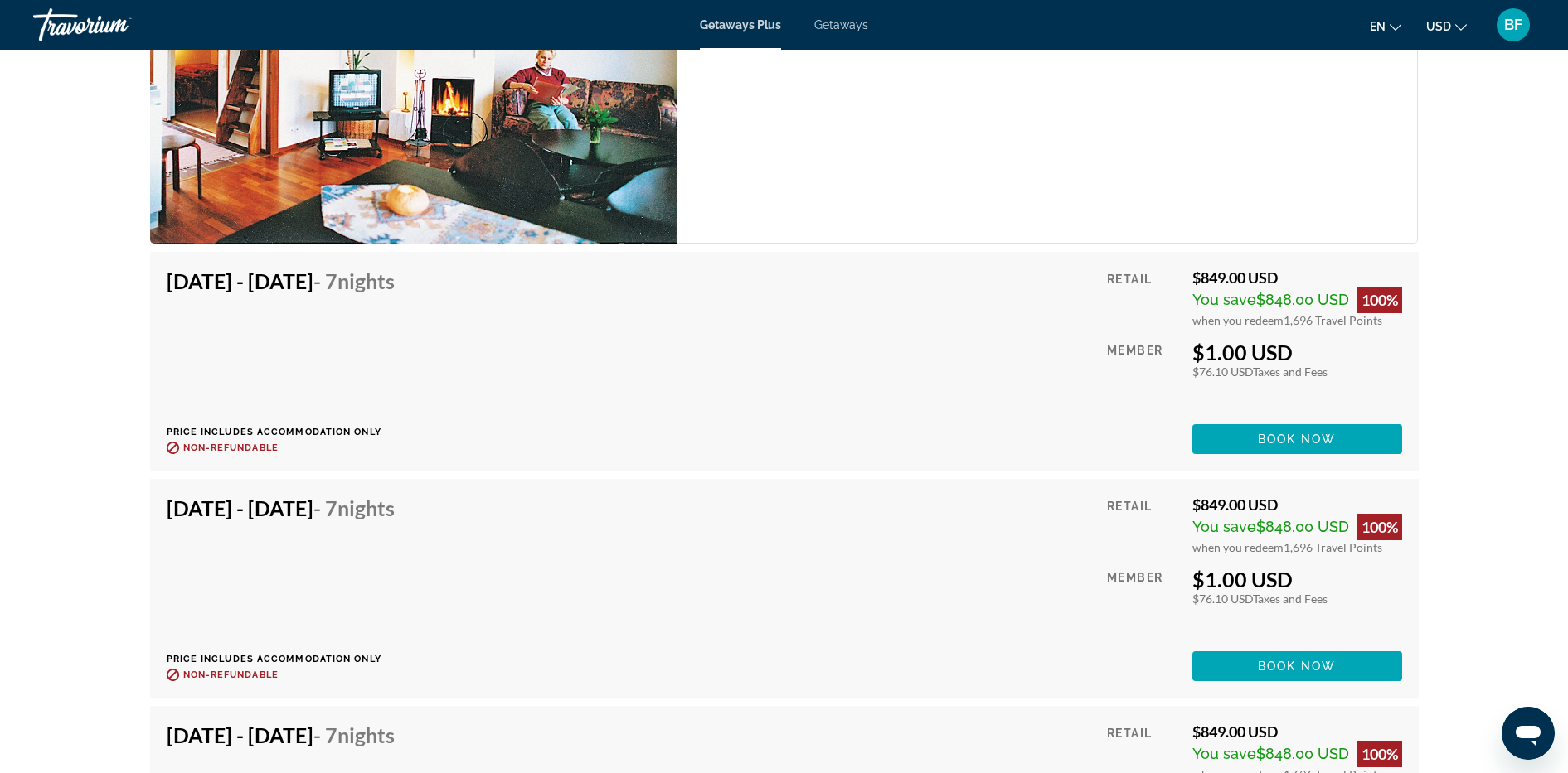
scroll to position [4814, 0]
click at [1266, 436] on span "Book now" at bounding box center [1297, 438] width 78 height 13
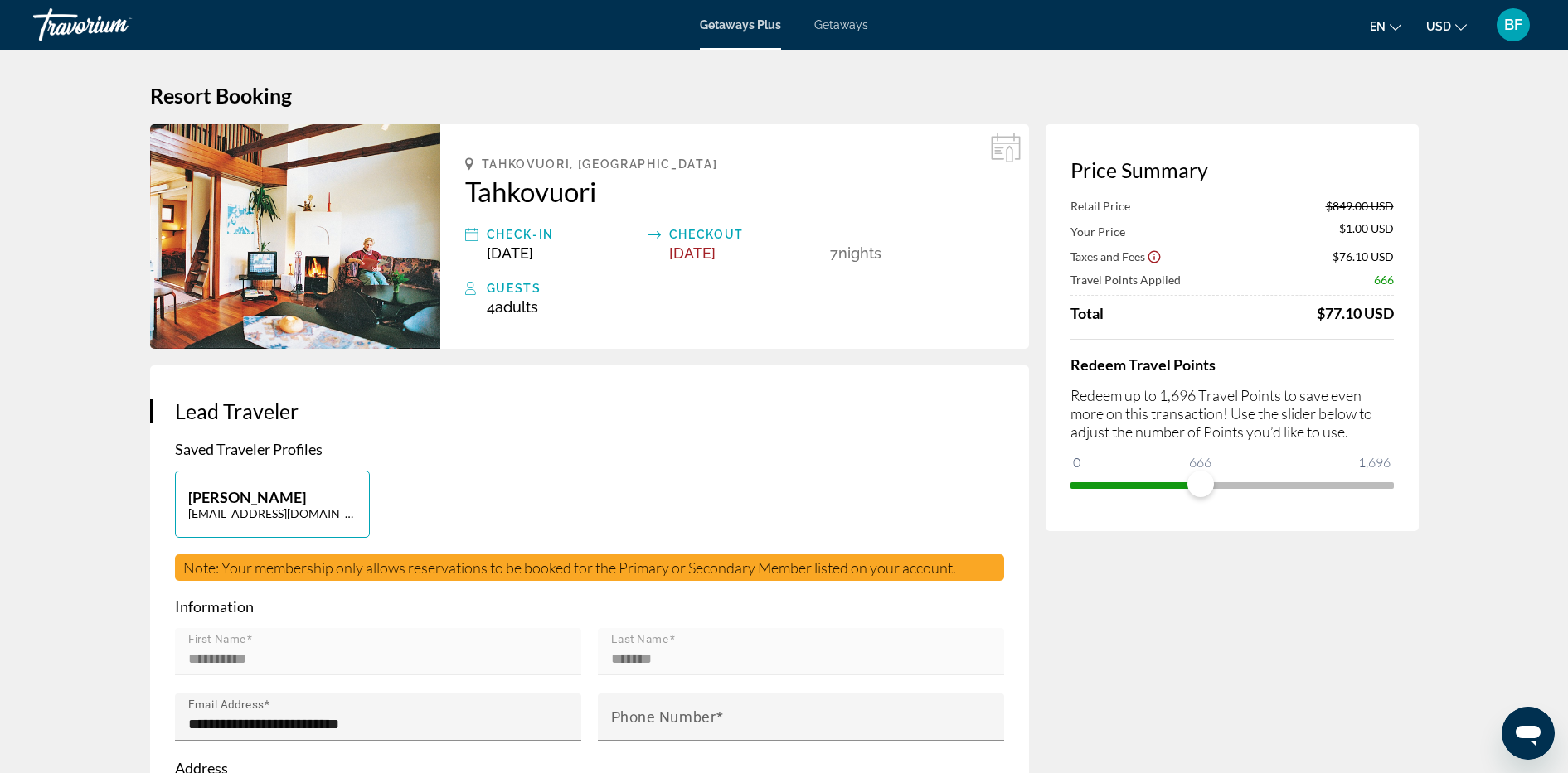
click at [1199, 488] on span "ngx-slider" at bounding box center [1135, 486] width 130 height 7
click at [1216, 485] on ngx-slider "0 1,696 666" at bounding box center [1232, 485] width 323 height 3
click at [1232, 483] on ngx-slider "0 1,696 760" at bounding box center [1232, 485] width 323 height 3
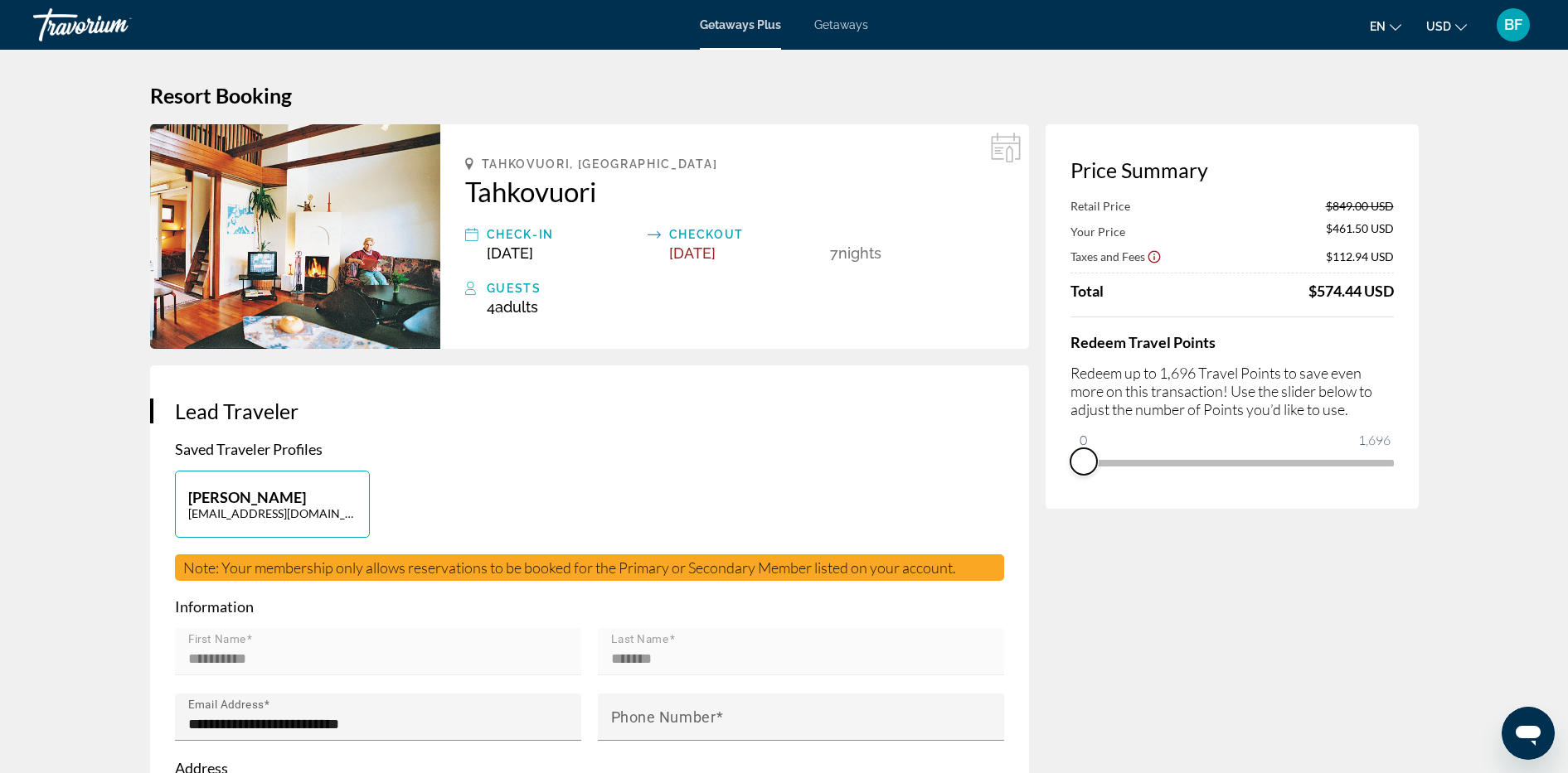
drag, startPoint x: 1218, startPoint y: 478, endPoint x: 1028, endPoint y: 481, distance: 190.0
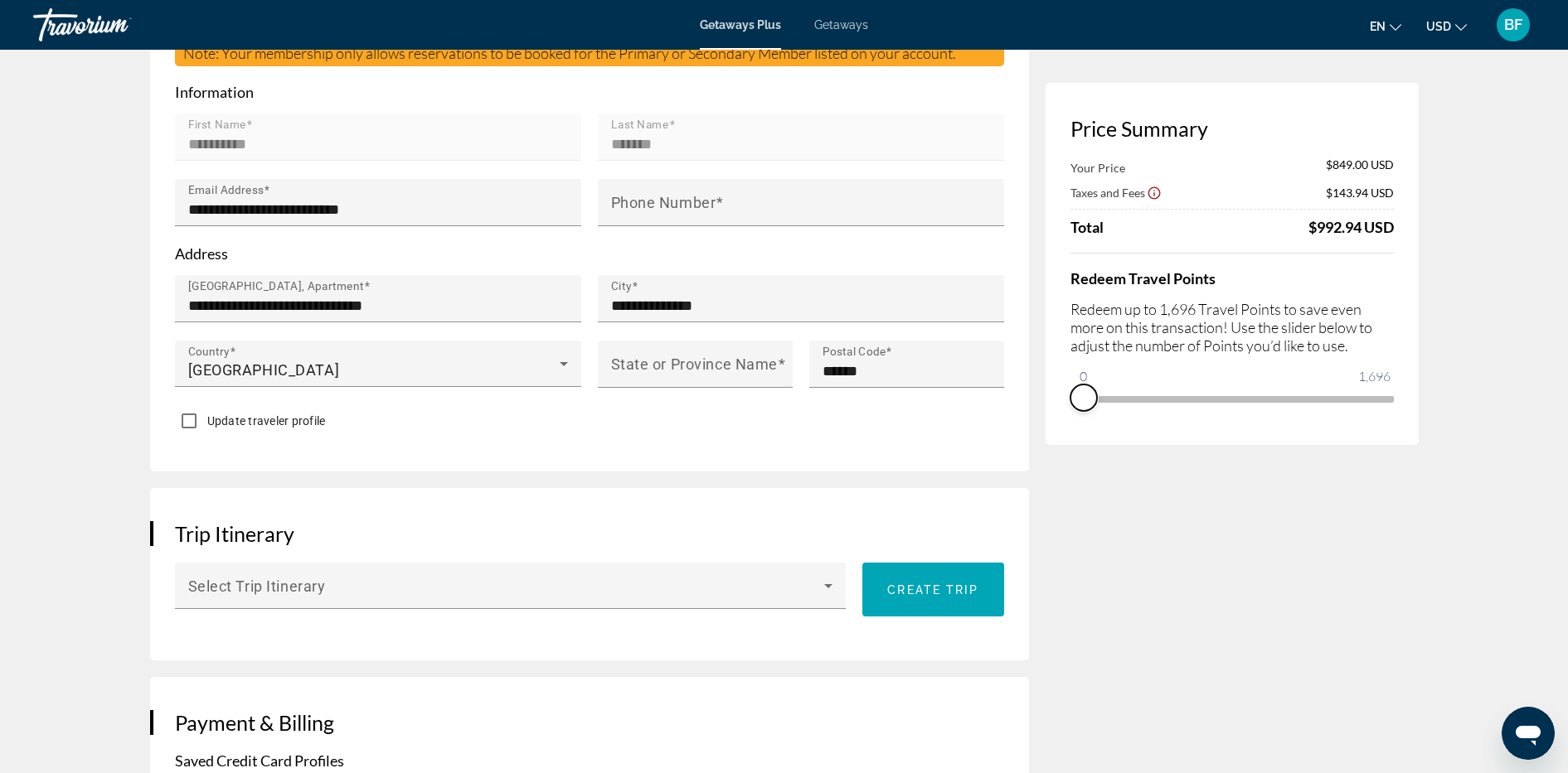
scroll to position [504, 0]
